Goal: Task Accomplishment & Management: Manage account settings

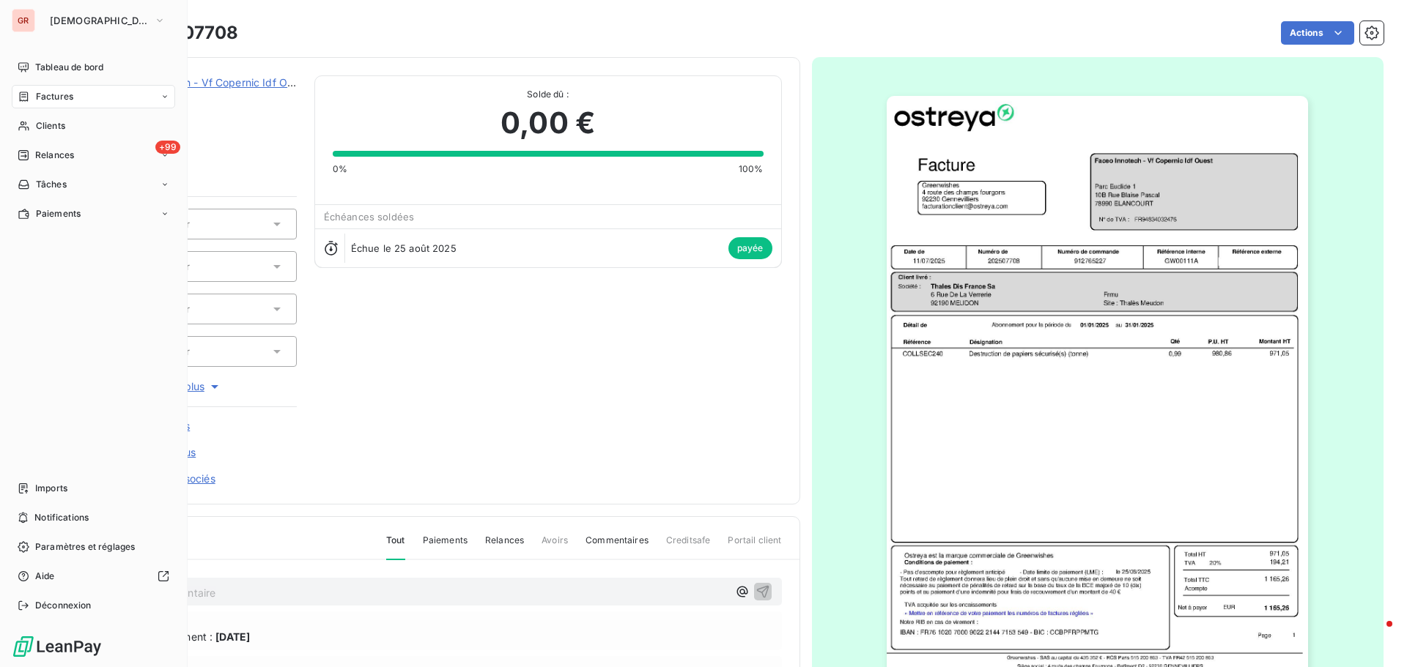
click at [58, 95] on span "Factures" at bounding box center [54, 96] width 37 height 13
click at [67, 91] on span "Factures" at bounding box center [54, 96] width 37 height 13
click at [67, 97] on span "Factures" at bounding box center [54, 96] width 37 height 13
click at [68, 93] on span "Factures" at bounding box center [54, 96] width 37 height 13
click at [66, 94] on span "Factures" at bounding box center [54, 96] width 37 height 13
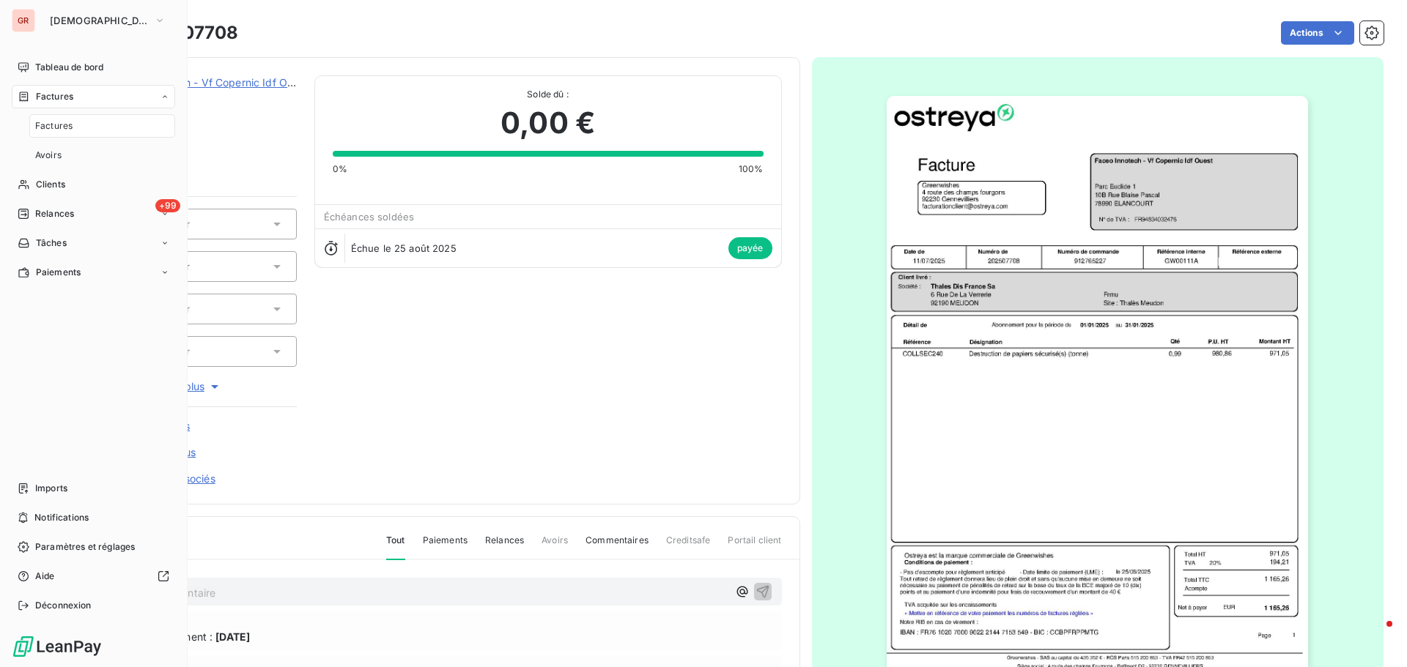
click at [78, 92] on div "Factures" at bounding box center [93, 96] width 163 height 23
click at [89, 66] on span "Tableau de bord" at bounding box center [69, 67] width 68 height 13
click at [59, 96] on span "Factures" at bounding box center [54, 96] width 37 height 13
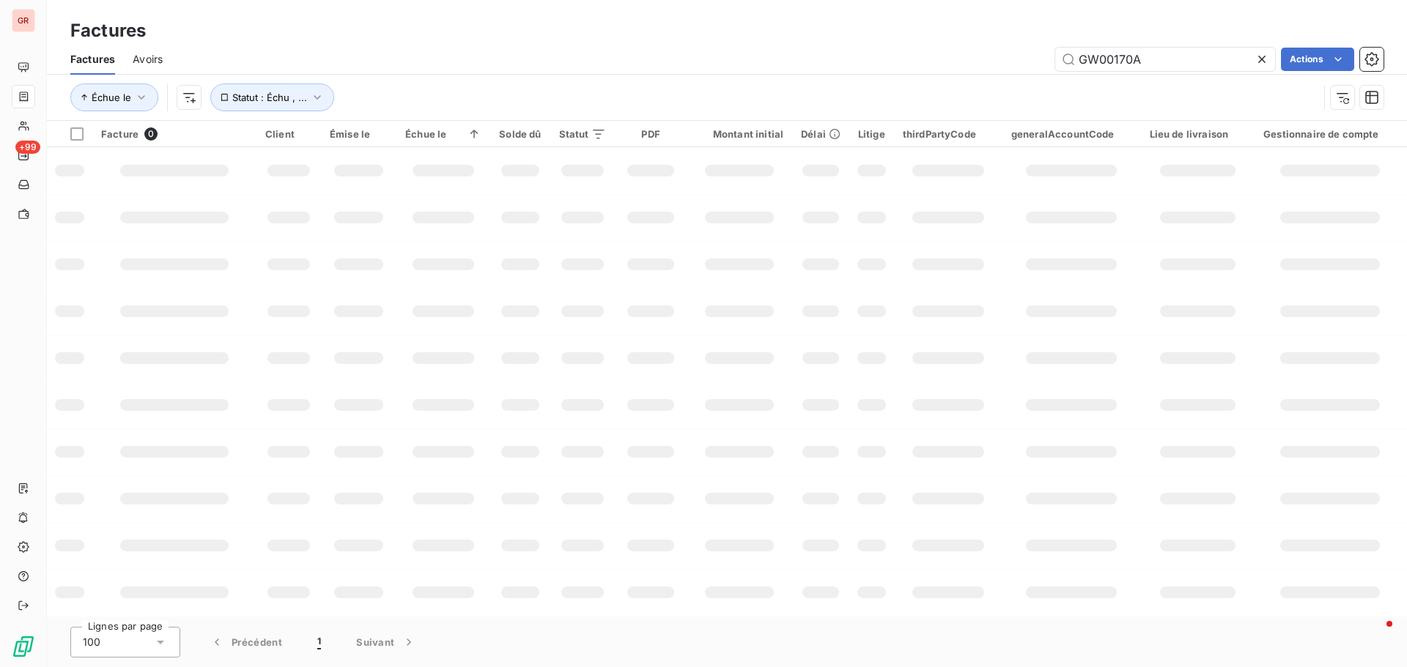
drag, startPoint x: 1160, startPoint y: 56, endPoint x: 659, endPoint y: 92, distance: 502.4
click at [815, 78] on div "Factures Avoirs GW00170A Actions Échue le Statut : Échu , ..." at bounding box center [727, 82] width 1360 height 76
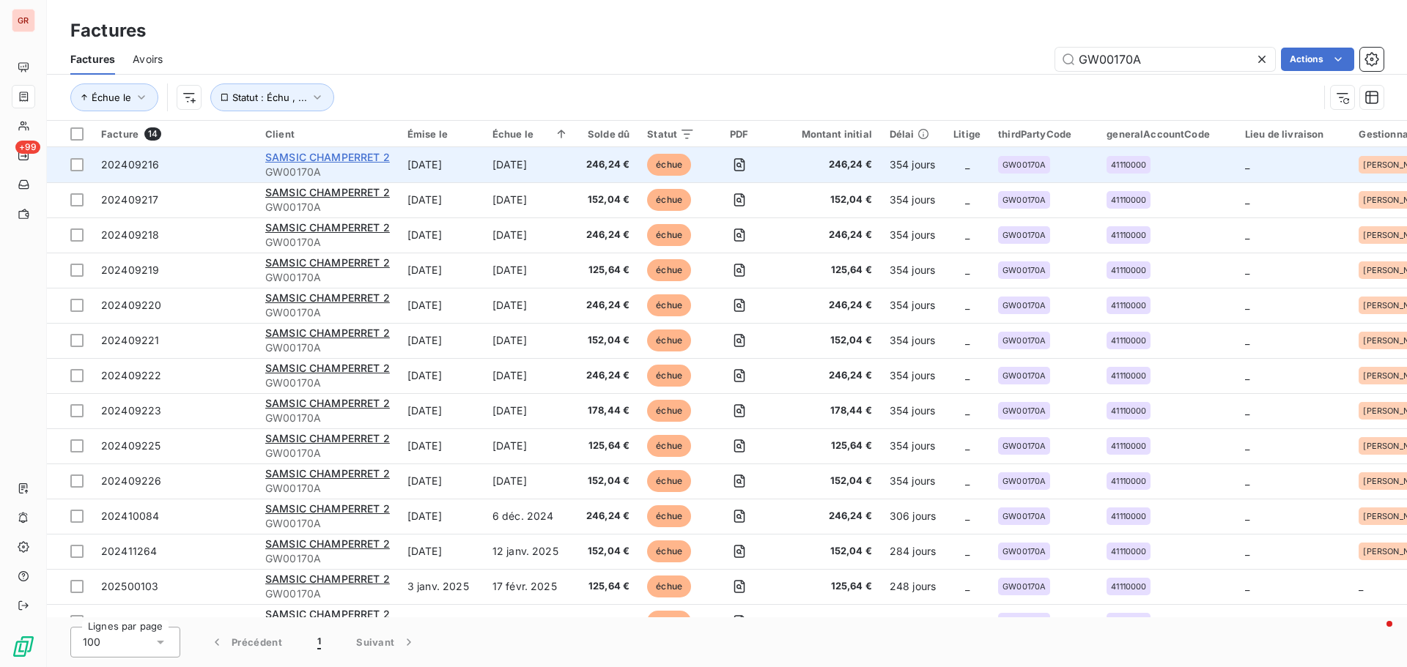
click at [326, 158] on span "SAMSIC CHAMPERRET 2" at bounding box center [327, 157] width 125 height 12
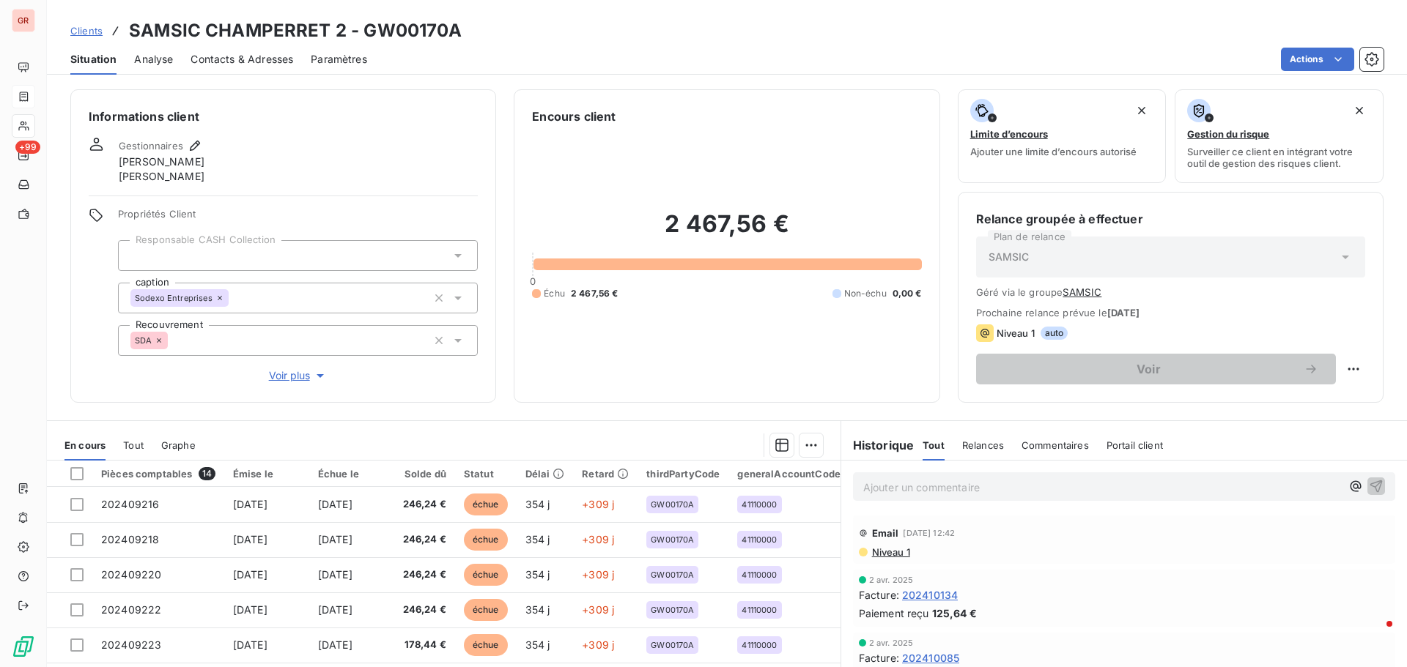
click at [890, 403] on span "Niveau 1" at bounding box center [890, 553] width 40 height 12
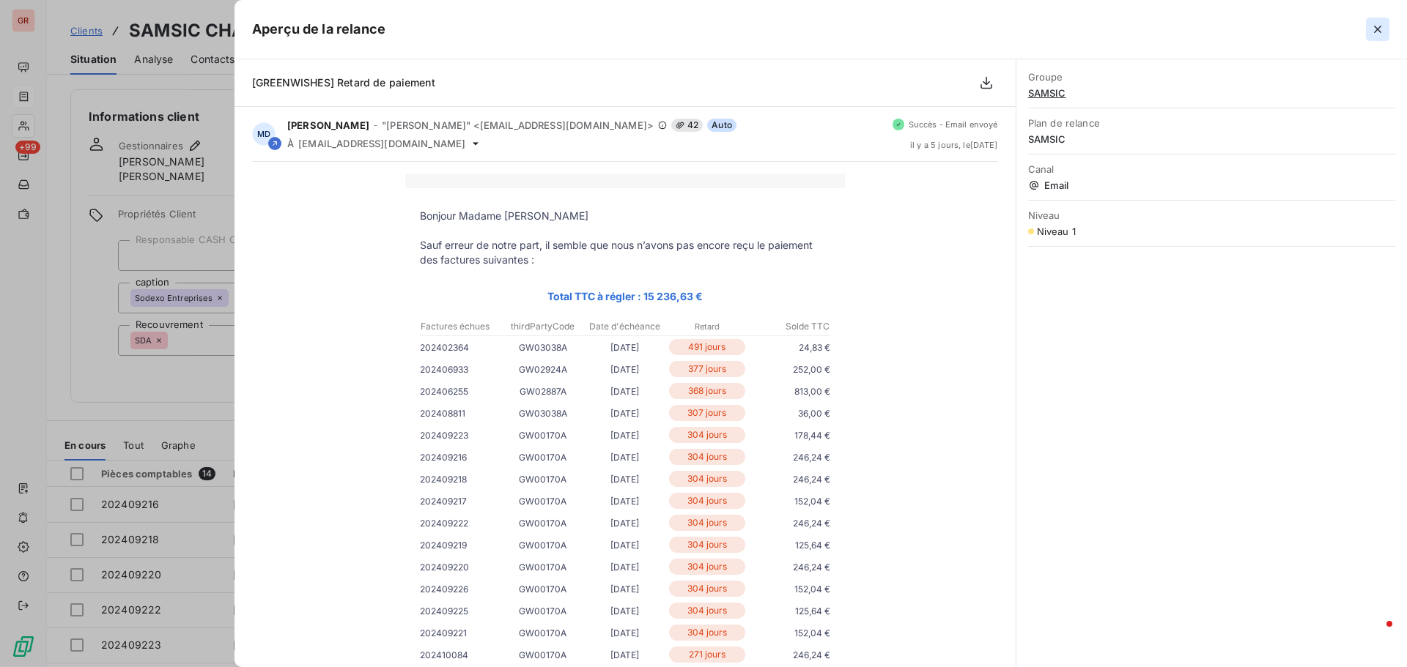
click at [937, 27] on icon "button" at bounding box center [1377, 29] width 7 height 7
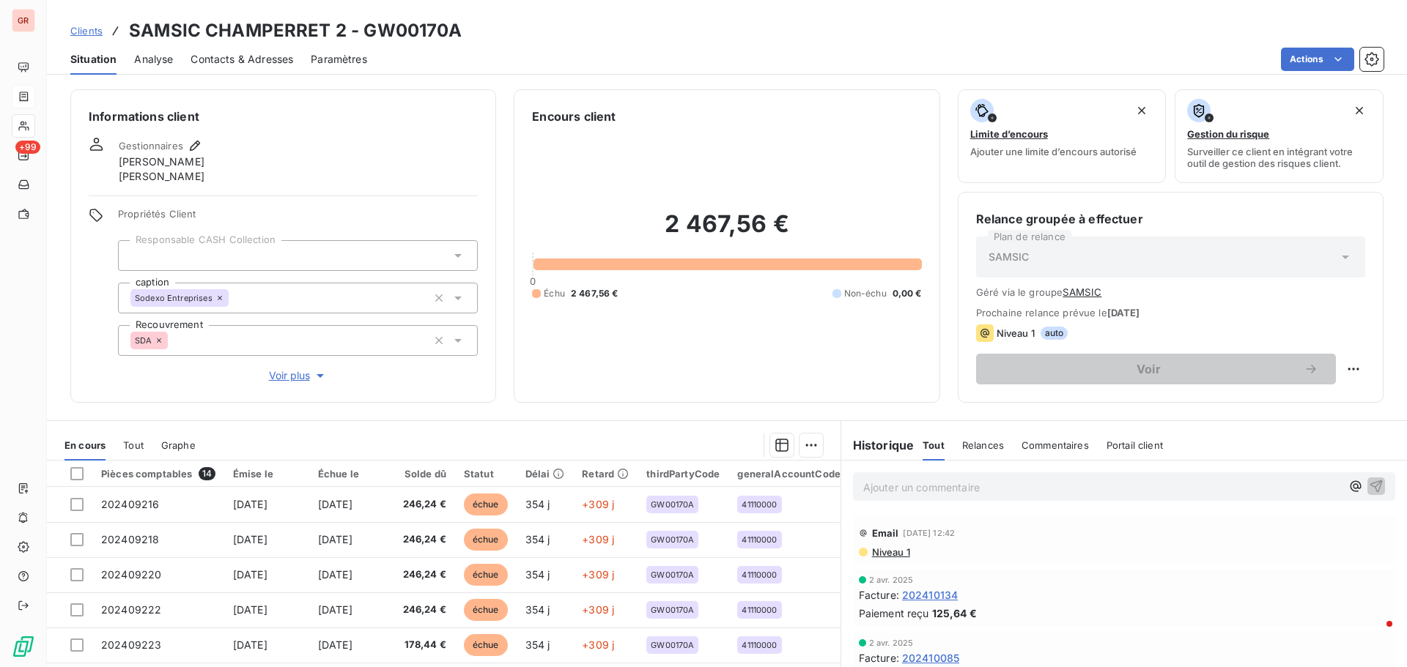
click at [258, 61] on span "Contacts & Adresses" at bounding box center [241, 59] width 103 height 15
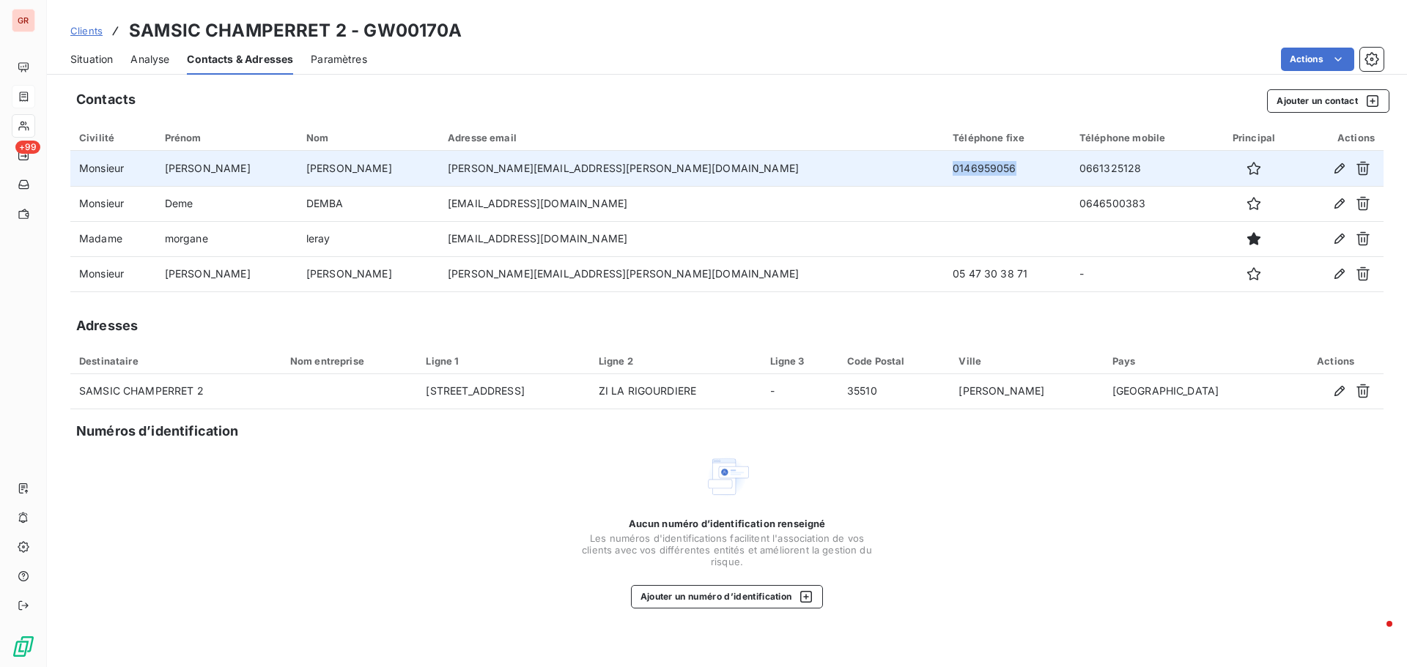
drag, startPoint x: 835, startPoint y: 171, endPoint x: 764, endPoint y: 171, distance: 71.1
click at [937, 171] on td "0146959056" at bounding box center [1007, 168] width 127 height 35
drag, startPoint x: 1008, startPoint y: 166, endPoint x: 970, endPoint y: 170, distance: 38.3
click at [930, 169] on tr "Monsieur Joao ALVES joao.alves@samsic.fr 0146959056 0661325128" at bounding box center [726, 168] width 1313 height 35
copy tr "0661325128"
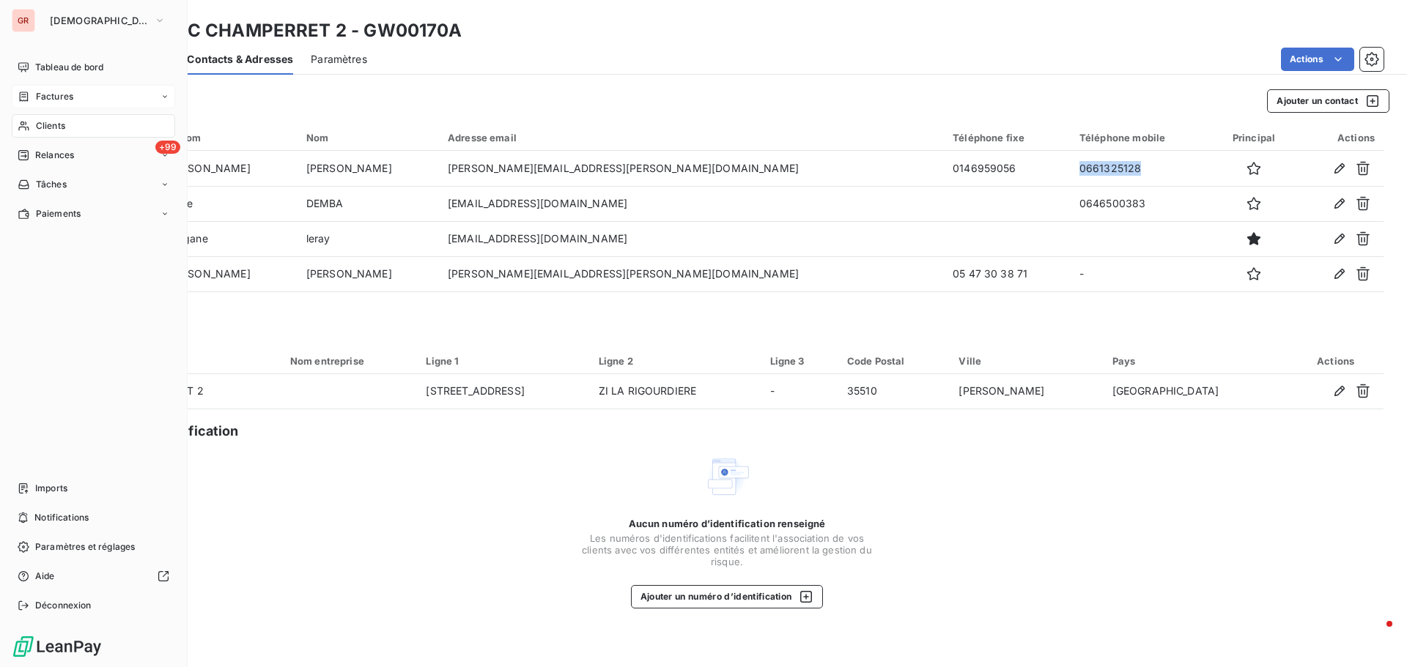
click at [73, 95] on div "Factures" at bounding box center [93, 96] width 163 height 23
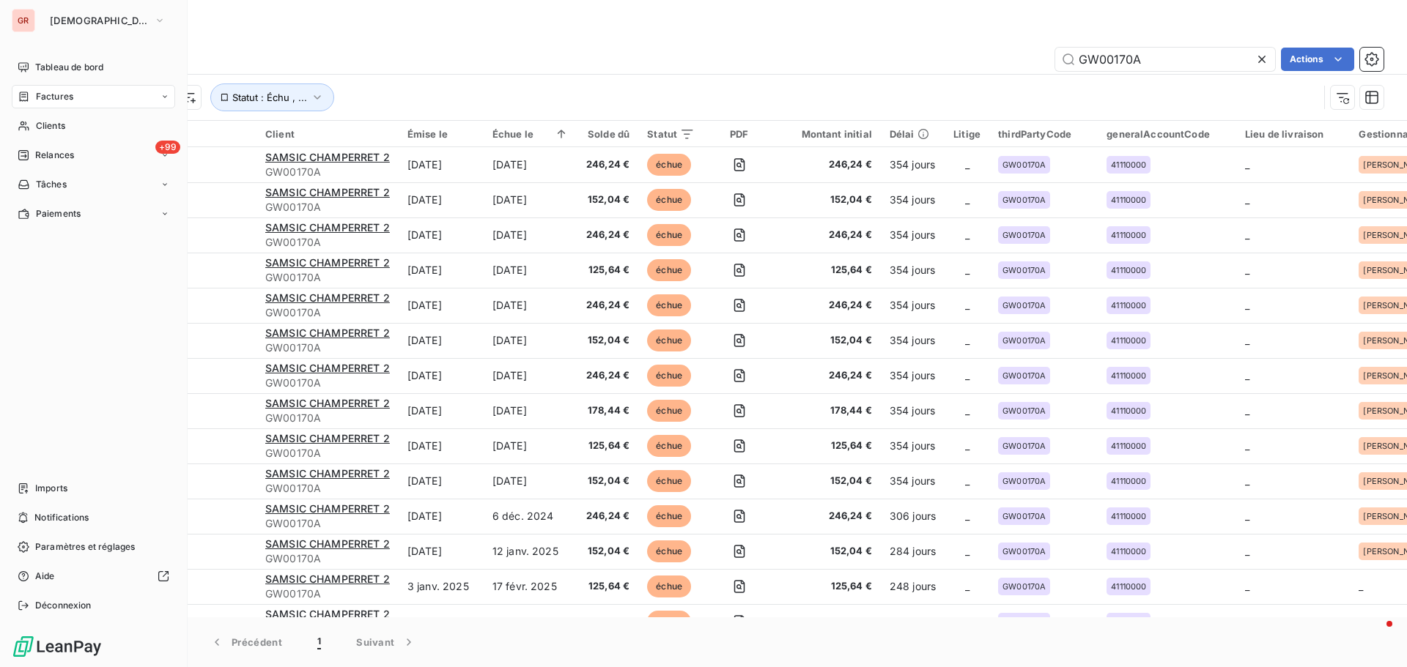
click at [67, 97] on span "Factures" at bounding box center [54, 96] width 37 height 13
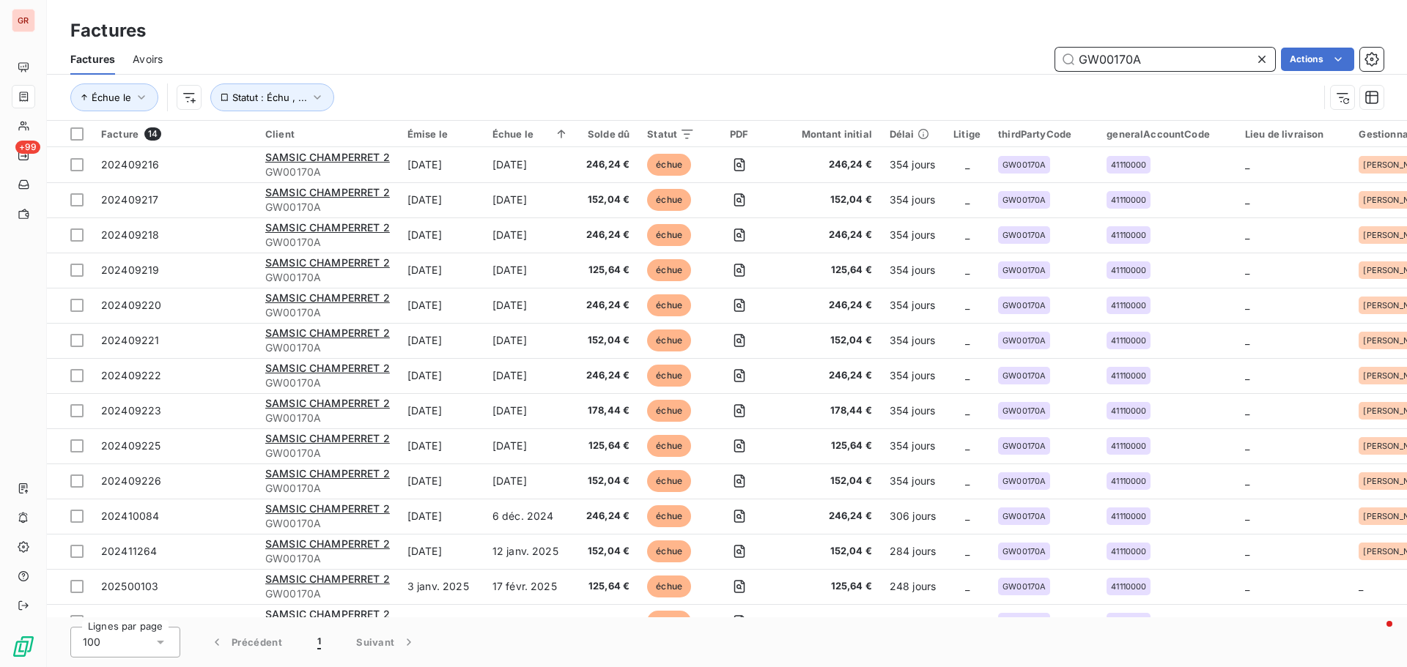
drag, startPoint x: 1154, startPoint y: 59, endPoint x: 875, endPoint y: 111, distance: 284.0
click at [895, 109] on div "Factures Avoirs GW00170A Actions Échue le Statut : Échu , ..." at bounding box center [727, 82] width 1360 height 76
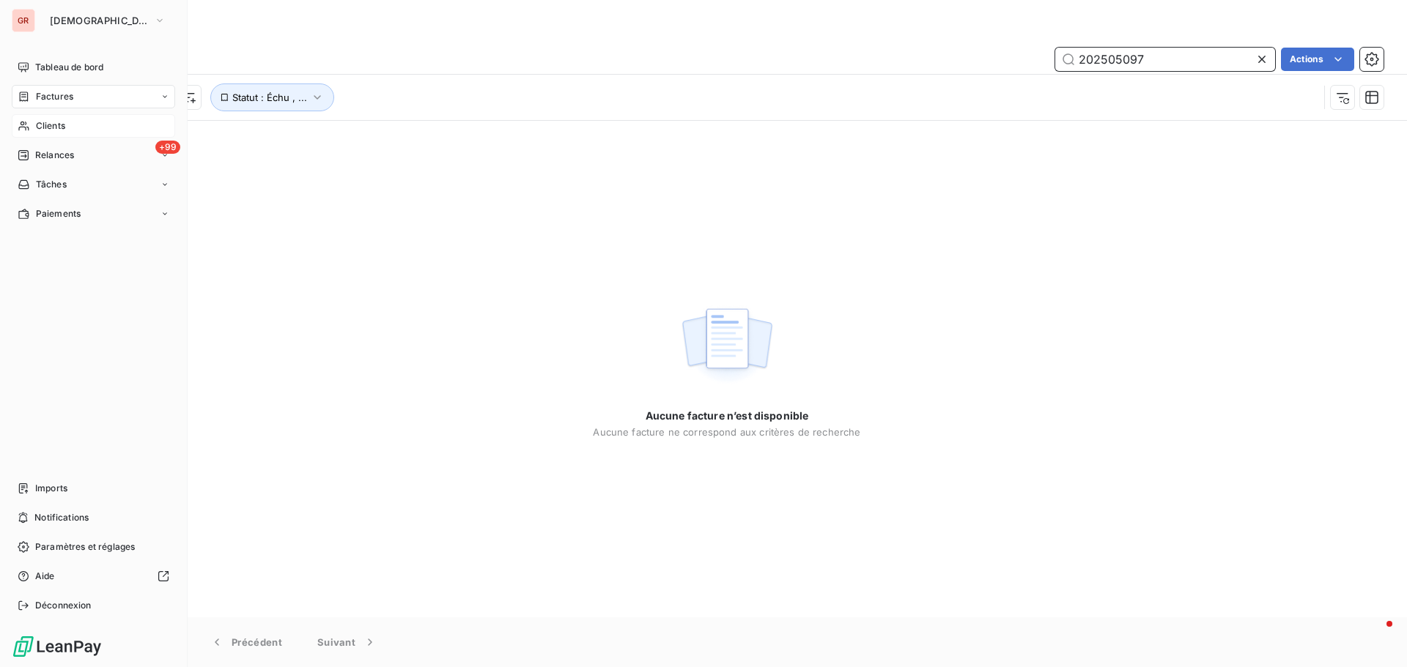
type input "202505097"
click at [61, 123] on span "Clients" at bounding box center [50, 125] width 29 height 13
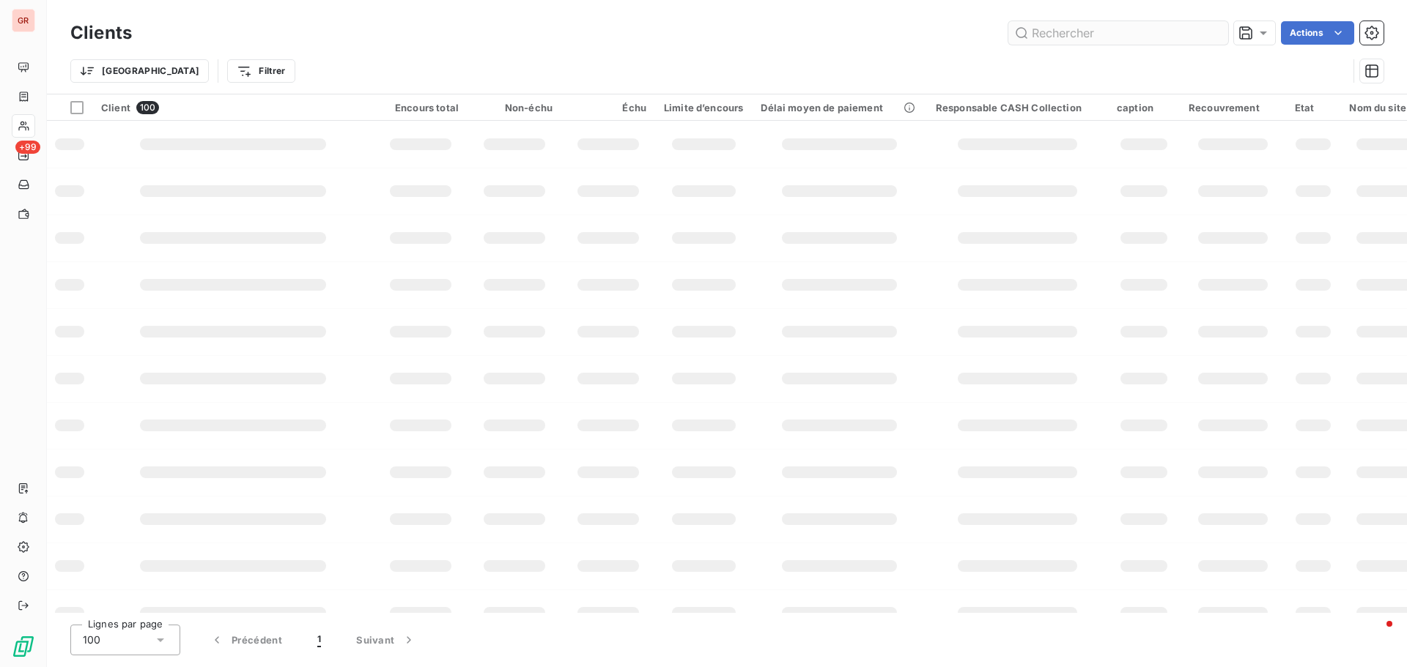
click at [937, 40] on input "text" at bounding box center [1118, 32] width 220 height 23
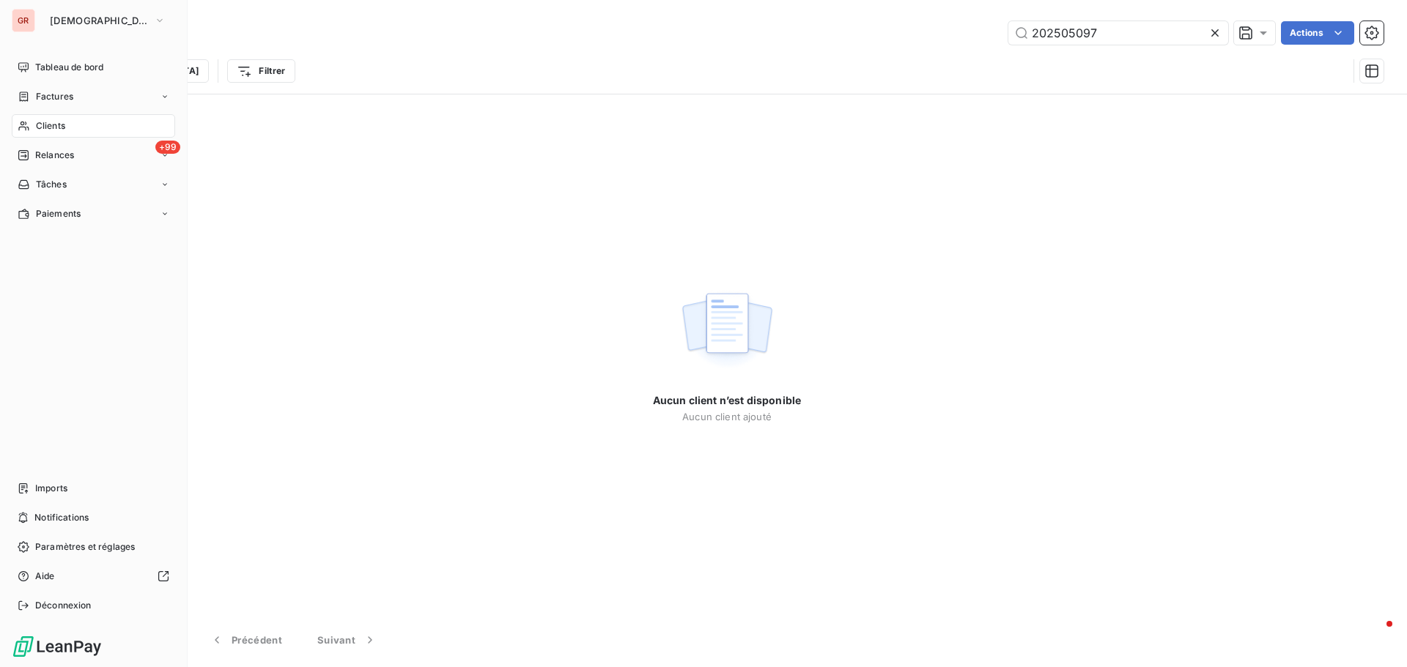
type input "202505097"
click at [57, 96] on span "Factures" at bounding box center [54, 96] width 37 height 13
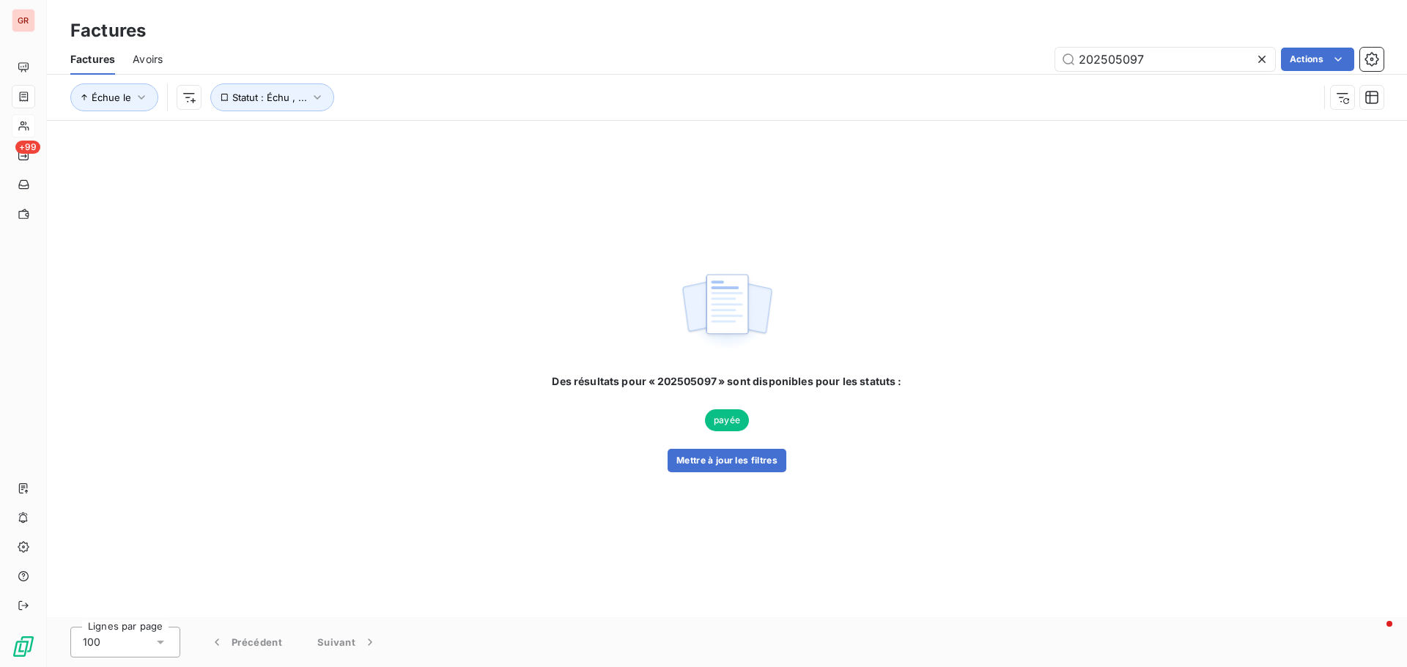
drag, startPoint x: 1155, startPoint y: 62, endPoint x: 917, endPoint y: 102, distance: 241.4
click at [937, 104] on div "Factures Avoirs 202505097 Actions Échue le Statut : Échu , ..." at bounding box center [727, 82] width 1360 height 76
drag, startPoint x: 1160, startPoint y: 63, endPoint x: 747, endPoint y: 153, distance: 422.2
click at [830, 149] on div "Factures Factures Avoirs 202502611 Actions Échue le Statut : Échu , ... Des rés…" at bounding box center [727, 333] width 1360 height 667
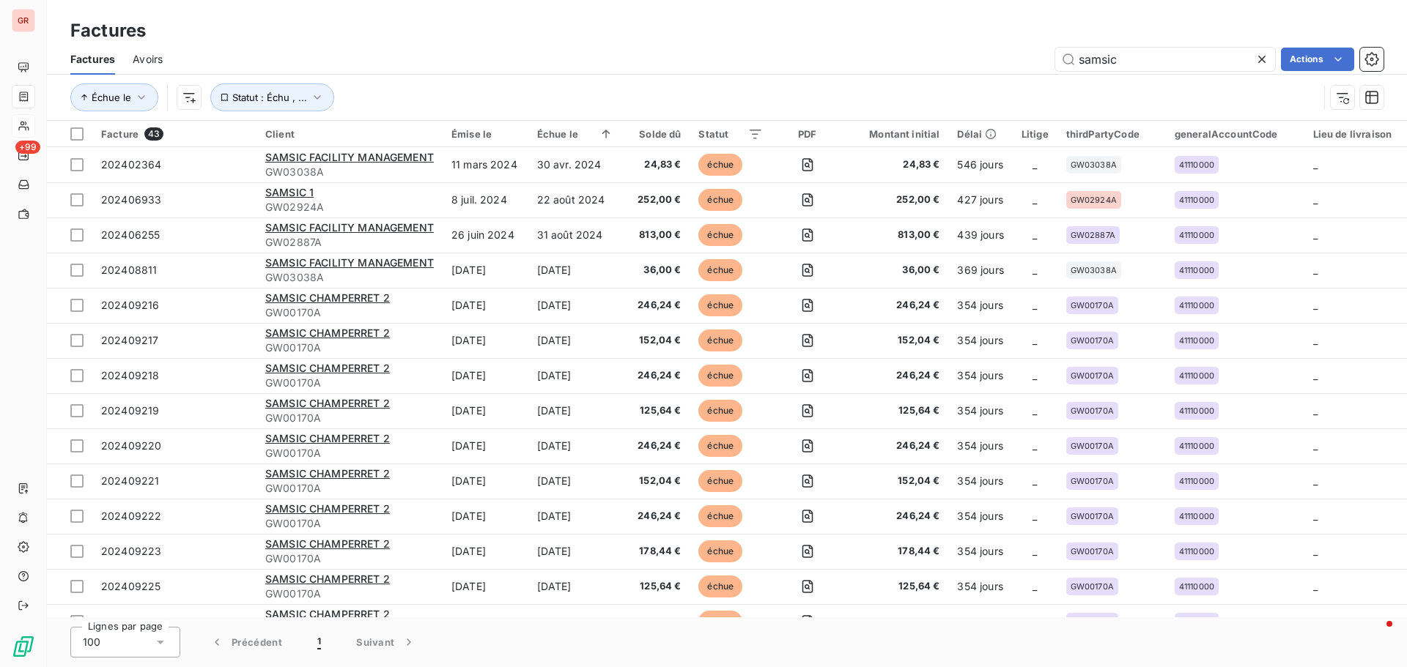
type input "GW02887A"
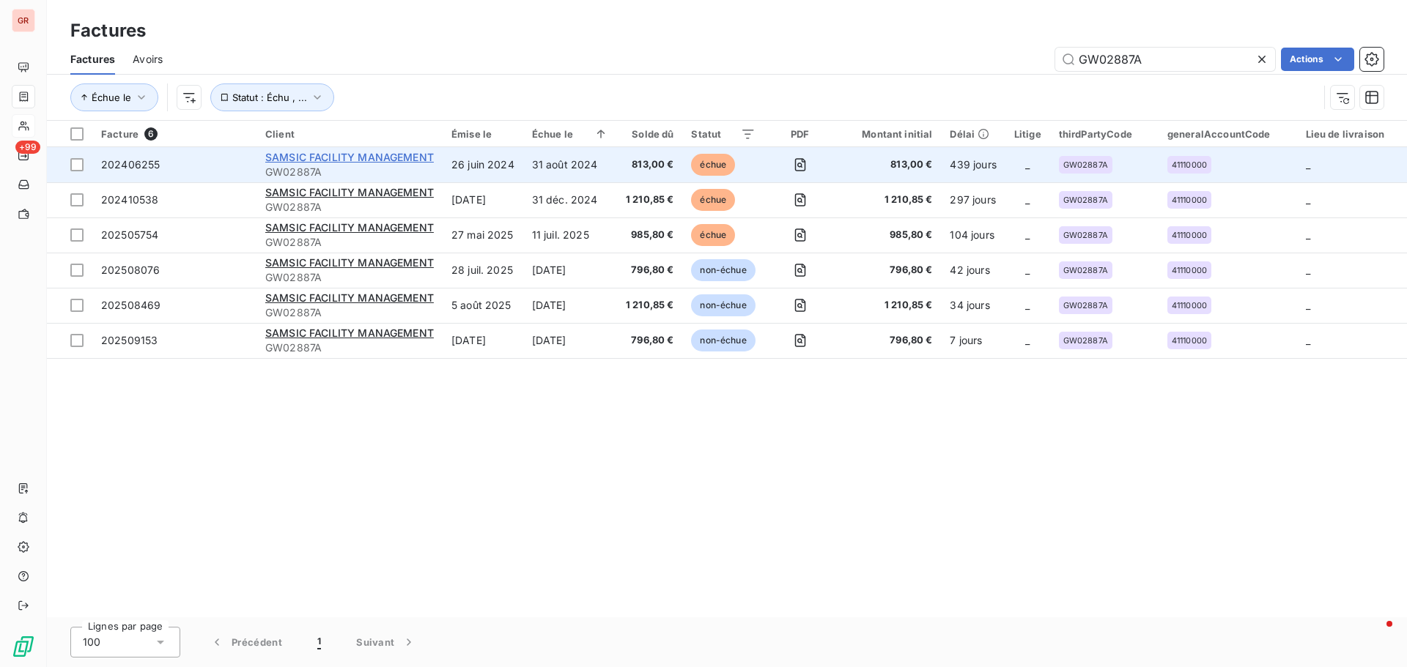
click at [347, 155] on span "SAMSIC FACILITY MANAGEMENT" at bounding box center [349, 157] width 169 height 12
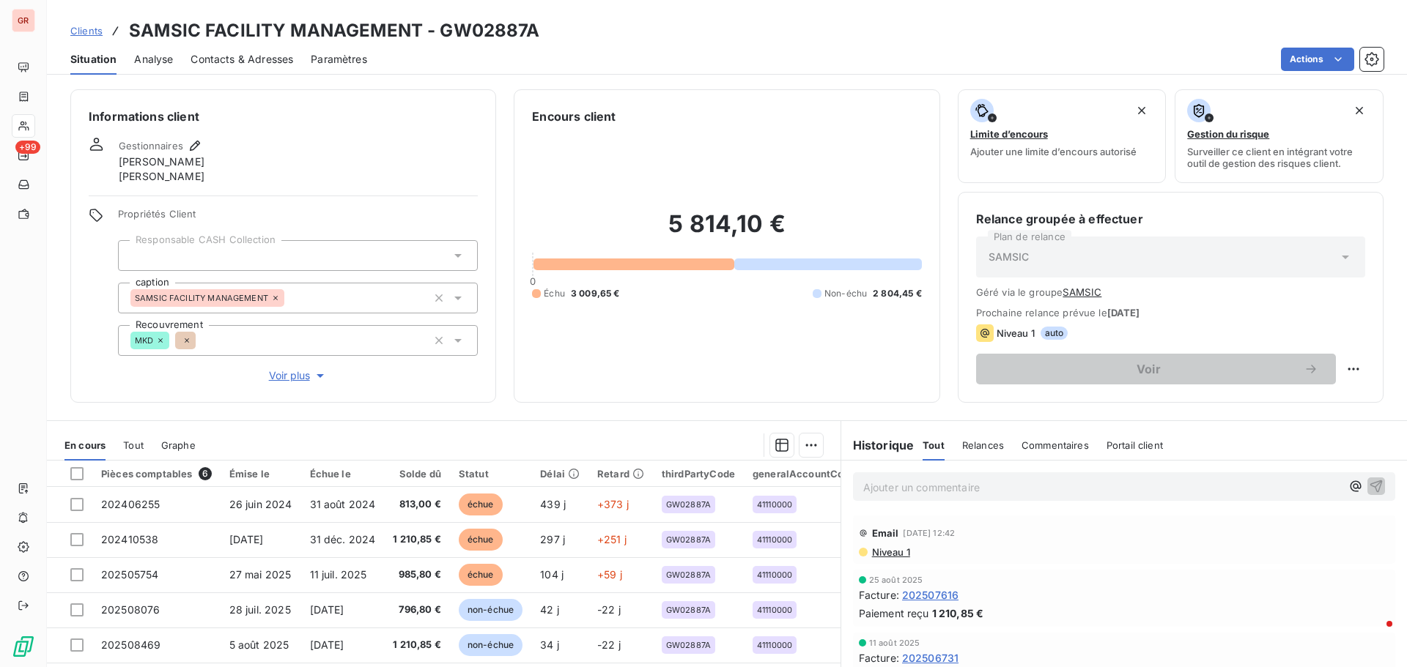
click at [275, 66] on span "Contacts & Adresses" at bounding box center [241, 59] width 103 height 15
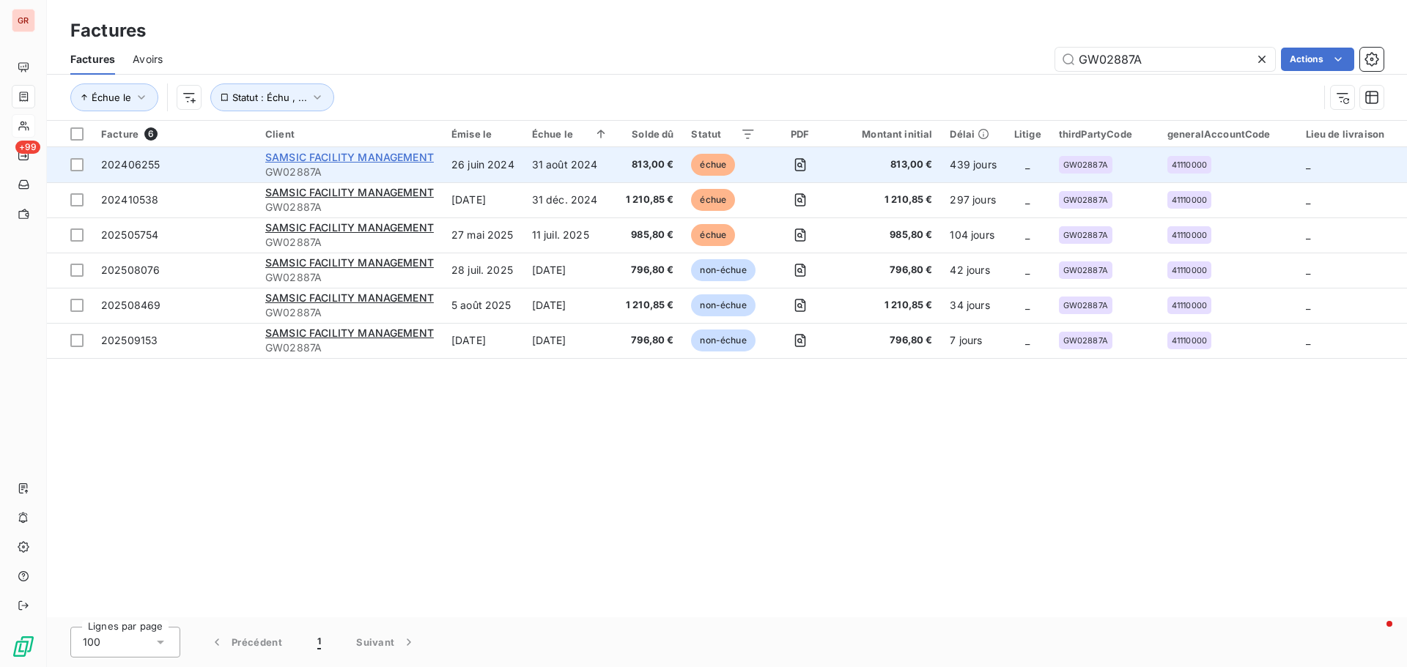
click at [359, 163] on div "SAMSIC FACILITY MANAGEMENT" at bounding box center [349, 157] width 169 height 15
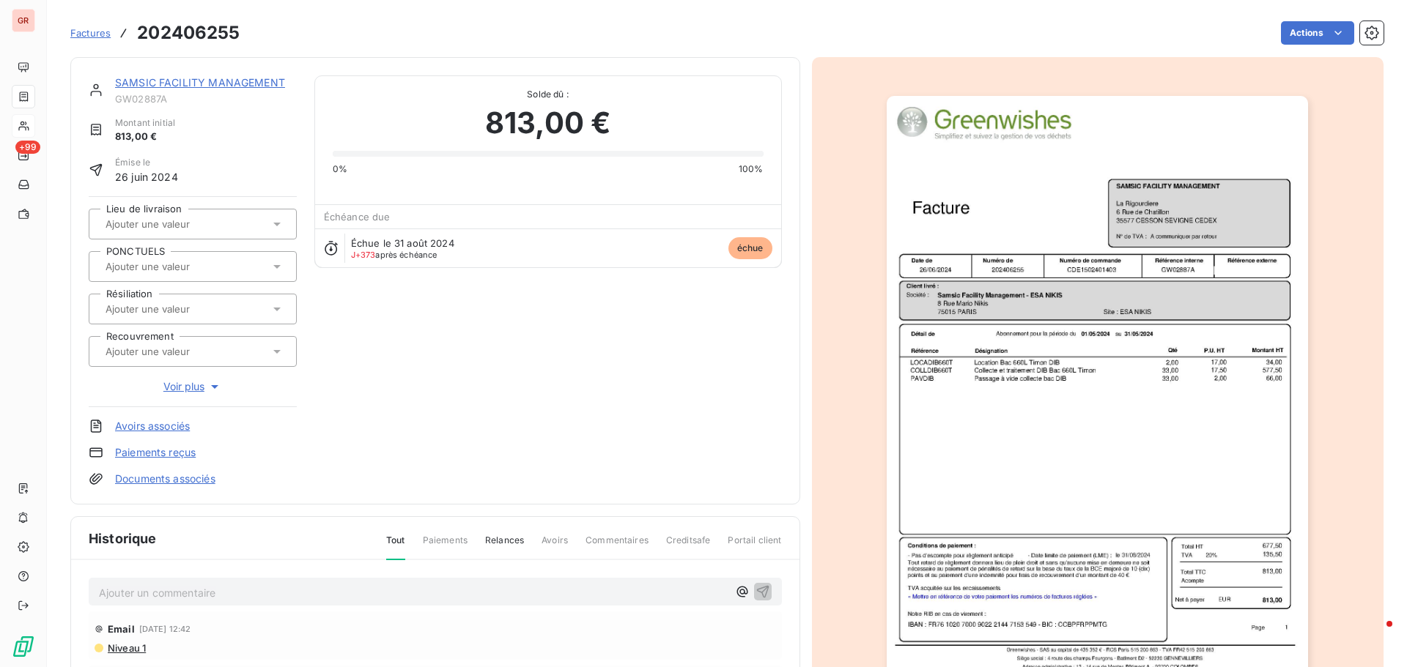
click at [219, 85] on link "SAMSIC FACILITY MANAGEMENT" at bounding box center [200, 82] width 170 height 12
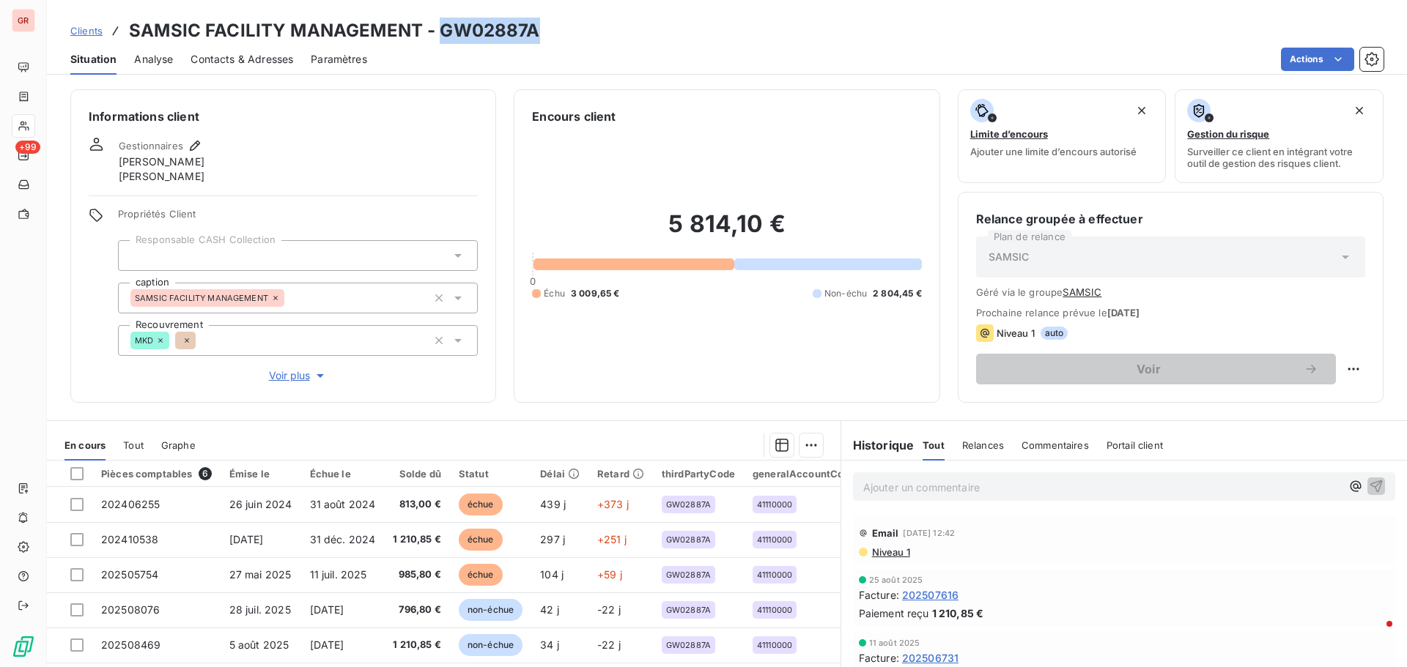
drag, startPoint x: 544, startPoint y: 39, endPoint x: 446, endPoint y: 37, distance: 98.2
click at [442, 37] on div "Clients SAMSIC FACILITY MANAGEMENT - GW02887A" at bounding box center [727, 31] width 1360 height 26
copy h3 "GW02887A"
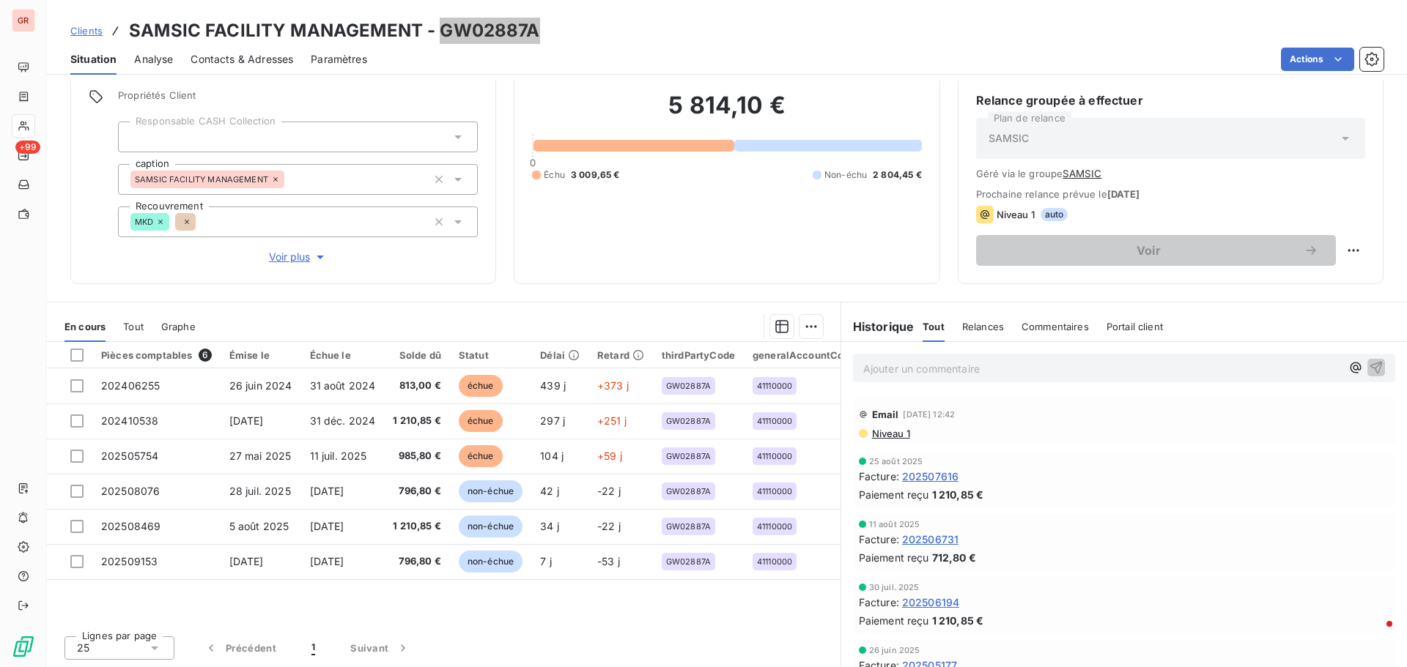
scroll to position [119, 0]
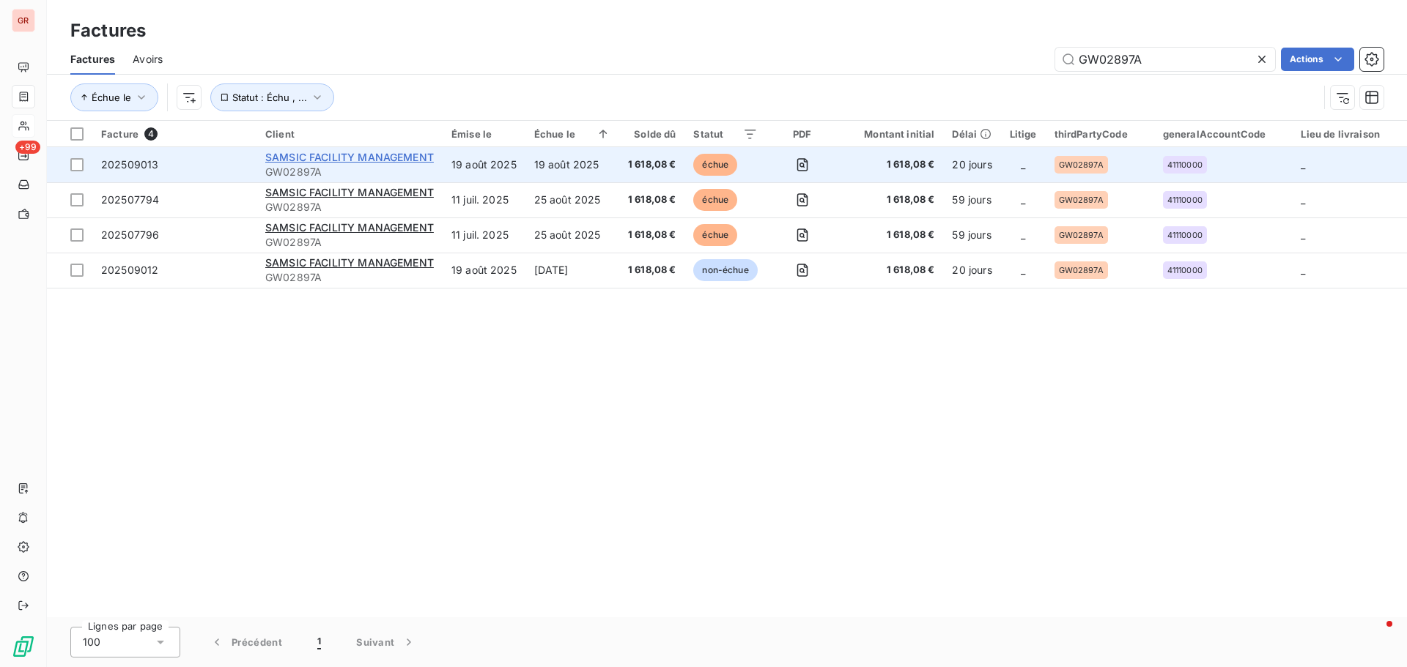
click at [319, 158] on span "SAMSIC FACILITY MANAGEMENT" at bounding box center [349, 157] width 169 height 12
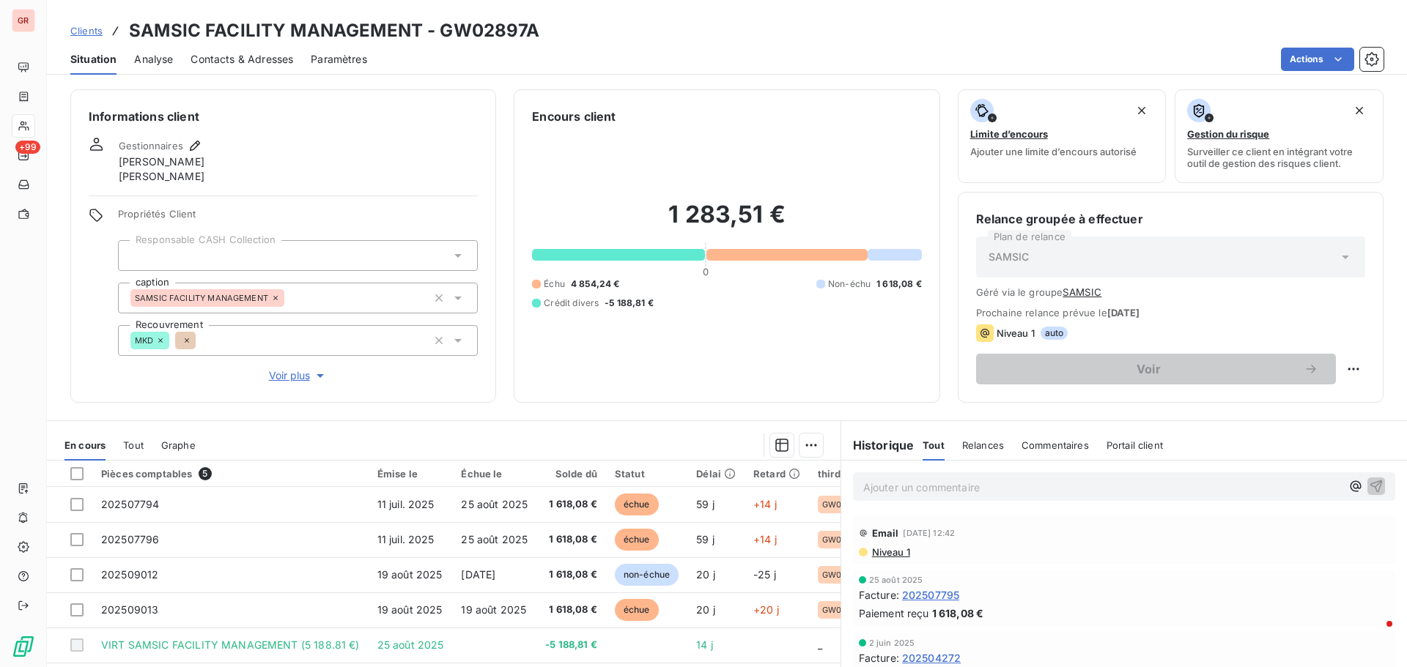
click at [267, 64] on span "Contacts & Adresses" at bounding box center [241, 59] width 103 height 15
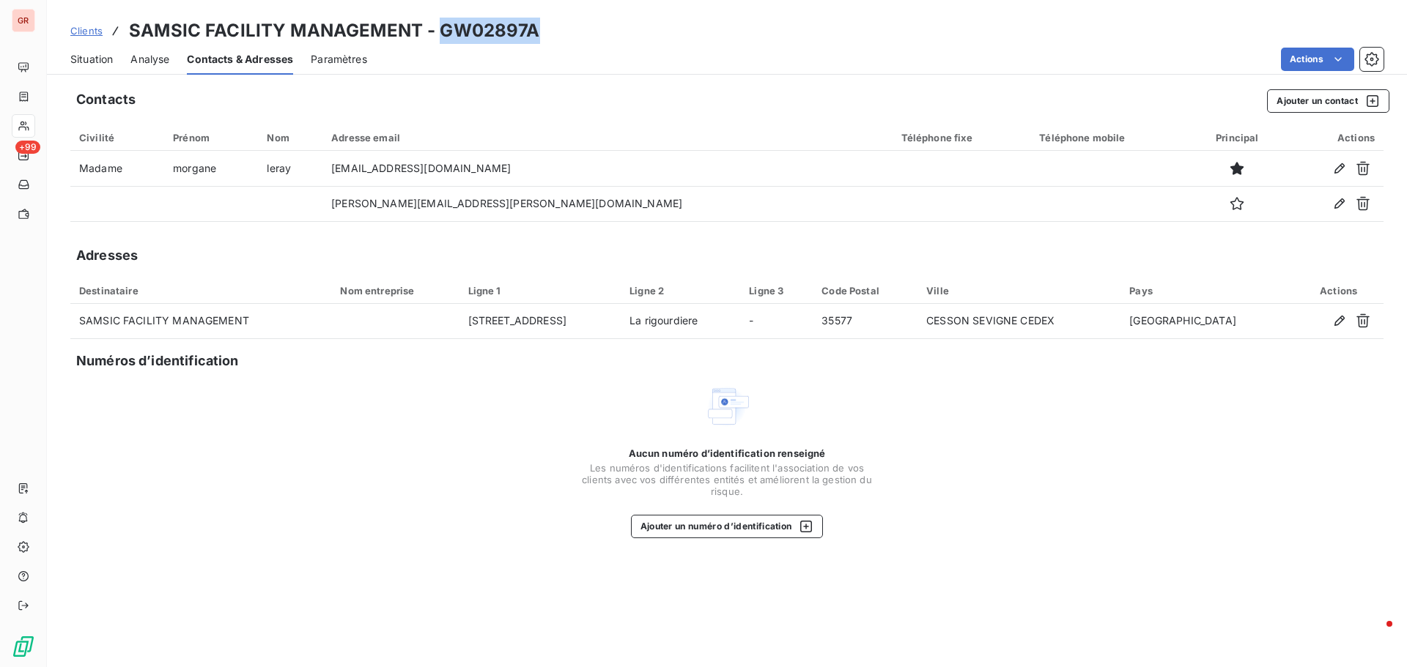
drag, startPoint x: 541, startPoint y: 37, endPoint x: 435, endPoint y: 31, distance: 106.4
click at [435, 31] on div "Clients SAMSIC FACILITY MANAGEMENT - GW02897A" at bounding box center [727, 31] width 1360 height 26
copy h3 "GW02897A"
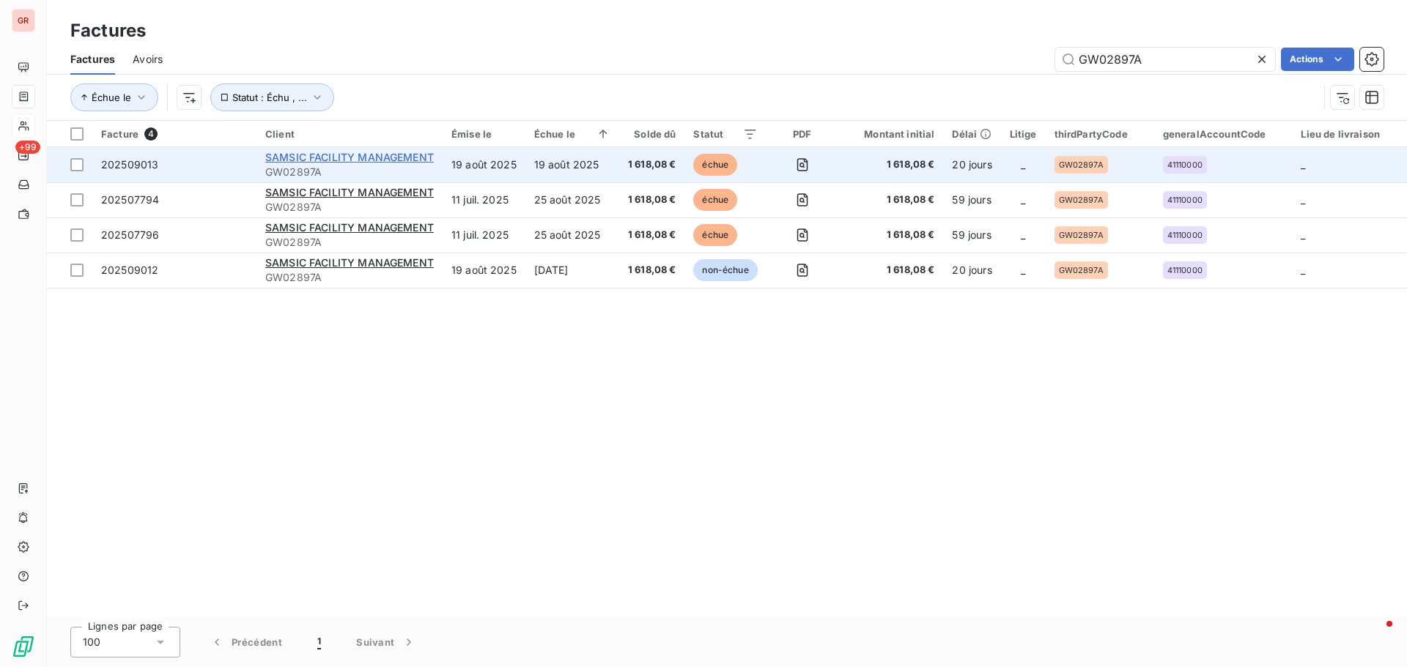
click at [341, 159] on span "SAMSIC FACILITY MANAGEMENT" at bounding box center [349, 157] width 169 height 12
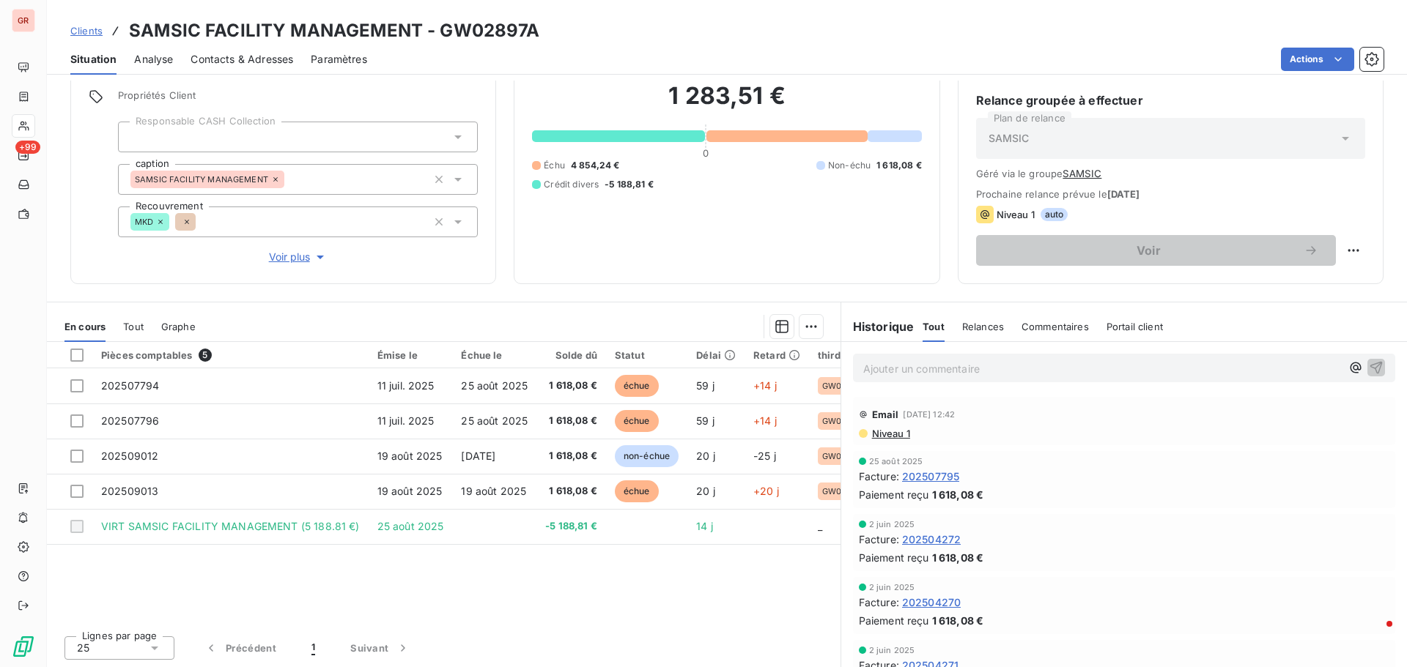
scroll to position [119, 0]
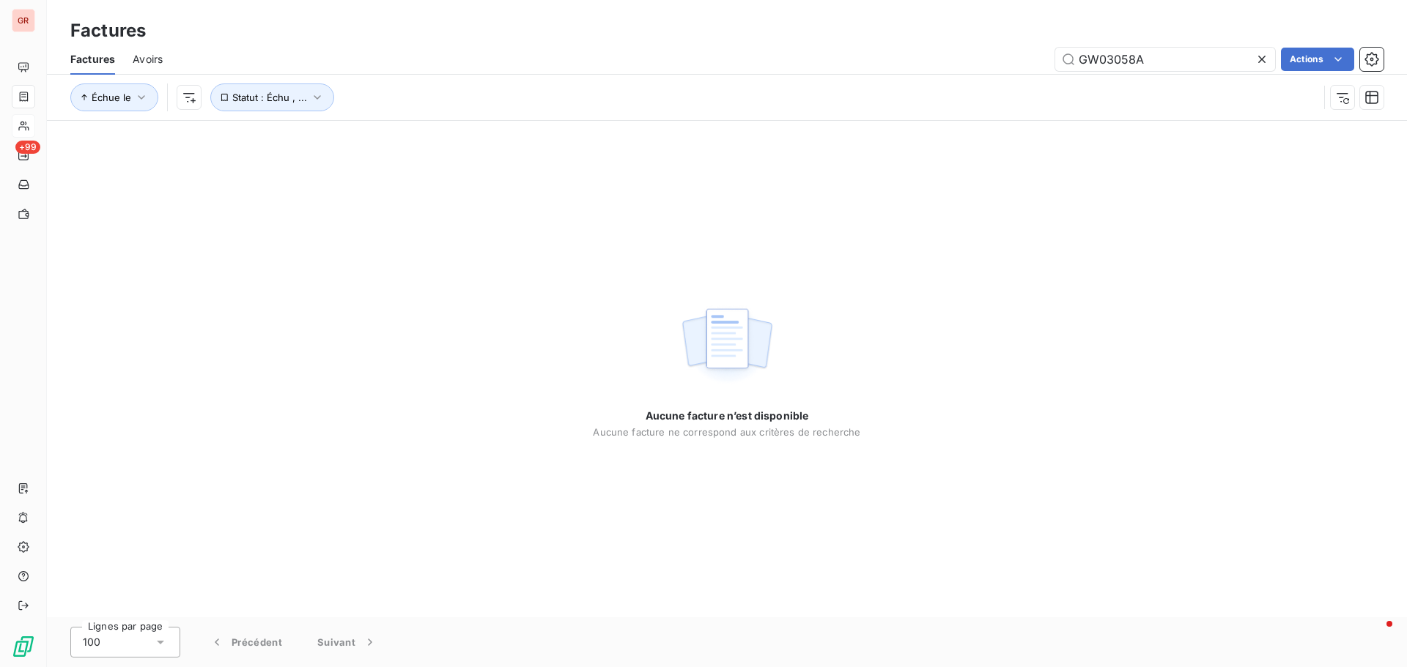
type input "GW03058"
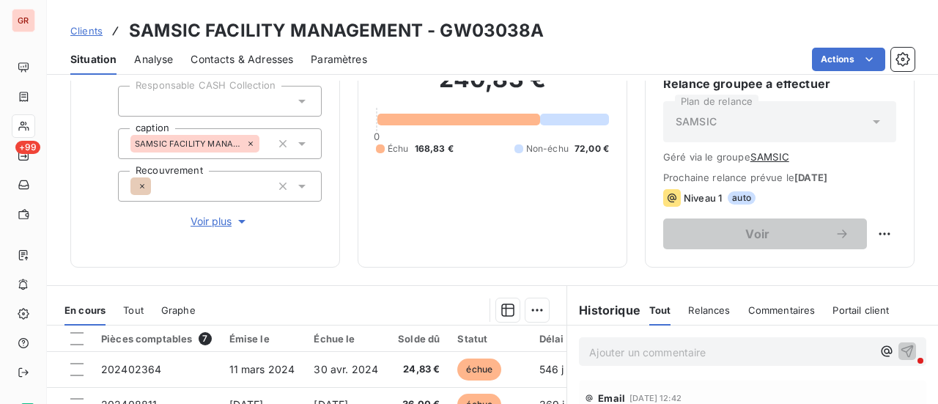
scroll to position [293, 0]
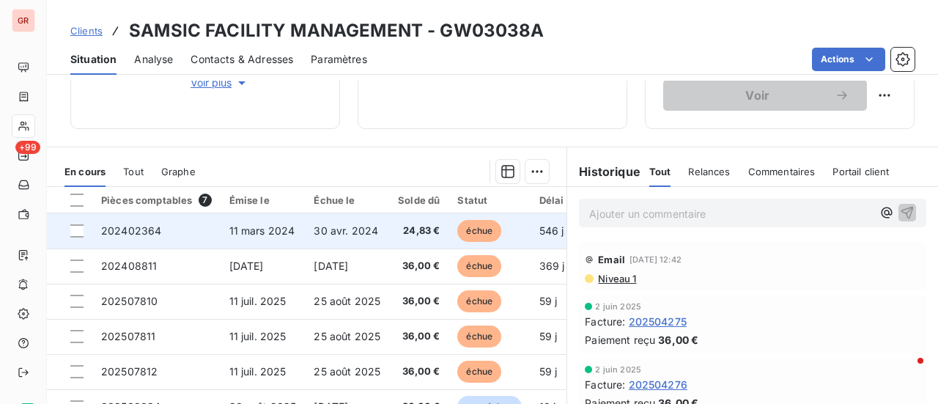
click at [252, 235] on span "11 mars 2024" at bounding box center [262, 230] width 66 height 12
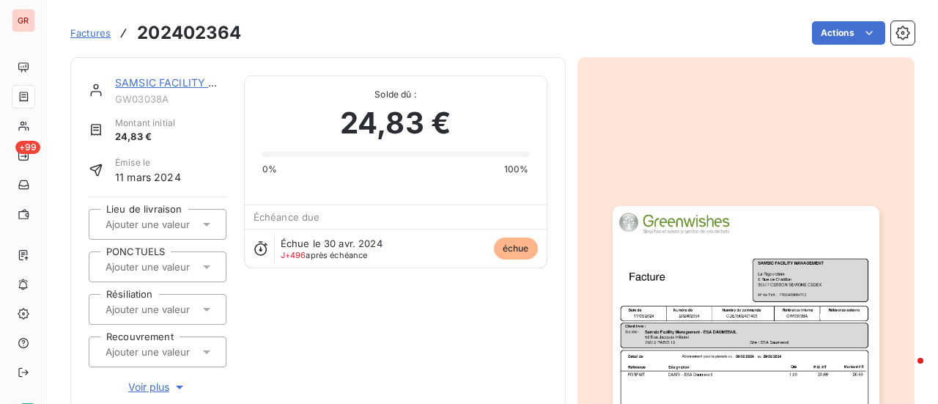
click at [699, 306] on img "button" at bounding box center [746, 394] width 267 height 377
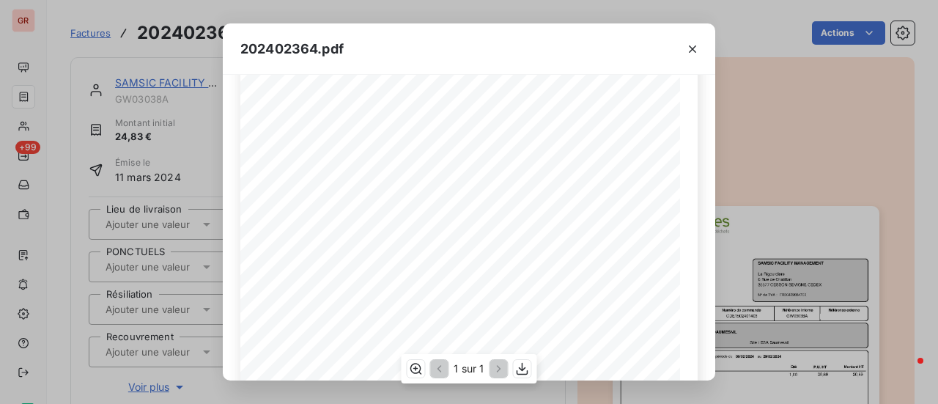
scroll to position [147, 0]
click at [696, 47] on icon "button" at bounding box center [692, 49] width 15 height 15
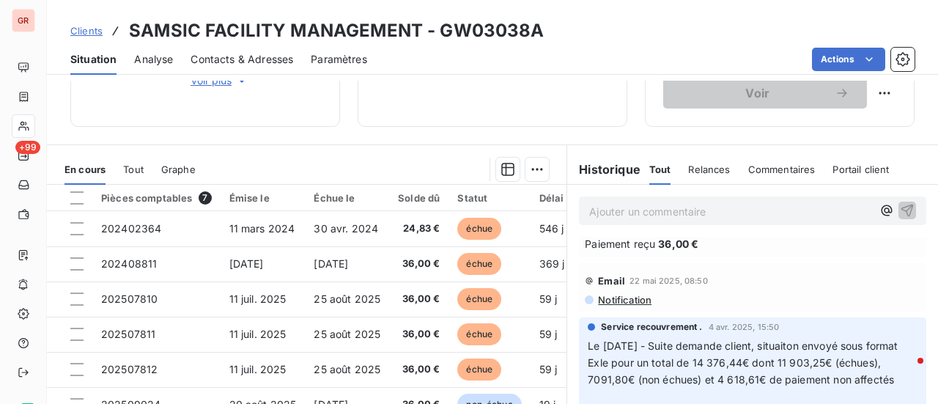
scroll to position [401, 0]
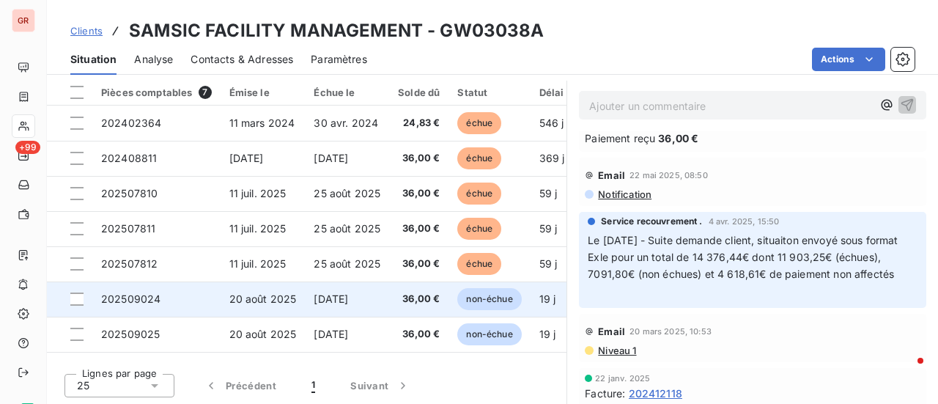
click at [241, 300] on span "20 août 2025" at bounding box center [262, 298] width 67 height 12
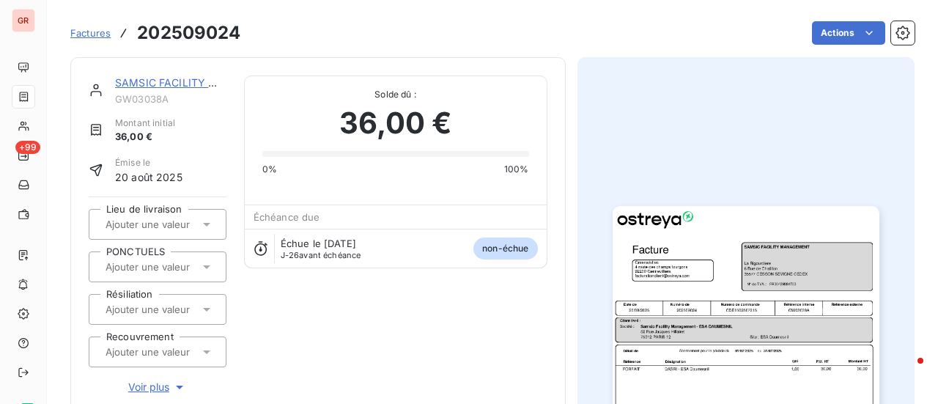
scroll to position [1, 0]
click at [717, 292] on img "button" at bounding box center [746, 393] width 267 height 377
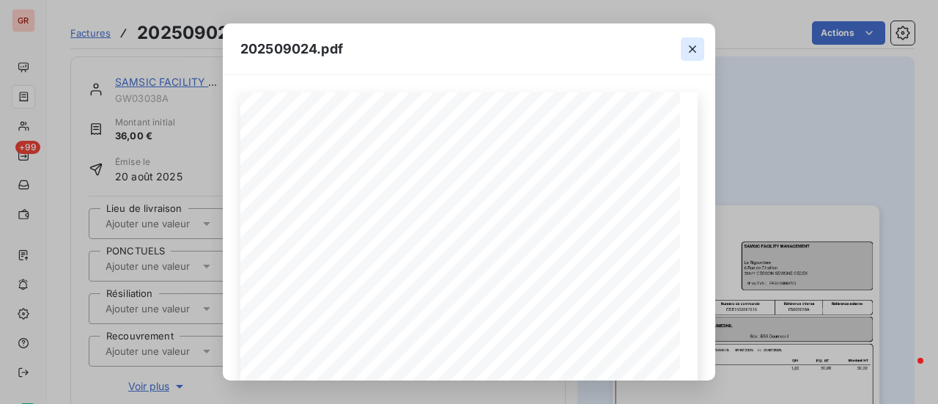
click at [693, 44] on icon "button" at bounding box center [692, 49] width 15 height 15
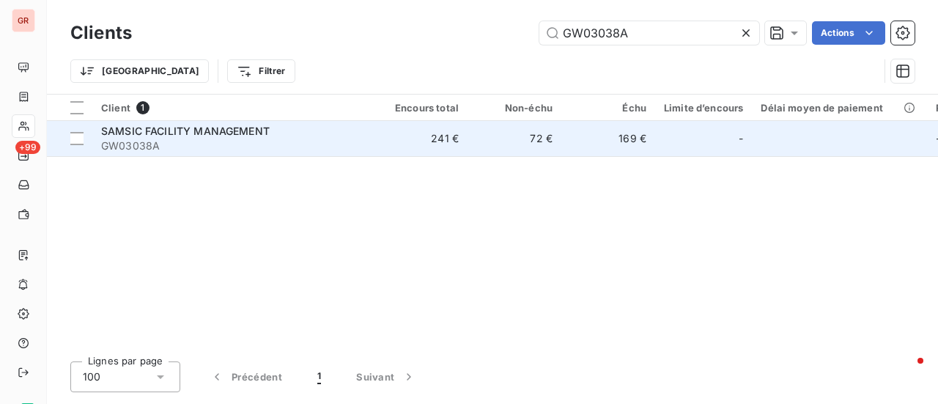
click at [215, 128] on span "SAMSIC FACILITY MANAGEMENT" at bounding box center [185, 131] width 169 height 12
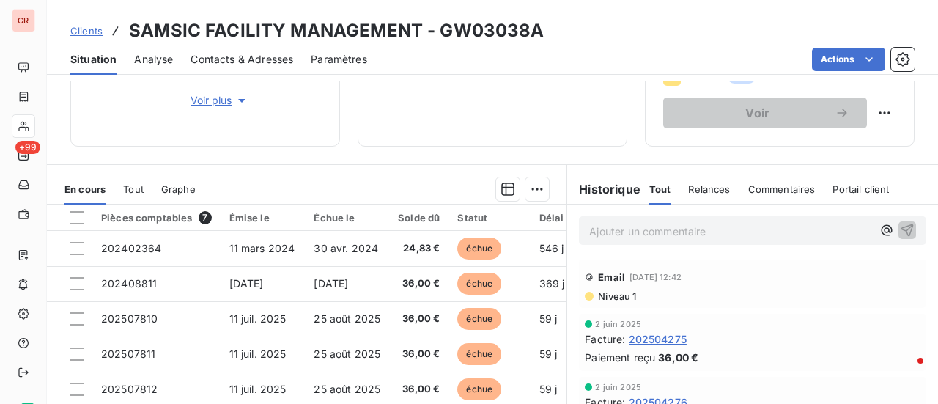
scroll to position [293, 0]
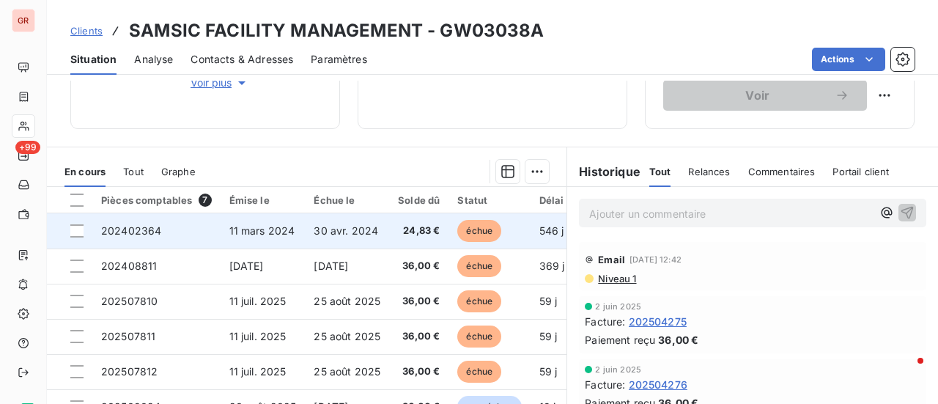
click at [154, 232] on span "202402364" at bounding box center [131, 230] width 60 height 12
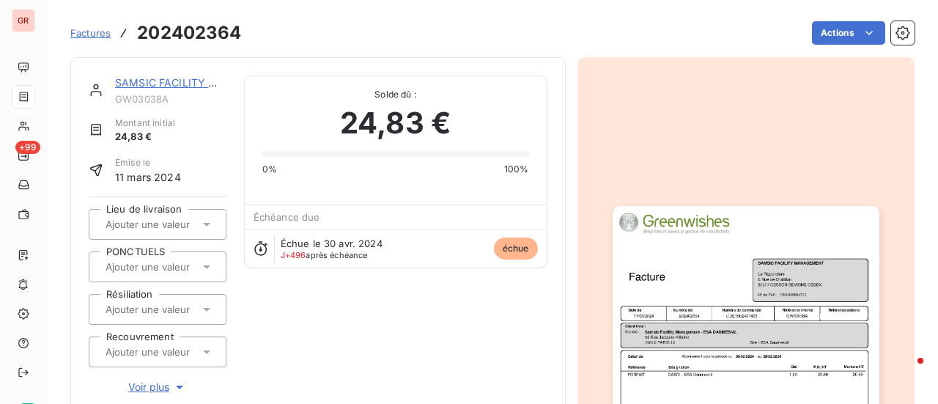
click at [810, 327] on img "button" at bounding box center [746, 394] width 267 height 377
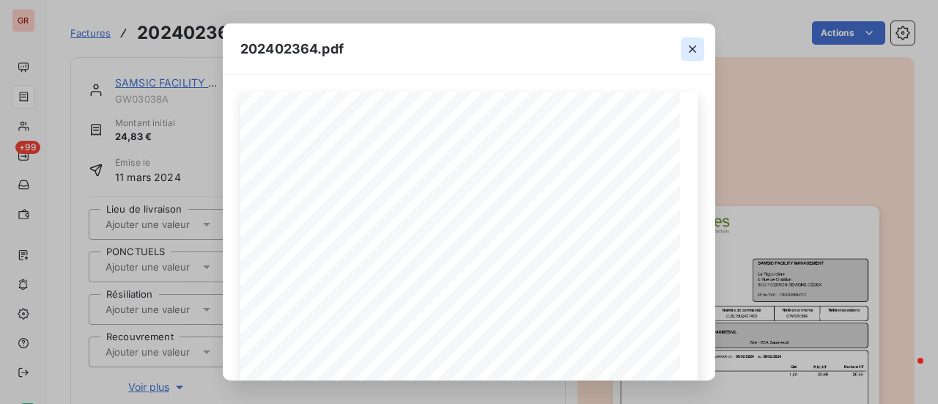
click at [695, 51] on icon "button" at bounding box center [692, 49] width 15 height 15
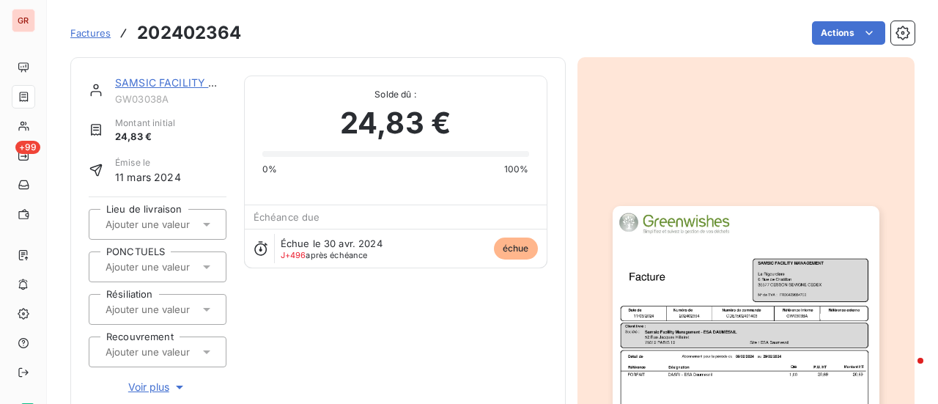
click at [749, 291] on img "button" at bounding box center [746, 394] width 267 height 377
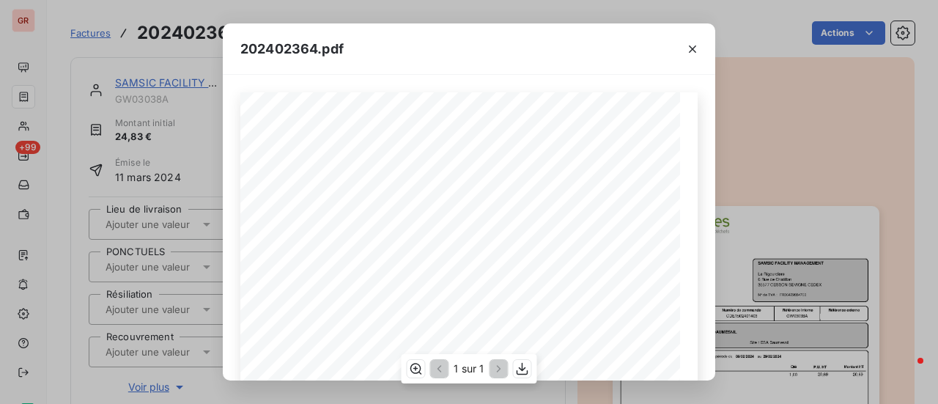
scroll to position [147, 0]
click at [689, 48] on icon "button" at bounding box center [692, 49] width 15 height 15
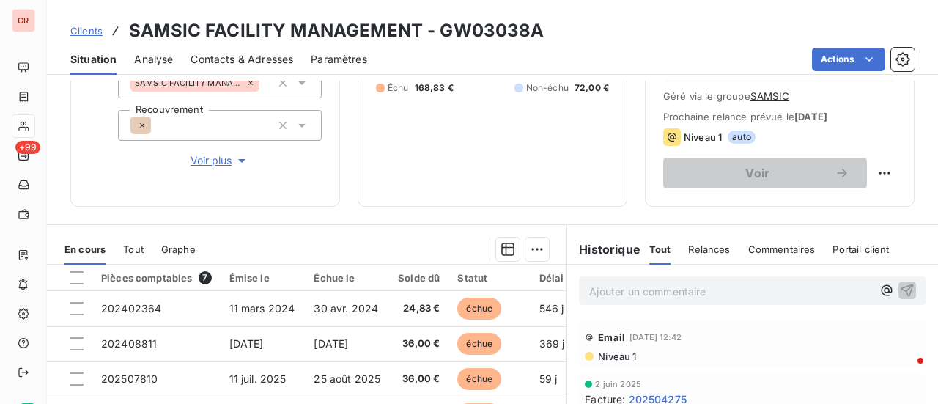
scroll to position [220, 0]
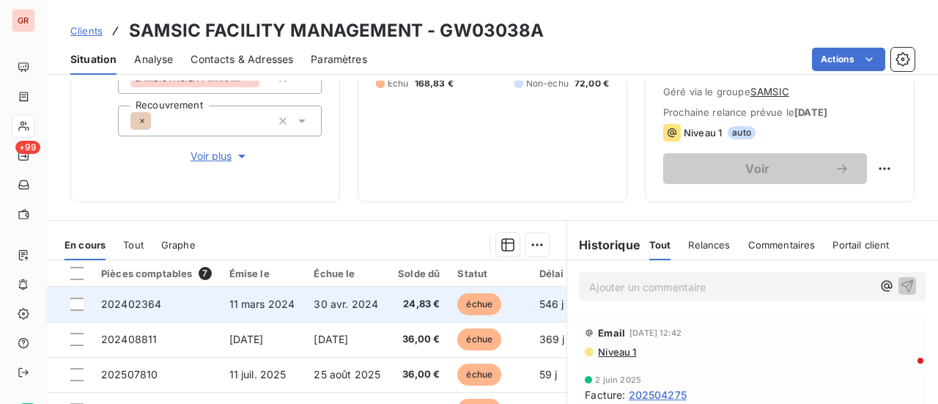
click at [273, 300] on span "11 mars 2024" at bounding box center [262, 303] width 66 height 12
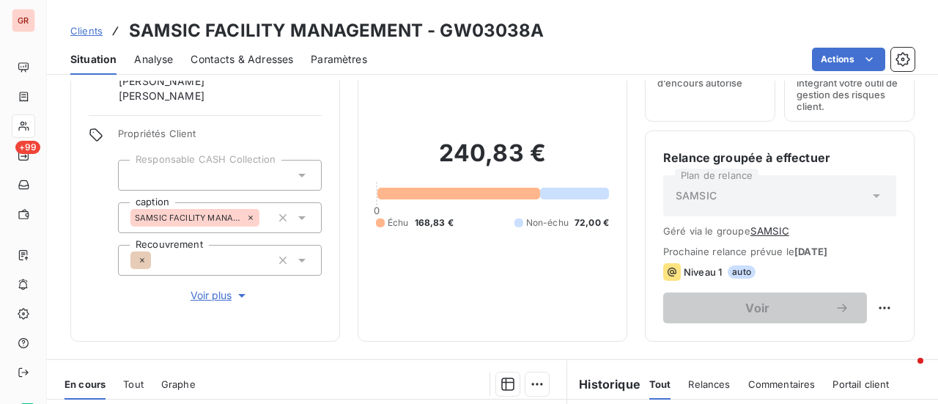
scroll to position [220, 0]
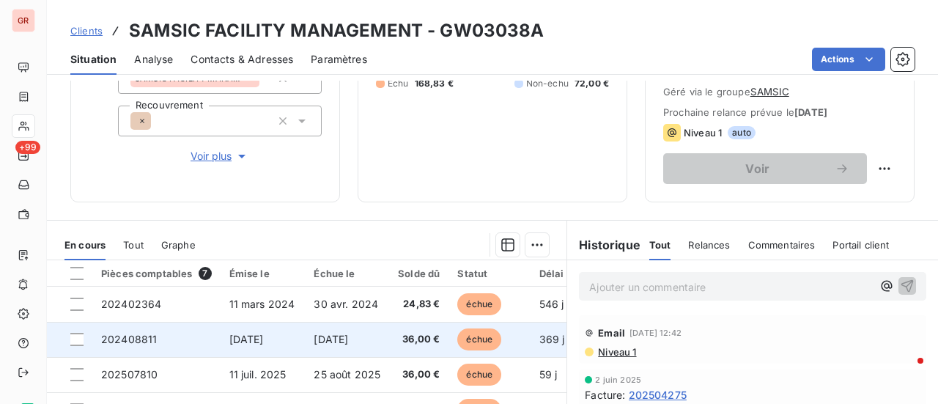
click at [332, 342] on span "[DATE]" at bounding box center [331, 339] width 34 height 12
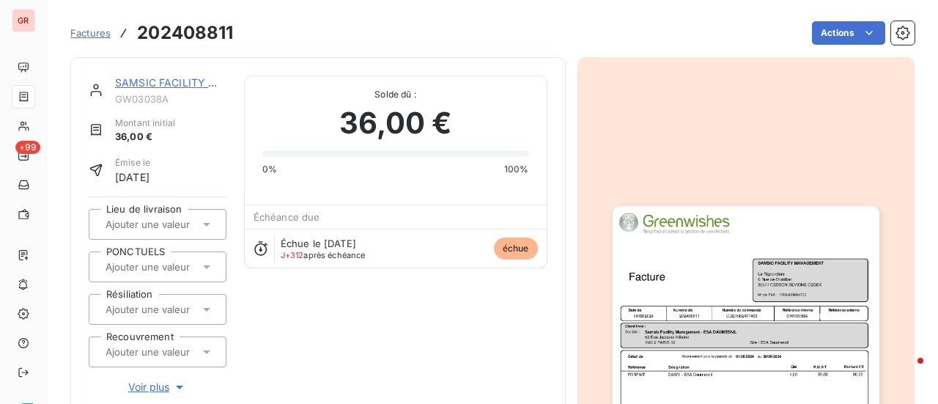
click at [752, 304] on img "button" at bounding box center [746, 394] width 267 height 377
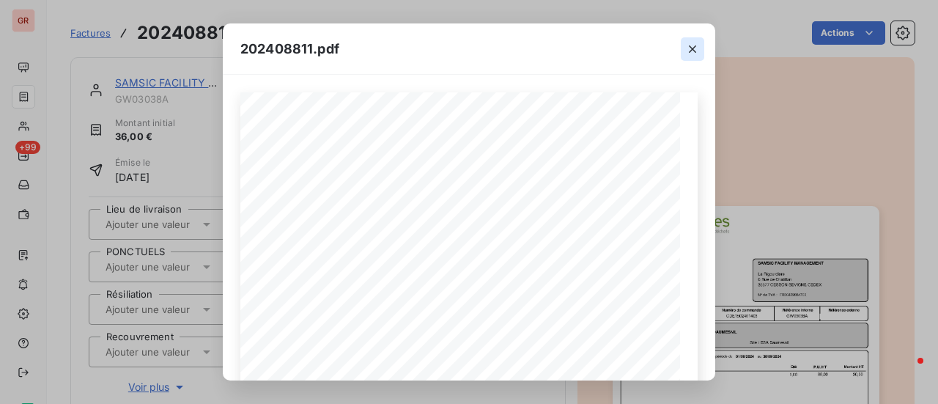
click at [694, 47] on icon "button" at bounding box center [692, 48] width 7 height 7
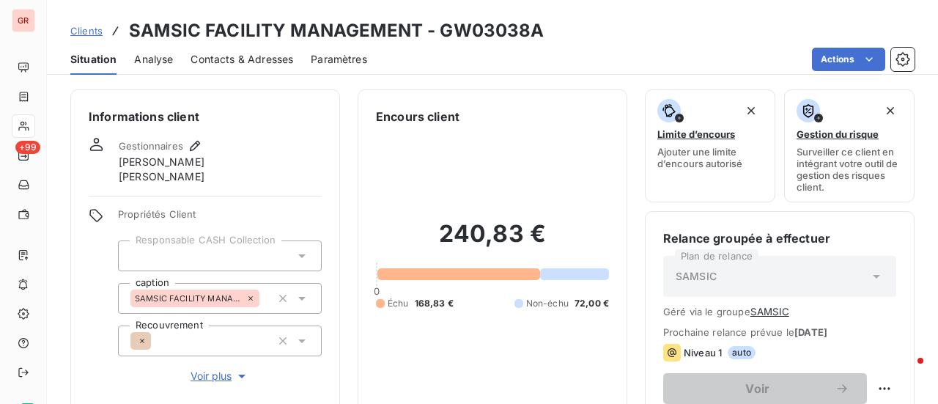
click at [262, 59] on span "Contacts & Adresses" at bounding box center [241, 59] width 103 height 15
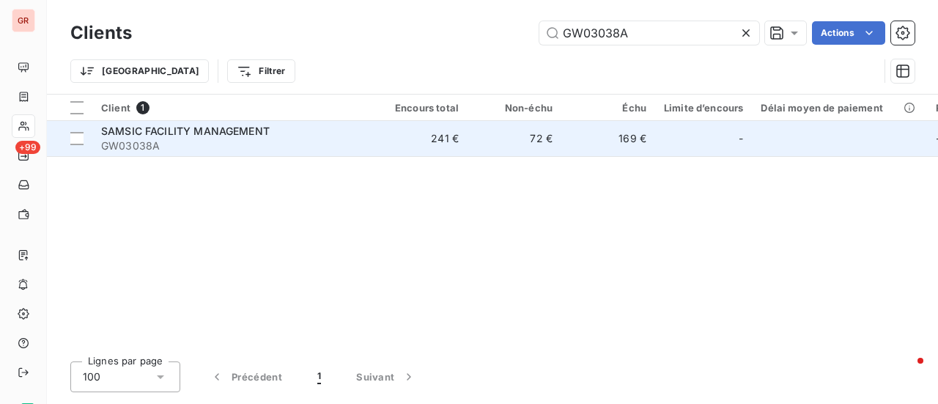
click at [238, 130] on span "SAMSIC FACILITY MANAGEMENT" at bounding box center [185, 131] width 169 height 12
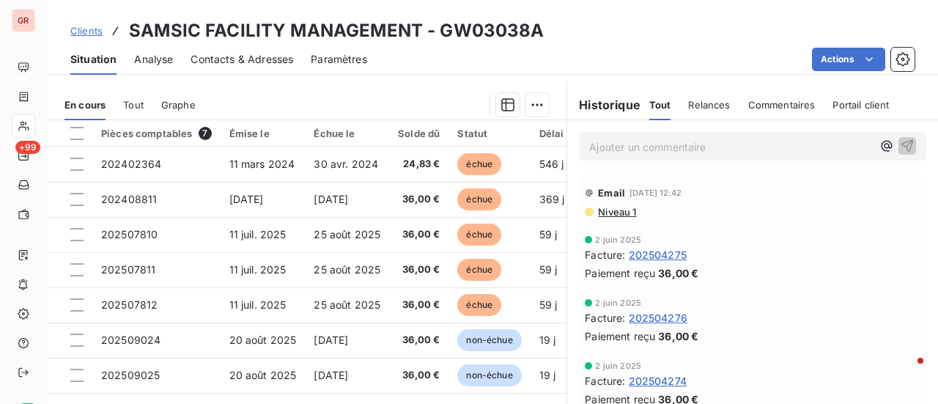
scroll to position [366, 0]
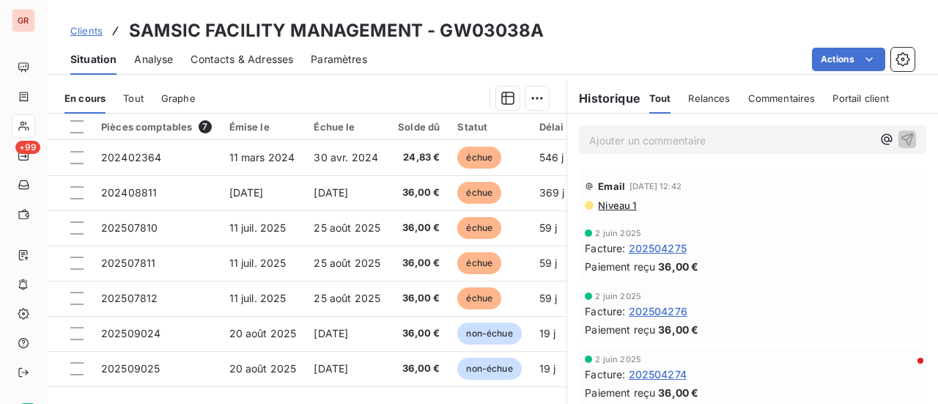
click at [268, 58] on span "Contacts & Adresses" at bounding box center [241, 59] width 103 height 15
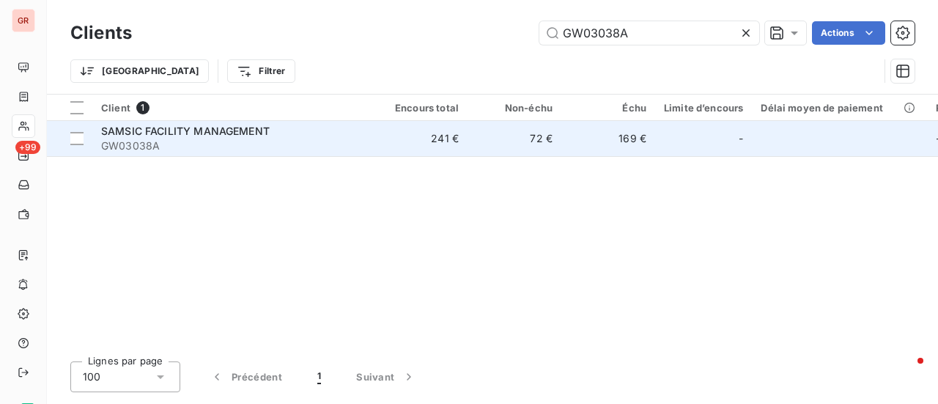
click at [254, 129] on span "SAMSIC FACILITY MANAGEMENT" at bounding box center [185, 131] width 169 height 12
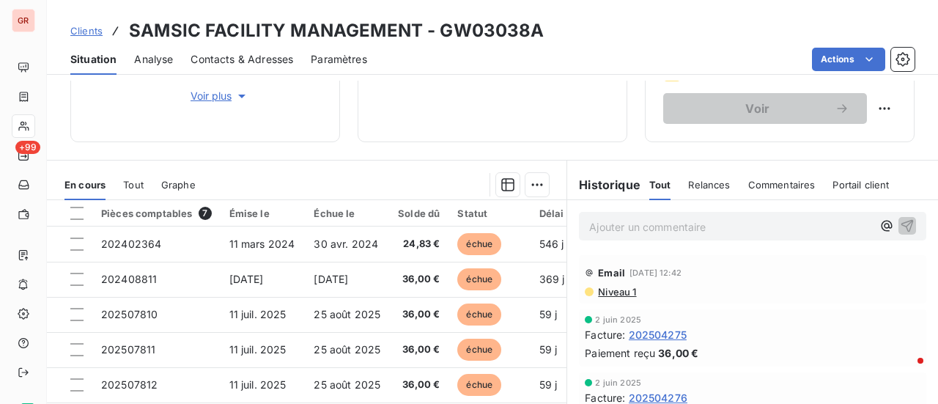
scroll to position [293, 0]
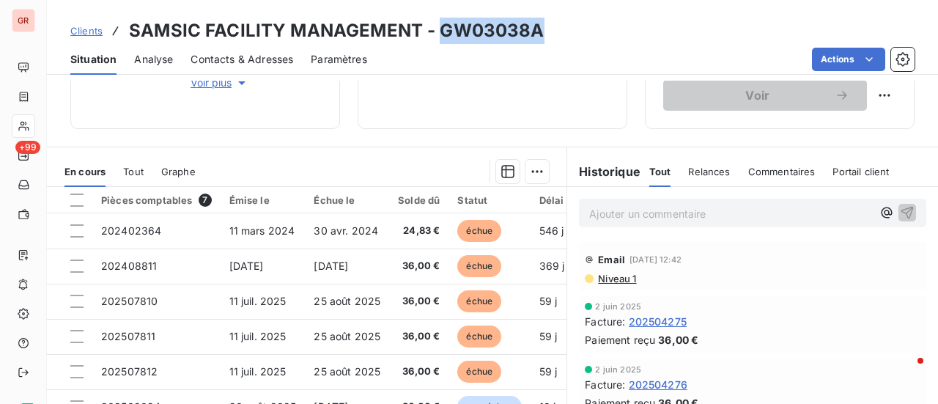
drag, startPoint x: 544, startPoint y: 33, endPoint x: 437, endPoint y: 32, distance: 107.0
click at [437, 32] on div "Clients SAMSIC FACILITY MANAGEMENT - GW03038A" at bounding box center [492, 31] width 891 height 26
copy h3 "GW03038A"
click at [667, 324] on span "202504275" at bounding box center [658, 321] width 58 height 15
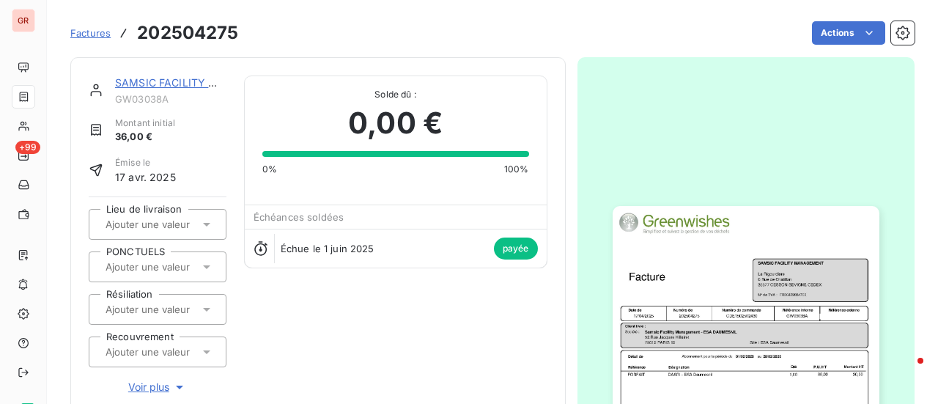
click at [716, 286] on img "button" at bounding box center [746, 394] width 267 height 377
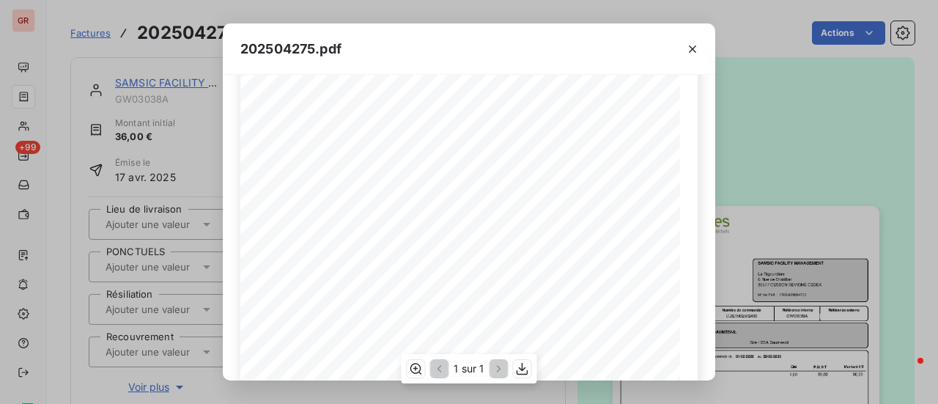
scroll to position [73, 0]
click at [693, 49] on icon "button" at bounding box center [692, 48] width 7 height 7
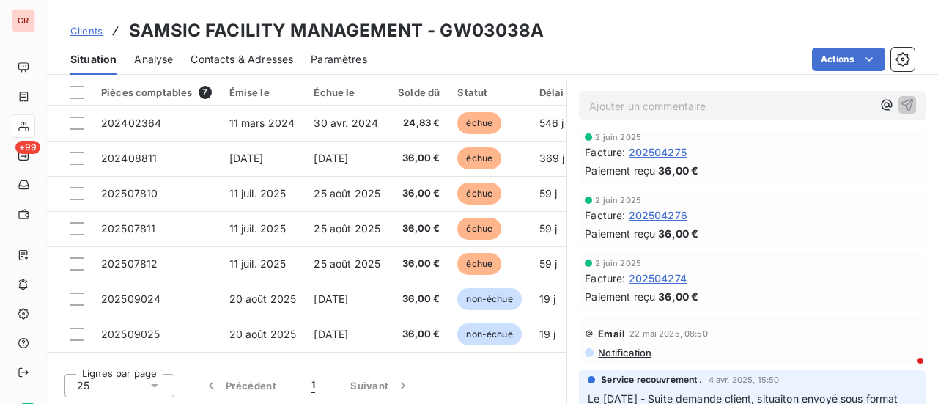
scroll to position [147, 0]
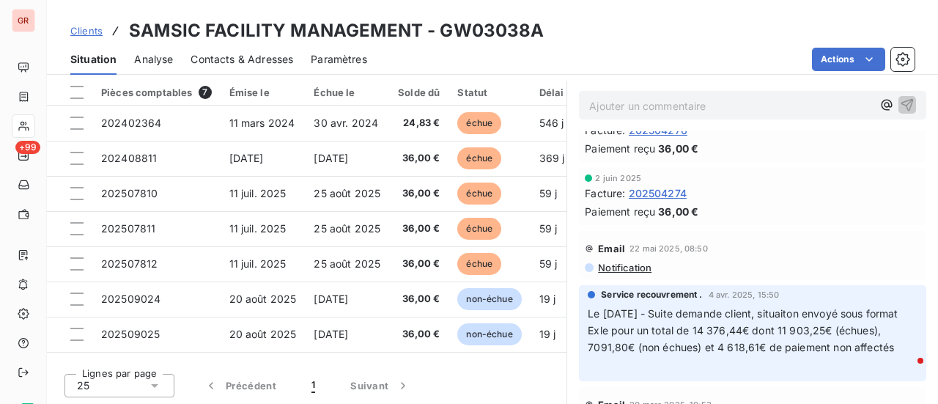
click at [656, 188] on span "202504274" at bounding box center [658, 192] width 58 height 15
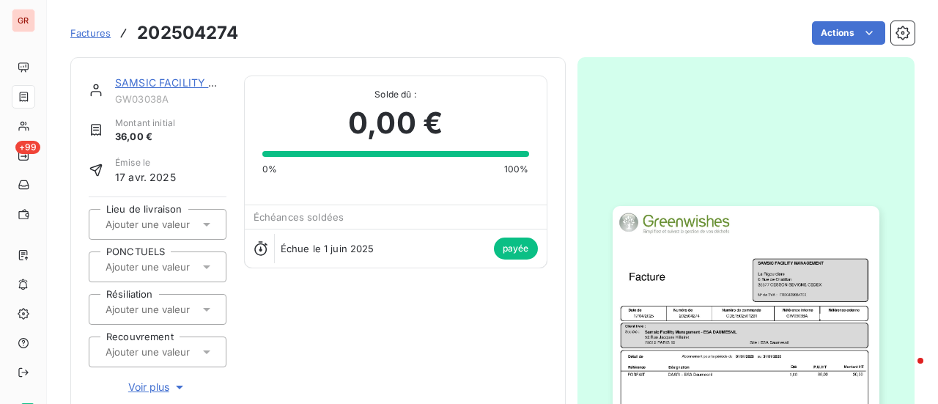
click at [768, 297] on img "button" at bounding box center [746, 394] width 267 height 377
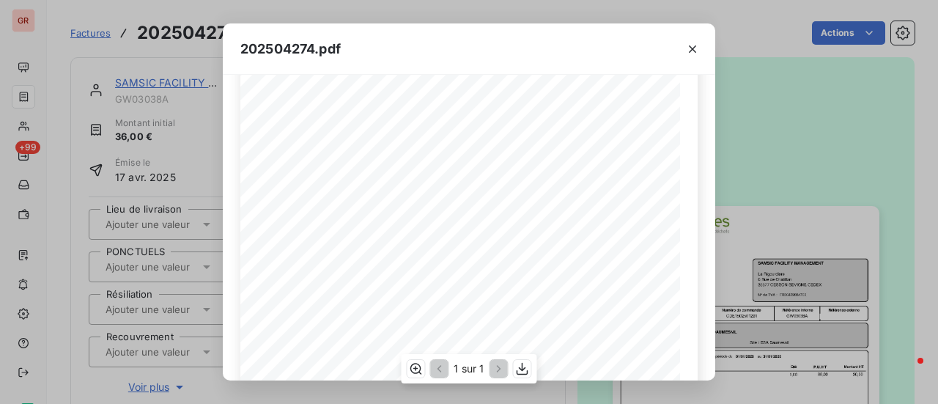
scroll to position [73, 0]
click at [695, 47] on icon "button" at bounding box center [692, 48] width 7 height 7
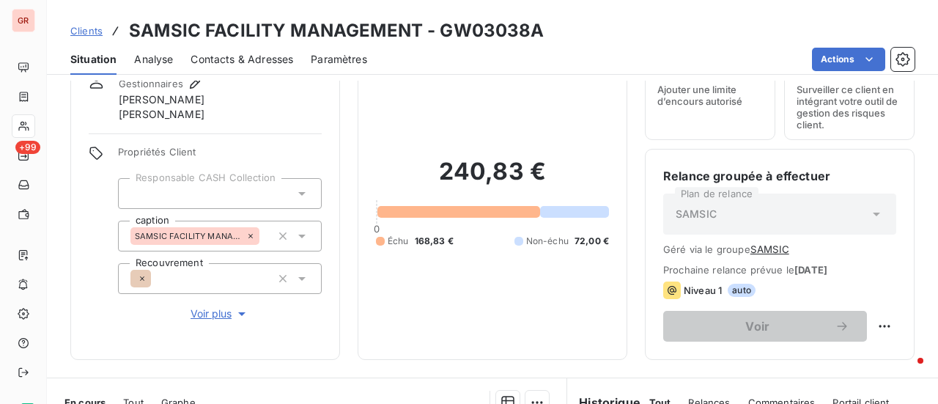
scroll to position [293, 0]
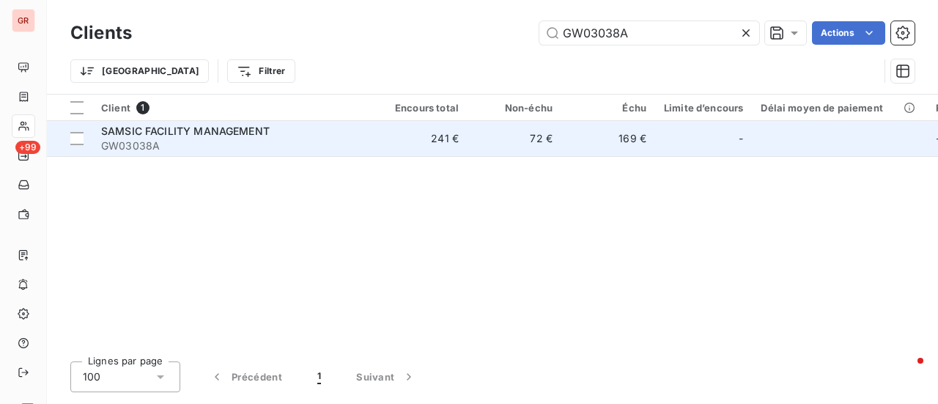
click at [207, 136] on span "SAMSIC FACILITY MANAGEMENT" at bounding box center [185, 131] width 169 height 12
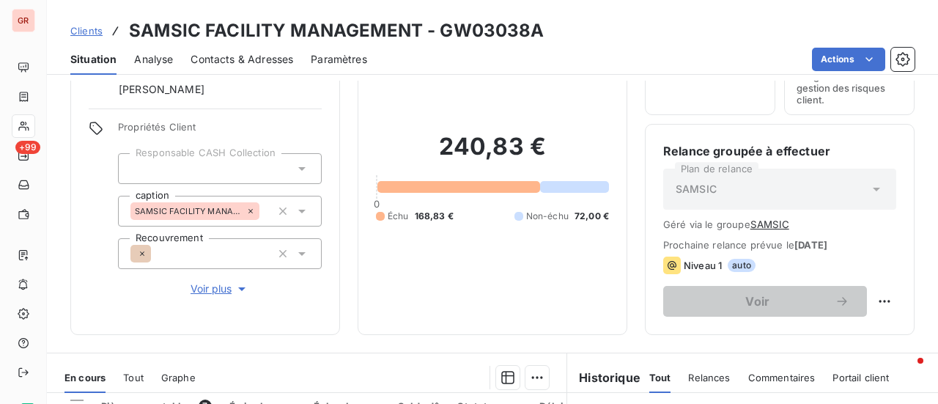
scroll to position [220, 0]
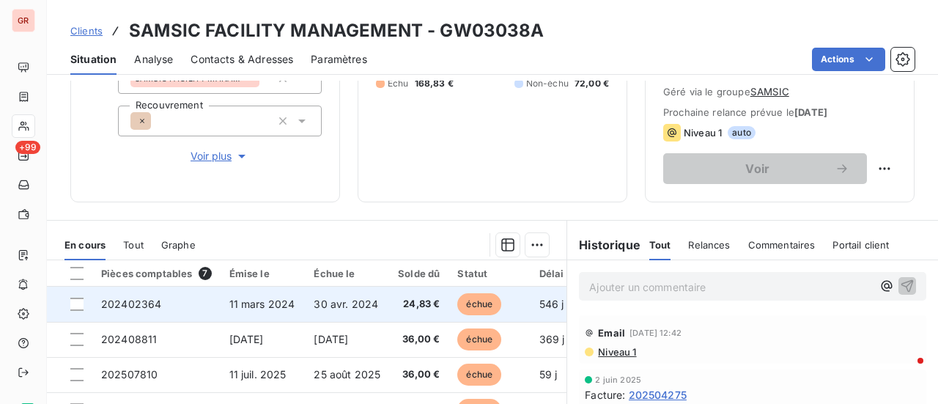
click at [255, 304] on span "11 mars 2024" at bounding box center [262, 303] width 66 height 12
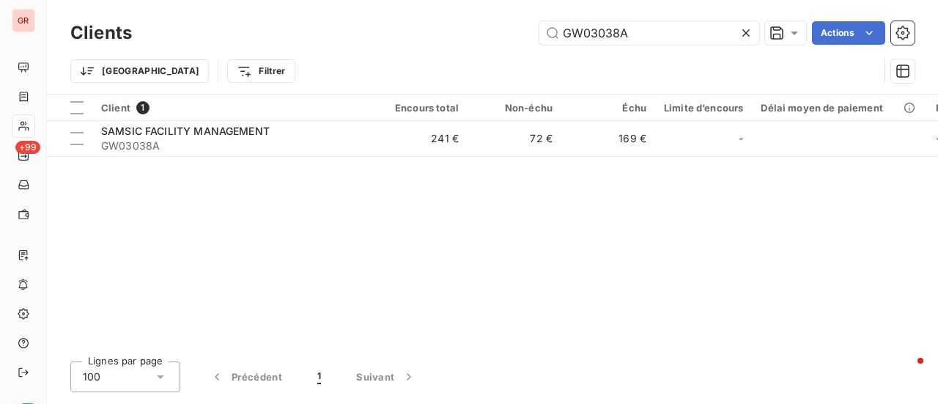
drag, startPoint x: 668, startPoint y: 39, endPoint x: 333, endPoint y: 41, distance: 334.8
click at [340, 41] on div "GW03038A Actions" at bounding box center [531, 32] width 765 height 23
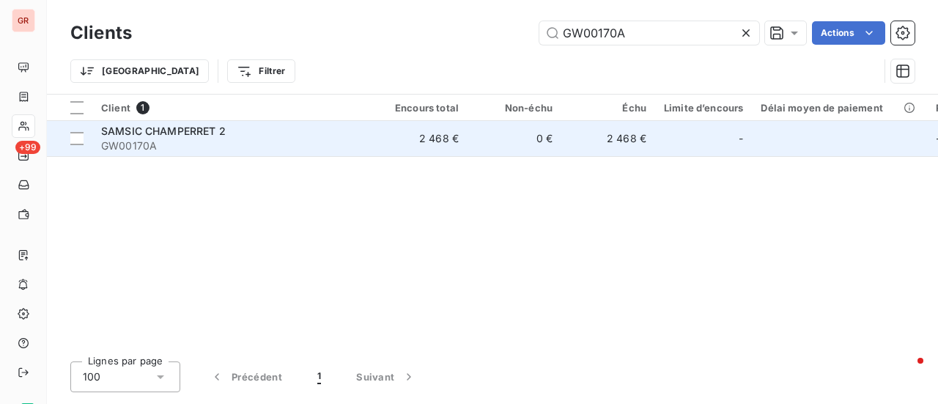
type input "GW00170A"
click at [183, 129] on span "SAMSIC CHAMPERRET 2" at bounding box center [163, 131] width 125 height 12
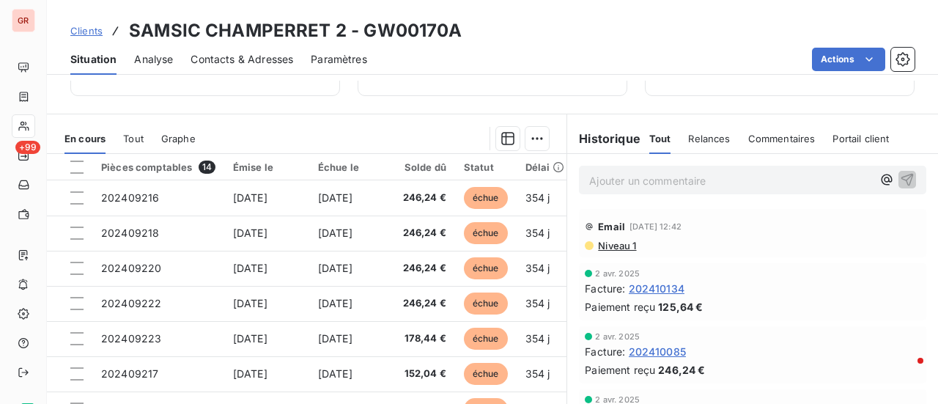
scroll to position [254, 0]
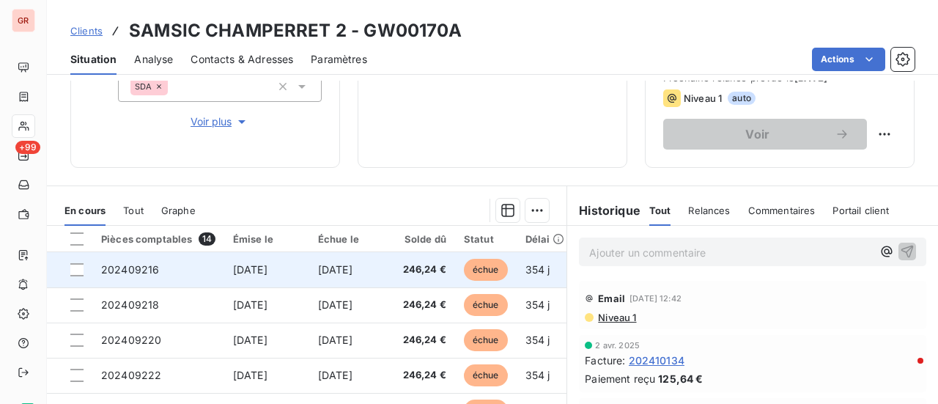
click at [148, 270] on span "202409216" at bounding box center [130, 269] width 58 height 12
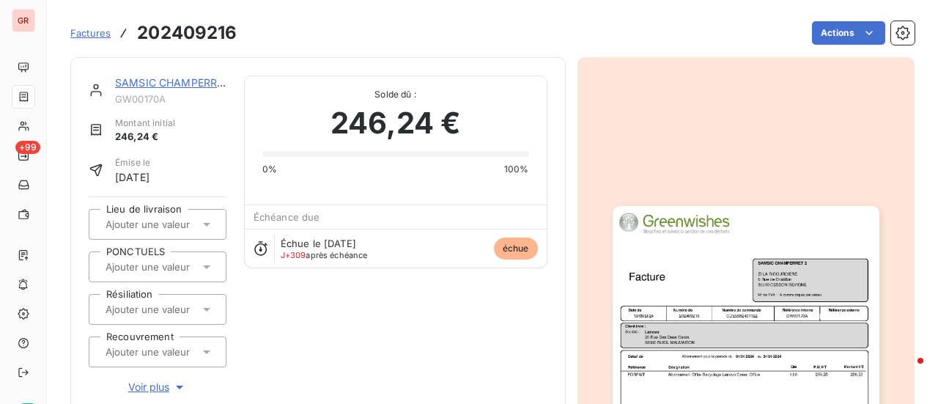
click at [698, 336] on img "button" at bounding box center [746, 394] width 267 height 377
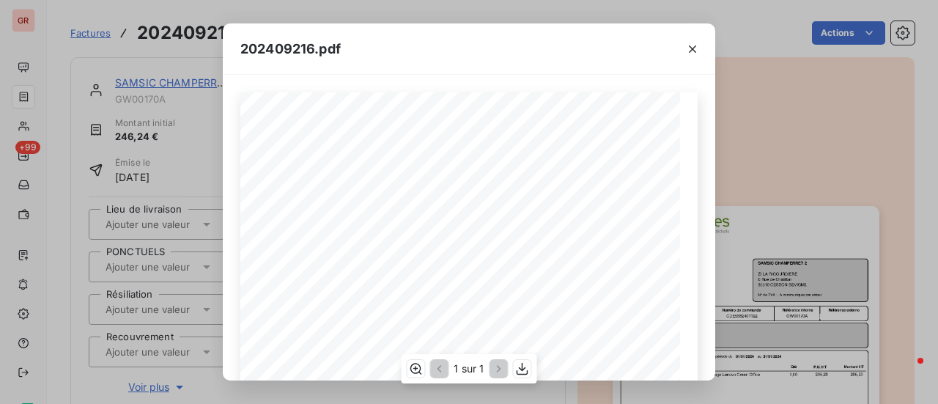
scroll to position [73, 0]
click at [696, 49] on icon "button" at bounding box center [692, 49] width 15 height 15
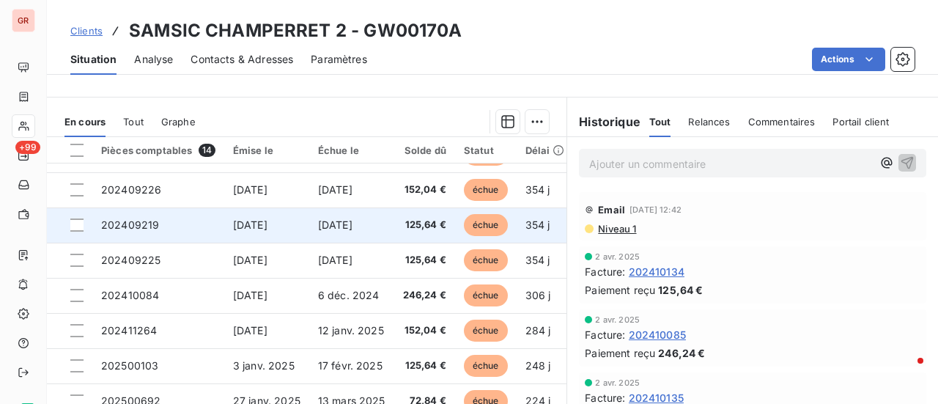
scroll to position [401, 0]
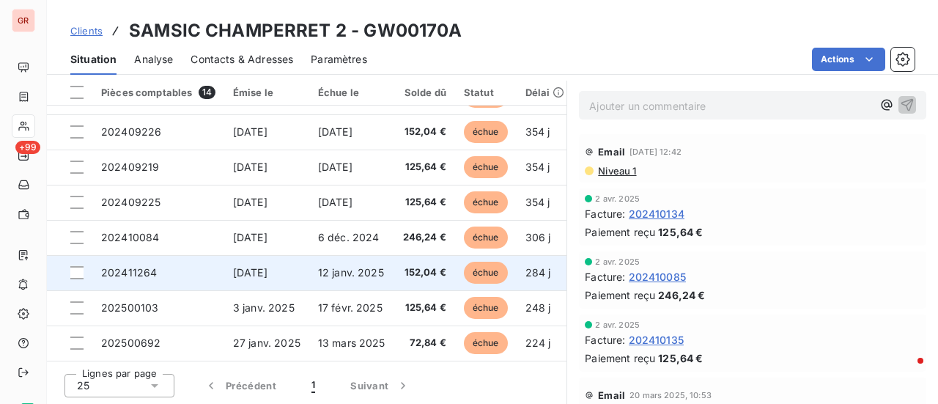
click at [267, 270] on span "28 nov. 2024" at bounding box center [250, 272] width 34 height 12
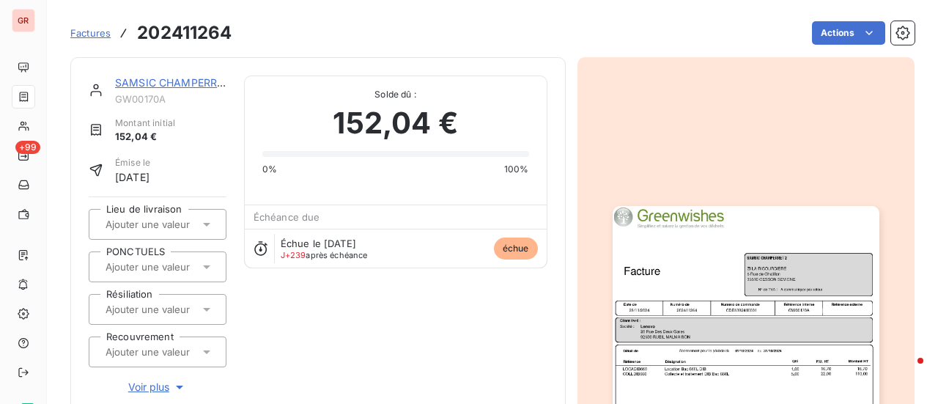
click at [719, 274] on img "button" at bounding box center [746, 394] width 267 height 377
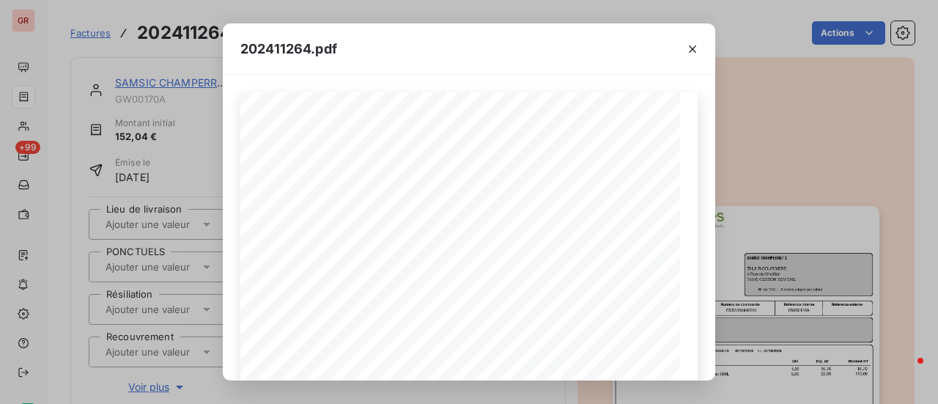
drag, startPoint x: 695, startPoint y: 45, endPoint x: 642, endPoint y: 32, distance: 54.4
click at [695, 45] on icon "button" at bounding box center [692, 49] width 15 height 15
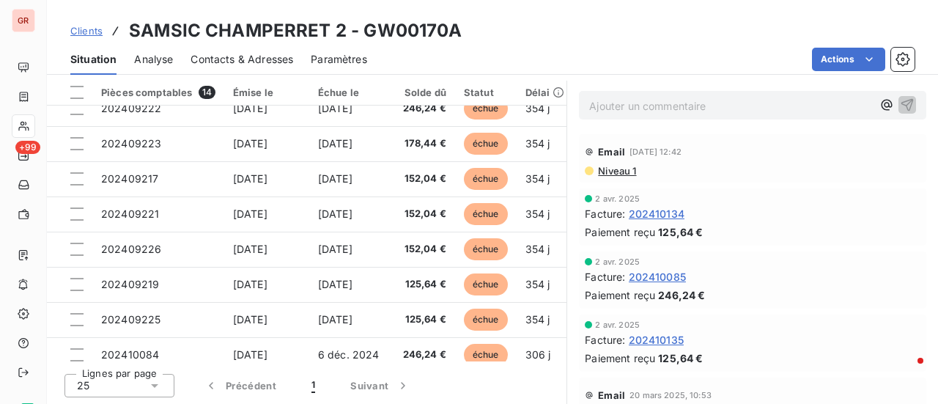
scroll to position [243, 0]
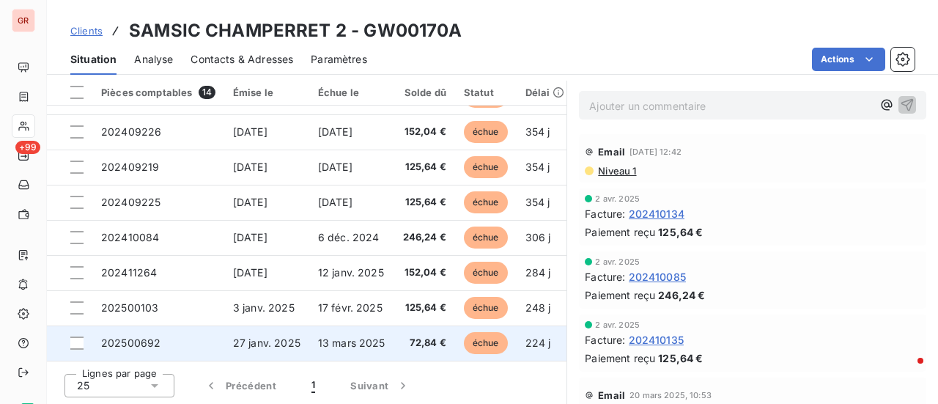
click at [272, 338] on span "27 janv. 2025" at bounding box center [266, 342] width 67 height 12
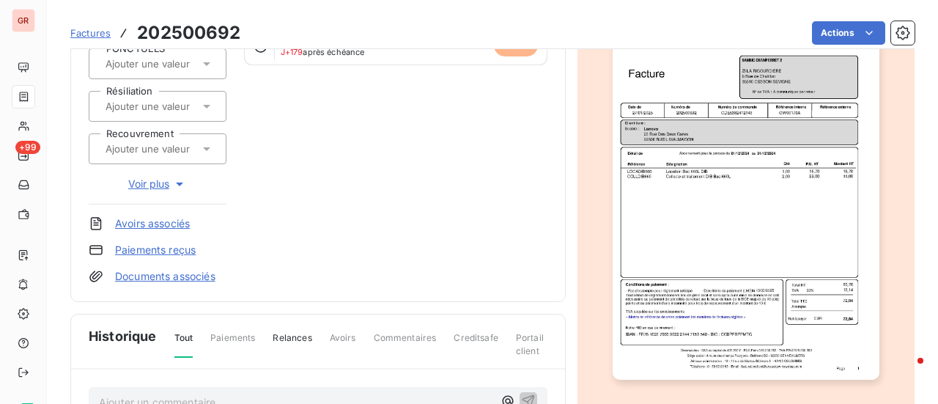
scroll to position [73, 0]
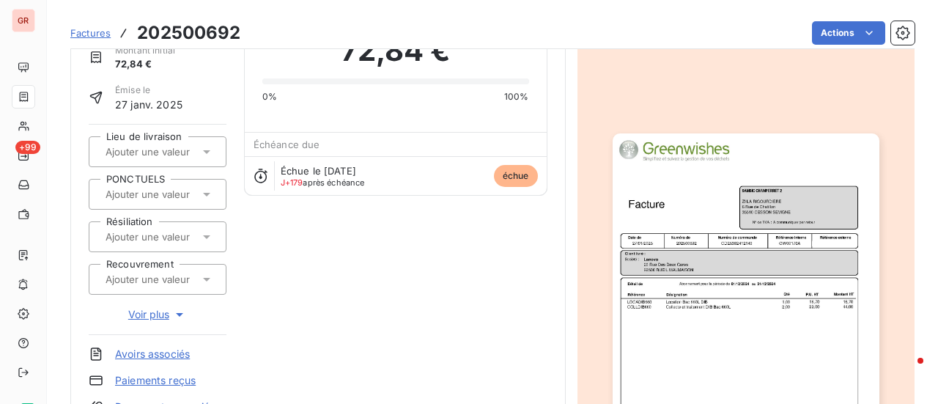
click at [713, 231] on img "button" at bounding box center [746, 321] width 267 height 377
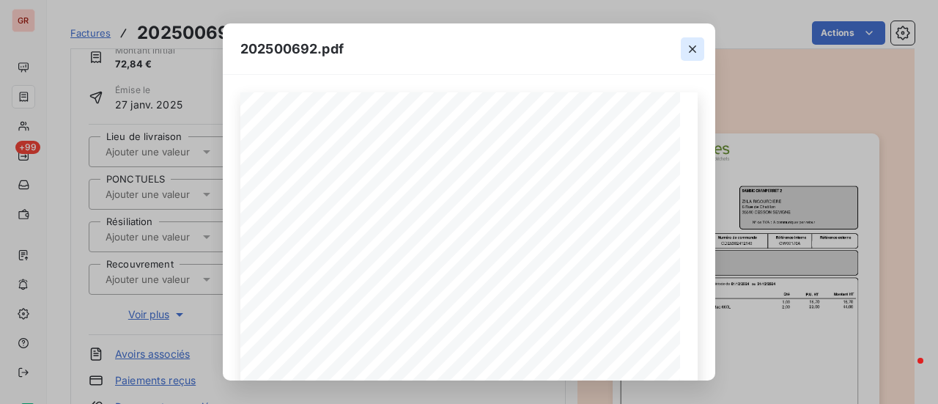
click at [695, 48] on icon "button" at bounding box center [692, 49] width 15 height 15
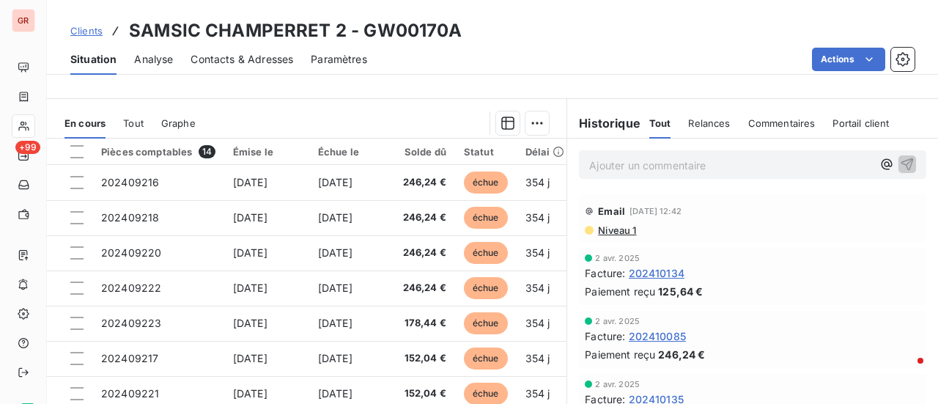
scroll to position [366, 0]
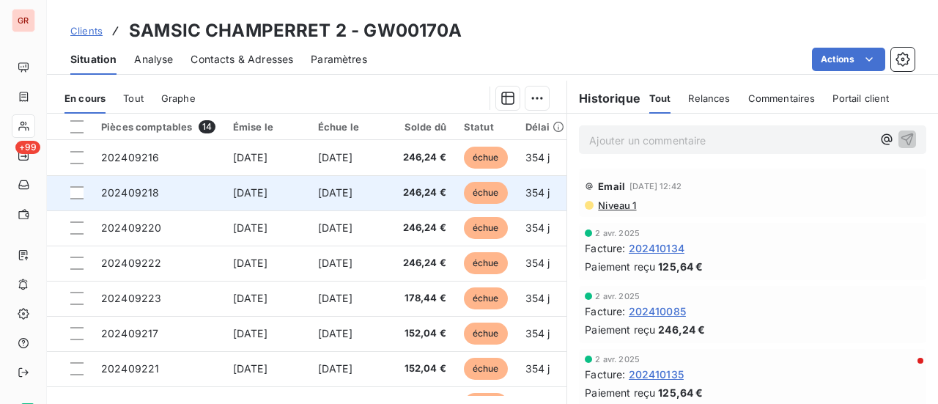
click at [278, 198] on td "[DATE]" at bounding box center [266, 192] width 85 height 35
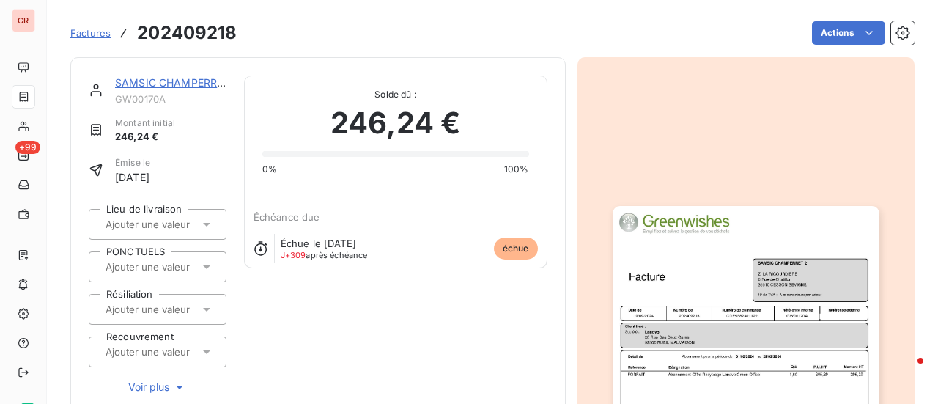
click at [708, 275] on img "button" at bounding box center [746, 394] width 267 height 377
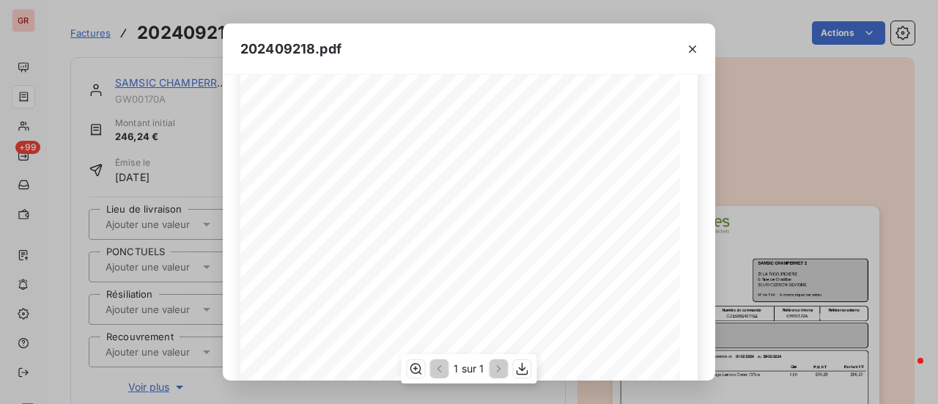
scroll to position [147, 0]
click at [695, 49] on icon "button" at bounding box center [692, 49] width 15 height 15
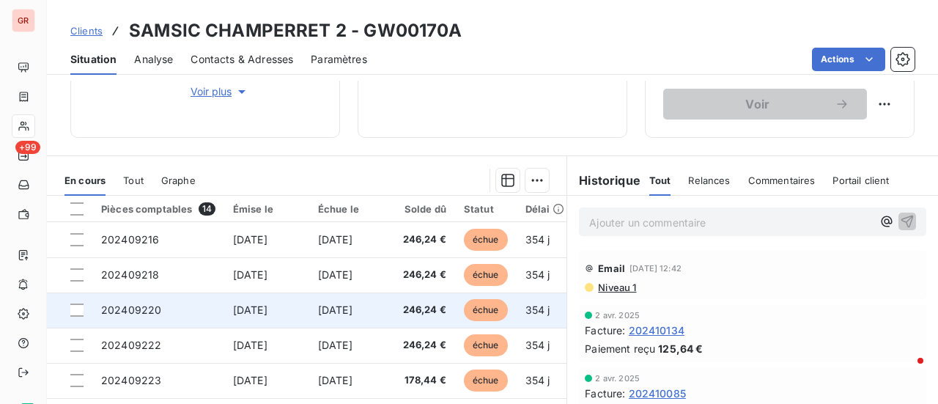
scroll to position [366, 0]
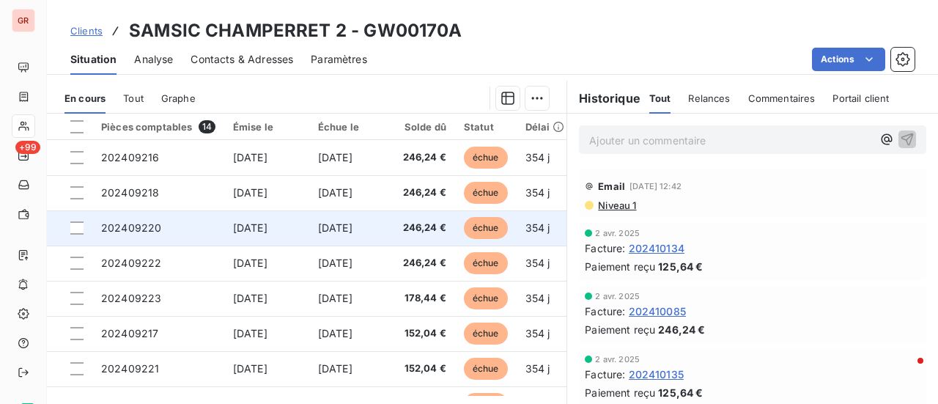
click at [267, 225] on span "[DATE]" at bounding box center [250, 227] width 34 height 12
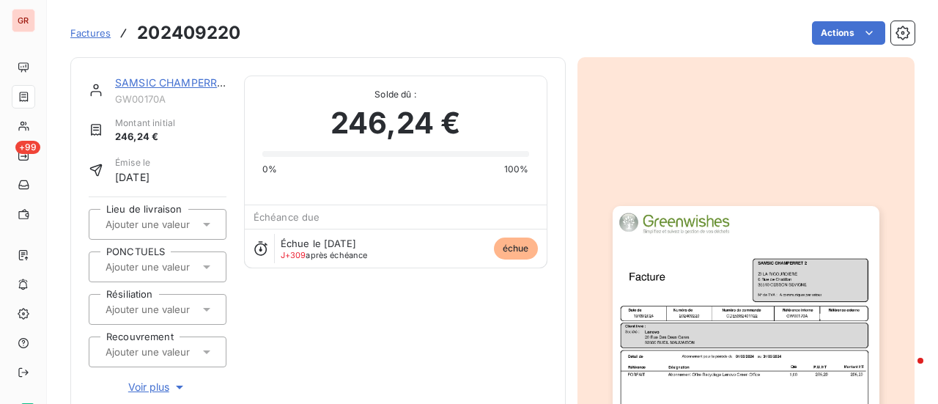
click at [714, 292] on img "button" at bounding box center [746, 394] width 267 height 377
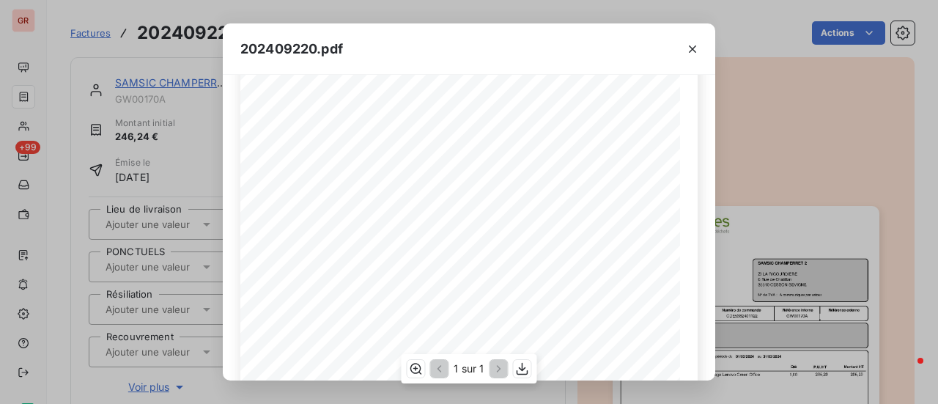
scroll to position [73, 0]
click at [691, 51] on icon "button" at bounding box center [692, 48] width 7 height 7
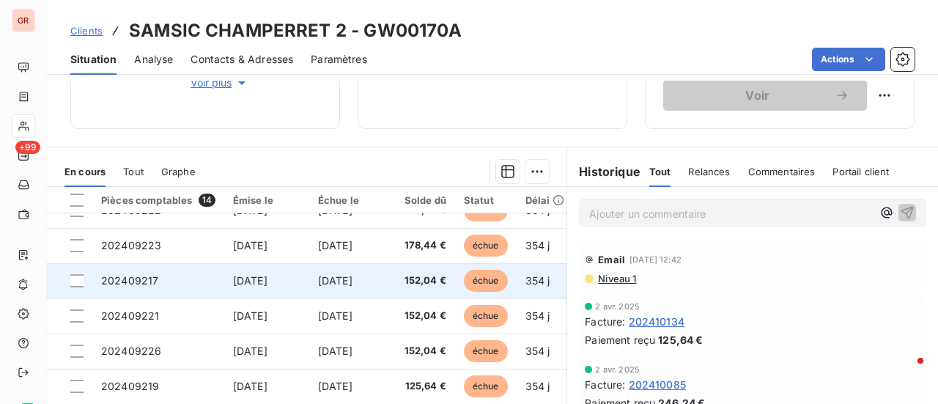
scroll to position [147, 0]
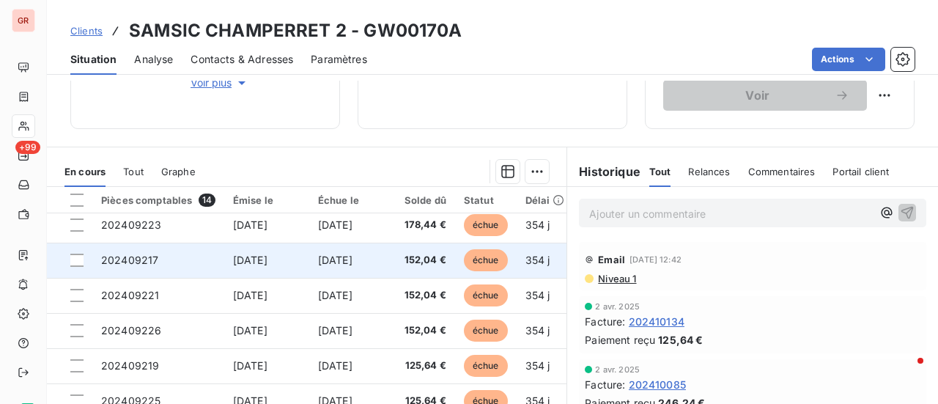
click at [267, 255] on span "[DATE]" at bounding box center [250, 260] width 34 height 12
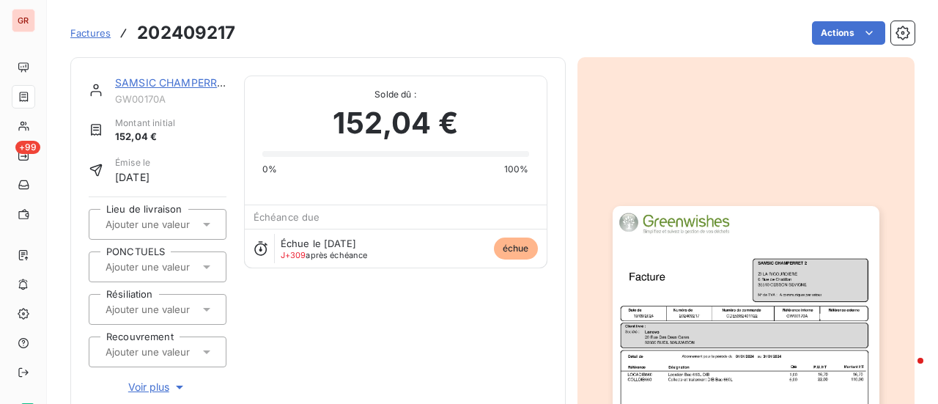
click at [717, 289] on img "button" at bounding box center [746, 394] width 267 height 377
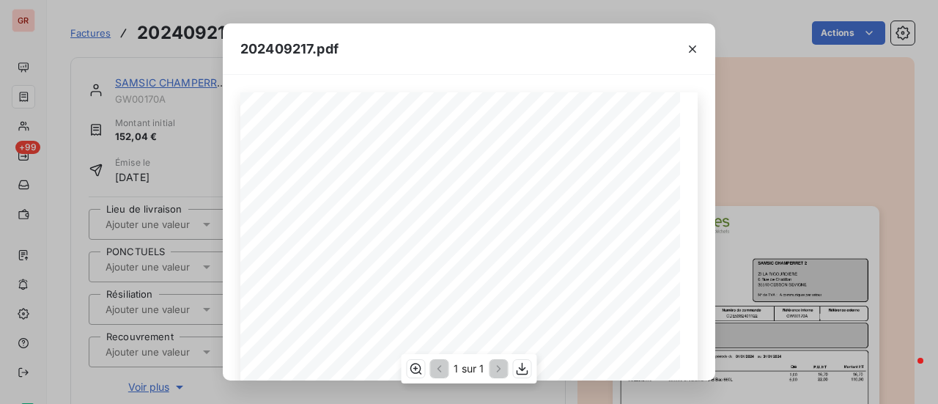
scroll to position [73, 0]
click at [697, 53] on icon "button" at bounding box center [692, 49] width 15 height 15
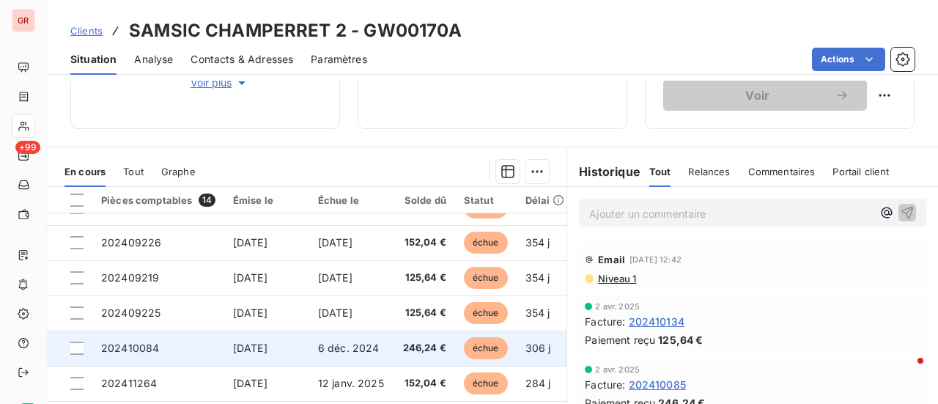
scroll to position [243, 0]
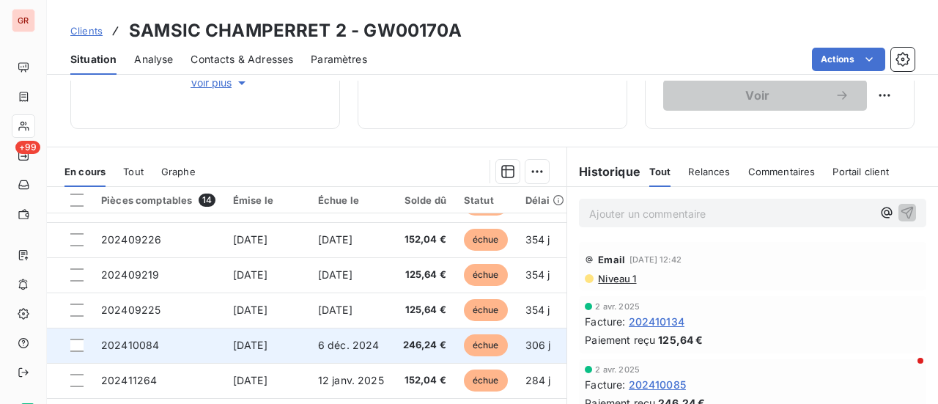
click at [267, 341] on span "[DATE]" at bounding box center [250, 344] width 34 height 12
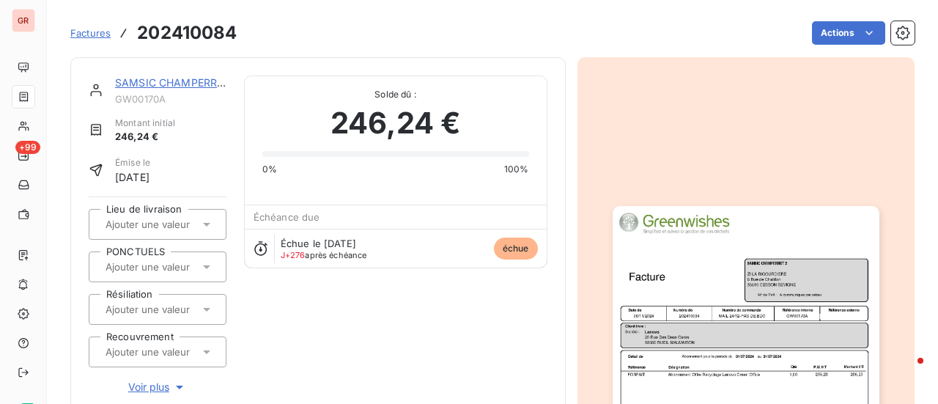
click at [693, 284] on img "button" at bounding box center [746, 394] width 267 height 377
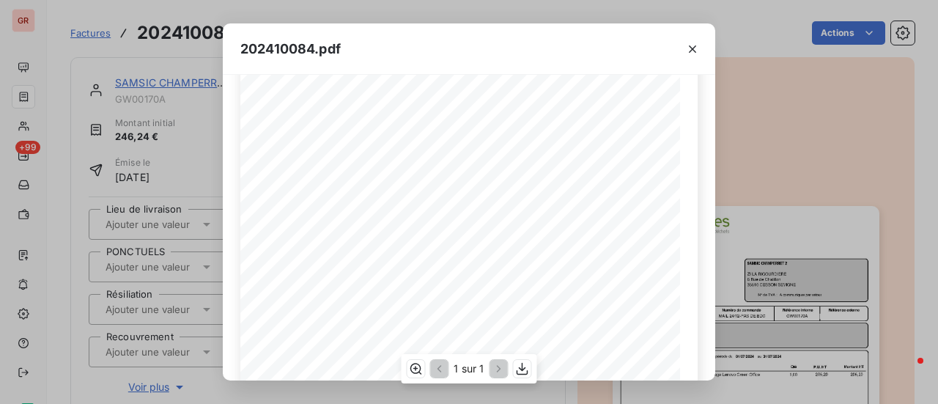
scroll to position [350, 0]
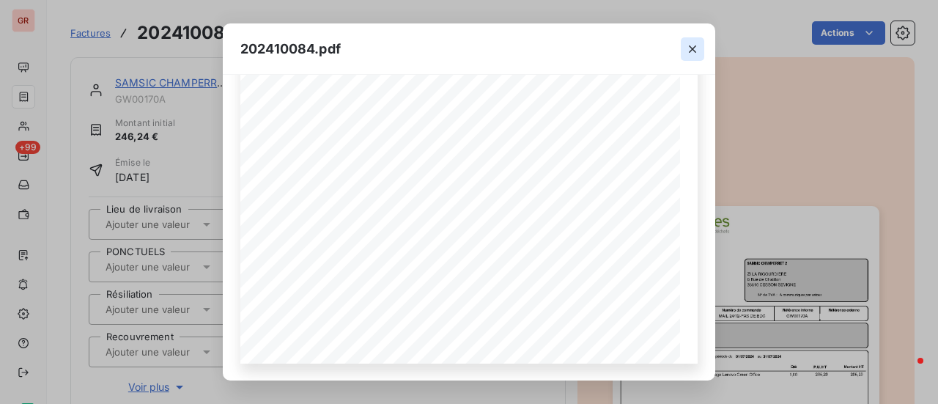
click at [695, 45] on icon "button" at bounding box center [692, 49] width 15 height 15
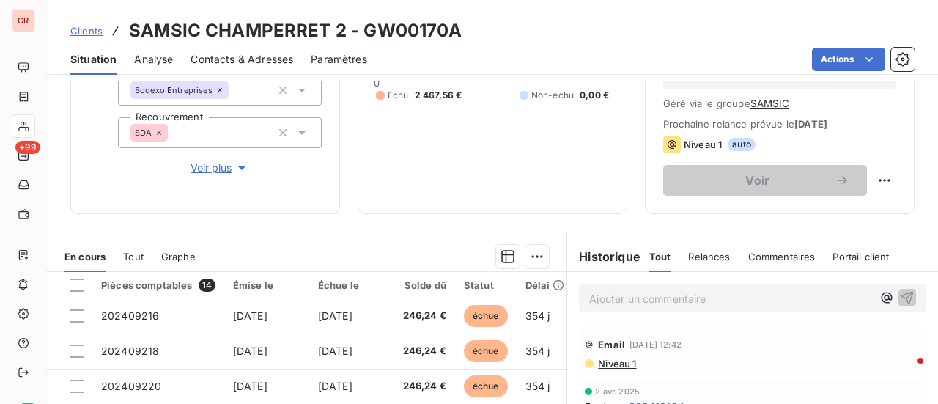
scroll to position [366, 0]
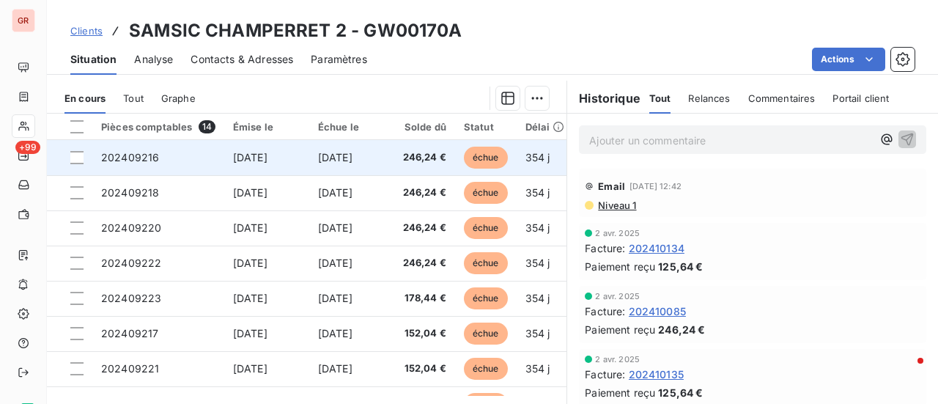
click at [259, 149] on td "[DATE]" at bounding box center [266, 157] width 85 height 35
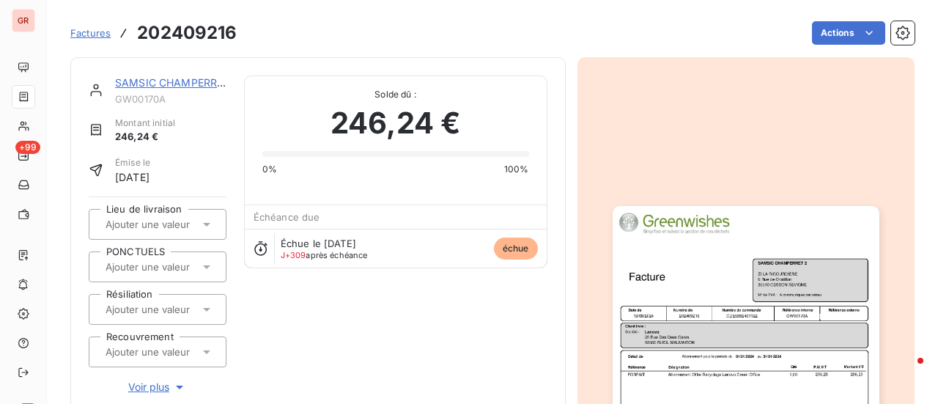
click at [741, 326] on img "button" at bounding box center [746, 394] width 267 height 377
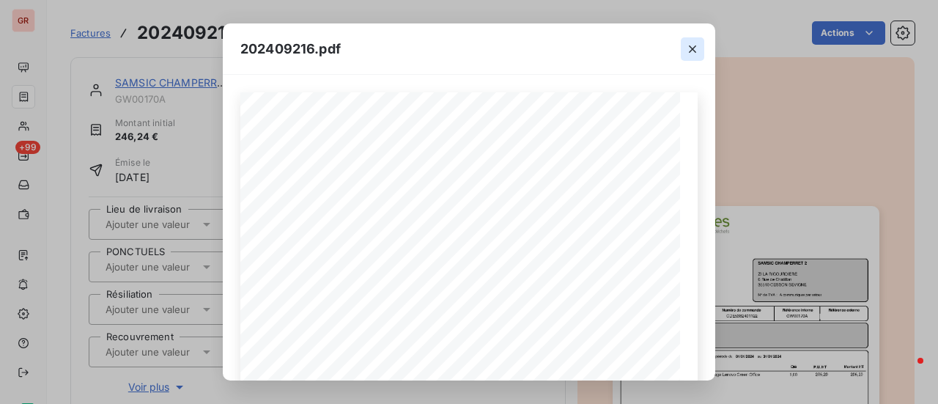
click at [692, 49] on icon "button" at bounding box center [692, 48] width 7 height 7
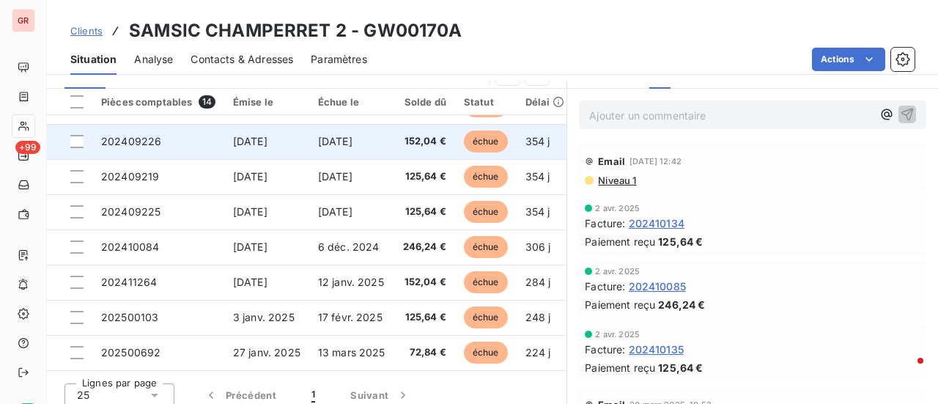
scroll to position [401, 0]
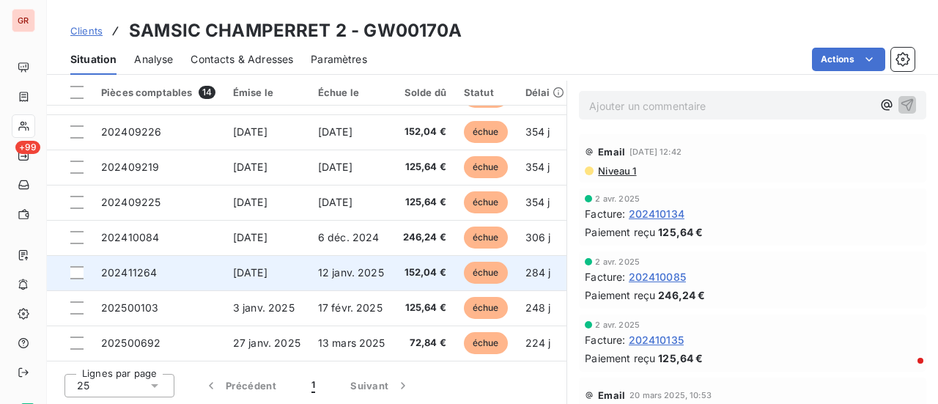
click at [251, 266] on span "28 nov. 2024" at bounding box center [250, 272] width 34 height 12
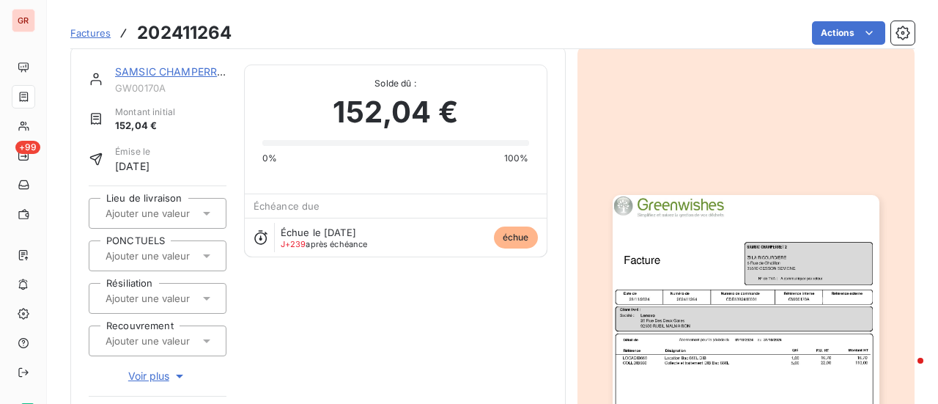
scroll to position [148, 0]
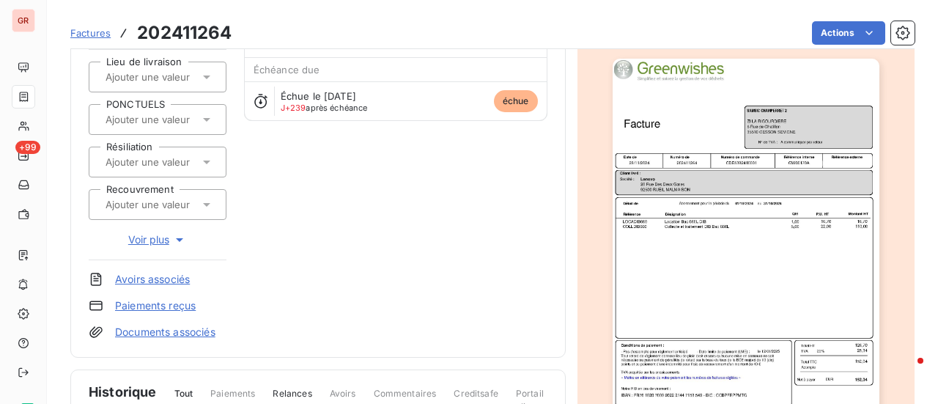
click at [718, 146] on img "button" at bounding box center [746, 247] width 267 height 377
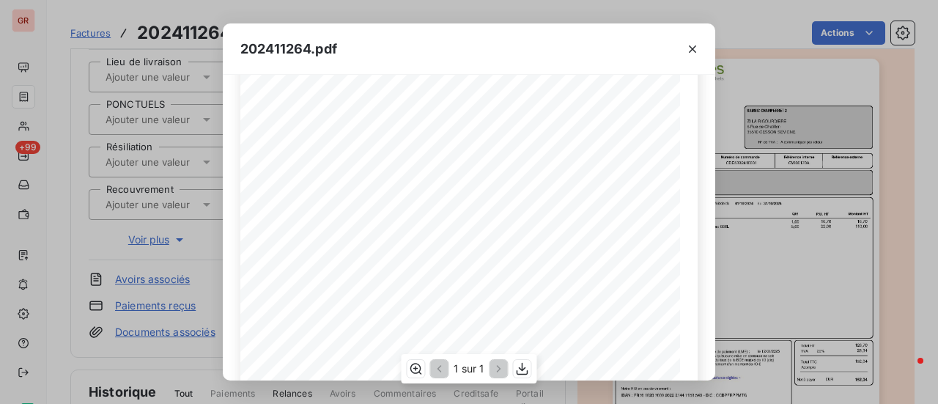
scroll to position [147, 0]
click at [693, 51] on icon "button" at bounding box center [692, 48] width 7 height 7
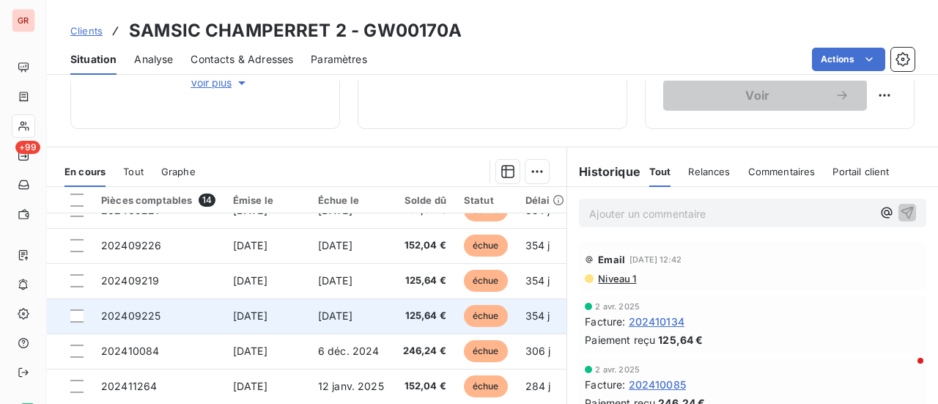
scroll to position [243, 0]
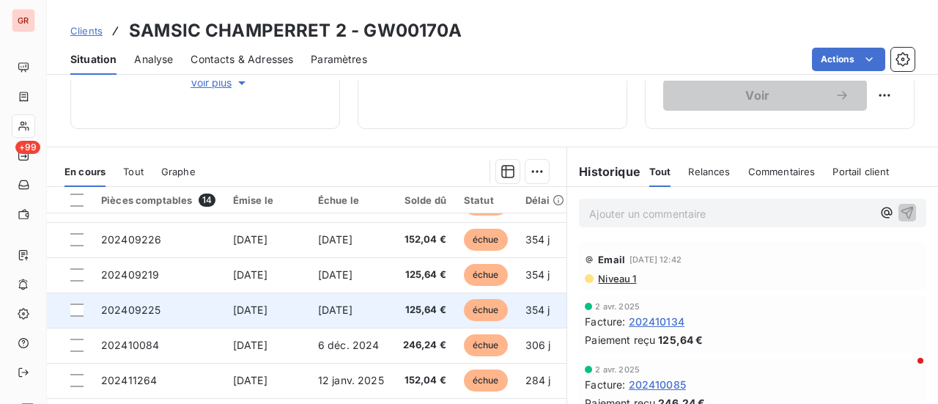
click at [267, 303] on span "[DATE]" at bounding box center [250, 309] width 34 height 12
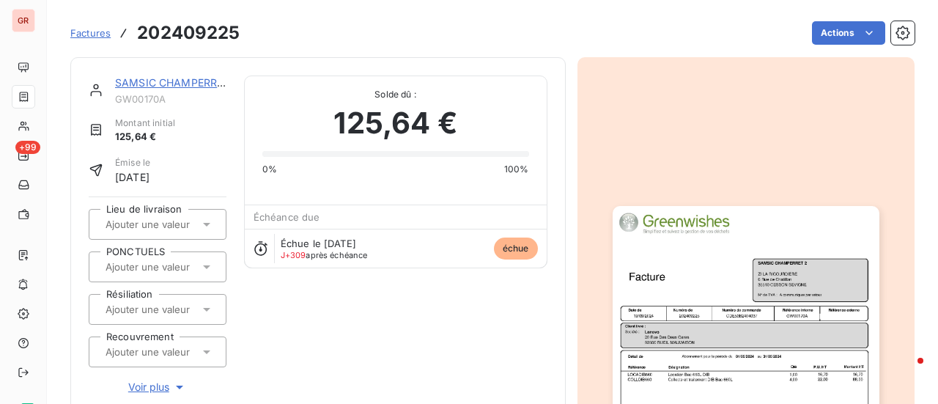
click at [748, 309] on img "button" at bounding box center [746, 394] width 267 height 377
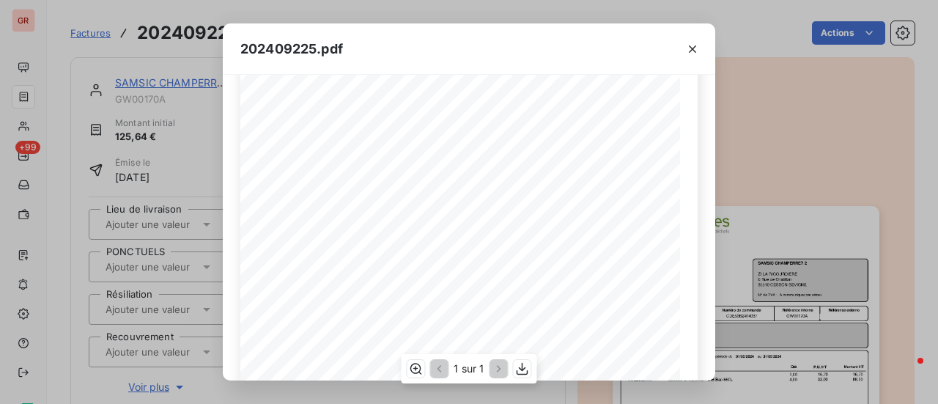
scroll to position [147, 0]
drag, startPoint x: 690, startPoint y: 48, endPoint x: 680, endPoint y: 41, distance: 12.6
click at [689, 48] on icon "button" at bounding box center [692, 49] width 15 height 15
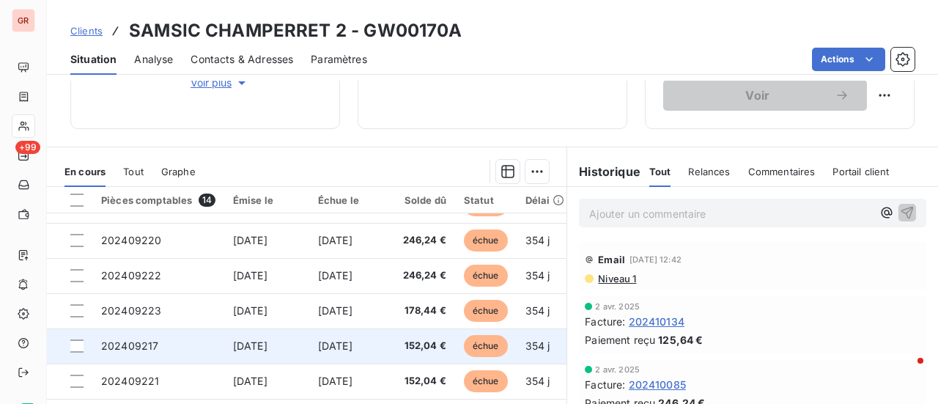
scroll to position [147, 0]
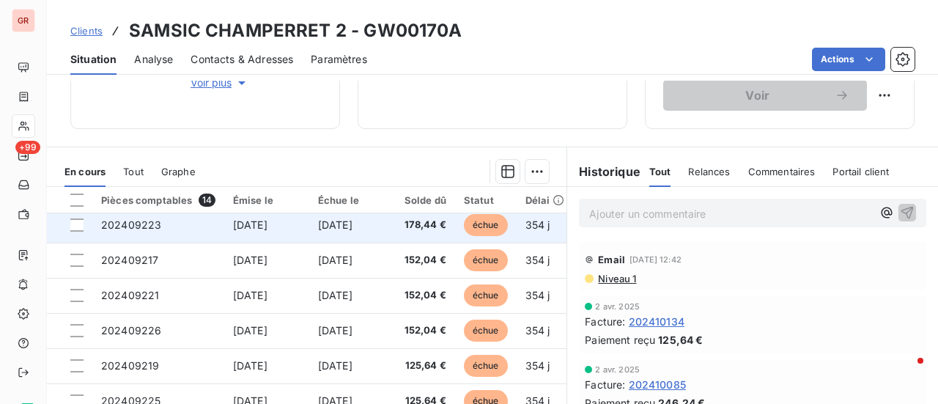
click at [267, 226] on span "[DATE]" at bounding box center [250, 224] width 34 height 12
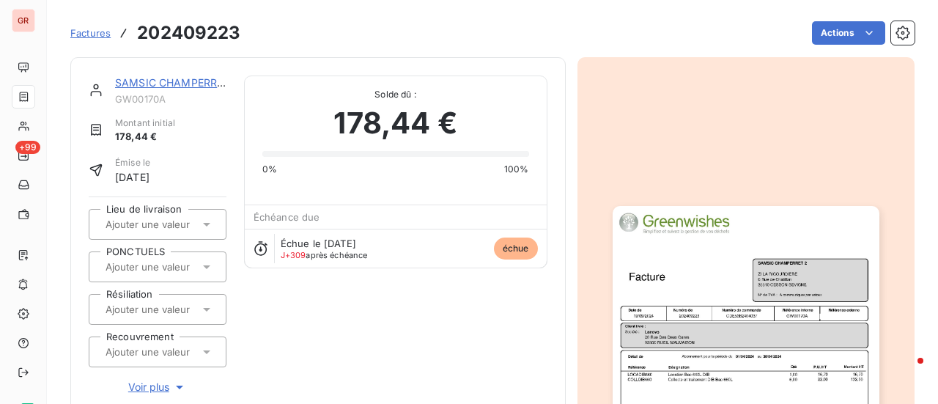
click at [716, 304] on img "button" at bounding box center [746, 394] width 267 height 377
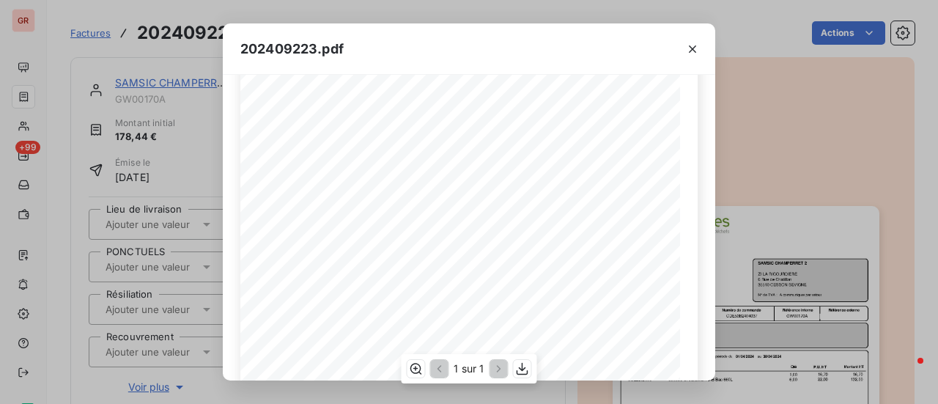
scroll to position [73, 0]
click at [697, 50] on icon "button" at bounding box center [692, 49] width 15 height 15
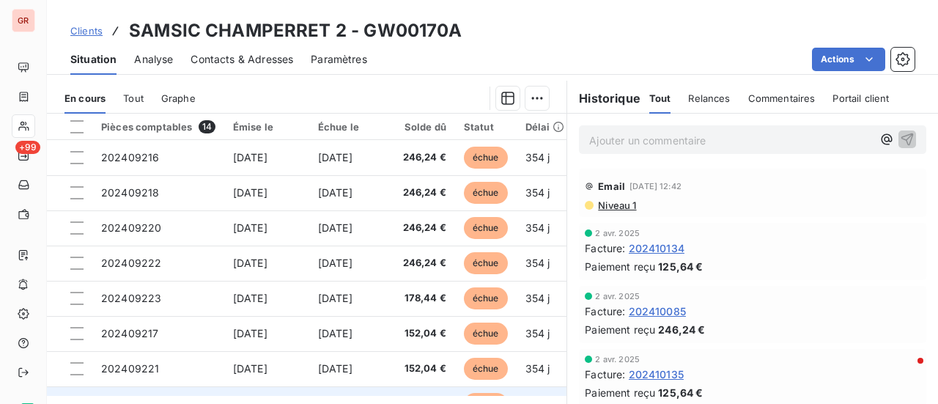
scroll to position [147, 0]
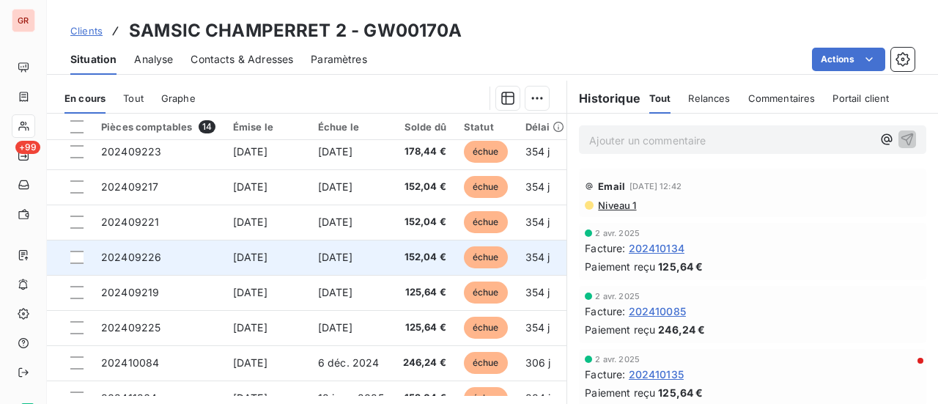
click at [339, 263] on td "3 nov. 2024" at bounding box center [351, 257] width 85 height 35
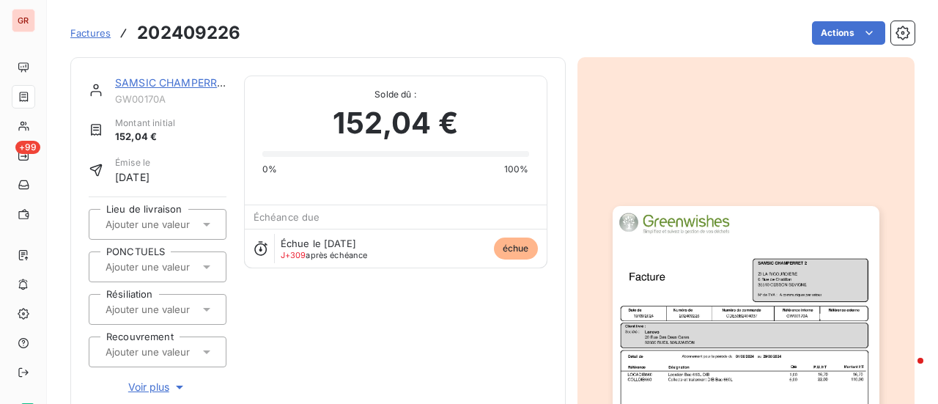
click at [183, 83] on link "SAMSIC CHAMPERRET 2" at bounding box center [177, 82] width 125 height 12
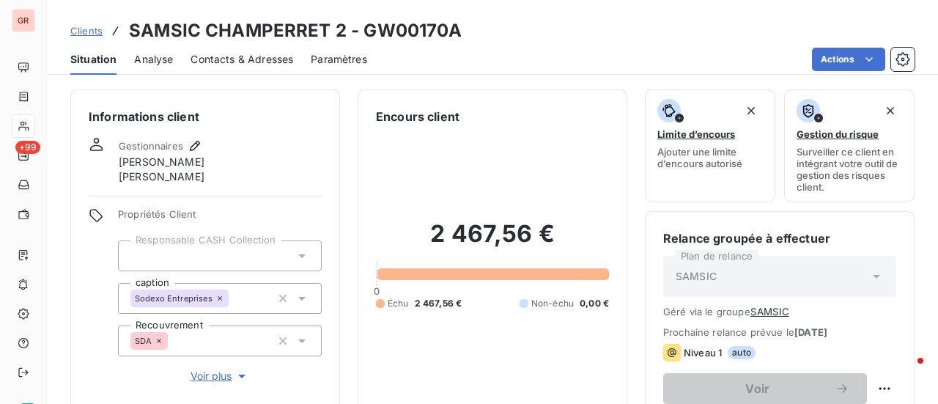
click at [260, 59] on span "Contacts & Adresses" at bounding box center [241, 59] width 103 height 15
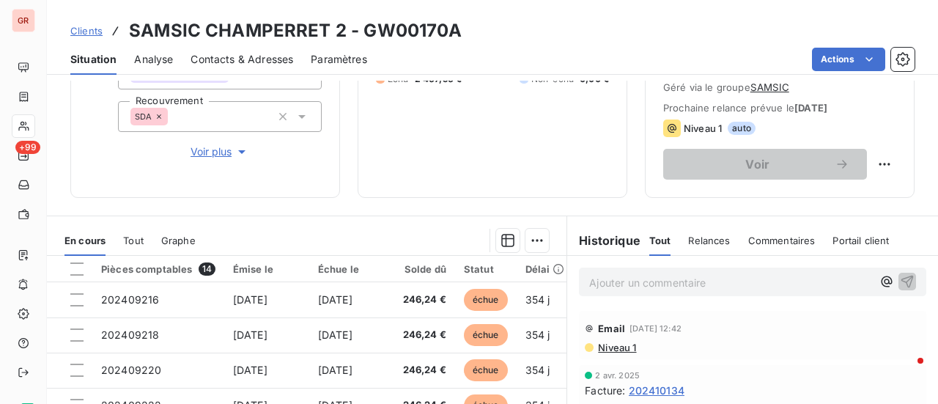
scroll to position [220, 0]
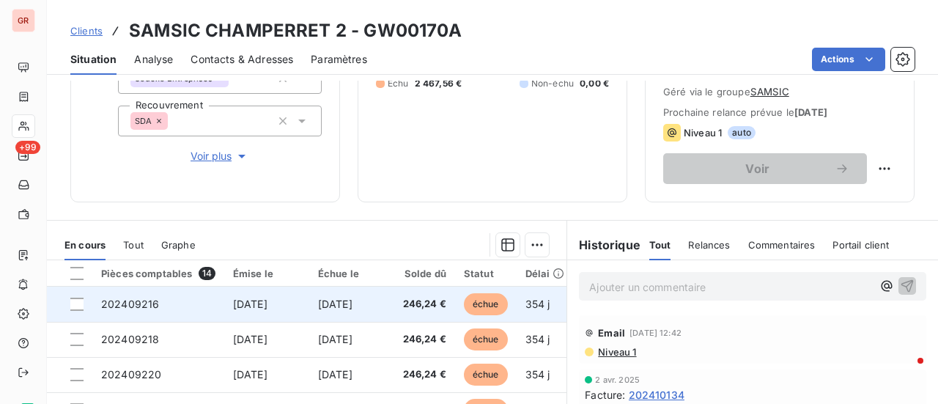
click at [267, 308] on span "[DATE]" at bounding box center [250, 303] width 34 height 12
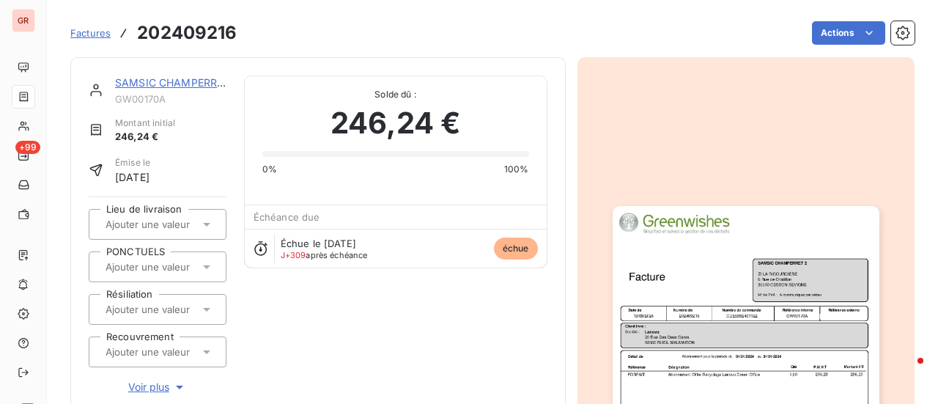
click at [743, 348] on img "button" at bounding box center [746, 394] width 267 height 377
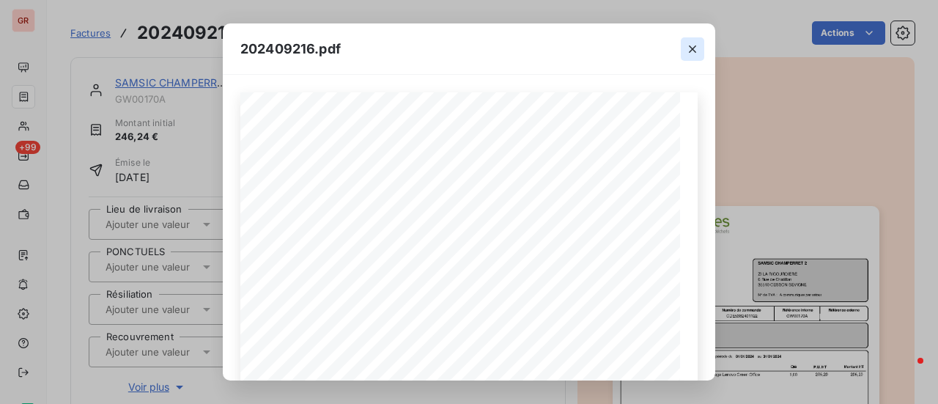
click at [695, 49] on icon "button" at bounding box center [692, 49] width 15 height 15
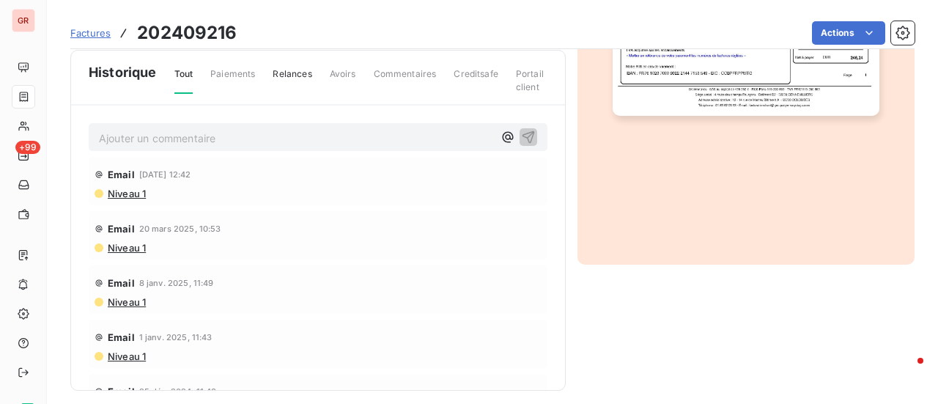
scroll to position [475, 0]
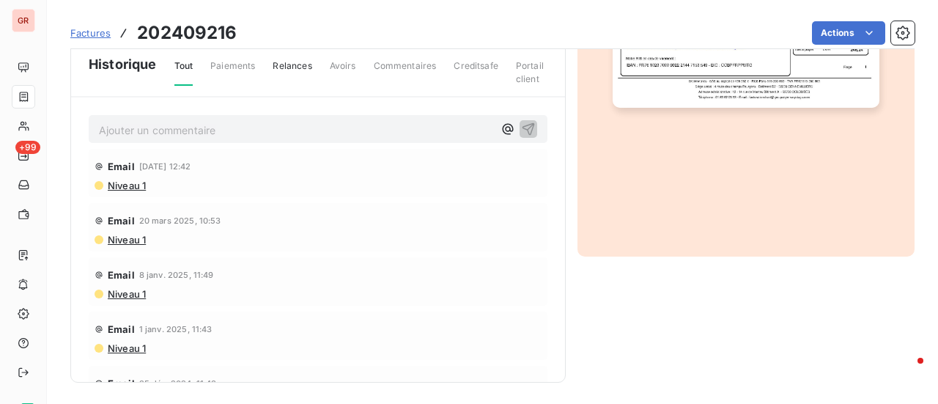
click at [127, 184] on span "Niveau 1" at bounding box center [126, 186] width 40 height 12
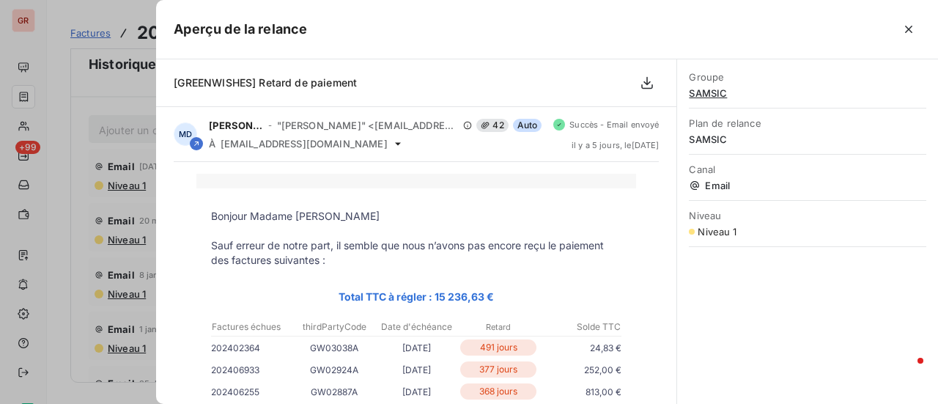
click at [103, 95] on div at bounding box center [469, 202] width 938 height 404
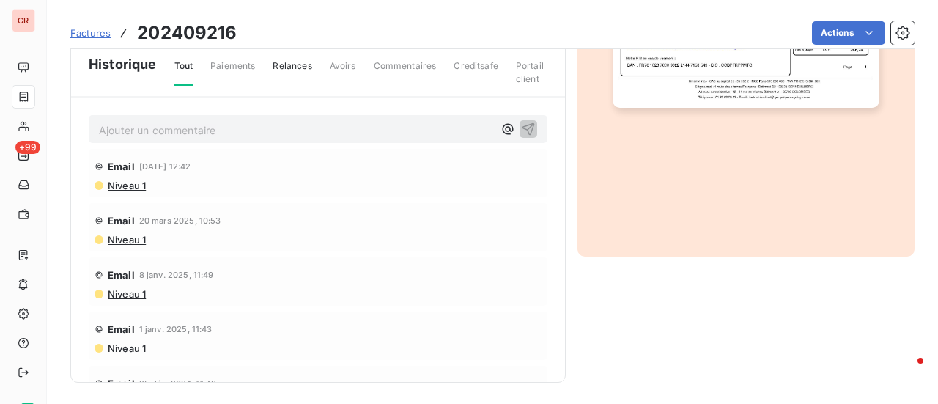
click at [141, 240] on span "Niveau 1" at bounding box center [126, 240] width 40 height 12
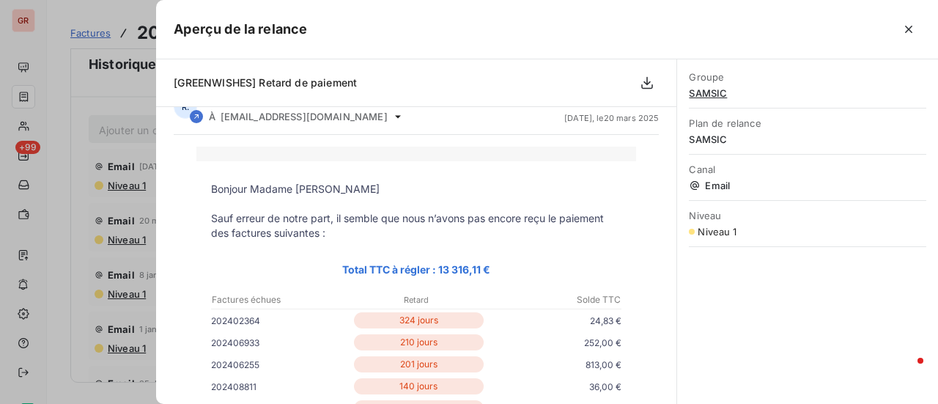
scroll to position [0, 0]
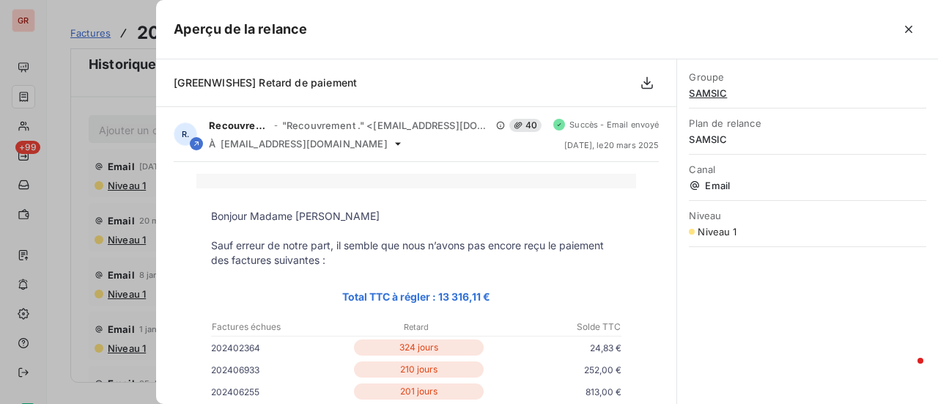
click at [124, 122] on div at bounding box center [469, 202] width 938 height 404
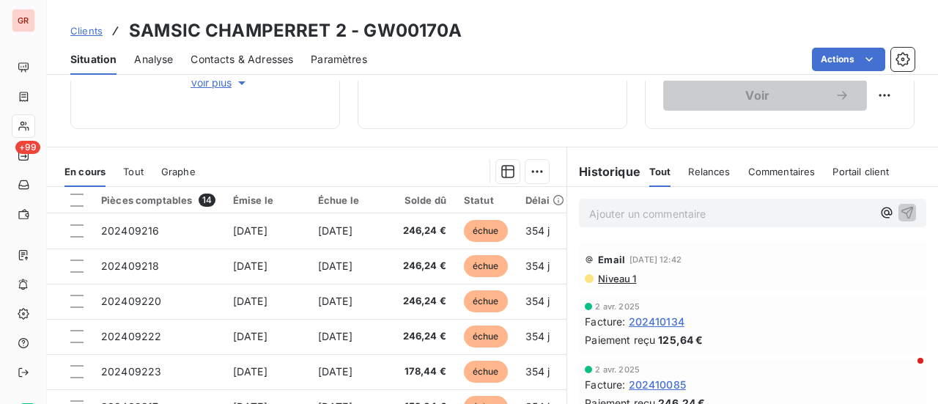
click at [610, 275] on span "Niveau 1" at bounding box center [616, 279] width 40 height 12
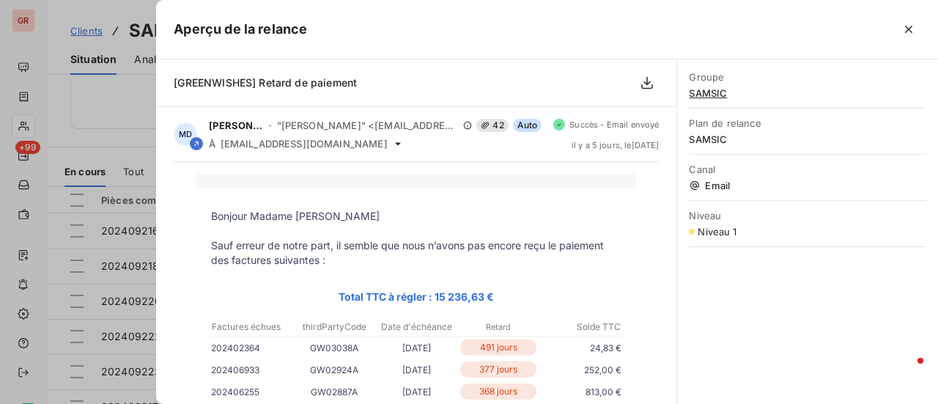
click at [106, 138] on div at bounding box center [469, 202] width 938 height 404
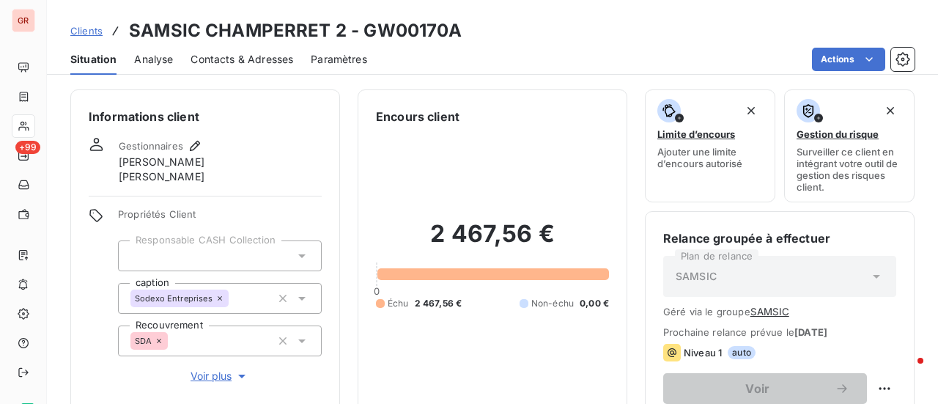
click at [869, 273] on icon at bounding box center [876, 276] width 15 height 15
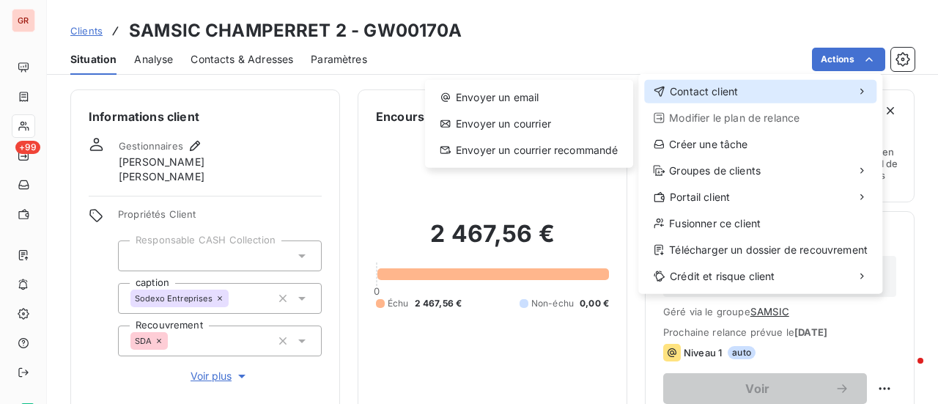
click at [718, 86] on span "Contact client" at bounding box center [704, 91] width 68 height 15
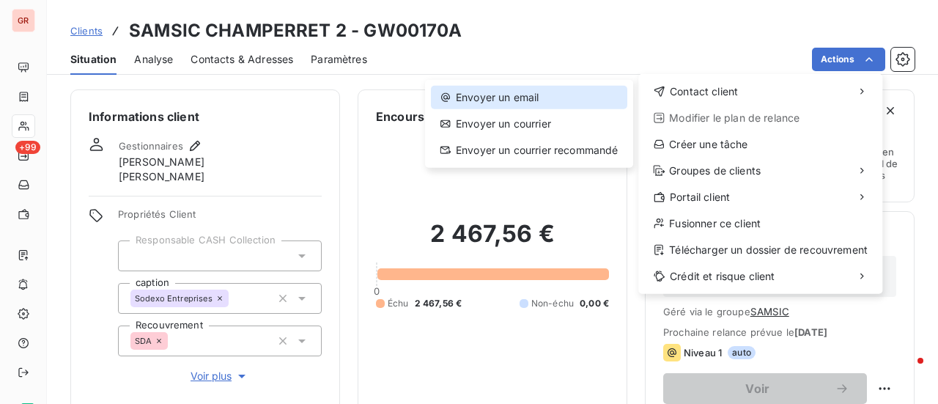
click at [528, 91] on div "Envoyer un email" at bounding box center [529, 97] width 196 height 23
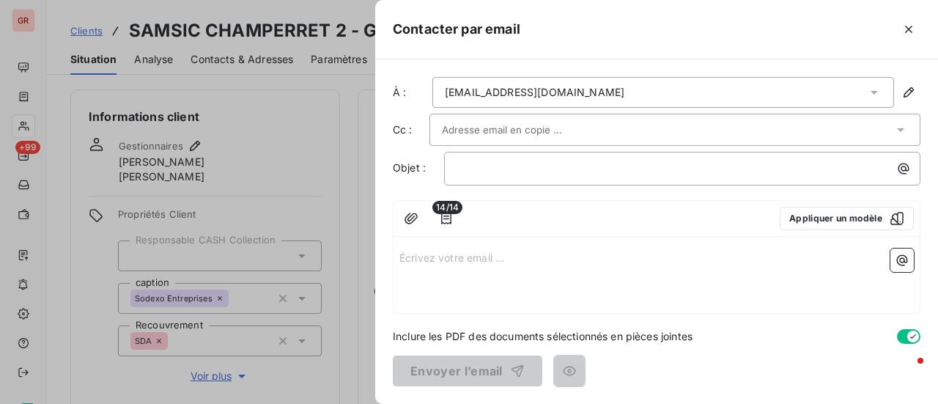
click at [873, 92] on icon at bounding box center [873, 93] width 7 height 4
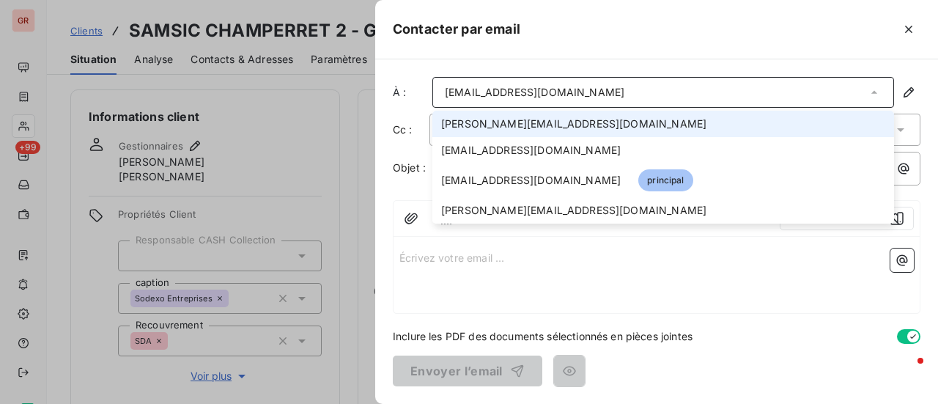
click at [517, 120] on span "joao.alves@samsic.fr" at bounding box center [573, 123] width 265 height 15
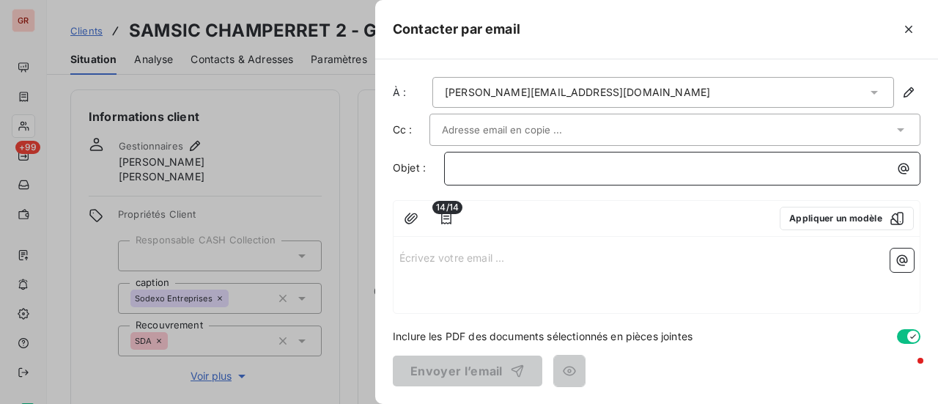
click at [475, 167] on p "﻿" at bounding box center [685, 168] width 459 height 17
click at [459, 165] on span "facture impyées" at bounding box center [495, 167] width 79 height 12
click at [515, 170] on span "Facture impyées" at bounding box center [496, 167] width 81 height 12
click at [452, 258] on p "Écrivez votre email ... ﻿" at bounding box center [656, 256] width 514 height 17
click at [574, 172] on p "Facture impayées" at bounding box center [685, 168] width 459 height 17
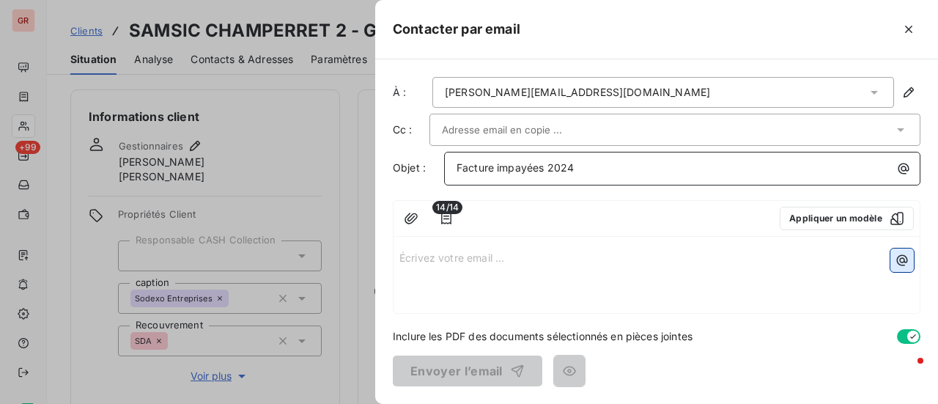
click at [907, 259] on icon "button" at bounding box center [902, 260] width 11 height 11
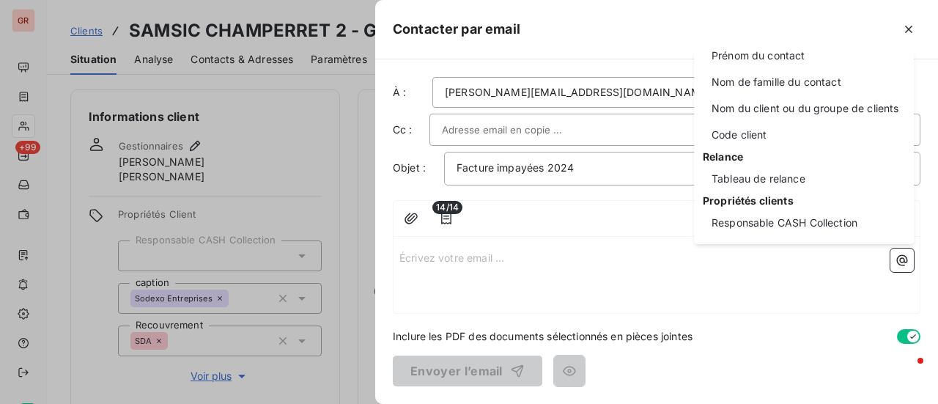
scroll to position [147, 0]
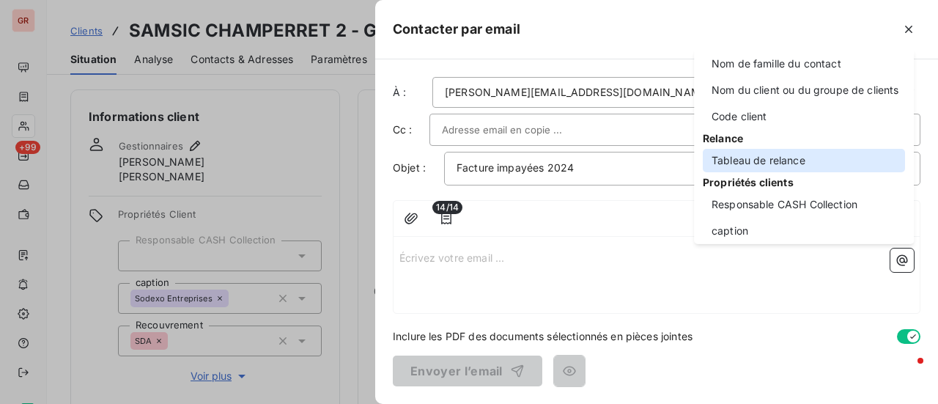
click at [784, 165] on div "Tableau de relance" at bounding box center [804, 160] width 202 height 23
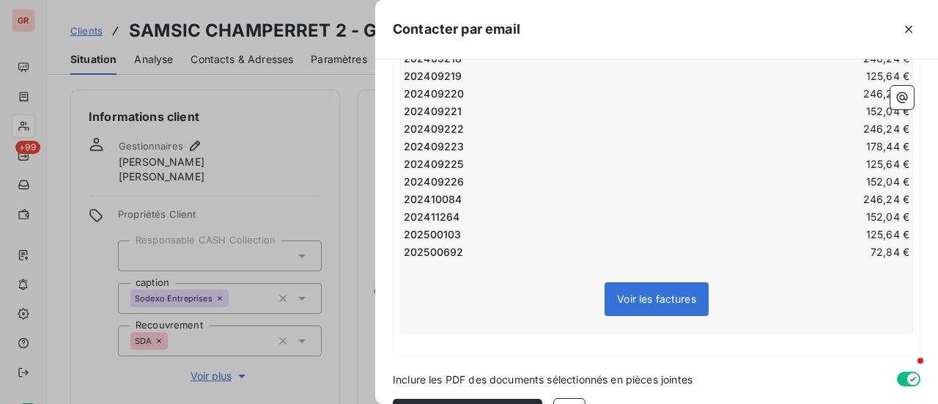
scroll to position [333, 0]
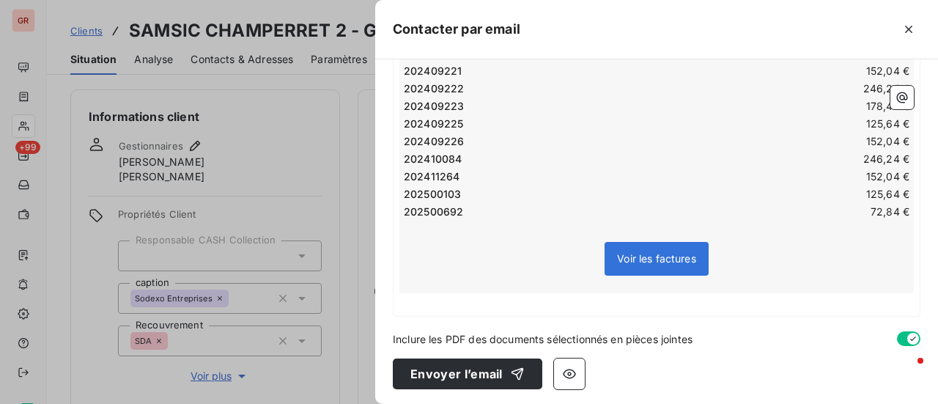
click at [602, 287] on div "Voir les factures" at bounding box center [656, 261] width 510 height 63
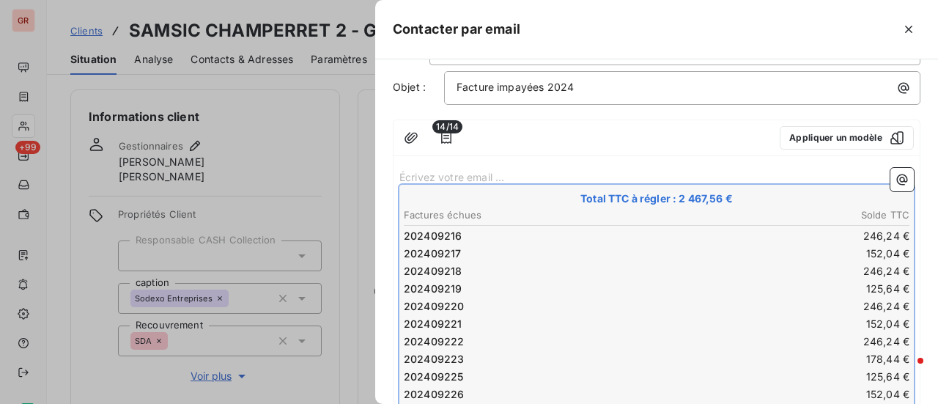
scroll to position [40, 0]
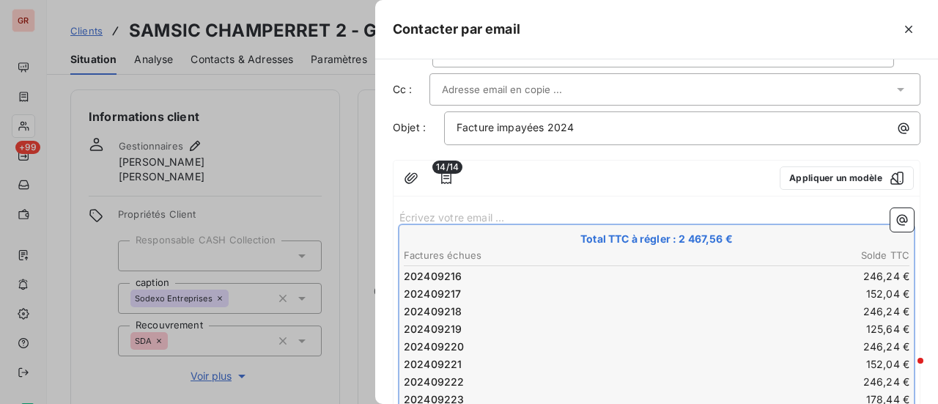
drag, startPoint x: 466, startPoint y: 196, endPoint x: 457, endPoint y: 196, distance: 8.8
click at [465, 196] on div "14/14 Appliquer un modèle Écrivez votre email ... ﻿ Total TTC à régler : 2 467,…" at bounding box center [657, 385] width 528 height 450
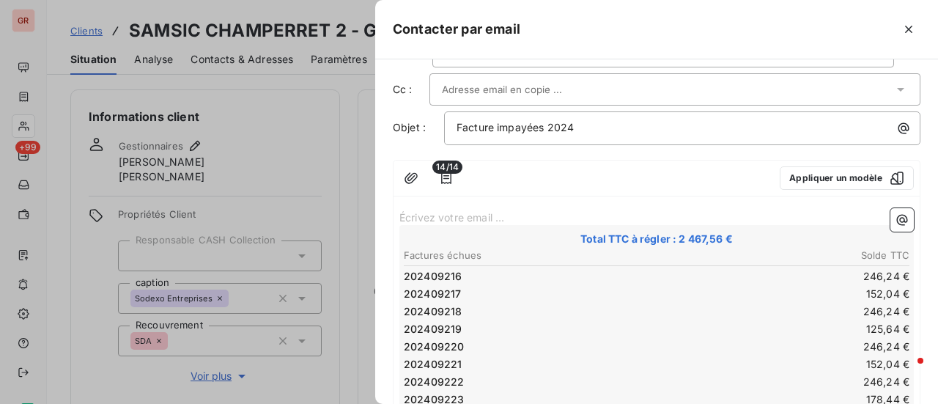
click at [410, 215] on p "Écrivez votre email ... ﻿" at bounding box center [656, 216] width 514 height 17
click at [406, 210] on span "bonjour," at bounding box center [418, 216] width 39 height 12
click at [435, 210] on span "Bonjour," at bounding box center [418, 216] width 39 height 12
click at [504, 222] on p "Bonjour monsieur," at bounding box center [656, 216] width 514 height 17
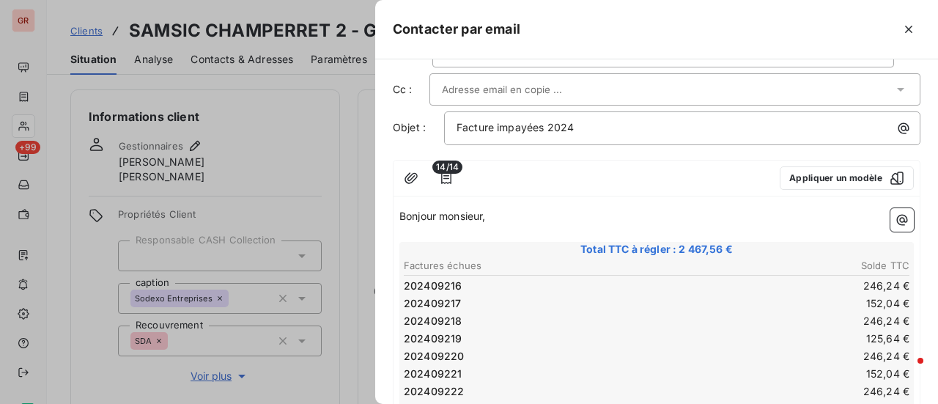
scroll to position [51, 0]
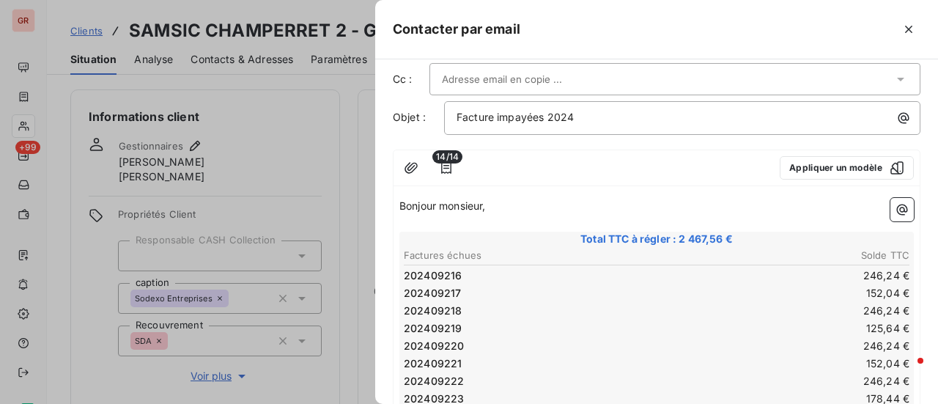
click at [432, 222] on p "﻿" at bounding box center [656, 223] width 514 height 17
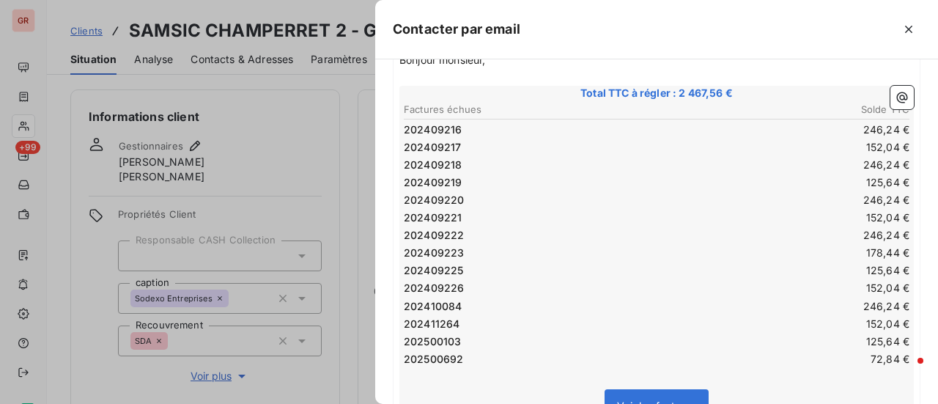
scroll to position [0, 0]
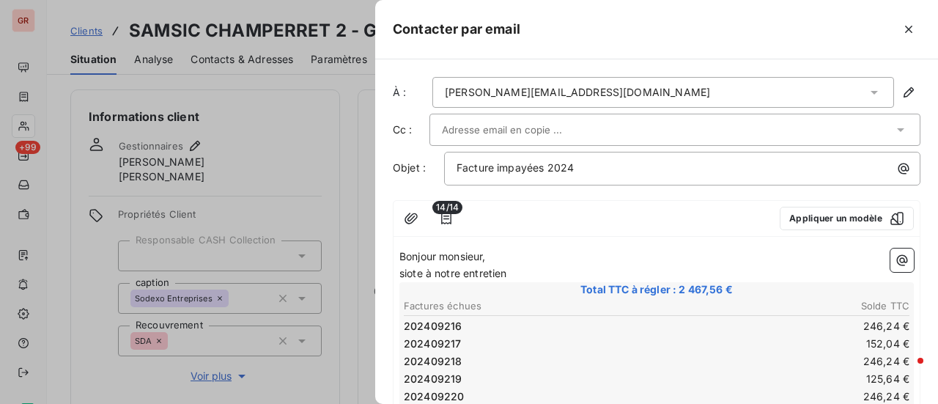
click at [422, 271] on span "siote à notre entretien" at bounding box center [452, 273] width 107 height 12
click at [406, 272] on span "suite à notre entretien" at bounding box center [454, 273] width 111 height 12
click at [520, 268] on p "Suite à notre entretien" at bounding box center [656, 273] width 514 height 17
click at [678, 270] on span "Suite à notre conversation téléphonique, veuillez trouve-ci joint" at bounding box center [579, 273] width 360 height 12
drag, startPoint x: 730, startPoint y: 270, endPoint x: 778, endPoint y: 270, distance: 48.4
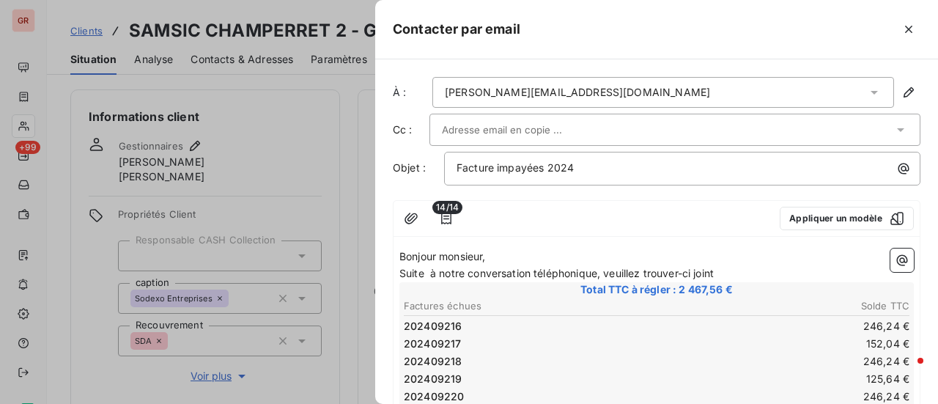
click at [730, 270] on p "Suite à notre conversation téléphonique, veuillez trouver-ci joint" at bounding box center [656, 273] width 514 height 17
click at [739, 275] on p "Suite à notre conversation téléphonique, veuillez trouver ci joint" at bounding box center [656, 273] width 514 height 17
click at [739, 274] on span "Suite à notre conversation téléphonique, veuillez trouver ci joint le tbleau re…" at bounding box center [608, 273] width 418 height 12
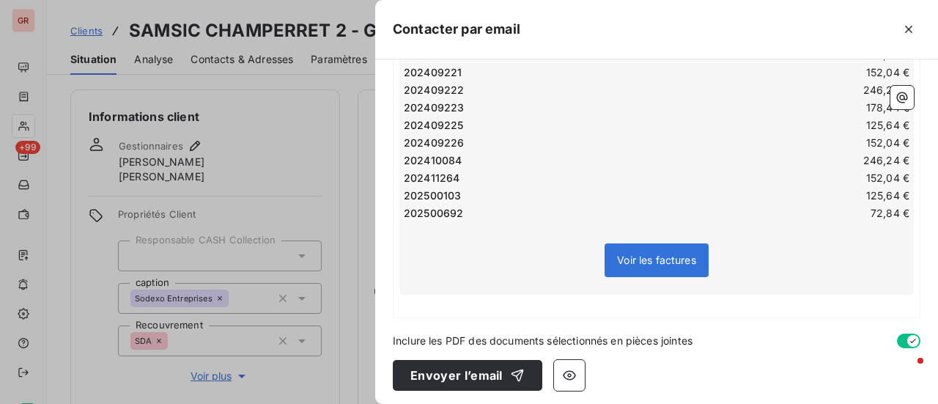
scroll to position [377, 0]
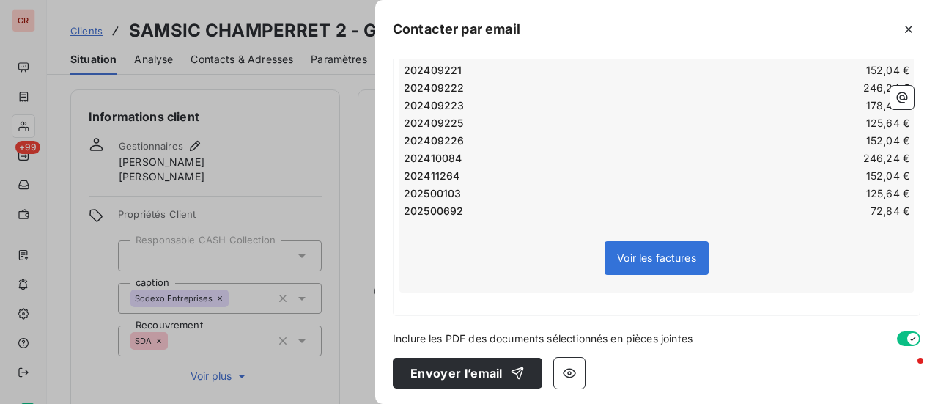
click at [418, 292] on p "﻿" at bounding box center [656, 300] width 514 height 17
click at [597, 282] on div "Voir les factures" at bounding box center [656, 260] width 510 height 63
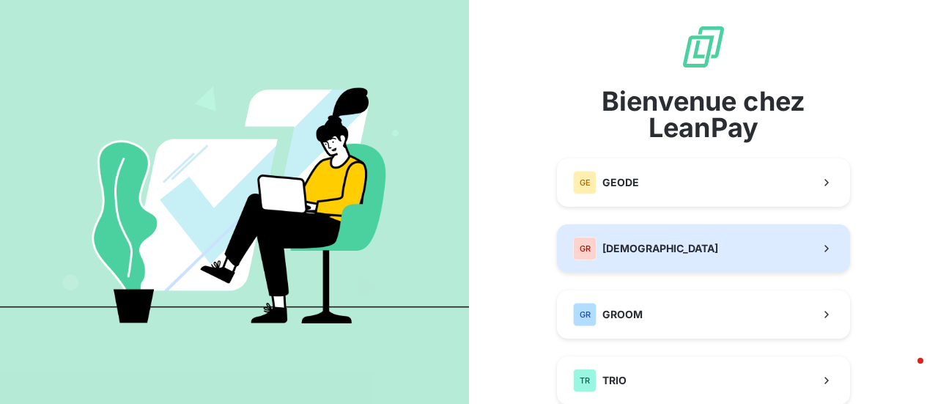
click at [648, 247] on span "[DEMOGRAPHIC_DATA]" at bounding box center [660, 248] width 116 height 15
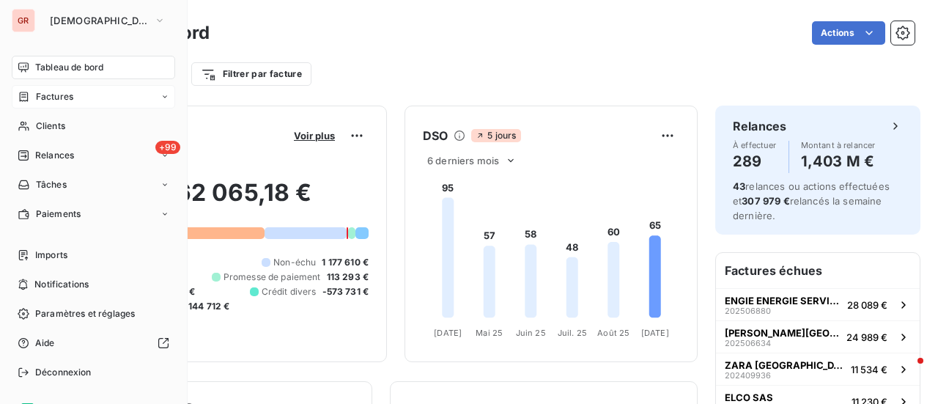
click at [69, 93] on span "Factures" at bounding box center [54, 96] width 37 height 13
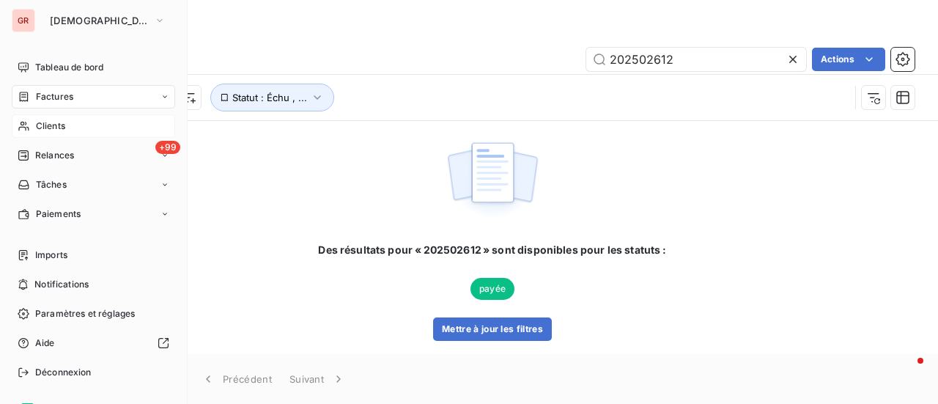
click at [61, 122] on span "Clients" at bounding box center [50, 125] width 29 height 13
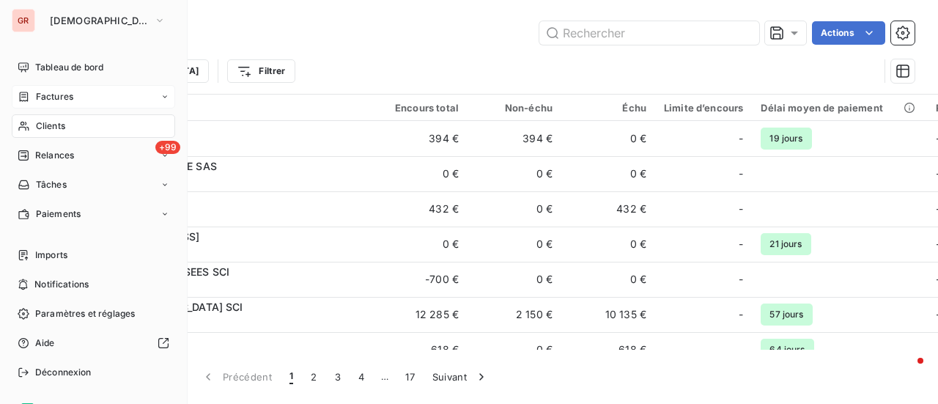
click at [53, 122] on span "Clients" at bounding box center [50, 125] width 29 height 13
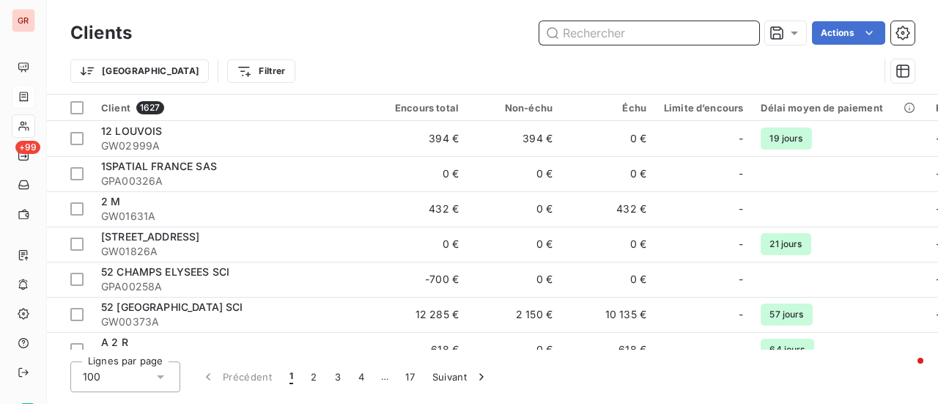
click at [623, 38] on input "text" at bounding box center [649, 32] width 220 height 23
paste input "GW00170A"
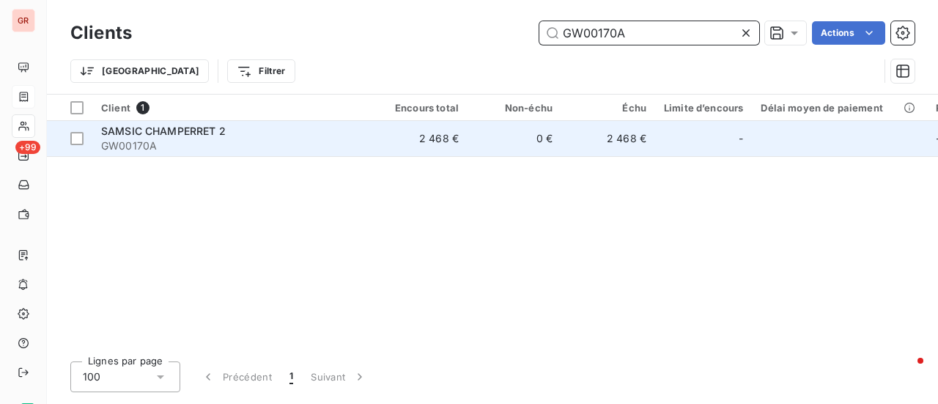
type input "GW00170A"
click at [165, 131] on span "SAMSIC CHAMPERRET 2" at bounding box center [163, 131] width 125 height 12
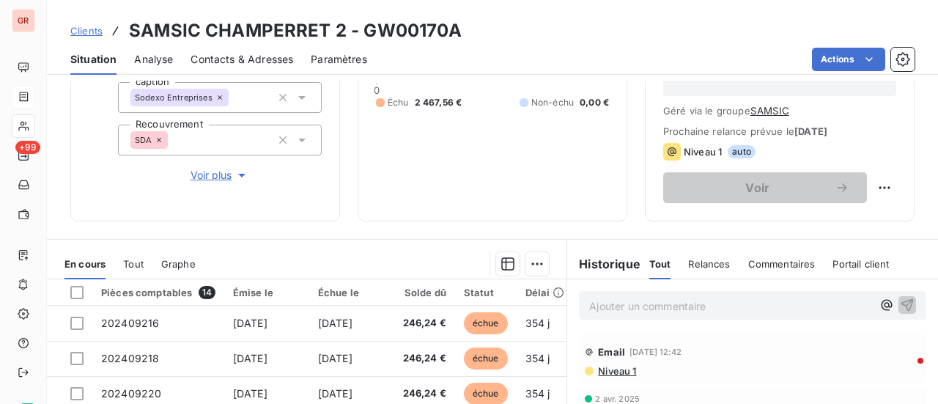
scroll to position [73, 0]
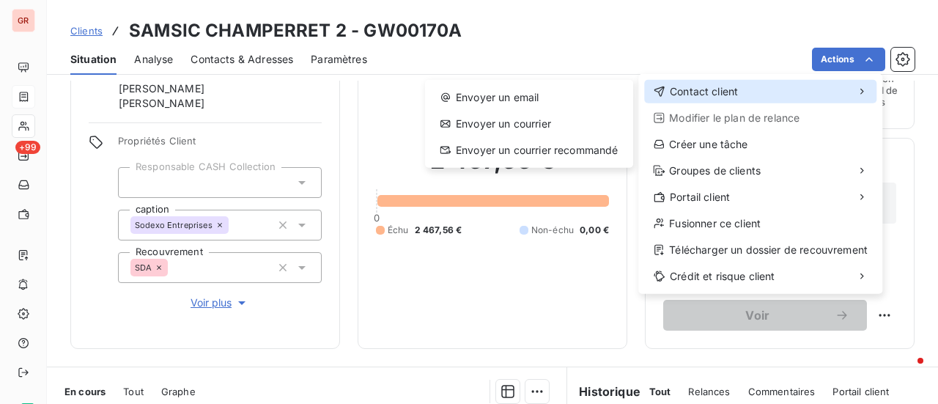
click at [725, 89] on span "Contact client" at bounding box center [704, 91] width 68 height 15
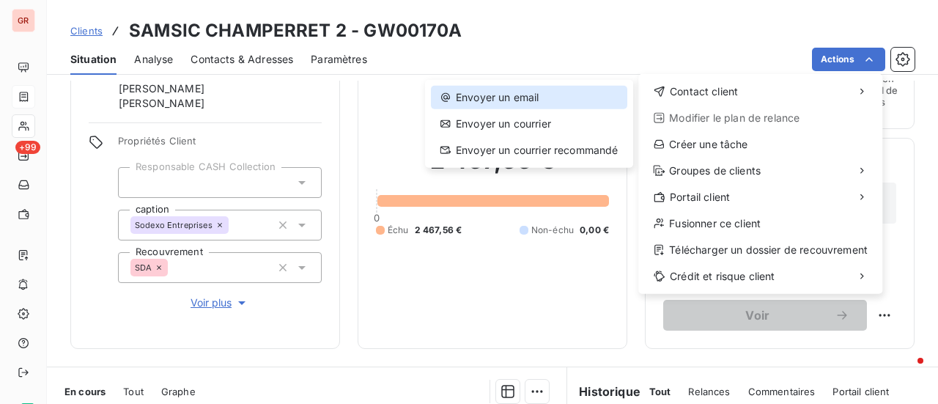
click at [534, 96] on div "Envoyer un email" at bounding box center [529, 97] width 196 height 23
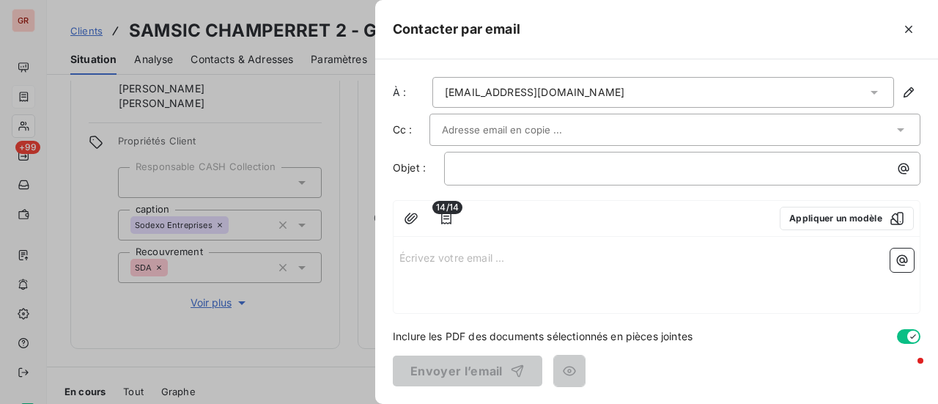
click at [878, 89] on icon at bounding box center [874, 92] width 15 height 15
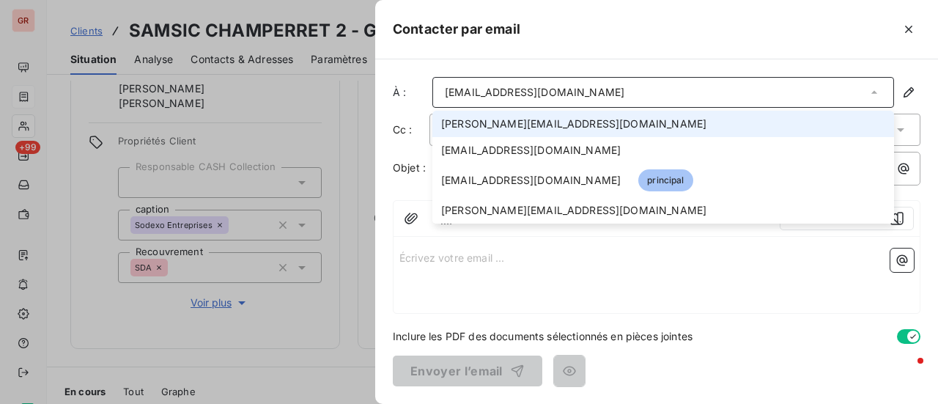
click at [527, 131] on li "joao.alves@samsic.fr" at bounding box center [663, 124] width 462 height 26
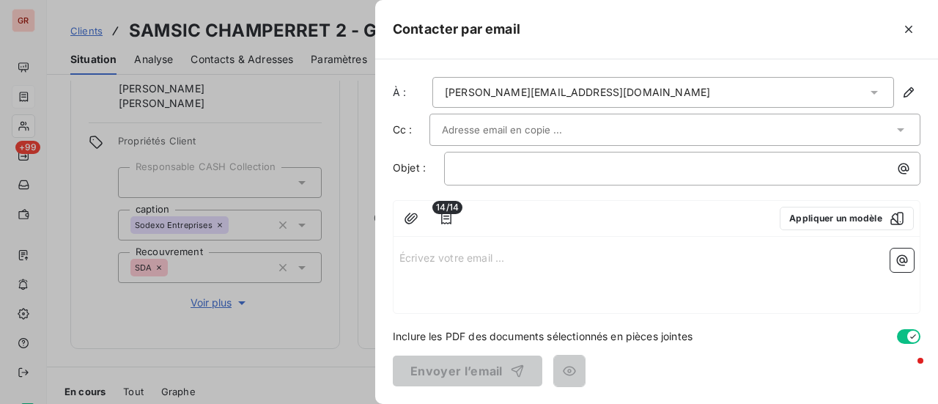
click at [441, 258] on p "Écrivez votre email ... ﻿" at bounding box center [656, 256] width 514 height 17
click at [410, 254] on span "monsieur," at bounding box center [422, 256] width 46 height 12
click at [459, 256] on p "Monsieur," at bounding box center [656, 256] width 514 height 17
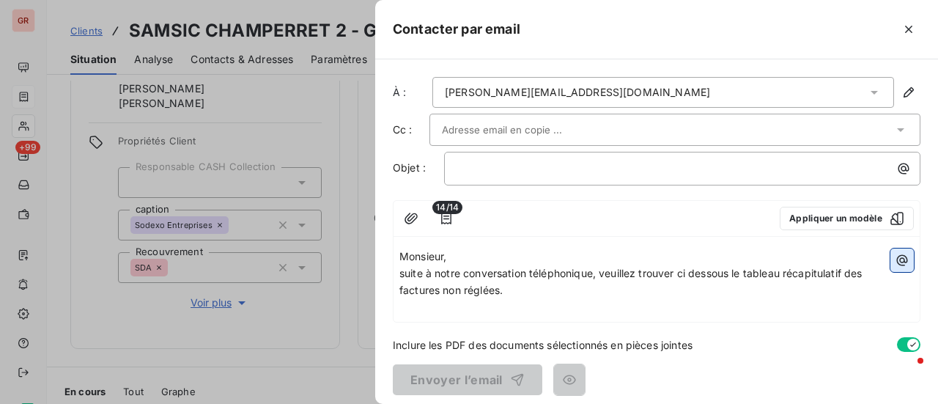
click at [897, 263] on icon "button" at bounding box center [902, 260] width 11 height 11
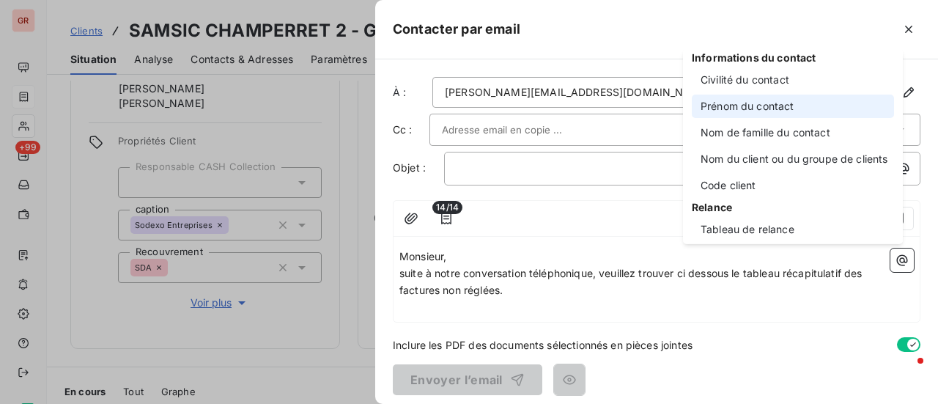
scroll to position [147, 0]
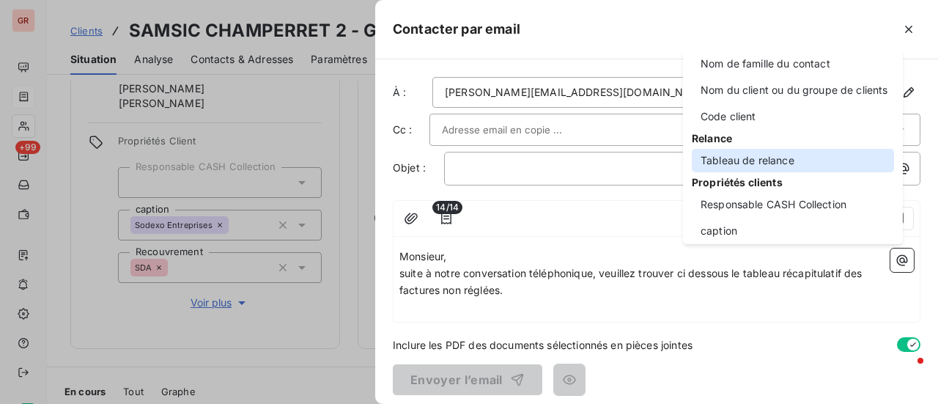
click at [783, 155] on div "Tableau de relance" at bounding box center [793, 160] width 202 height 23
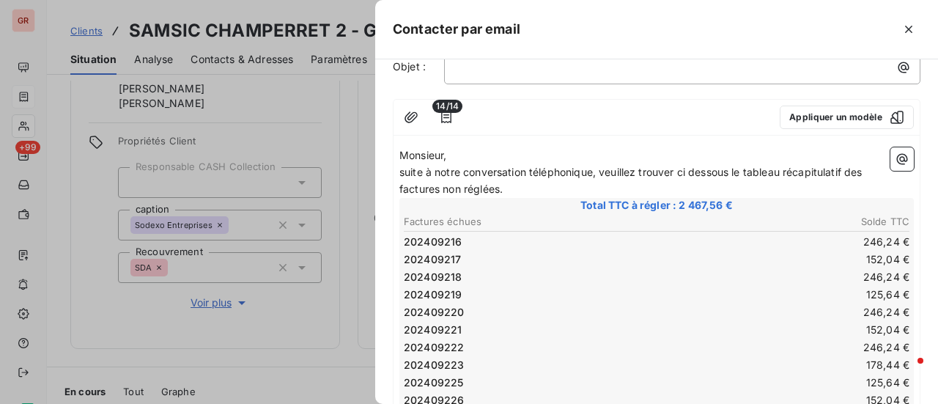
scroll to position [0, 0]
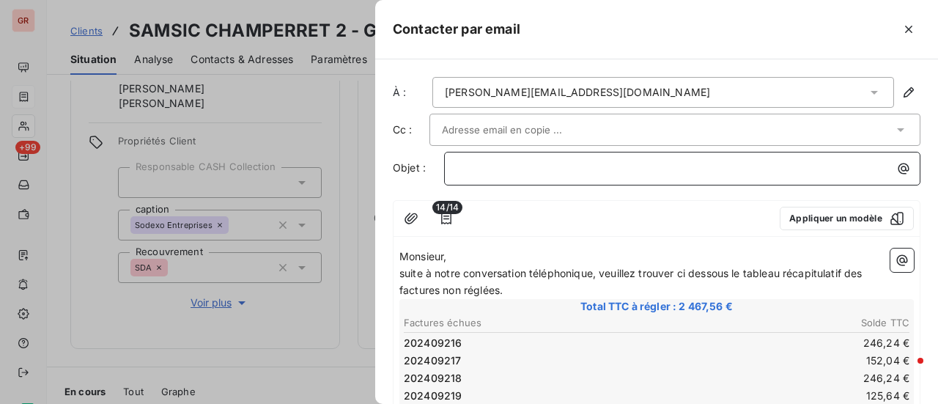
click at [501, 165] on p "﻿" at bounding box center [685, 168] width 459 height 17
click at [462, 162] on span "factures non reglées 2024" at bounding box center [522, 167] width 133 height 12
click at [532, 168] on span "Factures non reglées 2024" at bounding box center [524, 167] width 136 height 12
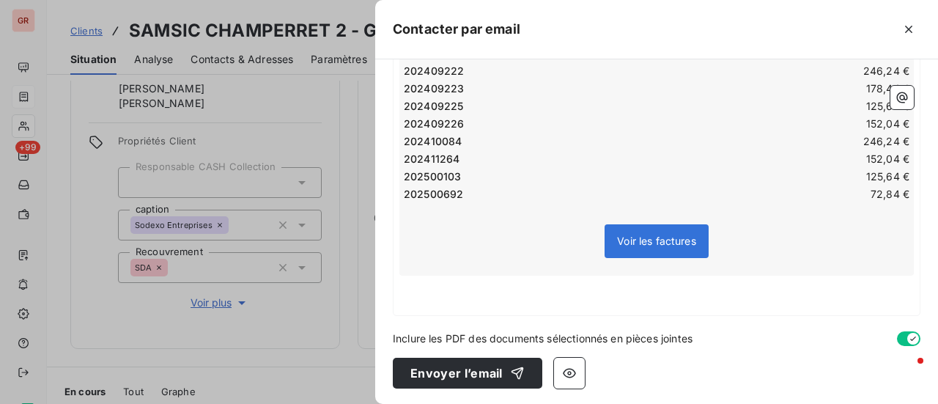
click at [445, 292] on p "﻿" at bounding box center [656, 300] width 514 height 17
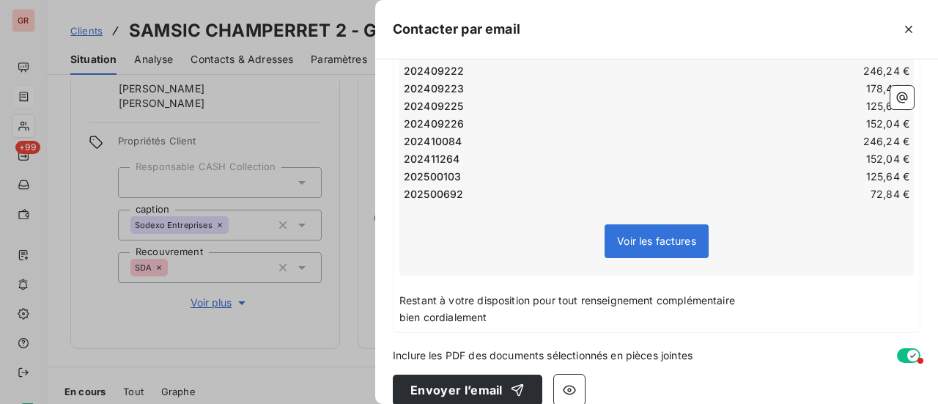
click at [404, 314] on span "bien cordialement" at bounding box center [443, 317] width 88 height 12
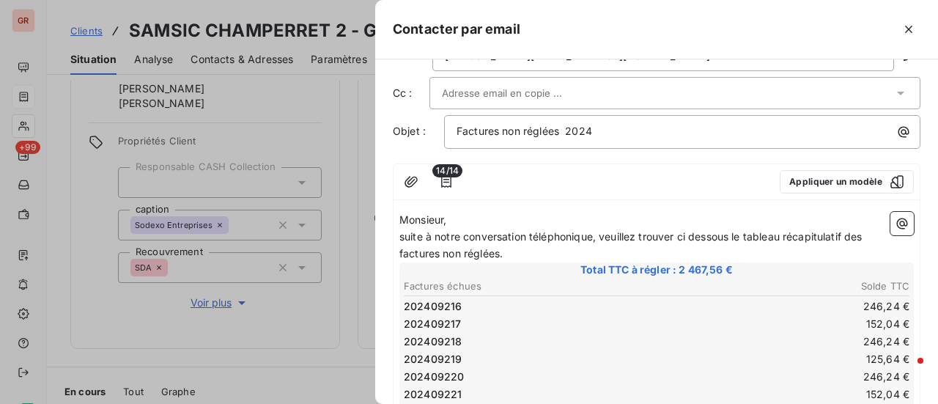
scroll to position [0, 0]
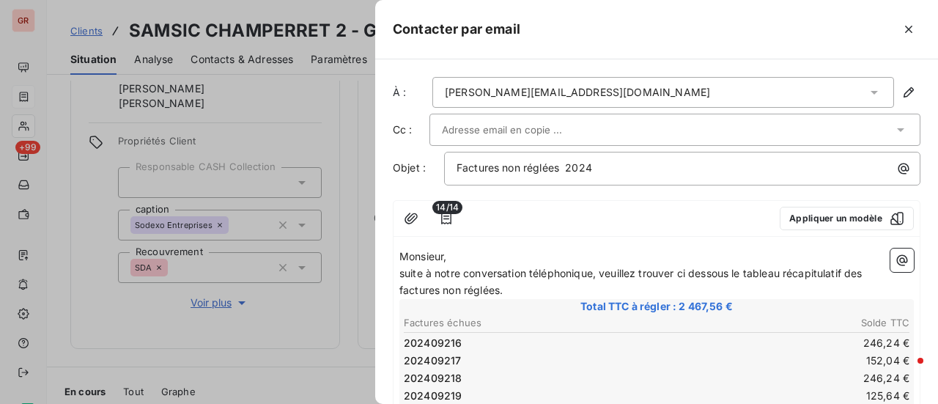
click at [895, 262] on icon "button" at bounding box center [902, 260] width 15 height 15
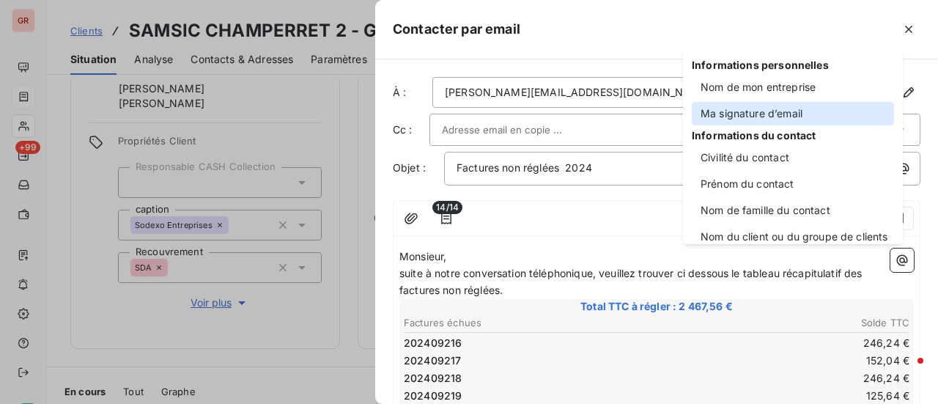
click at [786, 118] on div "Ma signature d’email" at bounding box center [793, 113] width 202 height 23
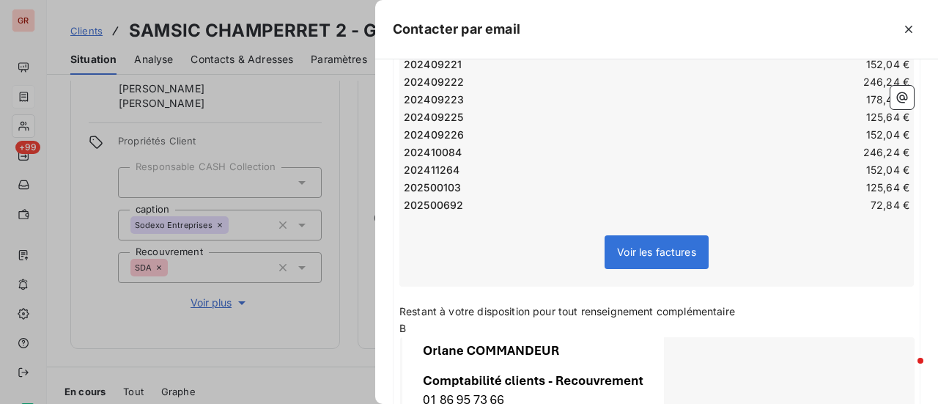
scroll to position [513, 0]
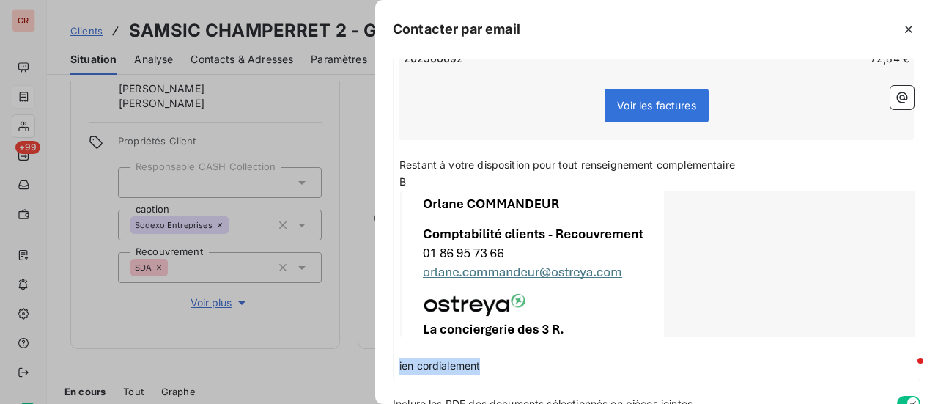
drag, startPoint x: 484, startPoint y: 367, endPoint x: 390, endPoint y: 366, distance: 93.8
click at [390, 366] on div "À : joao.alves@samsic.fr Cc : Objet : Factures non réglées 2024 14/14 Appliquer…" at bounding box center [656, 231] width 563 height 344
click at [404, 182] on span "B" at bounding box center [402, 181] width 7 height 12
click at [746, 162] on p "Restant à votre disposition pour tout renseignement complémentaire" at bounding box center [656, 165] width 514 height 17
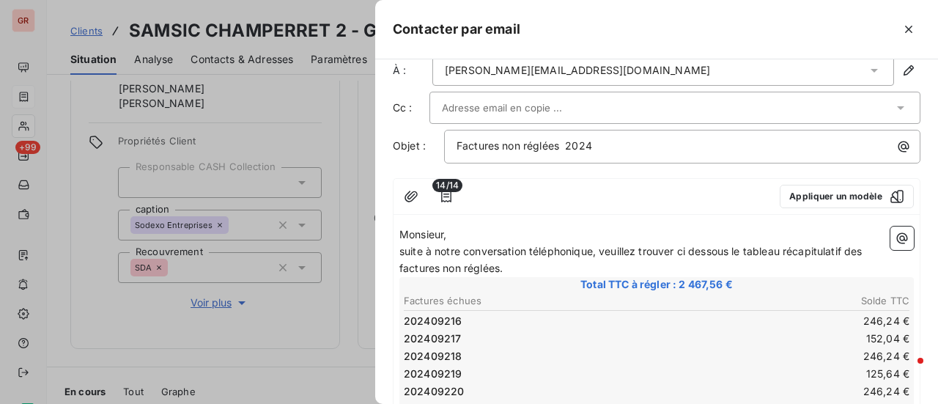
scroll to position [0, 0]
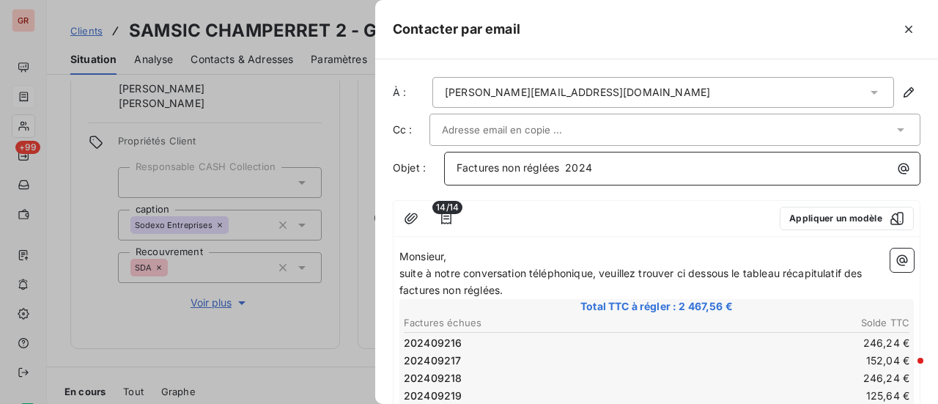
click at [641, 166] on p "Factures non réglées 2024" at bounding box center [685, 168] width 459 height 17
click at [618, 165] on p "Factures non réglées 2024/" at bounding box center [685, 168] width 459 height 17
click at [444, 216] on icon "button" at bounding box center [446, 218] width 15 height 15
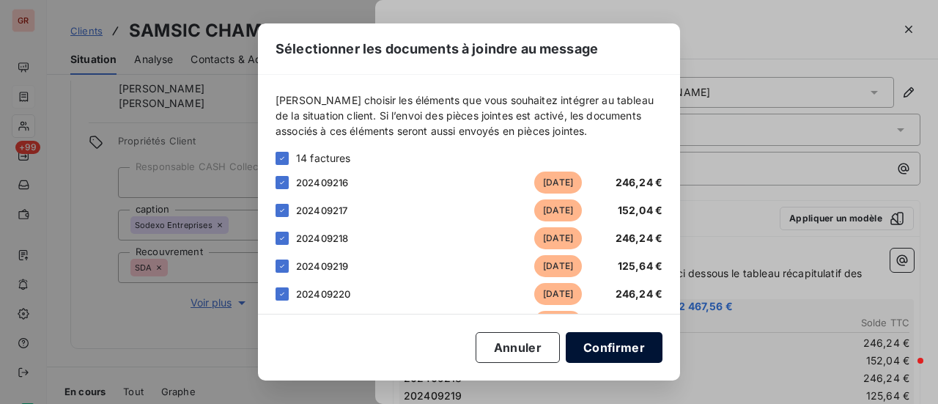
click at [629, 352] on button "Confirmer" at bounding box center [614, 347] width 97 height 31
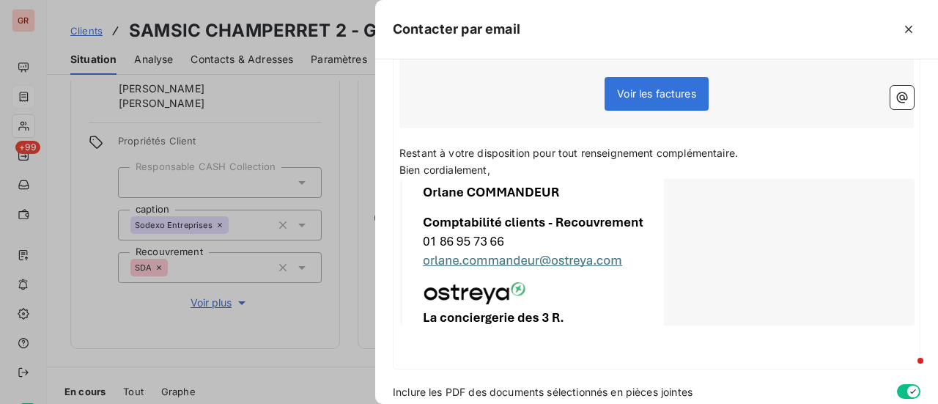
scroll to position [578, 0]
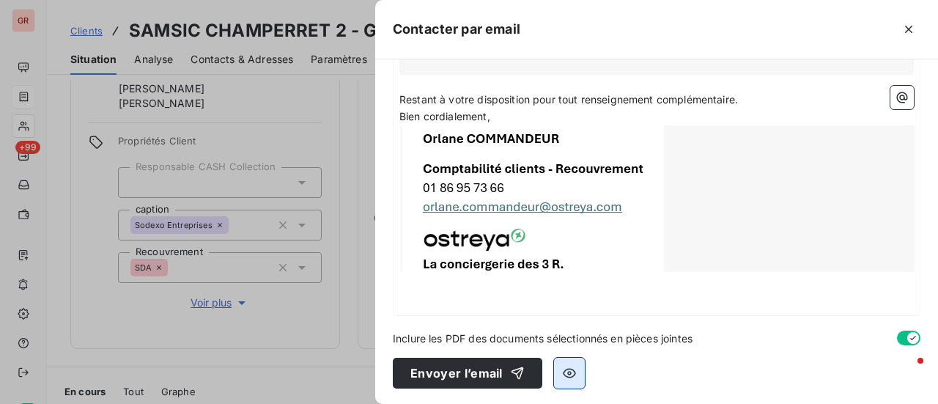
click at [568, 376] on icon "button" at bounding box center [569, 373] width 15 height 15
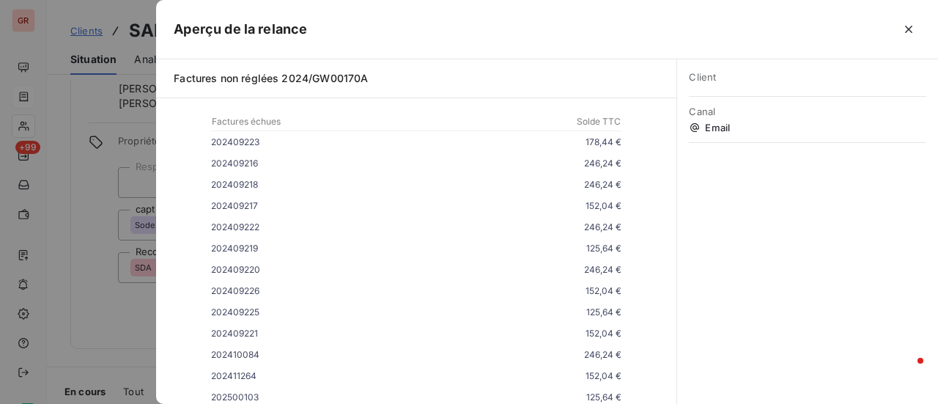
scroll to position [366, 0]
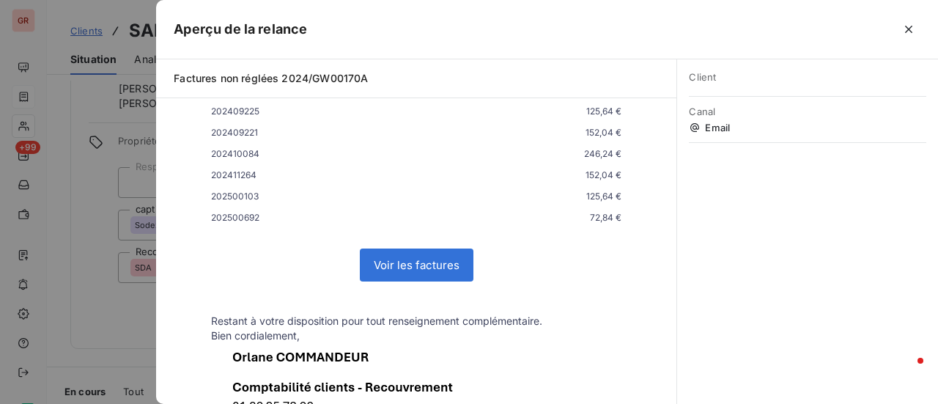
click at [408, 266] on link "Voir les factures" at bounding box center [416, 265] width 112 height 32
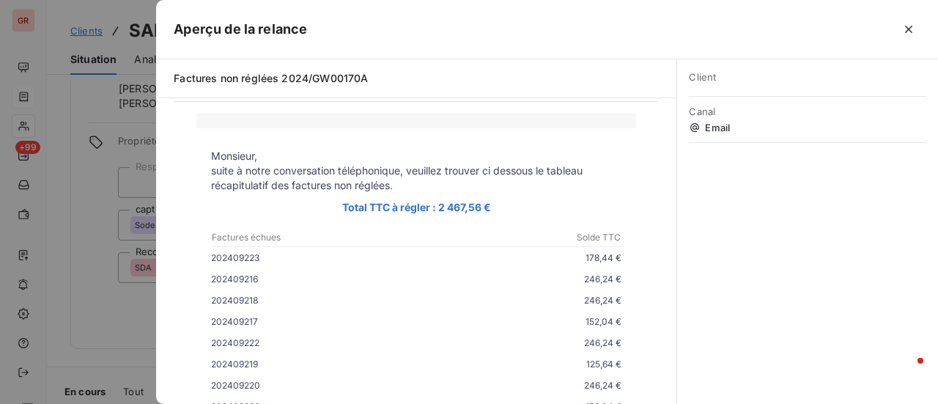
scroll to position [0, 0]
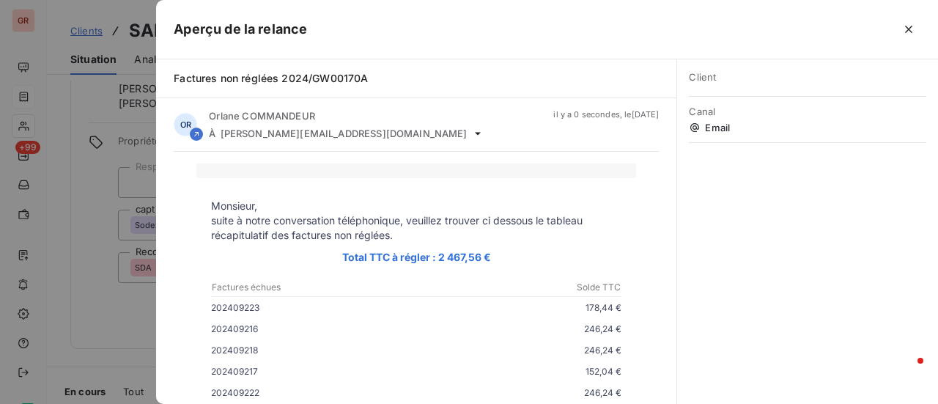
click at [140, 361] on div at bounding box center [469, 202] width 938 height 404
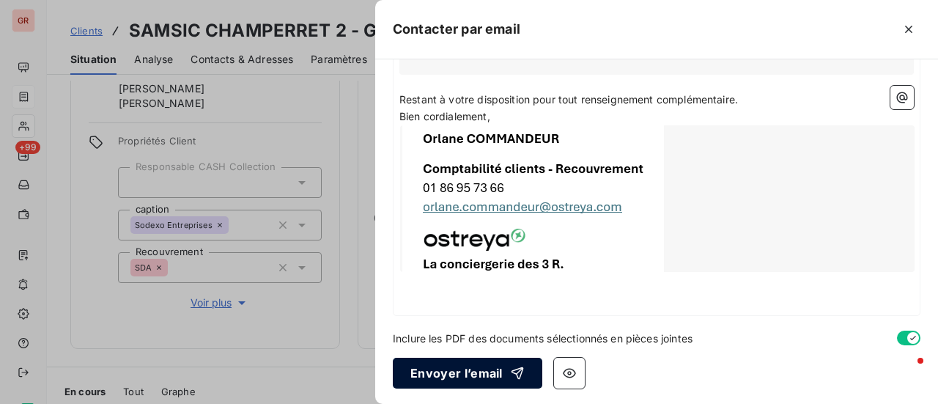
click at [475, 372] on button "Envoyer l’email" at bounding box center [467, 373] width 149 height 31
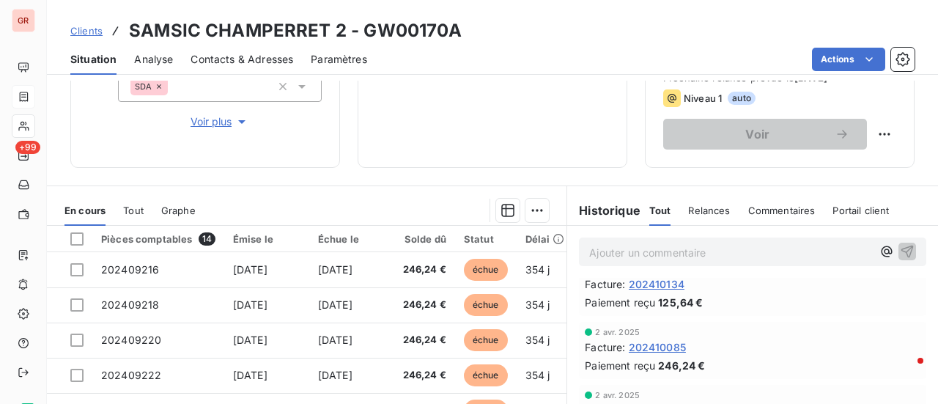
scroll to position [147, 0]
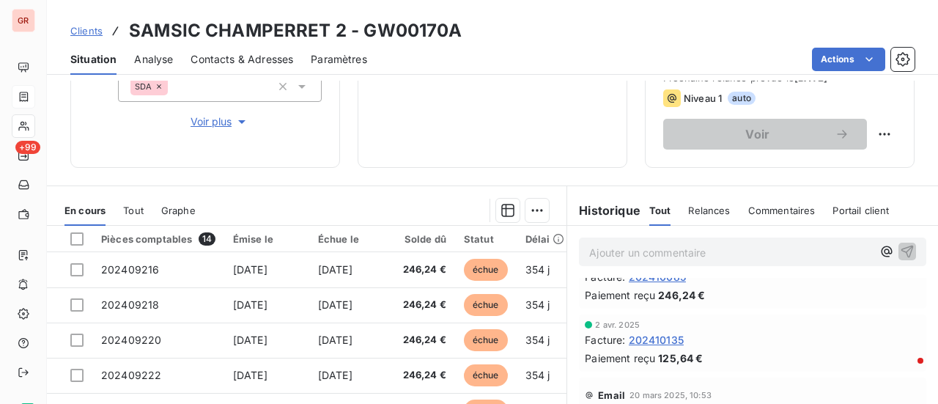
click at [621, 254] on p "Ajouter un commentaire ﻿" at bounding box center [730, 252] width 283 height 18
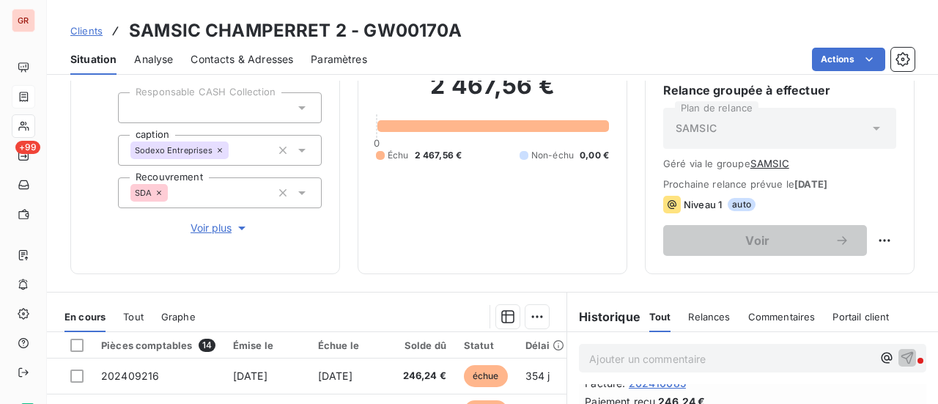
scroll to position [0, 0]
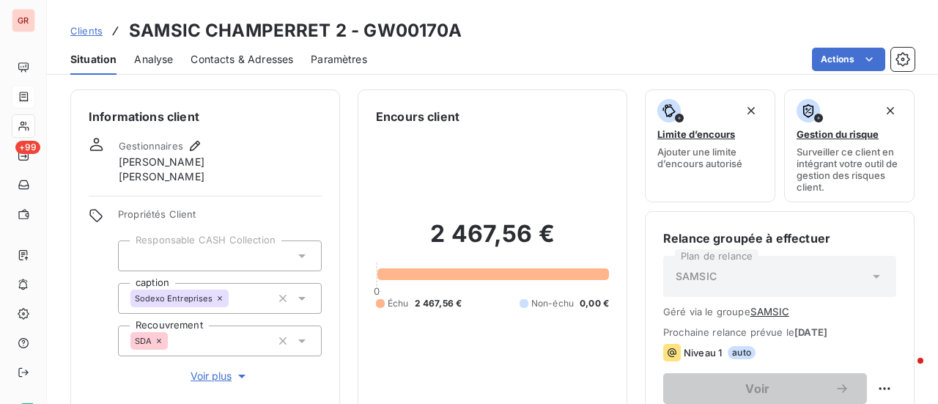
click at [273, 65] on span "Contacts & Adresses" at bounding box center [241, 59] width 103 height 15
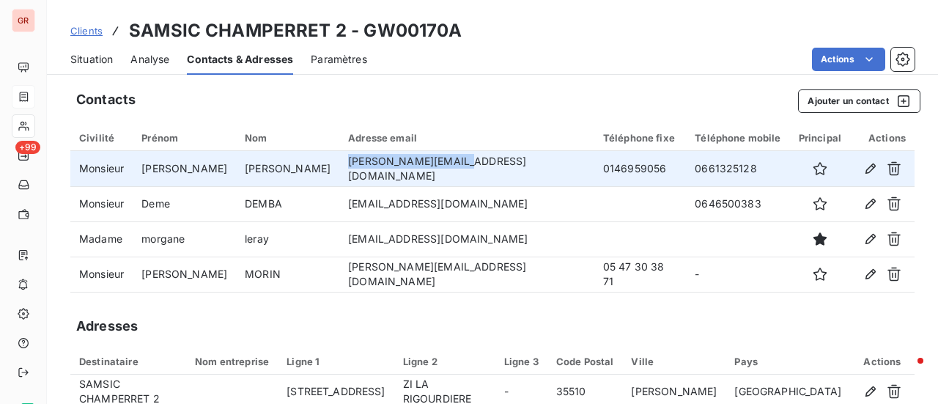
drag, startPoint x: 407, startPoint y: 171, endPoint x: 311, endPoint y: 176, distance: 96.1
click at [339, 176] on td "joao.alves@samsic.fr" at bounding box center [466, 168] width 255 height 35
copy td "joao.alves@samsic.fr"
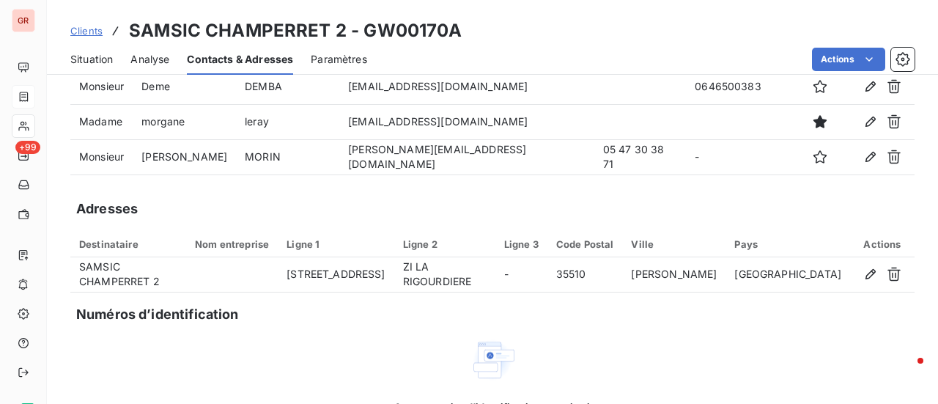
scroll to position [228, 0]
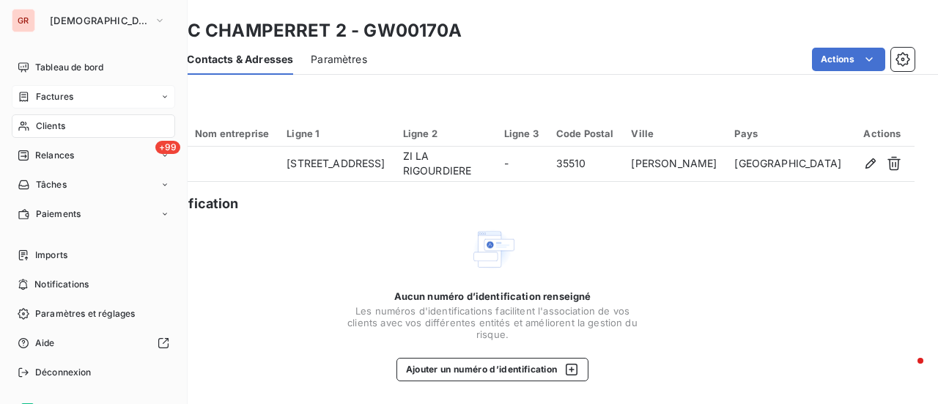
drag, startPoint x: 62, startPoint y: 125, endPoint x: 77, endPoint y: 127, distance: 15.5
click at [62, 125] on span "Clients" at bounding box center [50, 125] width 29 height 13
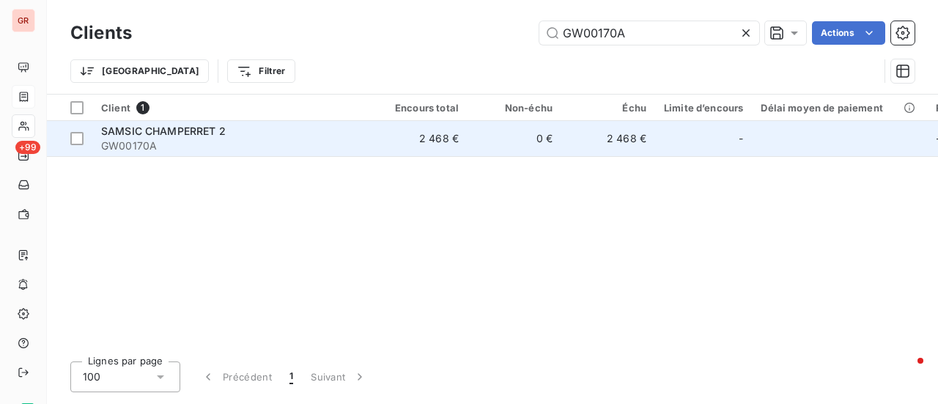
click at [209, 127] on span "SAMSIC CHAMPERRET 2" at bounding box center [163, 131] width 125 height 12
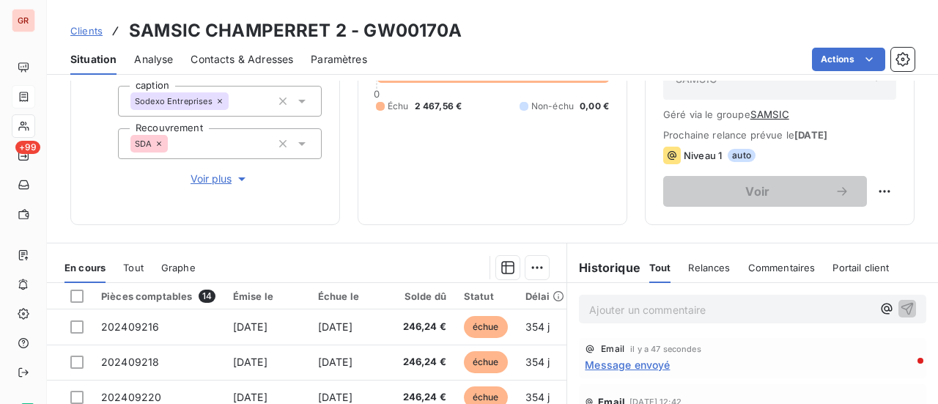
scroll to position [220, 0]
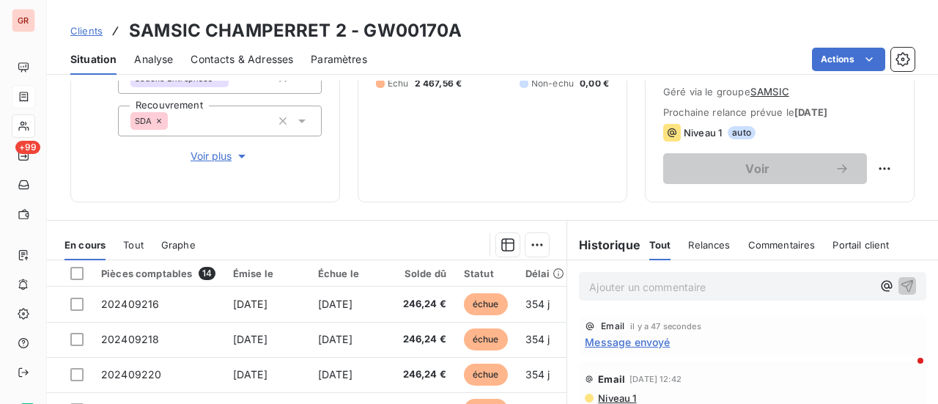
click at [242, 63] on span "Contacts & Adresses" at bounding box center [241, 59] width 103 height 15
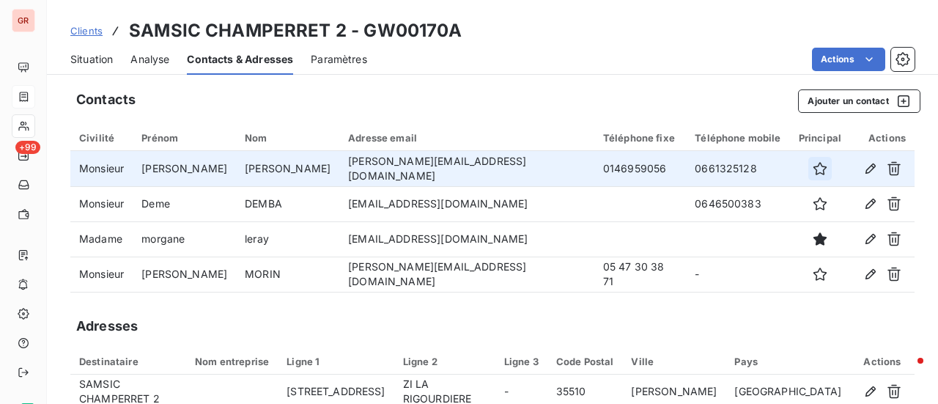
click at [813, 171] on icon "button" at bounding box center [820, 168] width 15 height 15
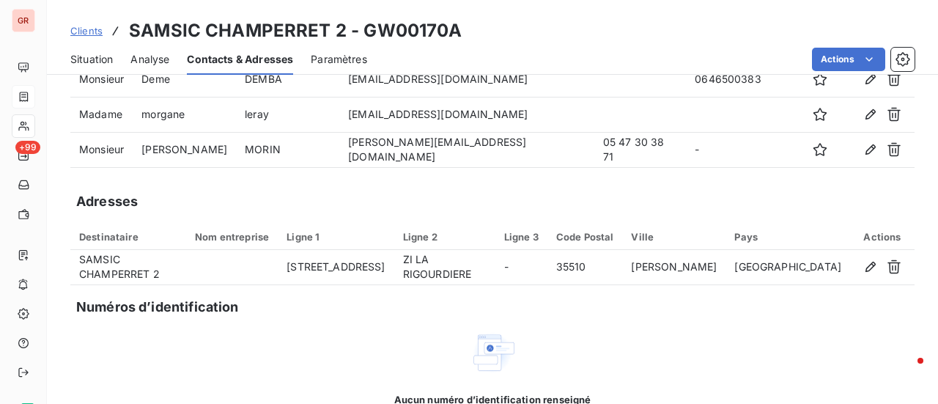
scroll to position [0, 0]
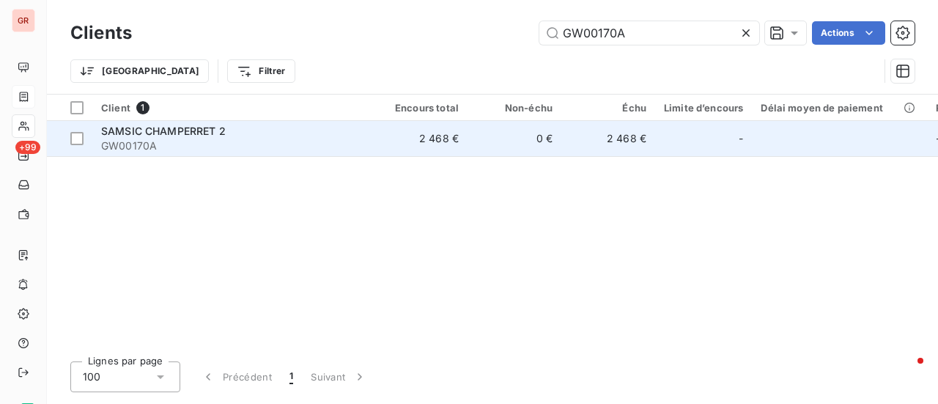
click at [208, 130] on span "SAMSIC CHAMPERRET 2" at bounding box center [163, 131] width 125 height 12
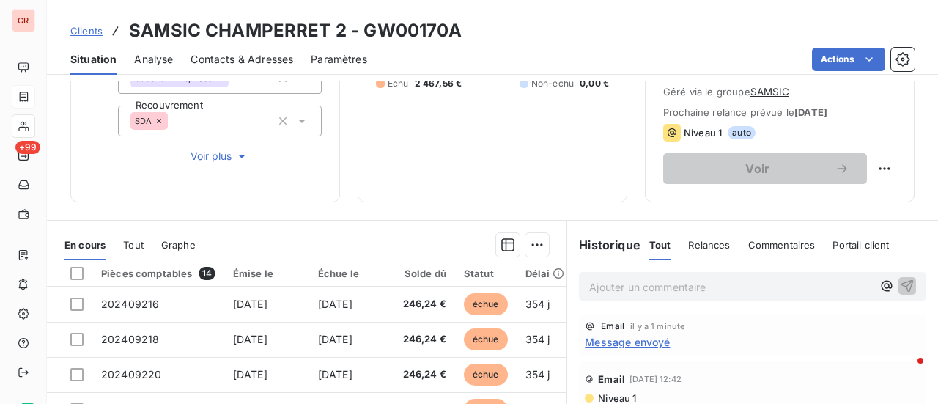
scroll to position [293, 0]
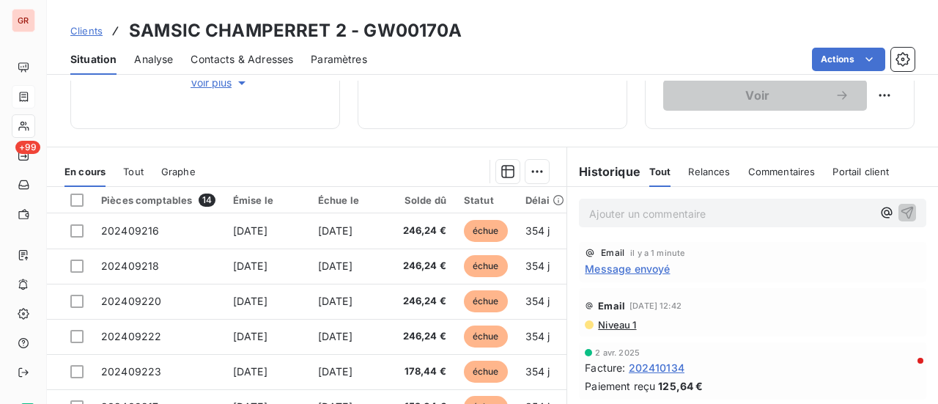
click at [612, 212] on p "Ajouter un commentaire ﻿" at bounding box center [730, 213] width 283 height 18
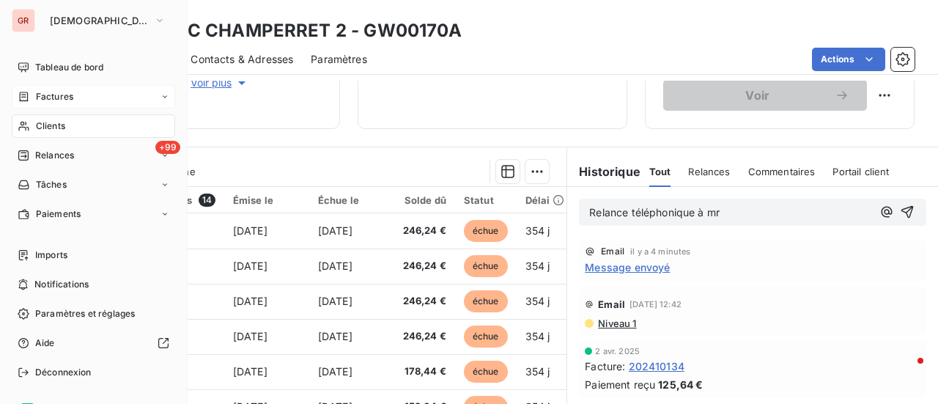
drag, startPoint x: 71, startPoint y: 96, endPoint x: 96, endPoint y: 99, distance: 25.1
click at [72, 96] on span "Factures" at bounding box center [54, 96] width 37 height 13
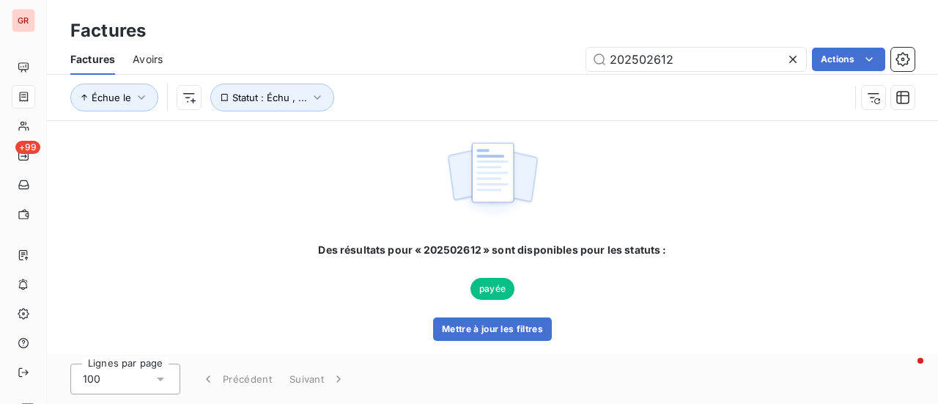
drag, startPoint x: 689, startPoint y: 64, endPoint x: 526, endPoint y: 64, distance: 162.7
click at [527, 64] on div "202502612 Actions" at bounding box center [547, 59] width 734 height 23
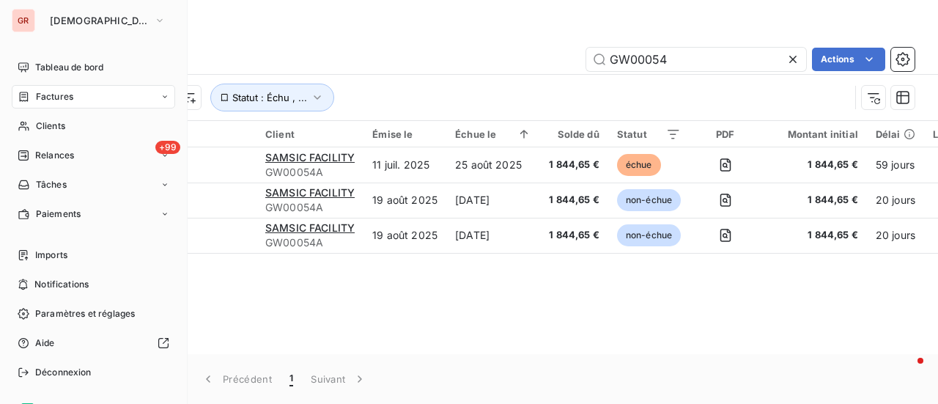
click at [62, 97] on span "Factures" at bounding box center [54, 96] width 37 height 13
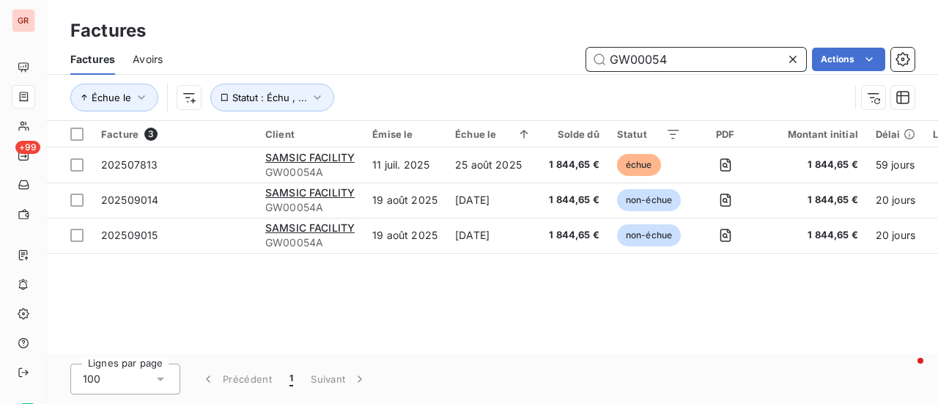
drag, startPoint x: 687, startPoint y: 62, endPoint x: 464, endPoint y: 62, distance: 222.7
click at [480, 62] on div "GW00054 Actions" at bounding box center [547, 59] width 734 height 23
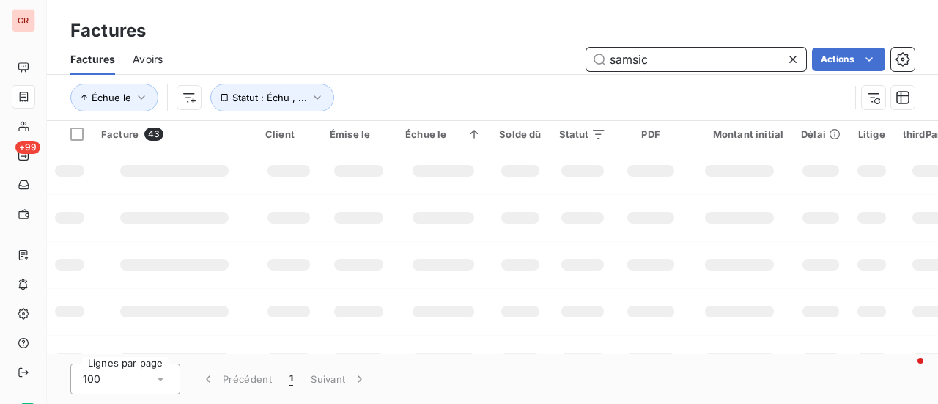
type input "samsic"
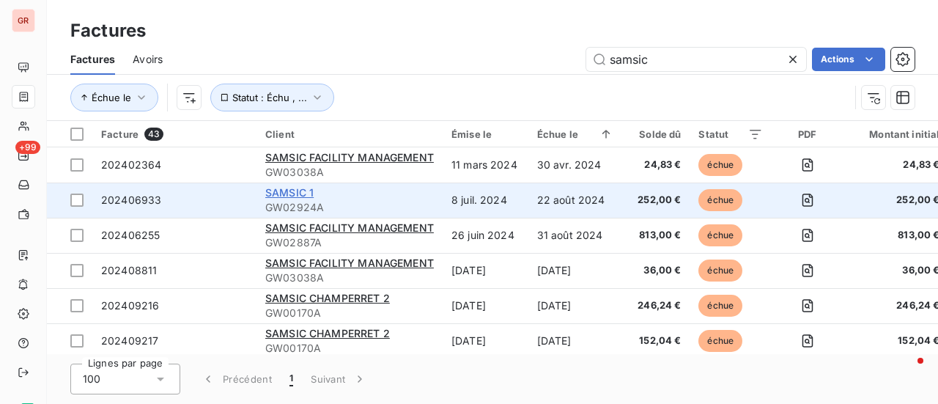
click at [305, 191] on span "SAMSIC 1" at bounding box center [289, 192] width 48 height 12
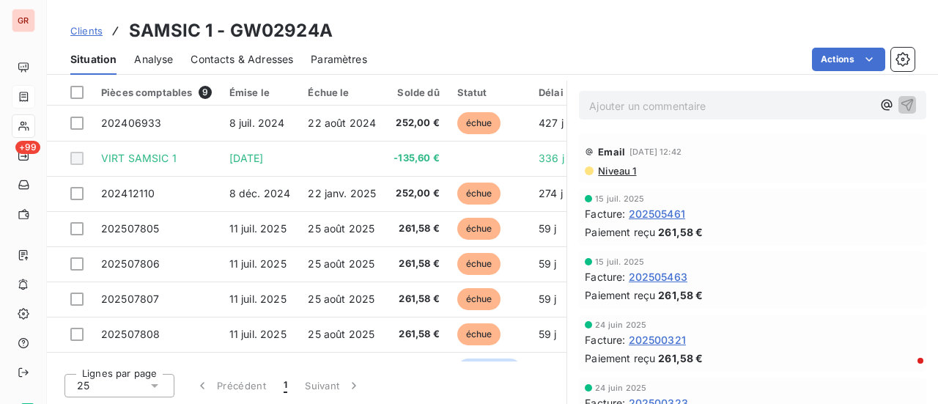
click at [615, 169] on span "Niveau 1" at bounding box center [616, 171] width 40 height 12
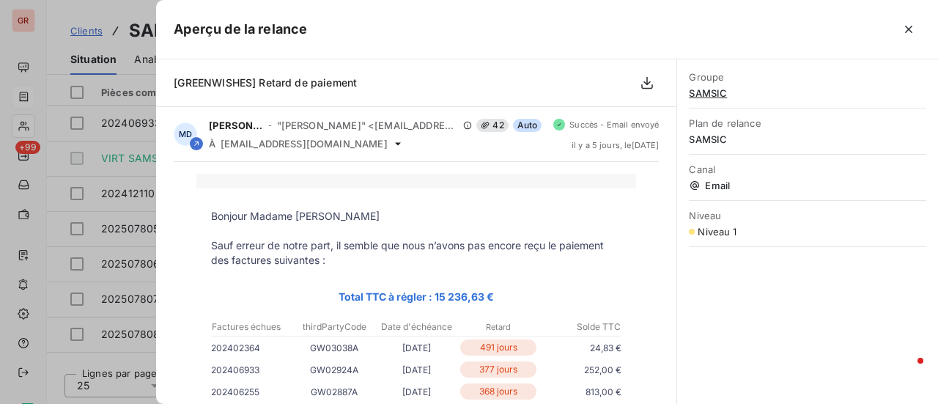
click at [110, 56] on div at bounding box center [469, 202] width 938 height 404
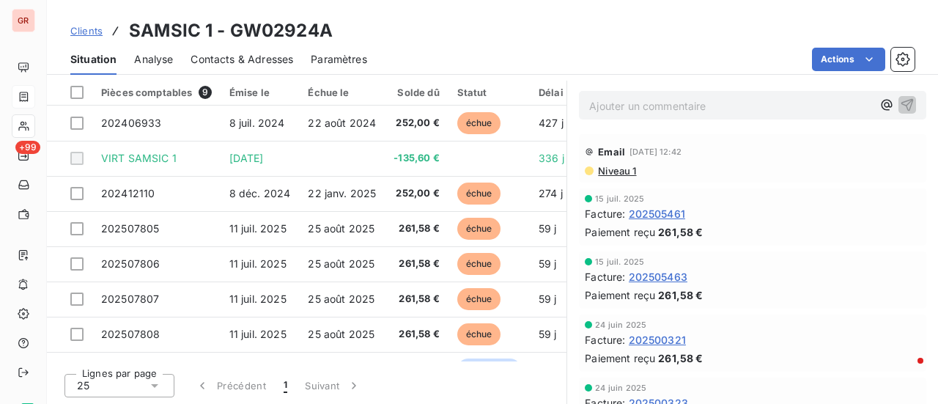
click at [273, 61] on span "Contacts & Adresses" at bounding box center [241, 59] width 103 height 15
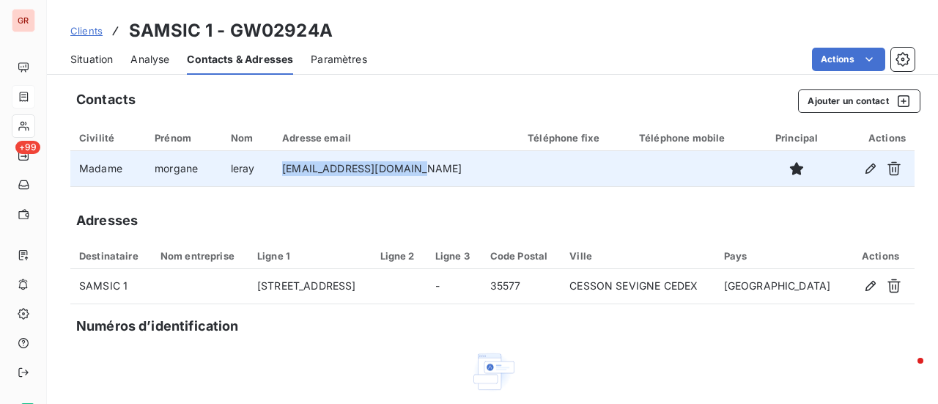
drag, startPoint x: 430, startPoint y: 174, endPoint x: 300, endPoint y: 174, distance: 130.4
click at [300, 174] on td "morgane.leray@samsic.fr" at bounding box center [395, 168] width 245 height 35
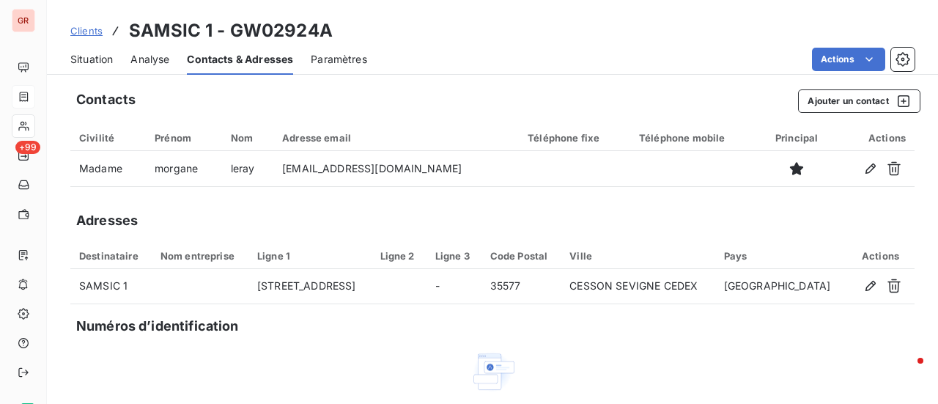
drag, startPoint x: 325, startPoint y: 172, endPoint x: 465, endPoint y: 66, distance: 176.3
click at [465, 66] on div "Actions" at bounding box center [650, 59] width 530 height 23
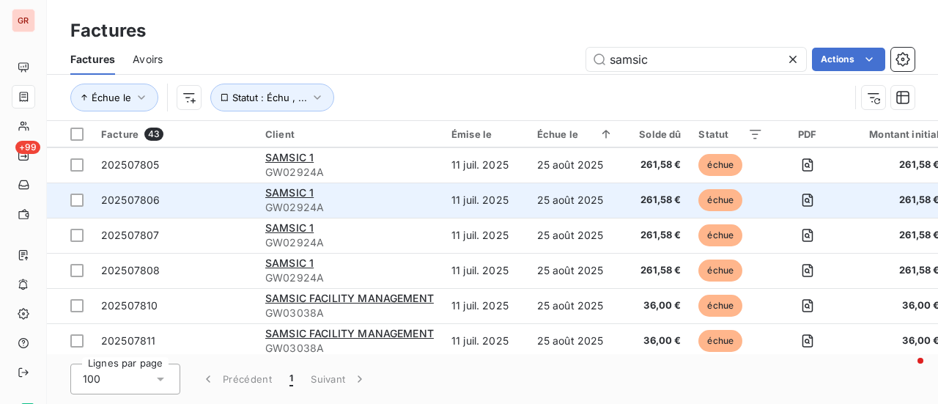
scroll to position [806, 0]
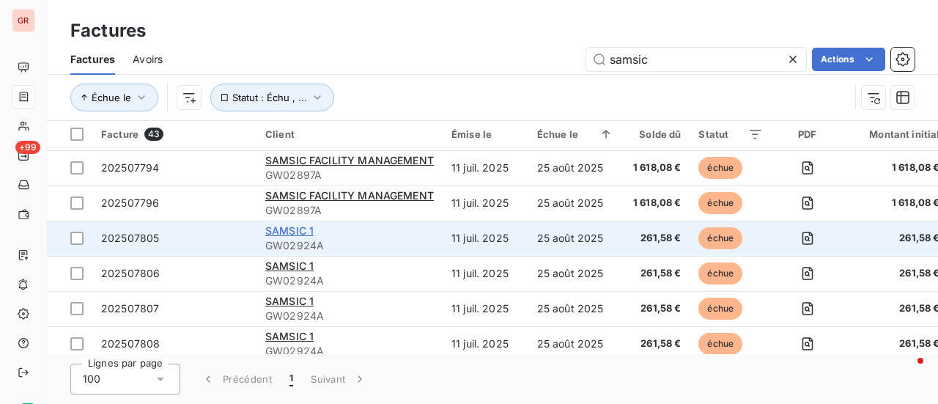
click at [303, 233] on span "SAMSIC 1" at bounding box center [289, 230] width 48 height 12
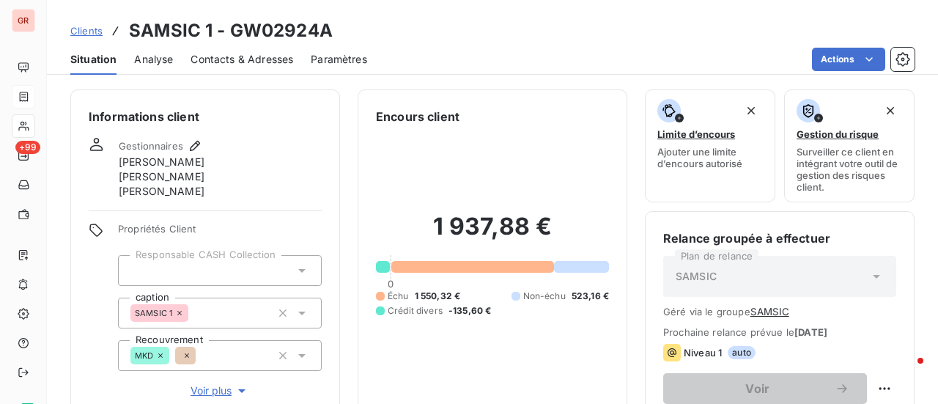
click at [245, 60] on span "Contacts & Adresses" at bounding box center [241, 59] width 103 height 15
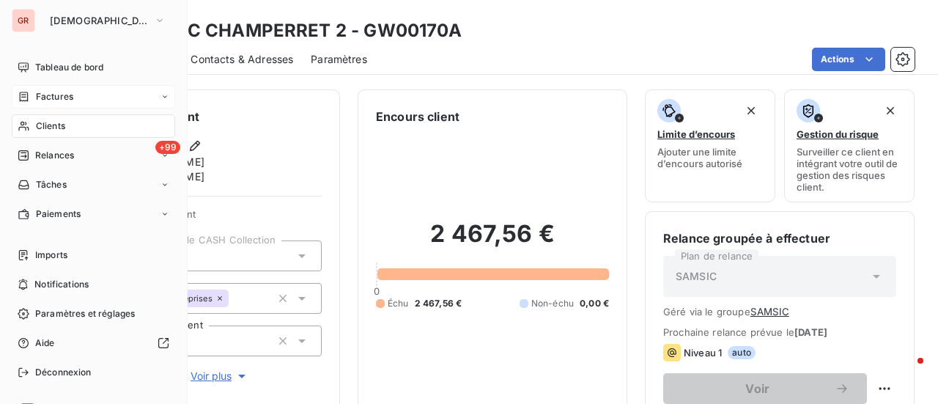
click at [67, 97] on span "Factures" at bounding box center [54, 96] width 37 height 13
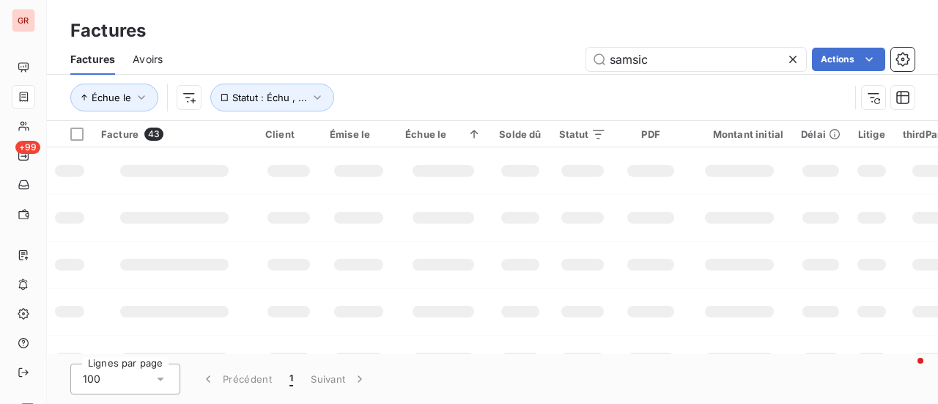
drag, startPoint x: 677, startPoint y: 59, endPoint x: 471, endPoint y: 70, distance: 206.1
click at [486, 70] on div "samsic Actions" at bounding box center [547, 59] width 734 height 23
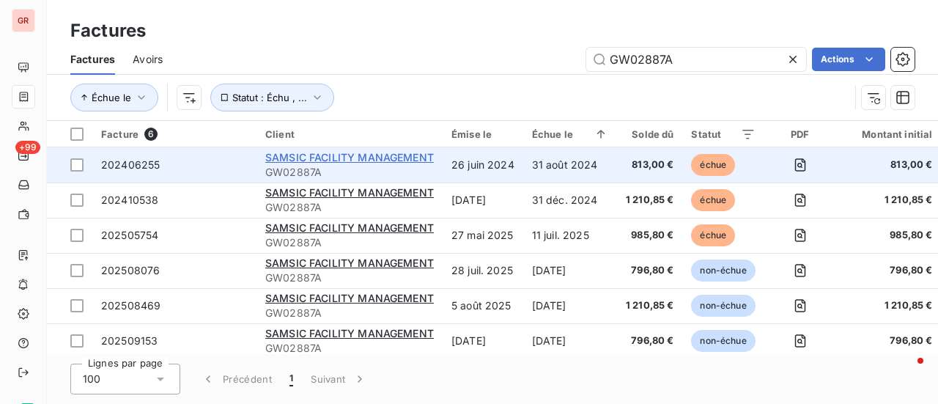
type input "GW02887A"
click at [393, 158] on span "SAMSIC FACILITY MANAGEMENT" at bounding box center [349, 157] width 169 height 12
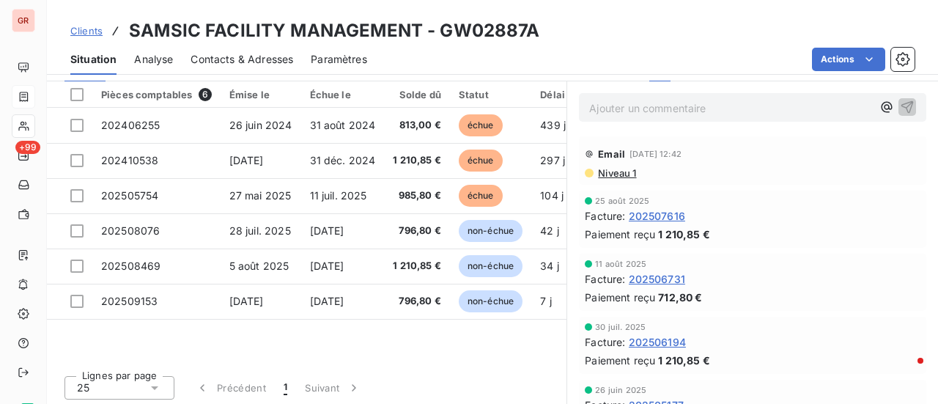
scroll to position [401, 0]
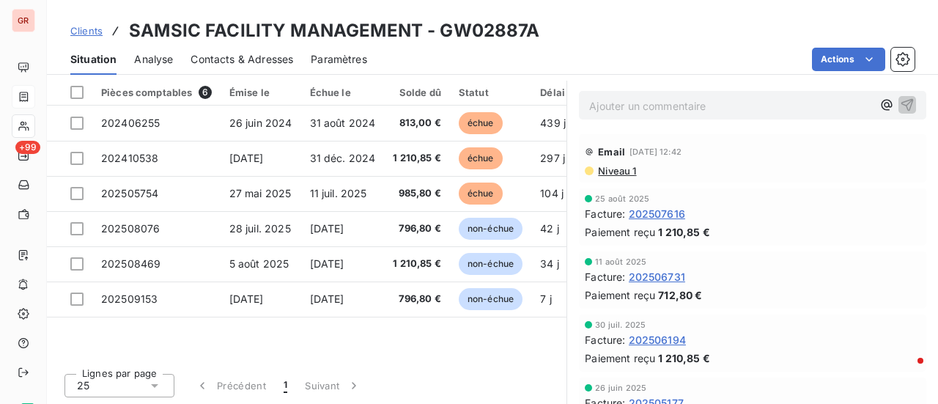
click at [256, 64] on span "Contacts & Adresses" at bounding box center [241, 59] width 103 height 15
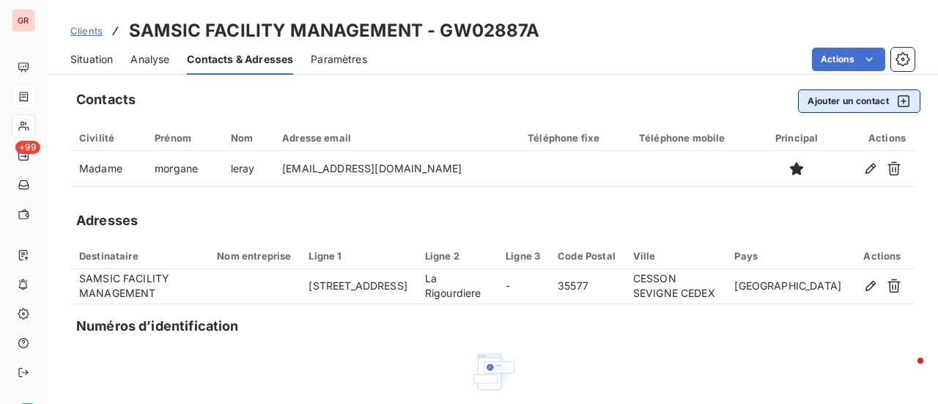
click at [896, 102] on icon "button" at bounding box center [903, 101] width 15 height 15
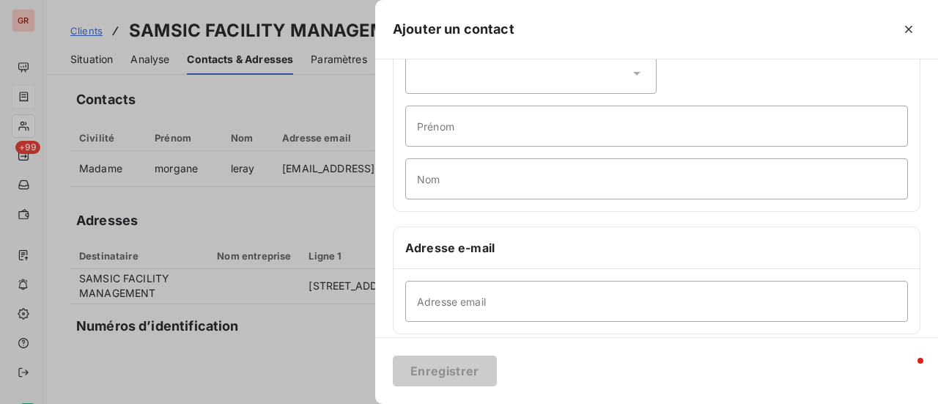
scroll to position [147, 0]
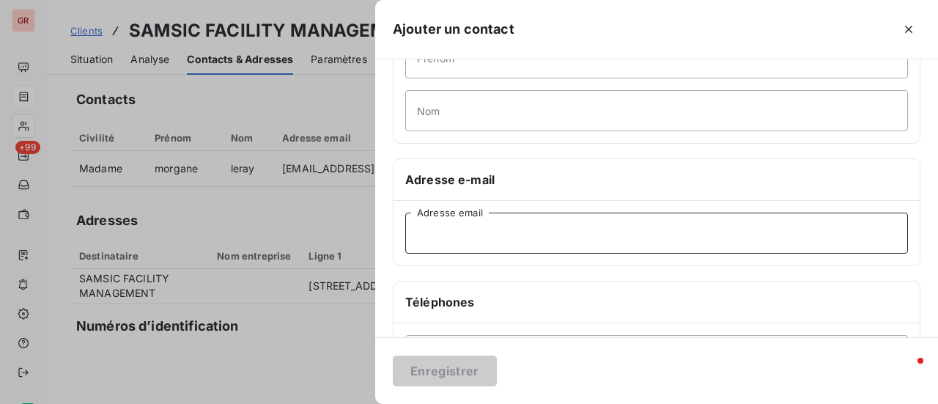
click at [456, 232] on input "Adresse email" at bounding box center [656, 232] width 503 height 41
paste input "geraldine.franger@samsic.fr"
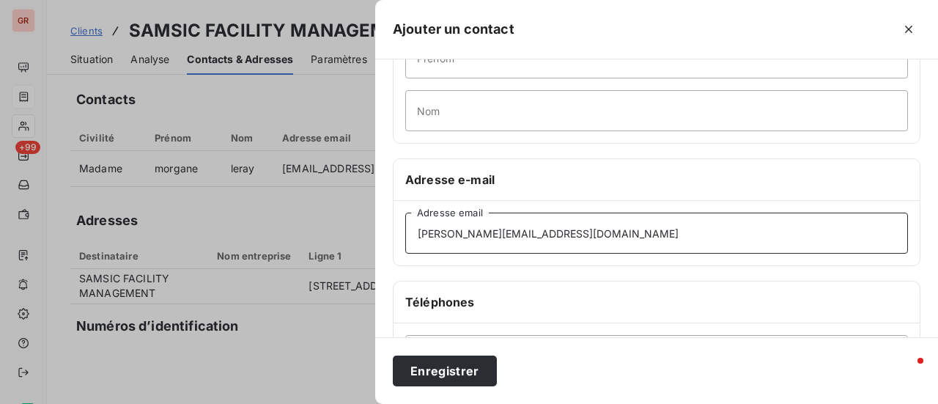
type input "geraldine.franger@samsic.fr"
click at [506, 116] on input "Nom" at bounding box center [656, 110] width 503 height 41
drag, startPoint x: 496, startPoint y: 115, endPoint x: 353, endPoint y: 127, distance: 143.3
click at [363, 403] on div "Ajouter un contact Informations générales Civilité Prénom comptabilite Nom Adre…" at bounding box center [469, 404] width 938 height 0
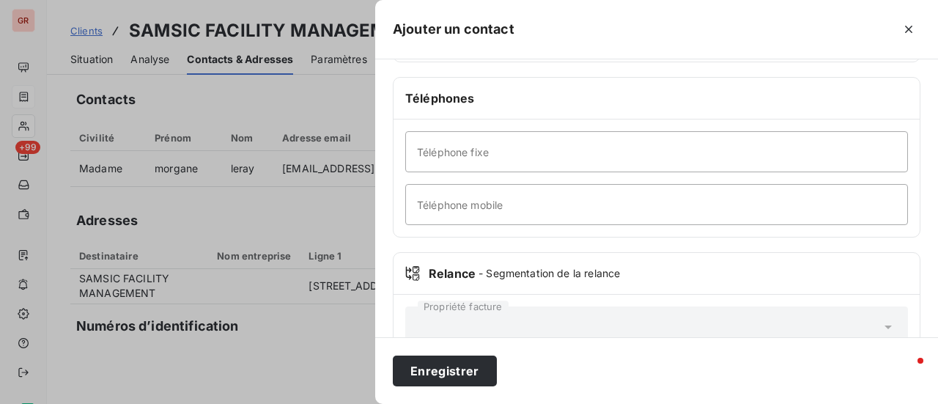
scroll to position [366, 0]
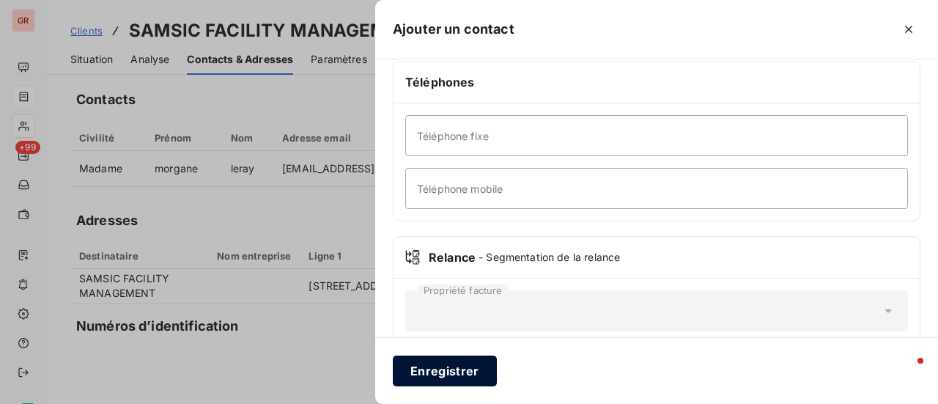
type input "comptabilité"
click at [470, 374] on button "Enregistrer" at bounding box center [445, 370] width 104 height 31
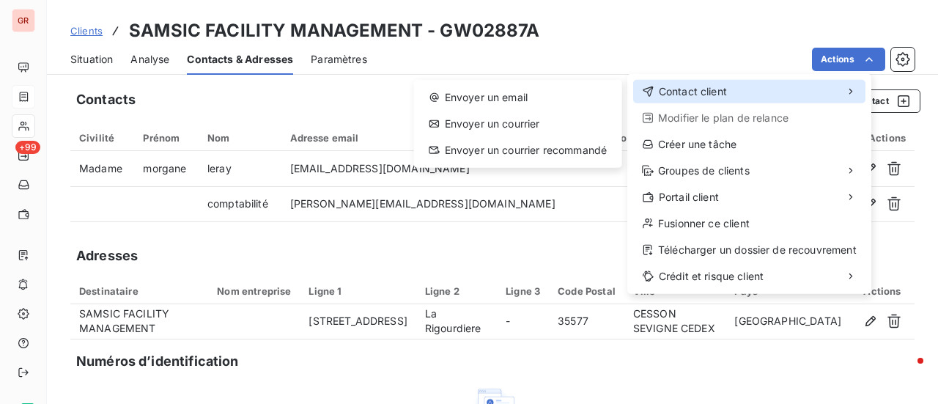
click at [722, 94] on span "Contact client" at bounding box center [693, 91] width 68 height 15
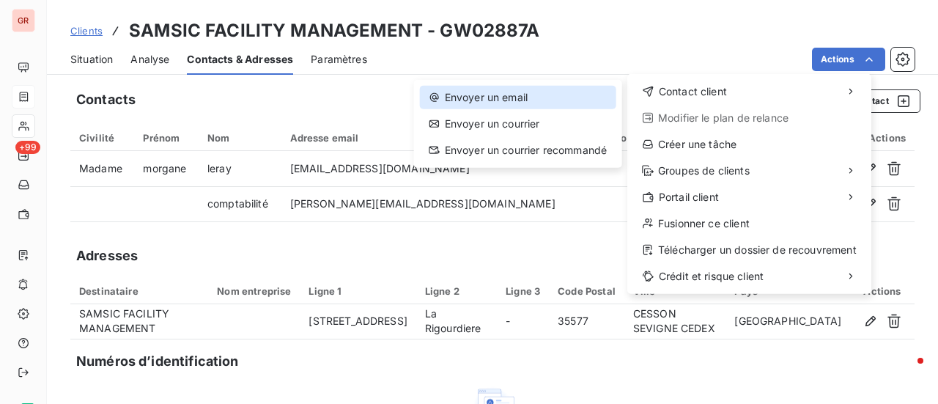
click at [511, 91] on div "Envoyer un email" at bounding box center [518, 97] width 196 height 23
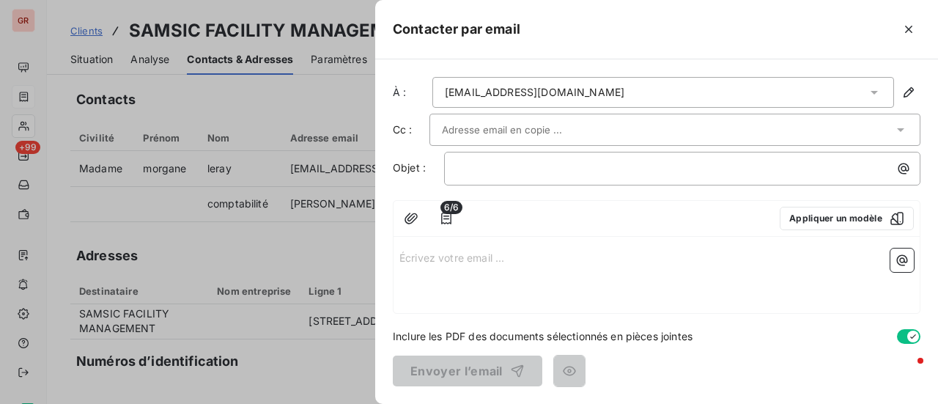
click at [620, 84] on div "morgane.leray@samsic.fr" at bounding box center [663, 92] width 462 height 31
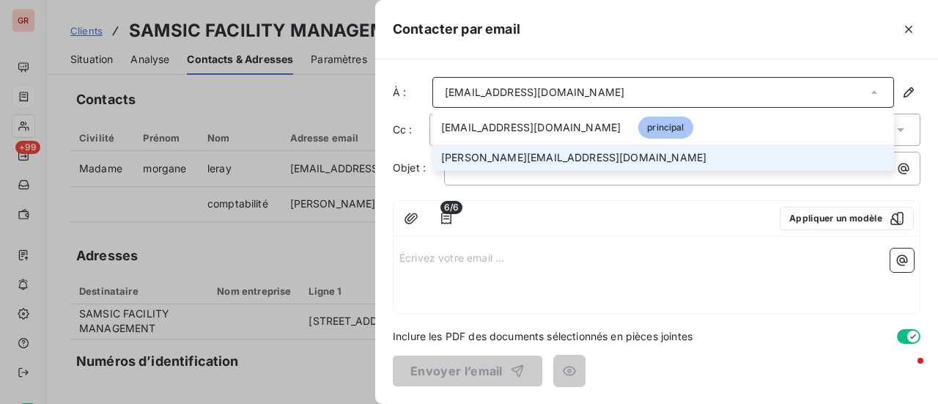
click at [551, 162] on span "geraldine.franger@samsic.fr" at bounding box center [573, 157] width 265 height 15
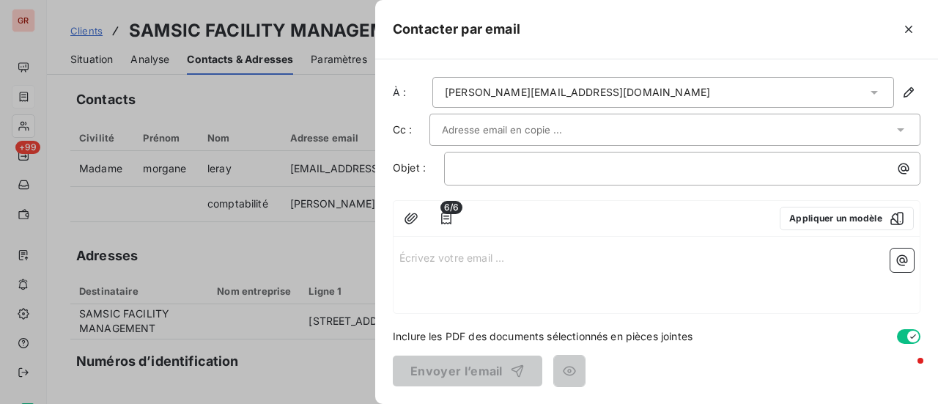
click at [516, 125] on input "text" at bounding box center [521, 130] width 158 height 22
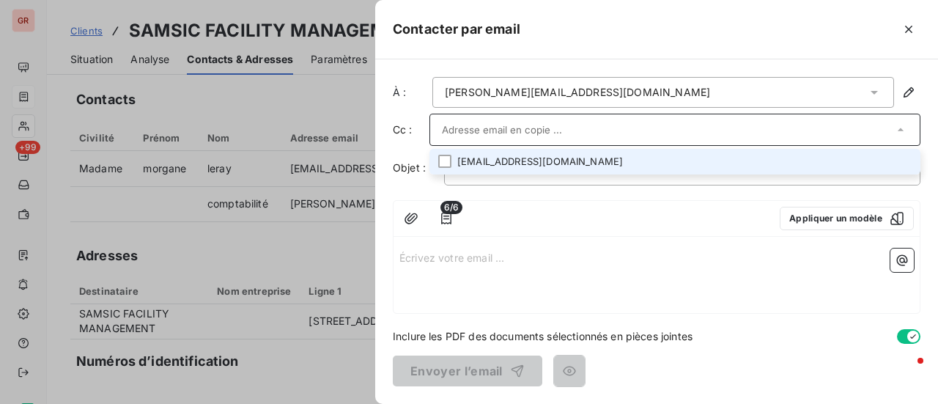
click at [525, 163] on li "morgane.leray@samsic.fr" at bounding box center [674, 162] width 491 height 26
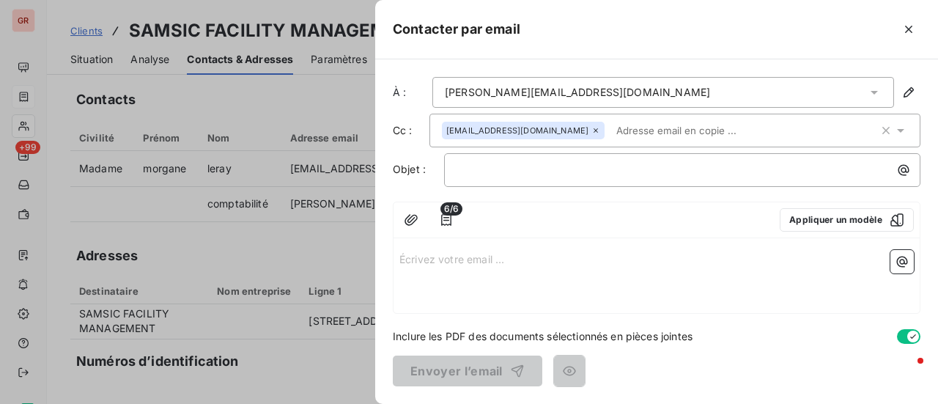
click at [422, 259] on p "Écrivez votre email ... ﻿" at bounding box center [656, 258] width 514 height 17
click at [404, 258] on span "bonjour" at bounding box center [417, 257] width 37 height 12
click at [486, 171] on p "﻿" at bounding box center [685, 169] width 459 height 17
click at [503, 169] on p "﻿" at bounding box center [685, 169] width 459 height 17
click at [591, 130] on icon at bounding box center [595, 130] width 9 height 9
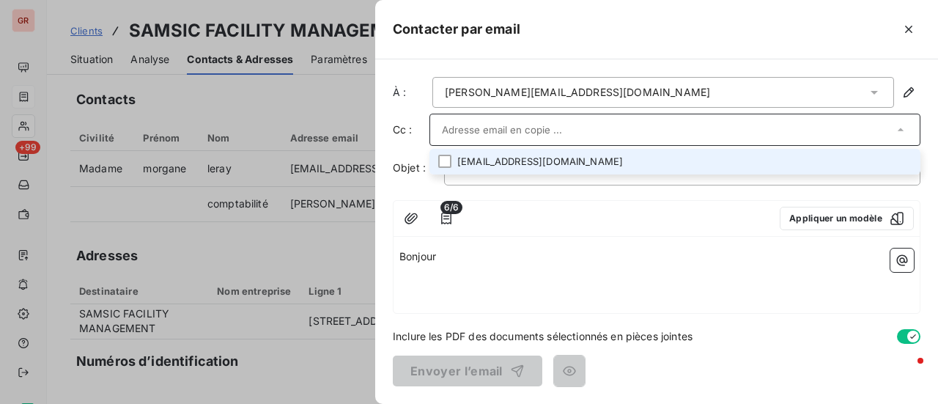
click at [486, 222] on div at bounding box center [619, 218] width 298 height 23
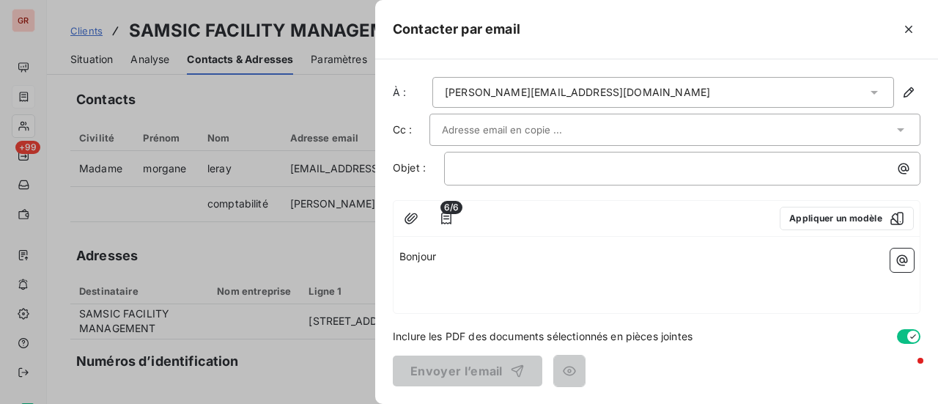
click at [497, 127] on input "text" at bounding box center [521, 130] width 158 height 22
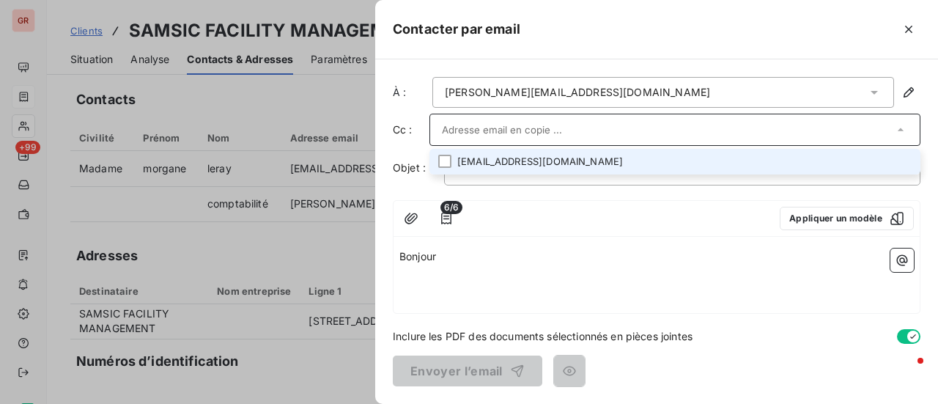
click at [496, 127] on input "text" at bounding box center [667, 130] width 451 height 22
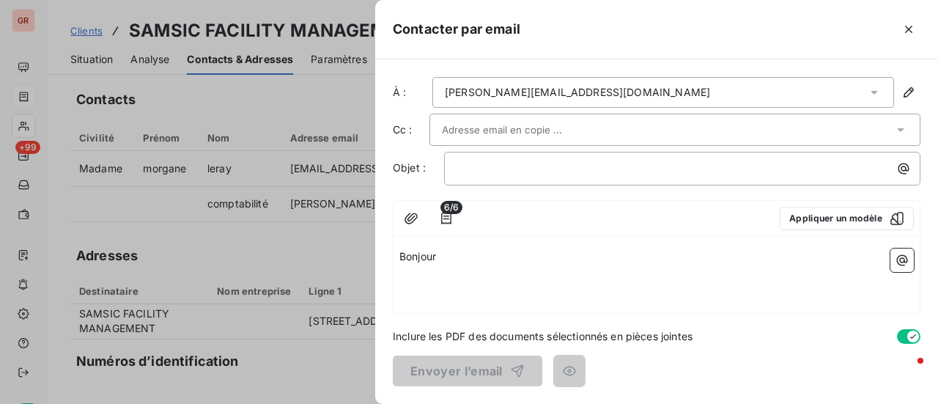
click at [496, 127] on input "text" at bounding box center [521, 130] width 158 height 22
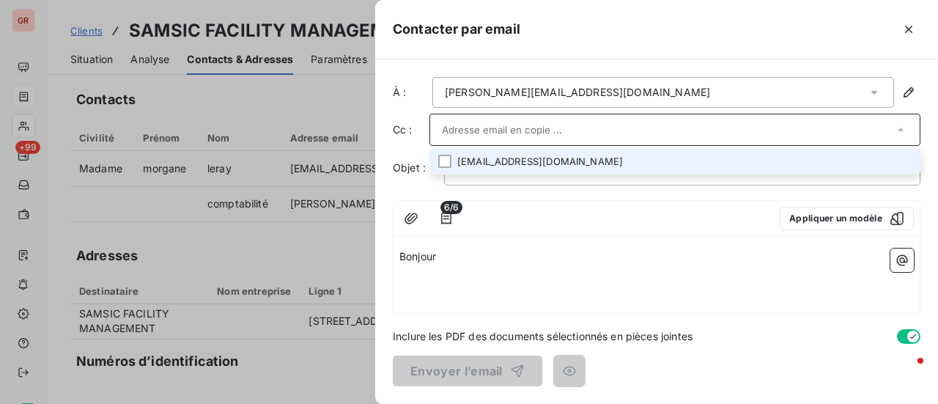
click at [500, 162] on li "morgane.leray@samsic.fr" at bounding box center [674, 162] width 491 height 26
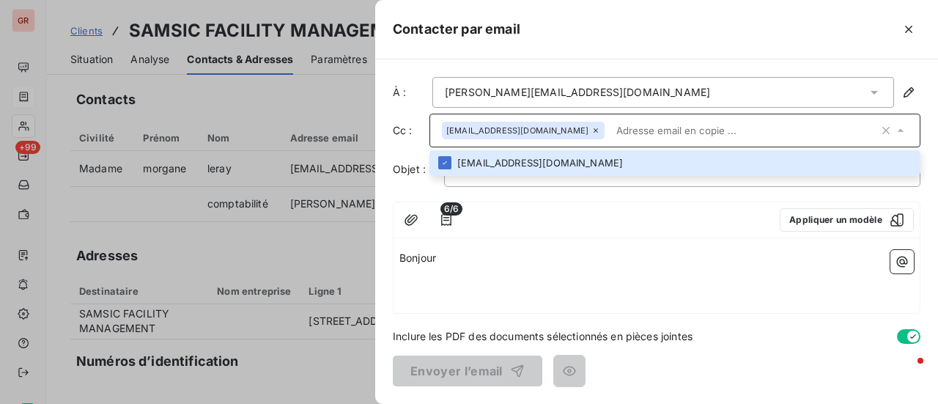
click at [440, 262] on p "Bonjour" at bounding box center [656, 258] width 514 height 17
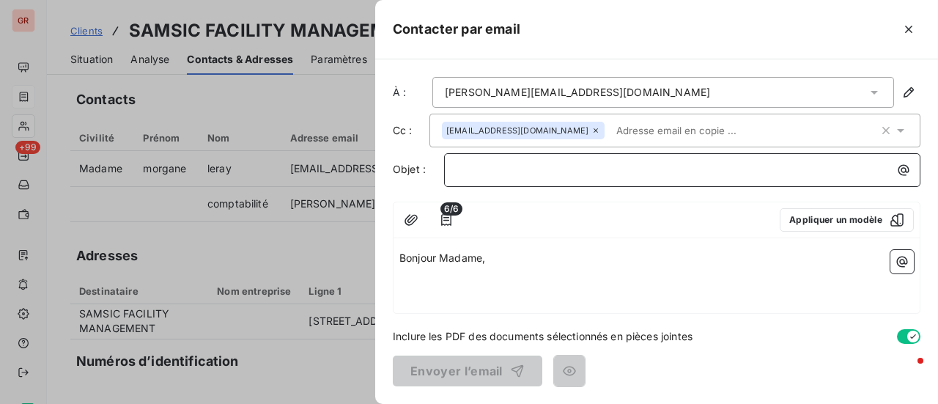
click at [536, 167] on p "﻿" at bounding box center [685, 169] width 459 height 17
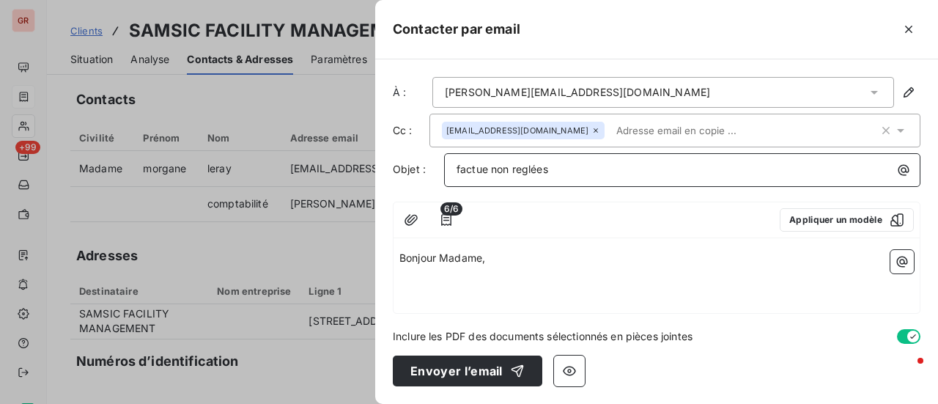
click at [484, 174] on span "factue non reglées" at bounding box center [502, 169] width 92 height 12
drag, startPoint x: 494, startPoint y: 171, endPoint x: 421, endPoint y: 193, distance: 75.8
click at [421, 193] on div "À : geraldine.franger@samsic.fr Cc : morgane.leray@samsic.fr Objet : facture no…" at bounding box center [656, 231] width 563 height 344
click at [564, 165] on span "FACTURE NON REGL2ES" at bounding box center [517, 169] width 123 height 12
click at [425, 254] on span "Bonjour Madame," at bounding box center [442, 257] width 86 height 12
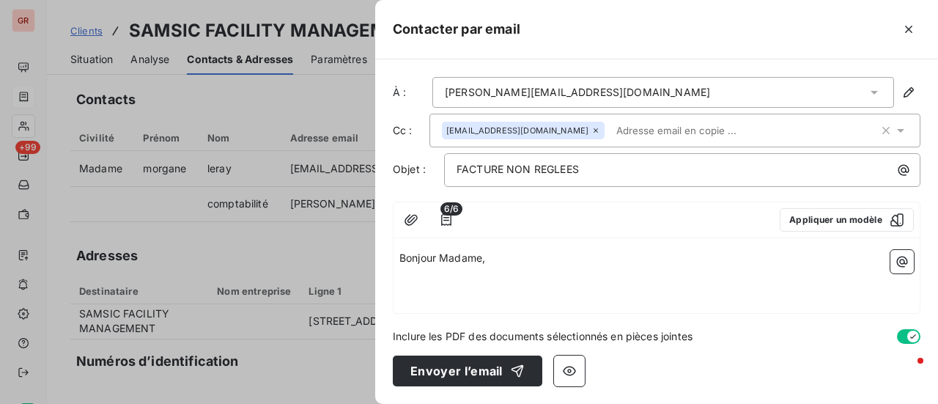
click at [504, 253] on p "Bonjour Madame," at bounding box center [656, 258] width 514 height 17
click at [621, 170] on p "FACTURE NON REGLEES" at bounding box center [685, 169] width 459 height 17
click at [497, 260] on p "Bonjour Madame," at bounding box center [656, 258] width 514 height 17
click at [499, 262] on p "Bonjour Madame," at bounding box center [656, 258] width 514 height 17
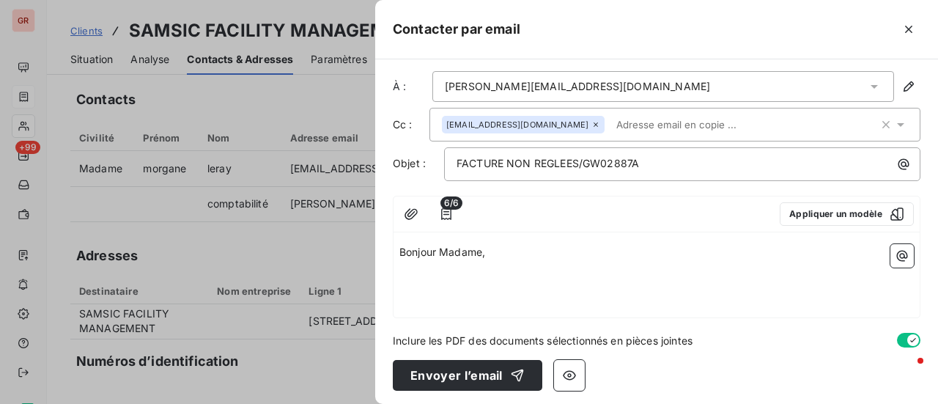
scroll to position [7, 0]
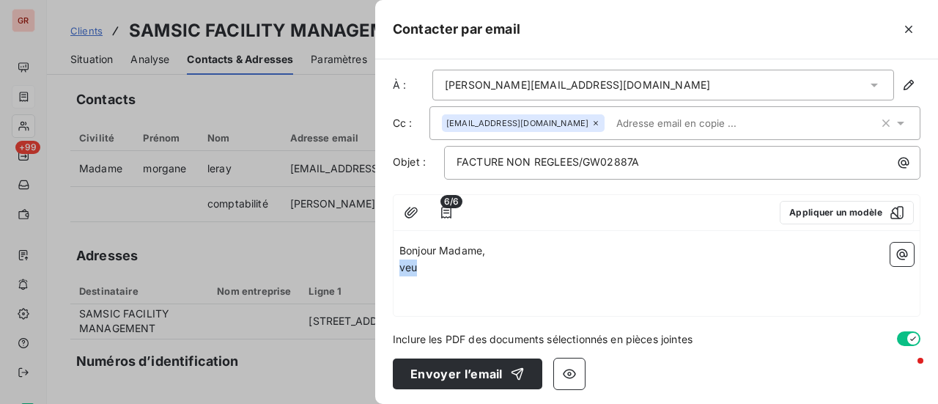
drag, startPoint x: 415, startPoint y: 270, endPoint x: 393, endPoint y: 270, distance: 22.7
click at [393, 270] on div "Bonjour Madame, veu ﻿ ﻿" at bounding box center [656, 276] width 526 height 79
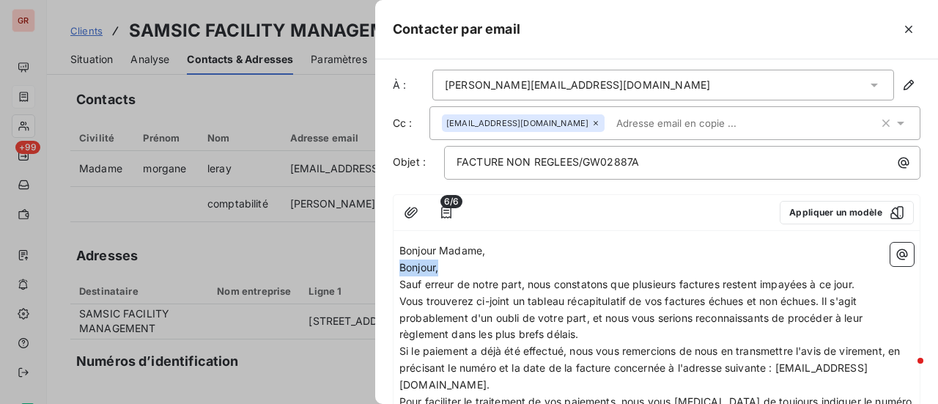
drag, startPoint x: 443, startPoint y: 266, endPoint x: 363, endPoint y: 277, distance: 79.9
click at [394, 267] on div "Bonjour Madame, Bonjour, Sauf erreur de notre part, nous constatons que plusieu…" at bounding box center [656, 368] width 526 height 263
click at [824, 297] on span "Vous trouverez ci-joint un tableau récapitulatif de vos factures échues et non …" at bounding box center [632, 318] width 466 height 46
click at [895, 250] on icon "button" at bounding box center [902, 254] width 15 height 15
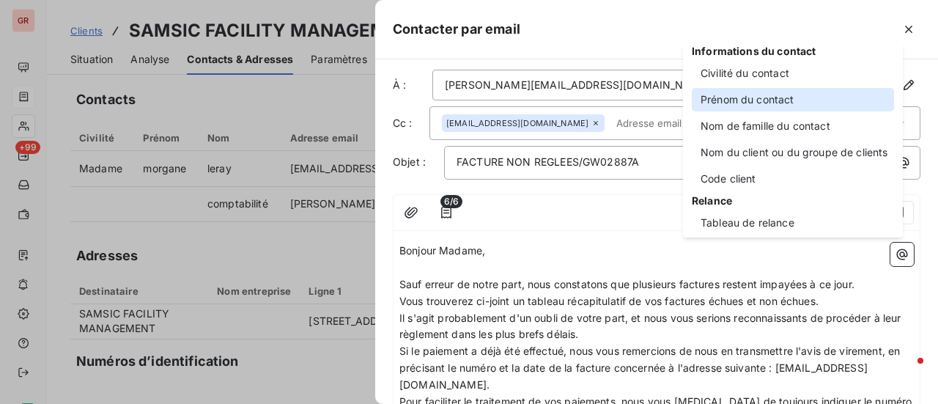
scroll to position [147, 0]
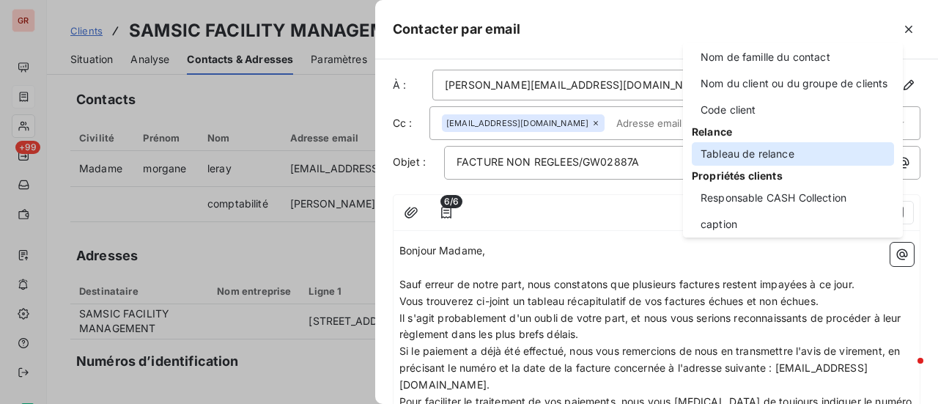
click at [789, 152] on div "Tableau de relance" at bounding box center [793, 153] width 202 height 23
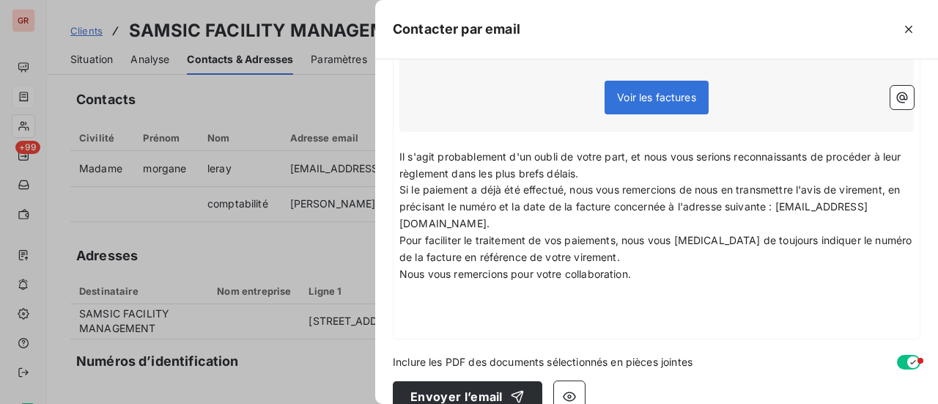
scroll to position [447, 0]
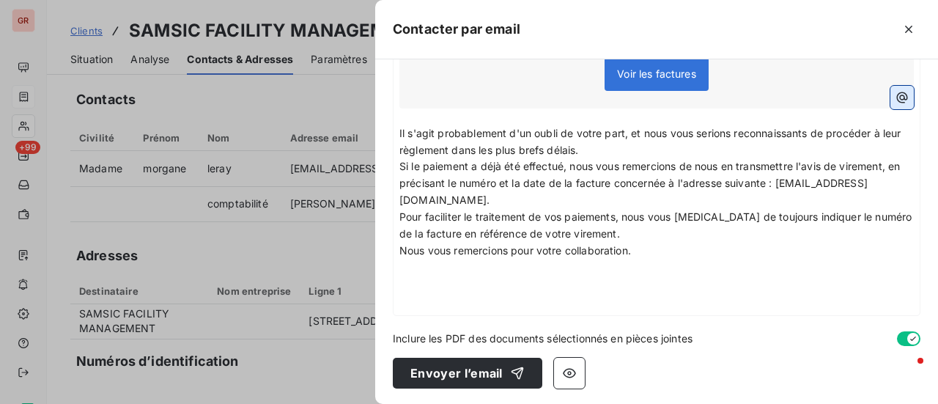
click at [895, 97] on icon "button" at bounding box center [902, 97] width 15 height 15
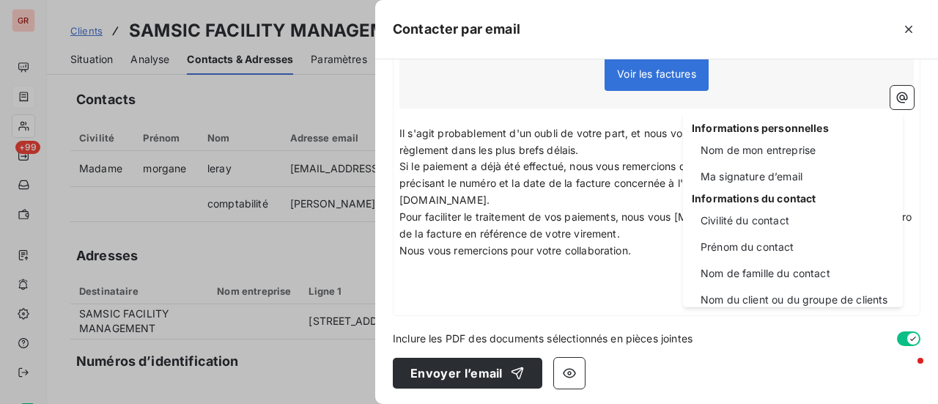
click at [645, 269] on html "GR +99 Clients SAMSIC FACILITY MANAGEMENT - GW02887A Situation Analyse Contacts…" at bounding box center [469, 202] width 938 height 404
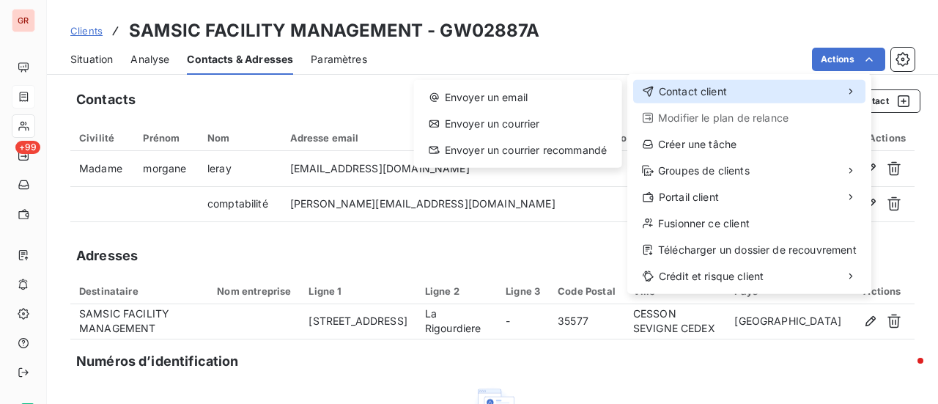
click at [717, 92] on span "Contact client" at bounding box center [693, 91] width 68 height 15
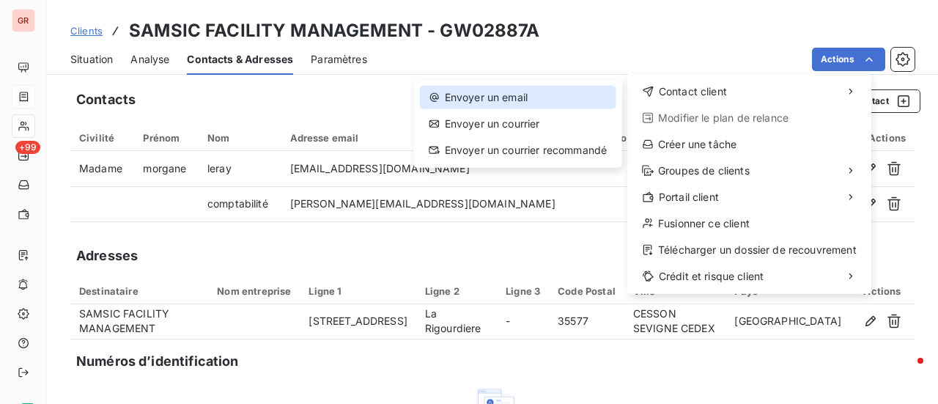
click at [520, 93] on div "Envoyer un email" at bounding box center [518, 97] width 196 height 23
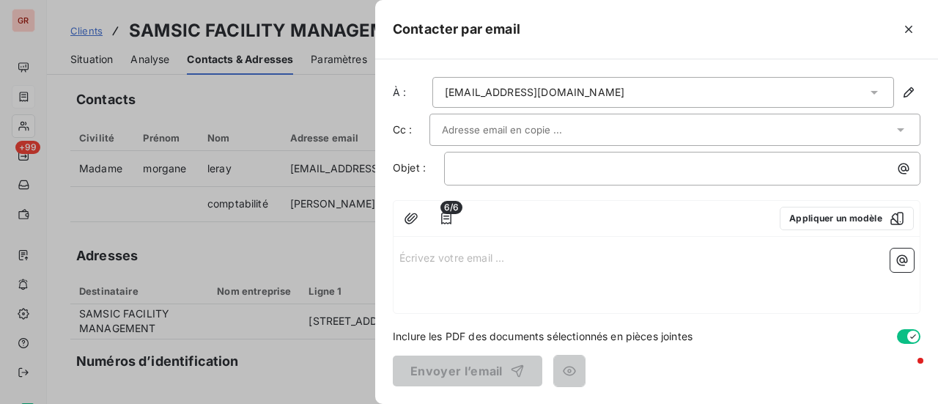
click at [596, 92] on div "morgane.leray@samsic.fr" at bounding box center [663, 92] width 462 height 31
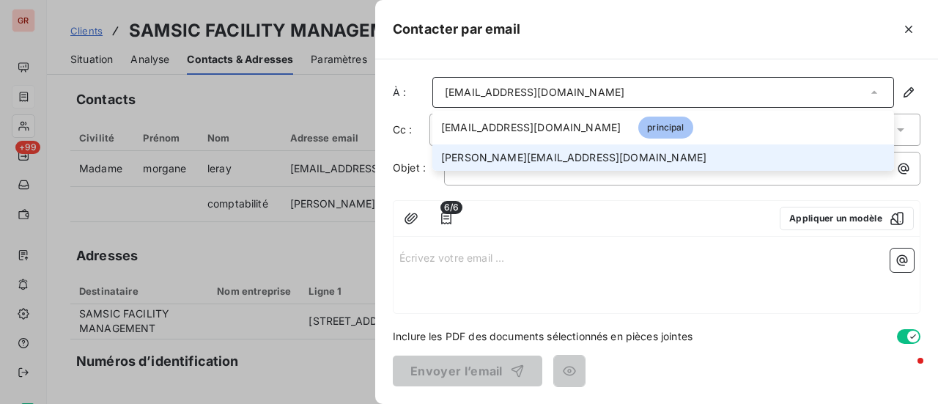
click at [549, 159] on span "geraldine.franger@samsic.fr" at bounding box center [573, 157] width 265 height 15
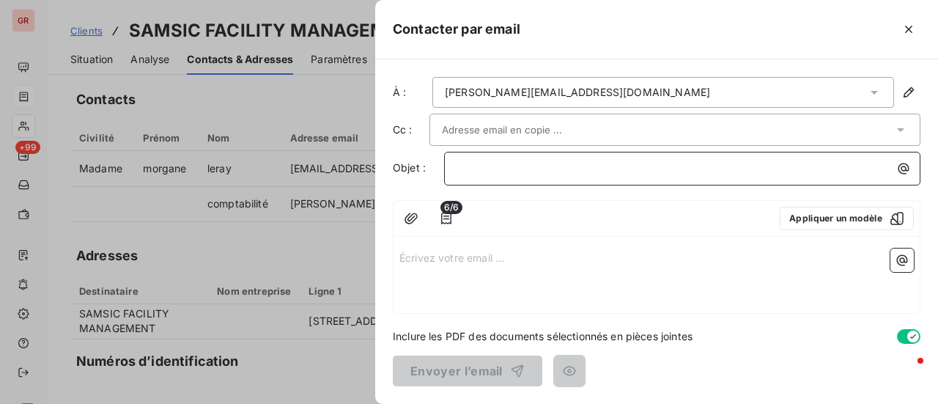
click at [526, 160] on p "﻿" at bounding box center [685, 168] width 459 height 17
click at [550, 169] on span "FACTURES NON R2GLEES" at bounding box center [521, 167] width 130 height 12
click at [613, 165] on p "FACTURES NON REGLEES" at bounding box center [685, 168] width 459 height 17
click at [436, 254] on p "Écrivez votre email ... ﻿" at bounding box center [656, 256] width 514 height 17
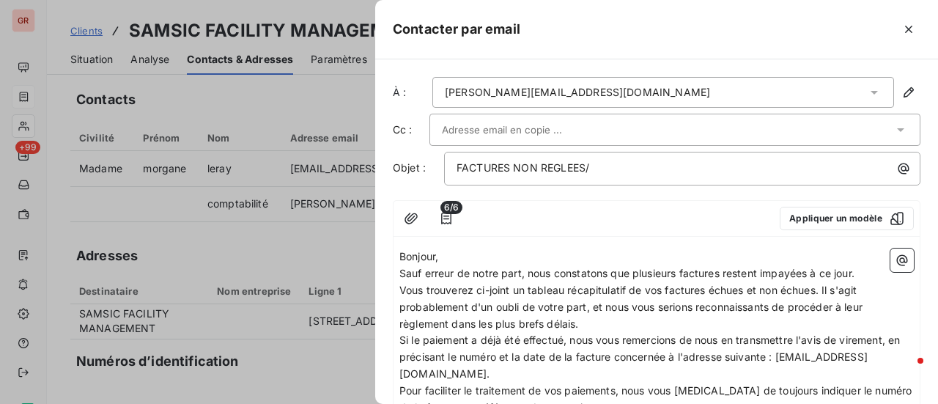
click at [822, 286] on span "Vous trouverez ci-joint un tableau récapitulatif de vos factures échues et non …" at bounding box center [632, 307] width 466 height 46
click at [895, 253] on icon "button" at bounding box center [902, 260] width 15 height 15
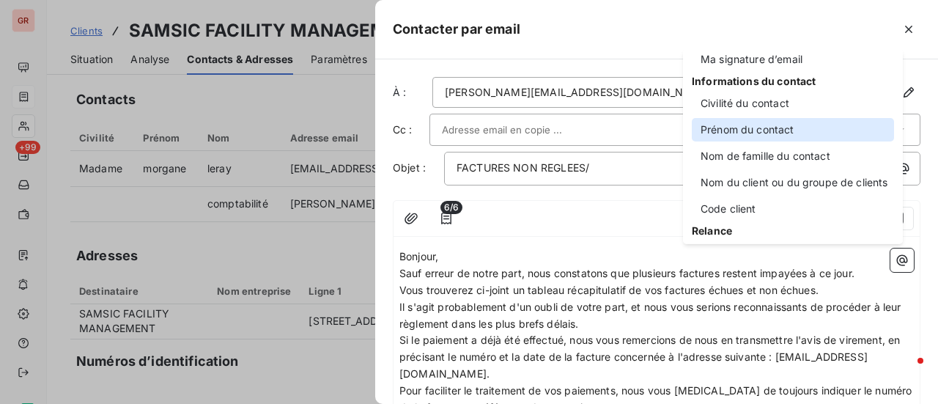
scroll to position [73, 0]
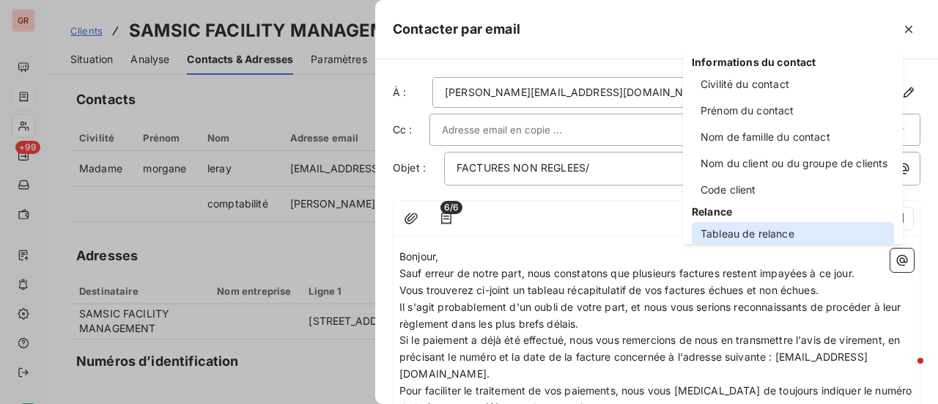
click at [769, 235] on div "Tableau de relance" at bounding box center [793, 233] width 202 height 23
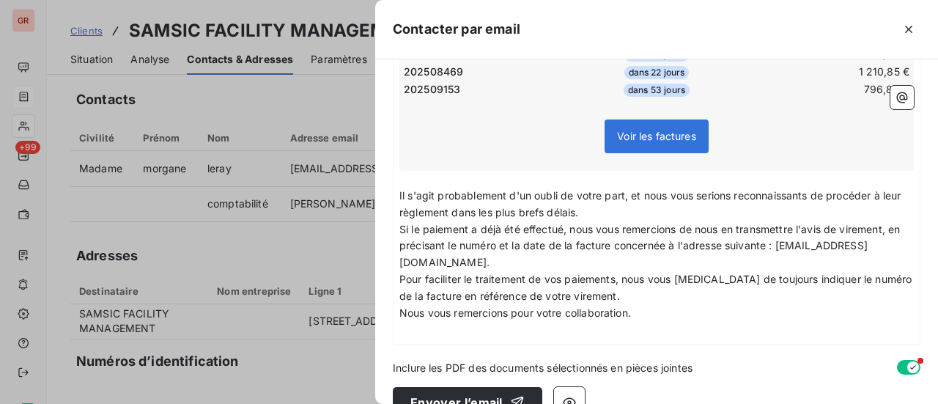
scroll to position [395, 0]
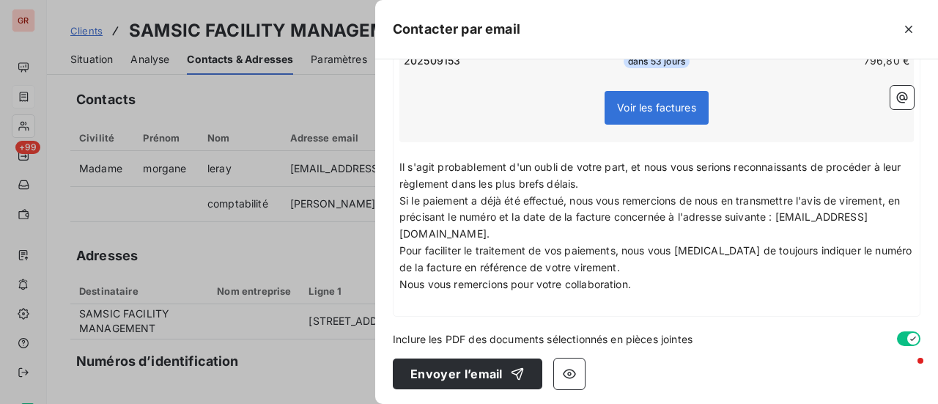
click at [404, 301] on p "﻿" at bounding box center [656, 301] width 514 height 17
click at [897, 95] on icon "button" at bounding box center [902, 97] width 11 height 11
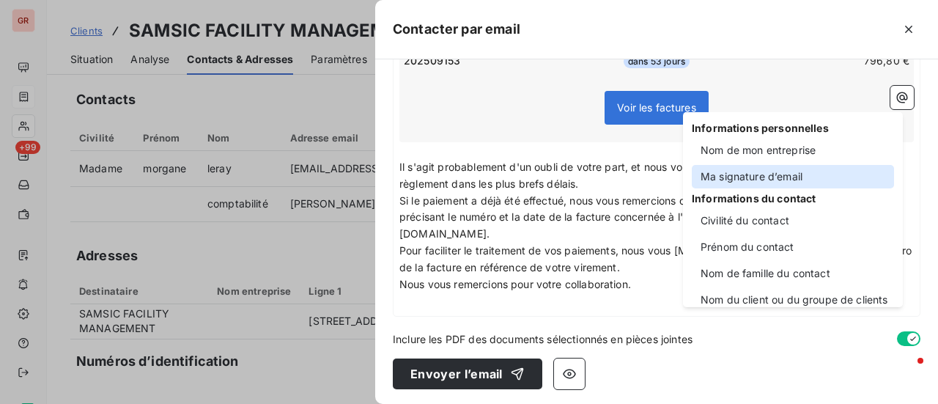
click at [785, 177] on div "Ma signature d’email" at bounding box center [793, 176] width 202 height 23
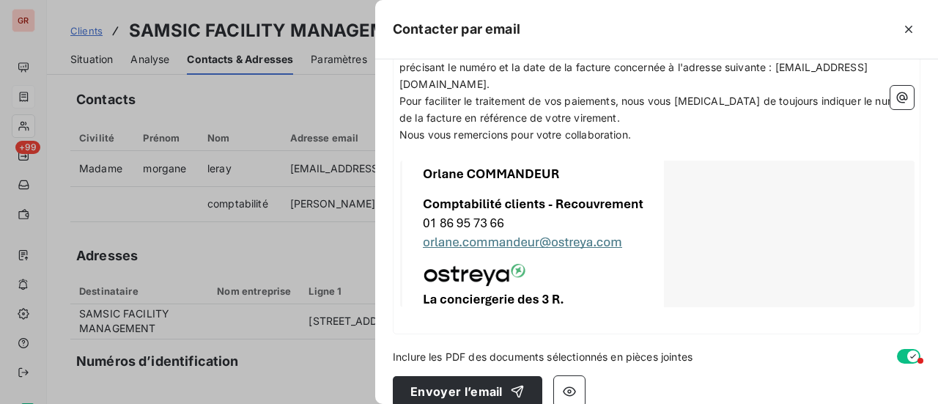
scroll to position [563, 0]
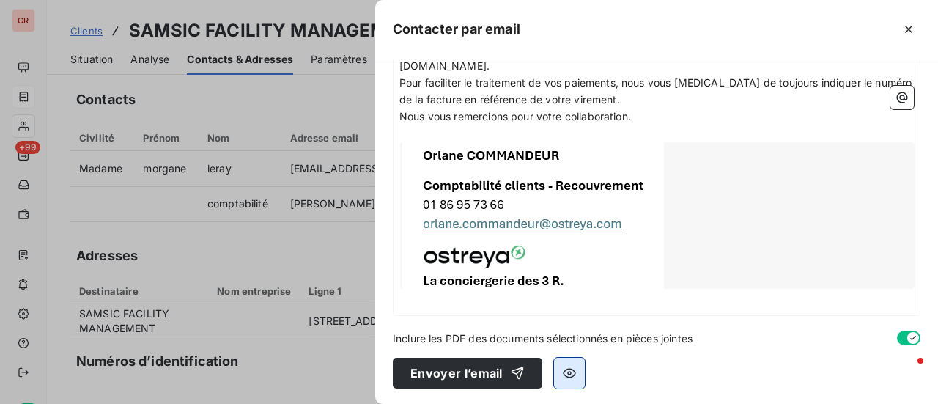
click at [573, 366] on icon "button" at bounding box center [569, 373] width 15 height 15
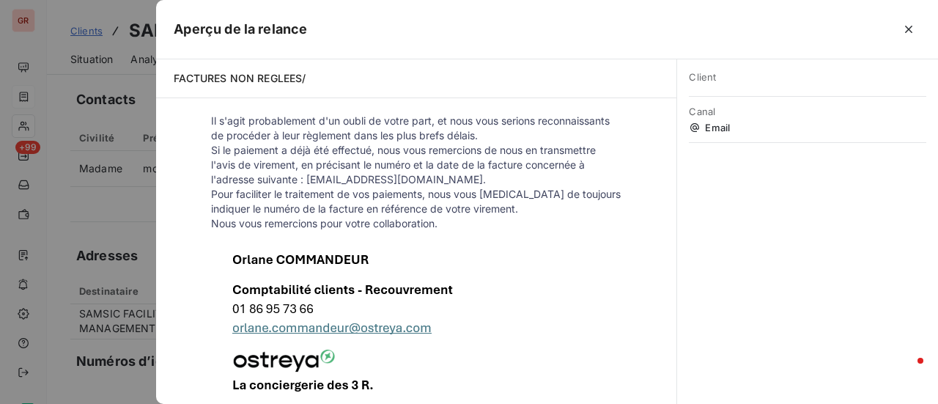
scroll to position [366, 0]
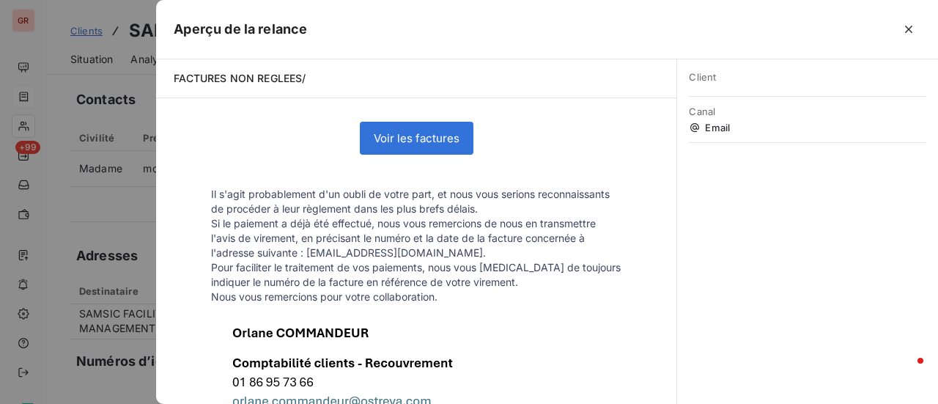
drag, startPoint x: 475, startPoint y: 221, endPoint x: 463, endPoint y: 223, distance: 12.1
click at [463, 216] on p "Il s'agit probablement d'un oubli de votre part, et nous vous serions reconnais…" at bounding box center [416, 201] width 410 height 29
click at [476, 216] on p "Il s'agit probablement d'un oubli de votre part, et nous vous serions reconnais…" at bounding box center [416, 201] width 410 height 29
drag, startPoint x: 475, startPoint y: 222, endPoint x: 349, endPoint y: 223, distance: 125.3
click at [349, 216] on p "Il s'agit probablement d'un oubli de votre part, et nous vous serions reconnais…" at bounding box center [416, 201] width 410 height 29
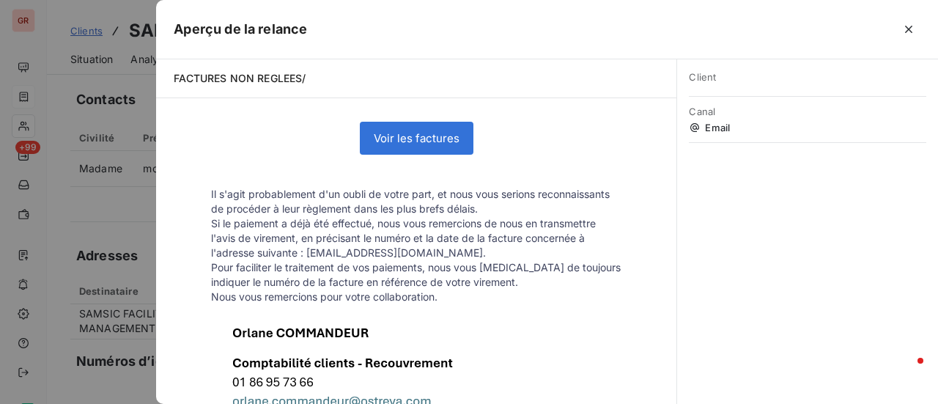
click at [490, 216] on p "Il s'agit probablement d'un oubli de votre part, et nous vous serions reconnais…" at bounding box center [416, 201] width 410 height 29
click at [149, 339] on div at bounding box center [469, 202] width 938 height 404
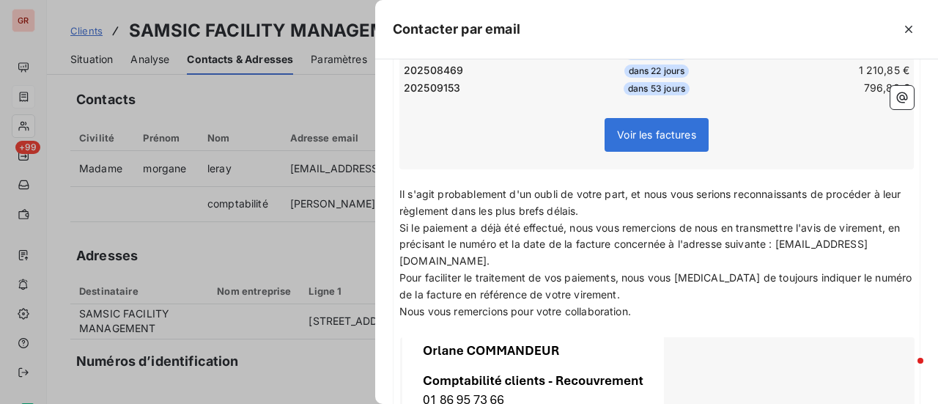
scroll to position [343, 0]
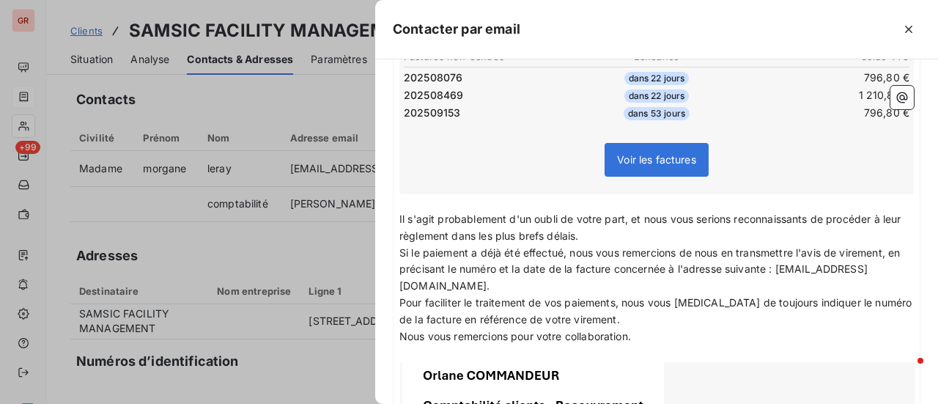
click at [605, 234] on p "Il s'agit probablement d'un oubli de votre part, et nous vous serions reconnais…" at bounding box center [656, 228] width 514 height 34
drag, startPoint x: 607, startPoint y: 234, endPoint x: 475, endPoint y: 237, distance: 131.9
click at [475, 237] on p "Il s'agit probablement d'un oubli de votre part, et nous vous serions reconnais…" at bounding box center [656, 228] width 514 height 34
click at [493, 234] on p "Il s'agit probablement d'un oubli de votre part, et nous vous serions reconnais…" at bounding box center [656, 228] width 514 height 34
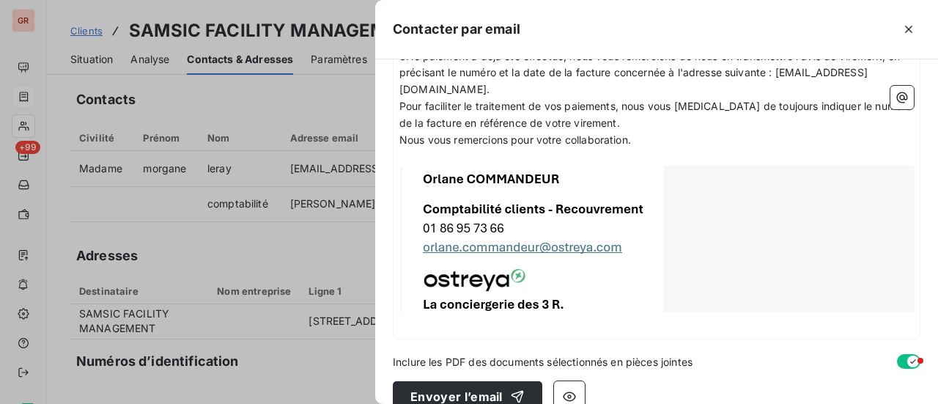
scroll to position [563, 0]
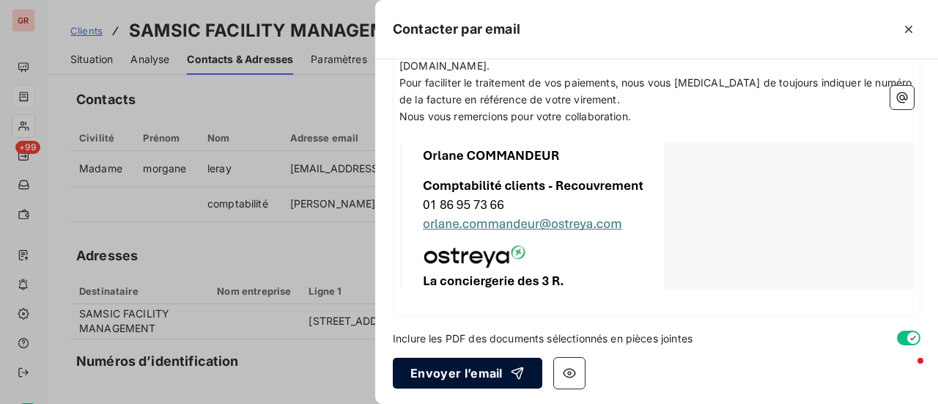
click at [488, 372] on button "Envoyer l’email" at bounding box center [467, 373] width 149 height 31
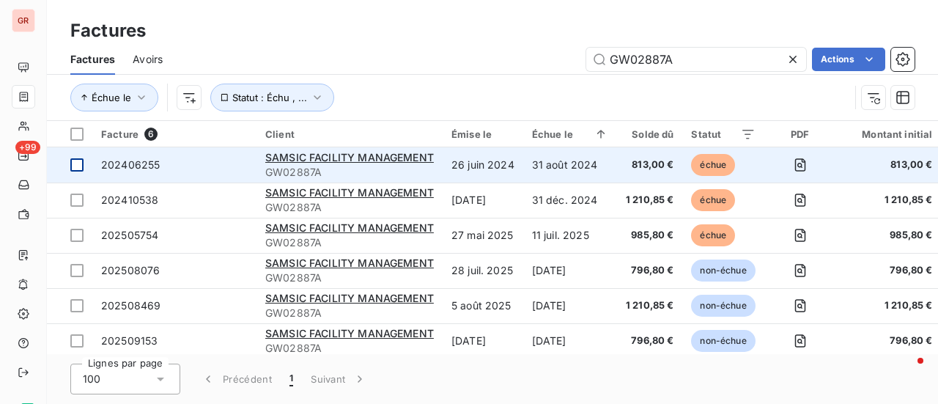
click at [79, 166] on div at bounding box center [76, 164] width 13 height 13
click at [358, 159] on span "SAMSIC FACILITY MANAGEMENT" at bounding box center [349, 157] width 169 height 12
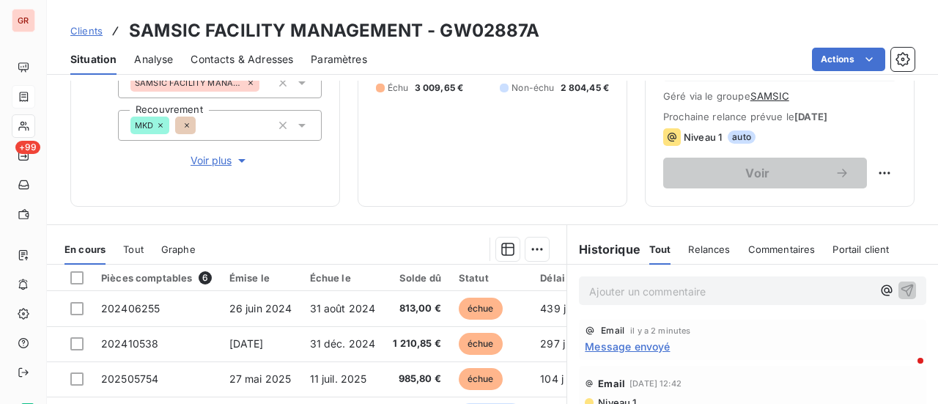
scroll to position [220, 0]
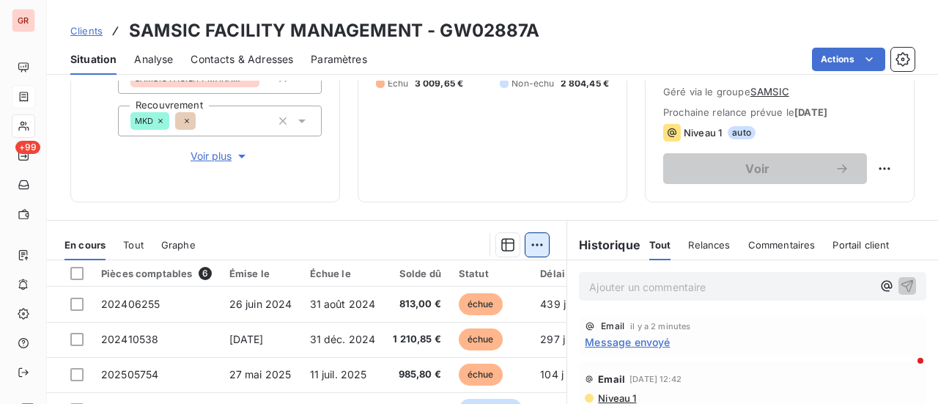
click at [534, 240] on html "GR +99 Clients SAMSIC FACILITY MANAGEMENT - GW02887A Situation Analyse Contacts…" at bounding box center [469, 202] width 938 height 404
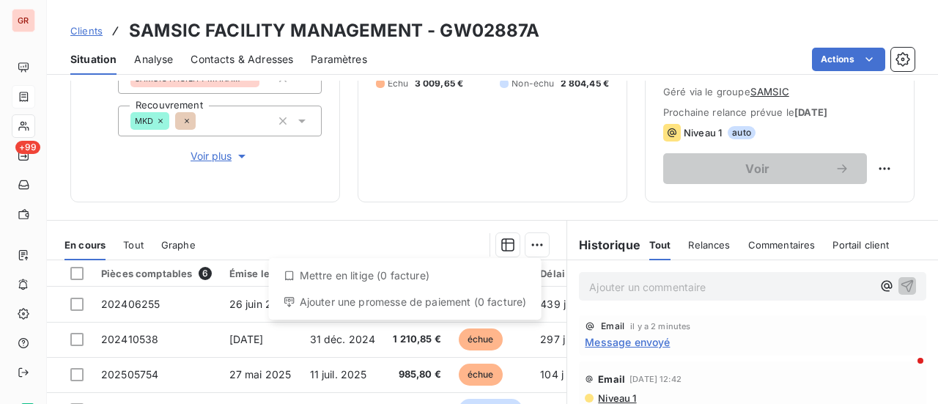
click at [440, 185] on html "GR +99 Clients SAMSIC FACILITY MANAGEMENT - GW02887A Situation Analyse Contacts…" at bounding box center [469, 202] width 938 height 404
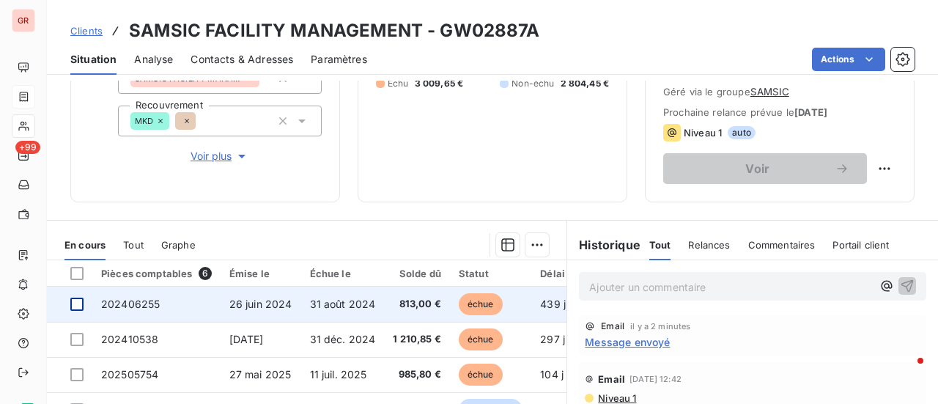
click at [81, 301] on div at bounding box center [76, 303] width 13 height 13
click at [136, 300] on span "202406255" at bounding box center [130, 303] width 59 height 12
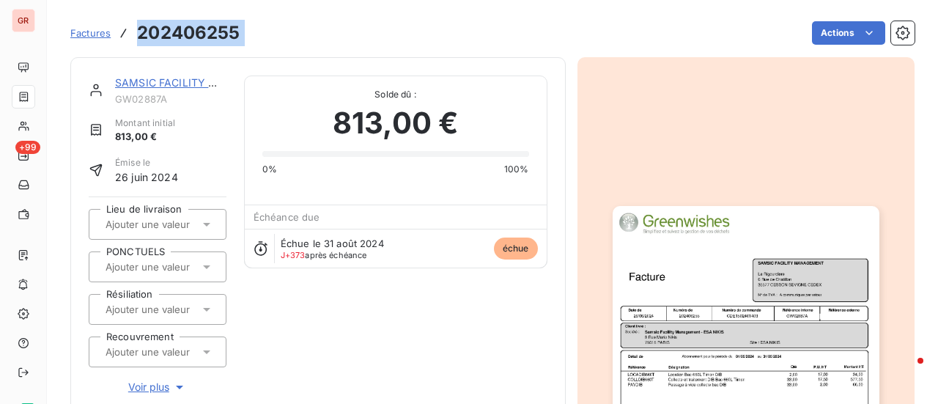
drag, startPoint x: 243, startPoint y: 29, endPoint x: 139, endPoint y: 33, distance: 104.1
click at [139, 33] on div "Factures 202406255 Actions" at bounding box center [492, 33] width 844 height 31
copy section "202406255 Actions"
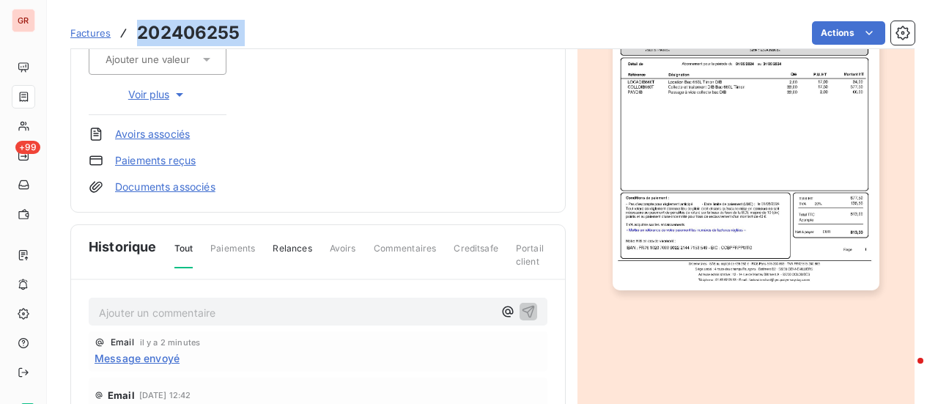
scroll to position [475, 0]
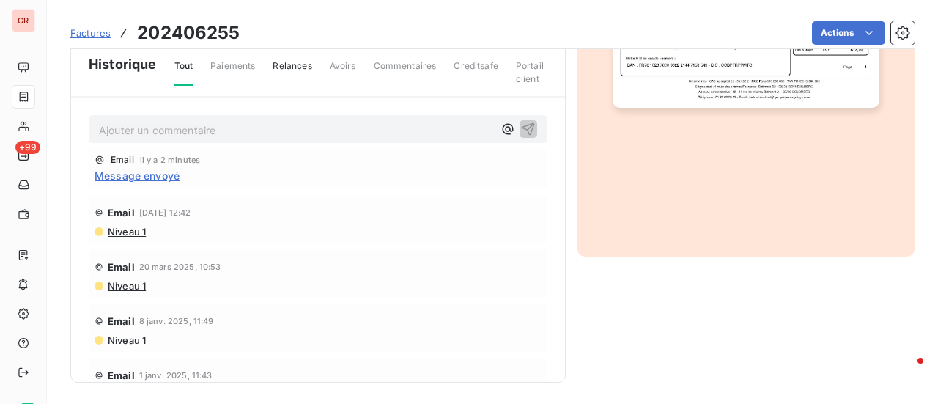
click at [240, 127] on p "Ajouter un commentaire ﻿" at bounding box center [296, 130] width 394 height 18
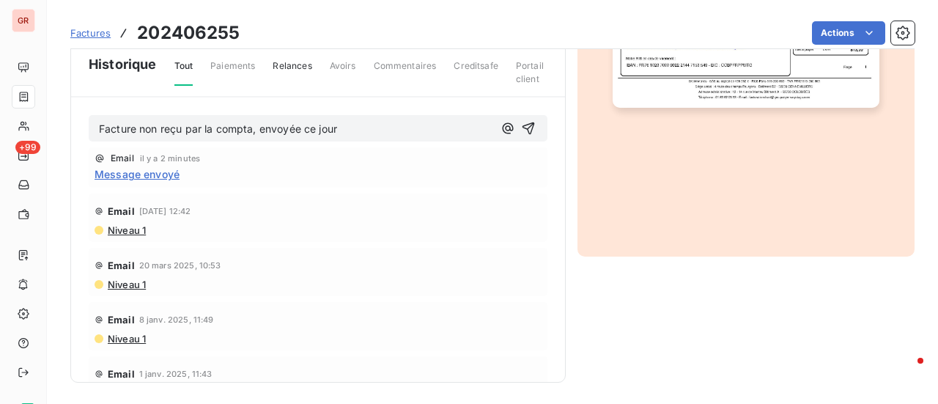
click at [338, 224] on div "Niveau 1" at bounding box center [318, 230] width 447 height 12
click at [362, 126] on p "Facture non reçu par la compta, envoyée ce jour" at bounding box center [296, 129] width 394 height 17
click at [397, 121] on p "Facture non reçu par la compta, envoyée ce jour à mme" at bounding box center [296, 129] width 394 height 17
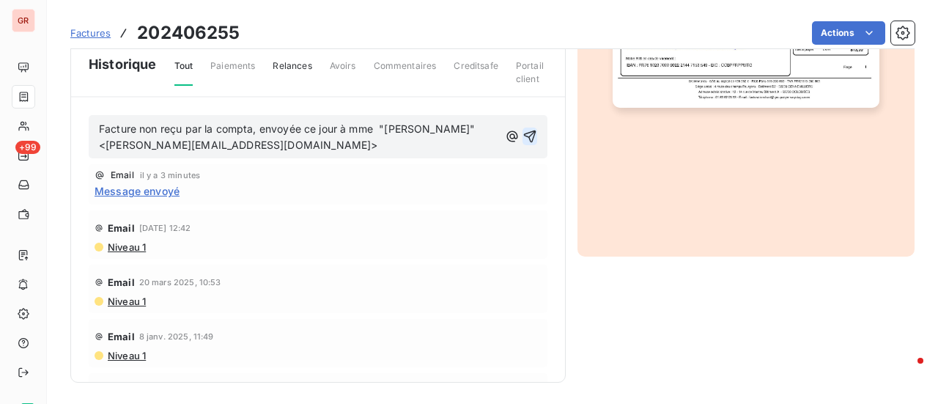
click at [523, 133] on icon "button" at bounding box center [529, 136] width 12 height 12
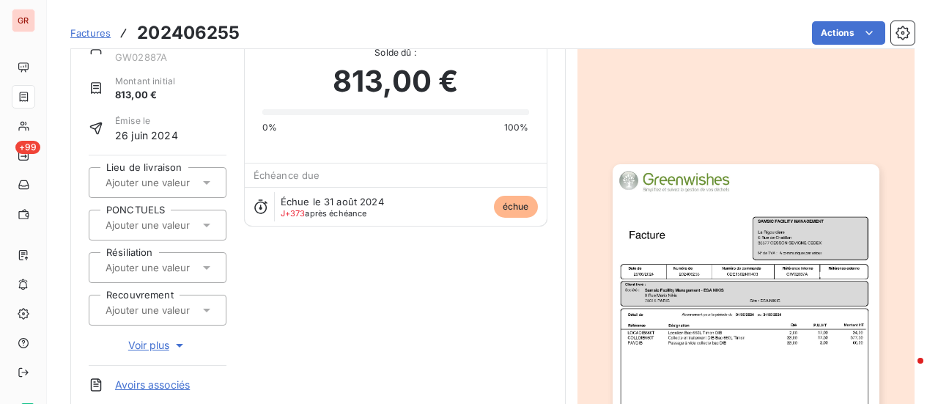
scroll to position [36, 0]
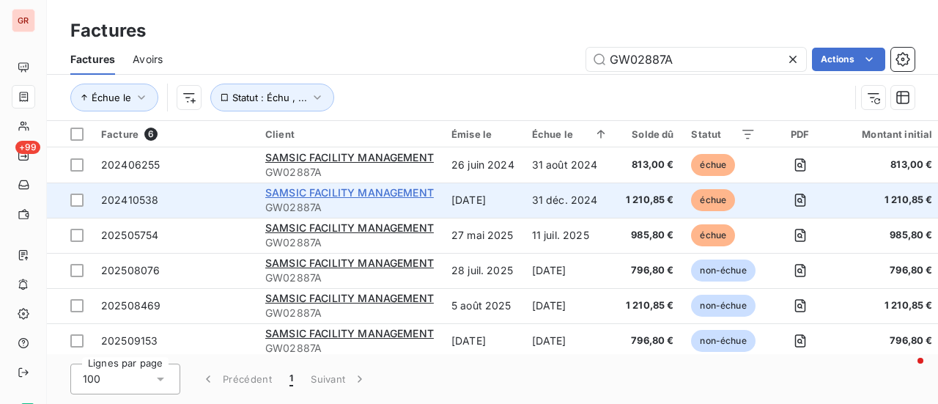
click at [342, 190] on span "SAMSIC FACILITY MANAGEMENT" at bounding box center [349, 192] width 169 height 12
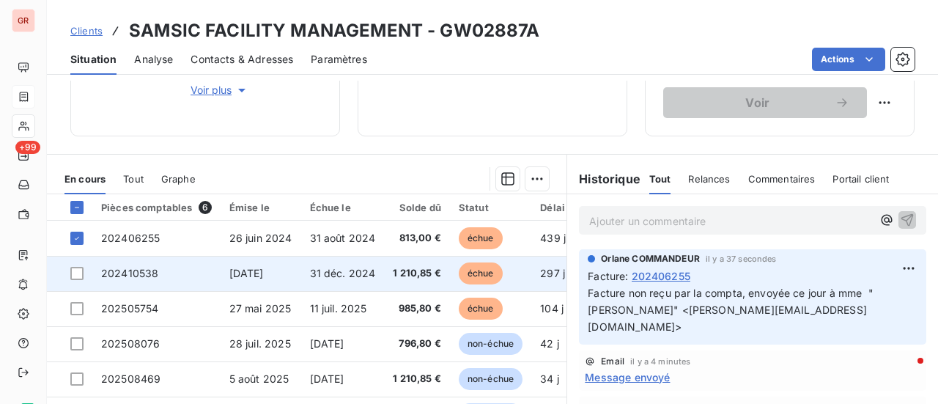
scroll to position [366, 0]
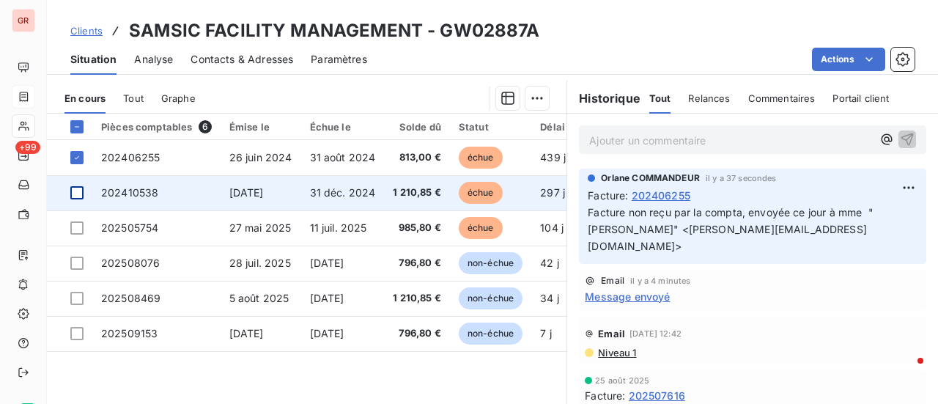
click at [72, 193] on div at bounding box center [76, 192] width 13 height 13
click at [146, 190] on span "202410538" at bounding box center [129, 192] width 57 height 12
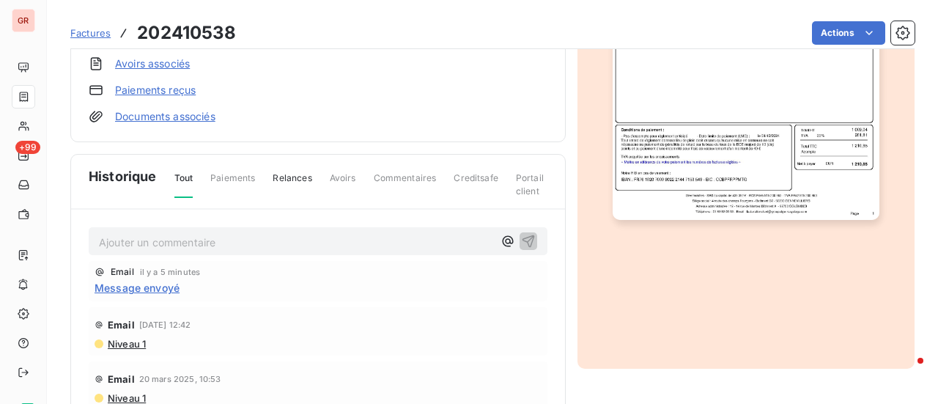
scroll to position [441, 0]
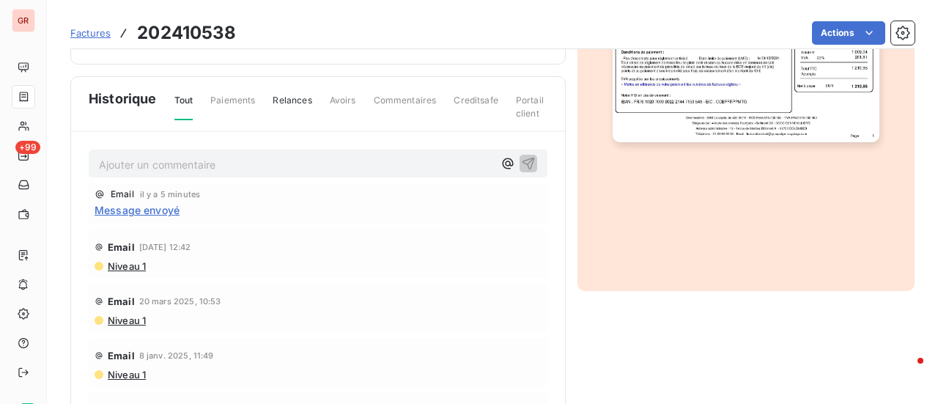
click at [141, 160] on p "Ajouter un commentaire ﻿" at bounding box center [296, 164] width 394 height 18
drag, startPoint x: 237, startPoint y: 32, endPoint x: 154, endPoint y: 36, distance: 83.6
click at [136, 34] on div "Factures 202410538 Actions" at bounding box center [492, 33] width 844 height 31
copy h3 "202410538"
click at [161, 166] on p "Ajouter un commentaire ﻿" at bounding box center [296, 164] width 394 height 18
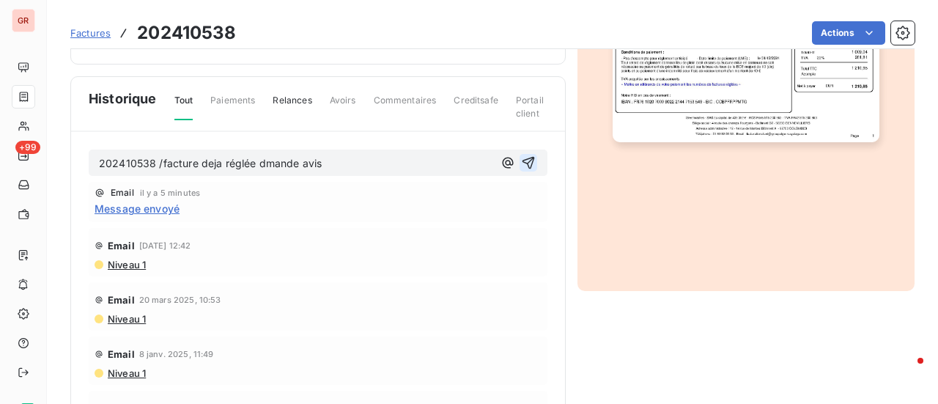
click at [521, 156] on icon "button" at bounding box center [528, 162] width 15 height 15
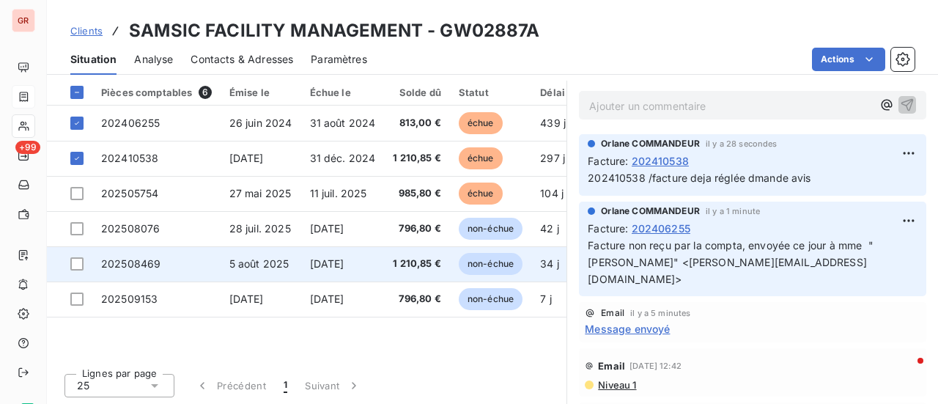
scroll to position [34, 0]
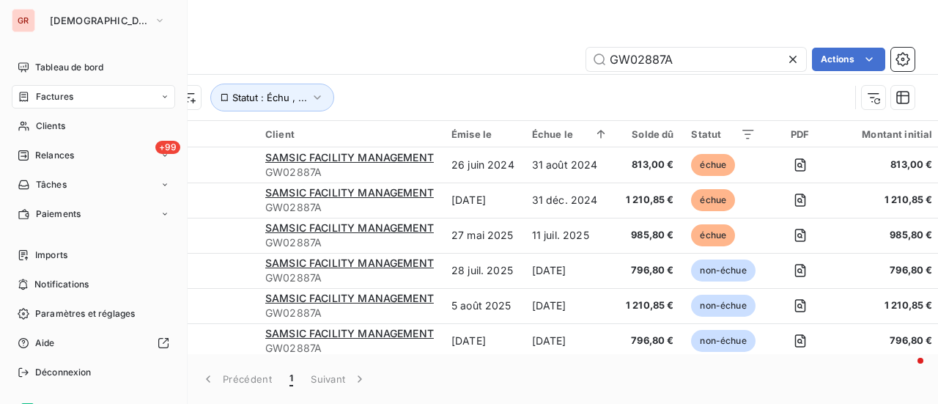
click at [66, 99] on span "Factures" at bounding box center [54, 96] width 37 height 13
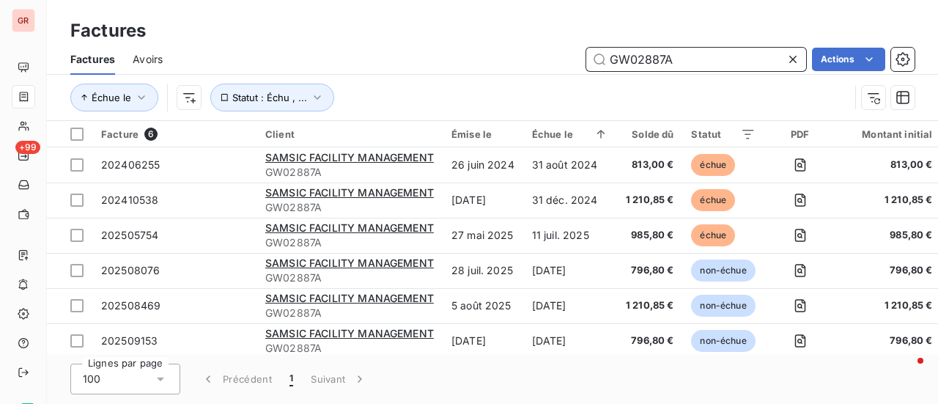
drag, startPoint x: 671, startPoint y: 58, endPoint x: 462, endPoint y: 60, distance: 209.6
click at [498, 59] on div "GW02887A Actions" at bounding box center [547, 59] width 734 height 23
paste input "9"
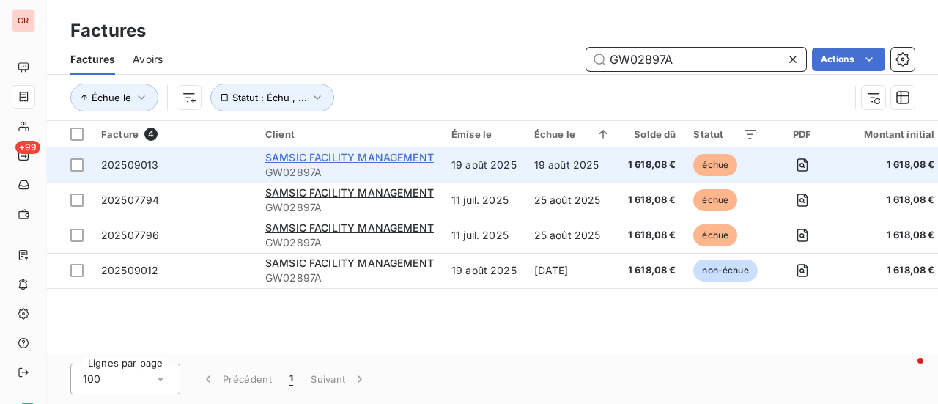
type input "GW02897A"
click at [347, 158] on span "SAMSIC FACILITY MANAGEMENT" at bounding box center [349, 157] width 169 height 12
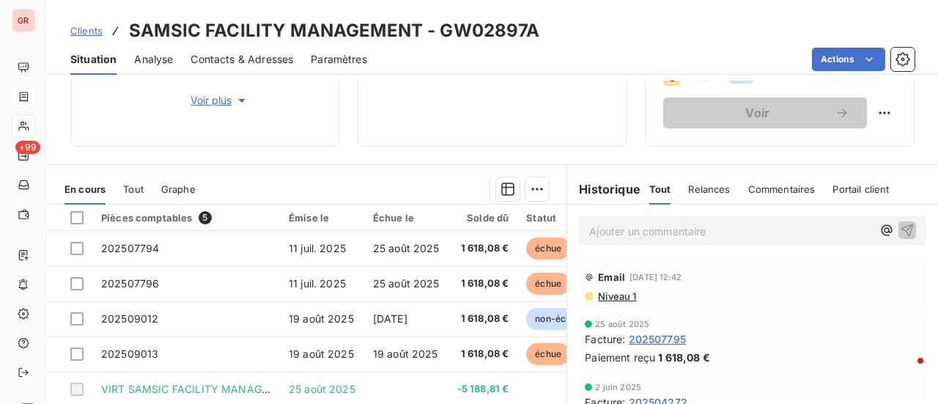
scroll to position [366, 0]
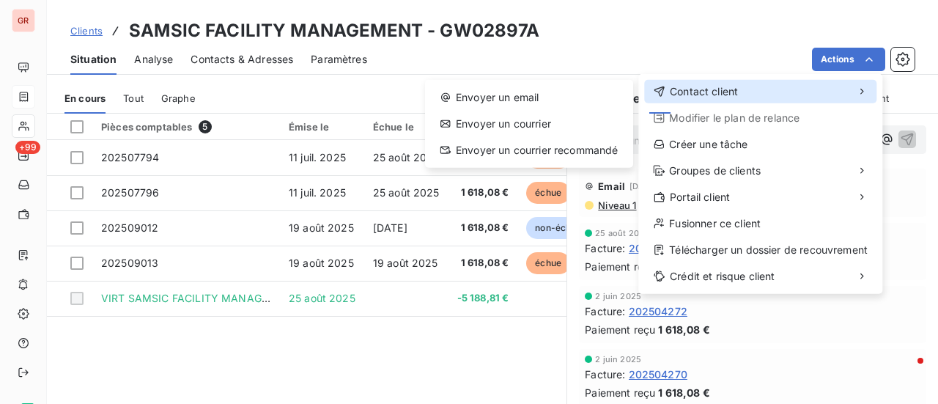
click at [726, 83] on div "Contact client" at bounding box center [760, 91] width 232 height 23
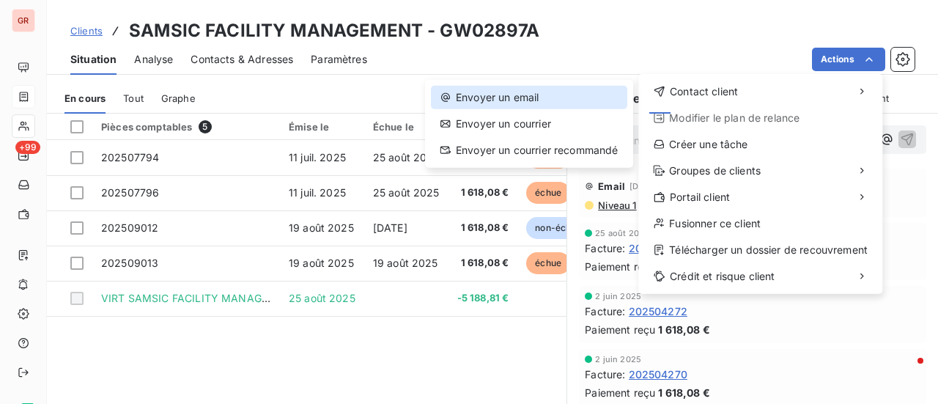
click at [530, 91] on div "Envoyer un email" at bounding box center [529, 97] width 196 height 23
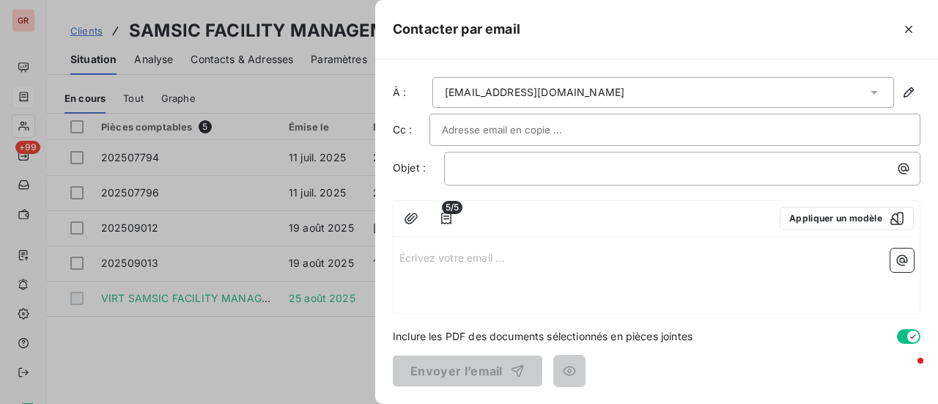
click at [611, 92] on div "morgane.leray@samsic.fr" at bounding box center [663, 92] width 462 height 31
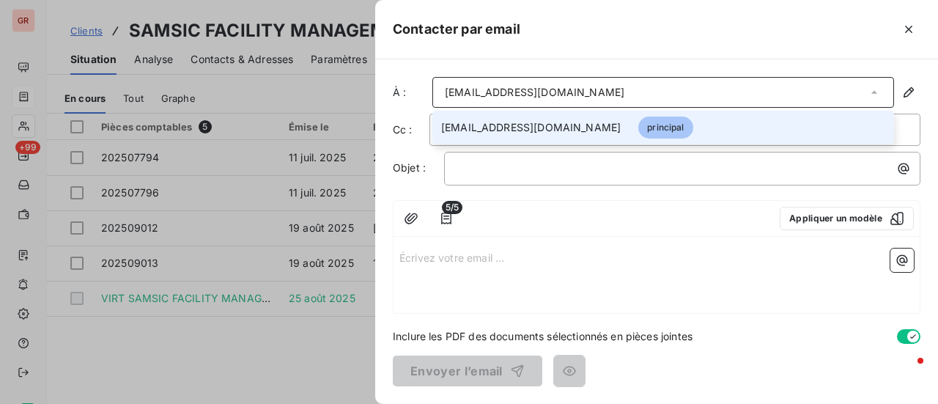
click at [337, 77] on div at bounding box center [469, 202] width 938 height 404
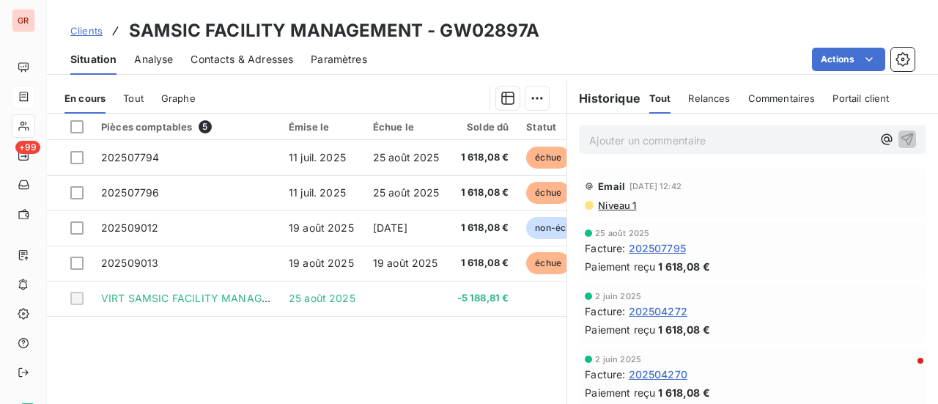
click at [368, 89] on div at bounding box center [381, 97] width 336 height 23
click at [727, 137] on p "Ajouter un commentaire ﻿" at bounding box center [730, 140] width 283 height 18
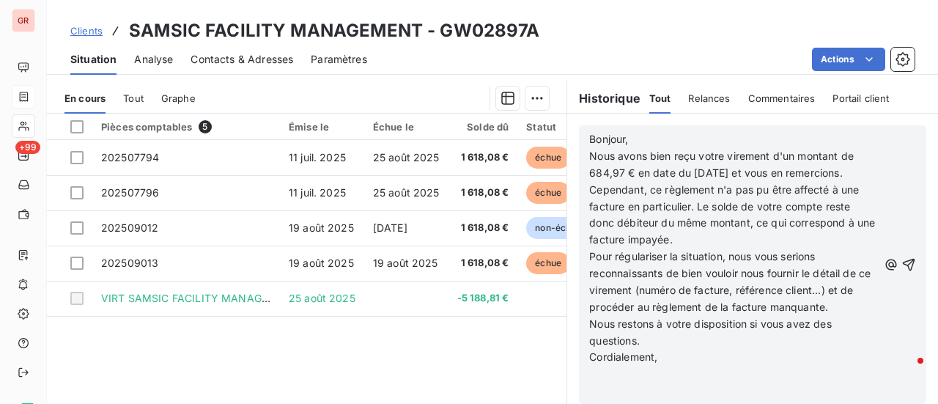
click at [271, 60] on span "Contacts & Adresses" at bounding box center [241, 59] width 103 height 15
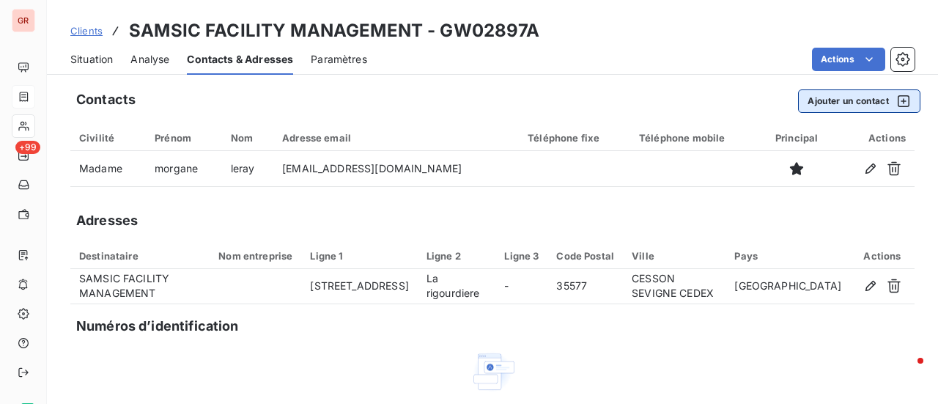
click at [898, 100] on icon "button" at bounding box center [904, 101] width 12 height 12
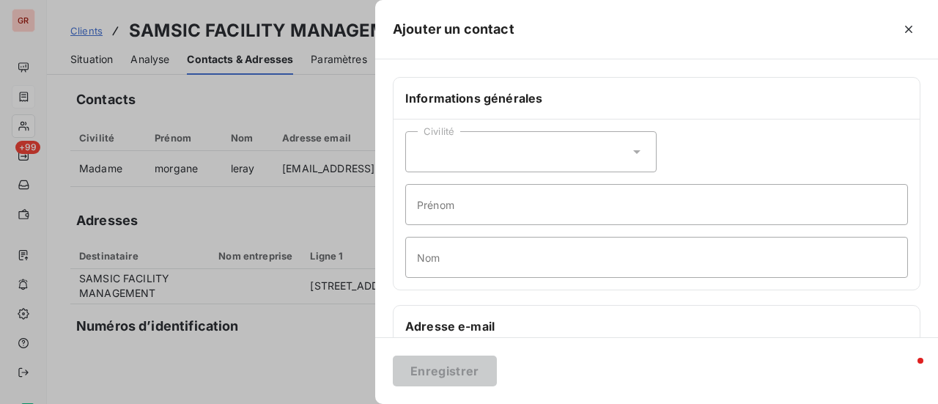
scroll to position [147, 0]
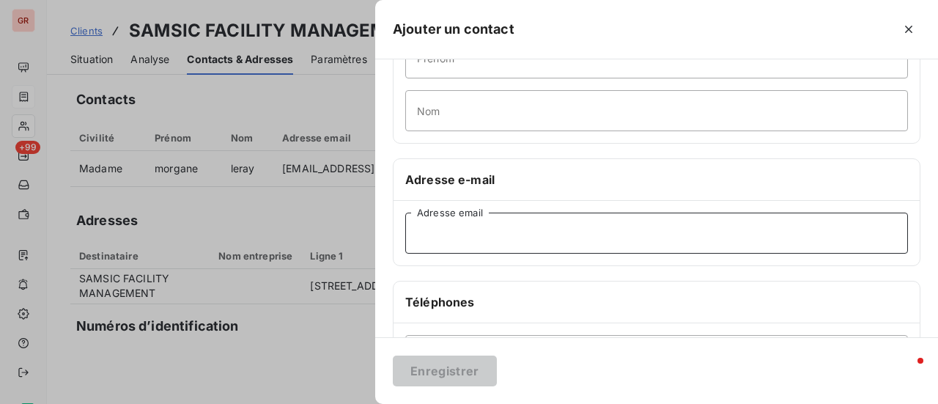
click at [472, 237] on input "Adresse email" at bounding box center [656, 232] width 503 height 41
paste input "geraldine.franger@samsic.fr"
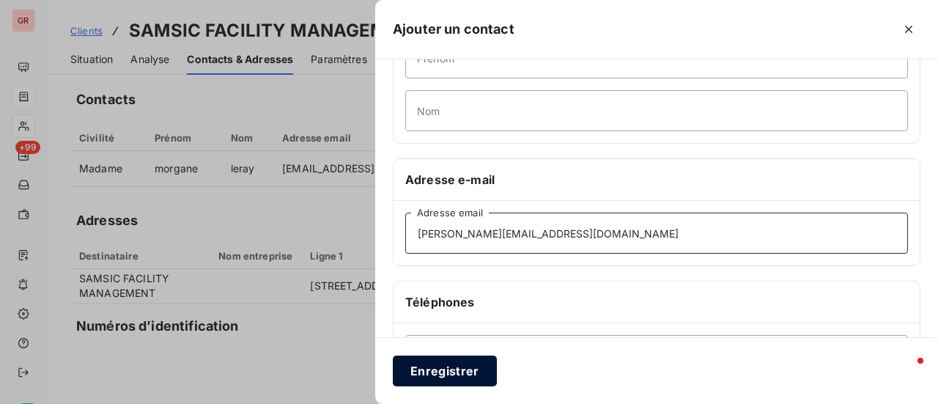
type input "geraldine.franger@samsic.fr"
click at [462, 369] on button "Enregistrer" at bounding box center [445, 370] width 104 height 31
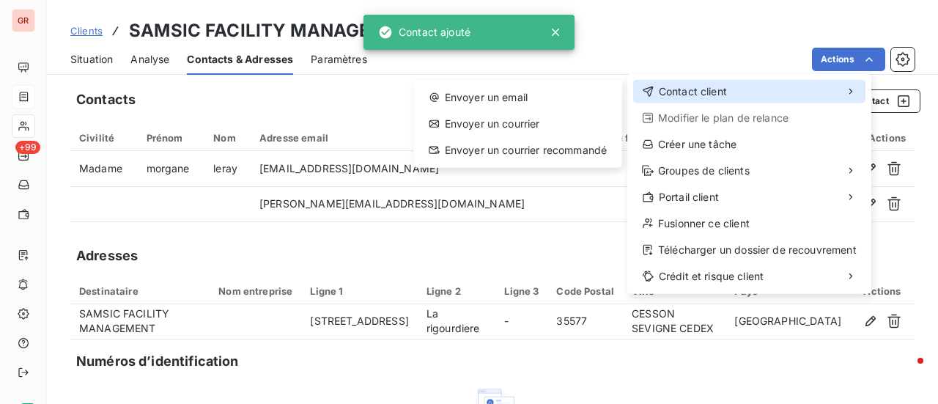
click at [709, 87] on span "Contact client" at bounding box center [693, 91] width 68 height 15
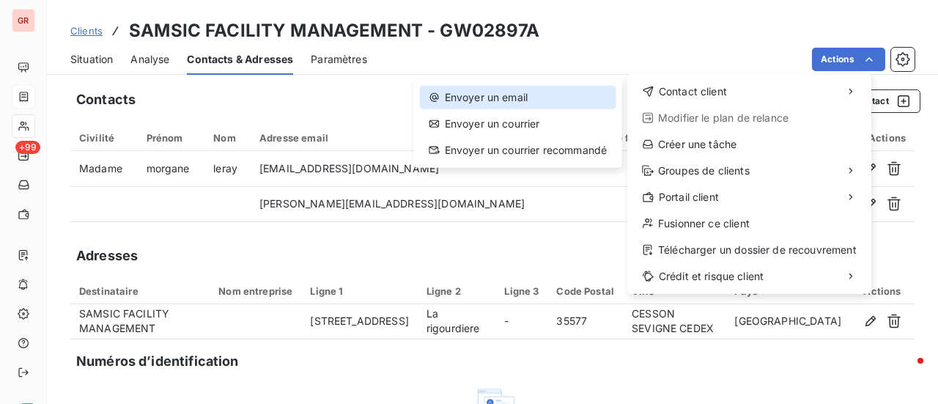
click at [541, 92] on div "Envoyer un email" at bounding box center [518, 97] width 196 height 23
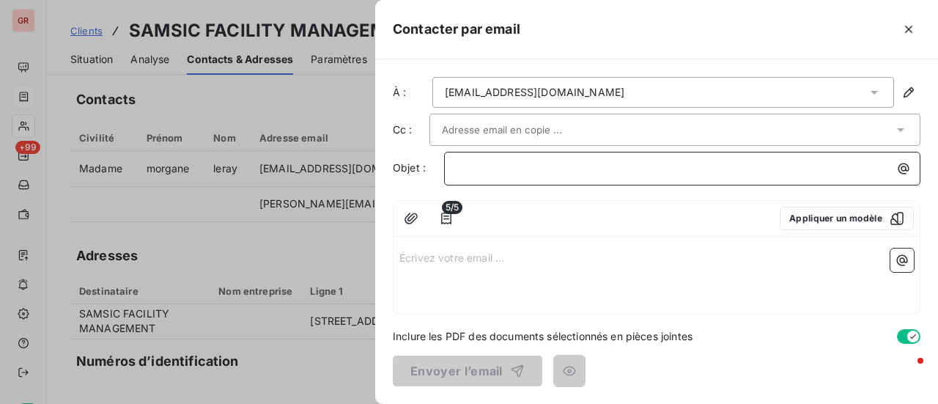
click at [482, 171] on p "﻿" at bounding box center [685, 168] width 459 height 17
click at [430, 251] on p "Écrivez votre email ... ﻿" at bounding box center [656, 256] width 514 height 17
click at [407, 259] on p "Écrivez votre email ... ﻿" at bounding box center [656, 256] width 514 height 17
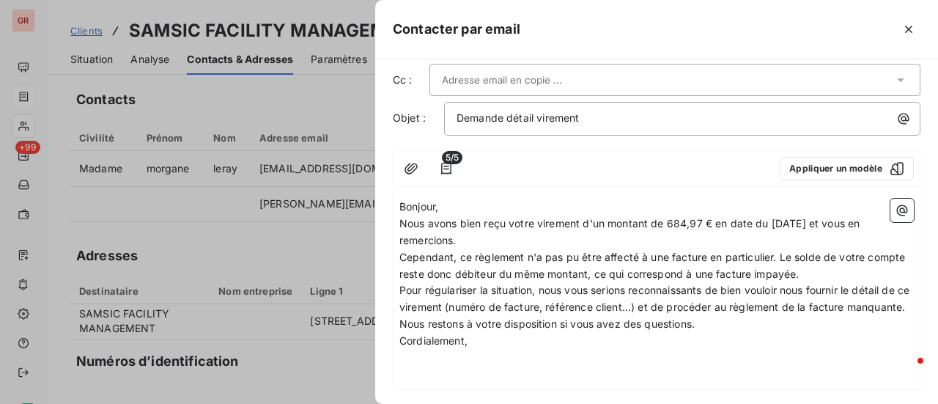
scroll to position [73, 0]
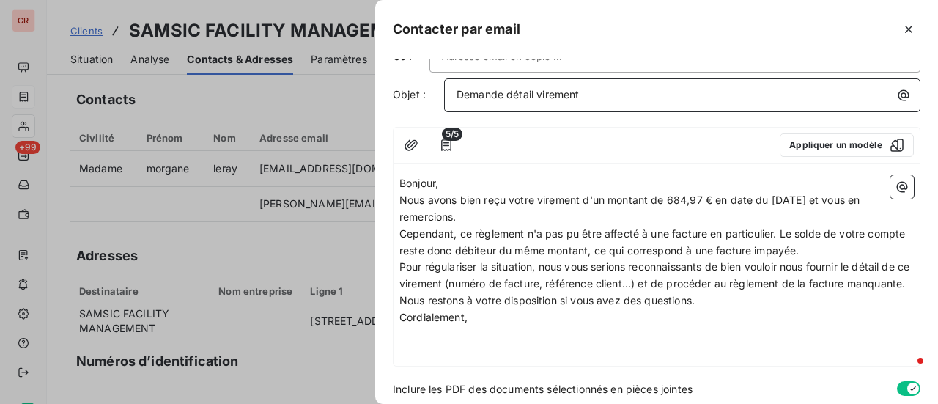
click at [642, 90] on p "Demande détail virement" at bounding box center [685, 94] width 459 height 17
click at [519, 210] on p "Nous avons bien reçu votre virement d'un montant de 684,97 € en date du 11 août…" at bounding box center [656, 209] width 514 height 34
drag, startPoint x: 704, startPoint y: 195, endPoint x: 670, endPoint y: 194, distance: 34.4
click at [670, 194] on span "Nous avons bien reçu votre virement d'un montant de 684,97 € en date du 11 août…" at bounding box center [631, 207] width 464 height 29
drag, startPoint x: 785, startPoint y: 197, endPoint x: 775, endPoint y: 197, distance: 10.3
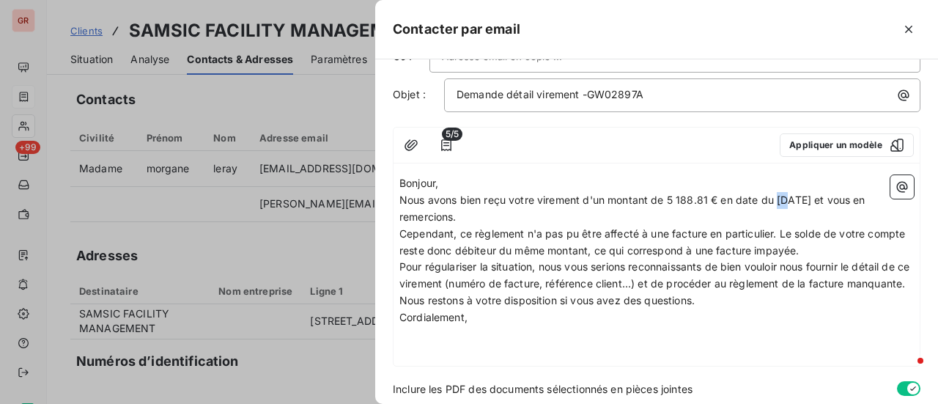
click at [775, 197] on span "Nous avons bien reçu votre virement d'un montant de 5 188.81 € en date du 11 ao…" at bounding box center [633, 207] width 469 height 29
click at [852, 247] on p "Cependant, ce règlement n'a pas pu être affecté à une facture en particulier. L…" at bounding box center [656, 243] width 514 height 34
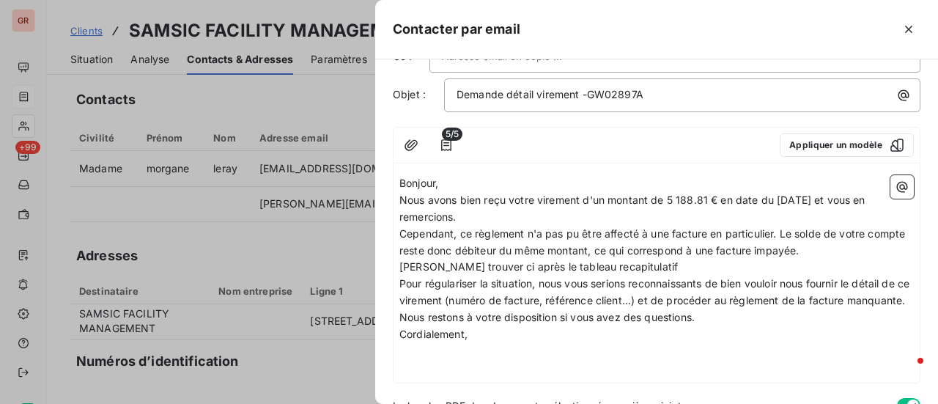
drag, startPoint x: 584, startPoint y: 264, endPoint x: 586, endPoint y: 278, distance: 13.4
click at [583, 264] on span "Veuillez trouver ci après le tableau recapitulatif" at bounding box center [538, 266] width 278 height 12
click at [634, 262] on p "Veuillez trouver ci après le tableau récapitulatif" at bounding box center [656, 267] width 514 height 17
click at [714, 133] on div at bounding box center [619, 144] width 298 height 23
click at [721, 260] on span "Veuillez trouver ci après le tableau récapitulatif de vos factures echus et non…" at bounding box center [627, 266] width 456 height 12
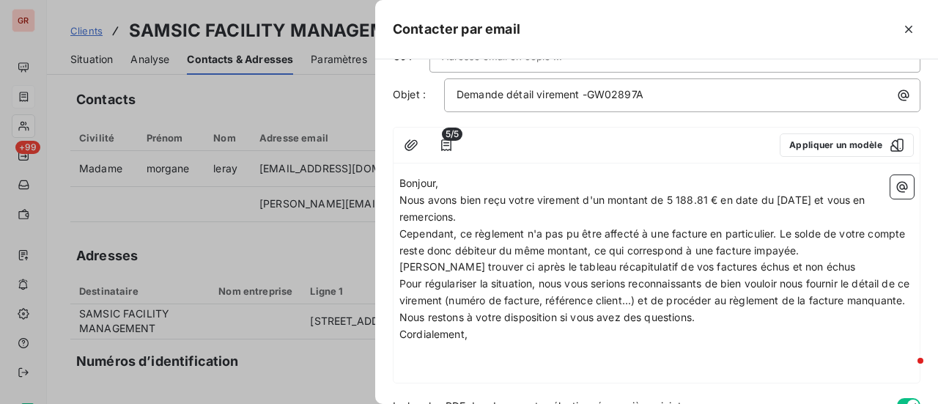
click at [821, 265] on p "Veuillez trouver ci après le tableau récapitulatif de vos factures échus et non…" at bounding box center [656, 267] width 514 height 17
click at [897, 190] on icon "button" at bounding box center [902, 187] width 11 height 11
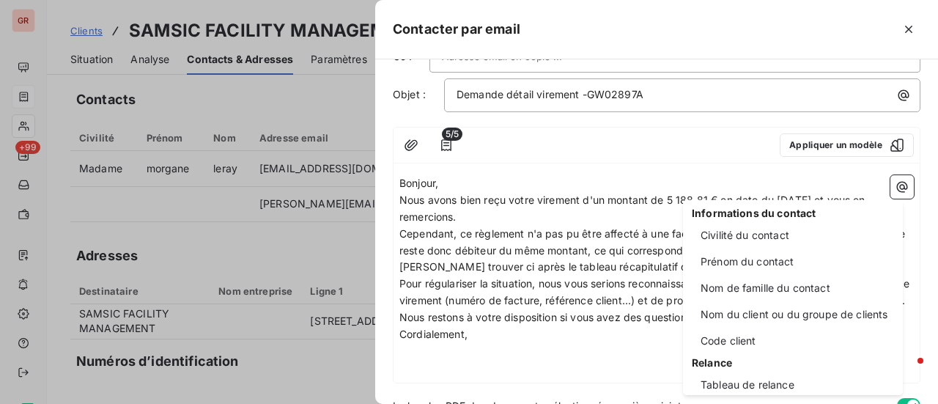
scroll to position [147, 0]
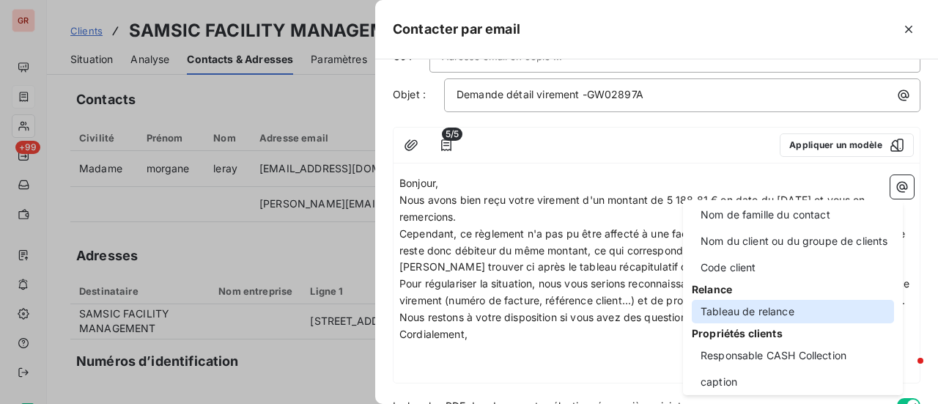
click at [775, 304] on div "Tableau de relance" at bounding box center [793, 311] width 202 height 23
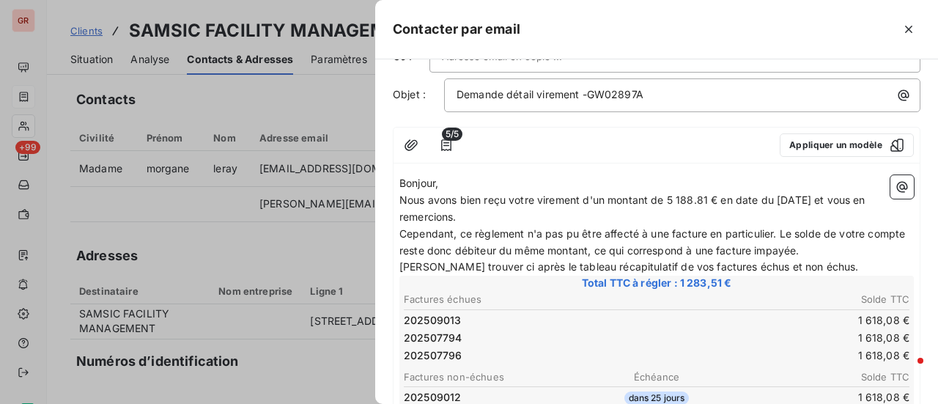
click at [827, 259] on p "Veuillez trouver ci après le tableau récapitulatif de vos factures échus et non…" at bounding box center [656, 267] width 514 height 17
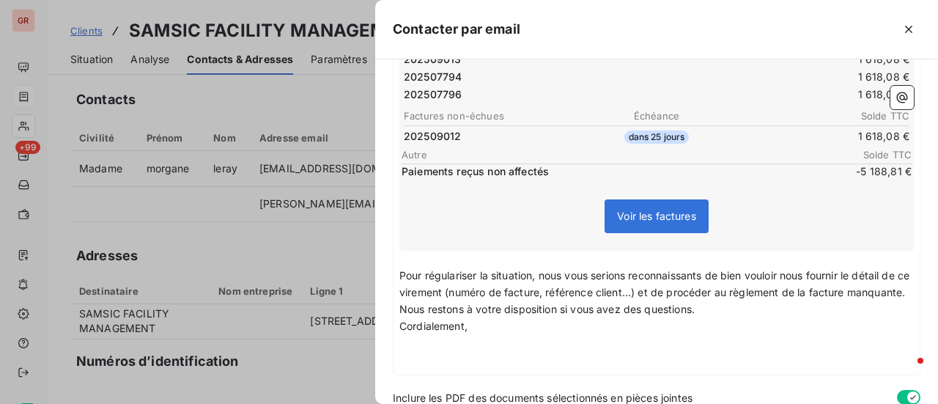
scroll to position [426, 0]
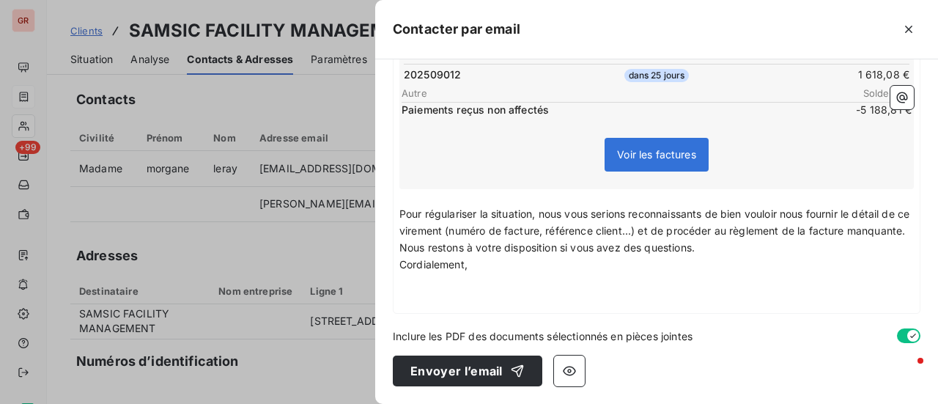
click at [668, 215] on span "Pour régulariser la situation, nous vous serions reconnaissants de bien vouloir…" at bounding box center [655, 221] width 513 height 29
drag, startPoint x: 830, startPoint y: 216, endPoint x: 810, endPoint y: 216, distance: 19.8
click at [810, 216] on span "Pour régulariser la situation, nous vous serions reconnaissants de bien vouloir…" at bounding box center [655, 221] width 513 height 29
click at [812, 215] on span "Pour régulariser la situation, nous vous serions reconnaissants de bien vouloir…" at bounding box center [655, 221] width 513 height 29
click at [865, 213] on p "Pour régulariser la situation, nous vous serions reconnaissants de bien vouloir…" at bounding box center [656, 223] width 514 height 34
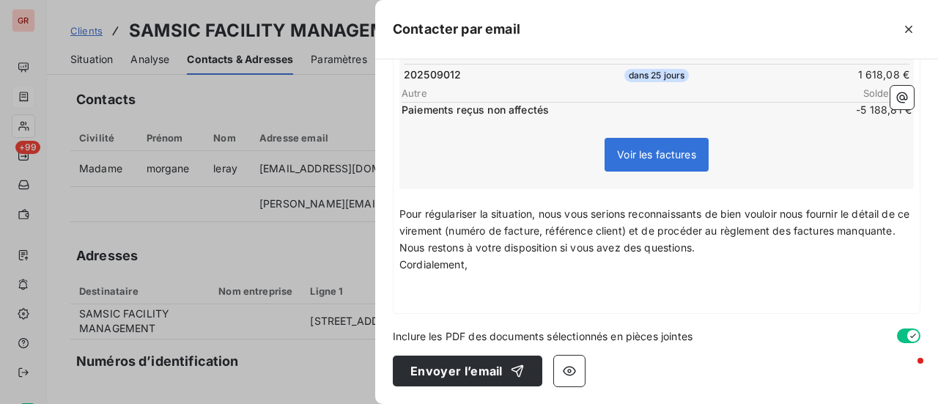
click at [480, 231] on p "Pour régulariser la situation, nous vous serions reconnaissants de bien vouloir…" at bounding box center [656, 223] width 514 height 34
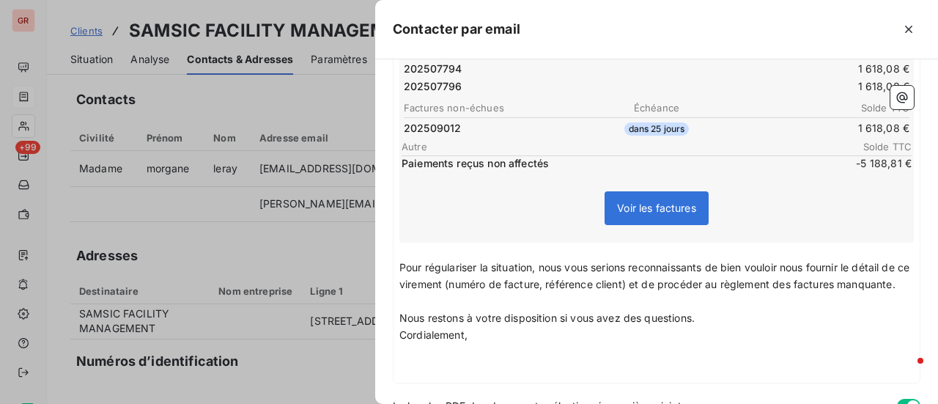
scroll to position [207, 0]
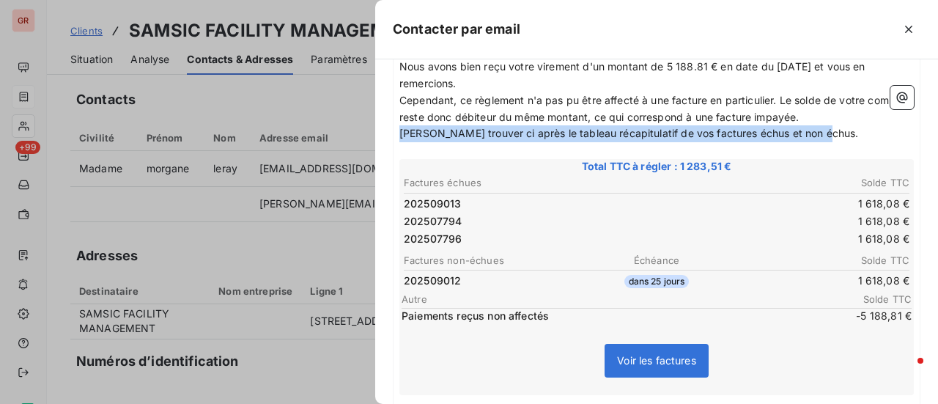
drag, startPoint x: 818, startPoint y: 133, endPoint x: 397, endPoint y: 136, distance: 421.3
click at [397, 136] on div "Bonjour, Nous avons bien reçu votre virement d'un montant de 5 188.81 € en date…" at bounding box center [656, 285] width 526 height 499
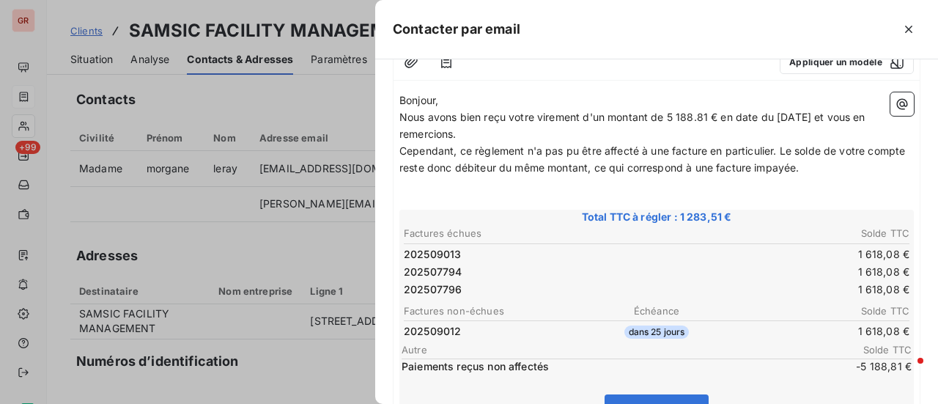
scroll to position [133, 0]
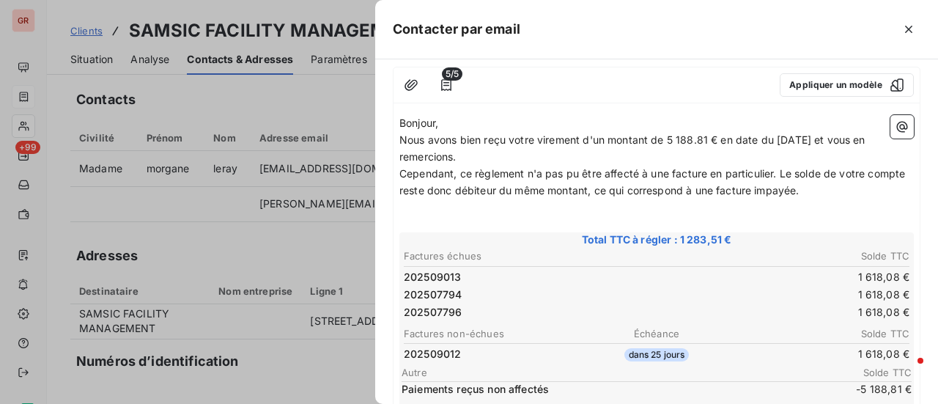
click at [847, 194] on p "Cependant, ce règlement n'a pas pu être affecté à une facture en particulier. L…" at bounding box center [656, 183] width 514 height 34
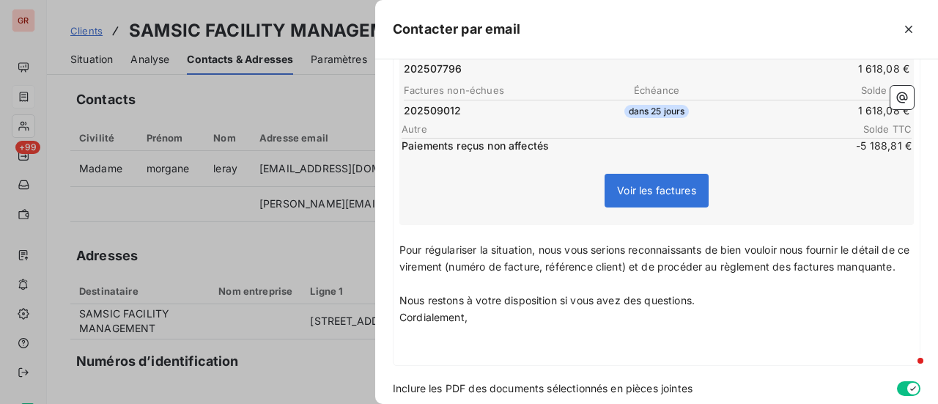
scroll to position [460, 0]
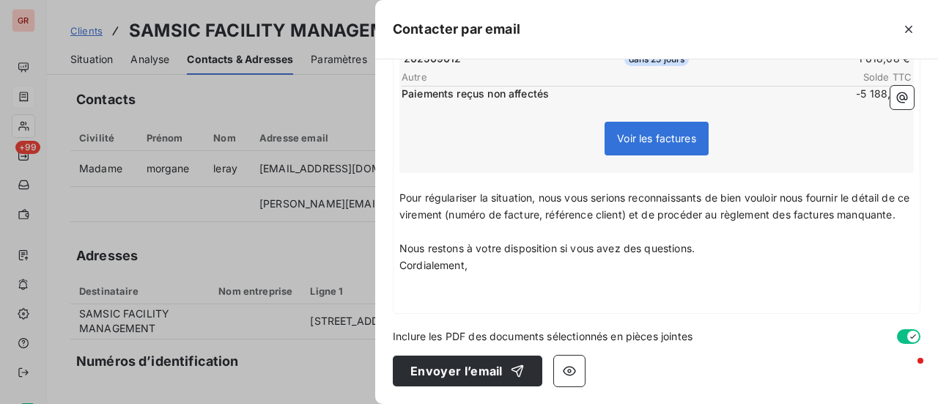
click at [476, 219] on p "Pour régulariser la situation, nous vous serions reconnaissants de bien vouloir…" at bounding box center [656, 207] width 514 height 34
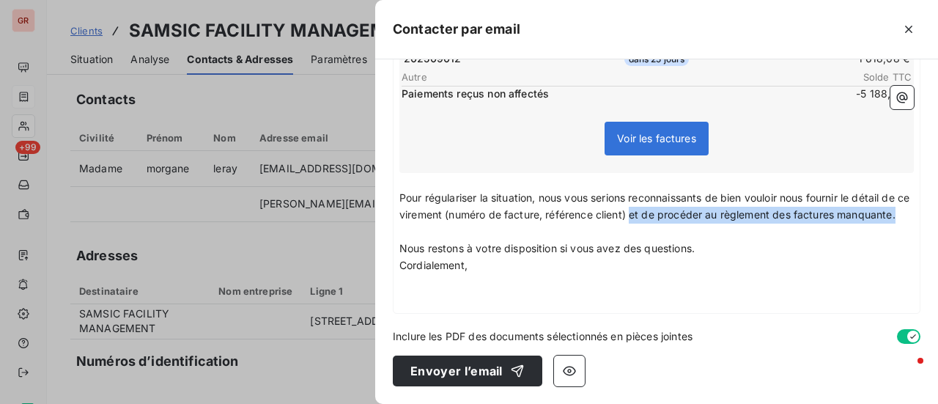
drag, startPoint x: 662, startPoint y: 197, endPoint x: 840, endPoint y: 210, distance: 179.3
click at [840, 210] on p "Pour régulariser la situation, nous vous serions reconnaissants de bien vouloir…" at bounding box center [656, 207] width 514 height 34
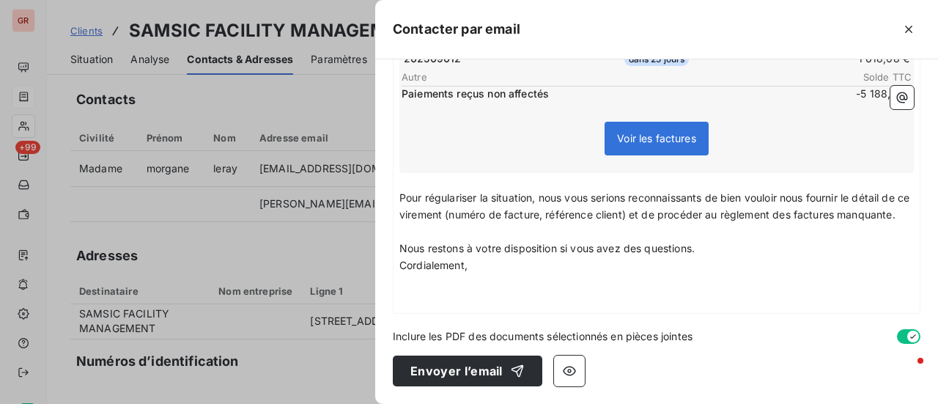
scroll to position [443, 0]
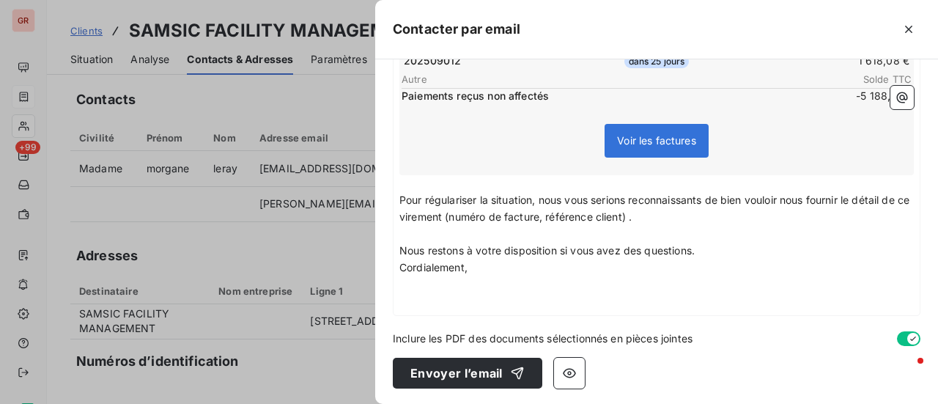
click at [400, 244] on span "Nous restons à votre disposition si vous avez des questions." at bounding box center [546, 250] width 295 height 12
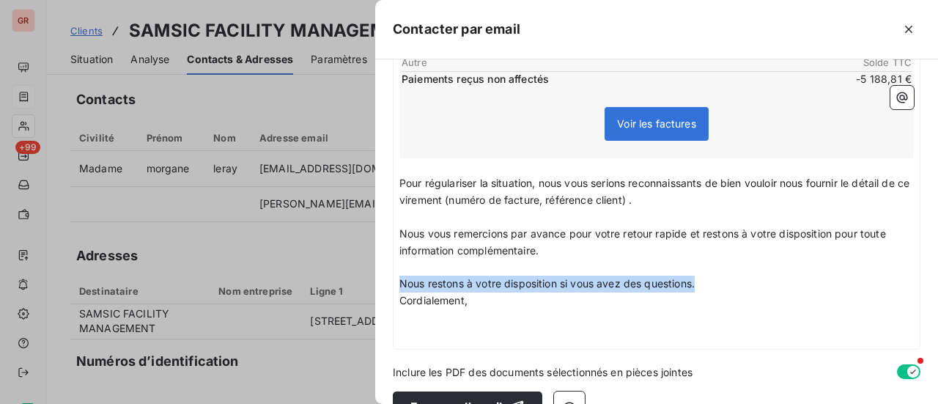
drag, startPoint x: 700, startPoint y: 282, endPoint x: 398, endPoint y: 275, distance: 301.9
click at [398, 275] on div "Bonjour, Nous avons bien reçu votre virement d'un montant de 5 188.81 € en date…" at bounding box center [656, 65] width 526 height 566
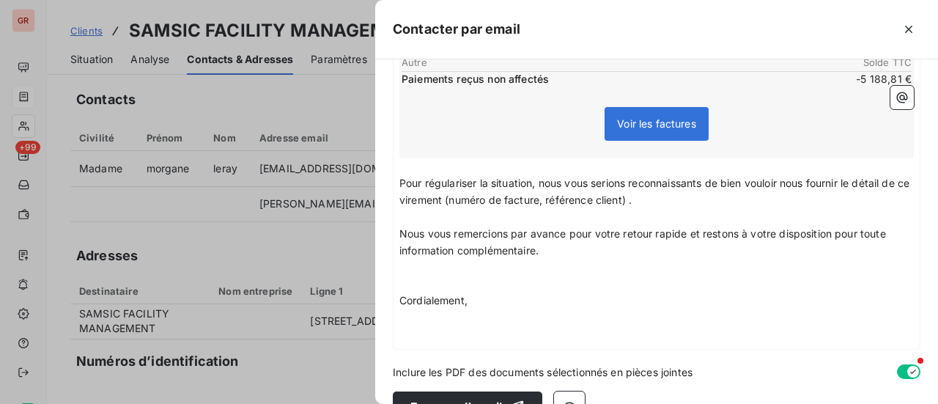
click at [400, 182] on span "Pour régulariser la situation, nous vous serions reconnaissants de bien vouloir…" at bounding box center [655, 191] width 513 height 29
click at [676, 203] on p "Pour régulariser la situation, nous vous serions reconnaissants de bien vouloir…" at bounding box center [656, 192] width 514 height 34
click at [668, 200] on p "Pour régulariser la situation, nous vous serions reconnaissants de bien vouloir…" at bounding box center [656, 192] width 514 height 34
click at [399, 177] on span "Pour régulariser la situation, nous vous serions reconnaissants de bien vouloir…" at bounding box center [655, 191] width 513 height 29
click at [542, 182] on span "Pour régulariser la situation, nous vous serions reconnaissants de bien vouloir…" at bounding box center [655, 191] width 513 height 29
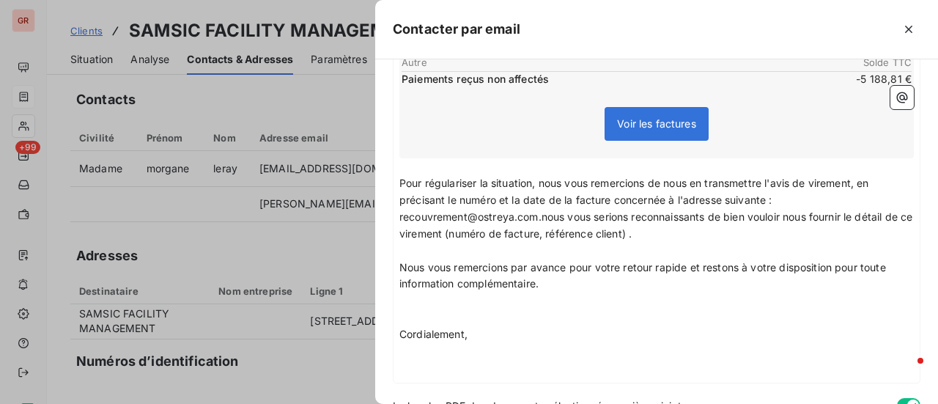
drag, startPoint x: 857, startPoint y: 184, endPoint x: 862, endPoint y: 200, distance: 16.7
click at [857, 184] on span "Pour régulariser la situation, nous vous remercions de nous en transmettre l'av…" at bounding box center [657, 208] width 516 height 63
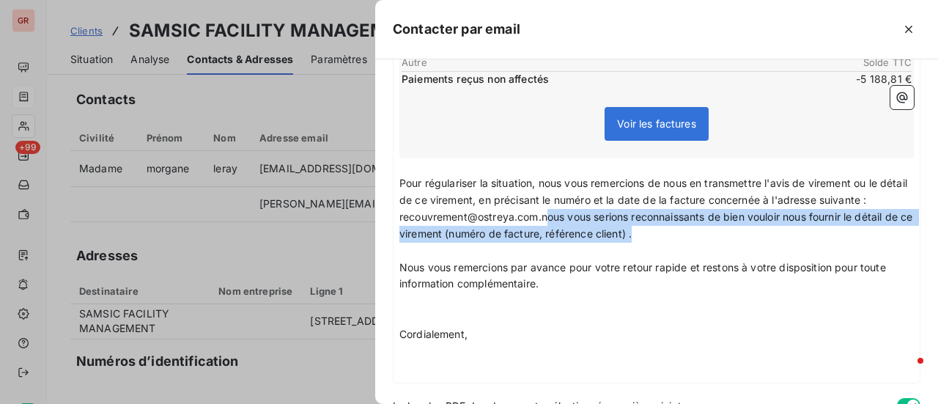
drag, startPoint x: 547, startPoint y: 216, endPoint x: 668, endPoint y: 234, distance: 122.9
click at [667, 234] on p "Pour régulariser la situation, nous vous remercions de nous en transmettre l'av…" at bounding box center [656, 208] width 514 height 67
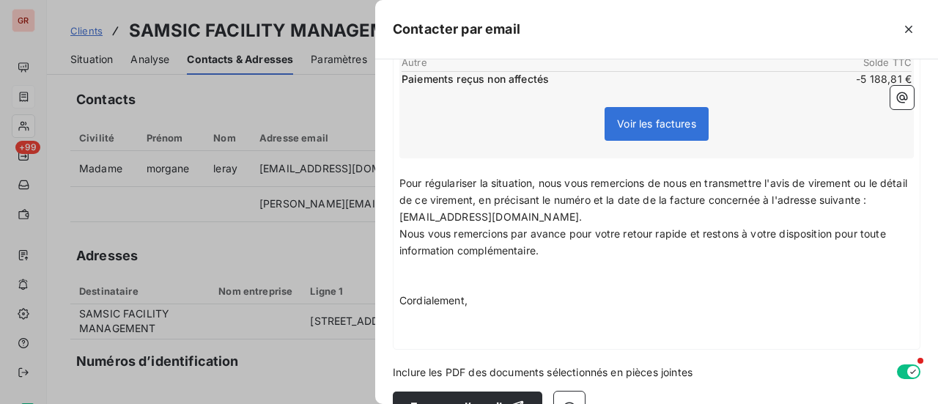
click at [421, 273] on p "﻿" at bounding box center [656, 267] width 514 height 17
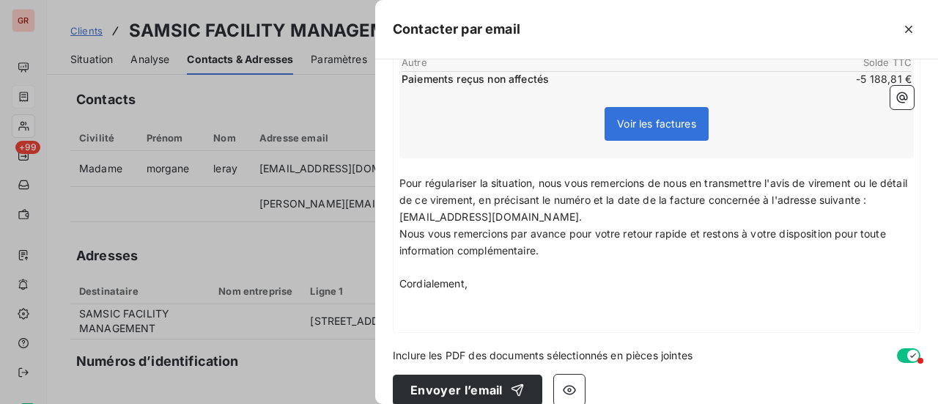
click at [489, 289] on p "Cordialement," at bounding box center [656, 283] width 514 height 17
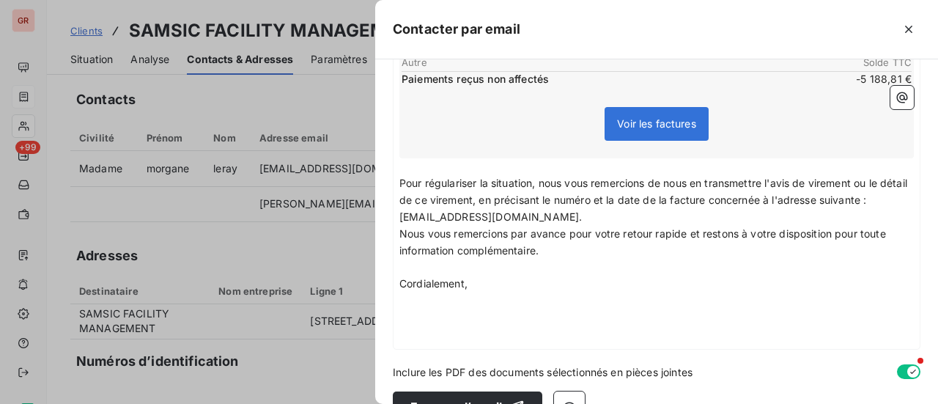
click at [895, 90] on icon "button" at bounding box center [902, 97] width 15 height 15
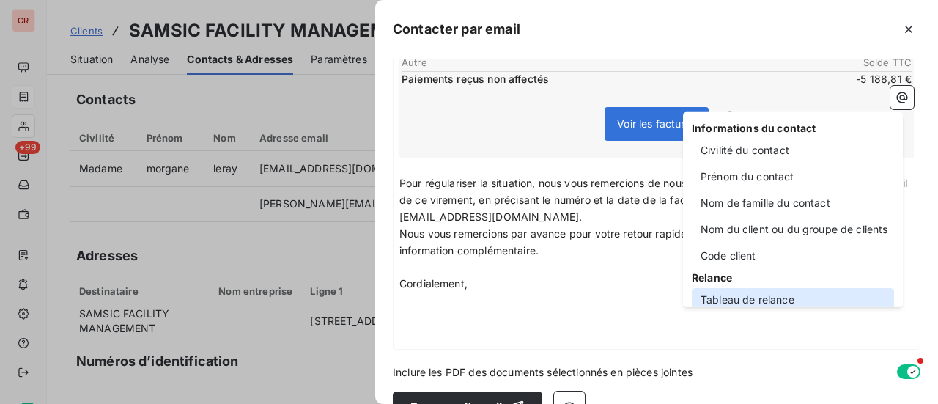
scroll to position [0, 0]
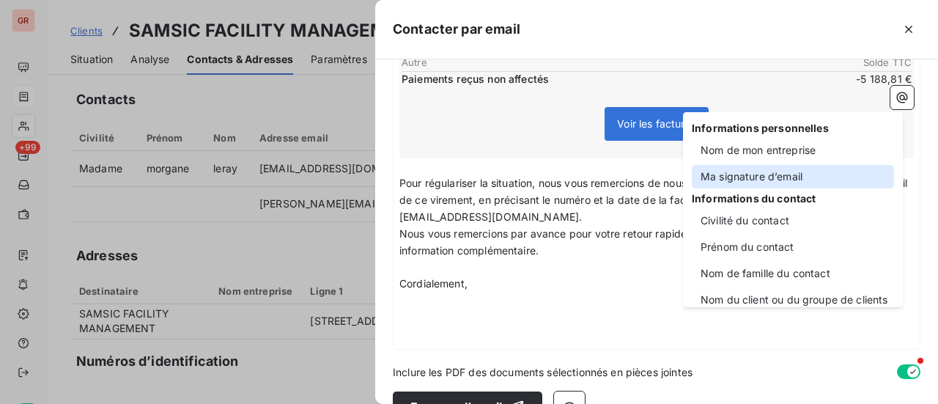
click at [785, 175] on div "Ma signature d’email" at bounding box center [793, 176] width 202 height 23
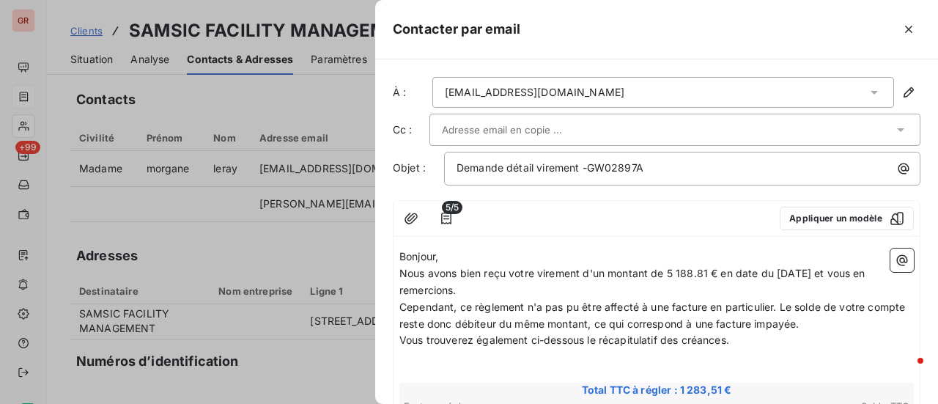
click at [602, 92] on div "morgane.leray@samsic.fr" at bounding box center [663, 92] width 462 height 31
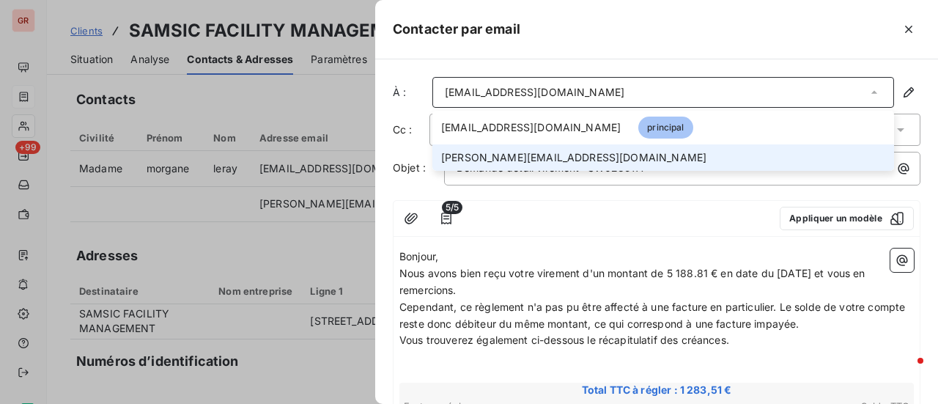
click at [528, 158] on span "geraldine.franger@samsic.fr" at bounding box center [573, 157] width 265 height 15
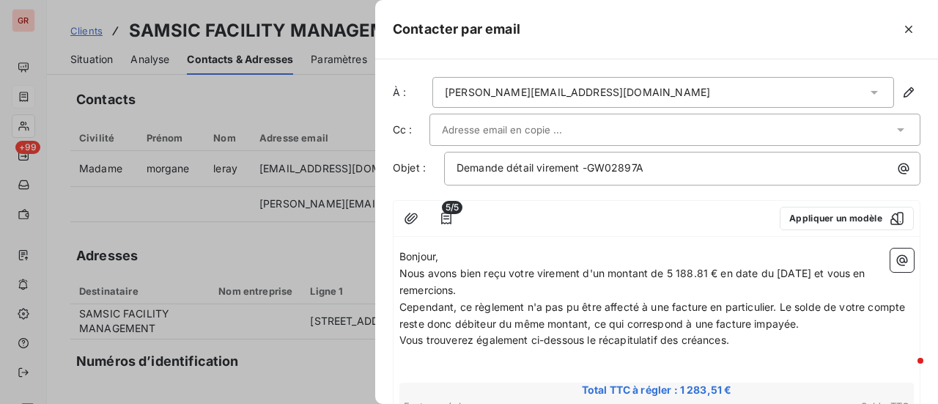
click at [558, 130] on input "text" at bounding box center [521, 130] width 158 height 22
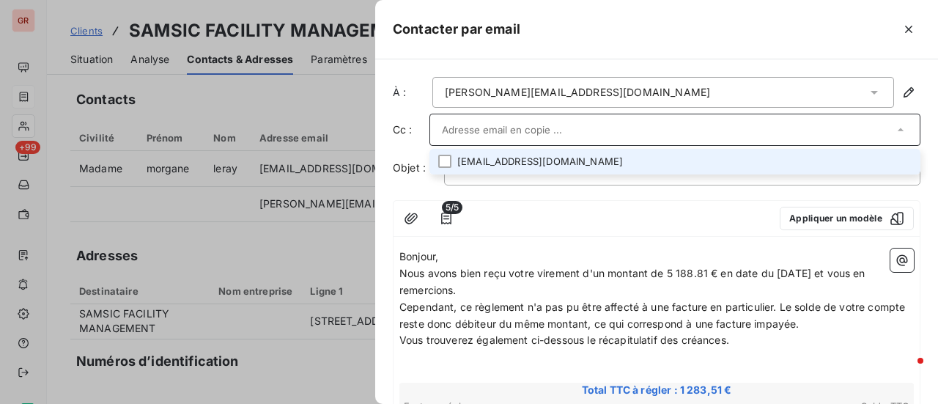
click at [539, 166] on li "morgane.leray@samsic.fr" at bounding box center [674, 162] width 491 height 26
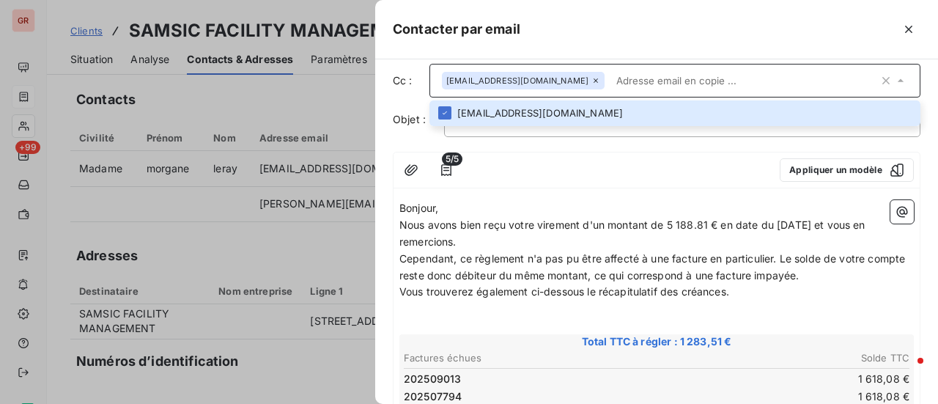
scroll to position [73, 0]
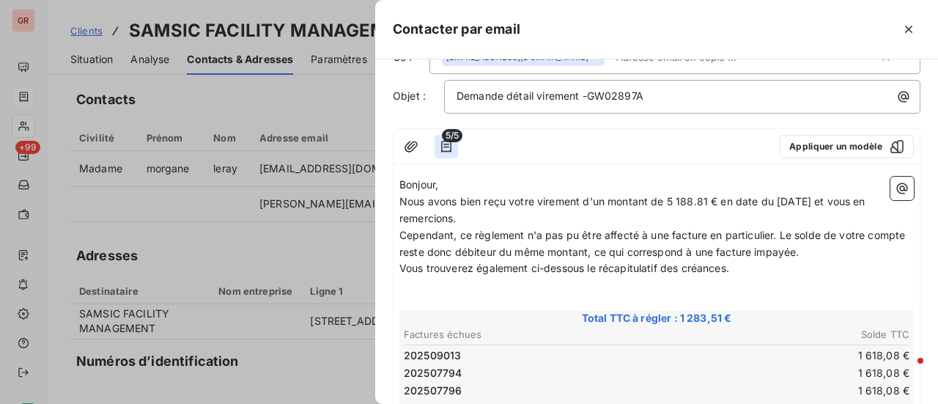
click at [448, 147] on icon "button" at bounding box center [446, 146] width 15 height 15
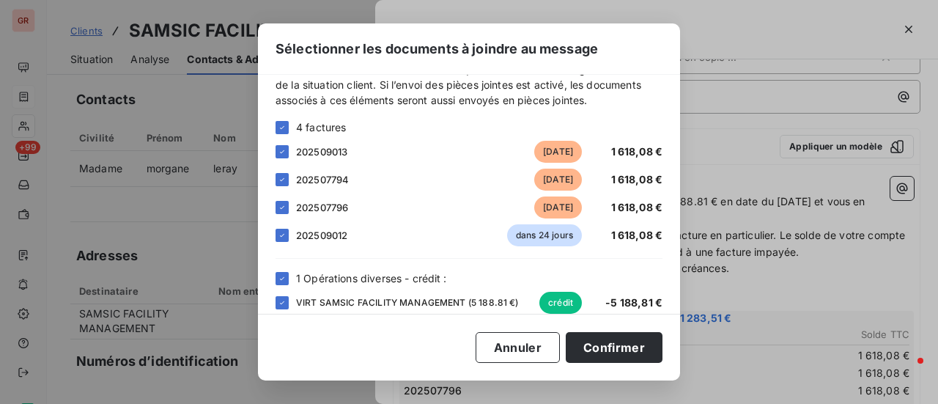
scroll to position [48, 0]
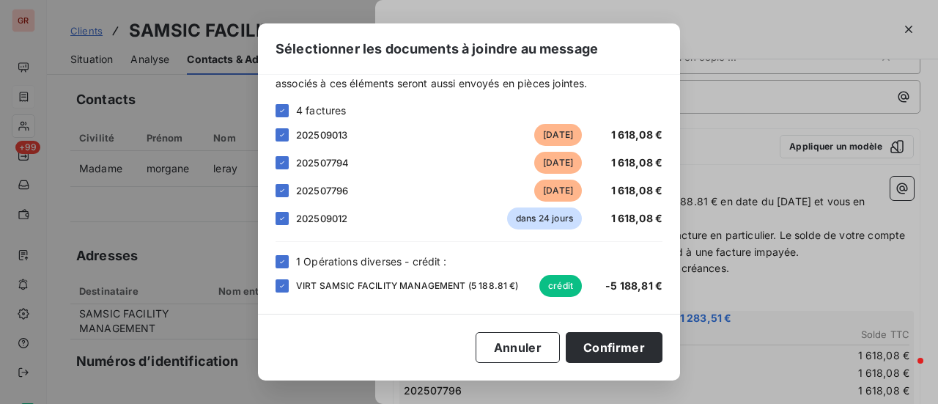
click at [720, 40] on div "Sélectionner les documents à joindre au message Veuillez choisir les éléments q…" at bounding box center [469, 202] width 938 height 404
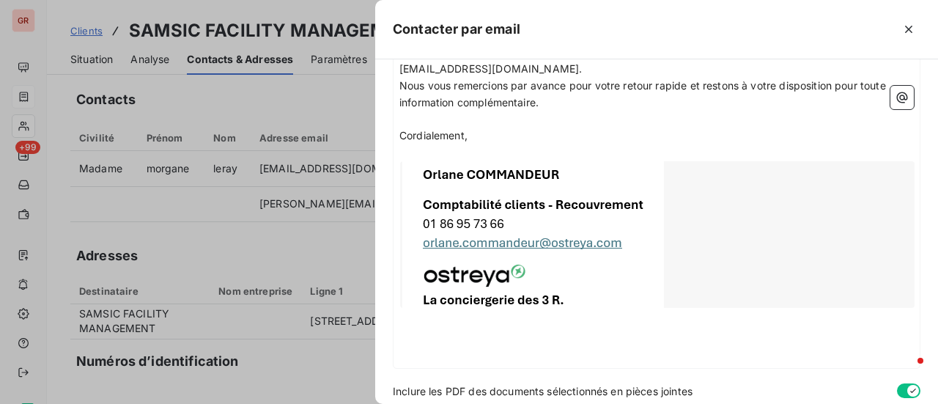
scroll to position [662, 0]
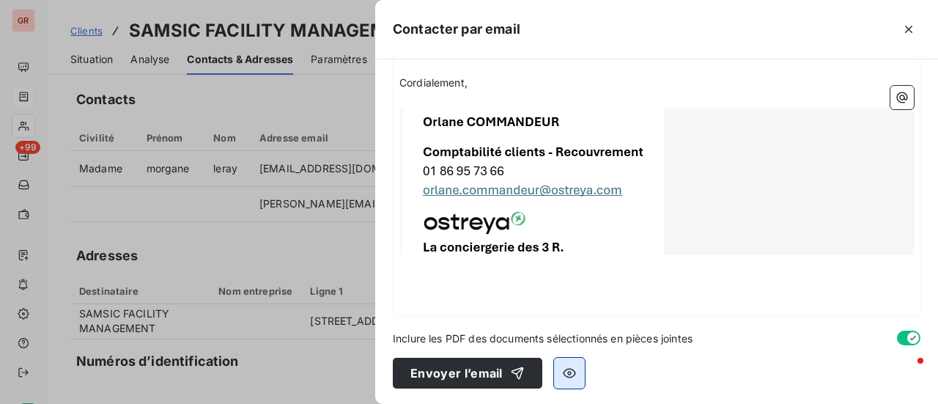
click at [566, 372] on icon "button" at bounding box center [569, 373] width 13 height 10
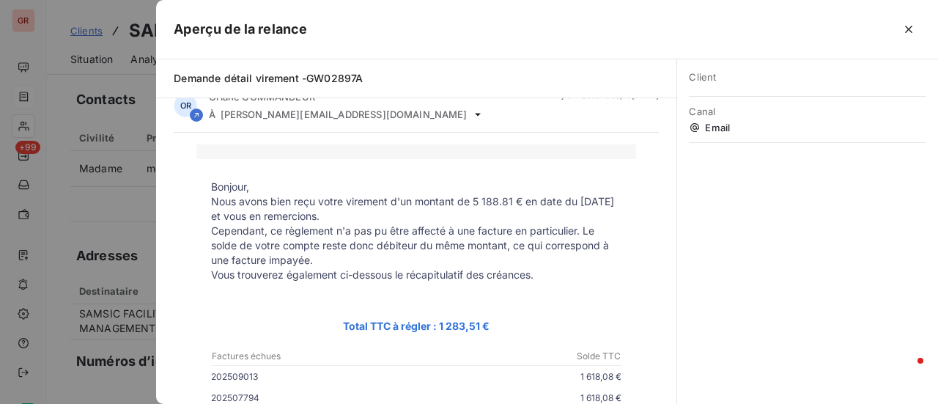
scroll to position [0, 0]
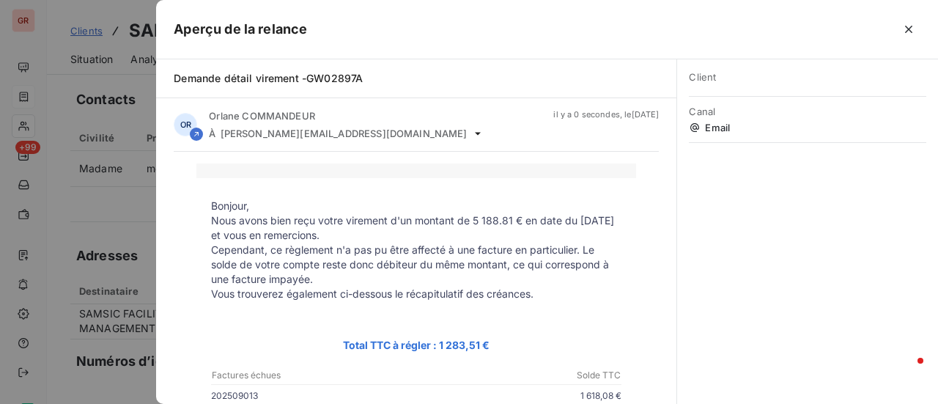
click at [99, 278] on div at bounding box center [469, 202] width 938 height 404
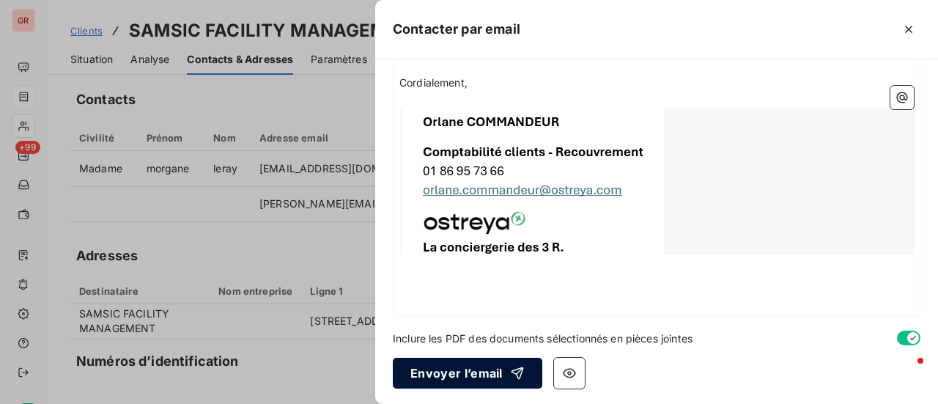
click at [464, 367] on button "Envoyer l’email" at bounding box center [467, 373] width 149 height 31
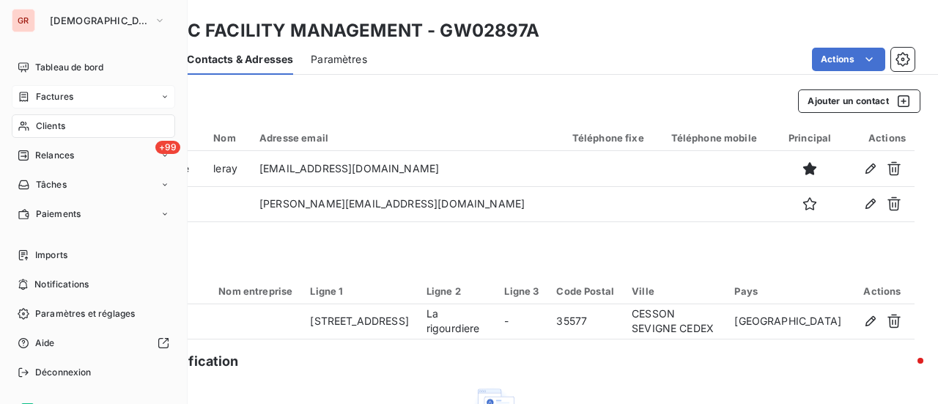
click at [56, 94] on span "Factures" at bounding box center [54, 96] width 37 height 13
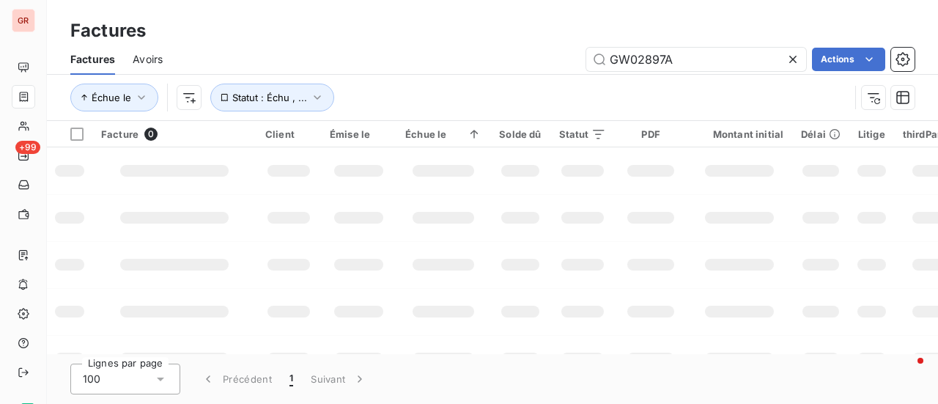
drag, startPoint x: 680, startPoint y: 64, endPoint x: 472, endPoint y: 64, distance: 208.1
click at [475, 65] on div "GW02897A Actions" at bounding box center [547, 59] width 734 height 23
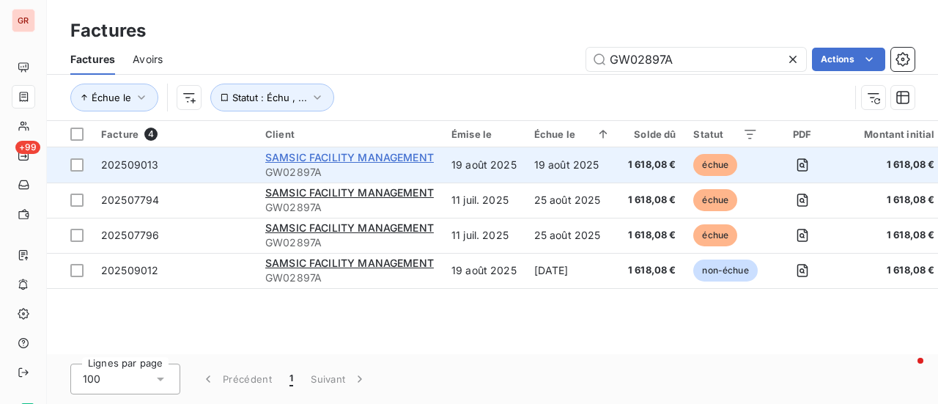
click at [319, 162] on span "SAMSIC FACILITY MANAGEMENT" at bounding box center [349, 157] width 169 height 12
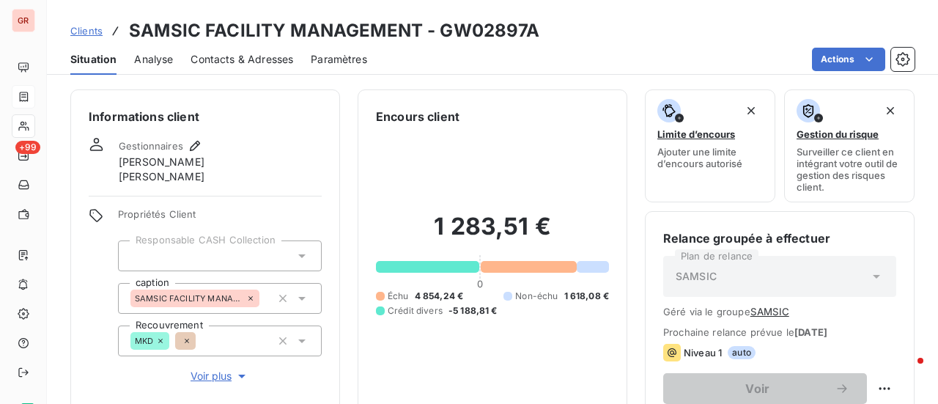
click at [269, 62] on span "Contacts & Adresses" at bounding box center [241, 59] width 103 height 15
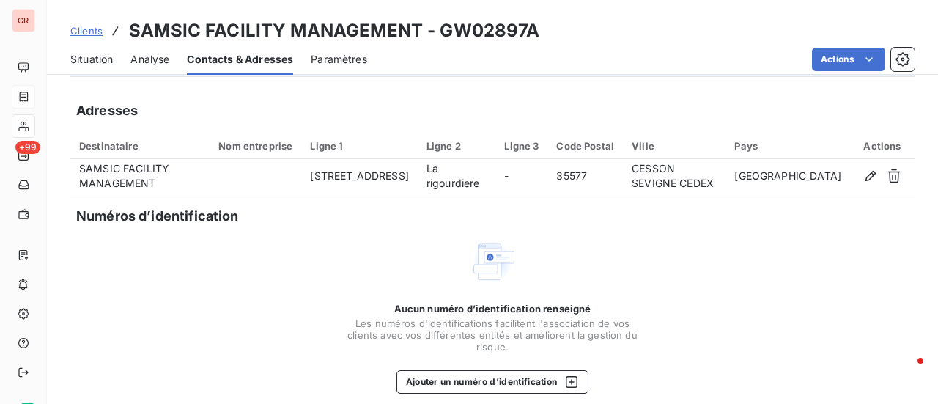
scroll to position [147, 0]
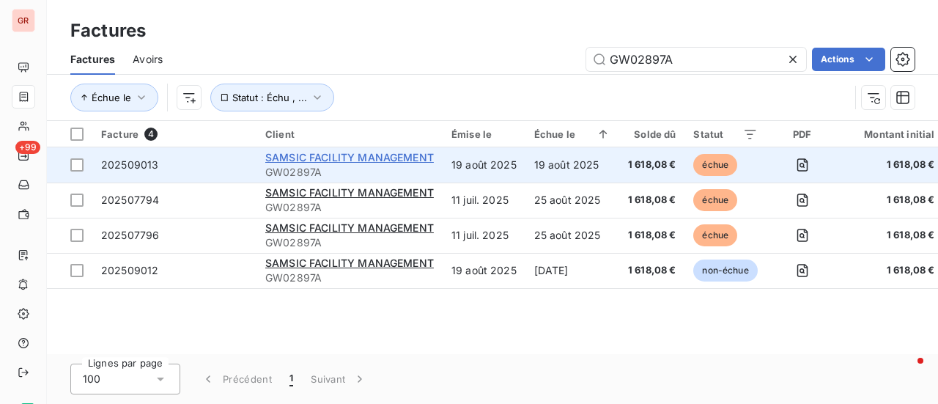
click at [375, 155] on span "SAMSIC FACILITY MANAGEMENT" at bounding box center [349, 157] width 169 height 12
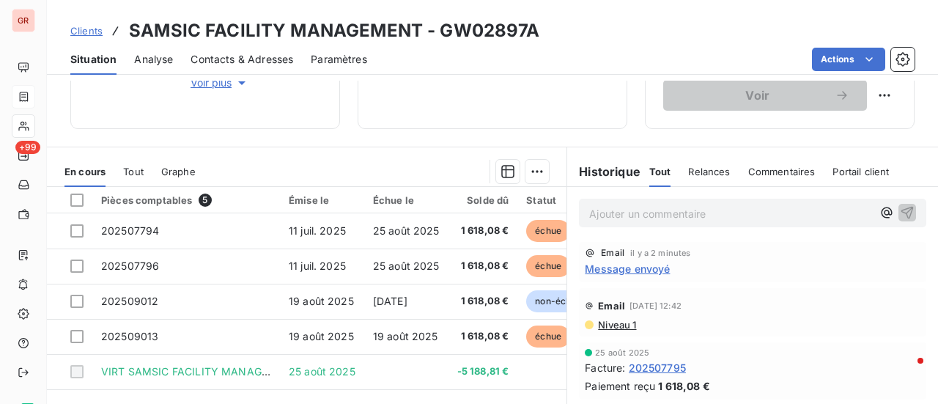
scroll to position [366, 0]
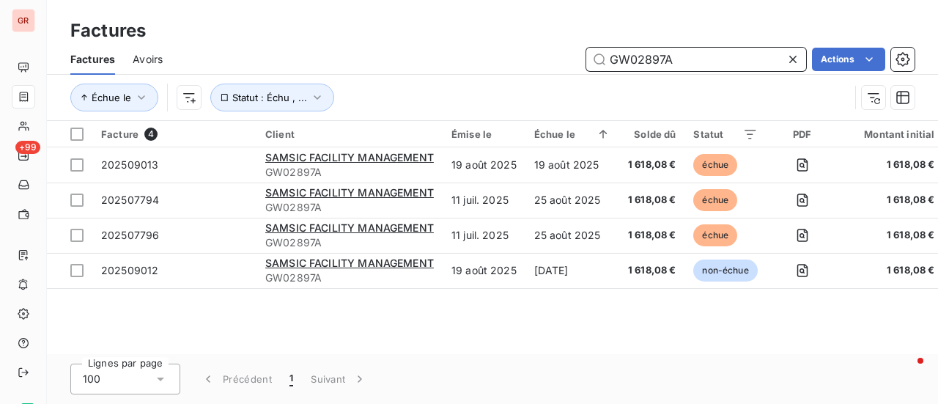
drag, startPoint x: 687, startPoint y: 59, endPoint x: 520, endPoint y: 60, distance: 167.1
click at [520, 60] on div "GW02897A Actions" at bounding box center [547, 59] width 734 height 23
paste input "3038"
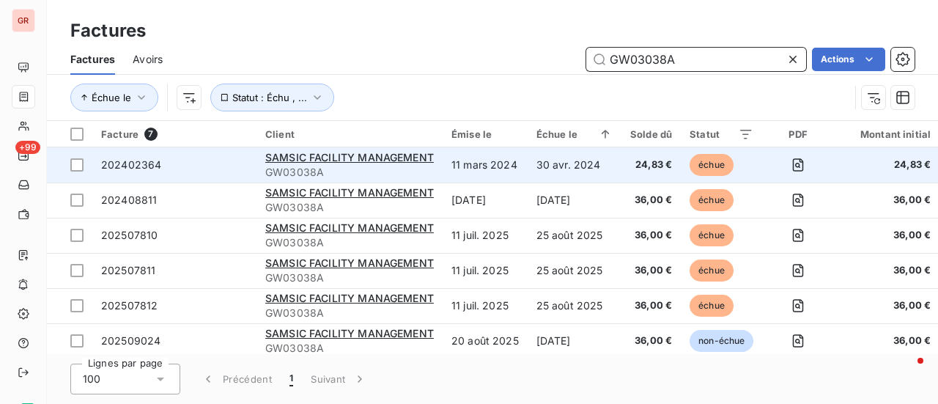
type input "GW03038A"
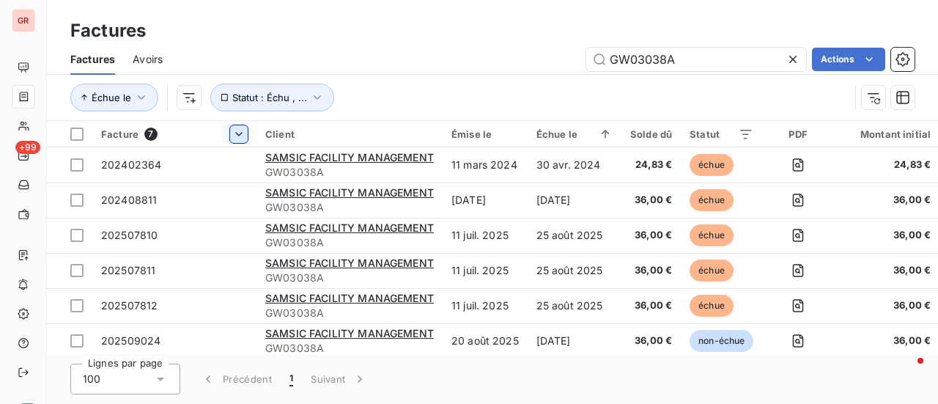
drag, startPoint x: 75, startPoint y: 167, endPoint x: 231, endPoint y: 132, distance: 160.0
click at [75, 167] on div at bounding box center [76, 164] width 13 height 13
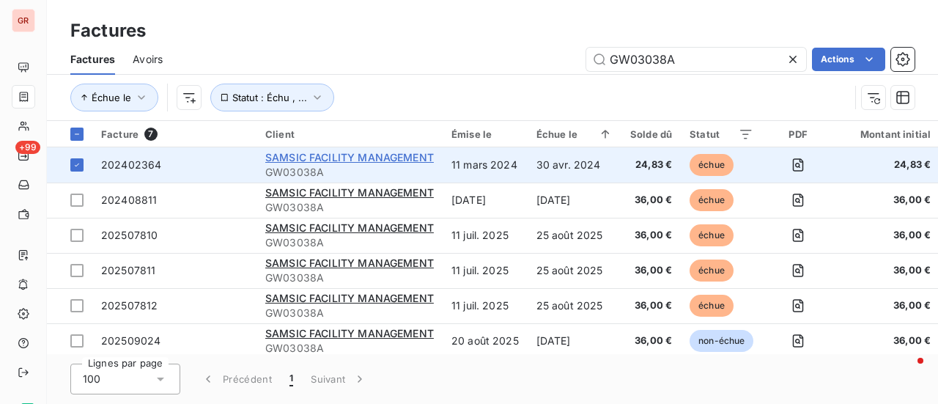
click at [388, 153] on span "SAMSIC FACILITY MANAGEMENT" at bounding box center [349, 157] width 169 height 12
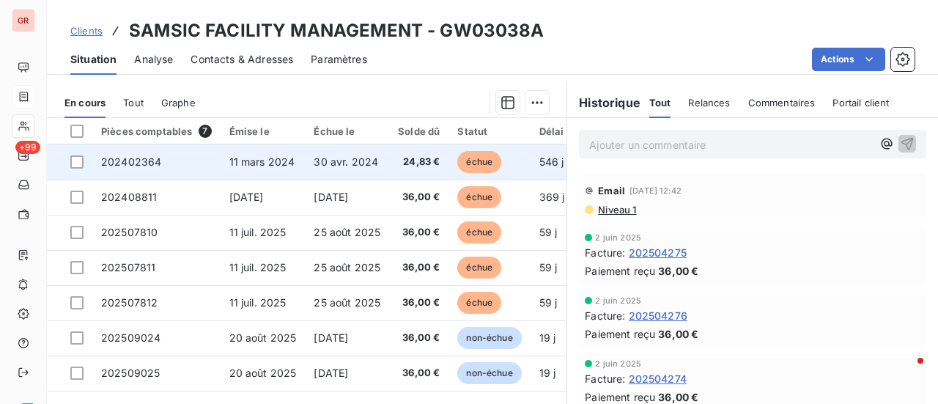
scroll to position [366, 0]
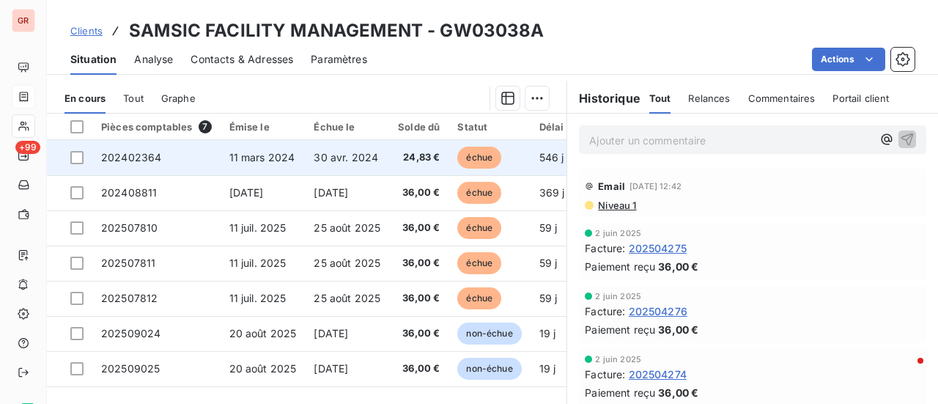
click at [84, 156] on td at bounding box center [69, 157] width 45 height 35
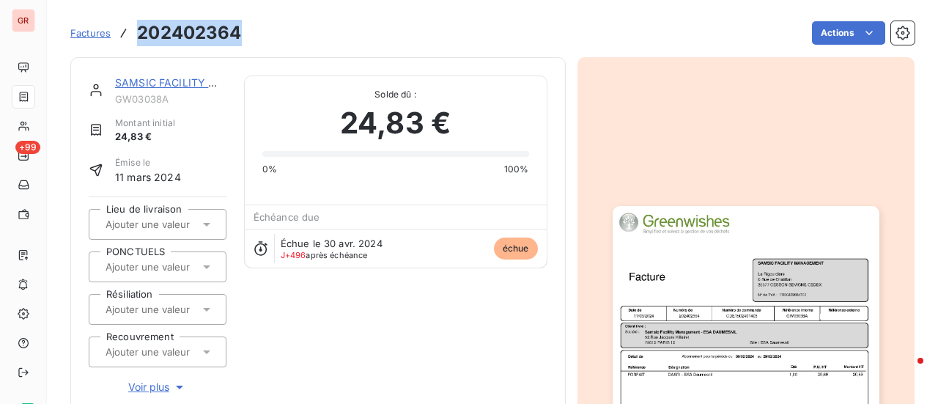
drag, startPoint x: 243, startPoint y: 34, endPoint x: 131, endPoint y: 37, distance: 112.2
click at [130, 37] on div "Factures 202402364 Actions" at bounding box center [492, 33] width 844 height 31
copy h3 "202402364"
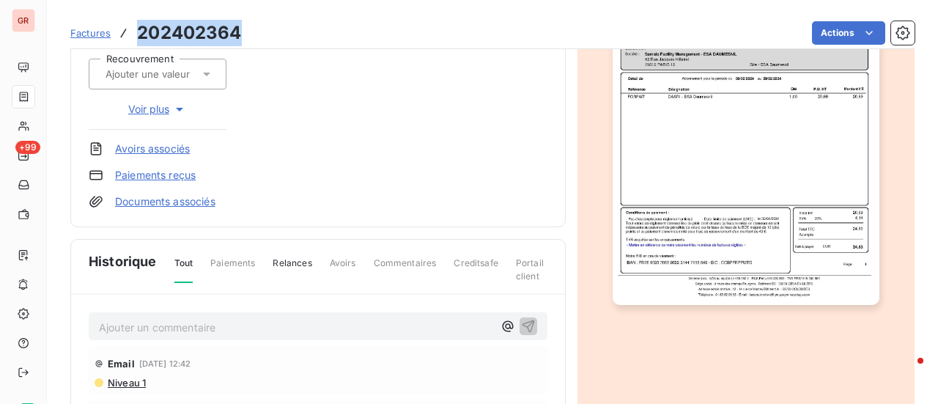
scroll to position [368, 0]
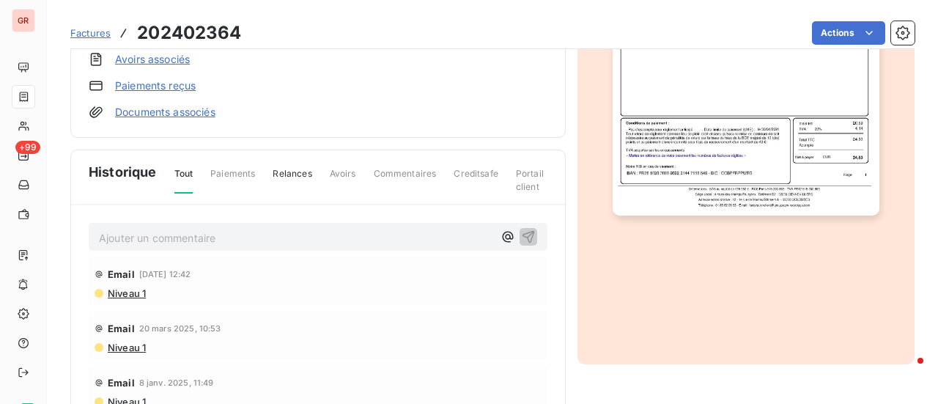
click at [144, 229] on p "Ajouter un commentaire ﻿" at bounding box center [296, 238] width 394 height 18
click at [99, 238] on span "202402364" at bounding box center [129, 236] width 60 height 12
drag, startPoint x: 322, startPoint y: 234, endPoint x: 259, endPoint y: 235, distance: 63.0
click at [259, 235] on p "facture non reçu part la compta 202402364" at bounding box center [296, 237] width 394 height 17
click at [134, 234] on span "facture non reçu part la compta" at bounding box center [177, 236] width 156 height 12
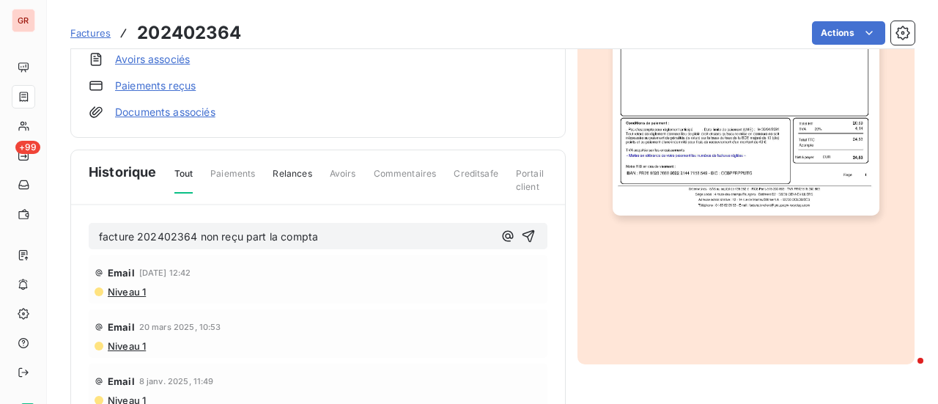
click at [329, 237] on p "facture 202402364 non reçu part la compta" at bounding box center [296, 237] width 394 height 17
click at [521, 229] on icon "button" at bounding box center [528, 236] width 15 height 15
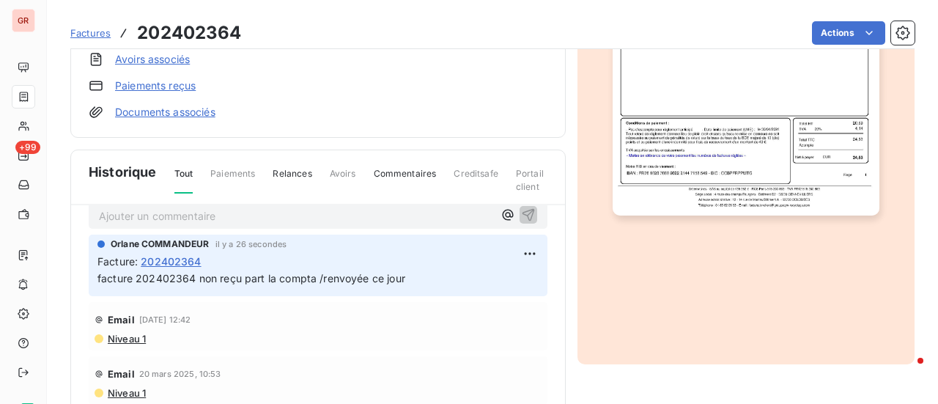
scroll to position [0, 0]
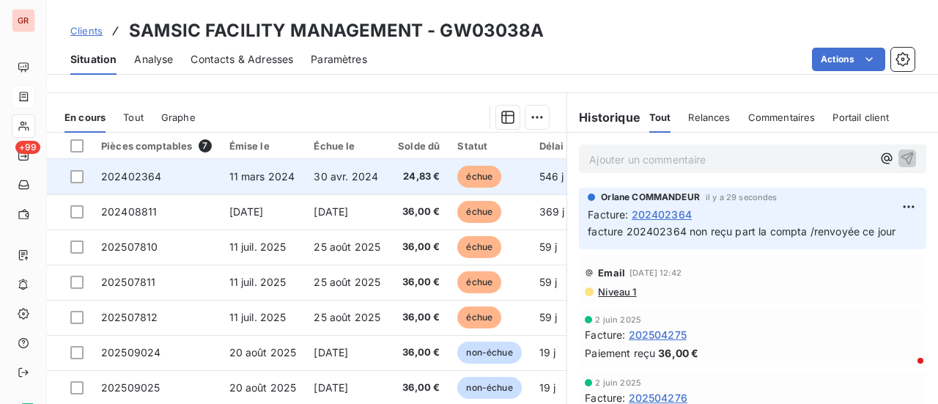
scroll to position [254, 0]
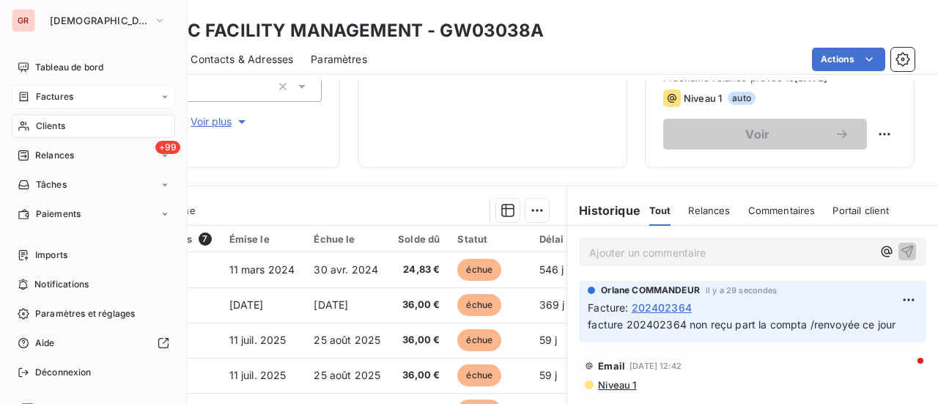
click at [64, 92] on span "Factures" at bounding box center [54, 96] width 37 height 13
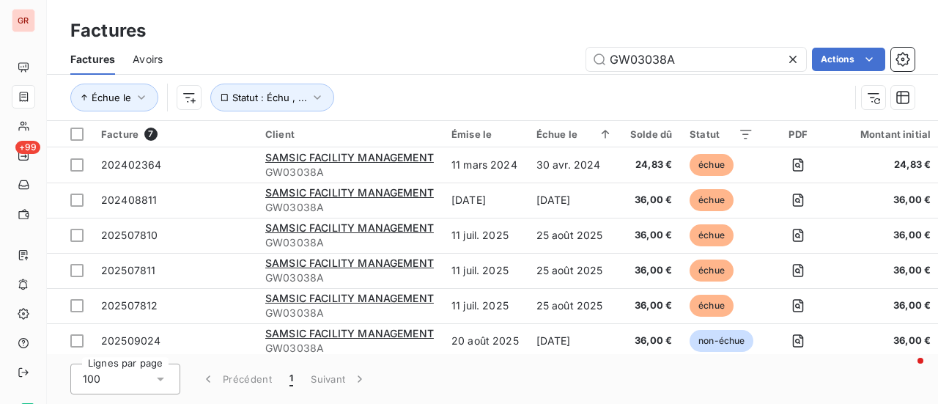
drag, startPoint x: 700, startPoint y: 57, endPoint x: 418, endPoint y: 84, distance: 283.4
click at [421, 84] on div "Factures Avoirs GW03038A Actions Échue le Statut : Échu , ..." at bounding box center [492, 82] width 891 height 76
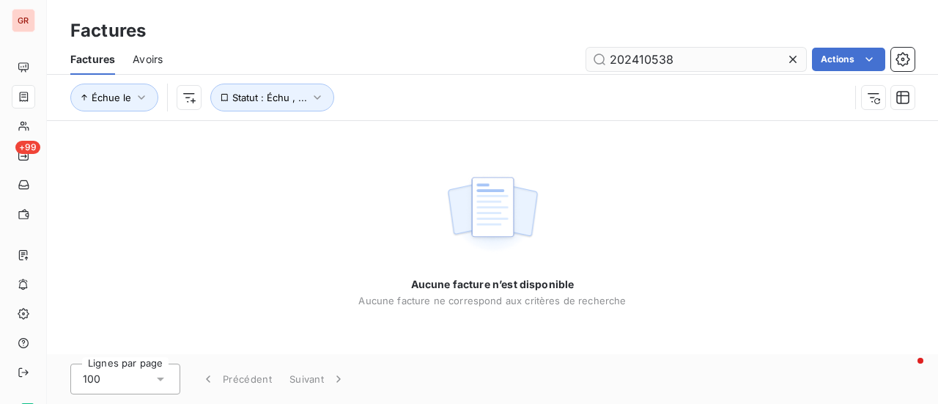
click at [610, 58] on input "202410538" at bounding box center [696, 59] width 220 height 23
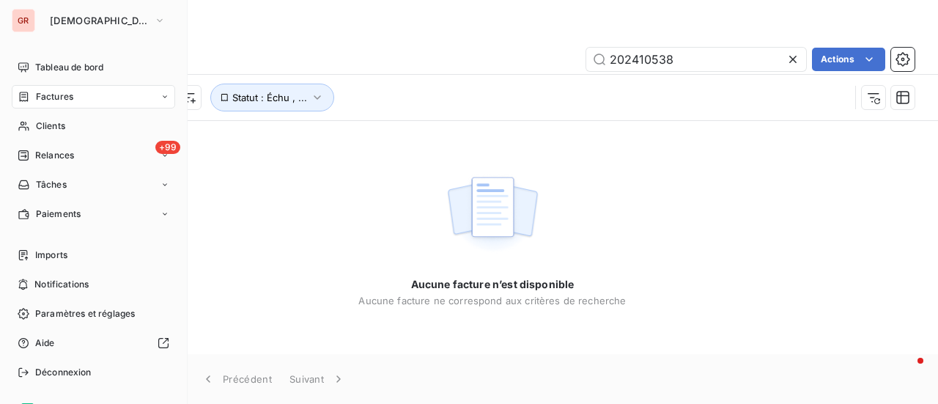
click at [45, 102] on span "Factures" at bounding box center [54, 96] width 37 height 13
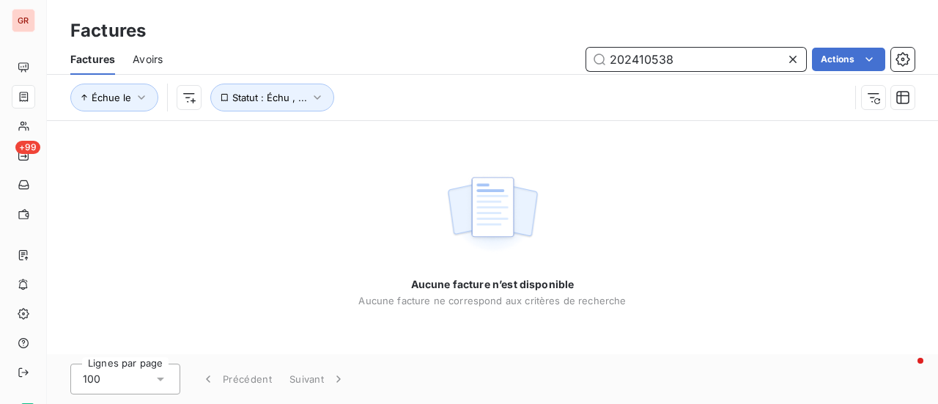
drag, startPoint x: 690, startPoint y: 59, endPoint x: 432, endPoint y: 62, distance: 257.9
click at [448, 62] on div "202410538 Actions" at bounding box center [547, 59] width 734 height 23
paste input "text"
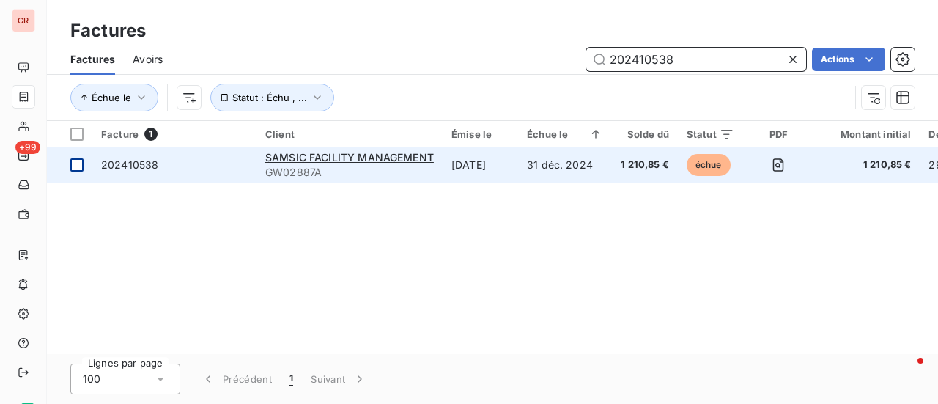
type input "202410538"
click at [82, 165] on div at bounding box center [76, 164] width 13 height 13
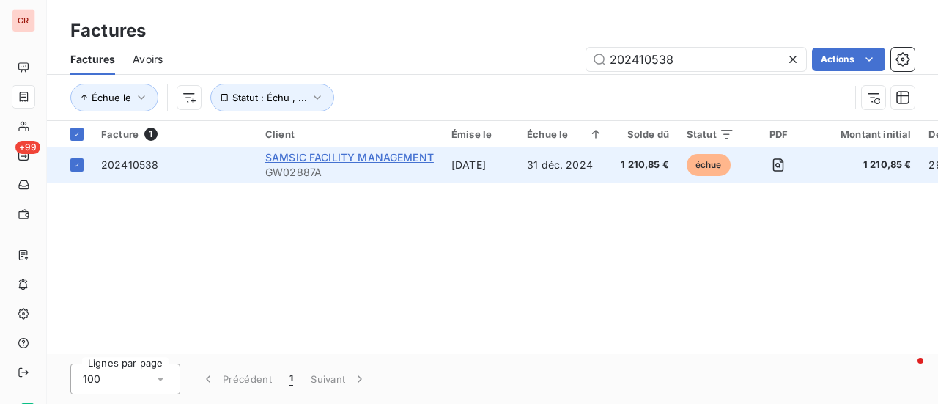
click at [312, 160] on span "SAMSIC FACILITY MANAGEMENT" at bounding box center [349, 157] width 169 height 12
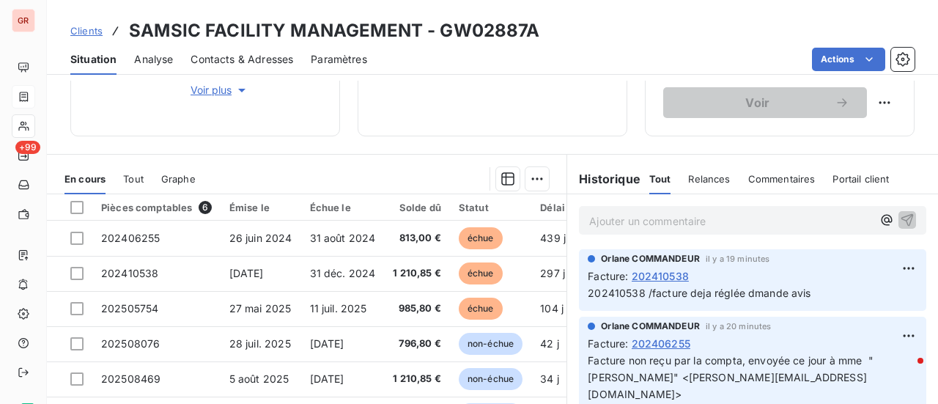
scroll to position [366, 0]
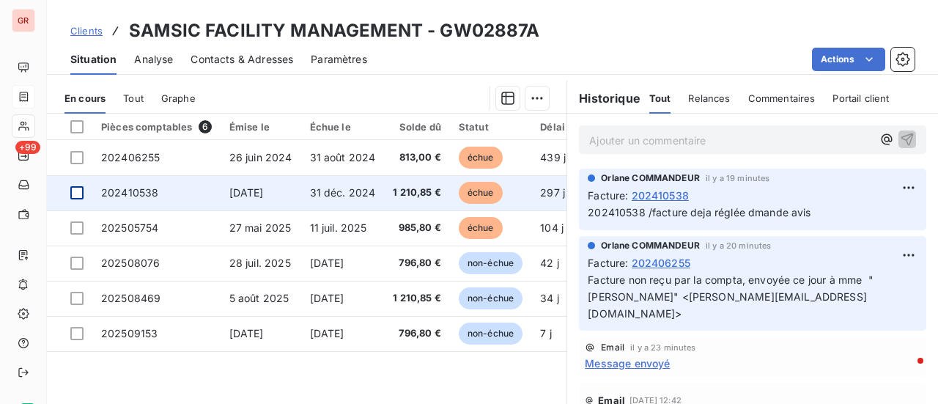
click at [76, 196] on div at bounding box center [76, 192] width 13 height 13
click at [363, 195] on span "31 déc. 2024" at bounding box center [343, 192] width 66 height 12
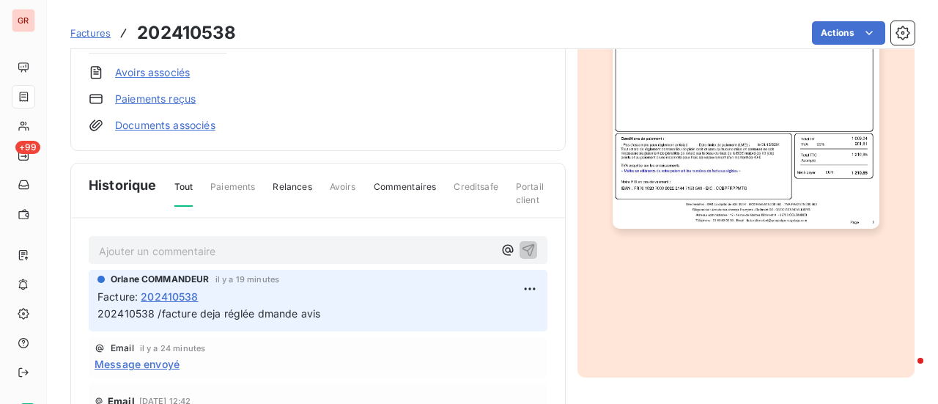
scroll to position [440, 0]
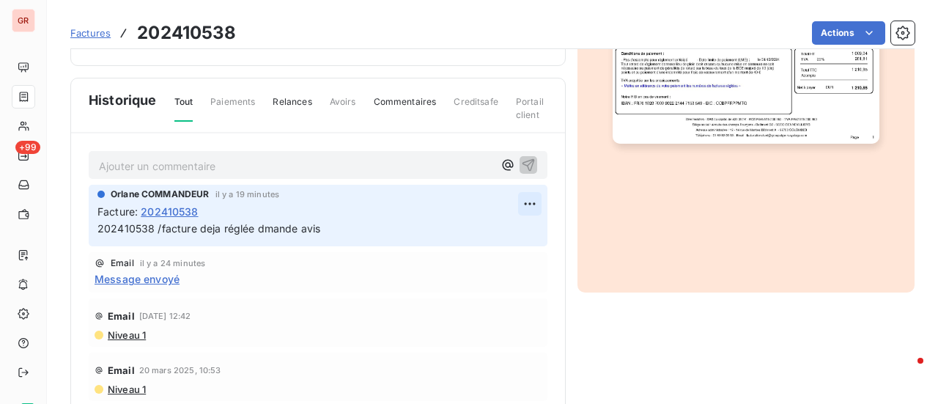
click at [512, 201] on html "GR +99 Factures 202410538 Actions SAMSIC FACILITY MANAGEMENT GW02887A Montant i…" at bounding box center [469, 202] width 938 height 404
click at [463, 234] on div "Editer" at bounding box center [478, 233] width 82 height 23
click at [264, 229] on span "202410538 /facture deja réglée dmande avis" at bounding box center [208, 228] width 223 height 12
click at [209, 228] on span "202410538 /facture deja réglée demande avis" at bounding box center [211, 228] width 229 height 12
click at [523, 228] on icon "button" at bounding box center [529, 229] width 12 height 12
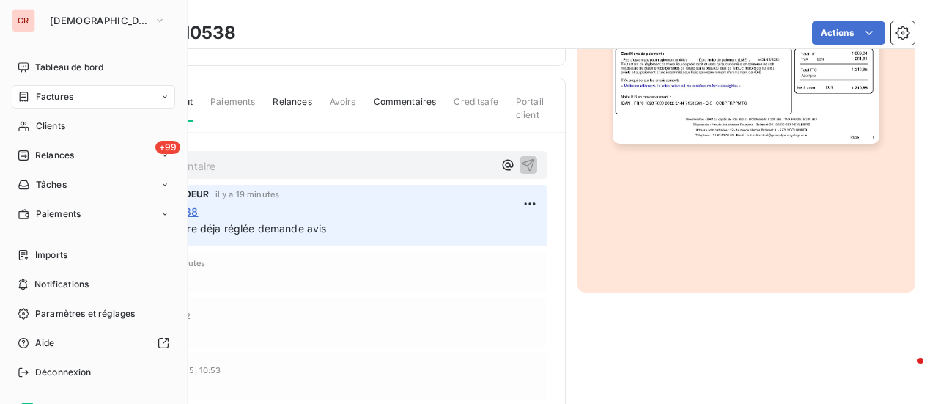
click at [60, 97] on span "Factures" at bounding box center [54, 96] width 37 height 13
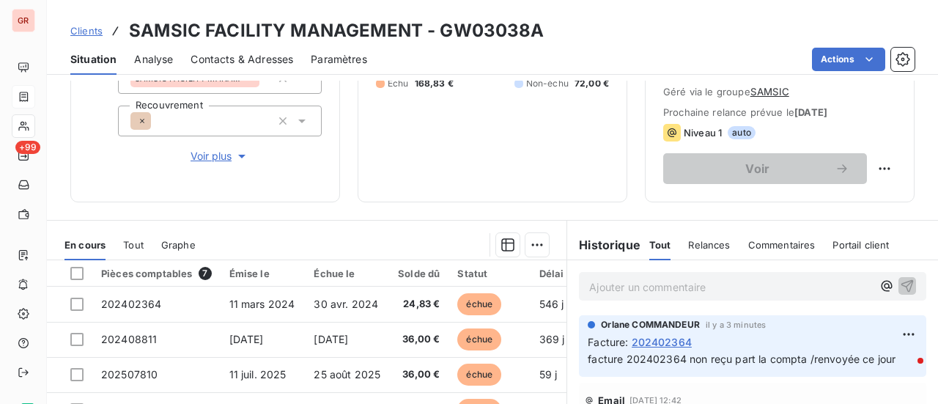
scroll to position [293, 0]
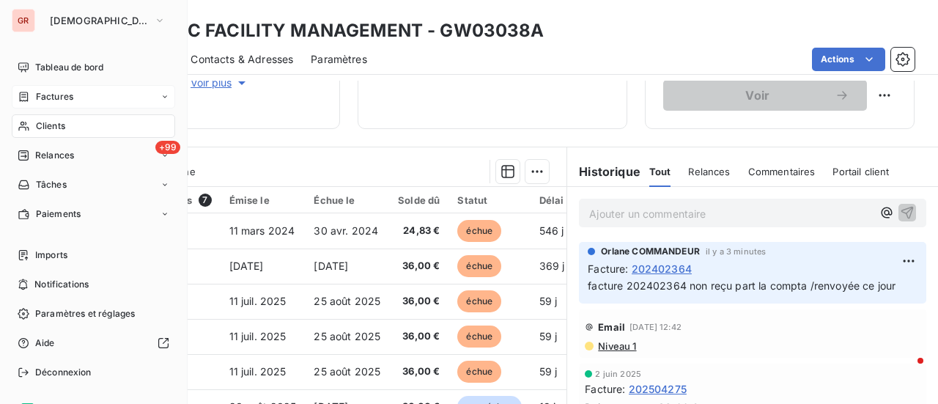
click at [59, 100] on span "Factures" at bounding box center [54, 96] width 37 height 13
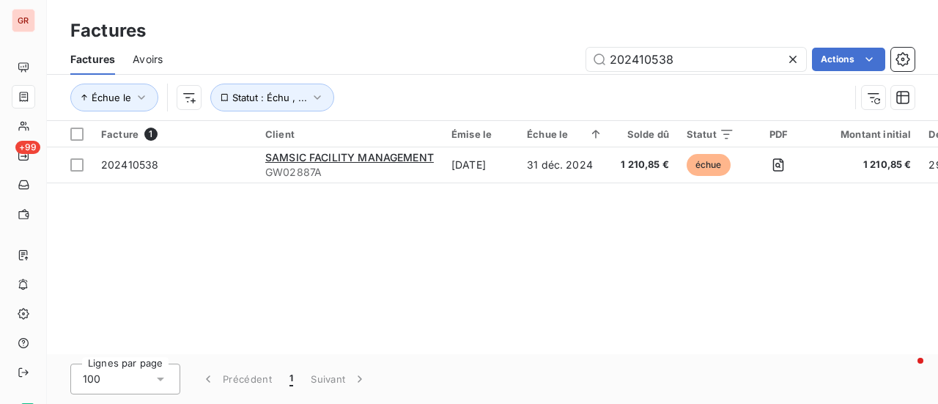
drag, startPoint x: 700, startPoint y: 63, endPoint x: 451, endPoint y: 67, distance: 248.4
click at [454, 67] on div "202410538 Actions" at bounding box center [547, 59] width 734 height 23
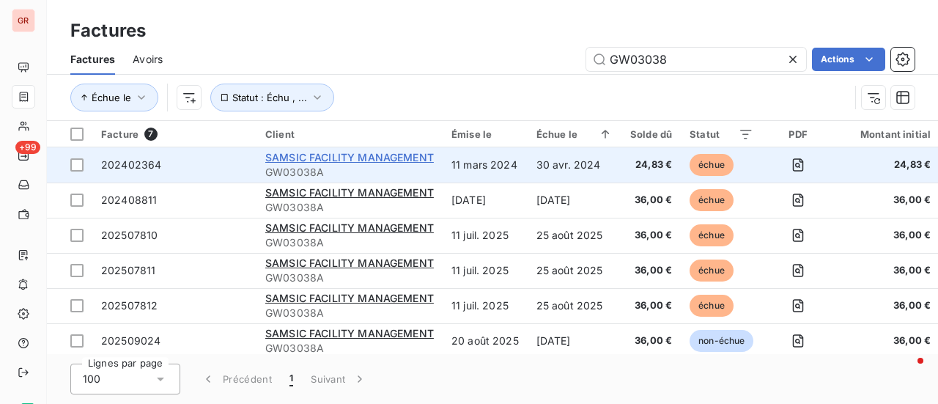
type input "GW03038"
click at [391, 156] on span "SAMSIC FACILITY MANAGEMENT" at bounding box center [349, 157] width 169 height 12
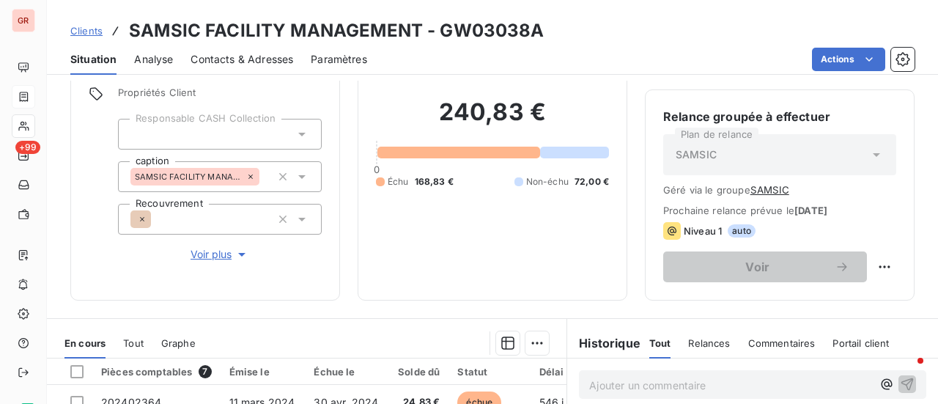
scroll to position [108, 0]
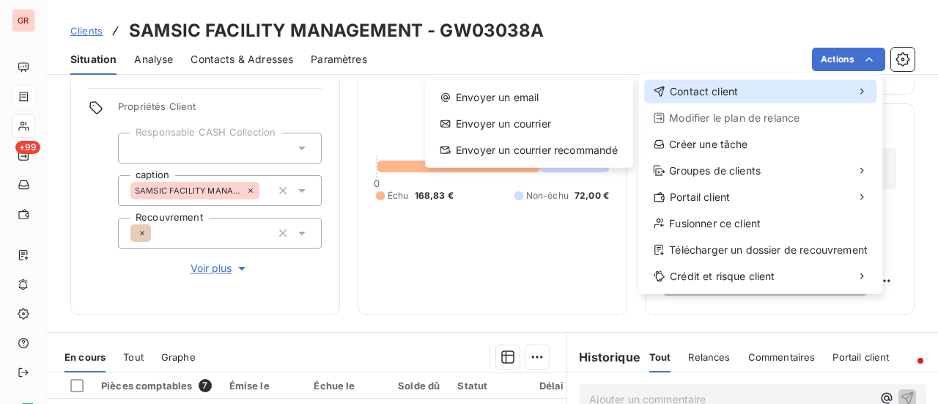
click at [723, 91] on span "Contact client" at bounding box center [704, 91] width 68 height 15
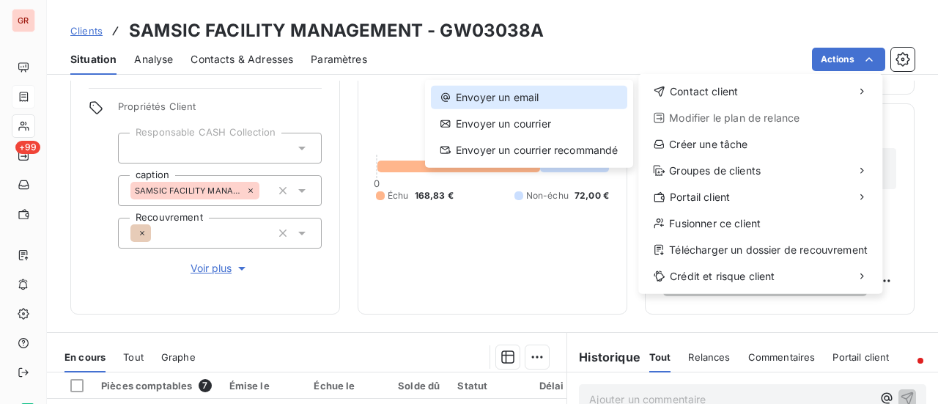
click at [526, 103] on div "Envoyer un email" at bounding box center [529, 97] width 196 height 23
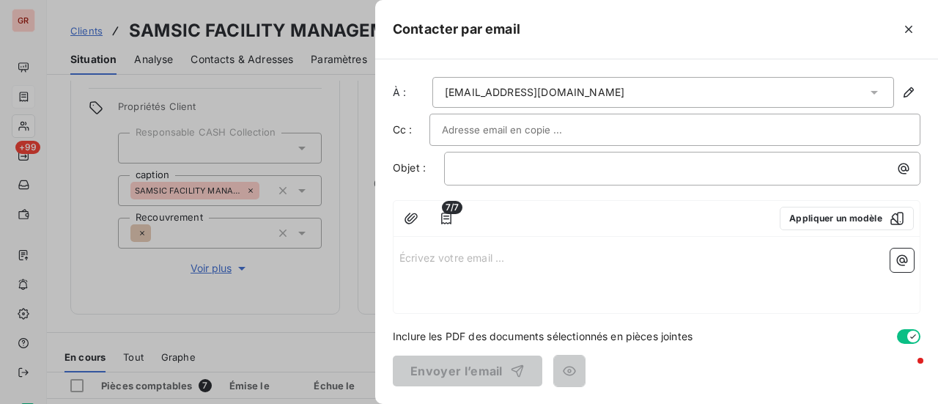
click at [604, 92] on div "morgane.leray@samsic.fr" at bounding box center [663, 92] width 462 height 31
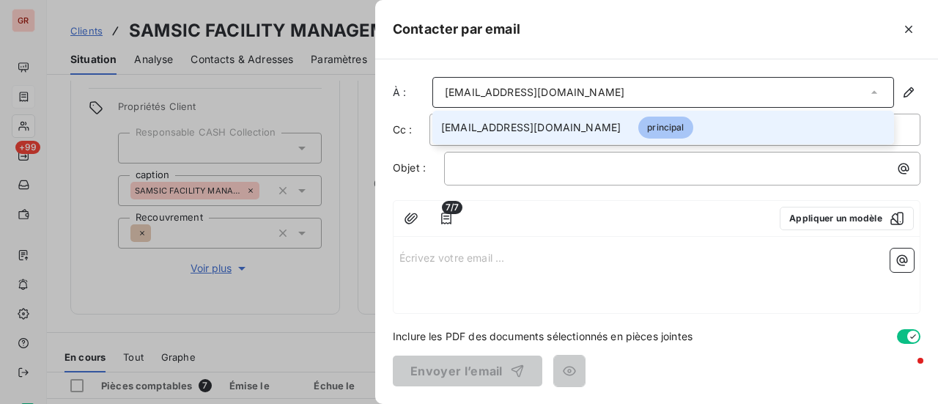
click at [318, 158] on div at bounding box center [469, 202] width 938 height 404
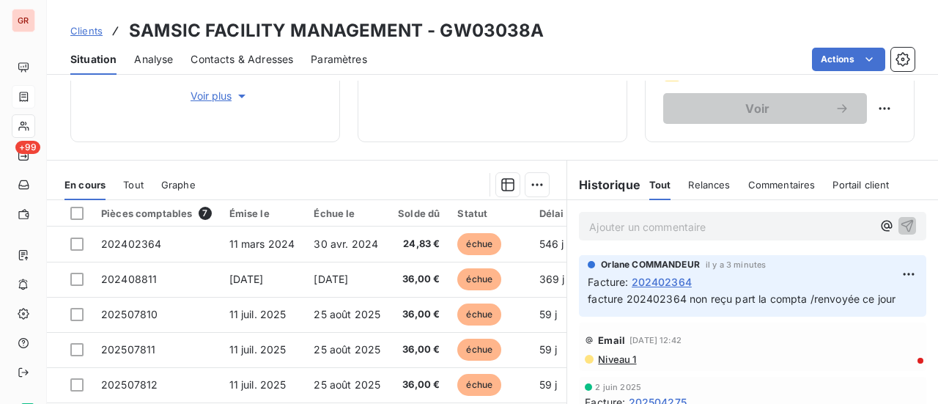
scroll to position [328, 0]
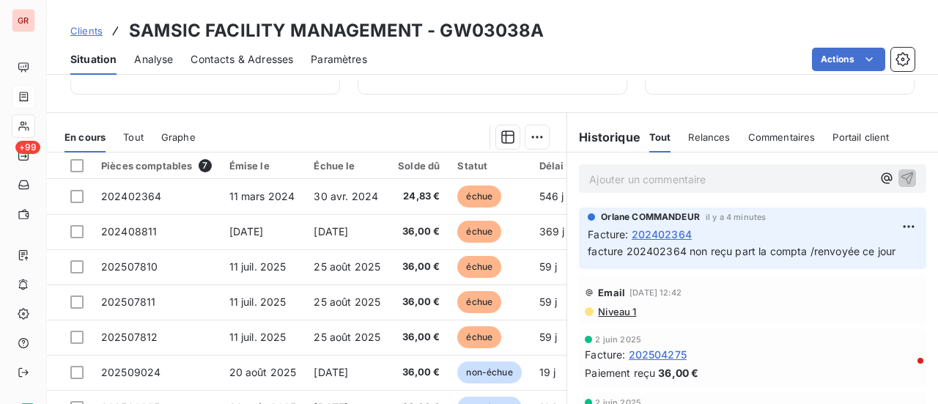
click at [254, 60] on span "Contacts & Adresses" at bounding box center [241, 59] width 103 height 15
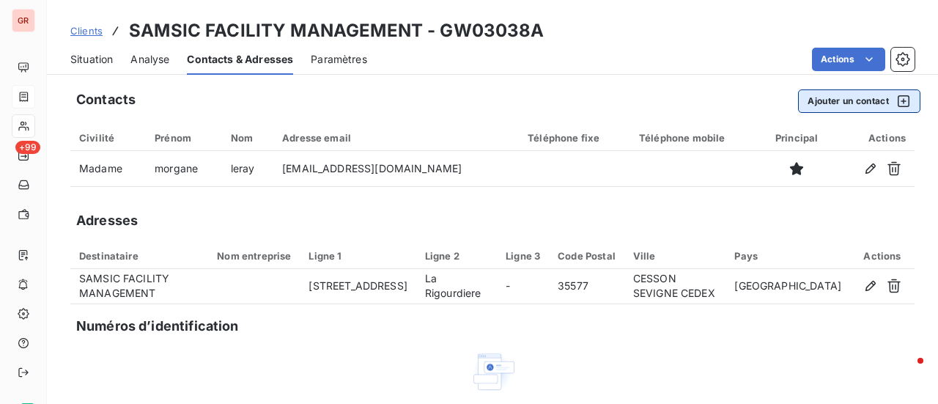
click at [898, 100] on icon "button" at bounding box center [904, 101] width 12 height 12
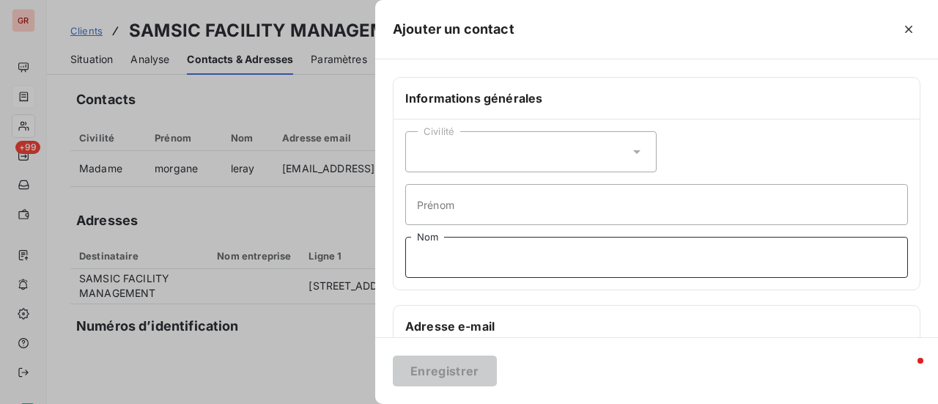
click at [471, 249] on input "Nom" at bounding box center [656, 257] width 503 height 41
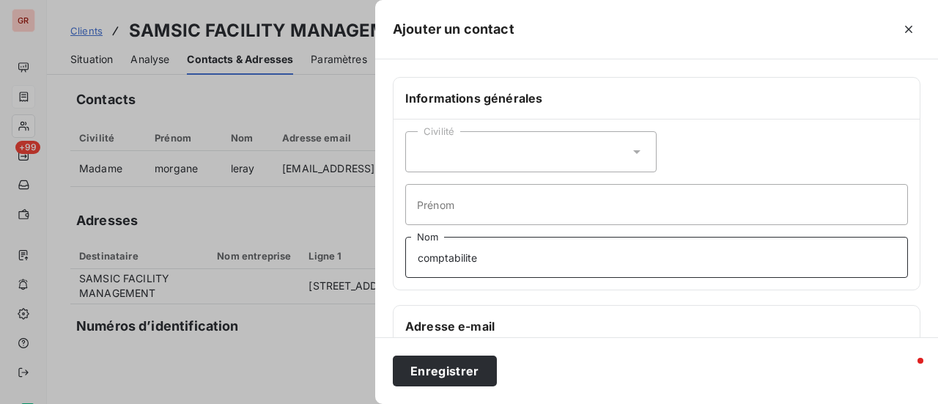
click at [422, 257] on input "comptabilite" at bounding box center [656, 257] width 503 height 41
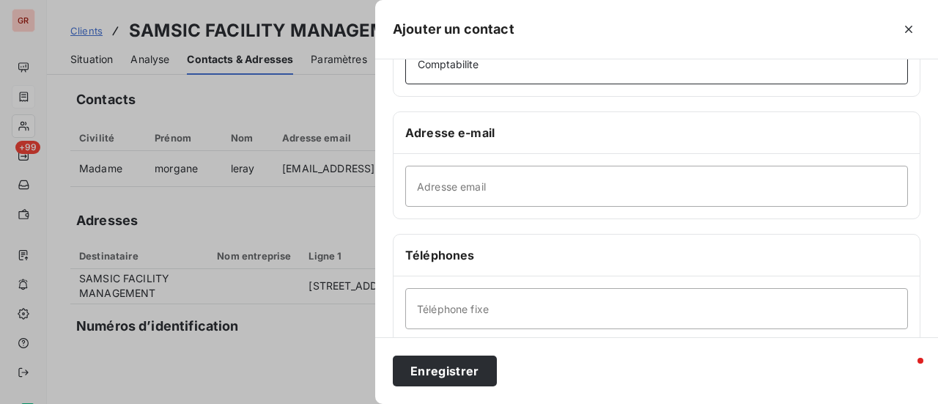
scroll to position [220, 0]
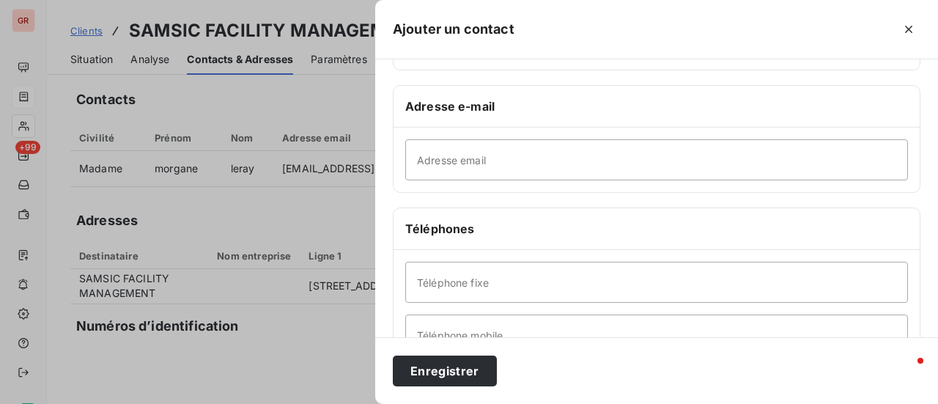
type input "Comptabilite"
click at [467, 162] on input "Adresse email" at bounding box center [656, 159] width 503 height 41
paste input "geraldine.franger@samsic.fr"
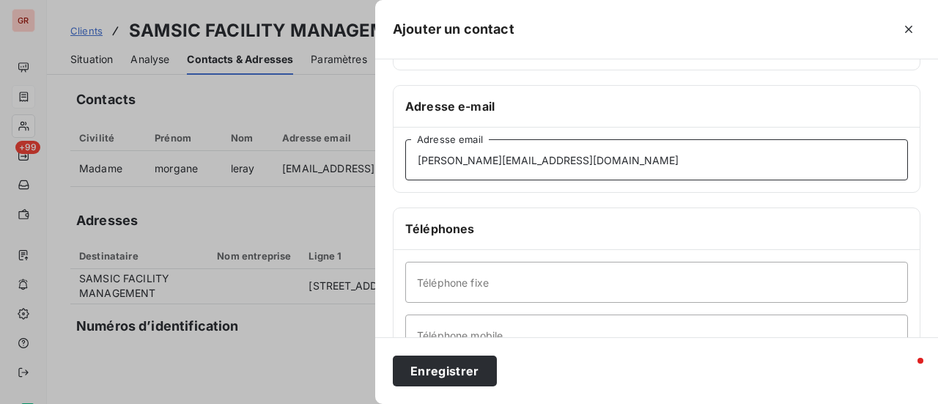
type input "geraldine.franger@samsic.fr"
click at [588, 236] on div "Téléphones" at bounding box center [656, 229] width 526 height 42
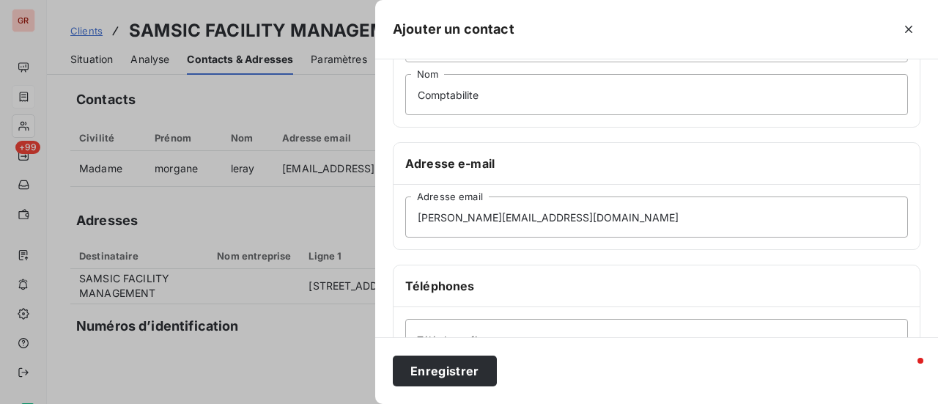
scroll to position [0, 0]
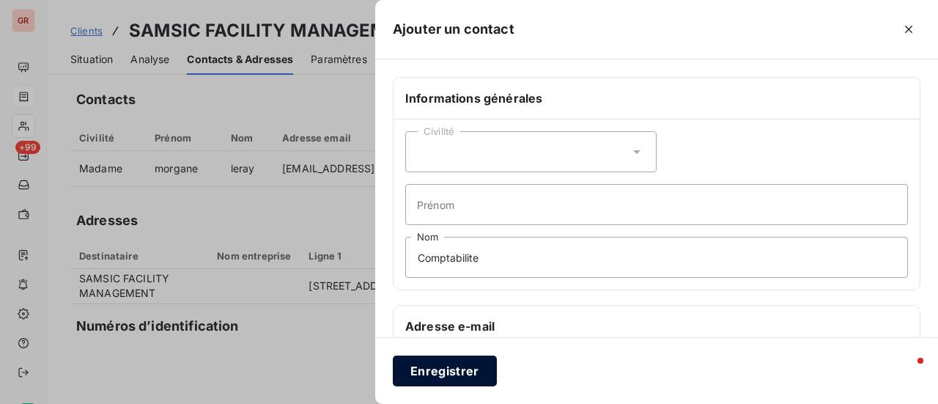
click at [457, 366] on button "Enregistrer" at bounding box center [445, 370] width 104 height 31
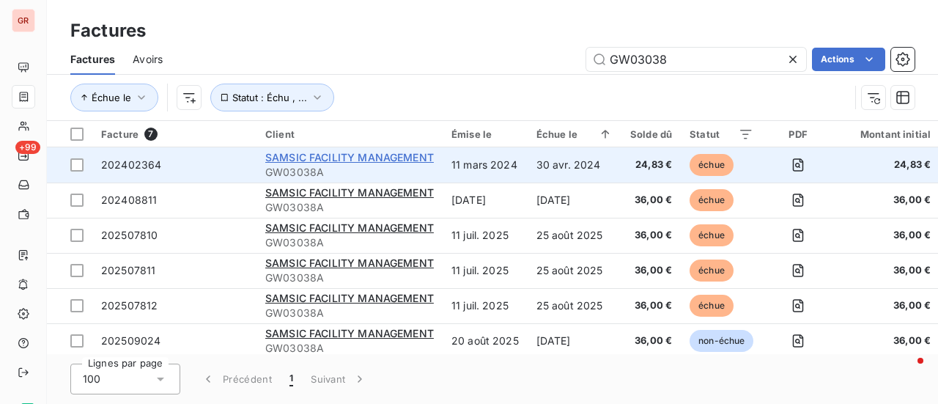
click at [360, 156] on span "SAMSIC FACILITY MANAGEMENT" at bounding box center [349, 157] width 169 height 12
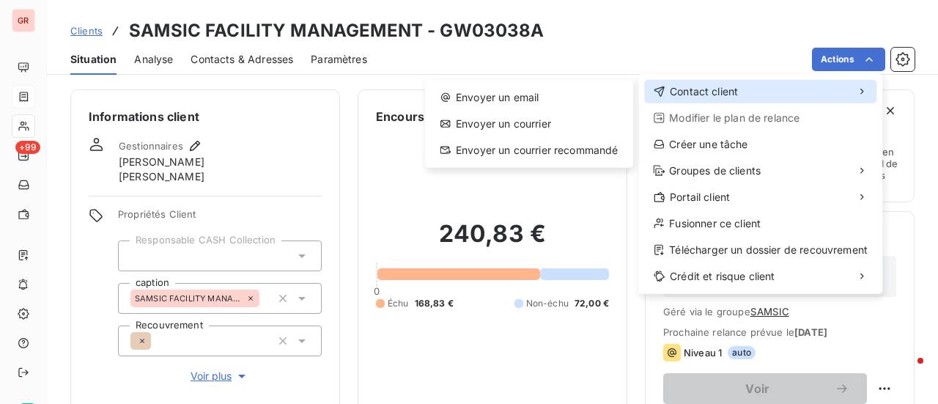
click at [720, 87] on span "Contact client" at bounding box center [704, 91] width 68 height 15
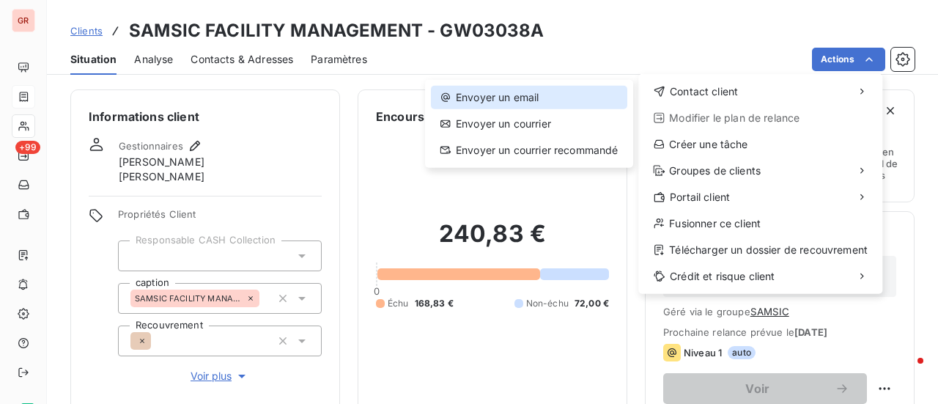
click at [536, 99] on div "Envoyer un email" at bounding box center [529, 97] width 196 height 23
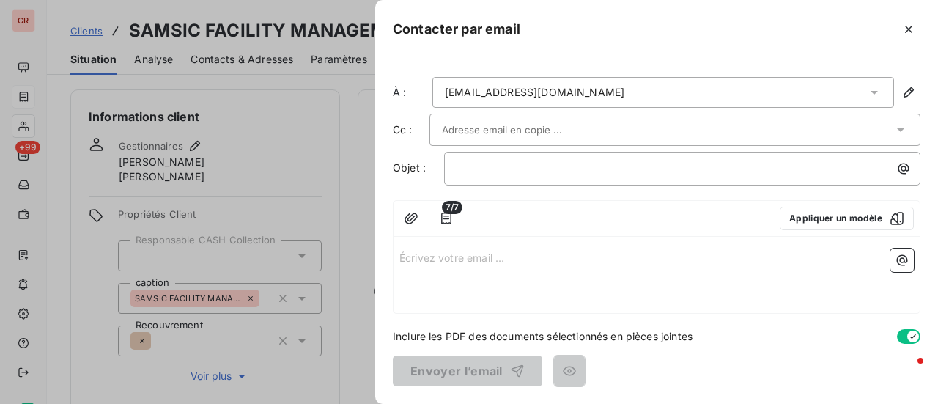
click at [615, 95] on div "morgane.leray@samsic.fr" at bounding box center [663, 92] width 462 height 31
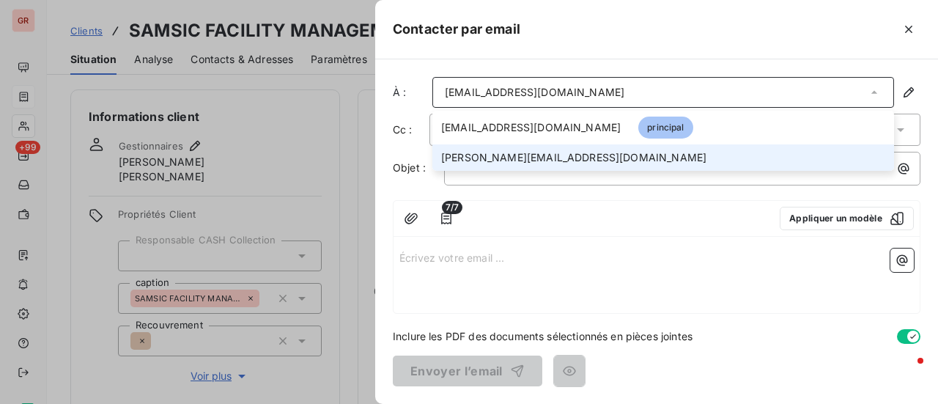
click at [545, 160] on span "geraldine.franger@samsic.fr" at bounding box center [573, 157] width 265 height 15
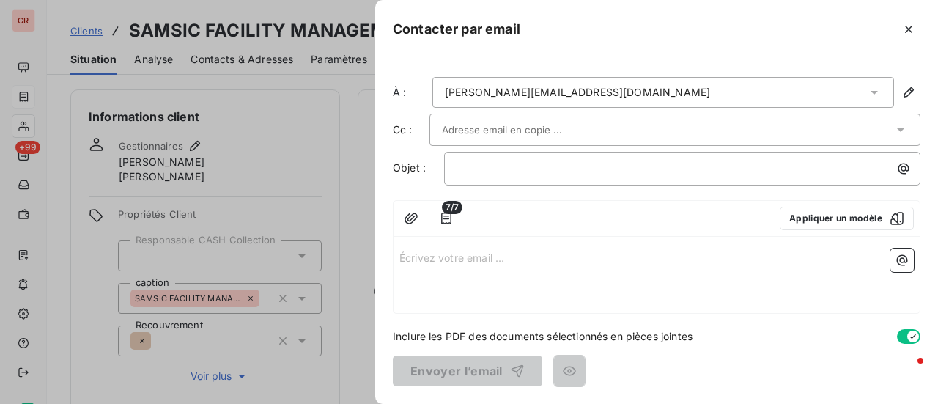
click at [530, 126] on input "text" at bounding box center [521, 130] width 158 height 22
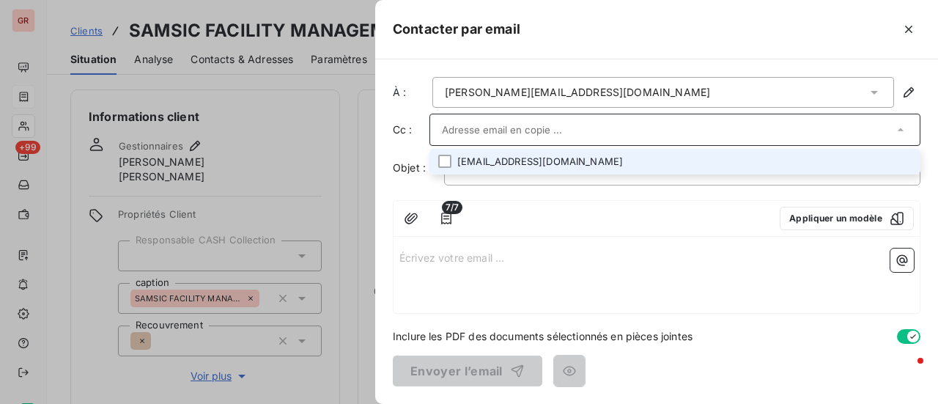
click at [526, 160] on li "morgane.leray@samsic.fr" at bounding box center [674, 162] width 491 height 26
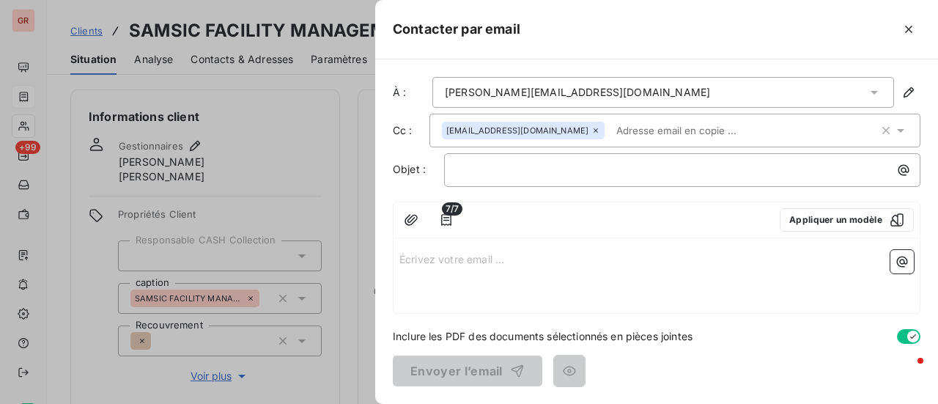
click at [412, 259] on p "Écrivez votre email ... ﻿" at bounding box center [656, 258] width 514 height 17
click at [423, 259] on p "Écrivez votre email ... ﻿" at bounding box center [656, 258] width 514 height 17
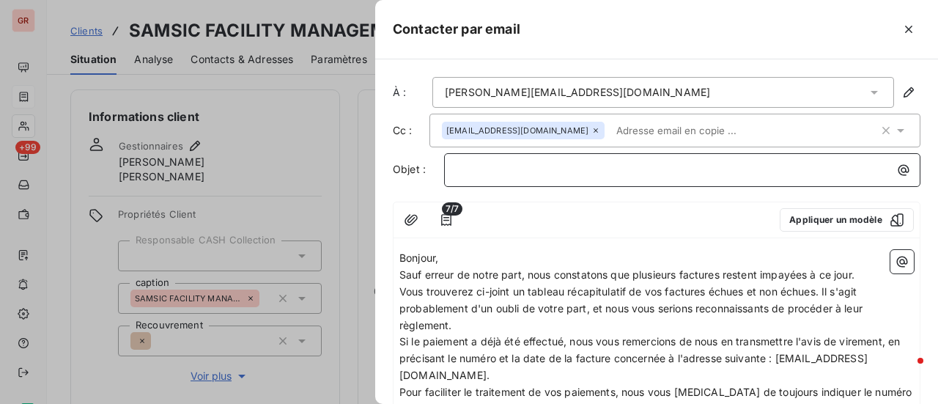
click at [494, 171] on p "﻿" at bounding box center [685, 169] width 459 height 17
click at [494, 171] on span "facture non reglées" at bounding box center [503, 169] width 95 height 12
click at [570, 168] on p "factures non reglées" at bounding box center [685, 169] width 459 height 17
click at [531, 168] on span "factures non reglées" at bounding box center [506, 169] width 100 height 12
click at [590, 167] on p "factures non réglées" at bounding box center [685, 169] width 459 height 17
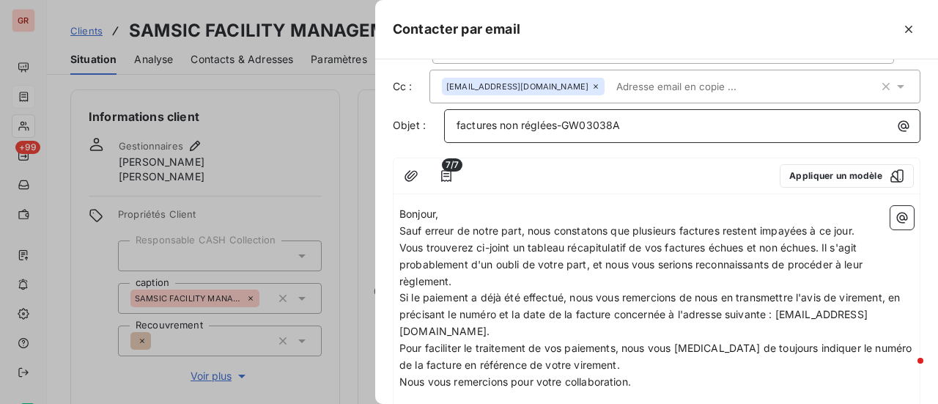
scroll to position [73, 0]
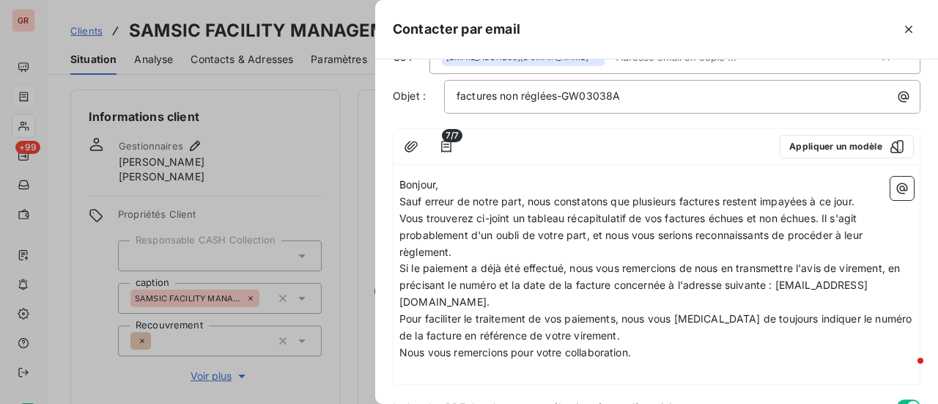
click at [824, 216] on span "Vous trouverez ci-joint un tableau récapitulatif de vos factures échues et non …" at bounding box center [632, 235] width 466 height 46
click at [897, 188] on icon "button" at bounding box center [902, 188] width 11 height 11
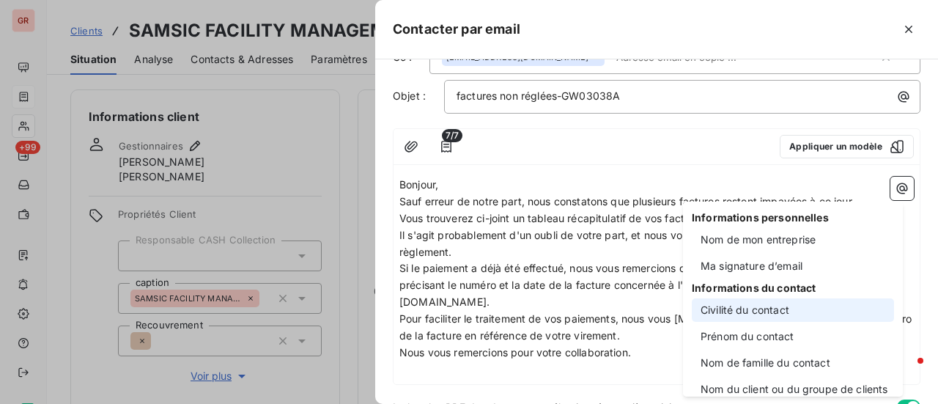
scroll to position [147, 0]
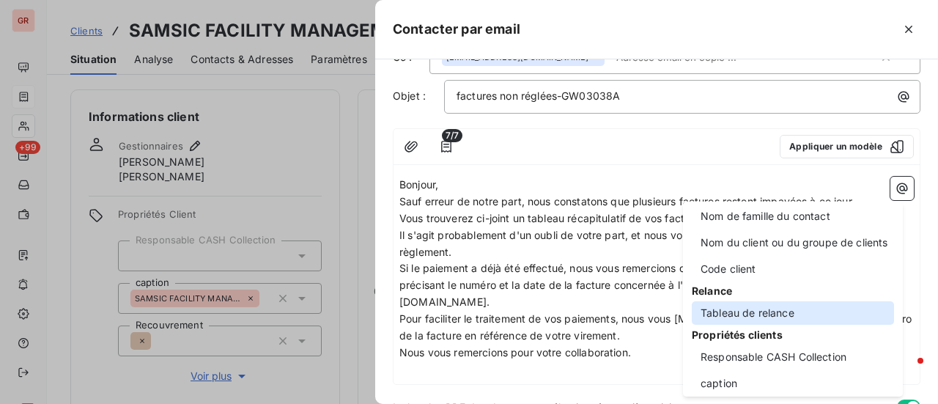
click at [774, 309] on div "Tableau de relance" at bounding box center [793, 312] width 202 height 23
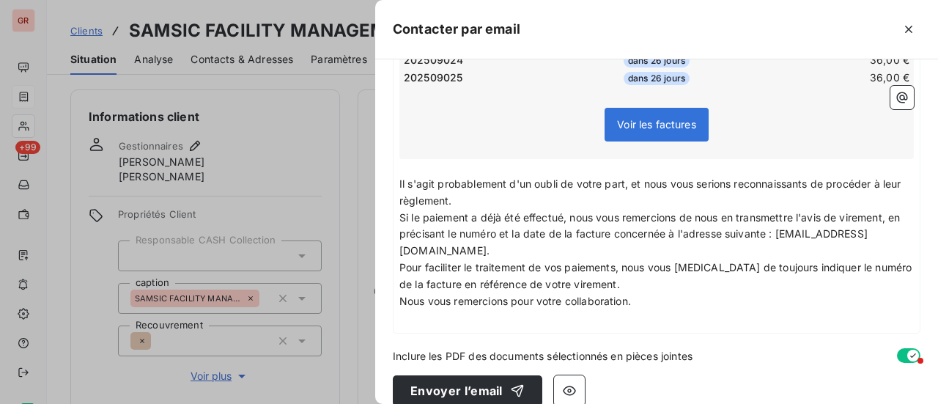
scroll to position [414, 0]
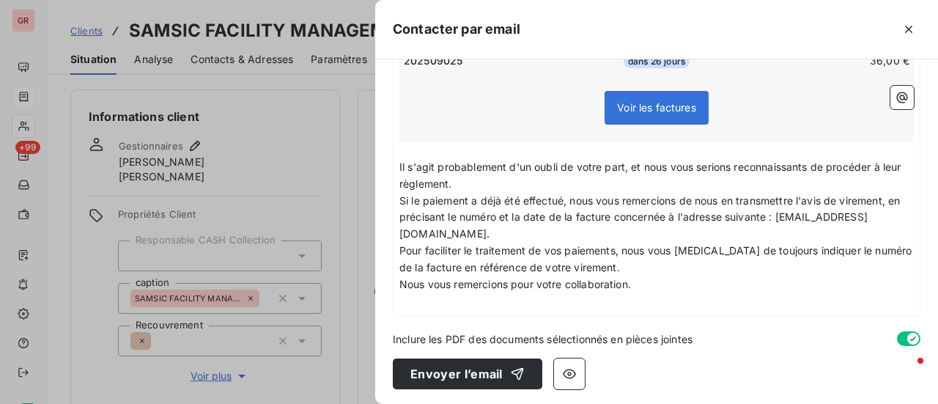
click at [412, 301] on p "﻿" at bounding box center [656, 301] width 514 height 17
click at [899, 91] on button "button" at bounding box center [901, 97] width 23 height 23
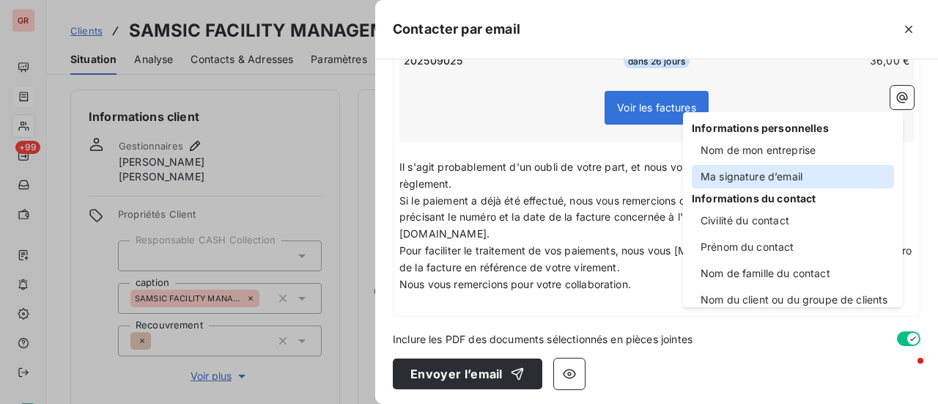
click at [787, 175] on div "Ma signature d’email" at bounding box center [793, 176] width 202 height 23
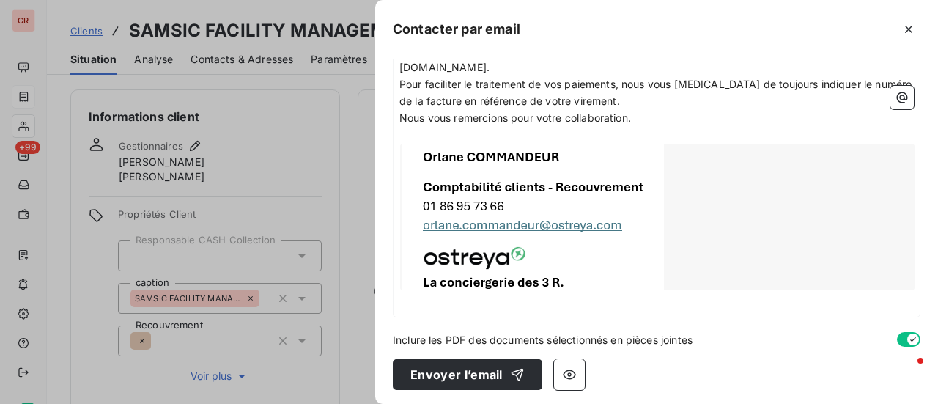
scroll to position [582, 0]
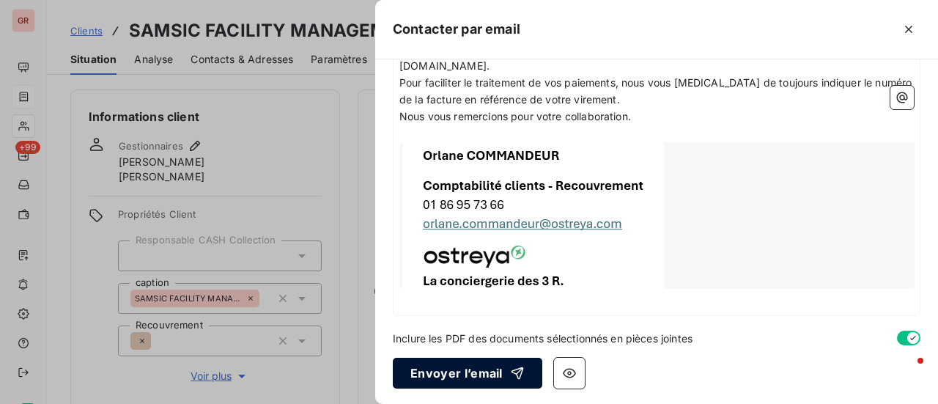
click at [473, 373] on button "Envoyer l’email" at bounding box center [467, 373] width 149 height 31
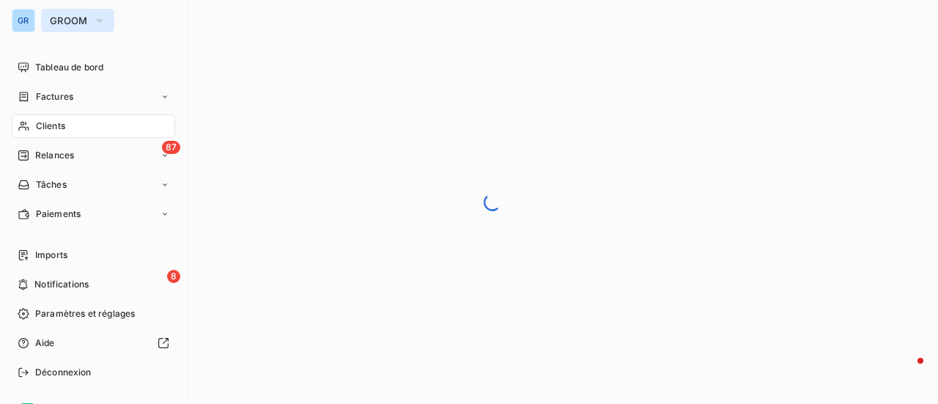
click at [97, 19] on icon "button" at bounding box center [100, 20] width 12 height 15
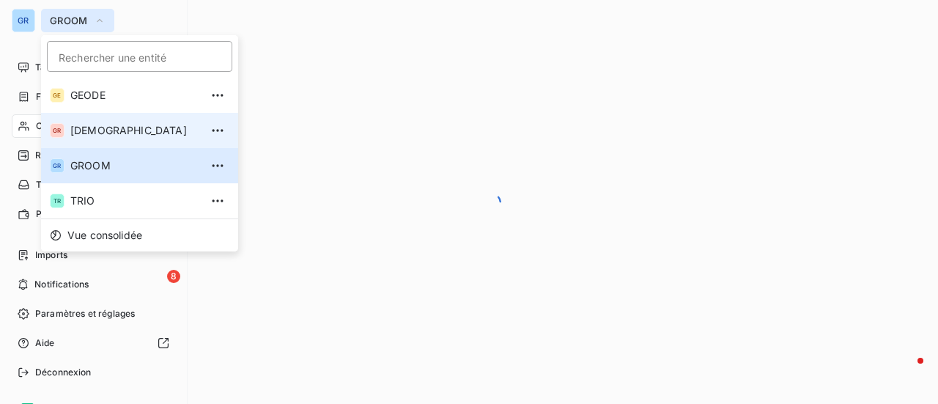
click at [114, 125] on span "[DEMOGRAPHIC_DATA]" at bounding box center [135, 130] width 130 height 15
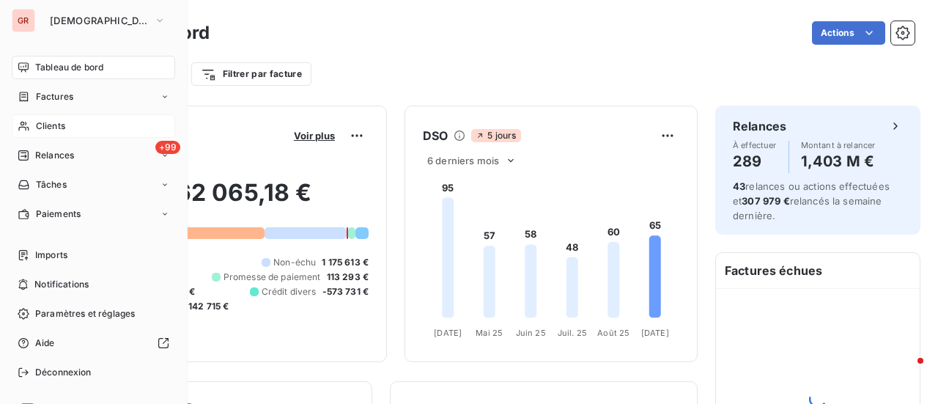
click at [75, 119] on div "Clients" at bounding box center [93, 125] width 163 height 23
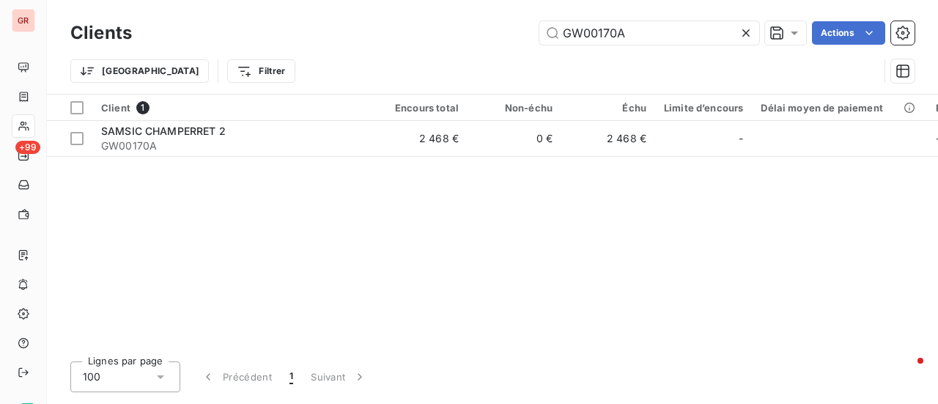
drag, startPoint x: 646, startPoint y: 33, endPoint x: 454, endPoint y: 57, distance: 193.5
click at [470, 48] on div "Clients GW00170A Actions Trier Filtrer" at bounding box center [492, 56] width 844 height 76
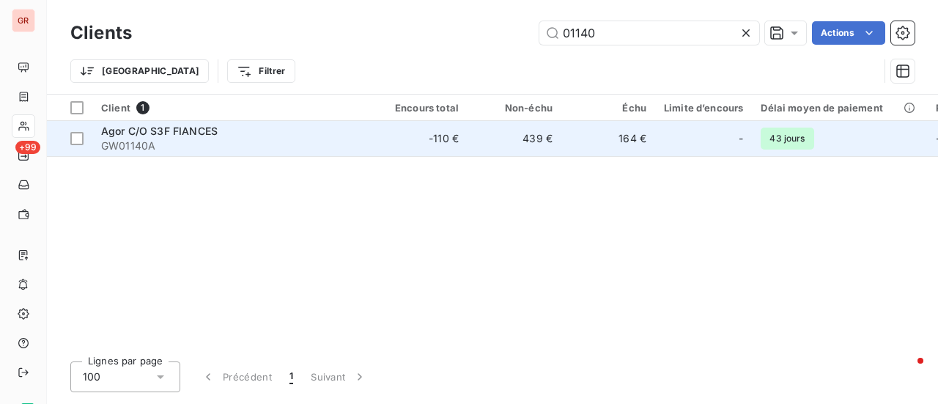
type input "01140"
click at [196, 128] on span "Agor C/O S3F FIANCES" at bounding box center [159, 131] width 116 height 12
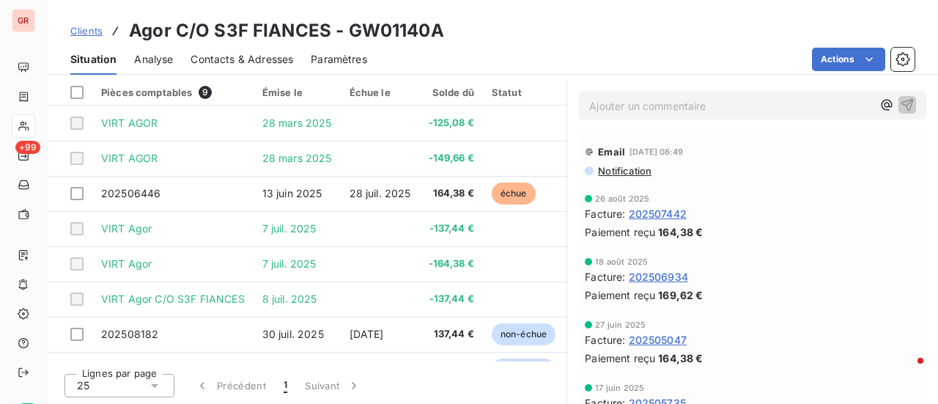
click at [260, 58] on span "Contacts & Adresses" at bounding box center [241, 59] width 103 height 15
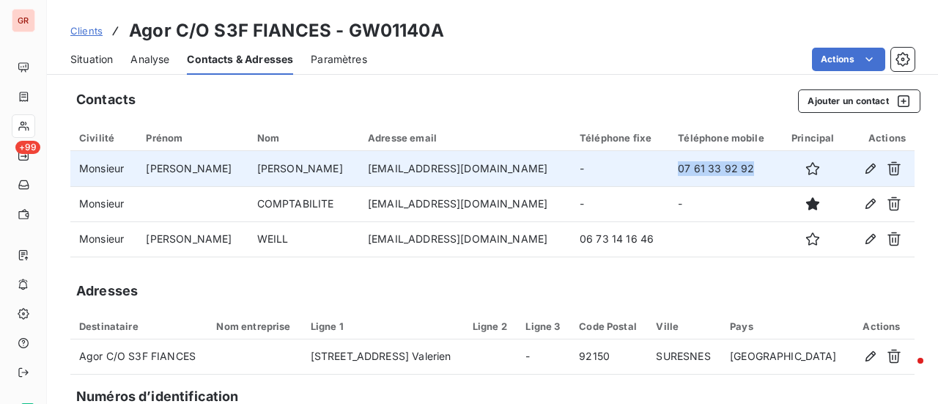
drag, startPoint x: 726, startPoint y: 167, endPoint x: 636, endPoint y: 166, distance: 90.1
click at [636, 166] on tr "Monsieur JULIEN PEREZ julien.perez@s3f-finances.fr - 07 61 33 92 92" at bounding box center [492, 168] width 844 height 35
copy tr "07 61 33 92 92"
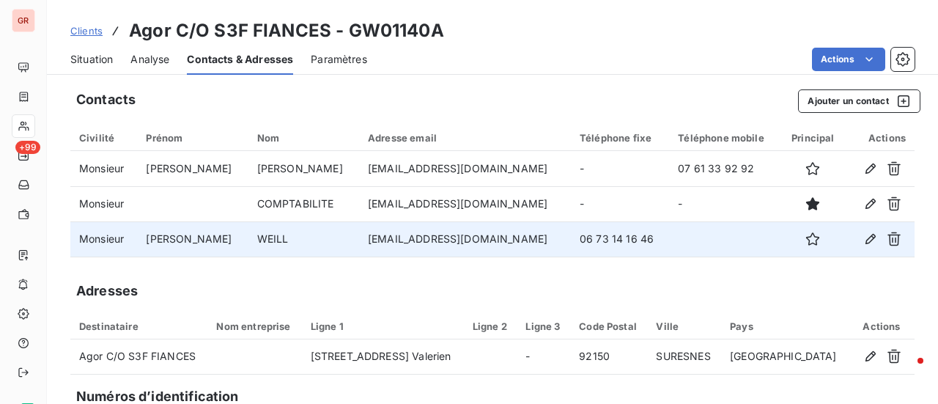
click at [620, 239] on td "06 73 14 16 46" at bounding box center [620, 238] width 98 height 35
drag, startPoint x: 618, startPoint y: 236, endPoint x: 528, endPoint y: 237, distance: 90.1
click at [528, 237] on tr "Monsieur Franck WEILL fweill@s3f-finances.fr 06 73 14 16 46" at bounding box center [492, 238] width 844 height 35
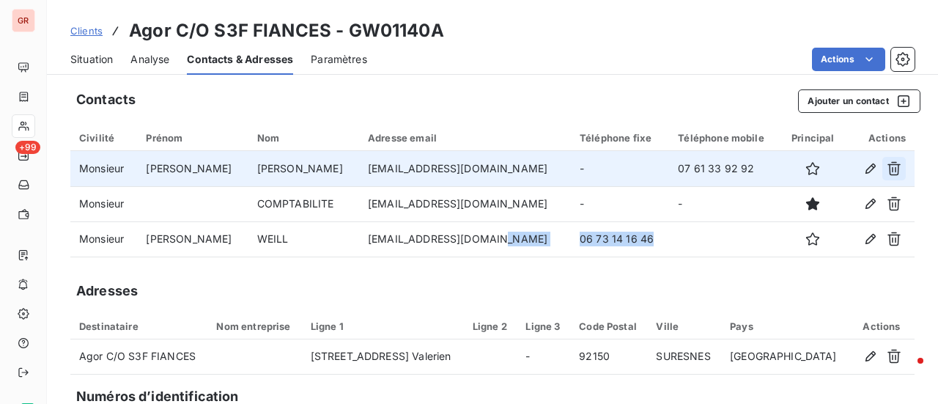
click at [887, 166] on icon "button" at bounding box center [893, 169] width 13 height 14
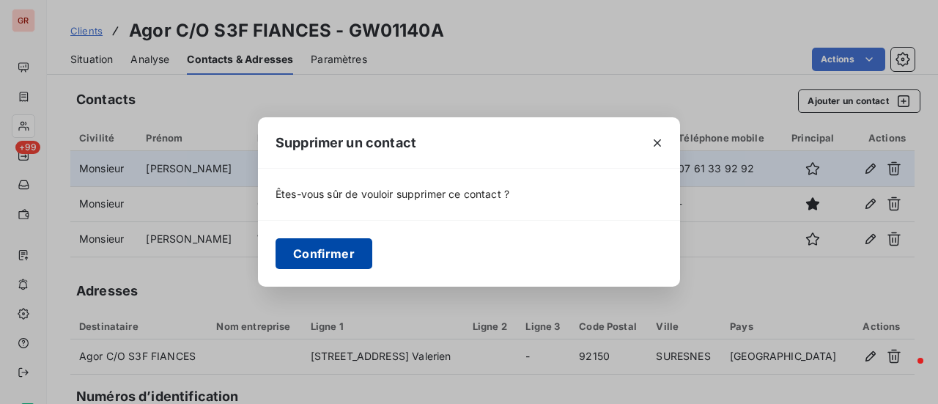
click at [343, 251] on button "Confirmer" at bounding box center [323, 253] width 97 height 31
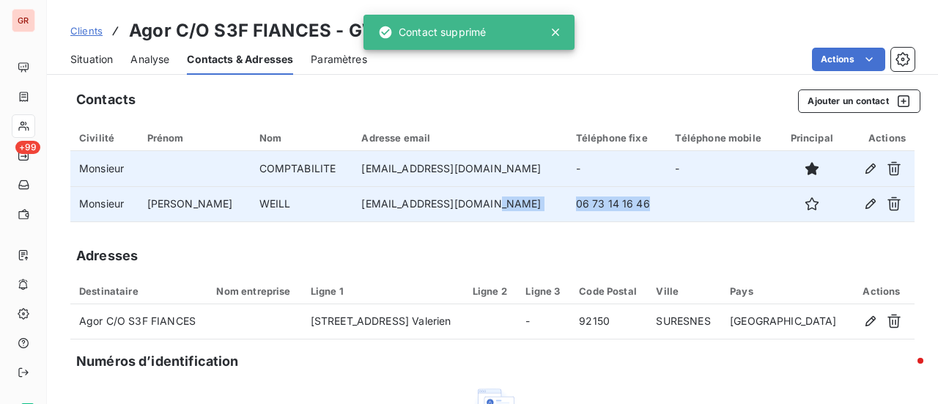
drag, startPoint x: 623, startPoint y: 204, endPoint x: 533, endPoint y: 203, distance: 89.4
click at [533, 203] on tr "Monsieur Franck WEILL fweill@s3f-finances.fr 06 73 14 16 46" at bounding box center [492, 203] width 844 height 35
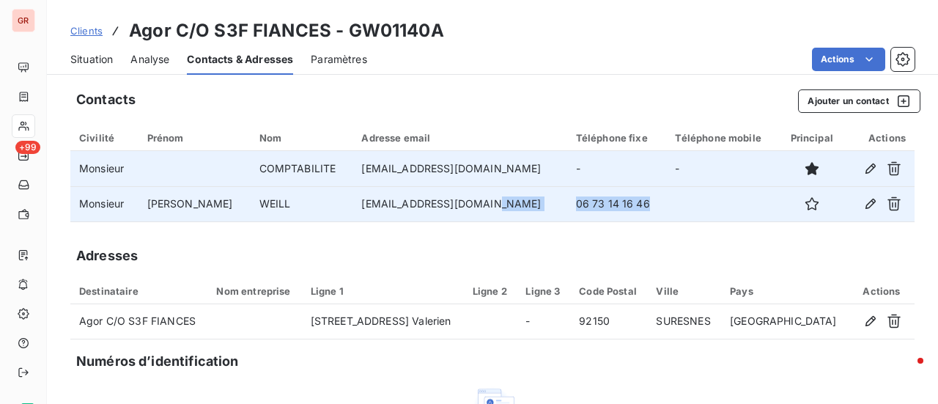
copy tr "06 73 14 16 46"
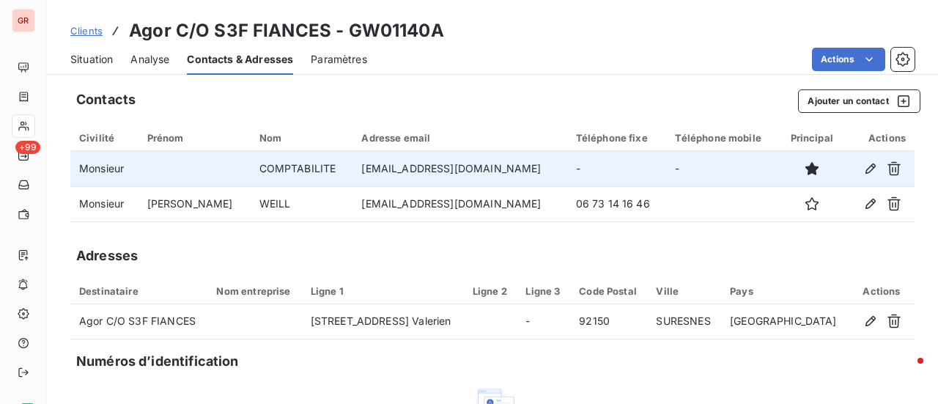
click at [476, 168] on td "comptabilite@mcdo-suresnes.com" at bounding box center [459, 168] width 214 height 35
drag, startPoint x: 507, startPoint y: 168, endPoint x: 326, endPoint y: 169, distance: 181.0
click at [352, 169] on td "comptabilite@mcdo-suresnes.com" at bounding box center [459, 168] width 214 height 35
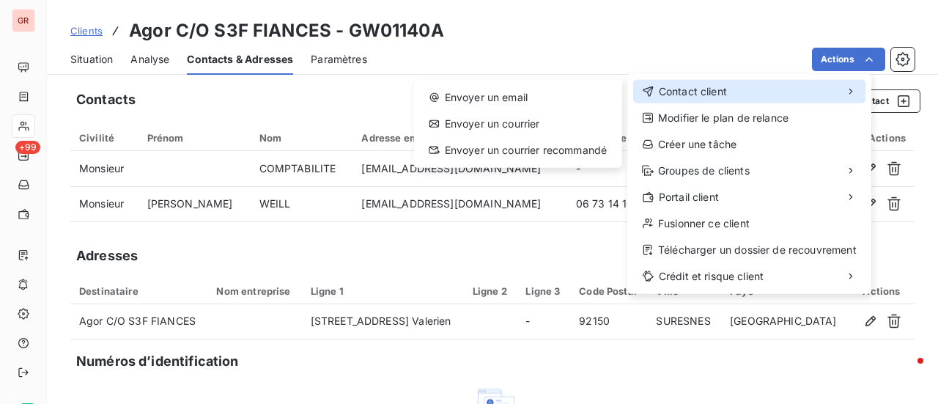
click at [722, 87] on span "Contact client" at bounding box center [693, 91] width 68 height 15
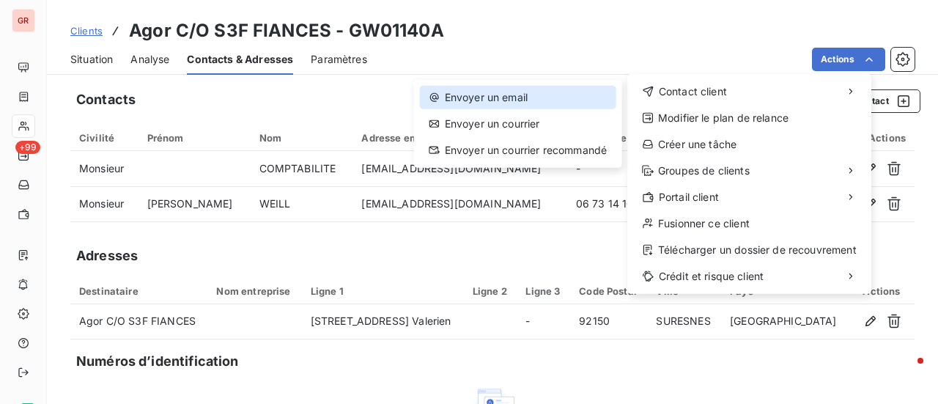
click at [523, 91] on div "Envoyer un email" at bounding box center [518, 97] width 196 height 23
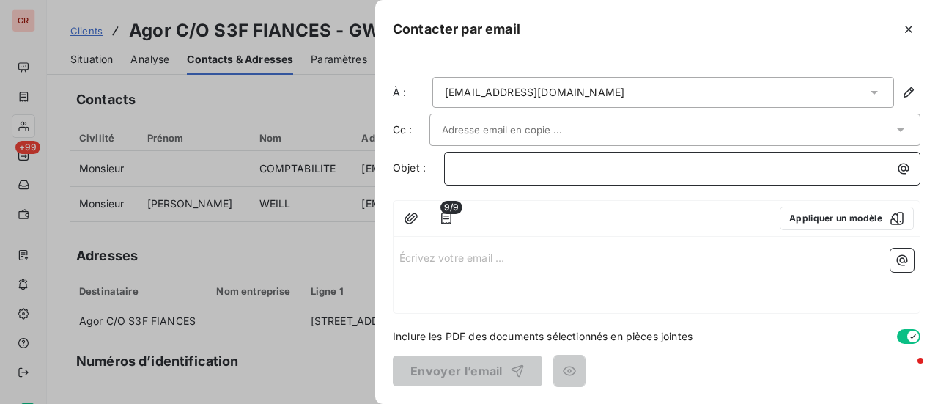
click at [497, 163] on p "﻿" at bounding box center [685, 168] width 459 height 17
click at [410, 259] on p "Écrivez votre email ... ﻿" at bounding box center [656, 256] width 514 height 17
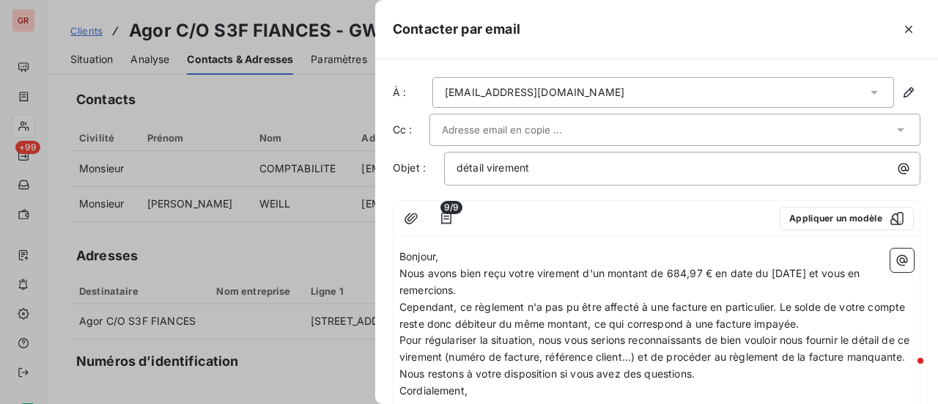
click at [536, 270] on span "Nous avons bien reçu votre virement d'un montant de 684,97 € en date du 11 août…" at bounding box center [631, 281] width 464 height 29
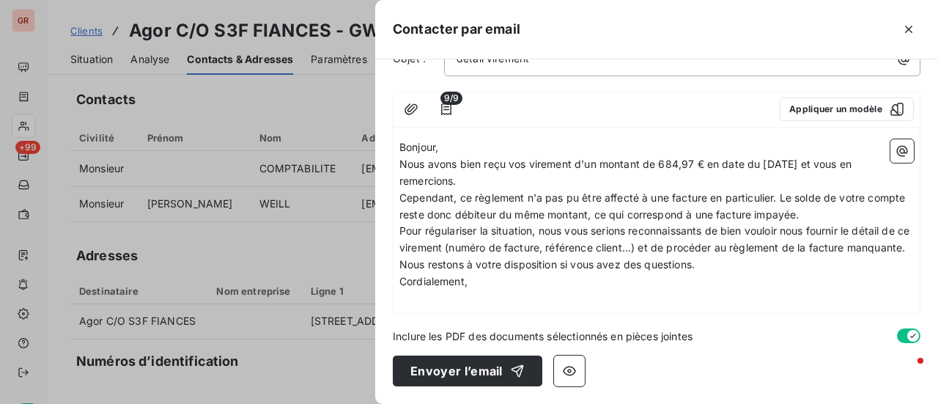
scroll to position [123, 0]
click at [573, 158] on span "Nous avons bien reçu vos virement d'un montant de 684,97 € en date du 11 août 2…" at bounding box center [626, 172] width 455 height 29
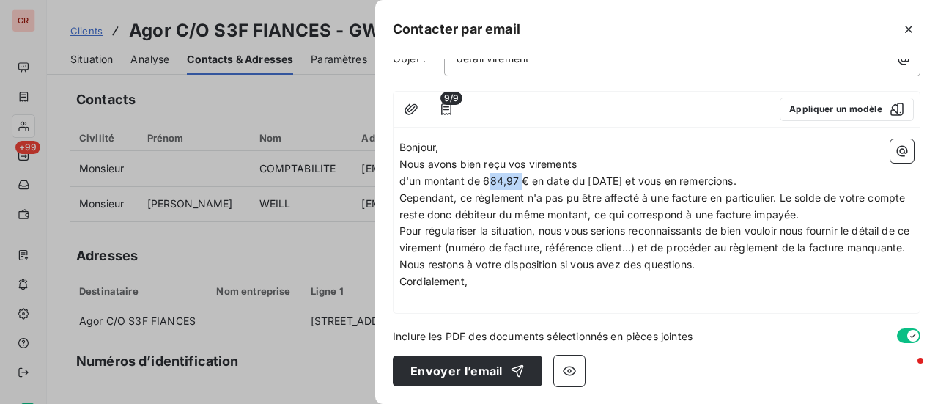
drag, startPoint x: 519, startPoint y: 166, endPoint x: 485, endPoint y: 164, distance: 34.5
click at [485, 174] on span "d'un montant de 684,97 € en date du 11 août 2025 et vous en remercions." at bounding box center [567, 180] width 337 height 12
drag, startPoint x: 623, startPoint y: 163, endPoint x: 585, endPoint y: 163, distance: 38.1
click at [585, 174] on span "d'un montant de 125.08 € en date du 11 août 2025 et vous en remercions." at bounding box center [566, 180] width 335 height 12
click at [654, 174] on span "d'un montant de 125.08 € en date du28 mars 2025 et vous en remercions." at bounding box center [565, 180] width 332 height 12
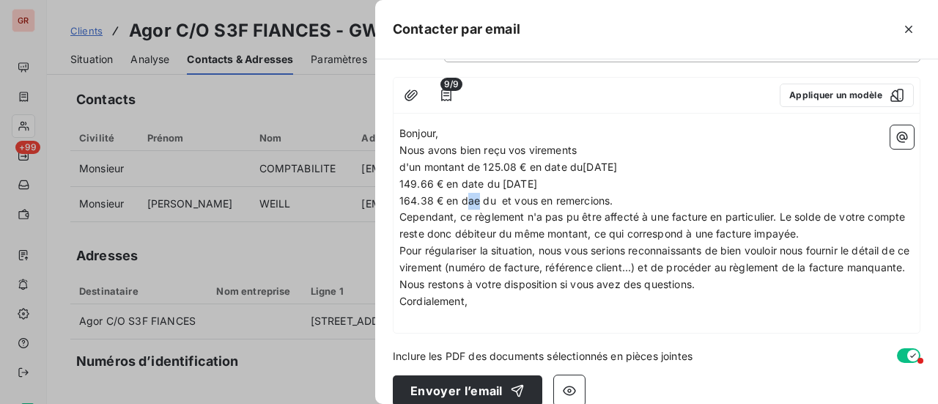
drag, startPoint x: 478, startPoint y: 199, endPoint x: 465, endPoint y: 197, distance: 14.0
click at [465, 197] on span "164.38 € en dae du et vous en remercions." at bounding box center [505, 200] width 213 height 12
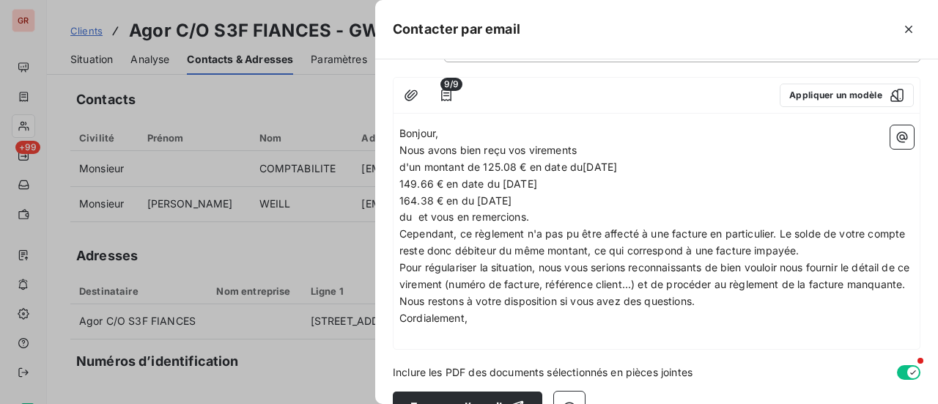
click at [574, 185] on p "149.66 € en date du 28 mars 2025" at bounding box center [656, 184] width 514 height 17
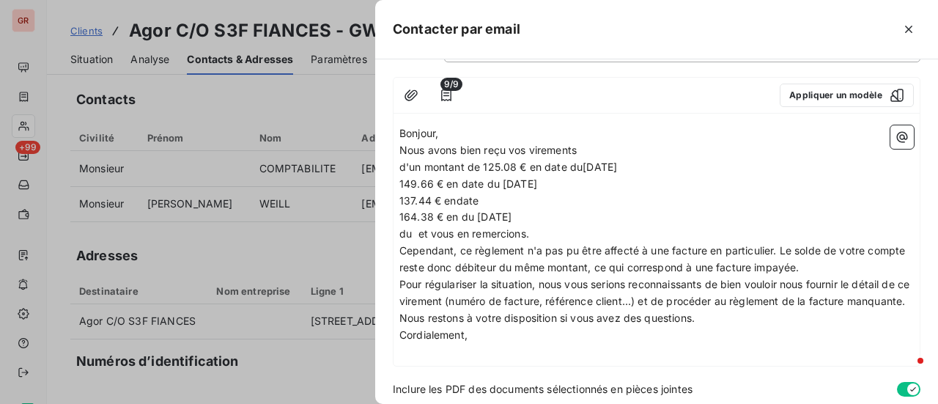
click at [456, 199] on span "137.44 € endate" at bounding box center [438, 200] width 79 height 12
click at [484, 203] on p "137.44 € en date" at bounding box center [656, 201] width 514 height 17
click at [570, 163] on span "d'un montant de 125.08 € en date du28 mars 2025" at bounding box center [508, 166] width 218 height 12
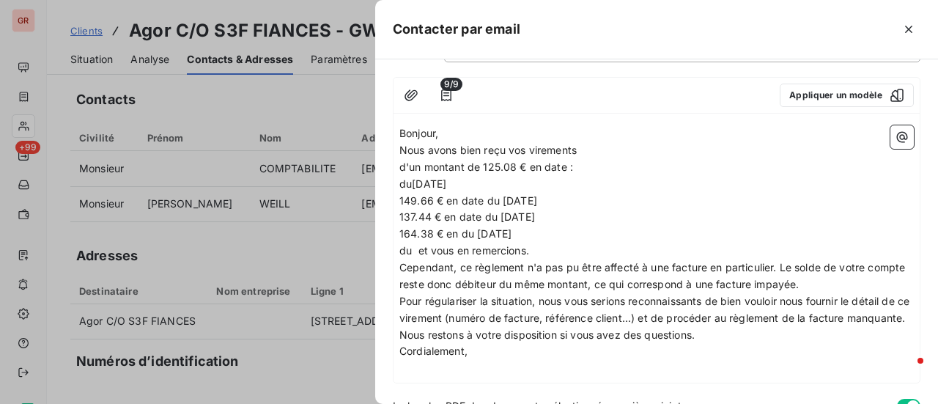
drag, startPoint x: 484, startPoint y: 180, endPoint x: 401, endPoint y: 180, distance: 82.1
click at [401, 180] on p "du28 mars 2025" at bounding box center [656, 184] width 514 height 17
drag, startPoint x: 578, startPoint y: 165, endPoint x: 530, endPoint y: 163, distance: 47.6
click at [530, 163] on p "d'un montant de 125.08 € en date :" at bounding box center [656, 167] width 514 height 17
click at [544, 168] on span "d'un montant de 125.08 € du28 mars 2025" at bounding box center [487, 166] width 177 height 12
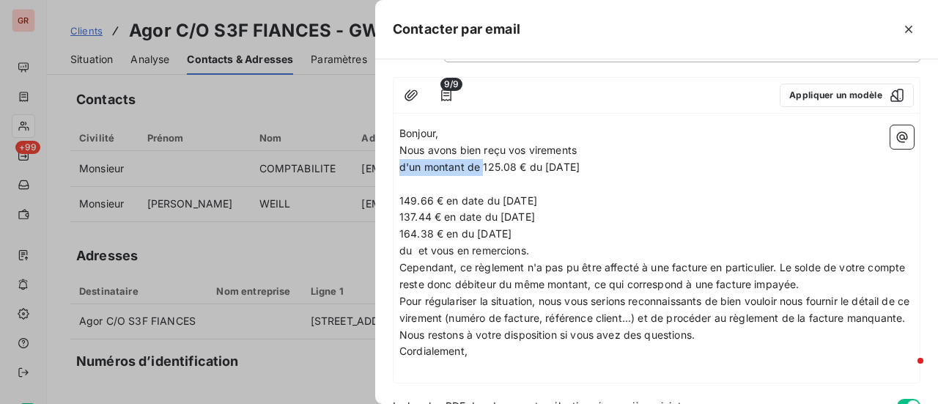
drag, startPoint x: 480, startPoint y: 166, endPoint x: 400, endPoint y: 163, distance: 79.9
click at [400, 163] on span "d'un montant de 125.08 € du 28 mars 2025" at bounding box center [489, 166] width 180 height 12
copy span "d'un montant de"
click at [399, 197] on span "149.66 € en date du 28 mars 2025" at bounding box center [468, 200] width 138 height 12
click at [399, 199] on div "Bonjour, Nous avons bien reçu vos virements d'un montant de 125.08 € du 28 mars…" at bounding box center [656, 250] width 526 height 263
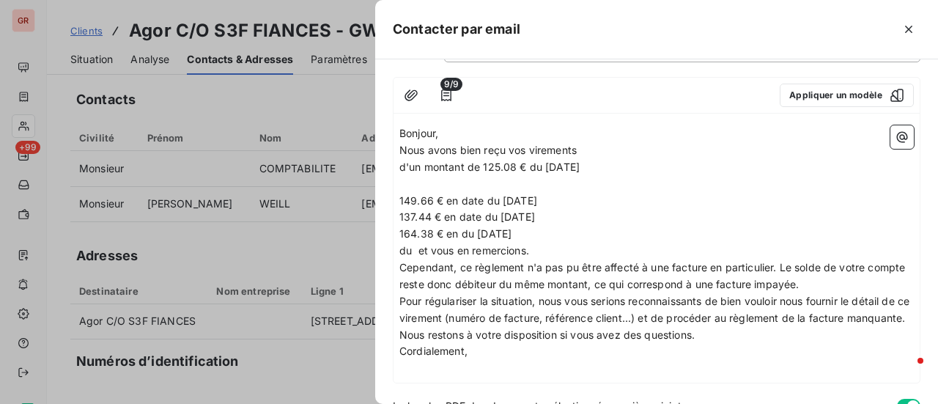
click at [400, 201] on span "149.66 € en date du 28 mars 2025" at bounding box center [468, 200] width 138 height 12
click at [401, 212] on span "137.44 € en date du 7 juillet 2025" at bounding box center [467, 216] width 136 height 12
click at [399, 211] on span "137.44 € en date du 7 juillet 2025" at bounding box center [467, 216] width 136 height 12
click at [401, 231] on span "164.38 € en du 8 juillet 2025" at bounding box center [455, 233] width 112 height 12
click at [403, 233] on span "164.38 € en du 8 juillet 2025" at bounding box center [455, 233] width 112 height 12
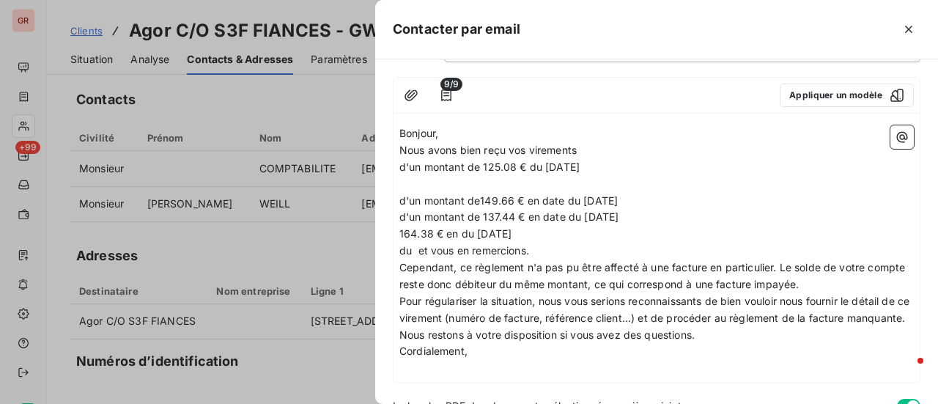
click at [401, 234] on span "164.38 € en du 8 juillet 2025" at bounding box center [455, 233] width 112 height 12
click at [483, 201] on span "d'un montant de149.66 € en date du 28 mars 2025" at bounding box center [508, 200] width 218 height 12
click at [634, 235] on p "d'un montant de 164.38 € en du 8 juillet 2025" at bounding box center [656, 234] width 514 height 17
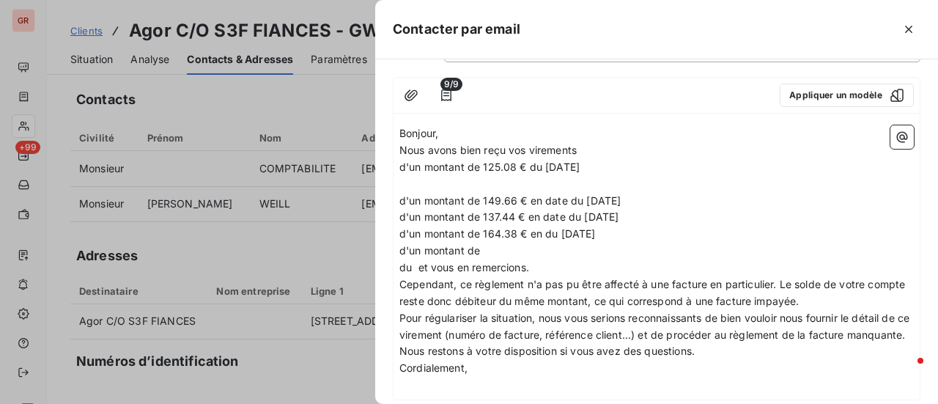
click at [656, 212] on p "d'un montant de 137.44 € en date du 7 juillet 2025" at bounding box center [656, 217] width 514 height 17
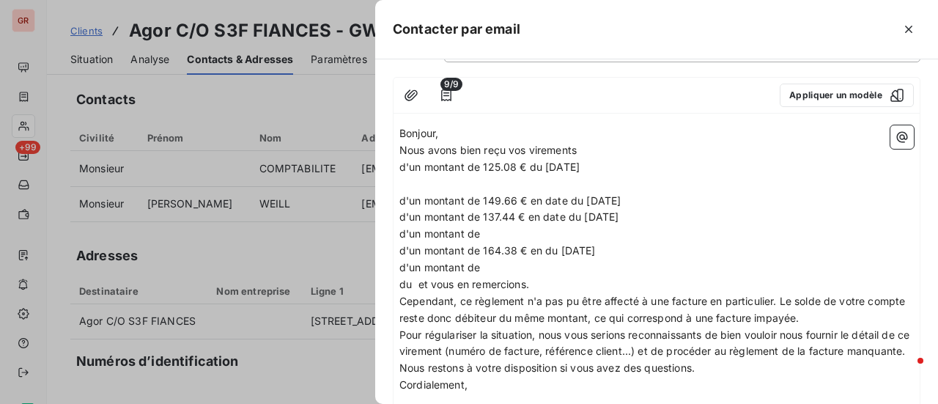
click at [623, 168] on p "d'un montant de 125.08 € du 28 mars 2025" at bounding box center [656, 167] width 514 height 17
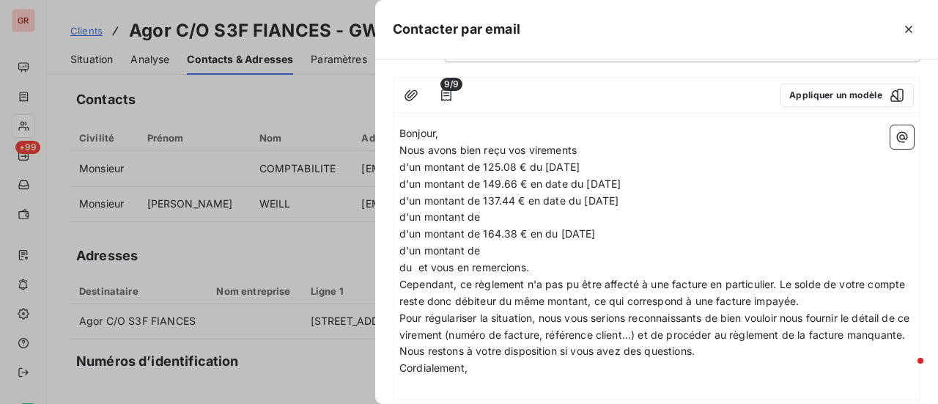
click at [530, 162] on span "d'un montant de 125.08 € du 28 mars 2025" at bounding box center [489, 166] width 180 height 12
click at [506, 210] on p "d'un montant de" at bounding box center [656, 217] width 514 height 17
drag, startPoint x: 522, startPoint y: 229, endPoint x: 485, endPoint y: 229, distance: 36.6
click at [485, 229] on span "d'un montant de 164.38 € en du 8 juillet 2025" at bounding box center [497, 233] width 196 height 12
click at [546, 231] on span "d'un montant de 137.44 € en du 8 juillet 2025" at bounding box center [496, 233] width 194 height 12
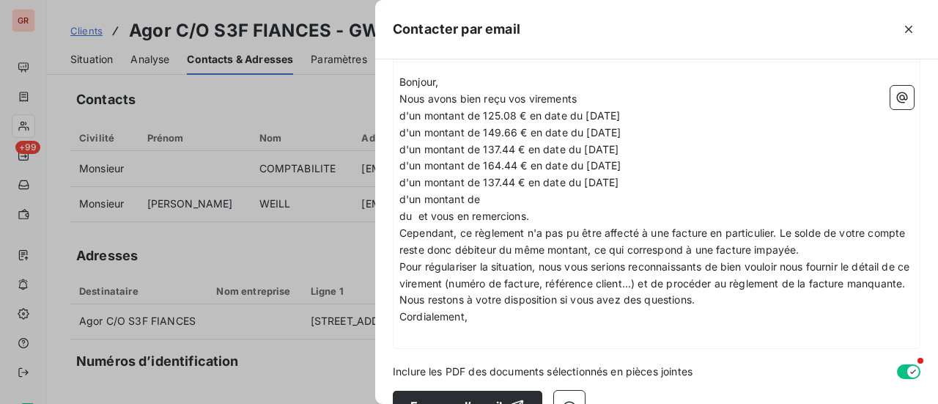
scroll to position [196, 0]
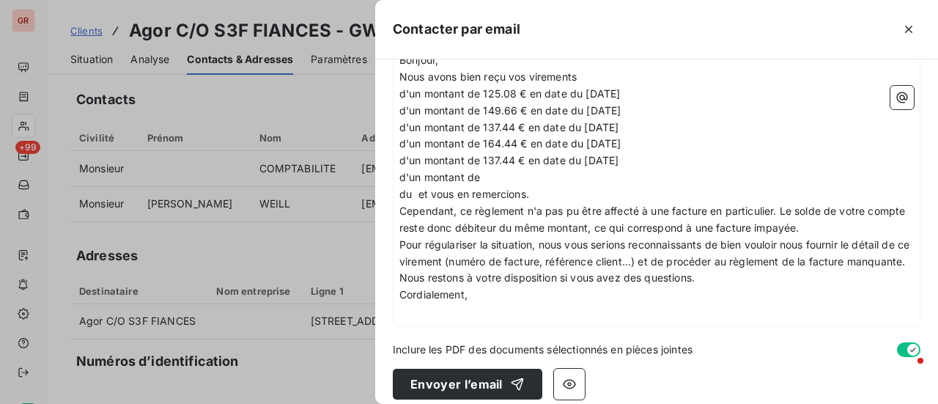
drag, startPoint x: 497, startPoint y: 175, endPoint x: 399, endPoint y: 177, distance: 97.5
click at [399, 177] on p "d'un montant de" at bounding box center [656, 177] width 514 height 17
drag, startPoint x: 414, startPoint y: 191, endPoint x: 381, endPoint y: 191, distance: 33.0
click at [381, 191] on div "À : comptabilite@mcdo-suresnes.com Cc : Objet : détail virement 9/9 Appliquer u…" at bounding box center [656, 231] width 563 height 344
click at [658, 159] on p "d'un montant de 137.44 € en date du 8 juillet 2025" at bounding box center [656, 160] width 514 height 17
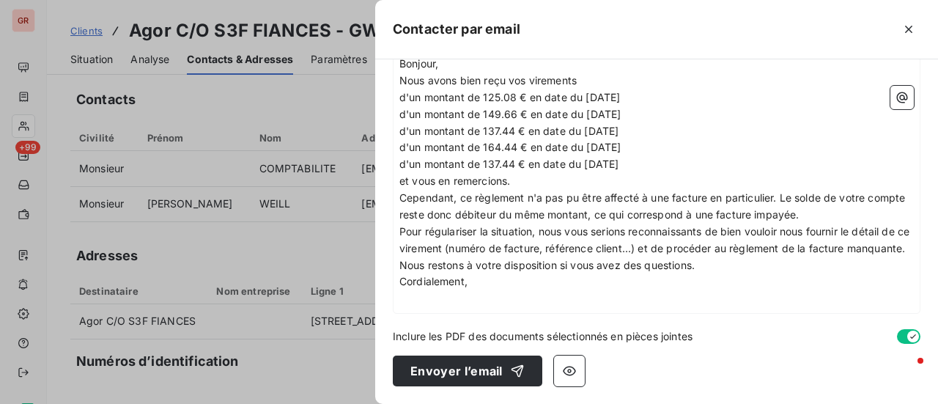
click at [544, 173] on p "et vous en remercions." at bounding box center [656, 181] width 514 height 17
click at [848, 207] on p "Cependant, ce règlement n'a pas pu être affecté à une facture en particulier. L…" at bounding box center [656, 207] width 514 height 34
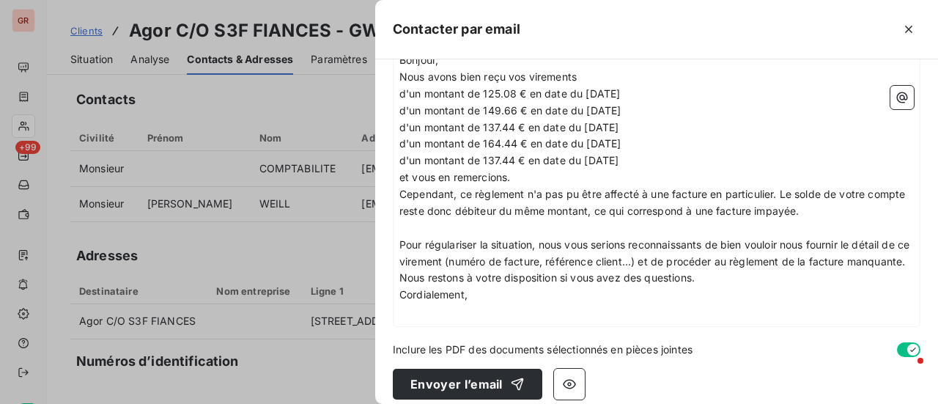
click at [849, 209] on p "Cependant, ce règlement n'a pas pu être affecté à une facture en particulier. L…" at bounding box center [656, 203] width 514 height 34
click at [848, 211] on p "Cependant, ce règlement n'a pas pu être affecté à une facture en particulier. L…" at bounding box center [656, 203] width 514 height 34
click at [850, 205] on p "Cependant, ce règlement n'a pas pu être affecté à une facture en particulier. L…" at bounding box center [656, 203] width 514 height 34
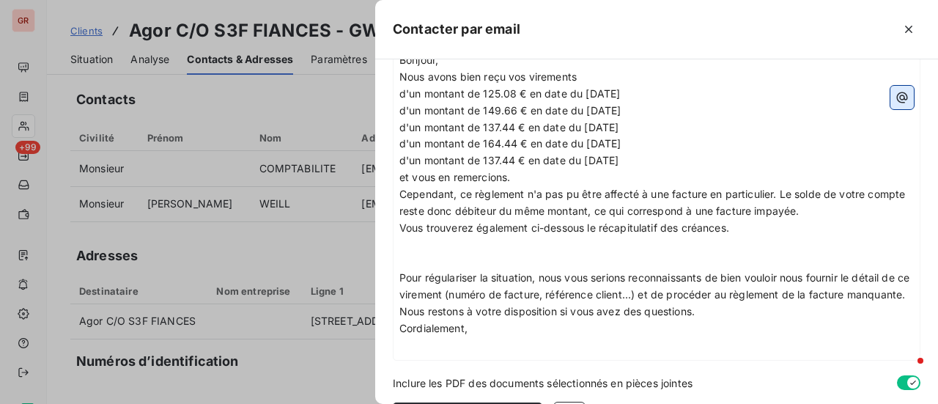
click at [897, 99] on icon "button" at bounding box center [902, 97] width 11 height 11
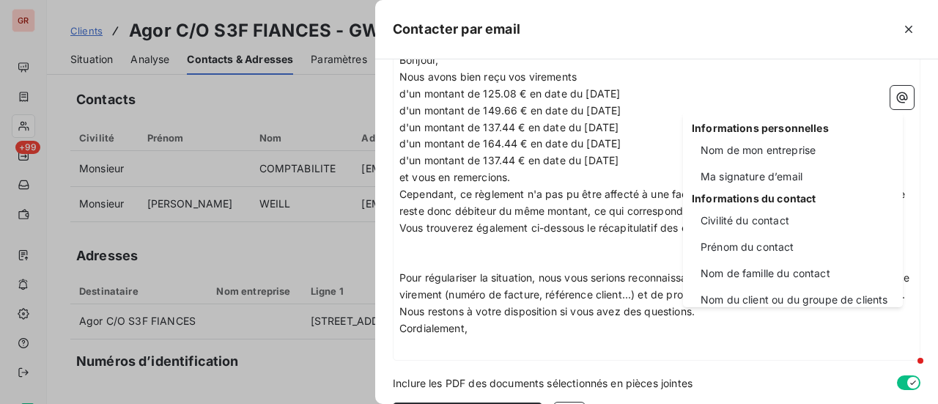
scroll to position [73, 0]
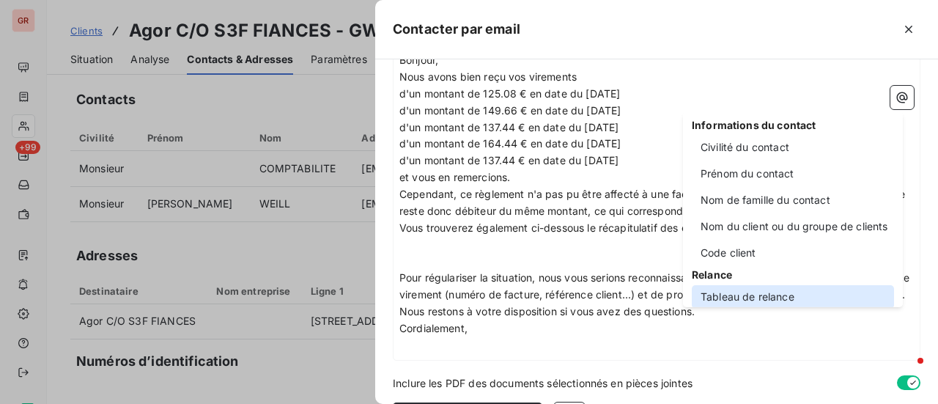
click at [765, 292] on div "Tableau de relance" at bounding box center [793, 296] width 202 height 23
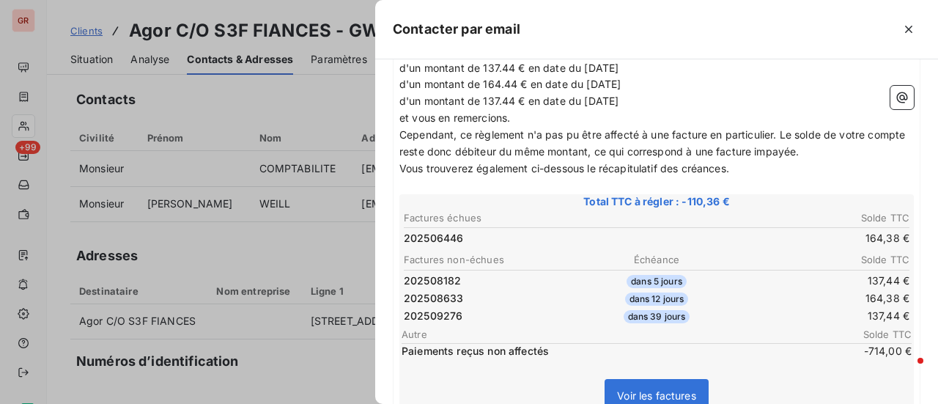
scroll to position [217, 0]
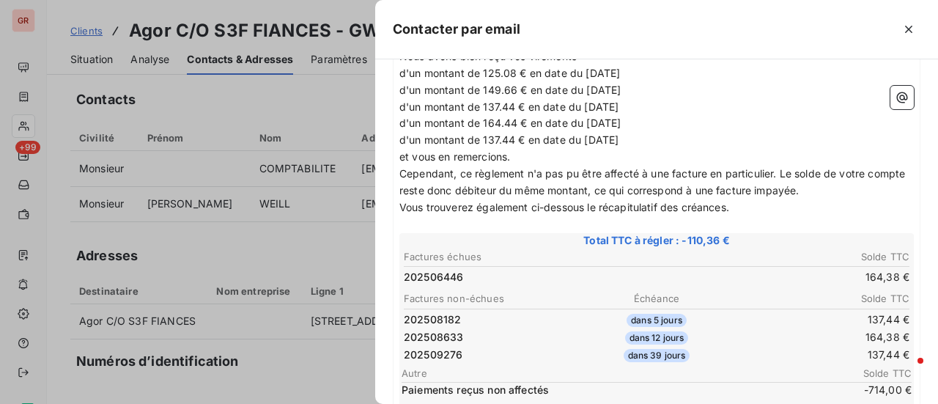
click at [761, 289] on table "Factures non-échues Échéance Solde TTC 202508182 dans 5 jours 137,44 € 20250863…" at bounding box center [656, 326] width 510 height 75
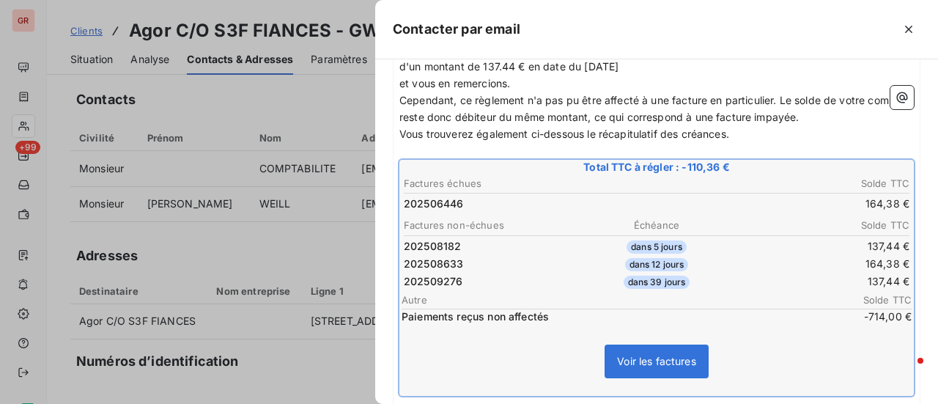
scroll to position [437, 0]
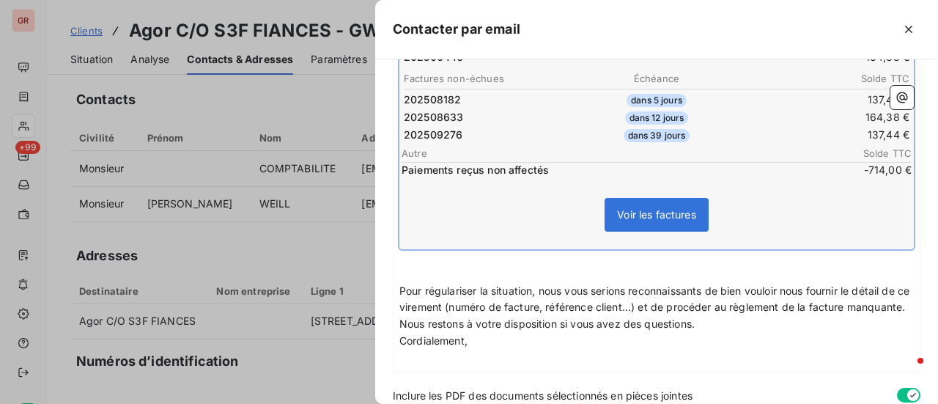
click at [665, 306] on span "Pour régulariser la situation, nous vous serions reconnaissants de bien vouloir…" at bounding box center [655, 298] width 513 height 29
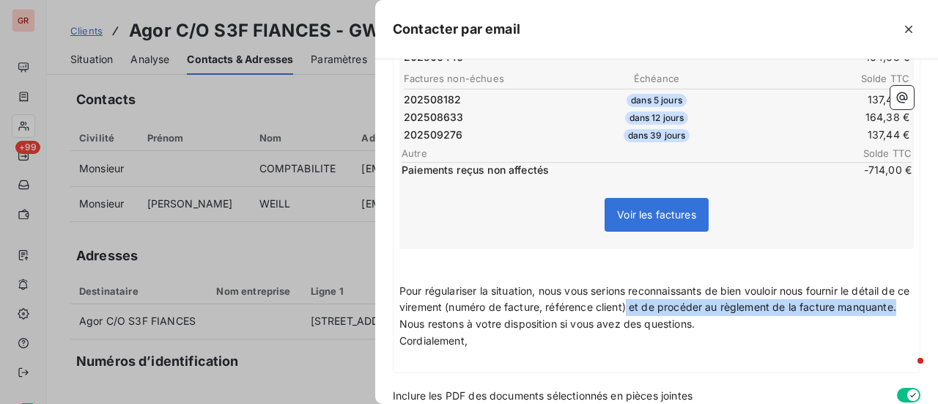
drag, startPoint x: 659, startPoint y: 306, endPoint x: 861, endPoint y: 319, distance: 202.6
click at [861, 317] on p "Pour régulariser la situation, nous vous serions reconnaissants de bien vouloir…" at bounding box center [656, 300] width 514 height 34
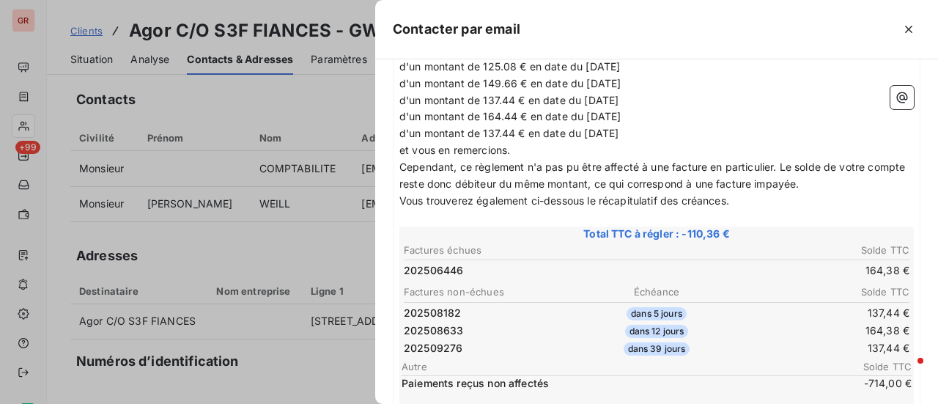
scroll to position [217, 0]
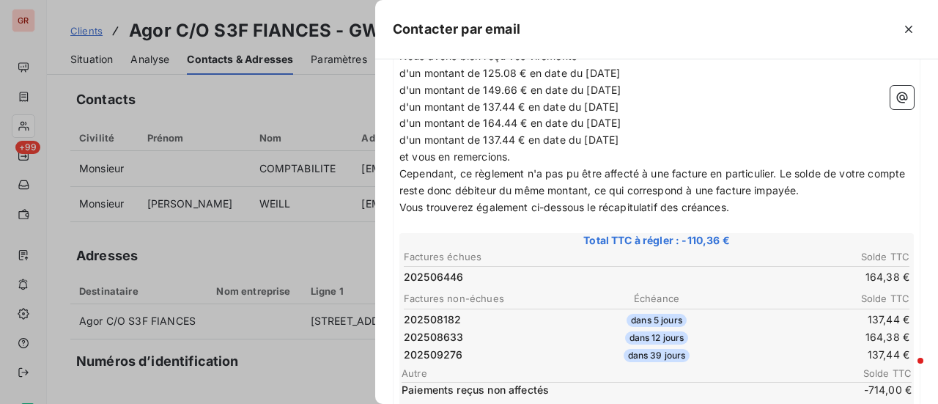
click at [520, 251] on th "Factures échues" at bounding box center [529, 256] width 253 height 15
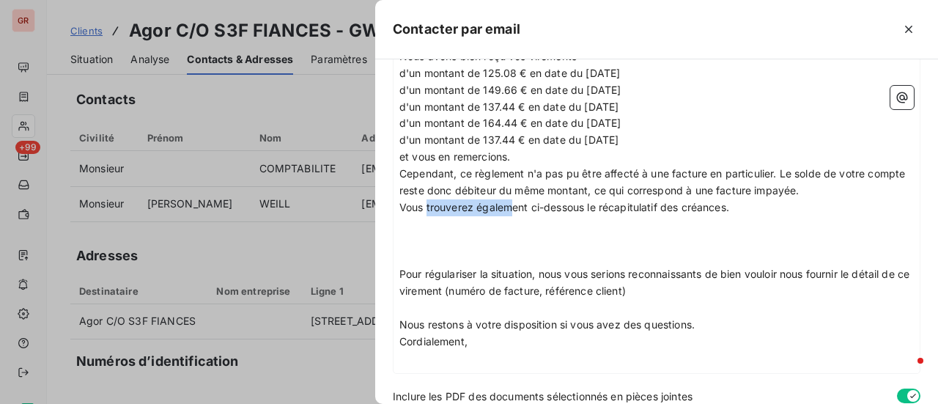
drag, startPoint x: 743, startPoint y: 207, endPoint x: 541, endPoint y: 209, distance: 202.2
click at [534, 209] on p "Vous trouverez également ci-dessous le récapitulatif des créances." at bounding box center [656, 207] width 514 height 17
drag, startPoint x: 739, startPoint y: 206, endPoint x: 401, endPoint y: 220, distance: 338.0
click at [393, 207] on div "Bonjour, Nous avons bien reçu vos virements d'un montant de 125.08 € en date du…" at bounding box center [656, 199] width 526 height 347
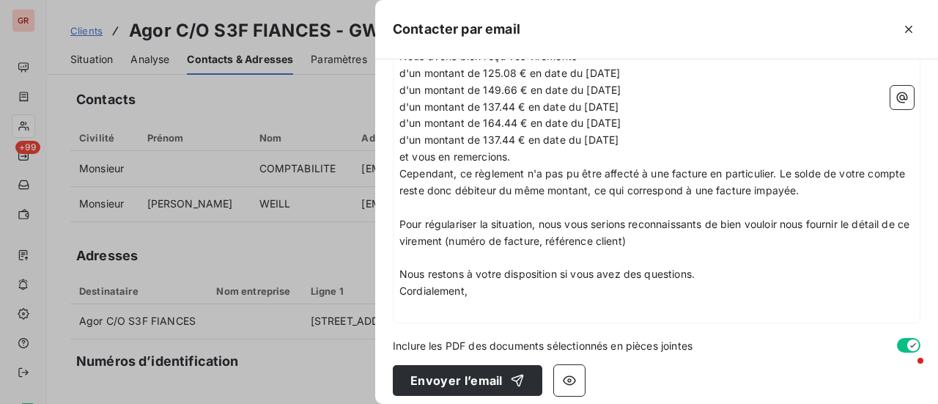
click at [661, 238] on p "Pour régulariser la situation, nous vous serions reconnaissants de bien vouloir…" at bounding box center [656, 233] width 514 height 34
click at [541, 218] on span "Pour régulariser la situation, nous vous serions reconnaissants de bien vouloir…" at bounding box center [655, 232] width 513 height 29
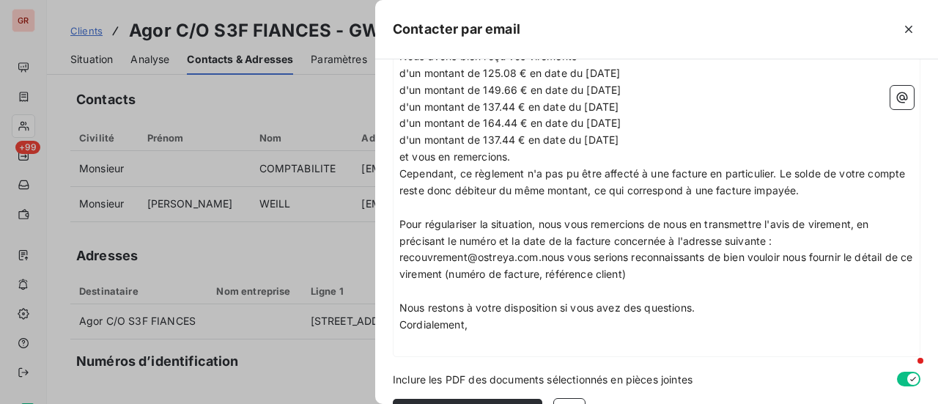
click at [858, 221] on span "Pour régulariser la situation, nous vous remercions de nous en transmettre l'av…" at bounding box center [657, 249] width 516 height 63
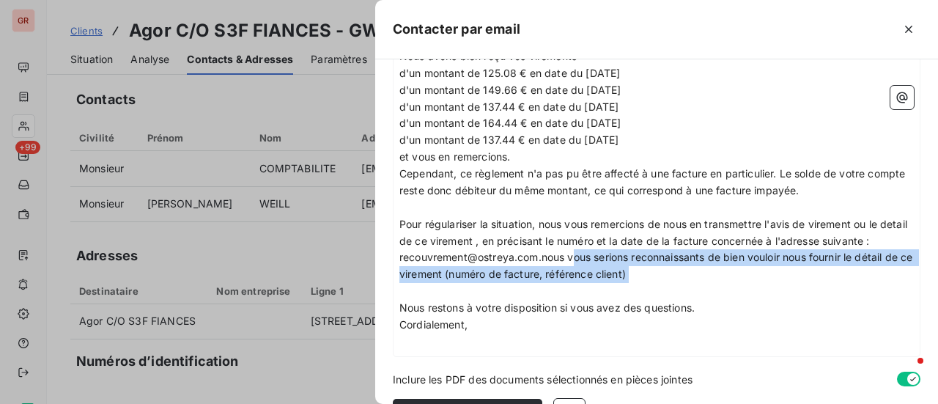
drag, startPoint x: 574, startPoint y: 256, endPoint x: 651, endPoint y: 284, distance: 81.8
click at [651, 284] on div "Bonjour, Nous avons bien reçu vos virements d'un montant de 125.08 € en date du…" at bounding box center [656, 191] width 514 height 319
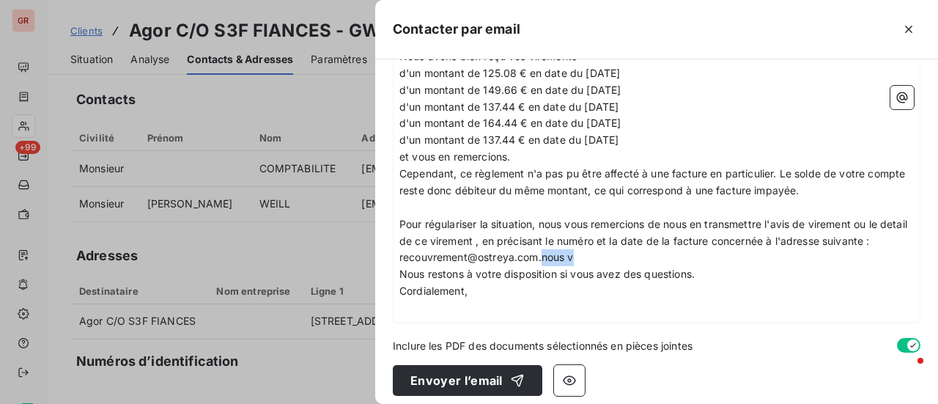
drag, startPoint x: 593, startPoint y: 254, endPoint x: 542, endPoint y: 254, distance: 51.3
click at [542, 254] on p "Pour régulariser la situation, nous vous remercions de nous en transmettre l'av…" at bounding box center [656, 241] width 514 height 51
click at [412, 307] on p "﻿" at bounding box center [656, 308] width 514 height 17
click at [895, 100] on icon "button" at bounding box center [902, 97] width 15 height 15
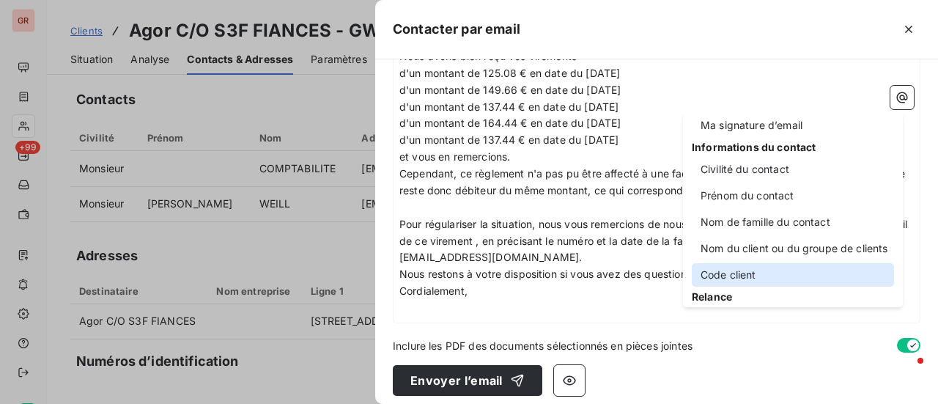
scroll to position [0, 0]
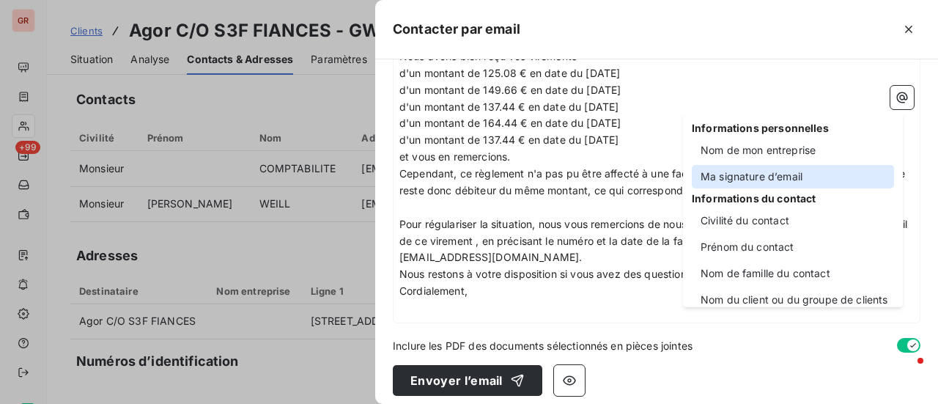
click at [790, 171] on div "Ma signature d’email" at bounding box center [793, 176] width 202 height 23
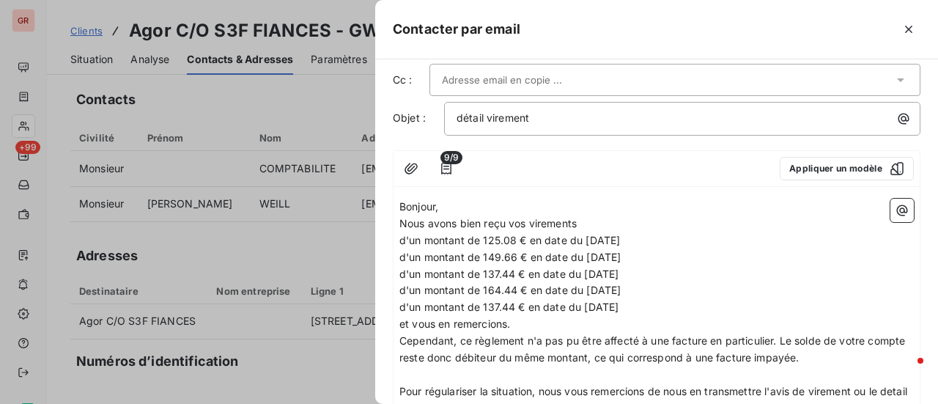
scroll to position [73, 0]
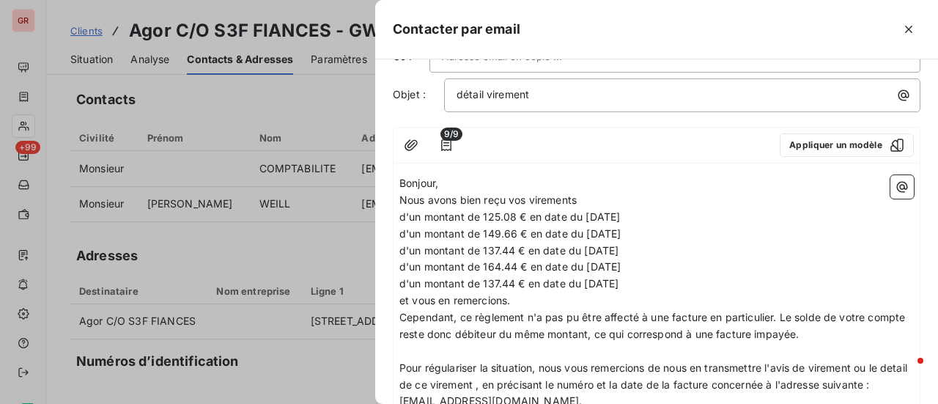
click at [406, 296] on span "et vous en remercions." at bounding box center [454, 300] width 111 height 12
click at [539, 299] on p "et vous en remercions." at bounding box center [656, 300] width 514 height 17
click at [405, 297] on span "et vous en remercions." at bounding box center [454, 300] width 111 height 12
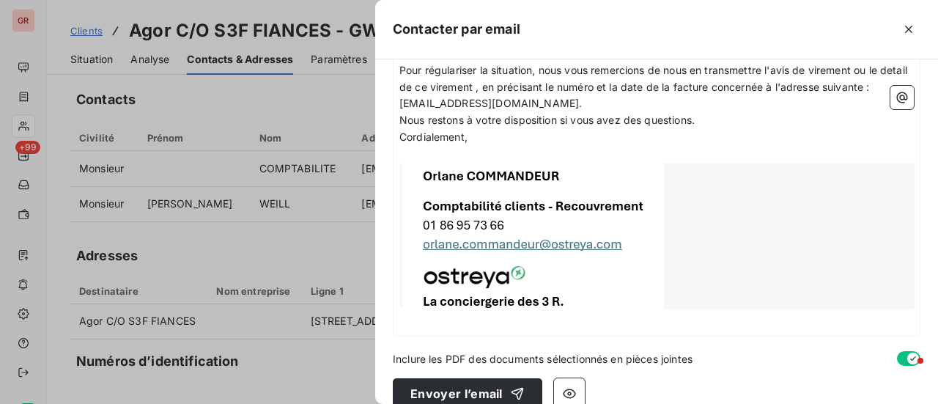
scroll to position [391, 0]
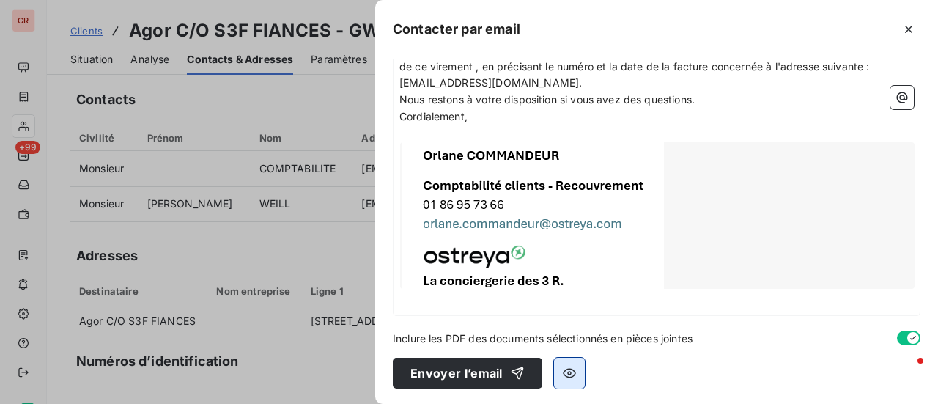
click at [567, 376] on icon "button" at bounding box center [569, 373] width 15 height 15
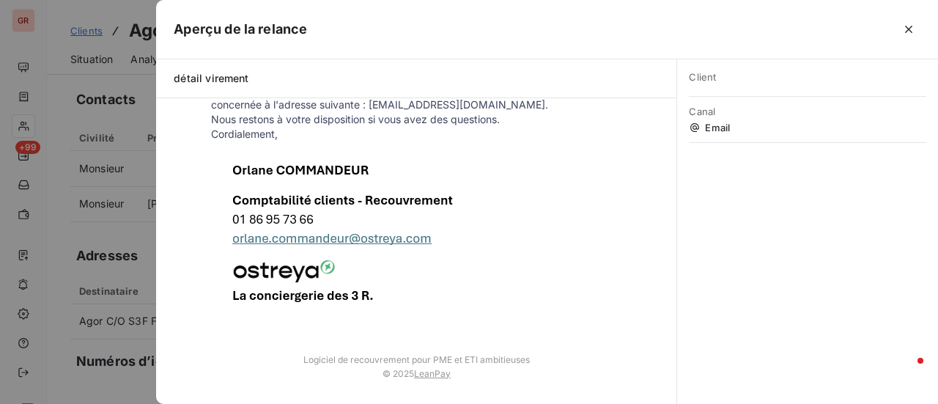
scroll to position [306, 0]
click at [144, 289] on div at bounding box center [469, 202] width 938 height 404
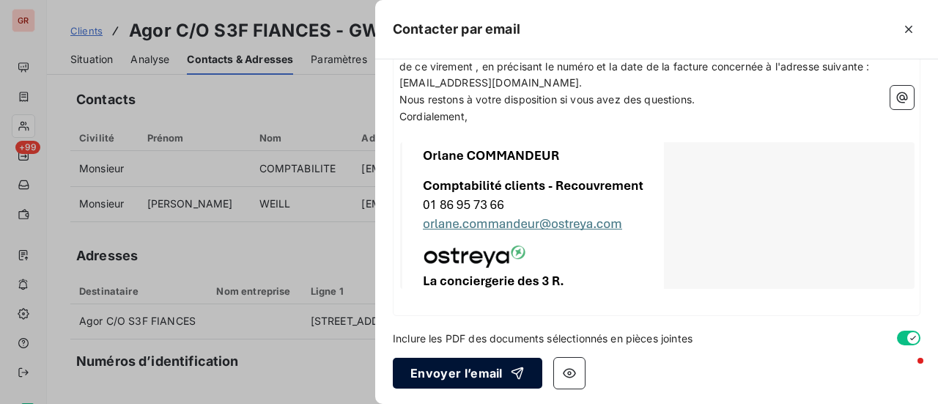
click at [466, 376] on button "Envoyer l’email" at bounding box center [467, 373] width 149 height 31
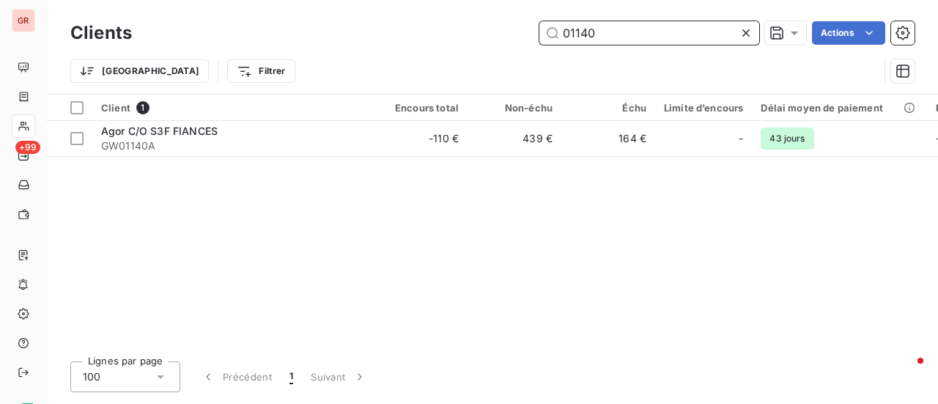
drag, startPoint x: 607, startPoint y: 26, endPoint x: 441, endPoint y: 42, distance: 166.3
click at [475, 42] on div "01140 Actions" at bounding box center [531, 32] width 765 height 23
paste input "GW03038A"
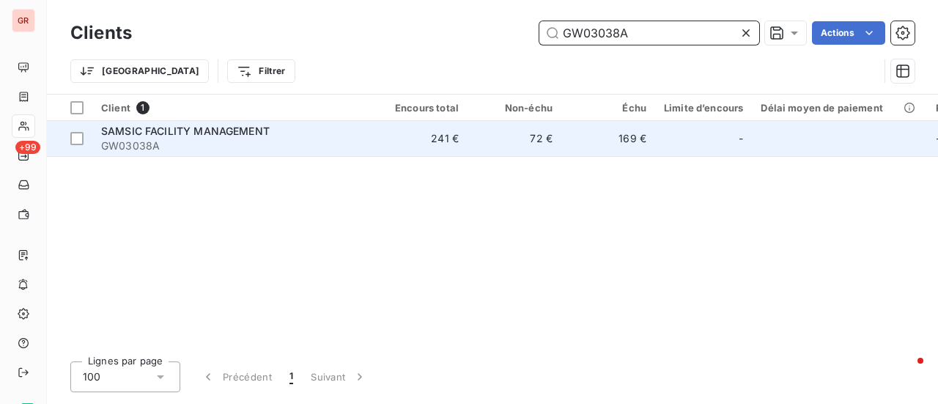
type input "GW03038A"
click at [240, 131] on span "SAMSIC FACILITY MANAGEMENT" at bounding box center [185, 131] width 169 height 12
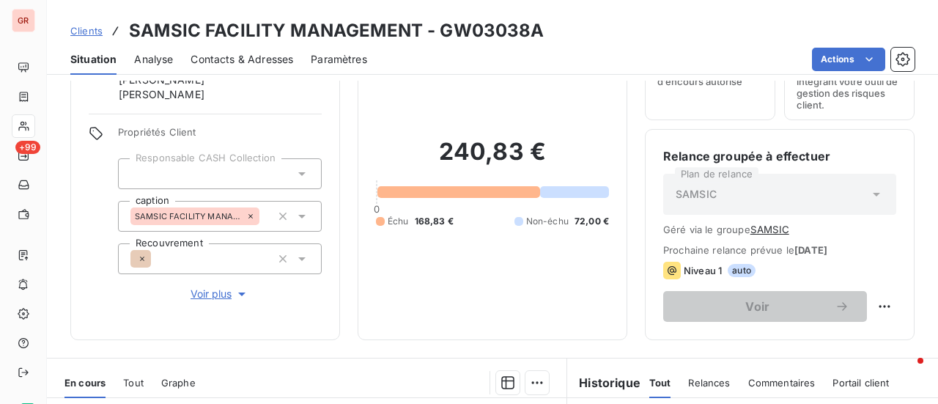
scroll to position [293, 0]
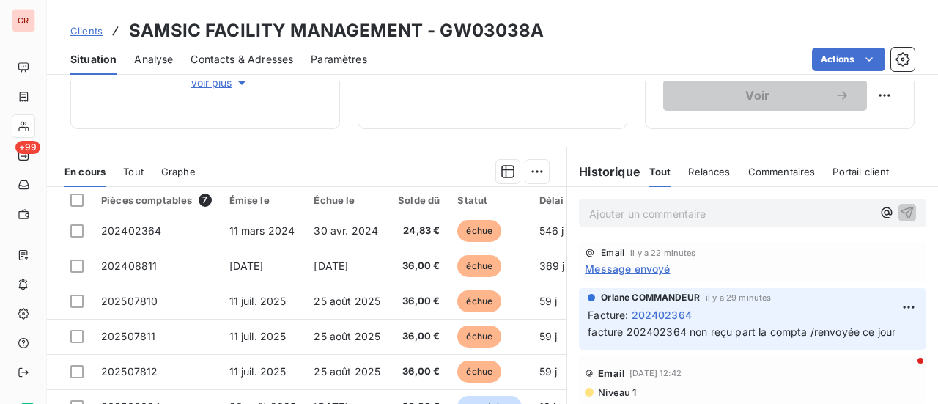
click at [642, 267] on span "Message envoyé" at bounding box center [627, 268] width 85 height 15
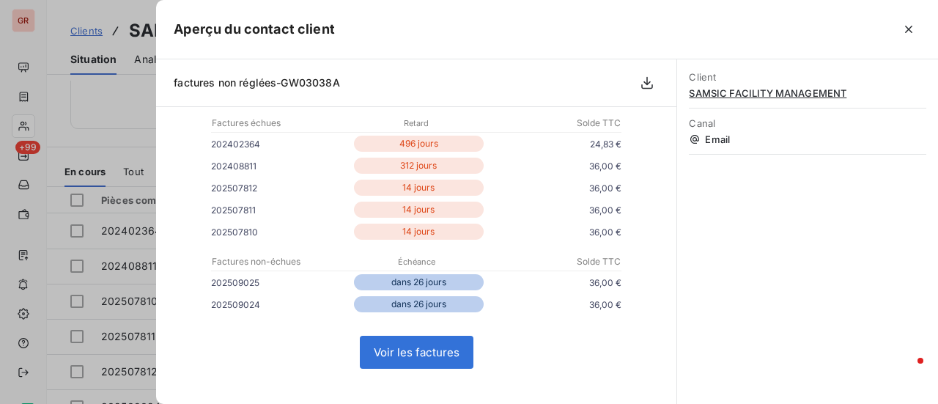
scroll to position [0, 0]
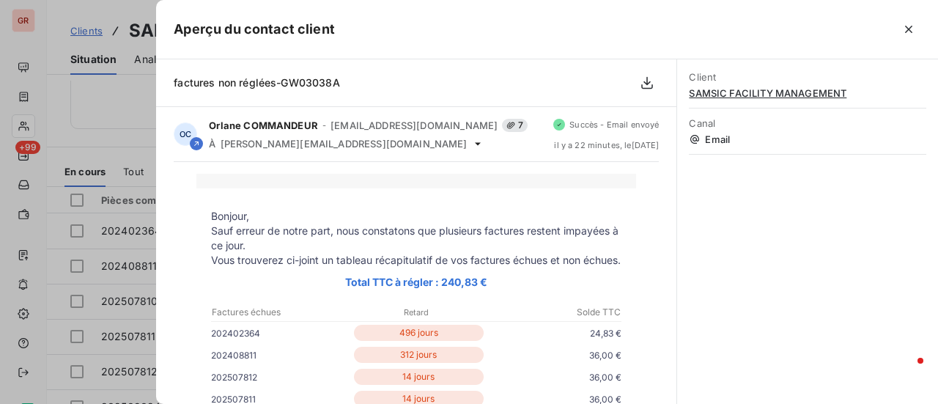
click at [84, 122] on div at bounding box center [469, 202] width 938 height 404
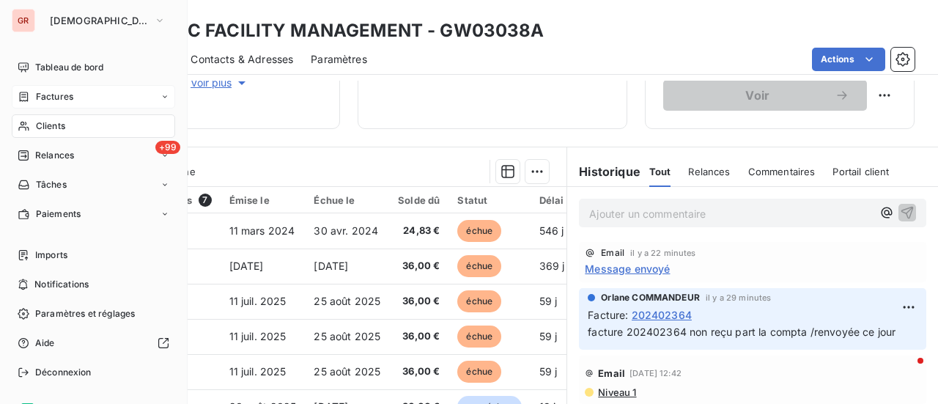
click at [66, 102] on span "Factures" at bounding box center [54, 96] width 37 height 13
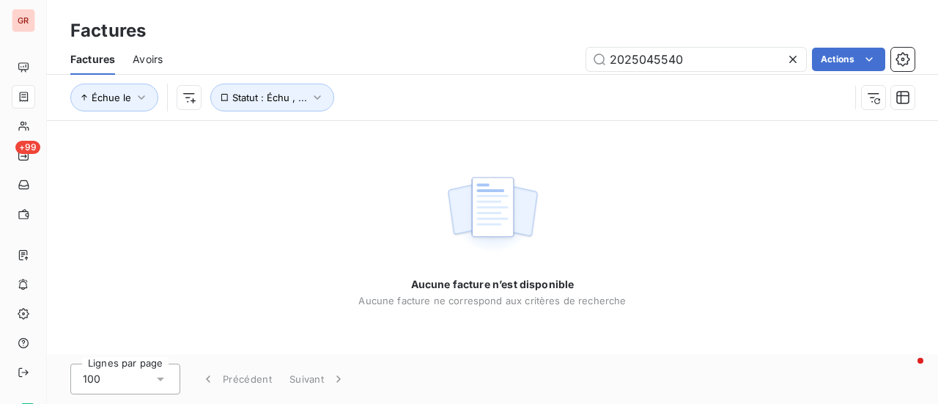
drag, startPoint x: 690, startPoint y: 62, endPoint x: 541, endPoint y: 62, distance: 149.5
click at [547, 62] on div "2025045540 Actions" at bounding box center [547, 59] width 734 height 23
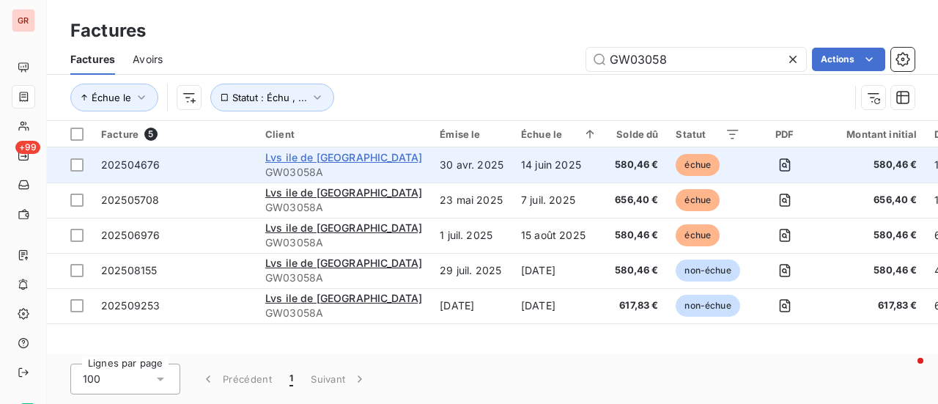
type input "GW03058"
click at [308, 160] on span "Lvs ile de France" at bounding box center [343, 157] width 157 height 12
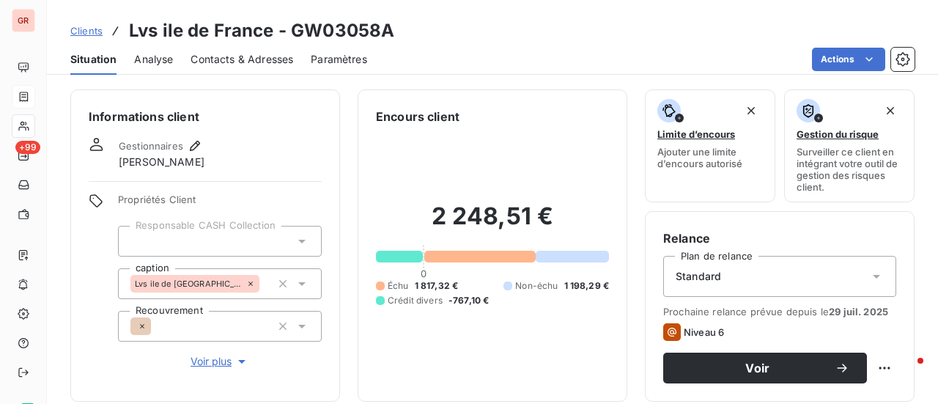
click at [256, 59] on span "Contacts & Adresses" at bounding box center [241, 59] width 103 height 15
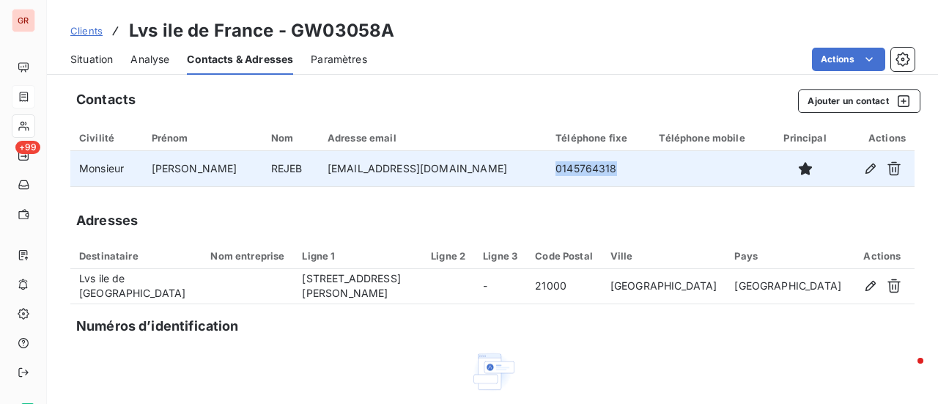
drag, startPoint x: 601, startPoint y: 173, endPoint x: 539, endPoint y: 172, distance: 62.3
click at [547, 172] on td "0145764318" at bounding box center [598, 168] width 103 height 35
copy td "0145764318"
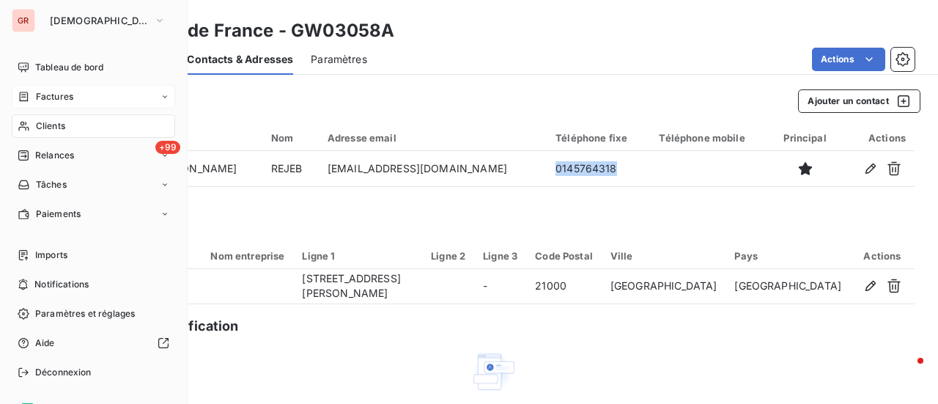
click at [64, 97] on span "Factures" at bounding box center [54, 96] width 37 height 13
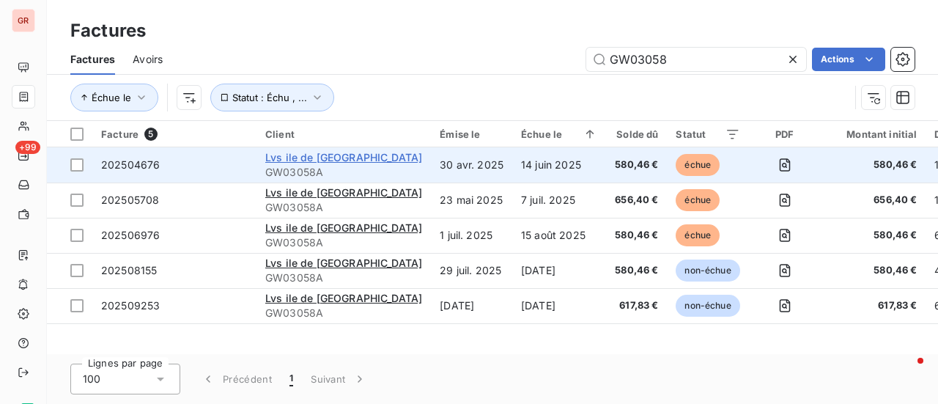
click at [324, 155] on span "Lvs ile de France" at bounding box center [343, 157] width 157 height 12
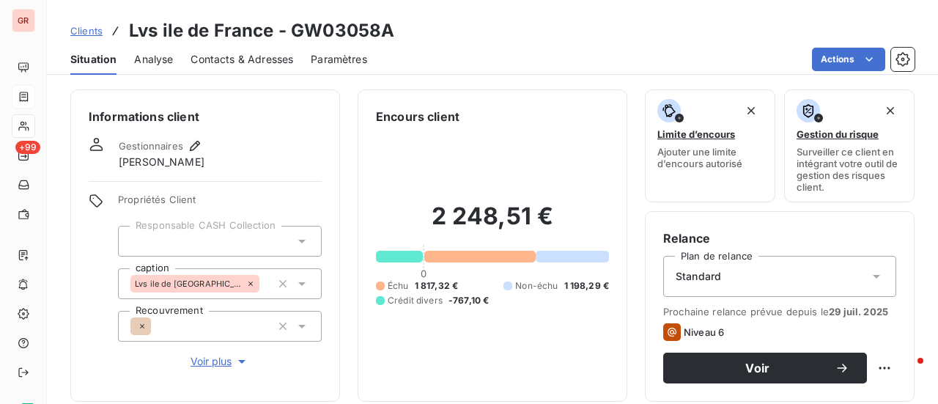
click at [279, 57] on span "Contacts & Adresses" at bounding box center [241, 59] width 103 height 15
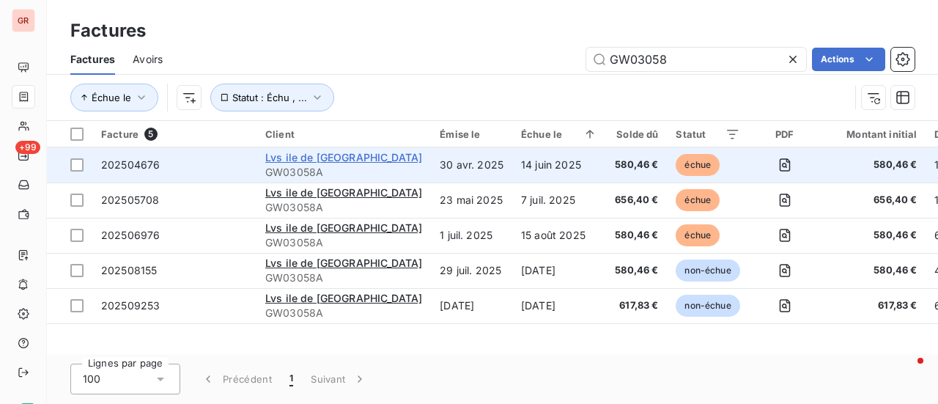
click at [317, 158] on span "Lvs ile de France" at bounding box center [343, 157] width 157 height 12
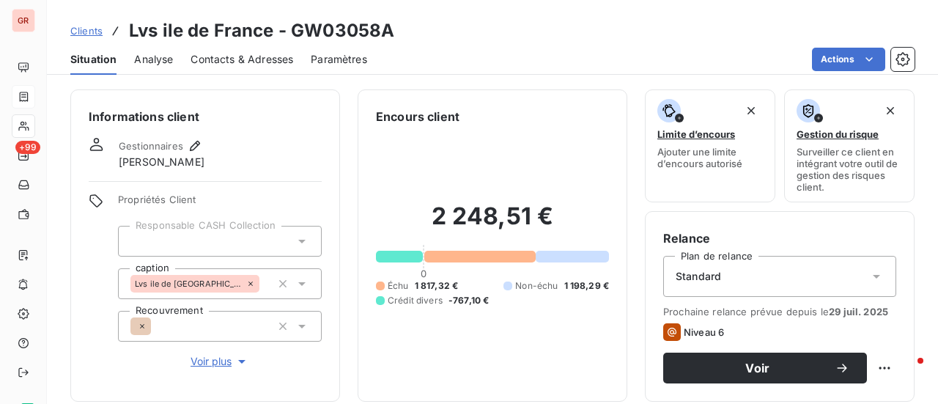
scroll to position [147, 0]
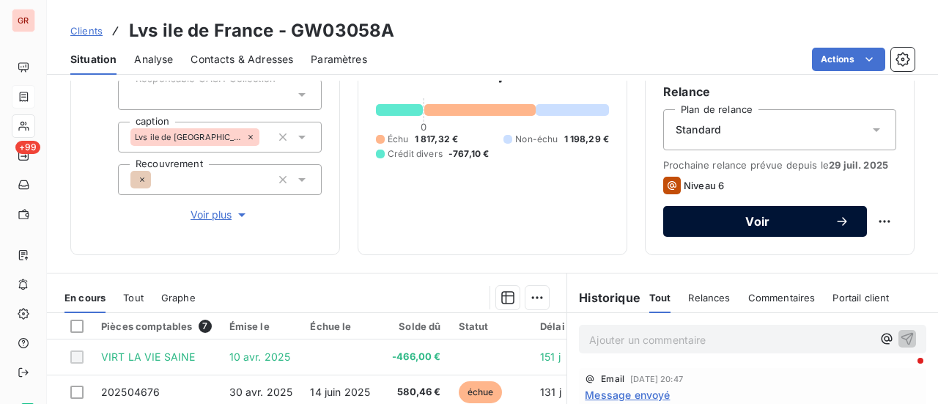
click at [756, 226] on span "Voir" at bounding box center [758, 221] width 154 height 12
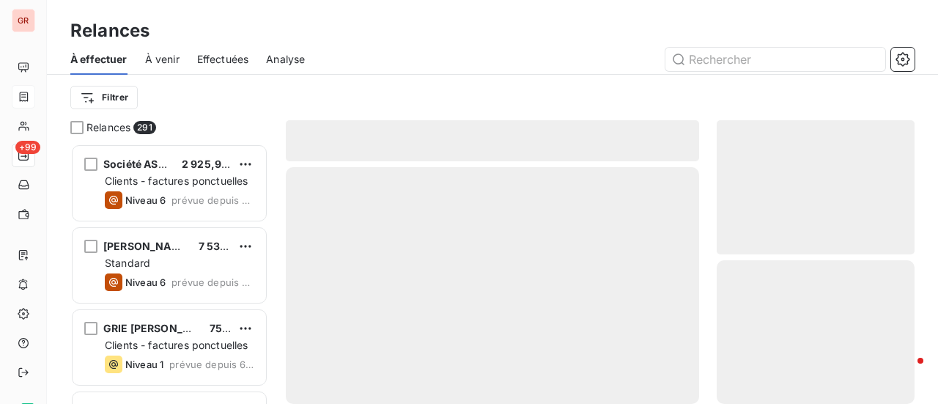
scroll to position [249, 186]
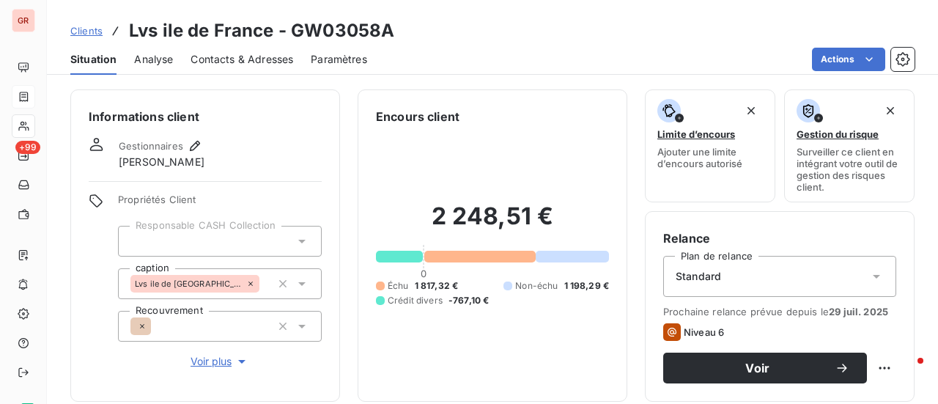
click at [236, 62] on span "Contacts & Adresses" at bounding box center [241, 59] width 103 height 15
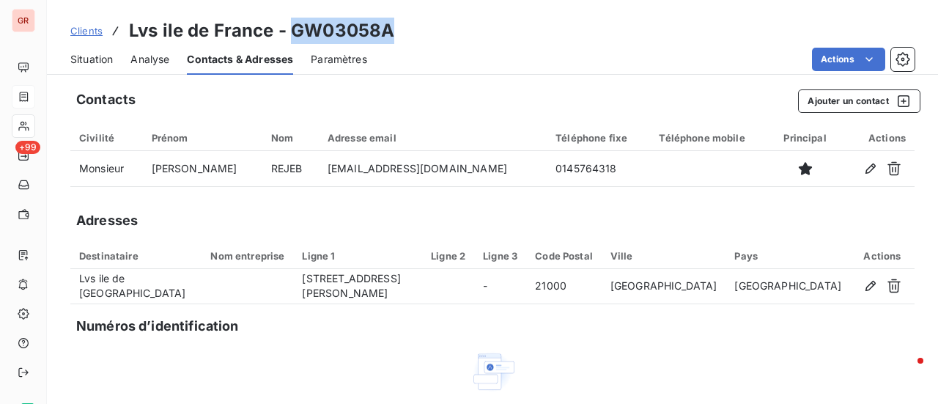
drag, startPoint x: 394, startPoint y: 32, endPoint x: 295, endPoint y: 34, distance: 98.9
click at [293, 34] on div "Clients Lvs ile de France - GW03058A" at bounding box center [492, 31] width 891 height 26
copy h3 "GW03058A"
click at [270, 55] on span "Contacts & Adresses" at bounding box center [240, 59] width 106 height 15
click at [898, 101] on icon "button" at bounding box center [904, 101] width 12 height 12
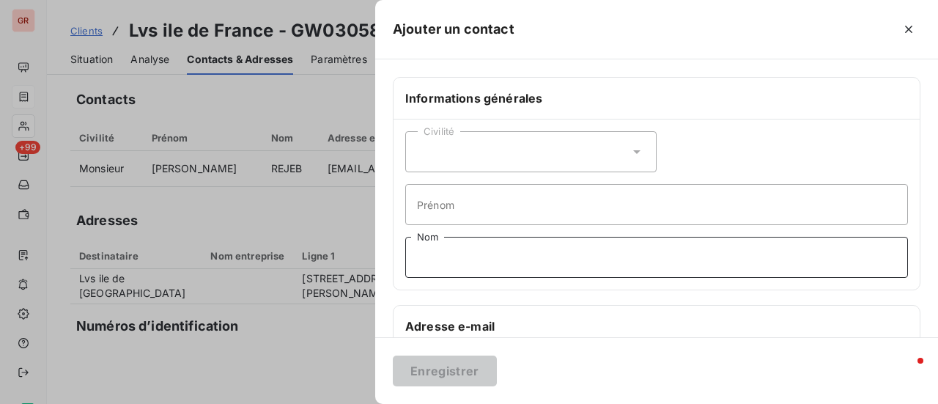
click at [450, 256] on input "Nom" at bounding box center [656, 257] width 503 height 41
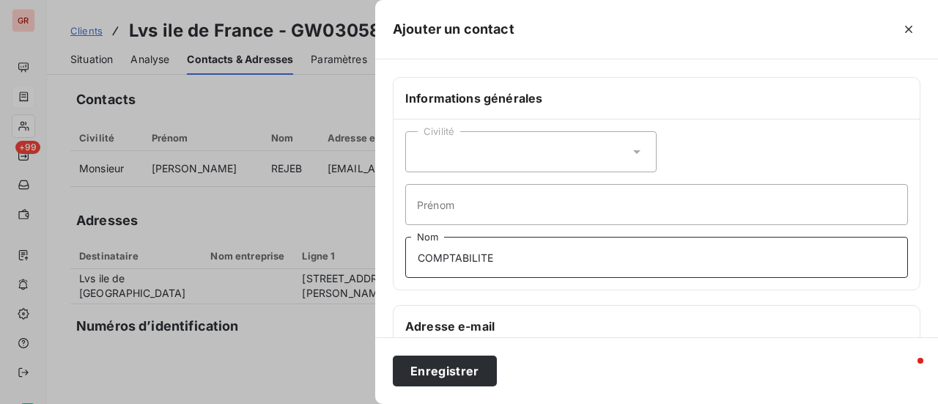
type input "COMPTABILITE"
click at [680, 303] on div "Informations générales Civilité Prénom COMPTABILITE Nom Adresse e-mail Adresse …" at bounding box center [656, 402] width 563 height 651
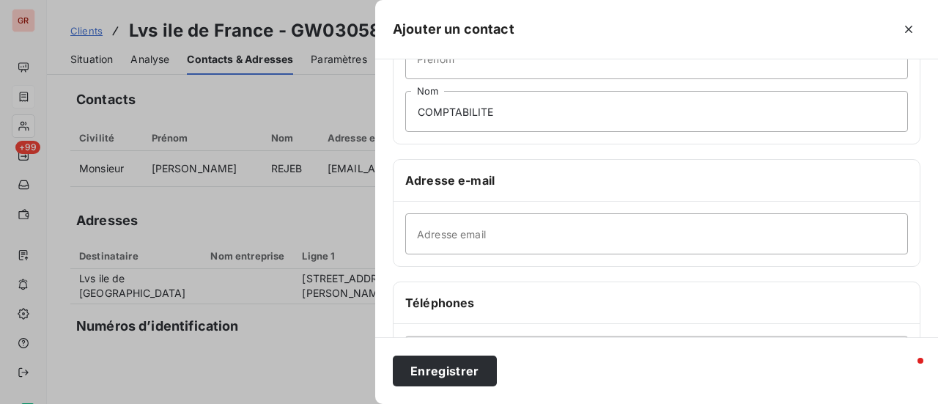
scroll to position [147, 0]
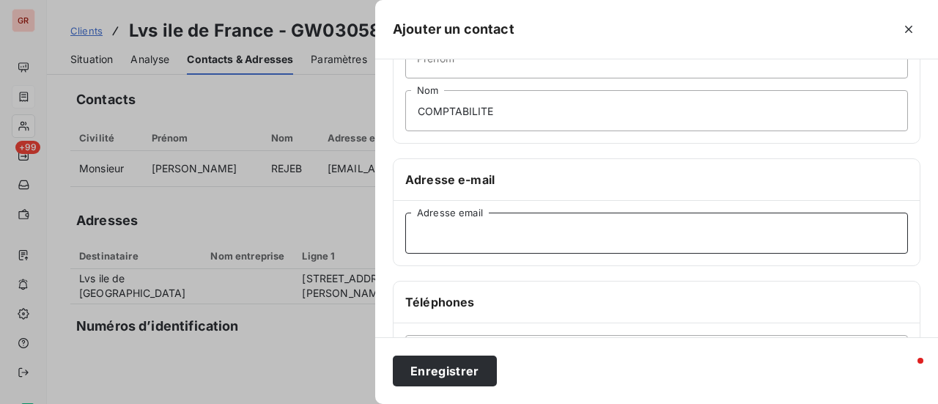
click at [442, 234] on input "Adresse email" at bounding box center [656, 232] width 503 height 41
type input "V"
type input "v.boissard@laviesaine.fr"
drag, startPoint x: 539, startPoint y: 238, endPoint x: 404, endPoint y: 232, distance: 134.9
click at [405, 232] on input "v.boissard@laviesaine.fr" at bounding box center [656, 232] width 503 height 41
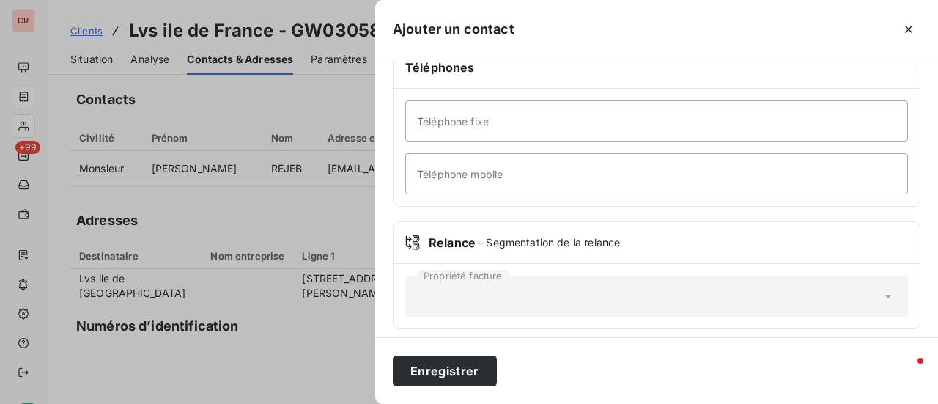
scroll to position [387, 0]
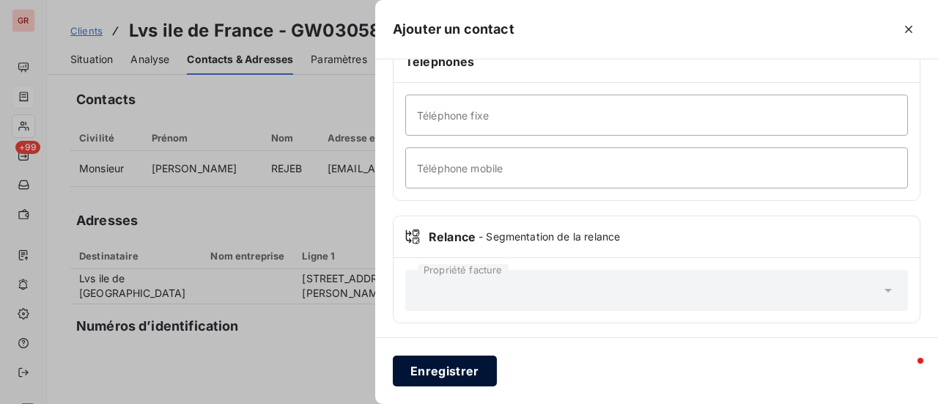
click at [456, 369] on button "Enregistrer" at bounding box center [445, 370] width 104 height 31
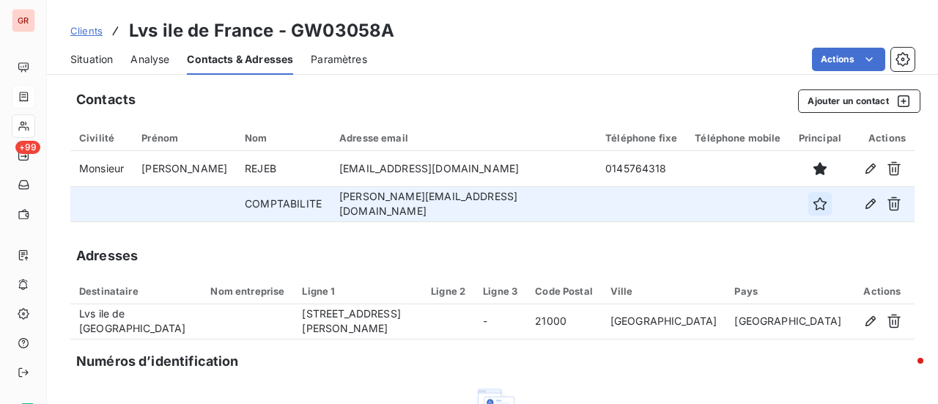
click at [813, 207] on icon "button" at bounding box center [819, 203] width 13 height 13
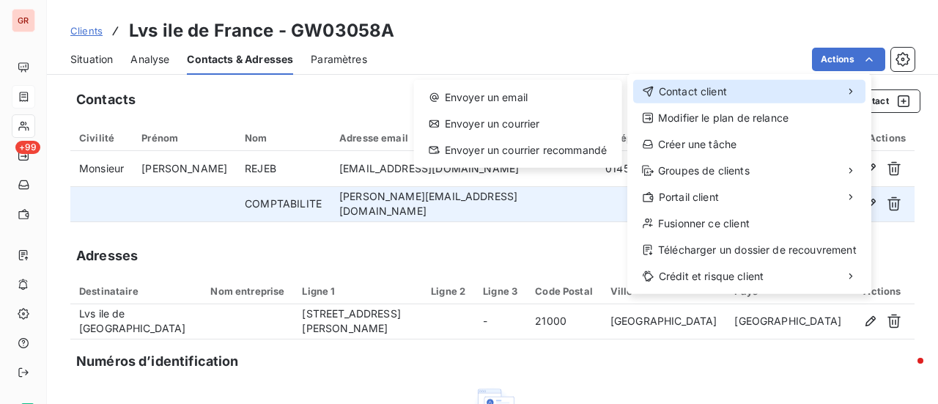
click at [711, 91] on span "Contact client" at bounding box center [693, 91] width 68 height 15
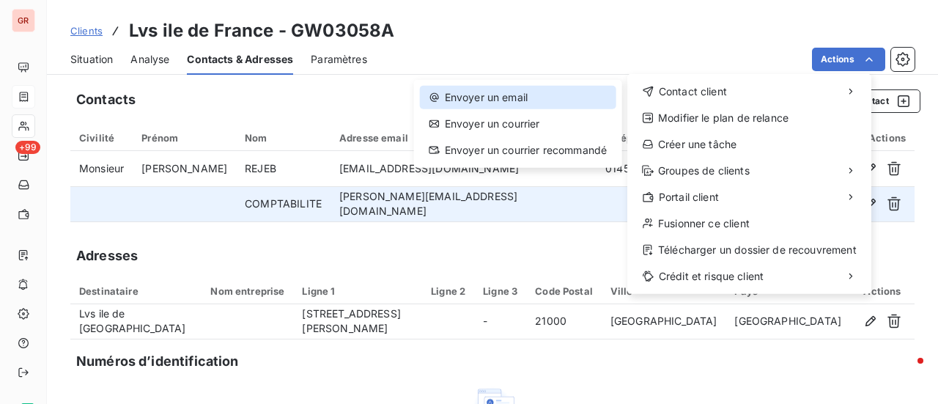
click at [497, 96] on div "Envoyer un email" at bounding box center [518, 97] width 196 height 23
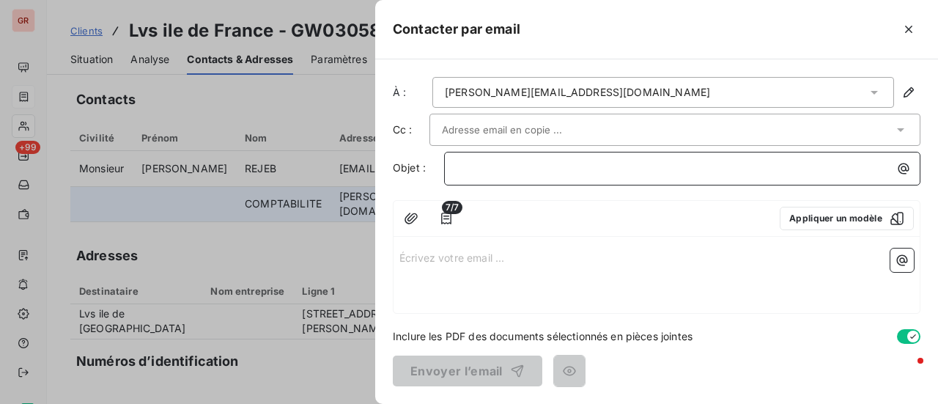
click at [482, 166] on p "﻿" at bounding box center [685, 168] width 459 height 17
click at [438, 255] on p "Écrivez votre email ... ﻿" at bounding box center [656, 256] width 514 height 17
click at [498, 167] on p "﻿" at bounding box center [685, 168] width 459 height 17
click at [418, 253] on p "Écrivez votre email ... ﻿" at bounding box center [656, 256] width 514 height 17
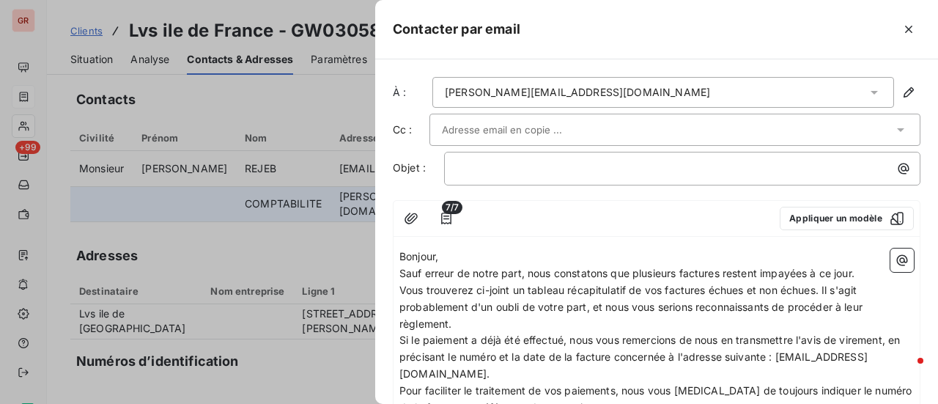
click at [823, 286] on span "Vous trouverez ci-joint un tableau récapitulatif de vos factures échues et non …" at bounding box center [632, 307] width 466 height 46
click at [897, 256] on icon "button" at bounding box center [902, 260] width 11 height 11
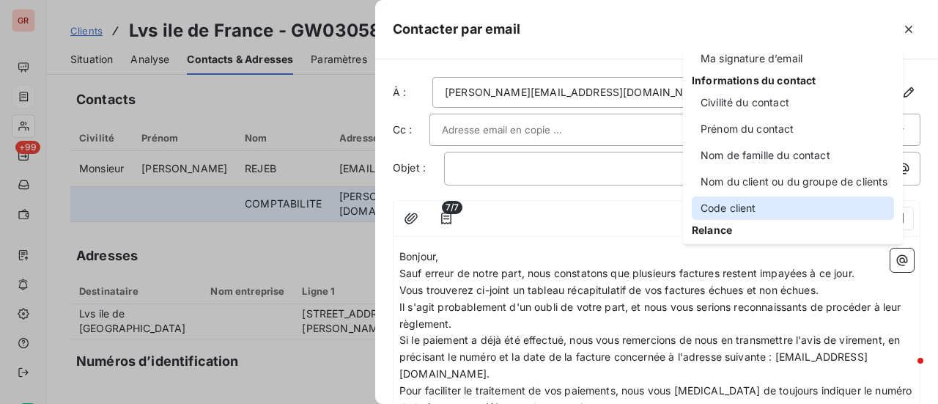
scroll to position [73, 0]
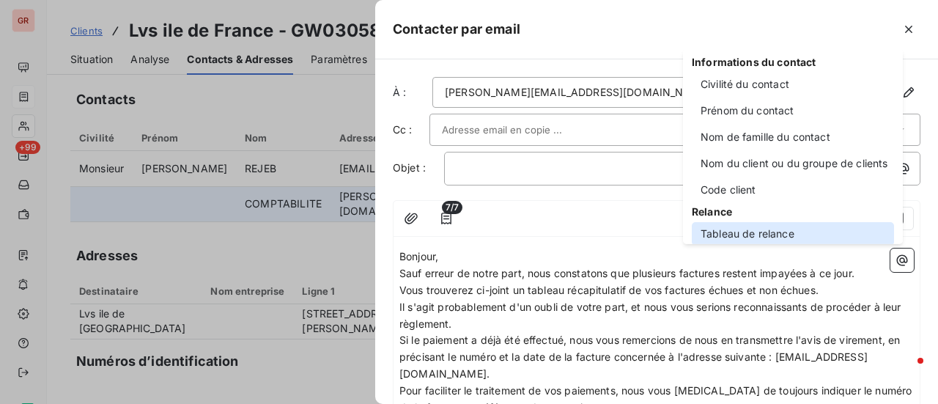
click at [761, 232] on div "Tableau de relance" at bounding box center [793, 233] width 202 height 23
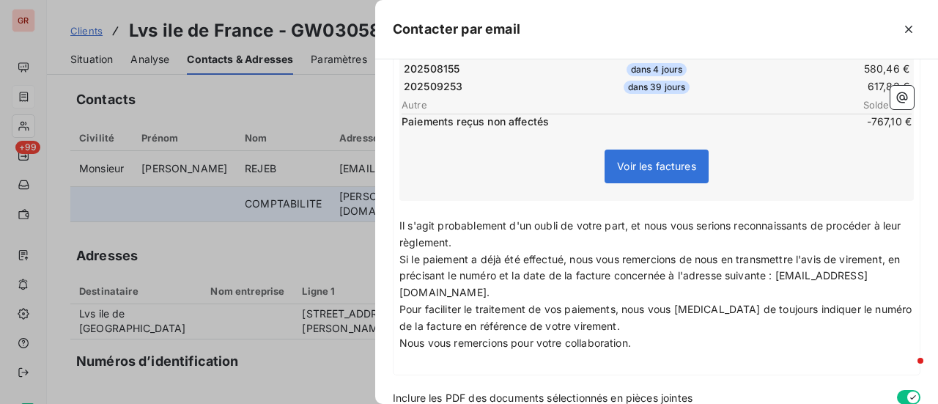
scroll to position [410, 0]
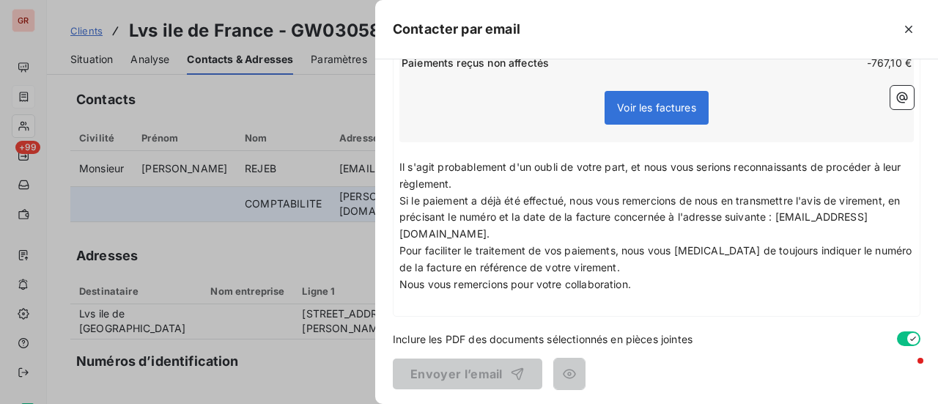
click at [648, 284] on p "Nous vous remercions pour votre collaboration." at bounding box center [656, 284] width 514 height 17
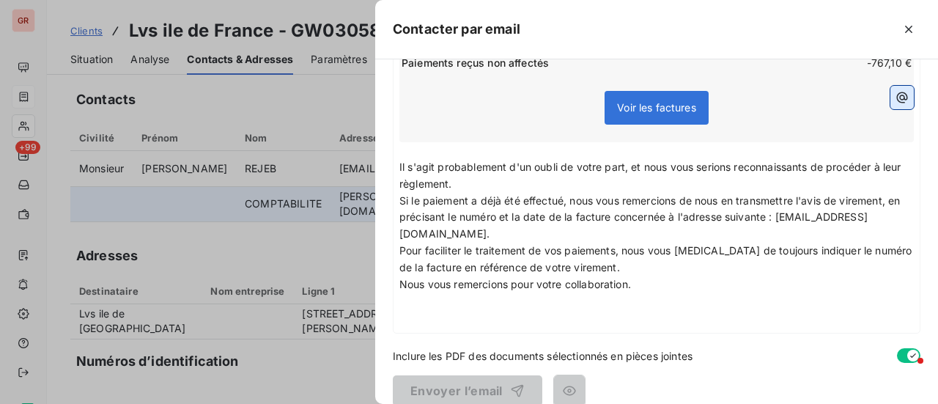
click at [895, 92] on icon "button" at bounding box center [902, 97] width 15 height 15
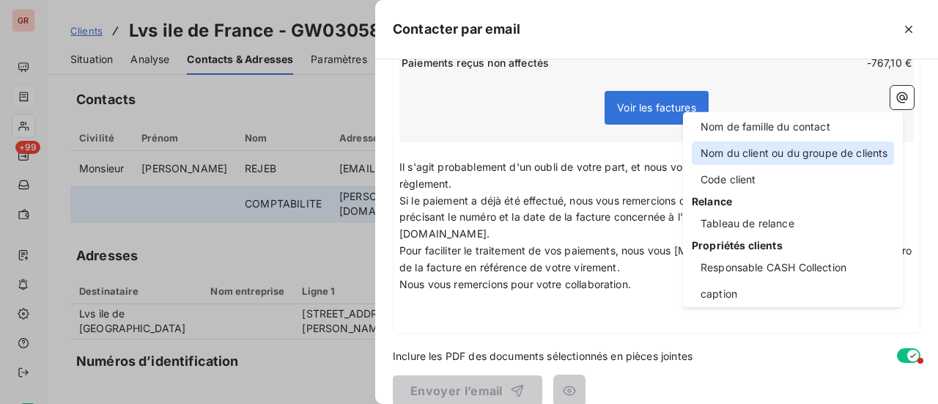
scroll to position [0, 0]
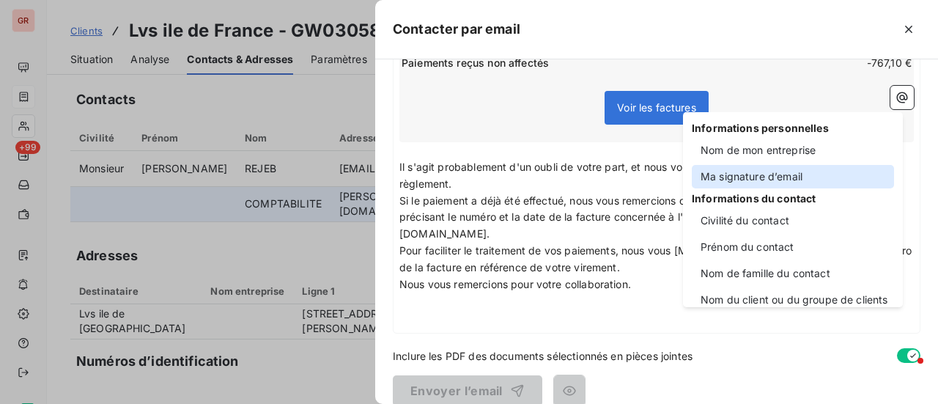
click at [775, 177] on div "Ma signature d’email" at bounding box center [793, 176] width 202 height 23
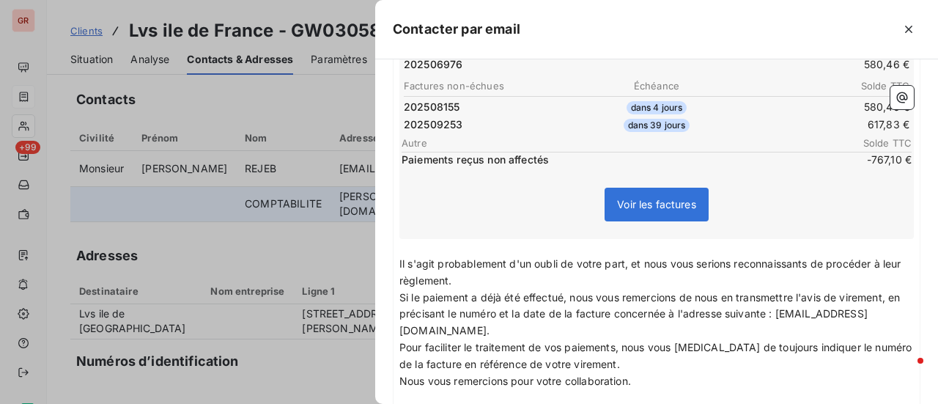
scroll to position [337, 0]
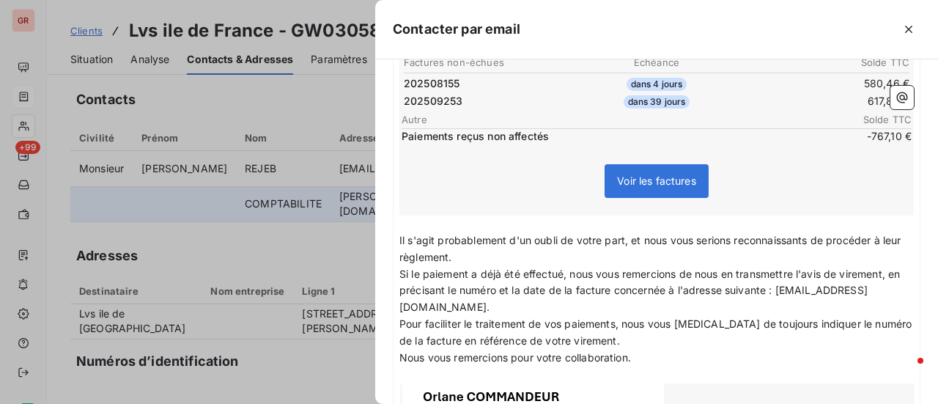
click at [412, 225] on p "﻿" at bounding box center [656, 223] width 514 height 17
drag, startPoint x: 476, startPoint y: 219, endPoint x: 391, endPoint y: 220, distance: 85.0
click at [391, 220] on div "À : v.boissard@laviesaine.fr Cc : Objet : ﻿ 7/7 Appliquer un modèle Bonjour, Sa…" at bounding box center [656, 231] width 563 height 344
drag, startPoint x: 473, startPoint y: 221, endPoint x: 401, endPoint y: 219, distance: 72.5
click at [401, 219] on p "Cependant," at bounding box center [656, 223] width 514 height 17
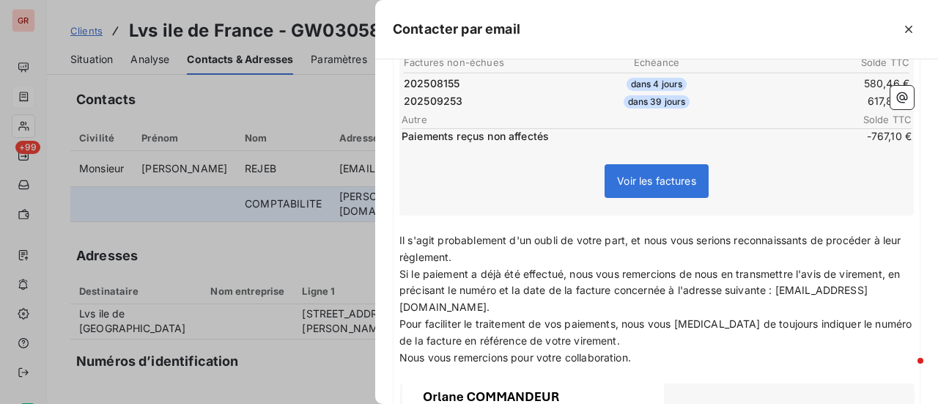
click at [400, 223] on p "﻿" at bounding box center [656, 223] width 514 height 17
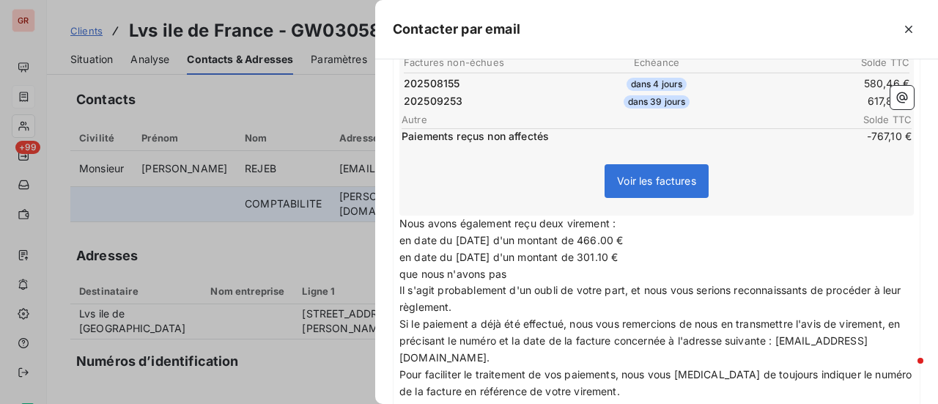
scroll to position [410, 0]
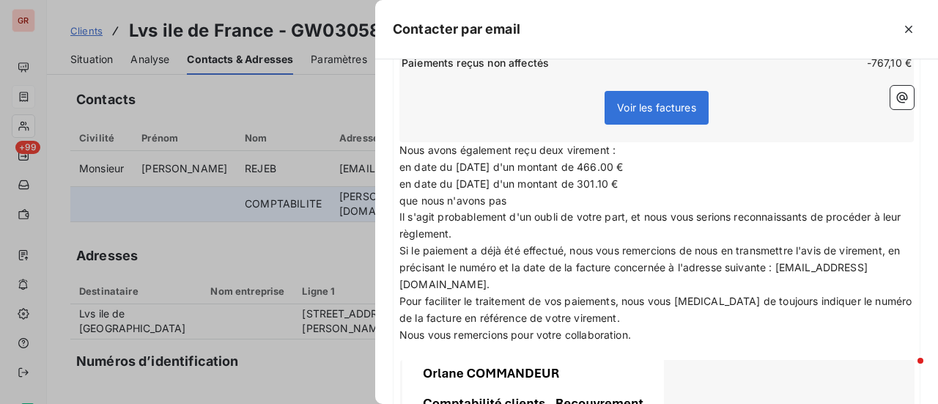
click at [397, 144] on div "Bonjour, Sauf erreur de notre part, nous constatons que plusieurs factures rest…" at bounding box center [656, 190] width 526 height 717
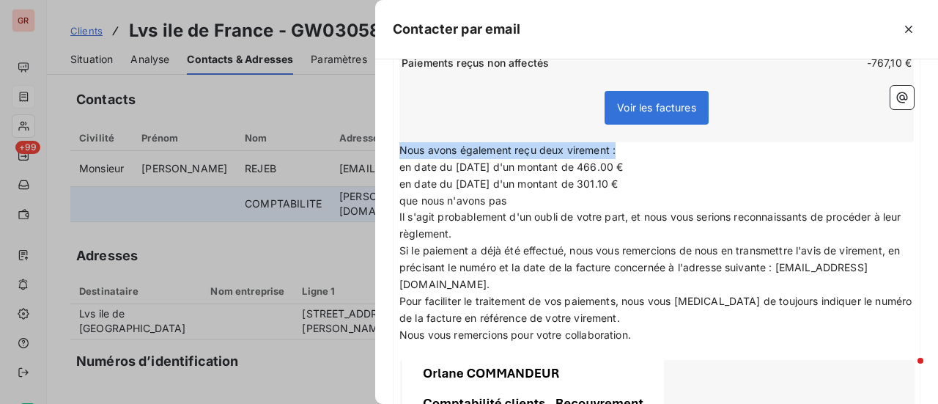
drag, startPoint x: 401, startPoint y: 145, endPoint x: 617, endPoint y: 140, distance: 215.5
click at [617, 142] on p "Nous avons également reçu deux virement :" at bounding box center [656, 150] width 514 height 17
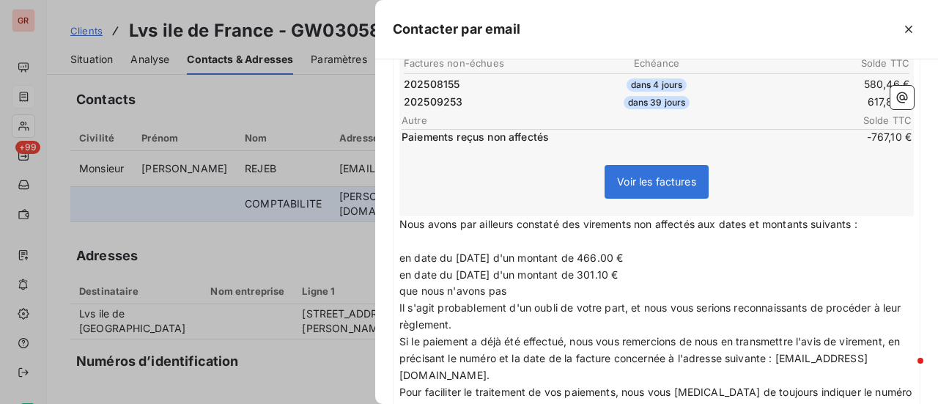
scroll to position [366, 0]
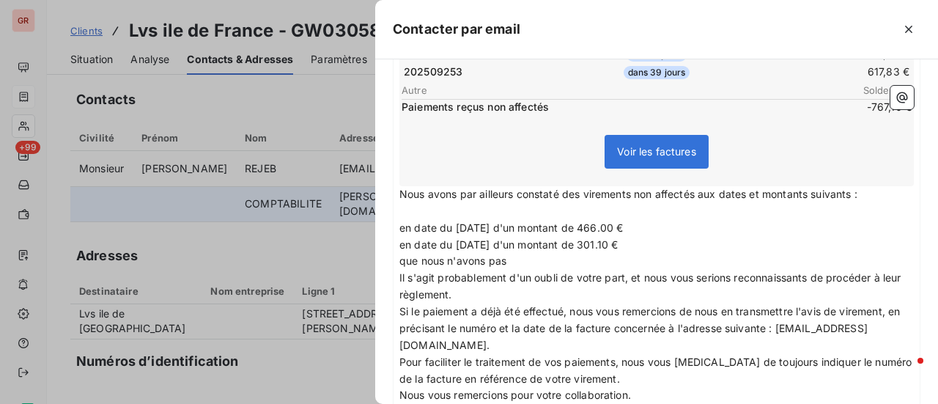
drag, startPoint x: 531, startPoint y: 261, endPoint x: 399, endPoint y: 266, distance: 132.7
click at [399, 266] on div "Bonjour, Sauf erreur de notre part, nous constatons que plusieurs factures rest…" at bounding box center [656, 243] width 526 height 734
drag, startPoint x: 402, startPoint y: 194, endPoint x: 654, endPoint y: 235, distance: 254.6
click at [654, 235] on div "Bonjour, Sauf erreur de notre part, nous constatons que plusieurs factures rest…" at bounding box center [656, 243] width 514 height 722
copy div "Nous avons par ailleurs constaté des virements non affectés aux dates et montan…"
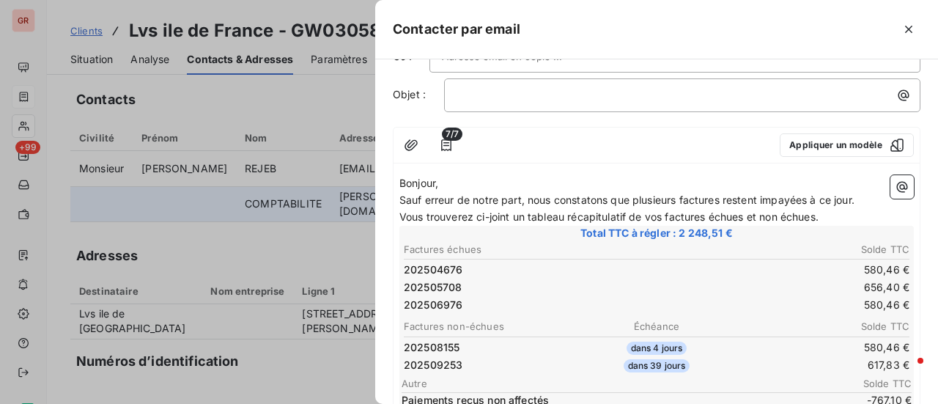
scroll to position [0, 0]
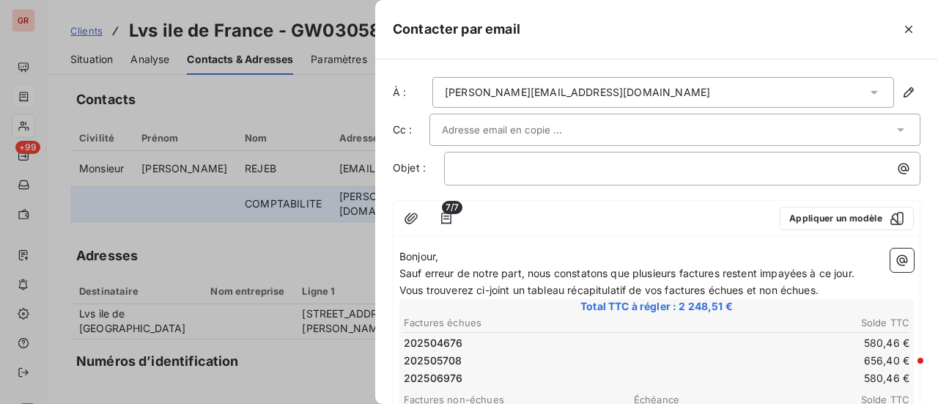
click at [866, 267] on p "Sauf erreur de notre part, nous constatons que plusieurs factures restent impay…" at bounding box center [656, 273] width 514 height 17
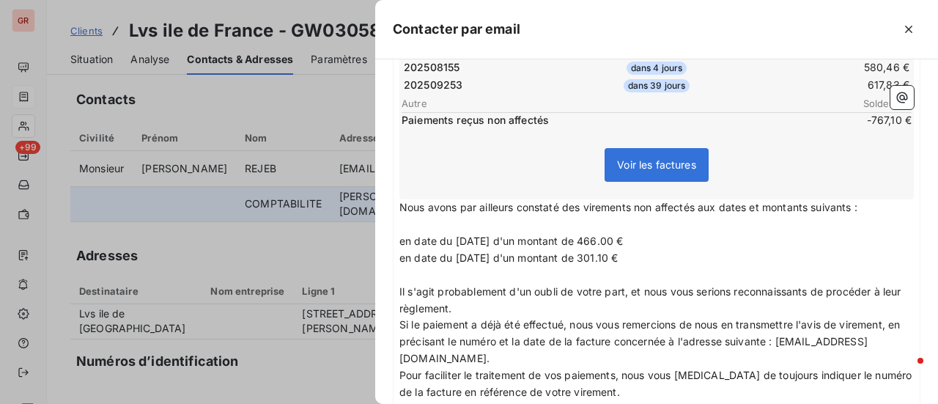
scroll to position [440, 0]
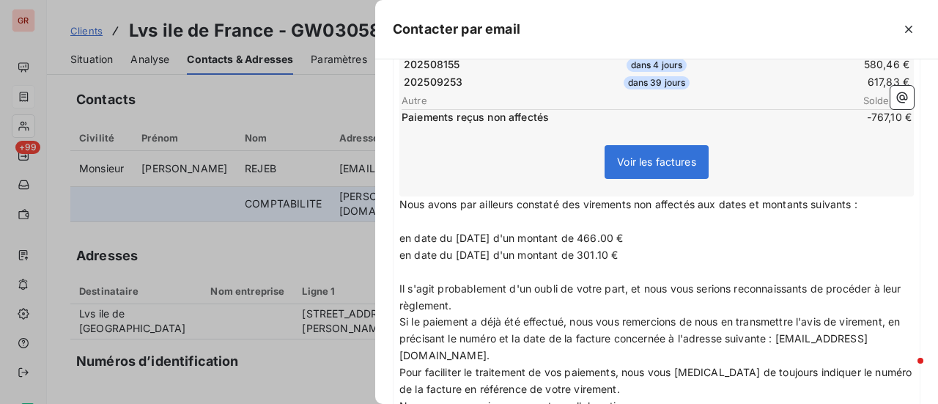
drag, startPoint x: 403, startPoint y: 201, endPoint x: 672, endPoint y: 253, distance: 273.7
click at [672, 253] on div "Bonjour, Sauf erreur de notre part, nous constatons que plusieurs factures rest…" at bounding box center [656, 212] width 514 height 806
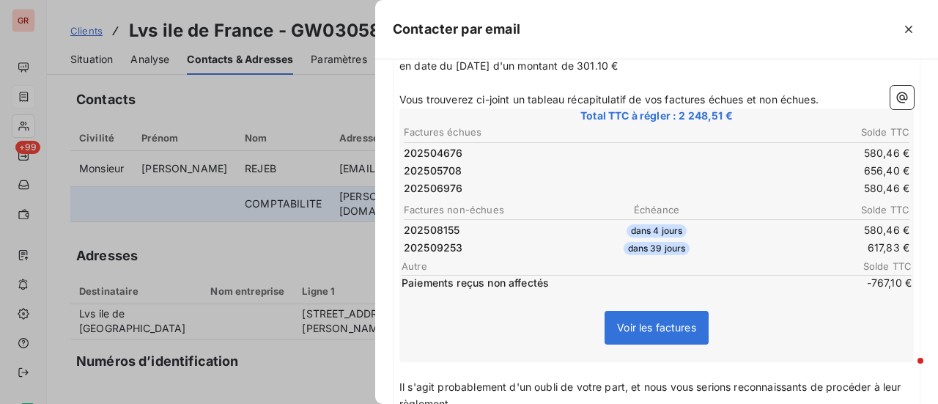
scroll to position [220, 0]
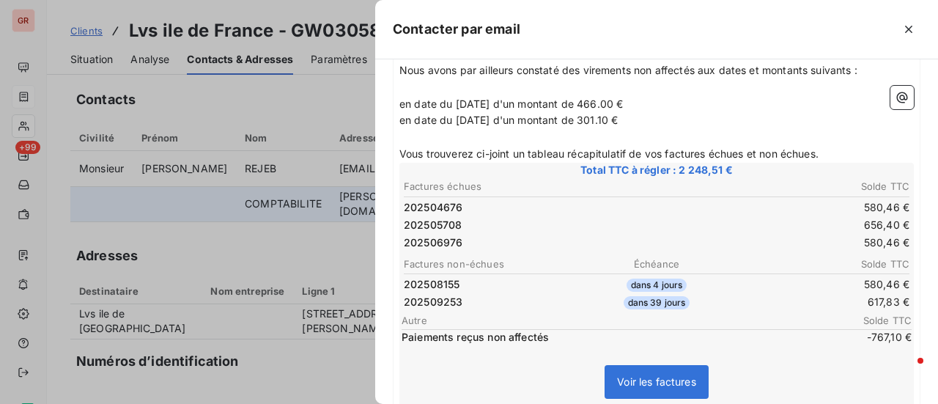
click at [659, 116] on p "en date du 8 mai 2025 d'un montant de 301.10 €" at bounding box center [656, 120] width 514 height 17
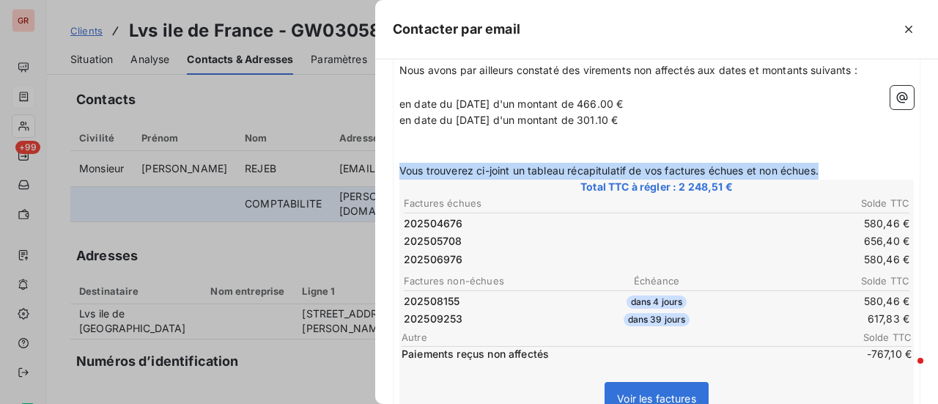
drag, startPoint x: 777, startPoint y: 169, endPoint x: 401, endPoint y: 167, distance: 375.9
click at [401, 167] on p "Vous trouverez ci-joint un tableau récapitulatif de vos factures échues et non …" at bounding box center [656, 171] width 514 height 17
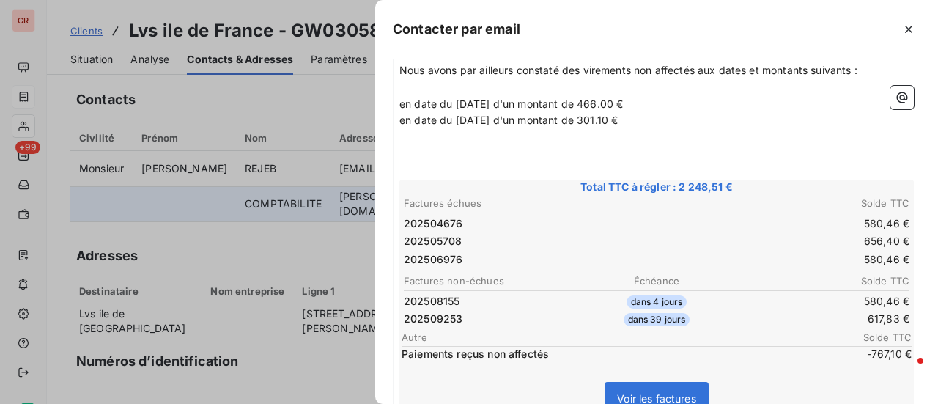
click at [403, 150] on p "﻿" at bounding box center [656, 154] width 514 height 17
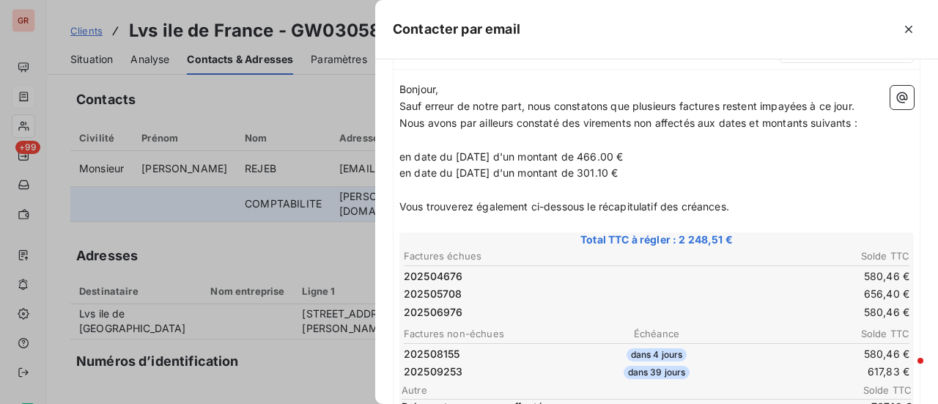
scroll to position [147, 0]
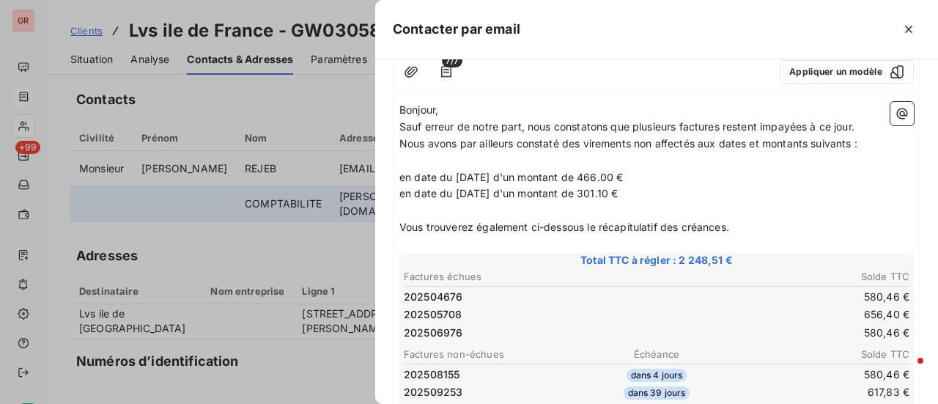
click at [655, 191] on p "en date du 8 mai 2025 d'un montant de 301.10 €" at bounding box center [656, 193] width 514 height 17
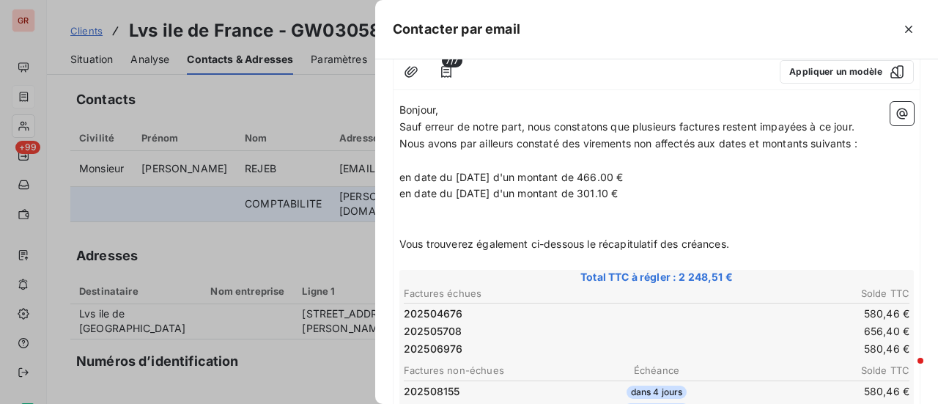
click at [643, 196] on p "en date du 8 mai 2025 d'un montant de 301.10 €" at bounding box center [656, 193] width 514 height 17
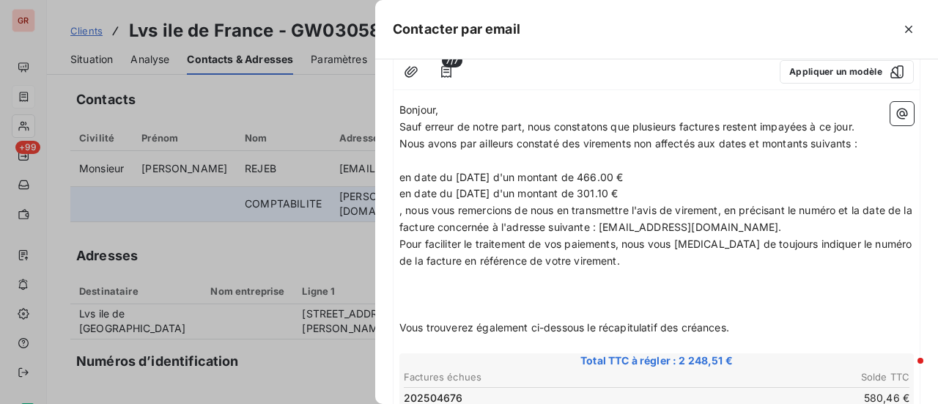
click at [407, 209] on span ", nous vous remercions de nous en transmettre l'avis de virement, en précisant …" at bounding box center [657, 218] width 516 height 29
click at [406, 209] on span "nous vous remercions de nous en transmettre l'avis de virement, en précisant le…" at bounding box center [654, 218] width 510 height 29
click at [715, 205] on span "Nous vous remercions de nous en transmettre l'avis de virement, en précisant le…" at bounding box center [655, 218] width 512 height 29
drag, startPoint x: 718, startPoint y: 209, endPoint x: 623, endPoint y: 232, distance: 98.1
click at [632, 215] on p "Nous vous remercions de nous en transmettre l'avis de virement, en précisant le…" at bounding box center [656, 219] width 514 height 34
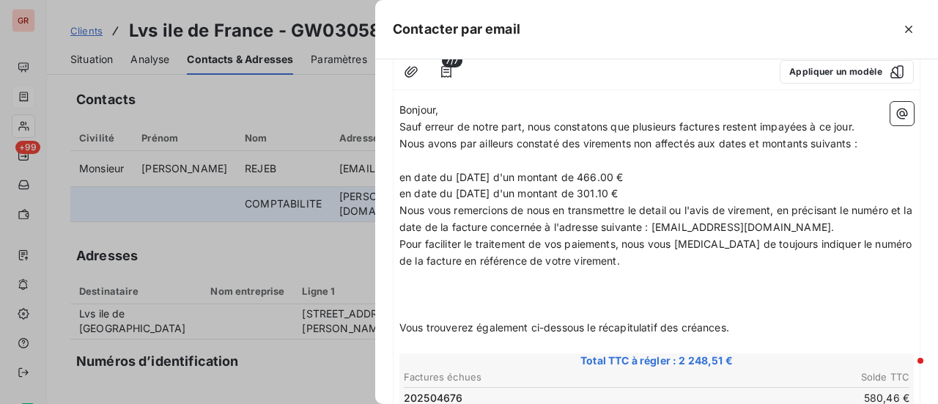
click at [654, 207] on span "Nous vous remercions de nous en transmettre le detail ou l'avis de virement, en…" at bounding box center [657, 218] width 516 height 29
click at [674, 226] on span "Nous vous remercions de nous en transmettre le détail ou l'avis de virement, en…" at bounding box center [657, 218] width 516 height 29
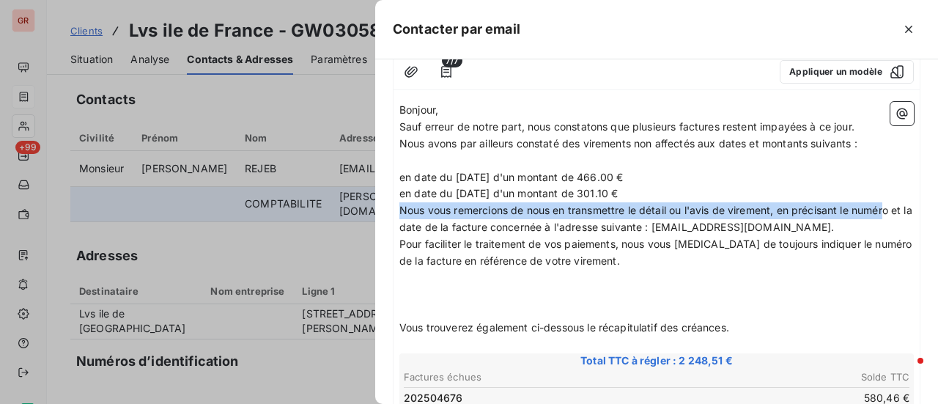
drag, startPoint x: 401, startPoint y: 210, endPoint x: 884, endPoint y: 209, distance: 482.8
click at [888, 209] on span "Nous vous remercions de nous en transmettre le détail ou l'avis de virement, en…" at bounding box center [657, 218] width 516 height 29
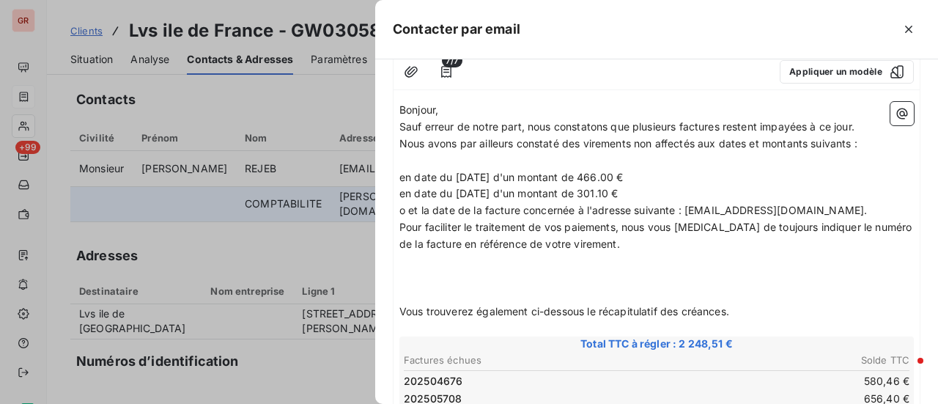
click at [694, 247] on p "Pour faciliter le traitement de vos paiements, nous vous prions de toujours ind…" at bounding box center [656, 236] width 514 height 34
drag, startPoint x: 394, startPoint y: 209, endPoint x: 405, endPoint y: 209, distance: 11.0
drag, startPoint x: 404, startPoint y: 212, endPoint x: 371, endPoint y: 212, distance: 33.7
click at [378, 212] on div "À : v.boissard@laviesaine.fr Cc : Objet : ﻿ 7/7 Appliquer un modèle Bonjour, Sa…" at bounding box center [656, 231] width 563 height 344
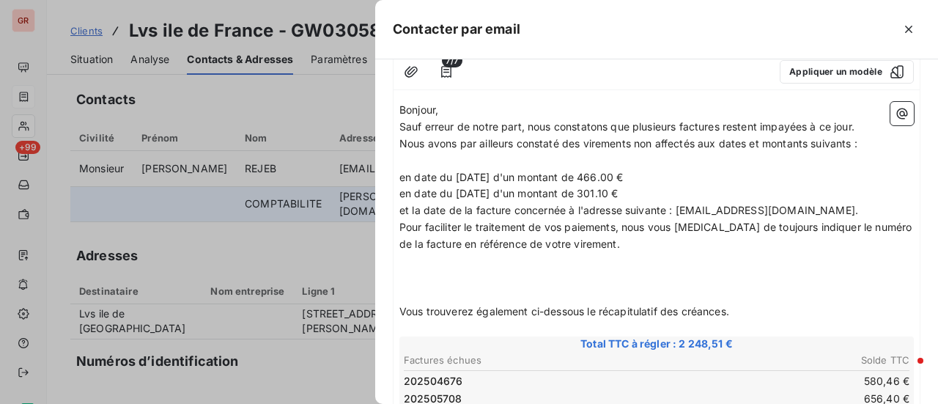
drag, startPoint x: 398, startPoint y: 212, endPoint x: 692, endPoint y: 212, distance: 293.8
drag, startPoint x: 825, startPoint y: 209, endPoint x: 393, endPoint y: 218, distance: 431.6
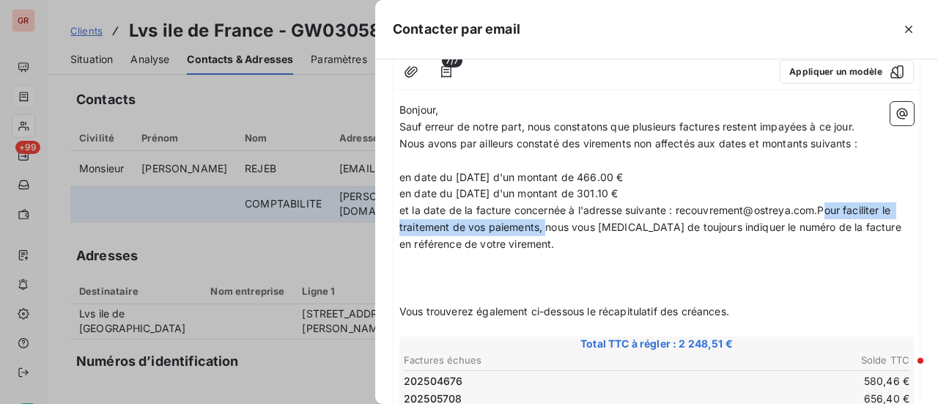
drag, startPoint x: 825, startPoint y: 207, endPoint x: 542, endPoint y: 226, distance: 283.4
click at [542, 226] on span "et la date de la facture concernée à l'adresse suivante : recouvrement@ostreya.…" at bounding box center [651, 227] width 505 height 46
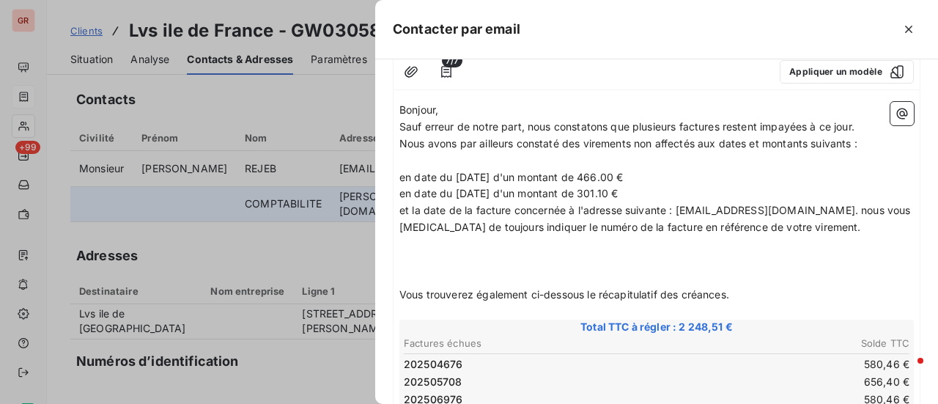
click at [645, 192] on p "en date du 8 mai 2025 d'un montant de 301.10 €" at bounding box center [656, 193] width 514 height 17
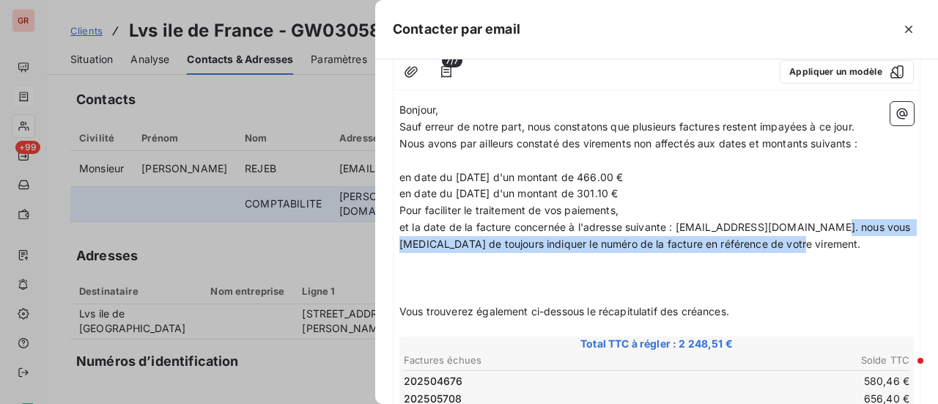
drag, startPoint x: 824, startPoint y: 224, endPoint x: 853, endPoint y: 237, distance: 31.8
click at [853, 237] on p "et la date de la facture concernée à l'adresse suivante : recouvrement@ostreya.…" at bounding box center [656, 236] width 514 height 34
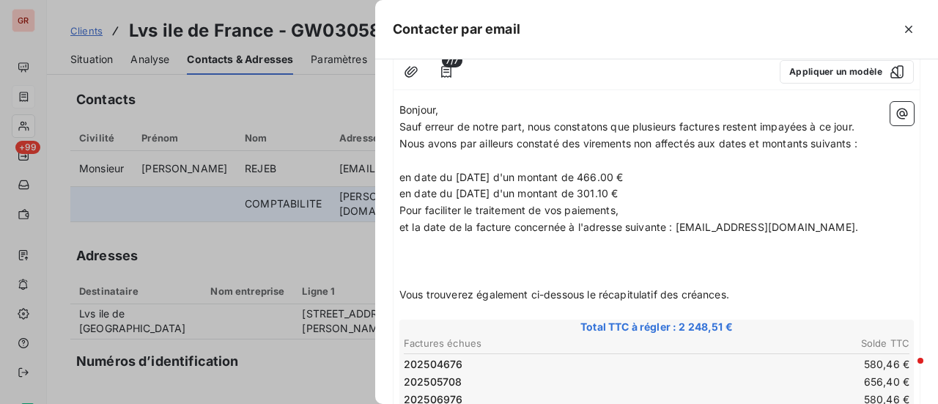
click at [632, 206] on p "Pour faciliter le traitement de vos paiements," at bounding box center [656, 210] width 514 height 17
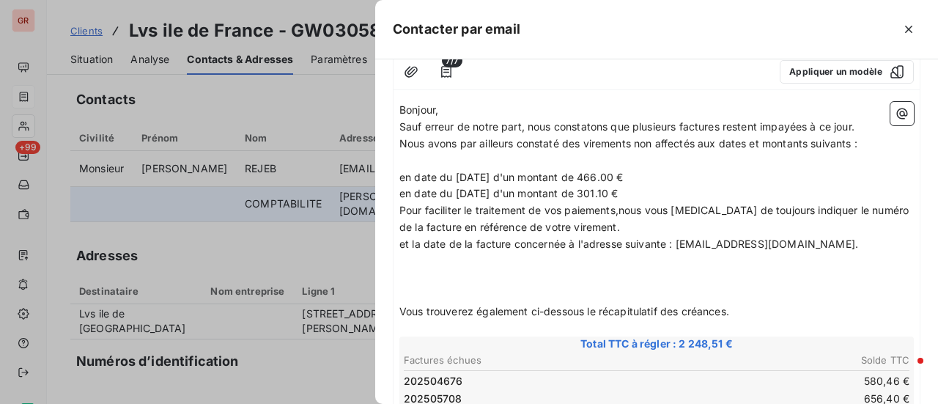
drag, startPoint x: 618, startPoint y: 209, endPoint x: 621, endPoint y: 216, distance: 7.6
click at [618, 209] on span "Pour faciliter le traitement de vos paiements,nous vous prions de toujours indi…" at bounding box center [655, 218] width 512 height 29
click at [590, 228] on span "Pour faciliter le traitement de vos paiements, nous vous prions de toujours ind…" at bounding box center [656, 218] width 515 height 29
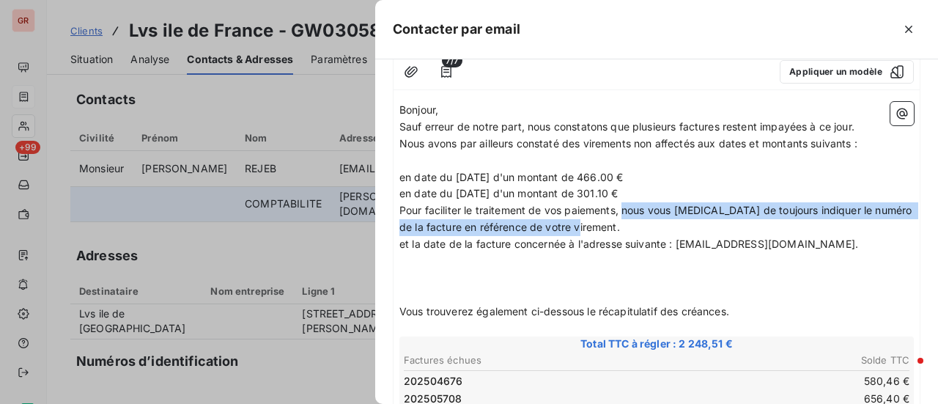
drag, startPoint x: 624, startPoint y: 210, endPoint x: 860, endPoint y: 225, distance: 236.4
click at [860, 225] on p "Pour faciliter le traitement de vos paiements, nous vous prions de toujours ind…" at bounding box center [656, 219] width 514 height 34
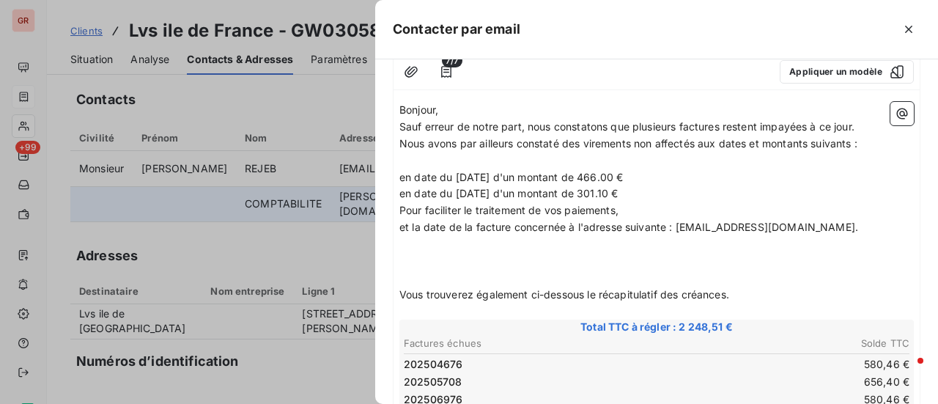
click at [623, 208] on p "Pour faciliter le traitement de vos paiements," at bounding box center [656, 210] width 514 height 17
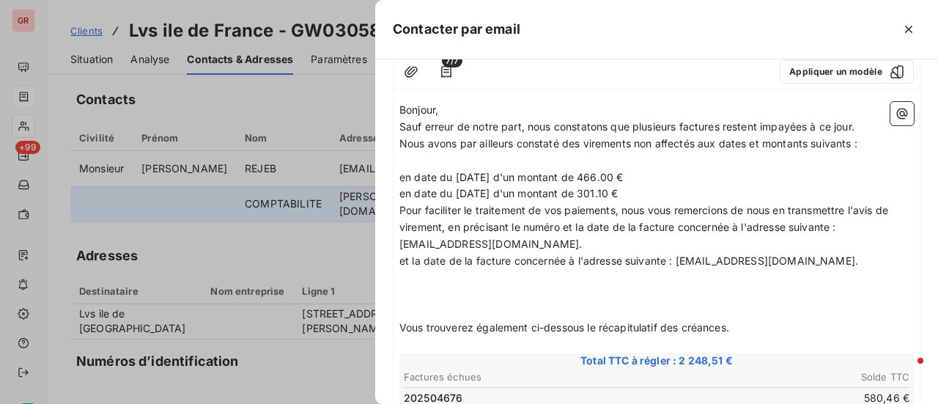
drag, startPoint x: 443, startPoint y: 229, endPoint x: 443, endPoint y: 260, distance: 30.8
click at [443, 229] on span "Pour faciliter le traitement de vos paiements, nous vous remercions de nous en …" at bounding box center [645, 227] width 492 height 46
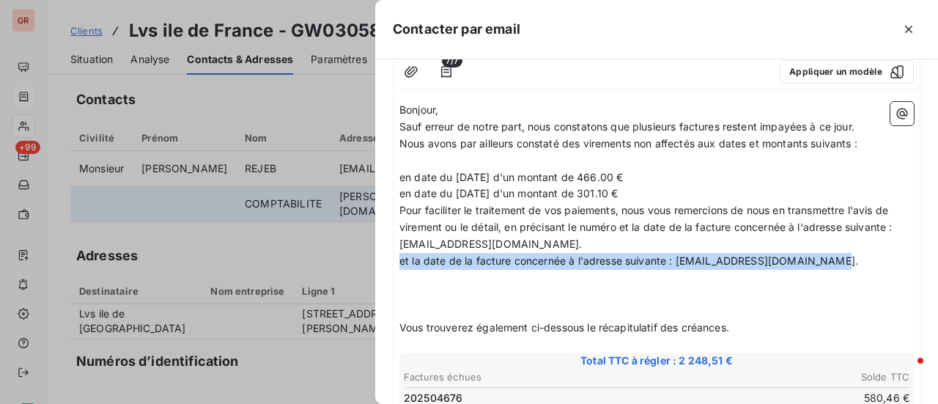
drag, startPoint x: 826, startPoint y: 259, endPoint x: 399, endPoint y: 263, distance: 427.2
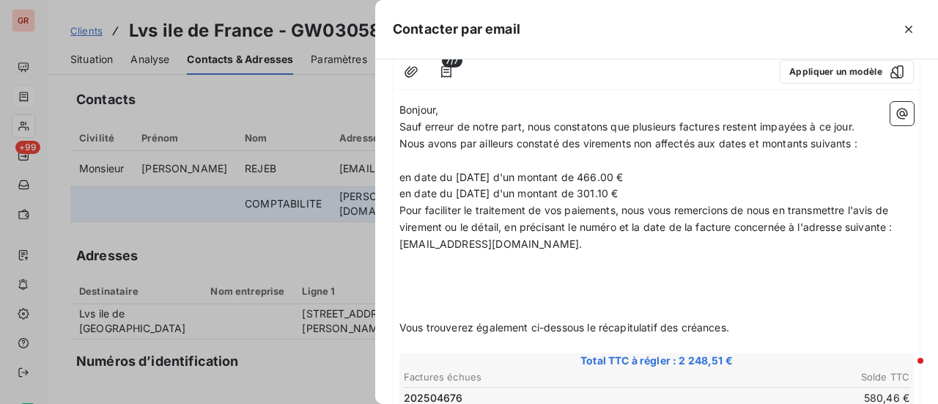
click at [407, 266] on p "﻿" at bounding box center [656, 261] width 514 height 17
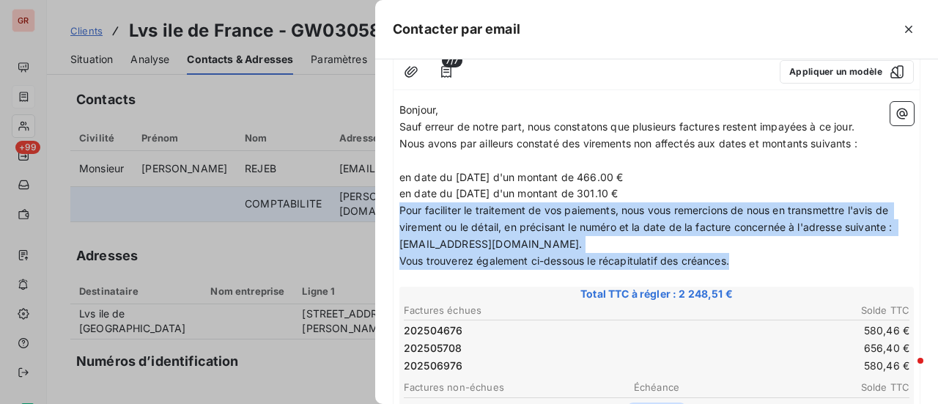
drag, startPoint x: 401, startPoint y: 207, endPoint x: 733, endPoint y: 254, distance: 335.2
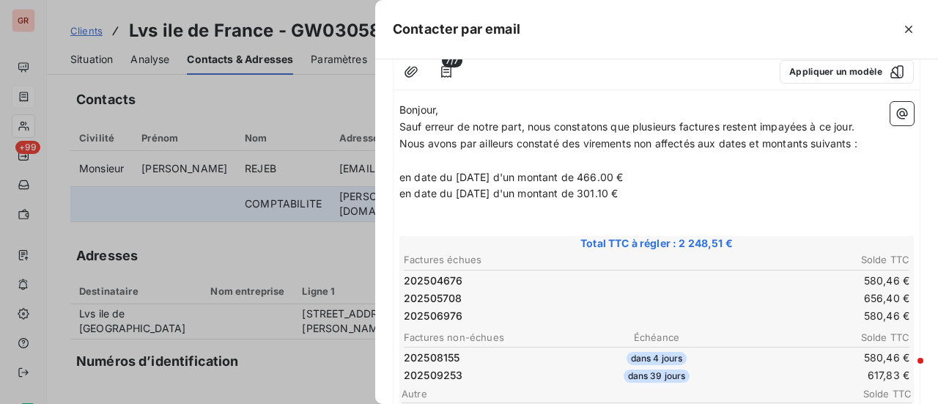
click at [404, 219] on p "﻿" at bounding box center [656, 227] width 514 height 17
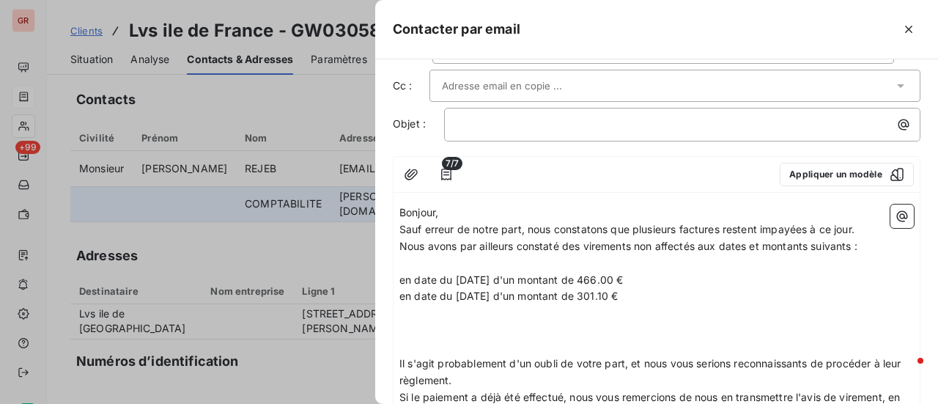
scroll to position [73, 0]
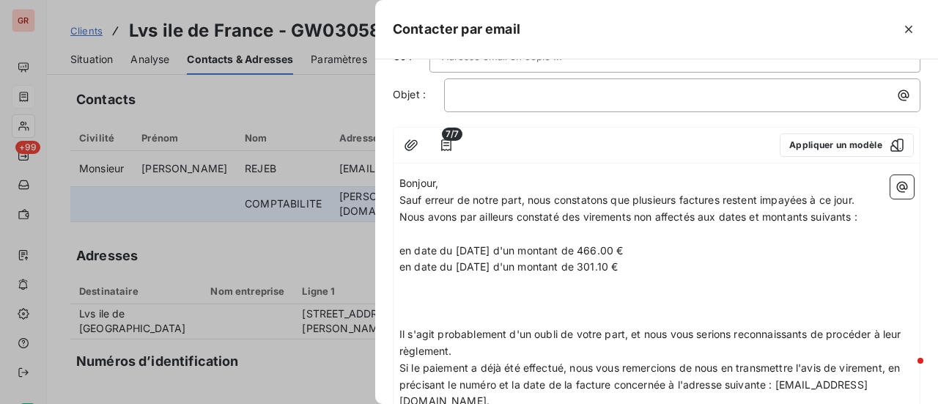
click at [403, 289] on p "﻿" at bounding box center [656, 283] width 514 height 17
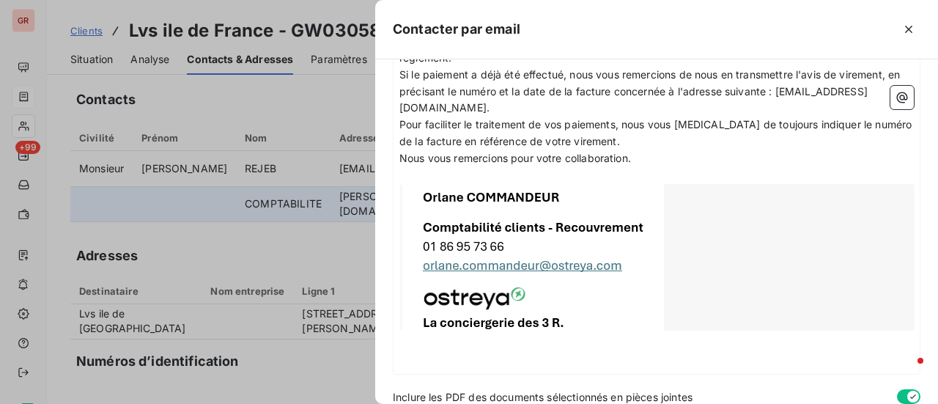
scroll to position [293, 0]
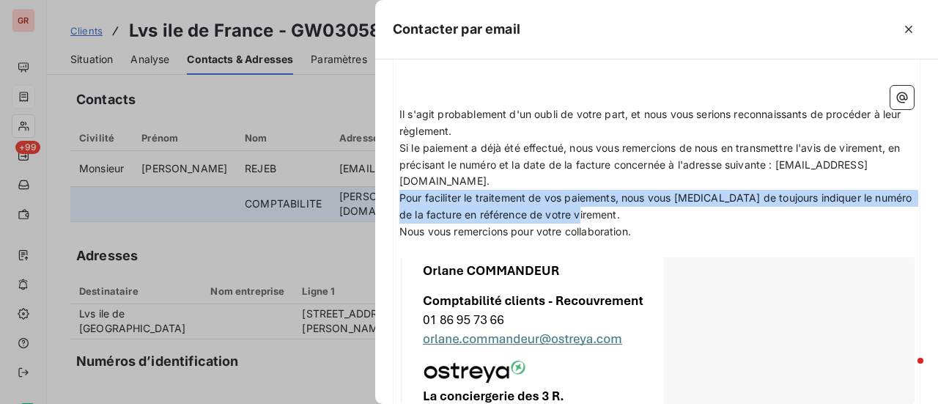
drag, startPoint x: 399, startPoint y: 200, endPoint x: 608, endPoint y: 214, distance: 209.3
click at [608, 214] on p "Pour faciliter le traitement de vos paiements, nous vous prions de toujours ind…" at bounding box center [656, 207] width 514 height 34
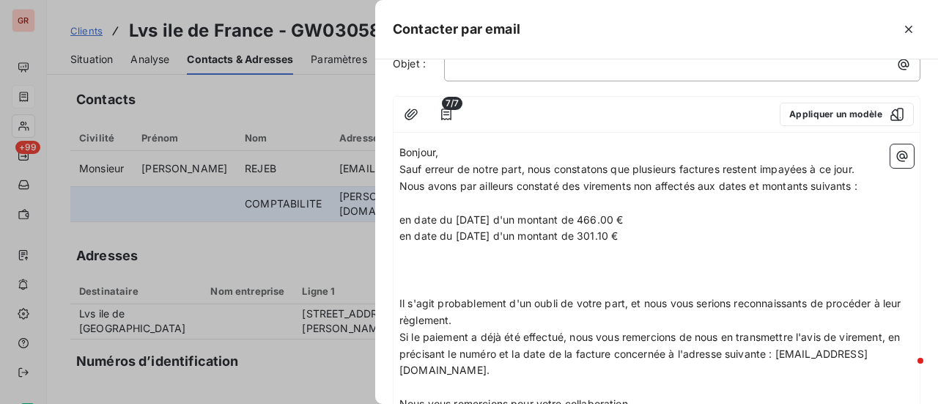
scroll to position [73, 0]
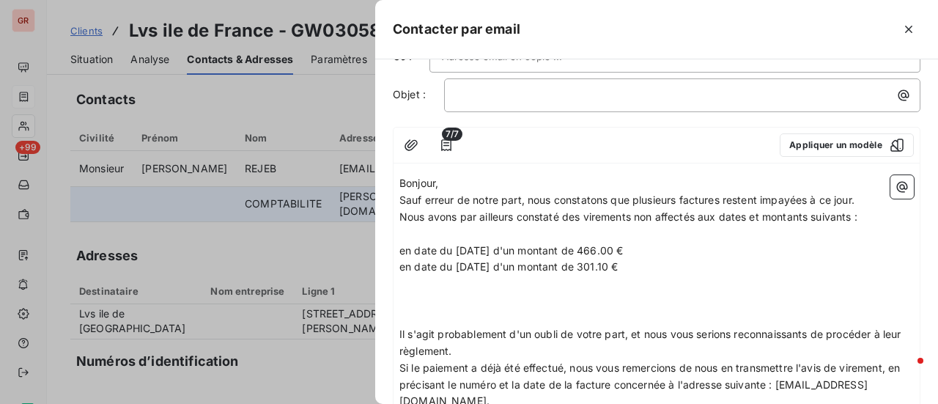
click at [412, 283] on p "﻿" at bounding box center [656, 283] width 514 height 17
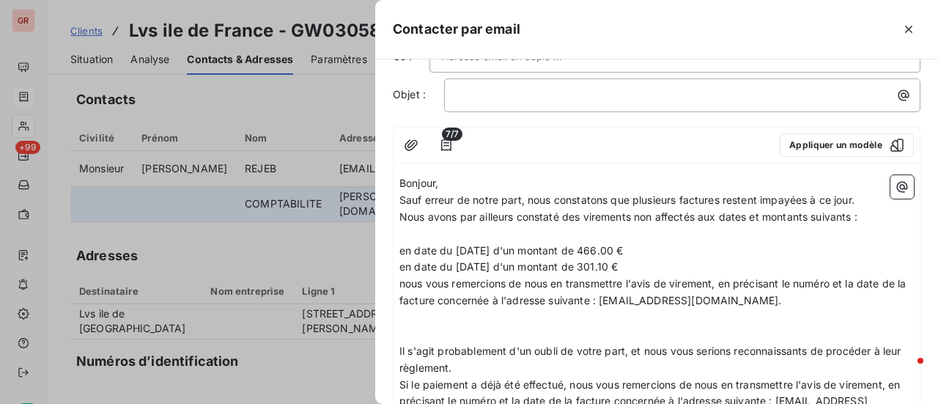
click at [656, 262] on p "en date du 8 mai 2025 d'un montant de 301.10 €" at bounding box center [656, 267] width 514 height 17
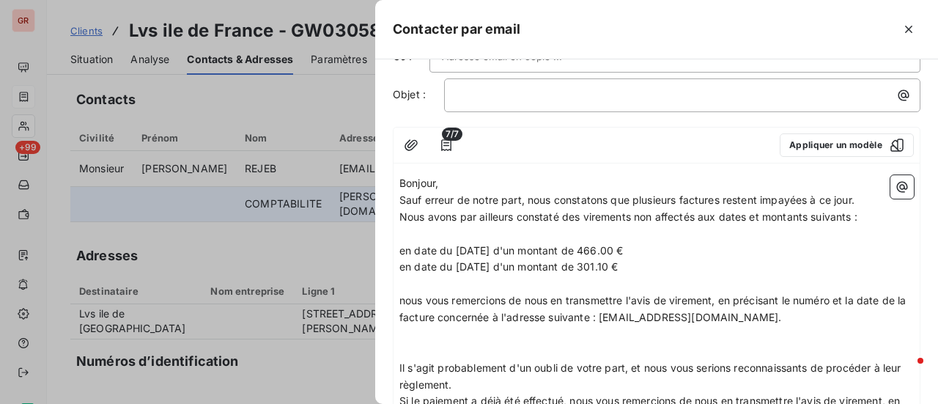
click at [511, 300] on span "nous vous remercions de nous en transmettre l'avis de virement, en précisant le…" at bounding box center [654, 308] width 510 height 29
click at [629, 300] on span "nous vous remercions de nous en transmettre l'avis de virement, en précisant le…" at bounding box center [654, 308] width 510 height 29
click at [829, 323] on p "nous vous remercions de nous en transmettre le détail ou l'avis de virement, en…" at bounding box center [656, 309] width 514 height 34
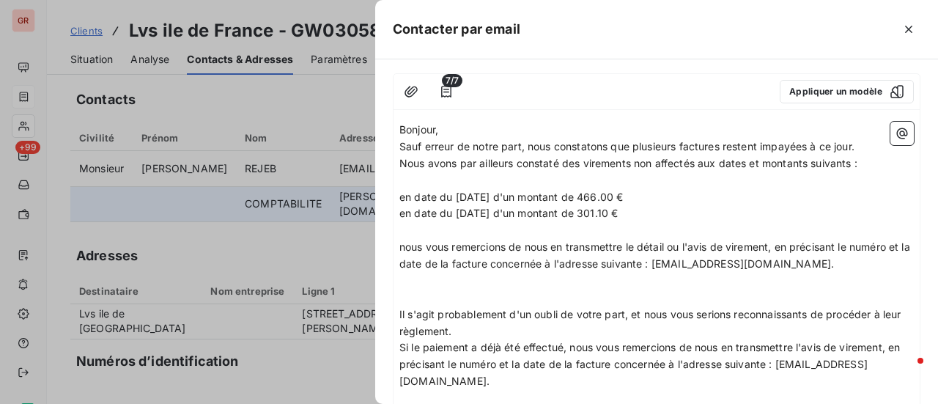
scroll to position [147, 0]
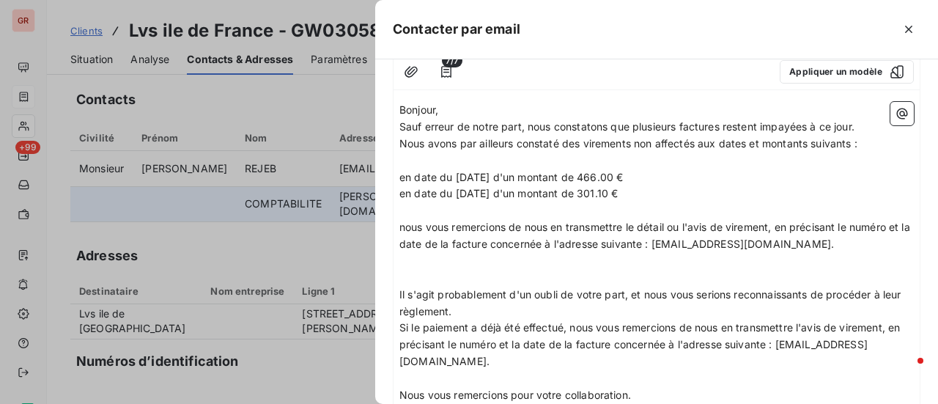
click at [824, 245] on p "nous vous remercions de nous en transmettre le détail ou l'avis de virement, en…" at bounding box center [656, 236] width 514 height 34
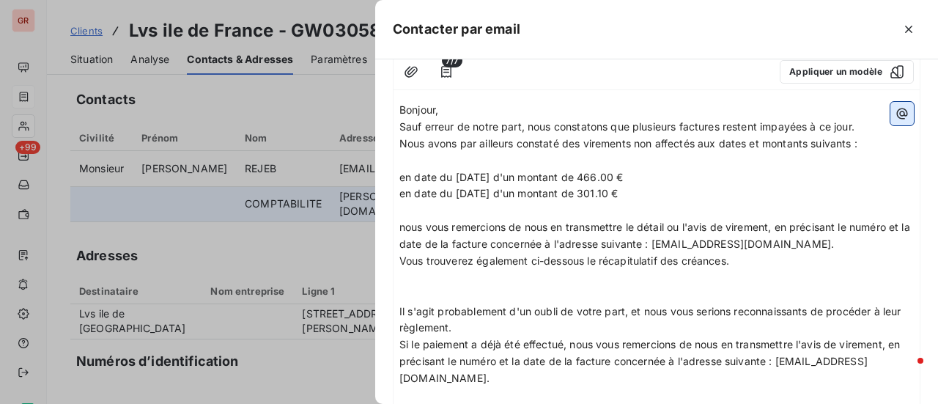
click at [897, 108] on icon "button" at bounding box center [902, 113] width 11 height 11
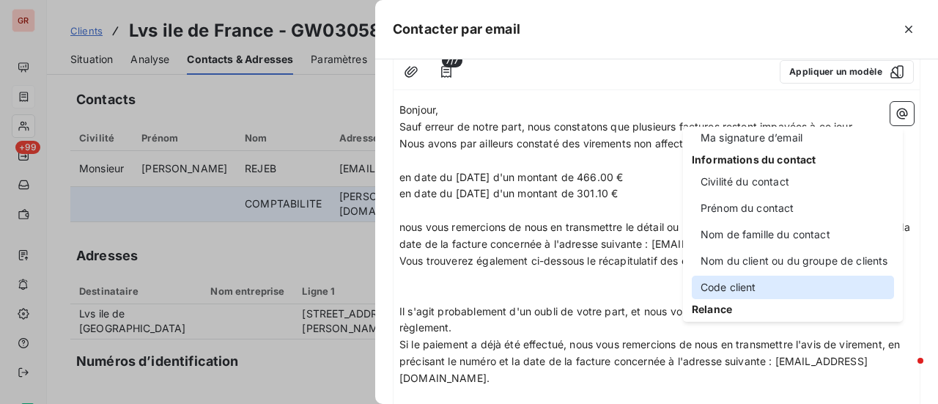
scroll to position [73, 0]
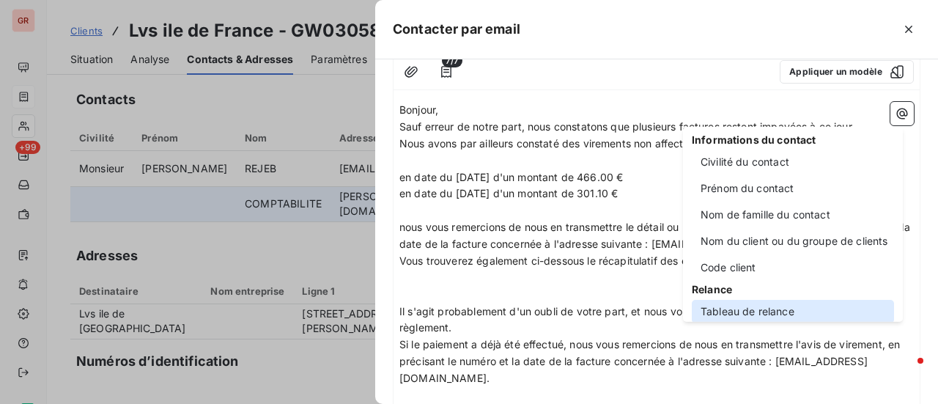
click at [750, 315] on div "Tableau de relance" at bounding box center [793, 311] width 202 height 23
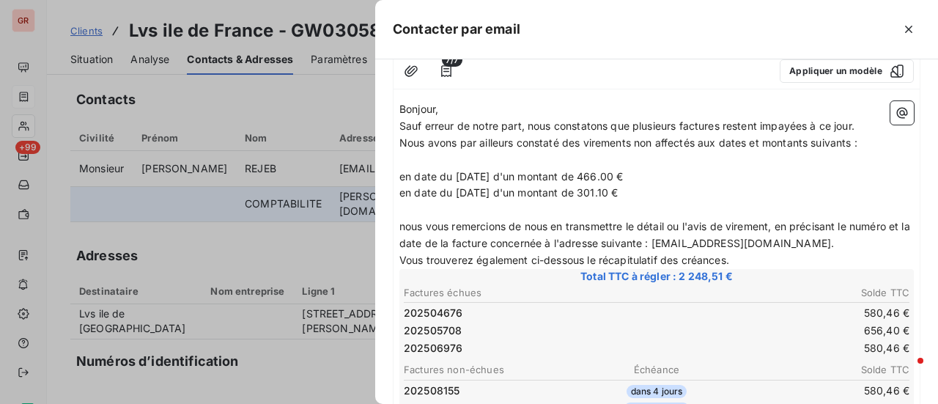
scroll to position [147, 0]
click at [834, 240] on p "nous vous remercions de nous en transmettre le détail ou l'avis de virement, en…" at bounding box center [656, 236] width 514 height 34
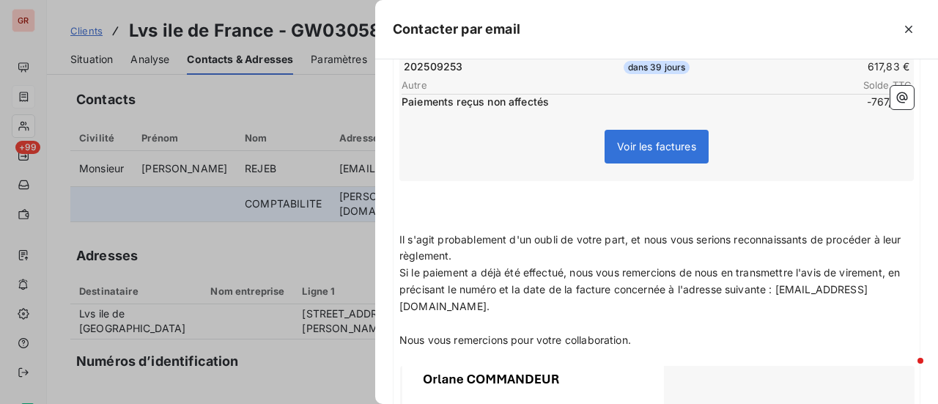
scroll to position [513, 0]
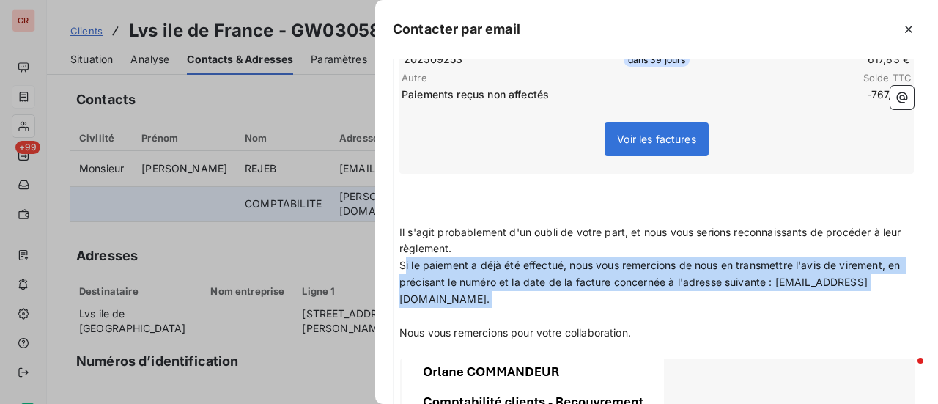
drag, startPoint x: 403, startPoint y: 266, endPoint x: 456, endPoint y: 312, distance: 70.1
click at [456, 312] on div "Bonjour, Sauf erreur de notre part, nous constatons que plusieurs factures rest…" at bounding box center [656, 139] width 514 height 806
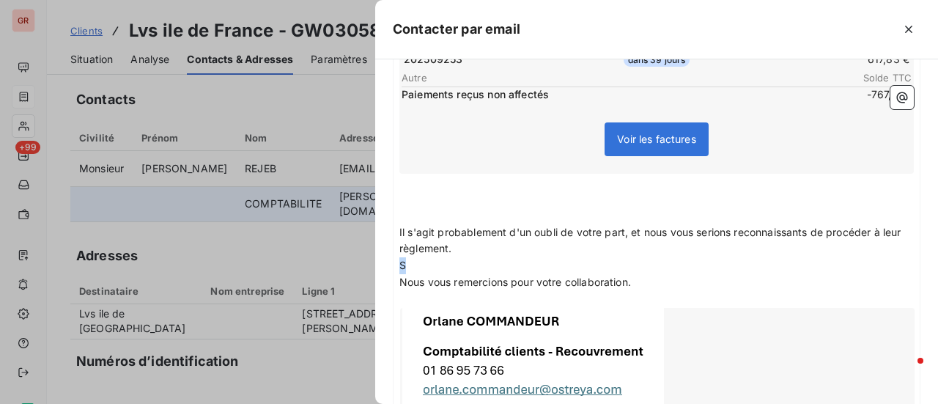
drag, startPoint x: 438, startPoint y: 266, endPoint x: 391, endPoint y: 267, distance: 46.9
click at [391, 267] on div "À : v.boissard@laviesaine.fr Cc : Objet : ﻿ 7/7 Appliquer un modèle Bonjour, Sa…" at bounding box center [656, 231] width 563 height 344
click at [646, 284] on p "Nous vous remercions pour votre collaboration." at bounding box center [656, 282] width 514 height 17
click at [574, 190] on p "﻿" at bounding box center [656, 198] width 514 height 17
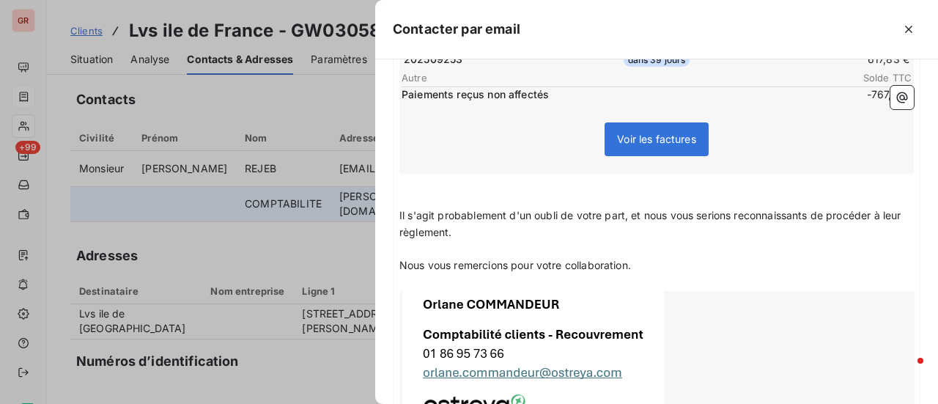
click at [642, 269] on p "Nous vous remercions pour votre collaboration." at bounding box center [656, 265] width 514 height 17
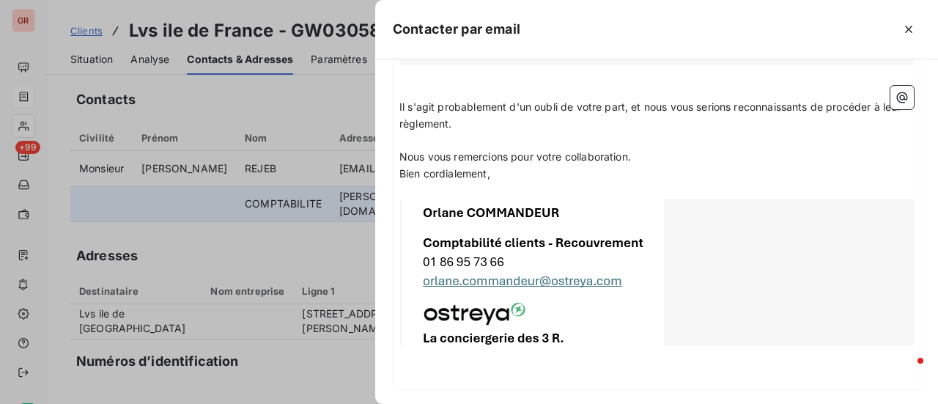
scroll to position [695, 0]
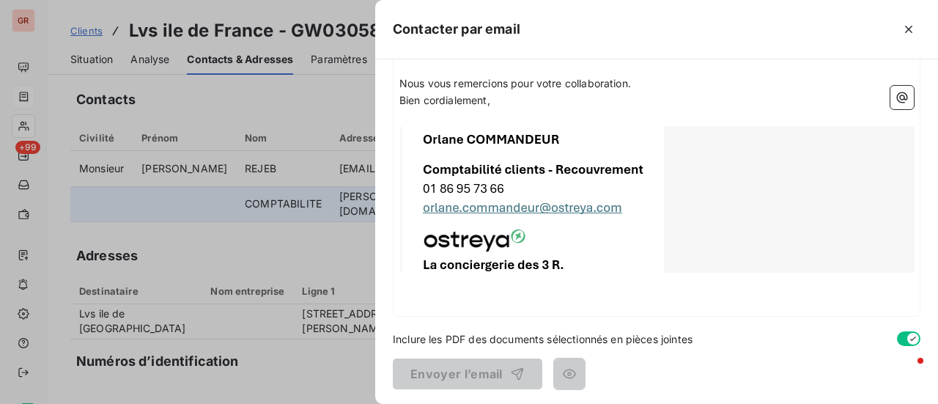
click at [514, 293] on p "﻿" at bounding box center [656, 301] width 514 height 17
click at [897, 95] on icon "button" at bounding box center [902, 97] width 11 height 11
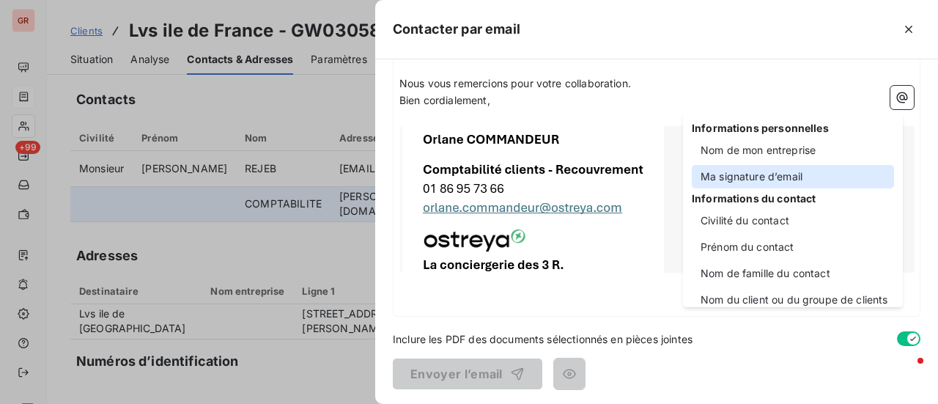
click at [788, 180] on div "Ma signature d’email" at bounding box center [793, 176] width 202 height 23
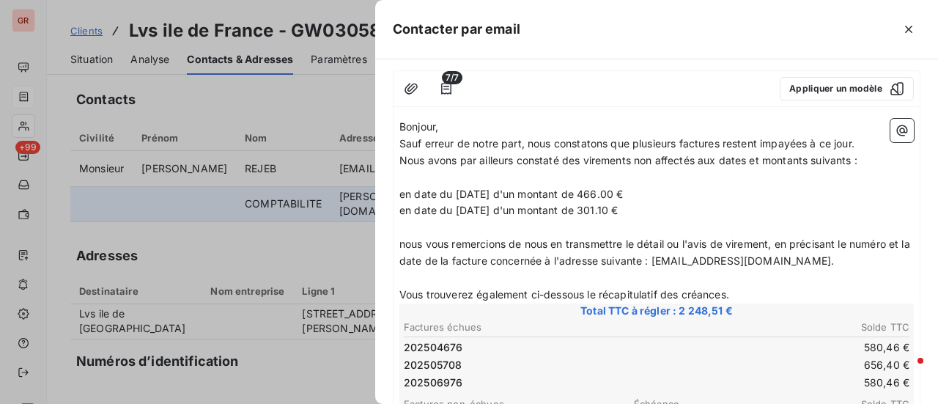
scroll to position [0, 0]
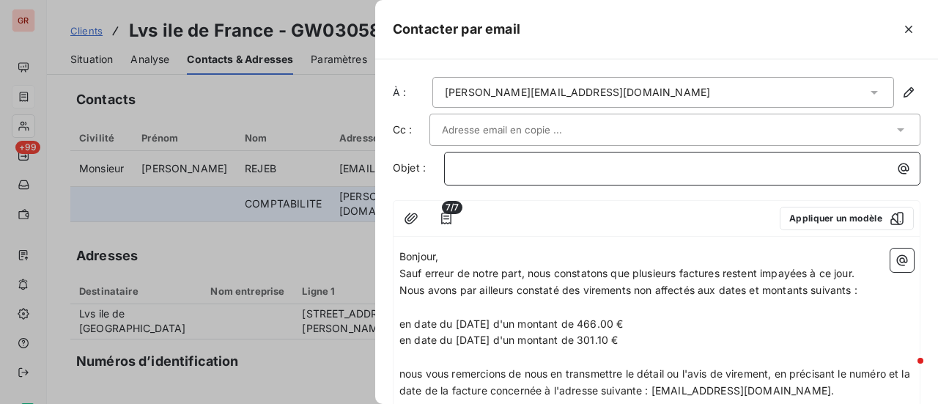
click at [511, 161] on p "﻿" at bounding box center [685, 168] width 459 height 17
click at [467, 166] on span "detail virement" at bounding box center [492, 167] width 73 height 12
click at [471, 165] on span "detail virement" at bounding box center [492, 167] width 73 height 12
click at [466, 168] on span "detail virement" at bounding box center [492, 167] width 73 height 12
click at [462, 169] on span "détail virement" at bounding box center [492, 167] width 73 height 12
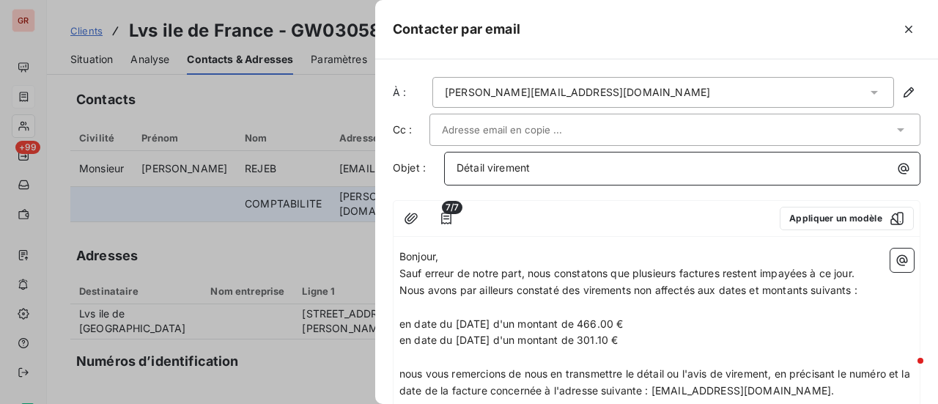
click at [484, 169] on span "Détail virement" at bounding box center [492, 167] width 73 height 12
click at [535, 165] on span "Détails virement" at bounding box center [495, 167] width 78 height 12
click at [448, 215] on icon "button" at bounding box center [446, 218] width 15 height 15
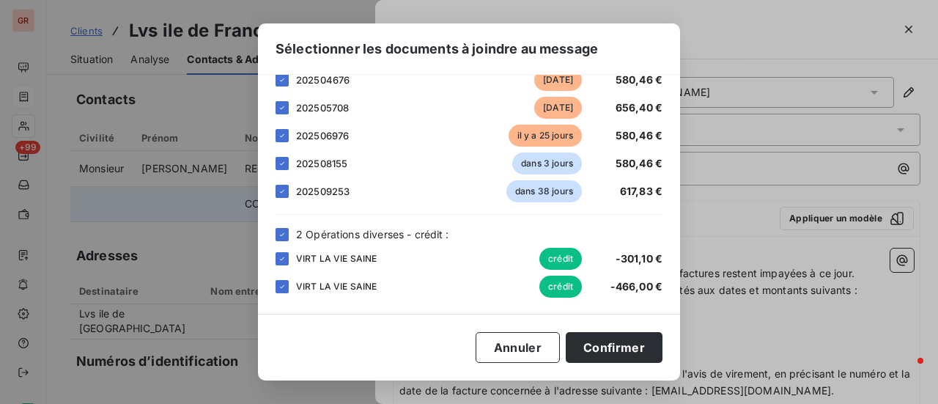
scroll to position [103, 0]
click at [629, 342] on button "Confirmer" at bounding box center [614, 347] width 97 height 31
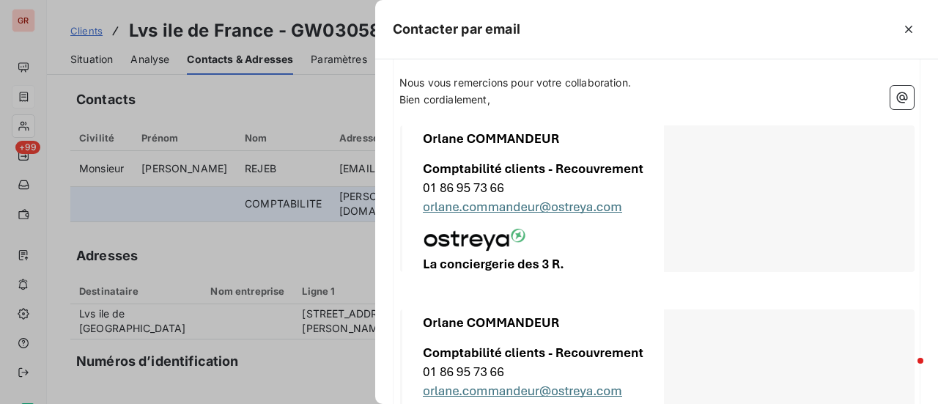
scroll to position [862, 0]
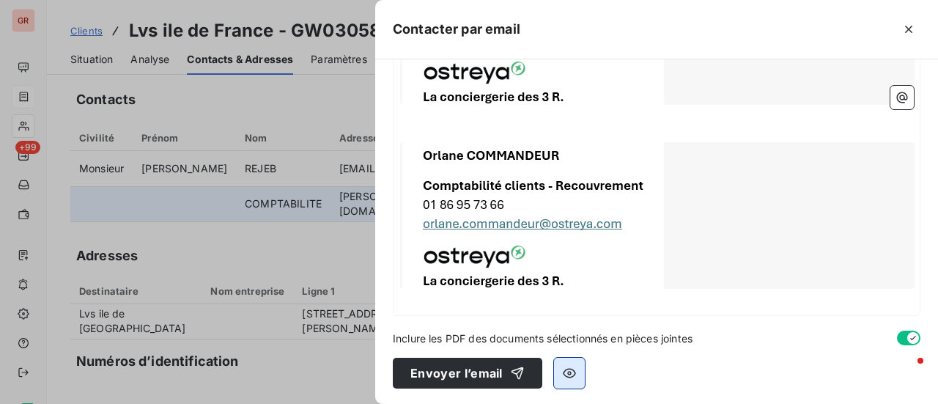
click at [564, 376] on icon "button" at bounding box center [569, 373] width 15 height 15
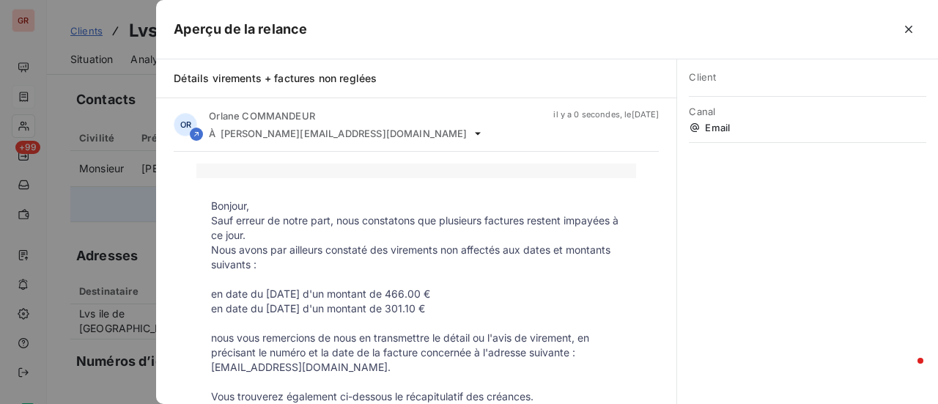
scroll to position [0, 0]
click at [123, 207] on div at bounding box center [469, 202] width 938 height 404
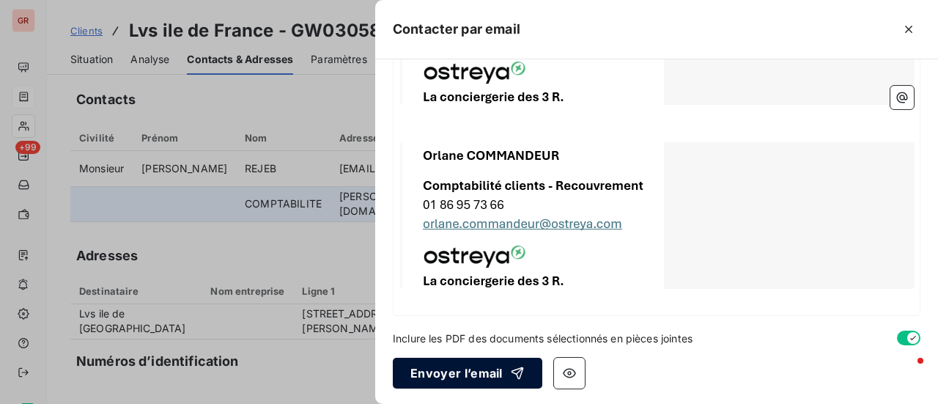
click at [468, 372] on button "Envoyer l’email" at bounding box center [467, 373] width 149 height 31
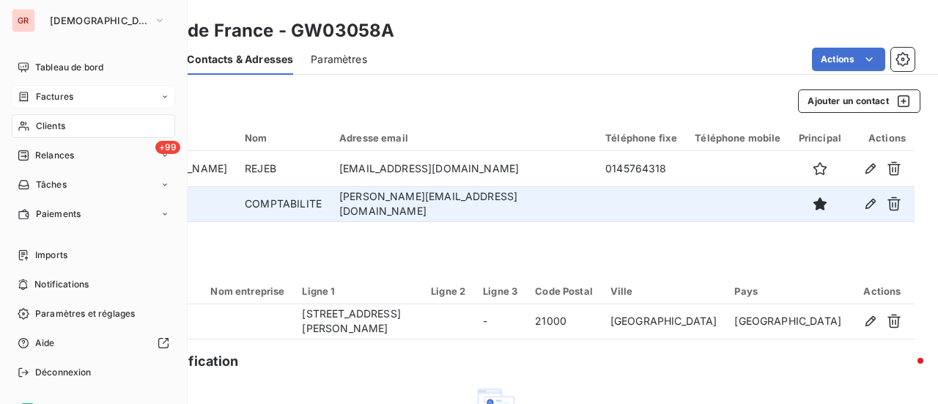
click at [67, 97] on span "Factures" at bounding box center [54, 96] width 37 height 13
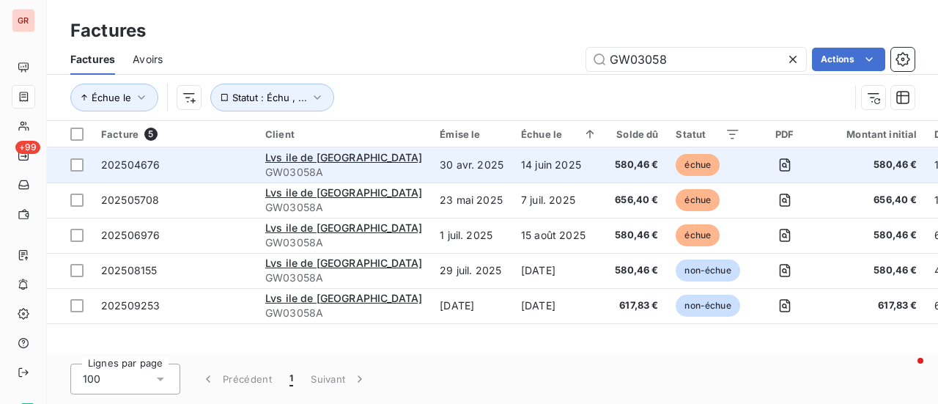
click at [317, 165] on span "GW03058A" at bounding box center [343, 172] width 157 height 15
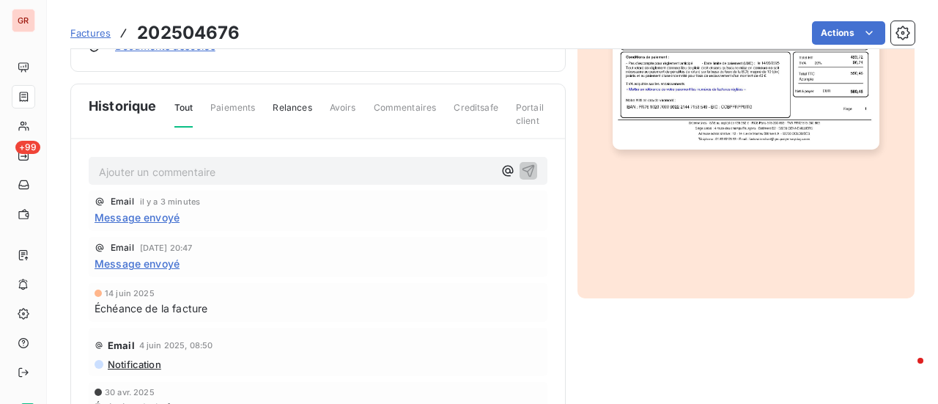
scroll to position [440, 0]
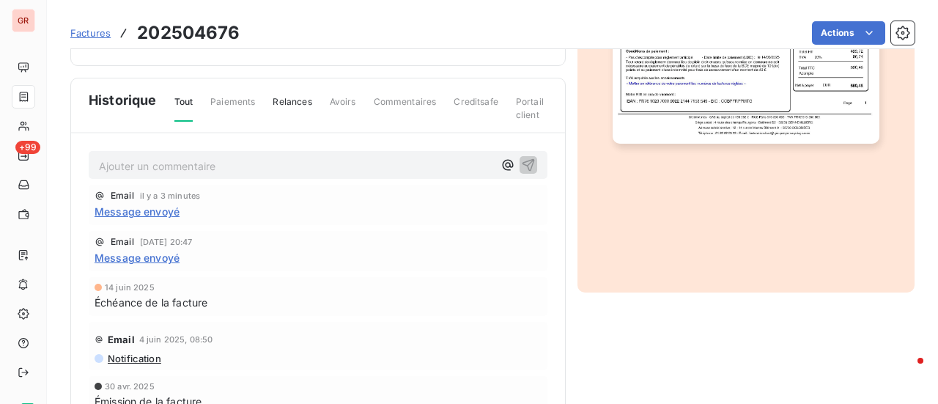
click at [144, 172] on div "Ajouter un commentaire ﻿" at bounding box center [318, 165] width 459 height 29
click at [157, 163] on p "Ajouter un commentaire ﻿" at bounding box center [296, 166] width 394 height 18
drag, startPoint x: 148, startPoint y: 165, endPoint x: 56, endPoint y: 167, distance: 92.3
click at [56, 166] on section "Factures 202504676 Actions Lvs ile de France GW03058A Montant initial 580,46 € …" at bounding box center [492, 202] width 891 height 404
click at [104, 161] on span "relance à faire a l'adresse suivante :" at bounding box center [187, 164] width 177 height 12
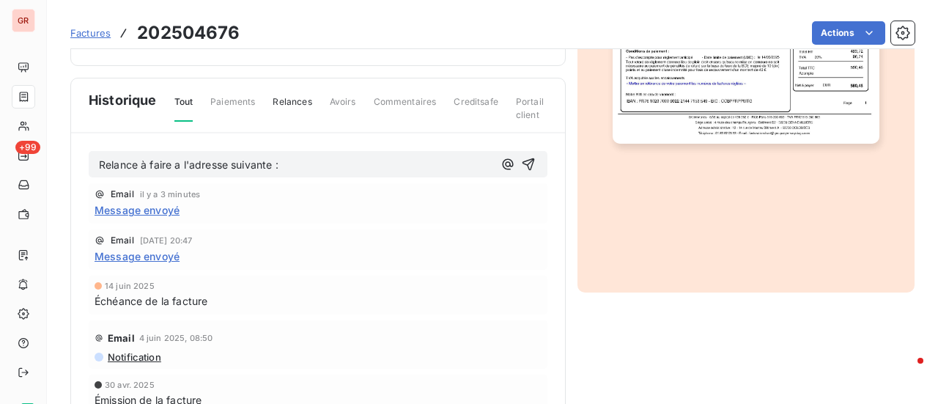
click at [281, 157] on p "Relance à faire a l'adresse suivante :" at bounding box center [296, 165] width 394 height 17
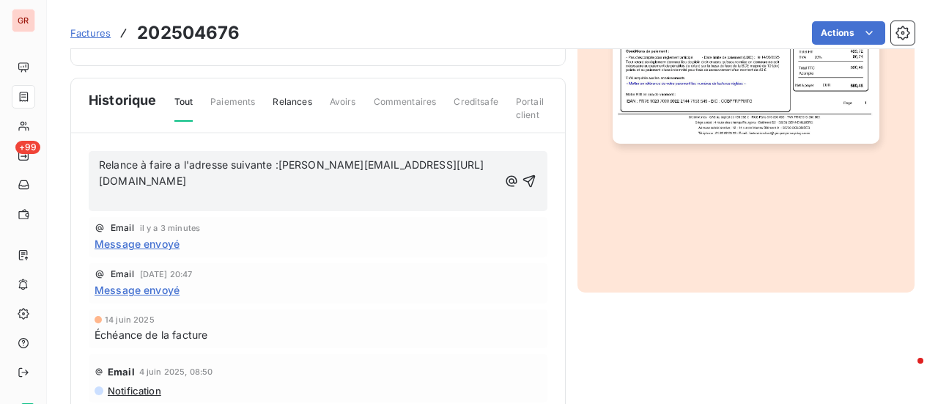
click at [134, 190] on p "﻿" at bounding box center [298, 198] width 399 height 17
click at [523, 175] on icon "button" at bounding box center [529, 181] width 12 height 12
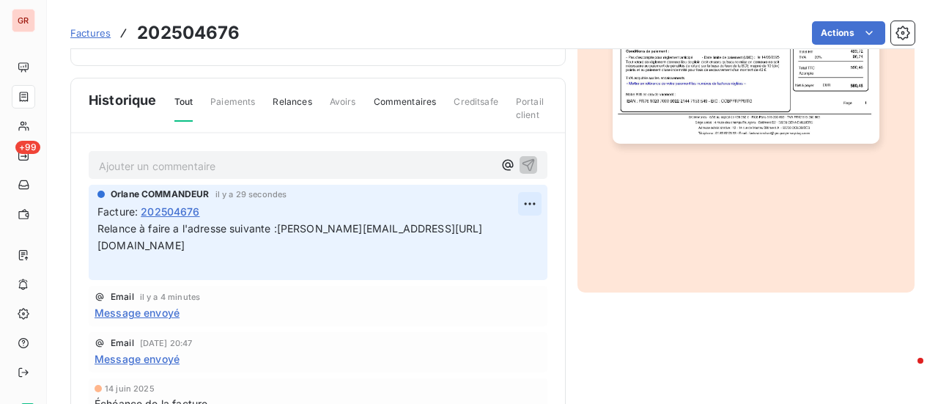
click at [514, 196] on html "GR +99 Factures 202504676 Actions Lvs ile de France GW03058A Montant initial 58…" at bounding box center [469, 202] width 938 height 404
click at [467, 233] on div "Editer" at bounding box center [478, 233] width 82 height 23
drag, startPoint x: 201, startPoint y: 209, endPoint x: 84, endPoint y: 221, distance: 117.9
click at [87, 215] on div "Ajouter un commentaire ﻿ Orlane COMMANDEUR il y a 33 secondes Facture : 2025046…" at bounding box center [318, 302] width 494 height 339
click at [523, 238] on icon "button" at bounding box center [530, 245] width 15 height 15
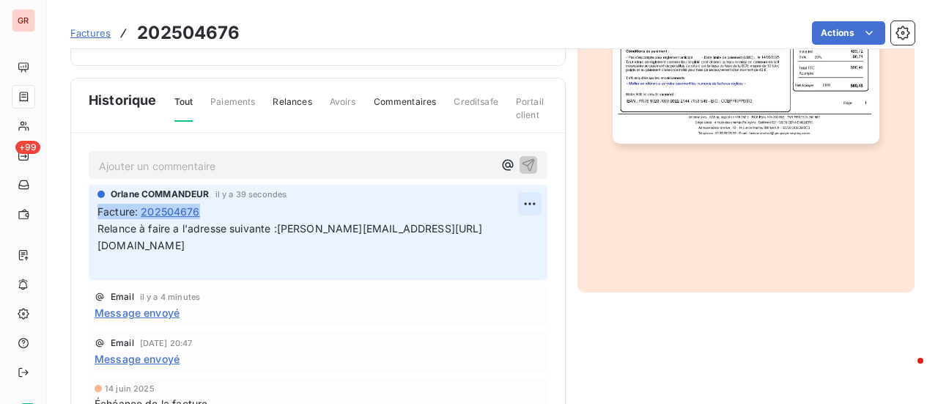
click at [517, 199] on html "GR +99 Factures 202504676 Actions Lvs ile de France GW03058A Montant initial 58…" at bounding box center [469, 202] width 938 height 404
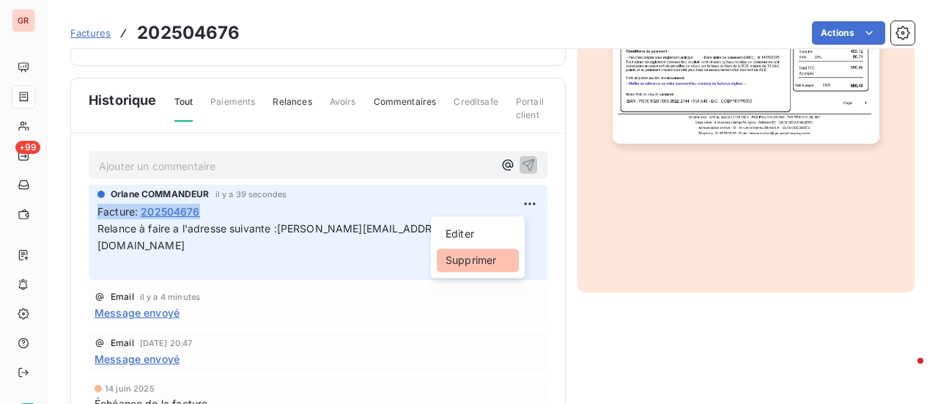
click at [472, 263] on div "Supprimer" at bounding box center [478, 259] width 82 height 23
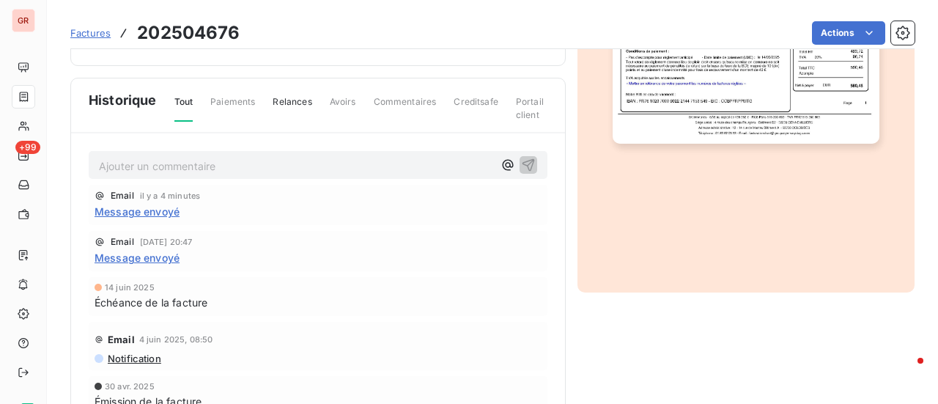
click at [180, 157] on p "Ajouter un commentaire ﻿" at bounding box center [296, 166] width 394 height 18
click at [103, 164] on span "relance" at bounding box center [117, 164] width 36 height 12
click at [147, 162] on p "Relance" at bounding box center [296, 165] width 394 height 17
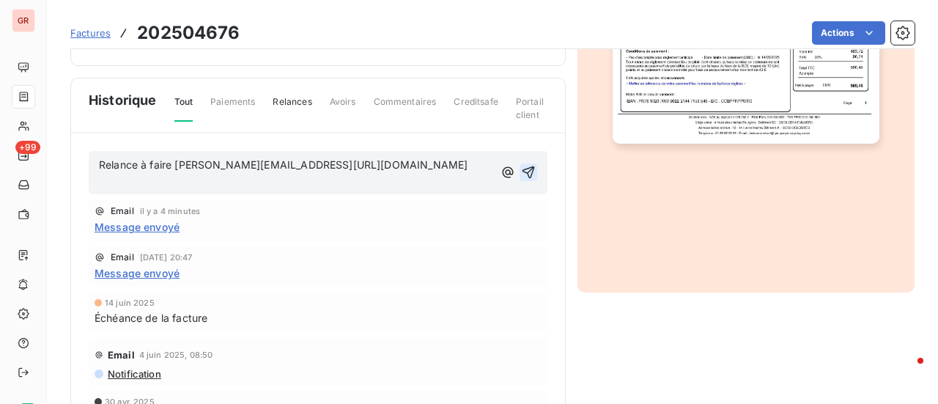
click at [521, 165] on icon "button" at bounding box center [528, 172] width 15 height 15
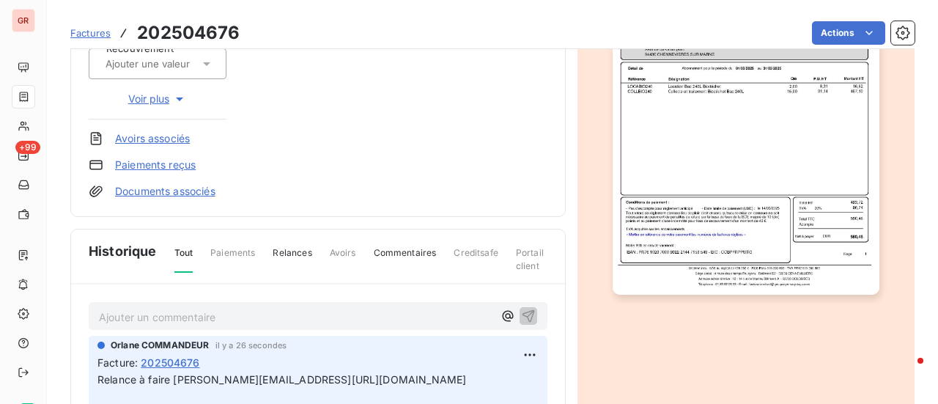
scroll to position [220, 0]
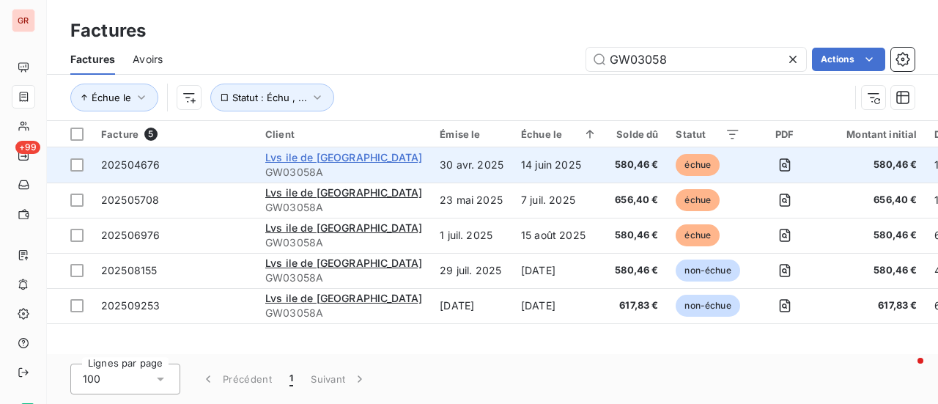
click at [319, 160] on span "Lvs ile de France" at bounding box center [343, 157] width 157 height 12
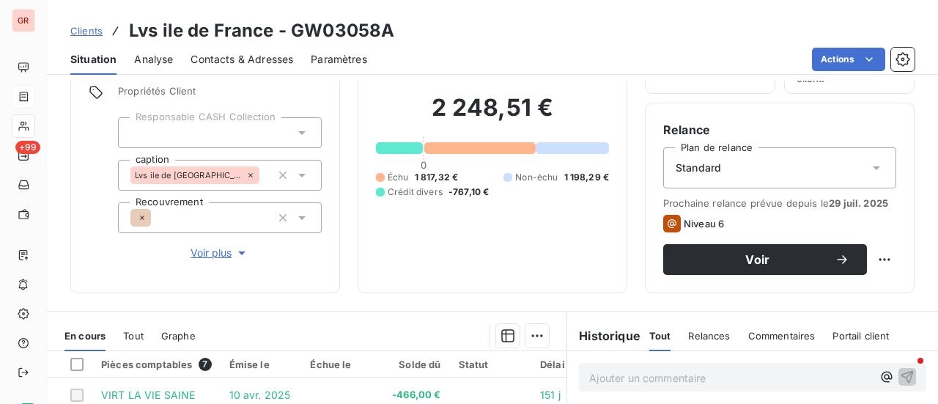
scroll to position [366, 0]
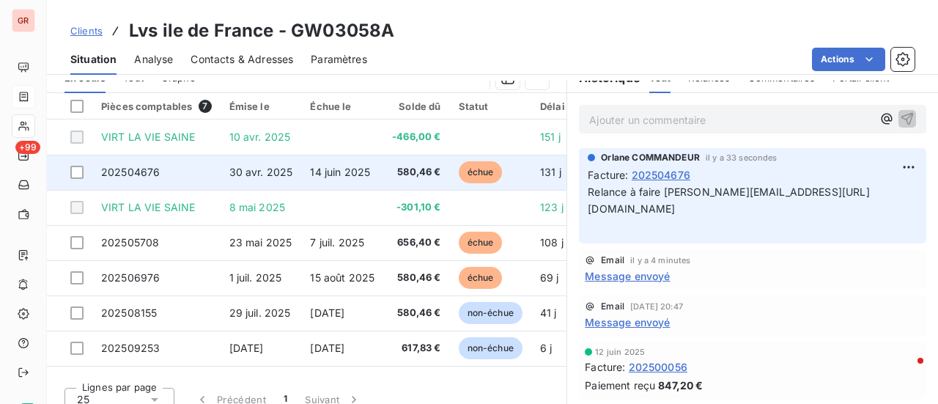
click at [347, 174] on span "14 juin 2025" at bounding box center [340, 172] width 60 height 12
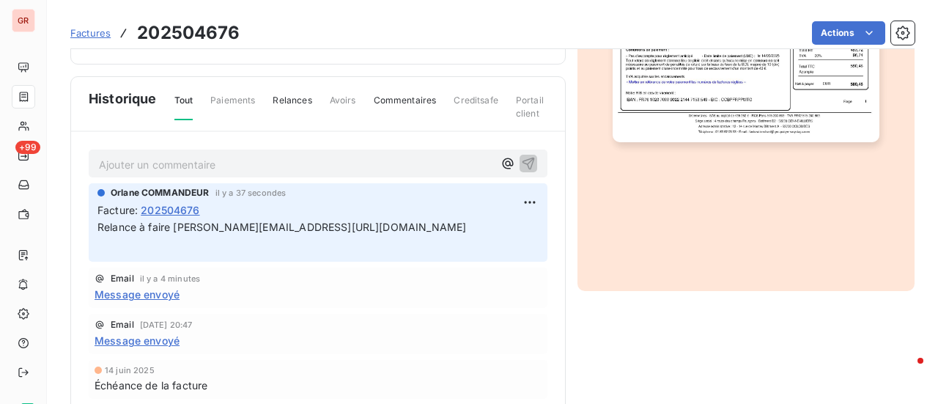
scroll to position [441, 0]
click at [513, 199] on html "GR +99 Factures 202504676 Actions Lvs ile de France GW03058A Montant initial 58…" at bounding box center [469, 202] width 938 height 404
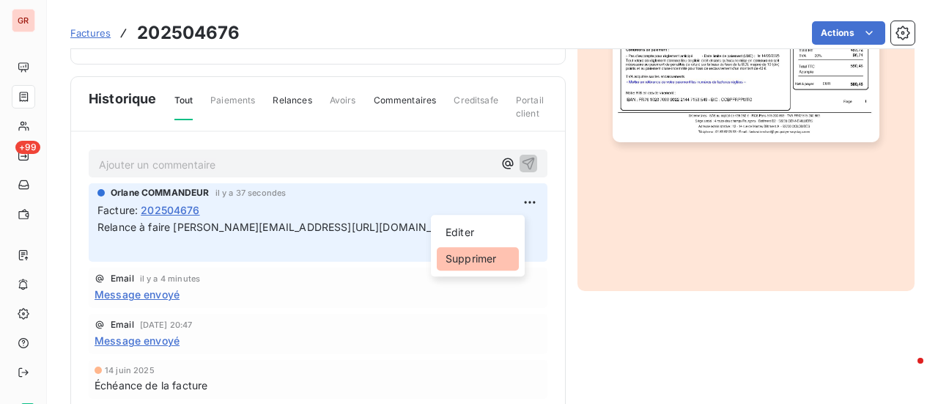
click at [476, 259] on div "Supprimer" at bounding box center [478, 258] width 82 height 23
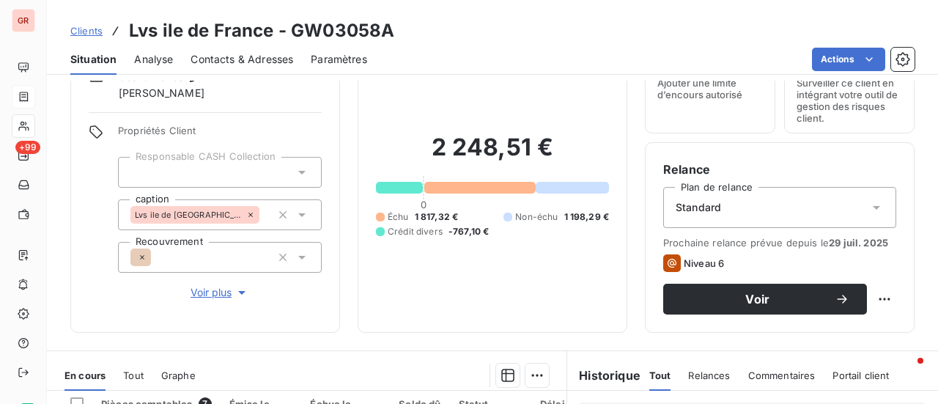
scroll to position [220, 0]
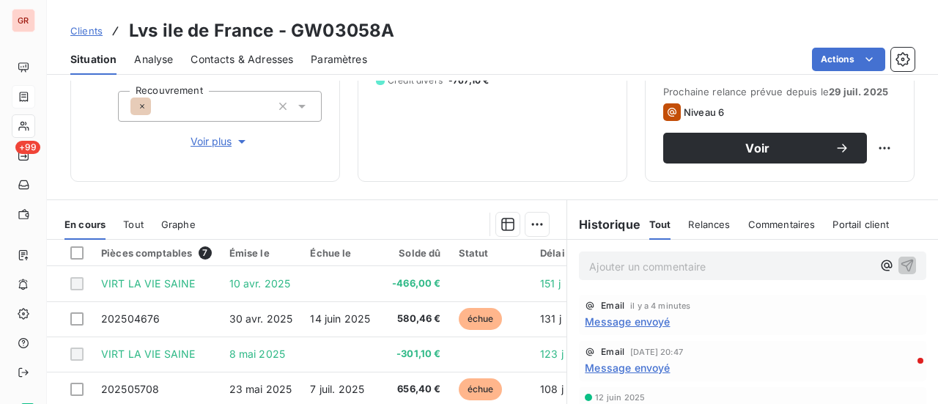
click at [684, 257] on p "Ajouter un commentaire ﻿" at bounding box center [730, 266] width 283 height 18
click at [653, 263] on p "Ajouter un commentaire ﻿" at bounding box center [730, 266] width 283 height 18
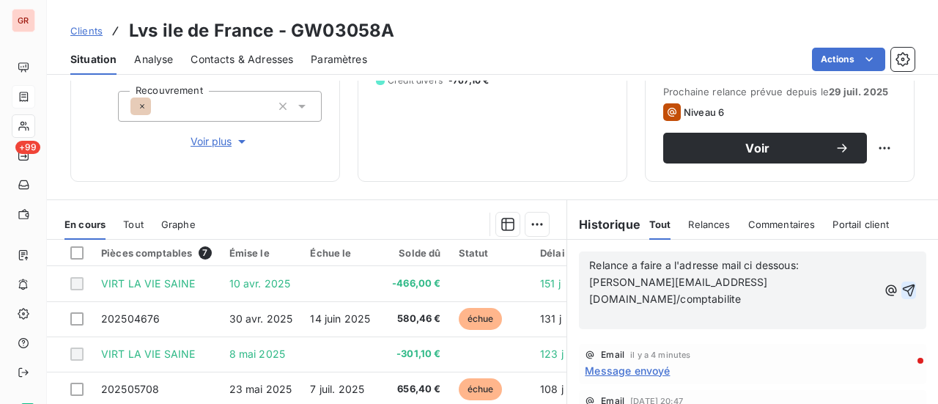
click at [903, 284] on icon "button" at bounding box center [909, 290] width 12 height 12
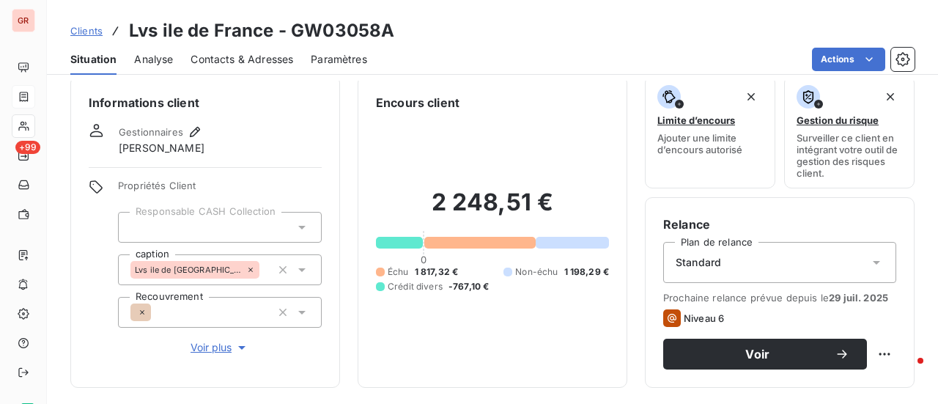
scroll to position [0, 0]
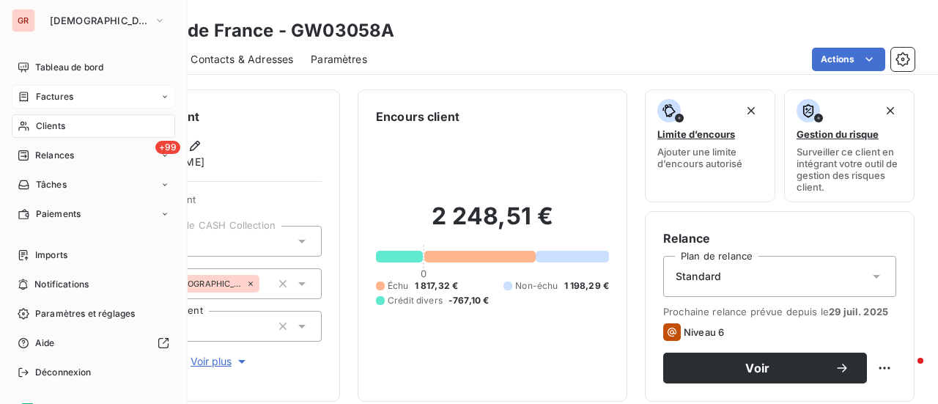
click at [70, 94] on span "Factures" at bounding box center [54, 96] width 37 height 13
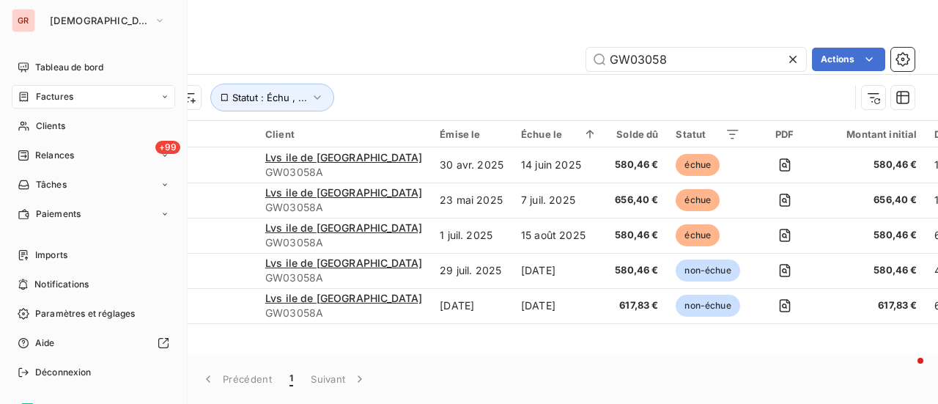
drag, startPoint x: 66, startPoint y: 96, endPoint x: 88, endPoint y: 91, distance: 22.6
click at [66, 96] on span "Factures" at bounding box center [54, 96] width 37 height 13
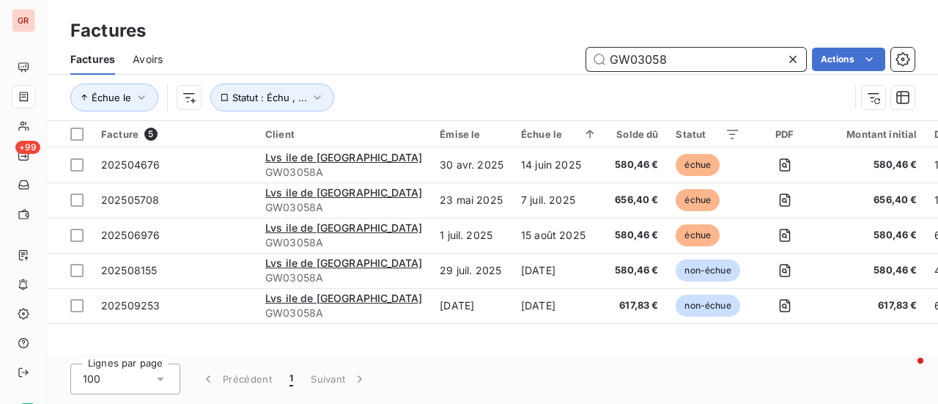
drag, startPoint x: 689, startPoint y: 62, endPoint x: 492, endPoint y: 67, distance: 197.2
click at [522, 65] on div "GW03058 Actions" at bounding box center [547, 59] width 734 height 23
paste input "11A"
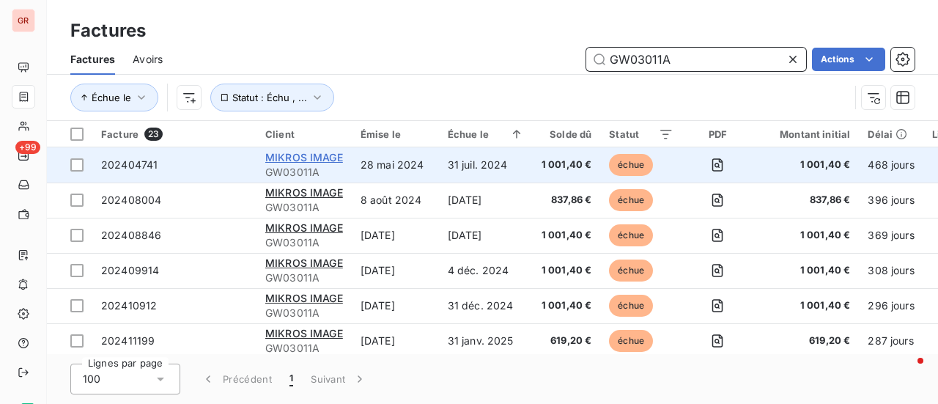
type input "GW03011A"
click at [314, 159] on span "MIKROS IMAGE" at bounding box center [304, 157] width 78 height 12
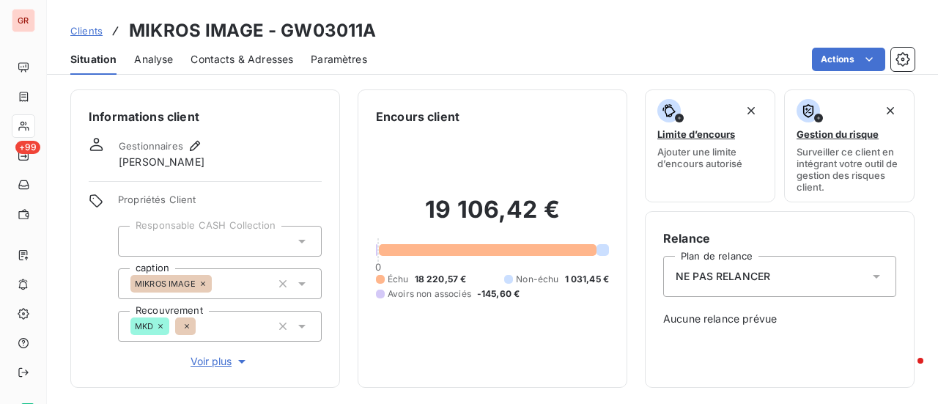
click at [274, 54] on span "Contacts & Adresses" at bounding box center [241, 59] width 103 height 15
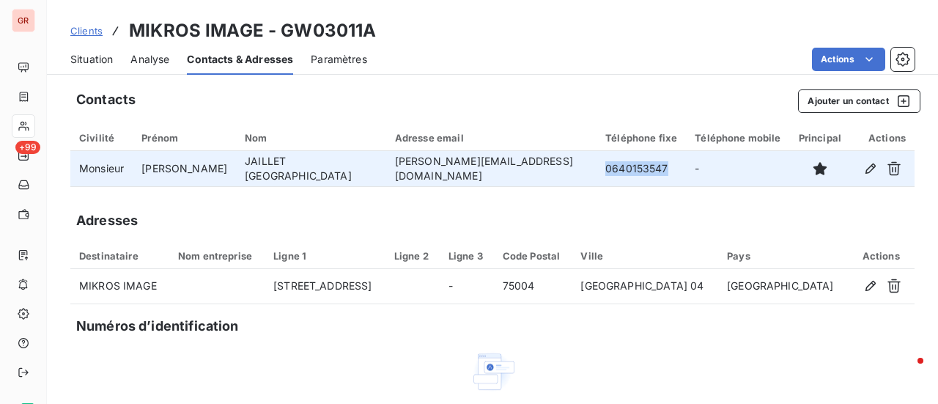
drag, startPoint x: 613, startPoint y: 169, endPoint x: 541, endPoint y: 169, distance: 71.8
click at [596, 169] on td "0640153547" at bounding box center [640, 168] width 89 height 35
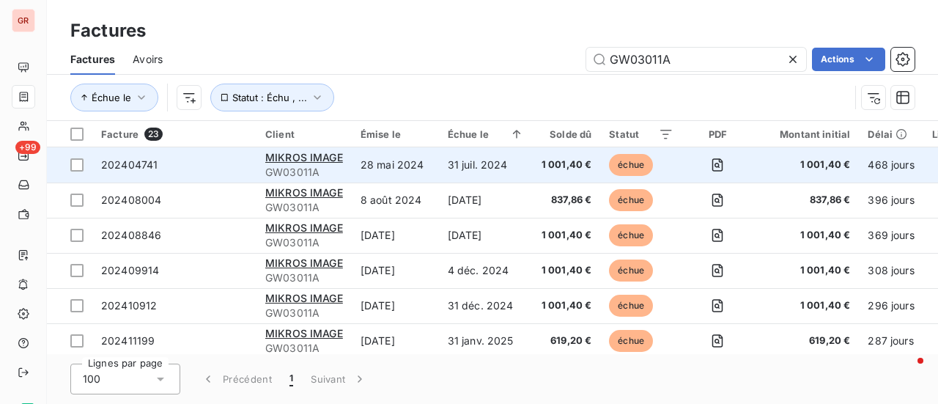
click at [326, 163] on div "MIKROS IMAGE" at bounding box center [304, 157] width 78 height 15
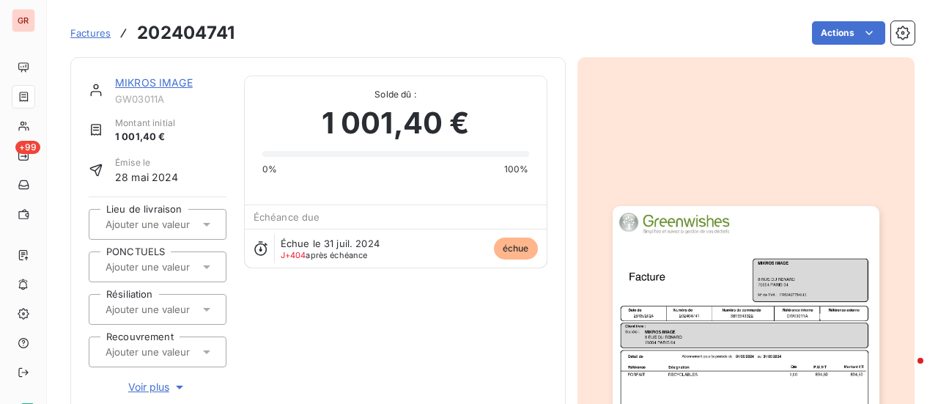
click at [711, 267] on img "button" at bounding box center [746, 394] width 267 height 377
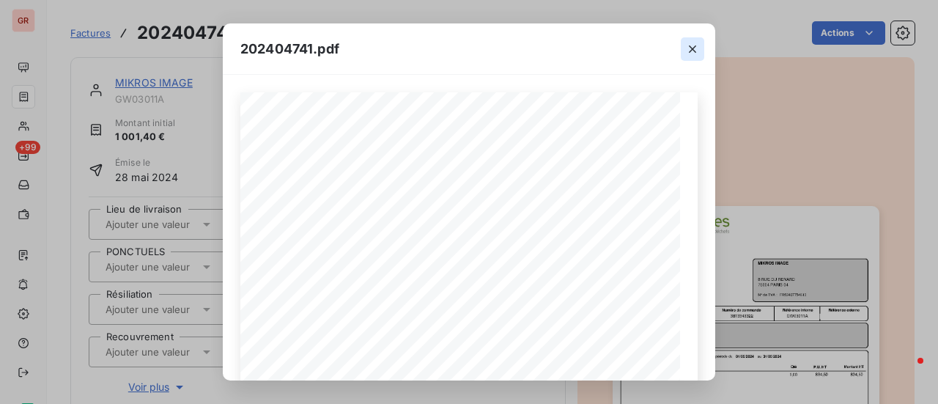
click at [695, 49] on icon "button" at bounding box center [692, 49] width 15 height 15
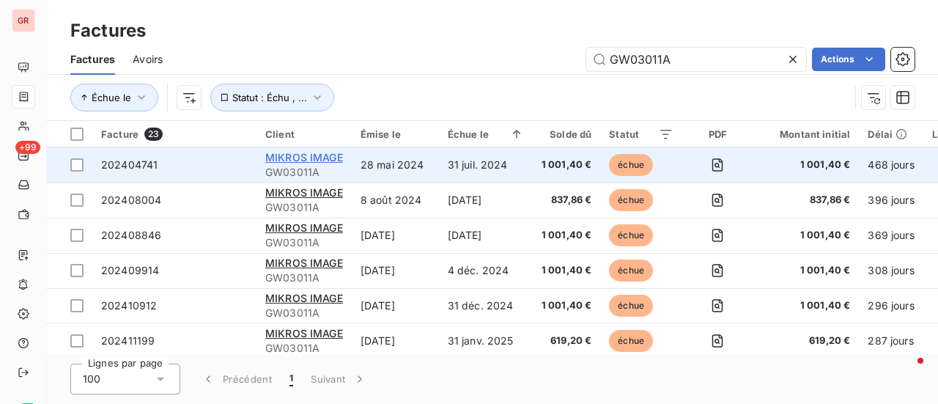
click at [313, 158] on span "MIKROS IMAGE" at bounding box center [304, 157] width 78 height 12
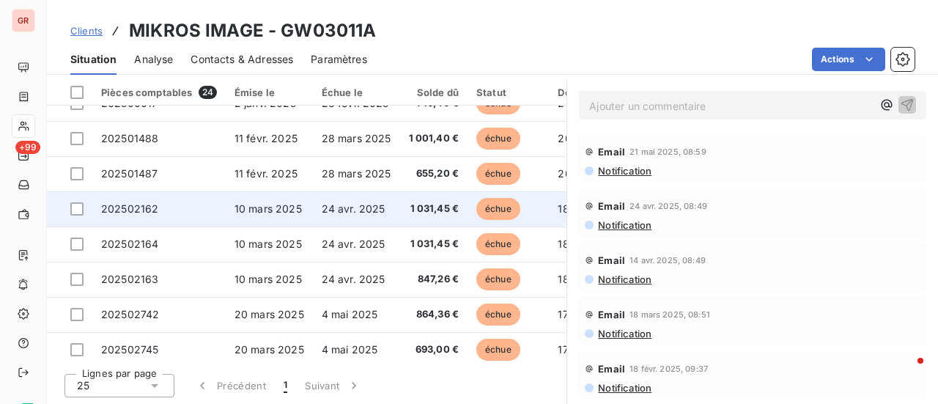
scroll to position [300, 0]
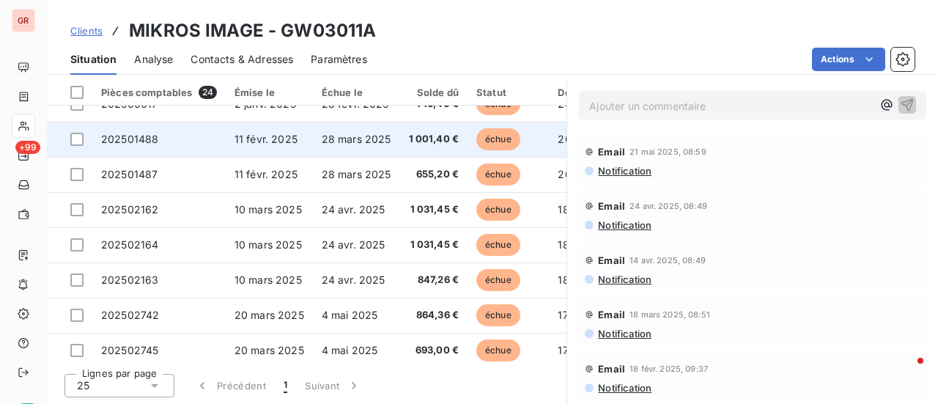
click at [264, 134] on span "11 févr. 2025" at bounding box center [265, 139] width 63 height 12
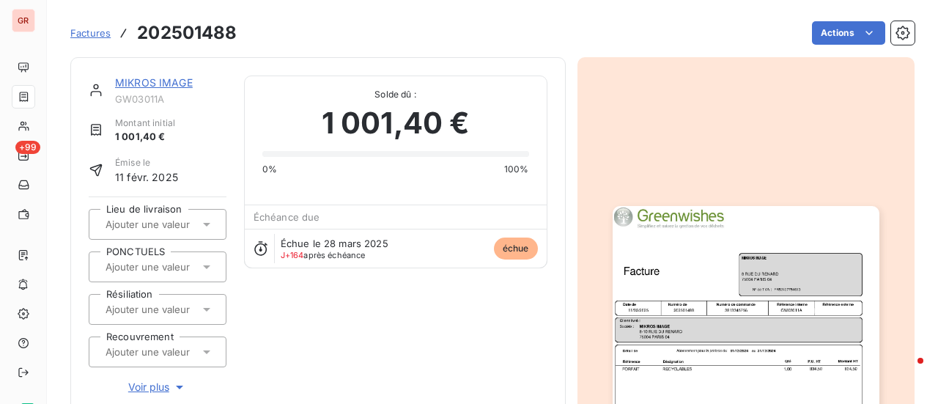
click at [708, 304] on img "button" at bounding box center [746, 394] width 267 height 377
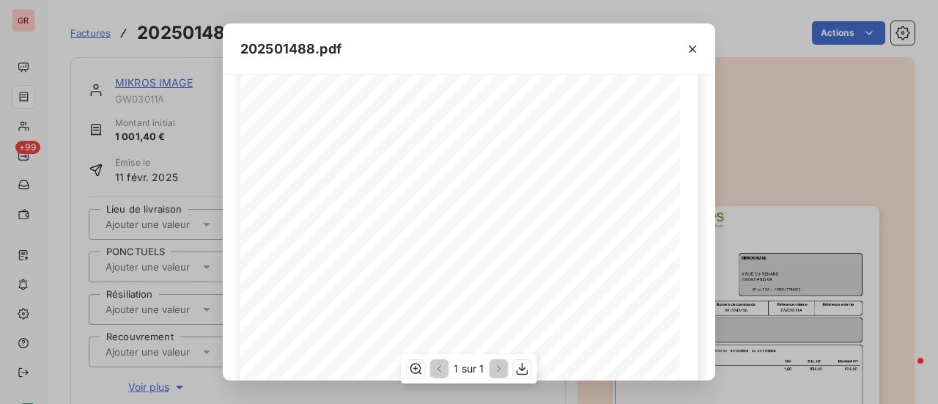
scroll to position [73, 0]
click at [694, 53] on icon "button" at bounding box center [692, 49] width 15 height 15
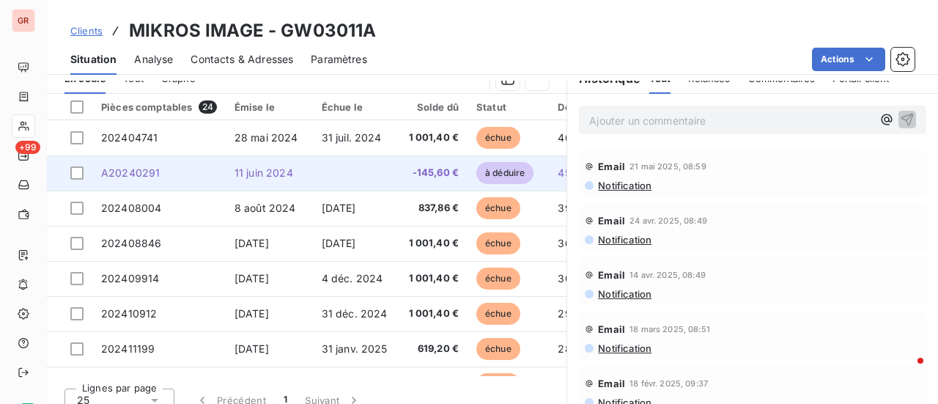
scroll to position [366, 0]
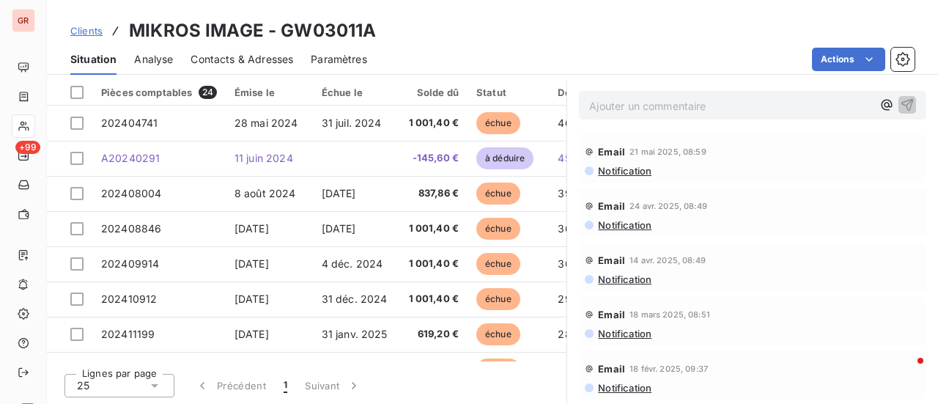
click at [256, 53] on span "Contacts & Adresses" at bounding box center [241, 59] width 103 height 15
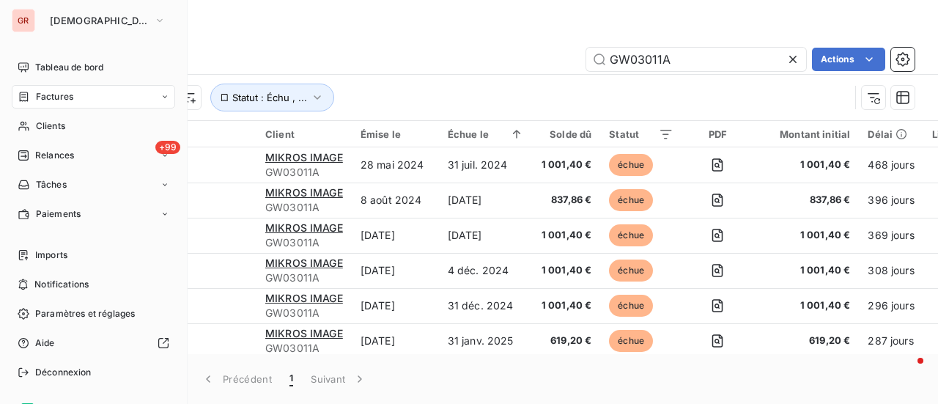
click at [63, 93] on span "Factures" at bounding box center [54, 96] width 37 height 13
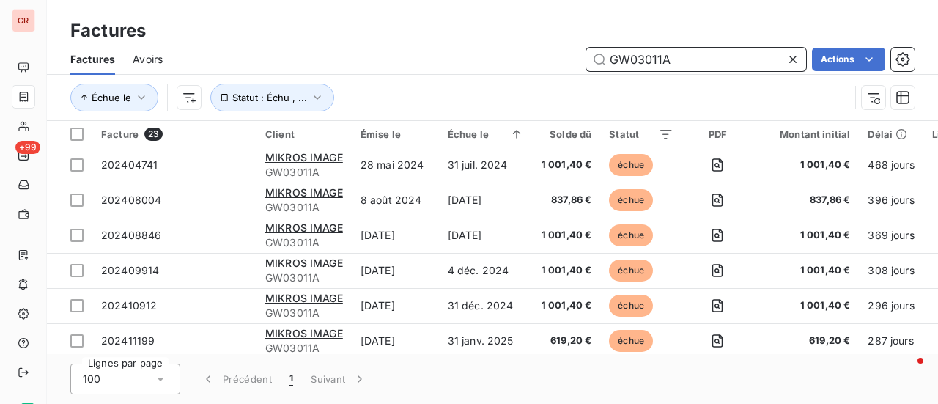
drag, startPoint x: 701, startPoint y: 61, endPoint x: 437, endPoint y: 61, distance: 264.5
click at [447, 61] on div "GW03011A Actions" at bounding box center [547, 59] width 734 height 23
paste input "82"
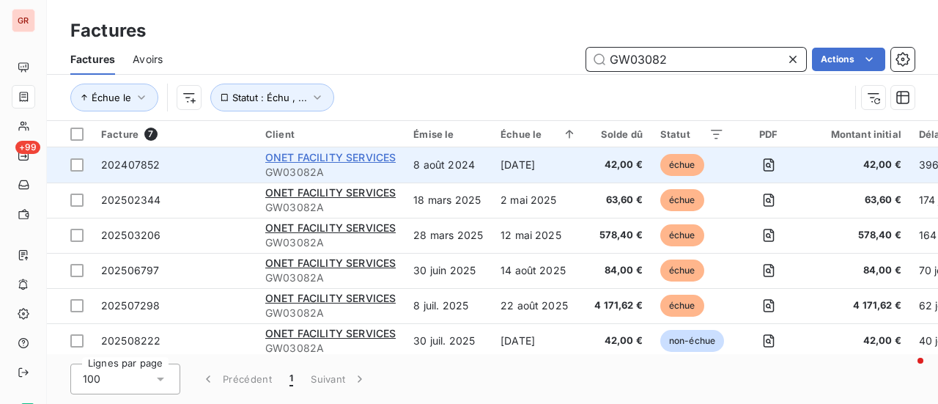
type input "GW03082"
click at [360, 158] on span "ONET FACILITY SERVICES" at bounding box center [330, 157] width 130 height 12
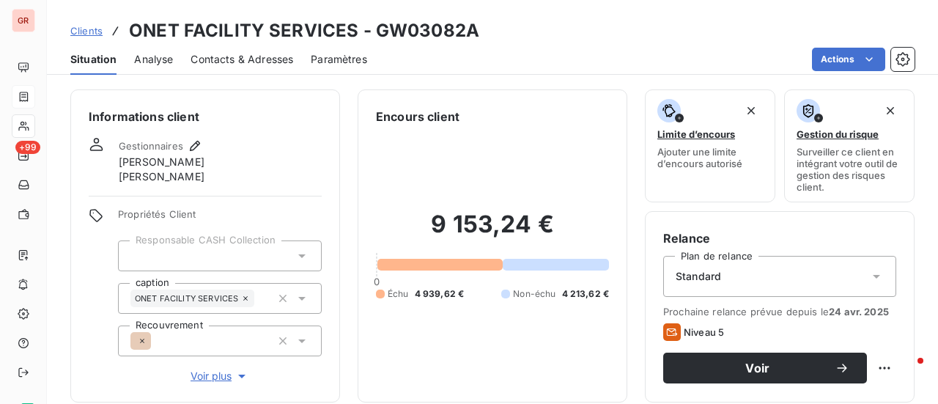
drag, startPoint x: 258, startPoint y: 56, endPoint x: 269, endPoint y: 67, distance: 15.0
click at [259, 56] on span "Contacts & Adresses" at bounding box center [241, 59] width 103 height 15
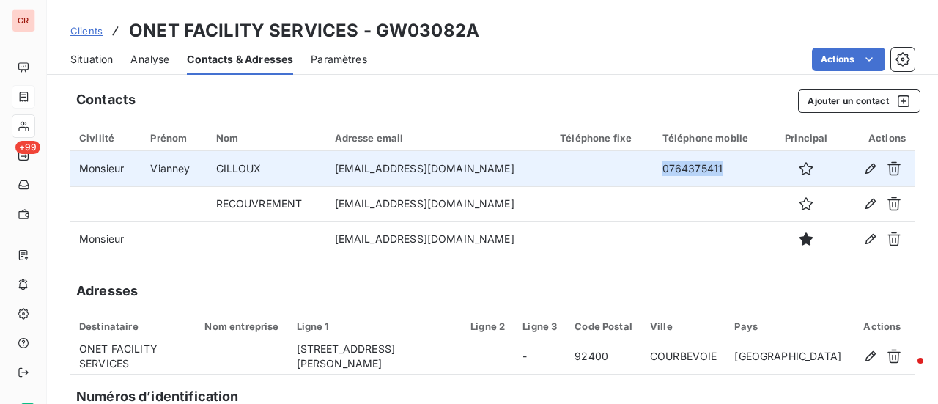
drag, startPoint x: 728, startPoint y: 165, endPoint x: 657, endPoint y: 167, distance: 71.1
click at [657, 167] on td "0764375411" at bounding box center [713, 168] width 119 height 35
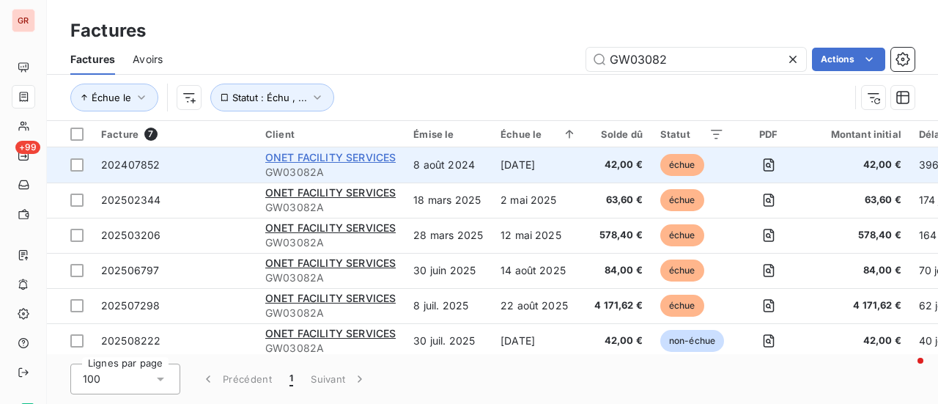
click at [360, 158] on span "ONET FACILITY SERVICES" at bounding box center [330, 157] width 130 height 12
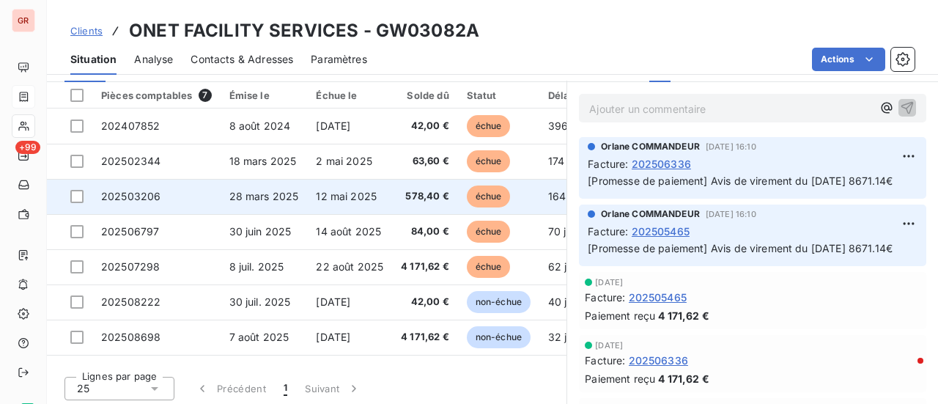
scroll to position [382, 0]
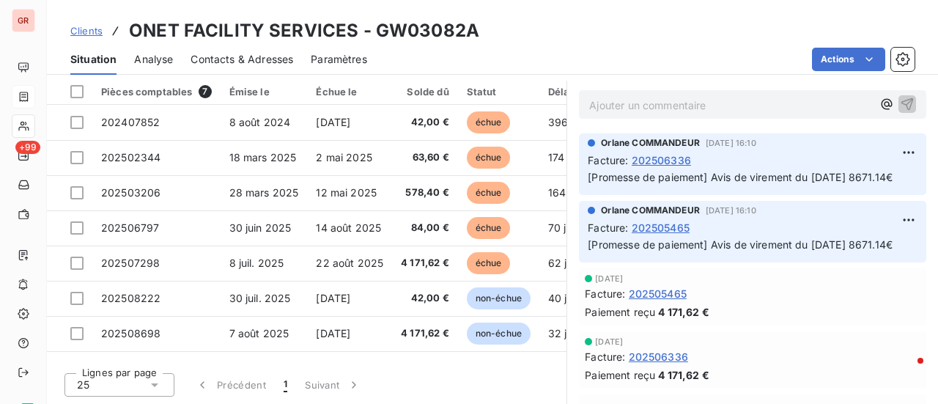
click at [265, 52] on span "Contacts & Adresses" at bounding box center [241, 59] width 103 height 15
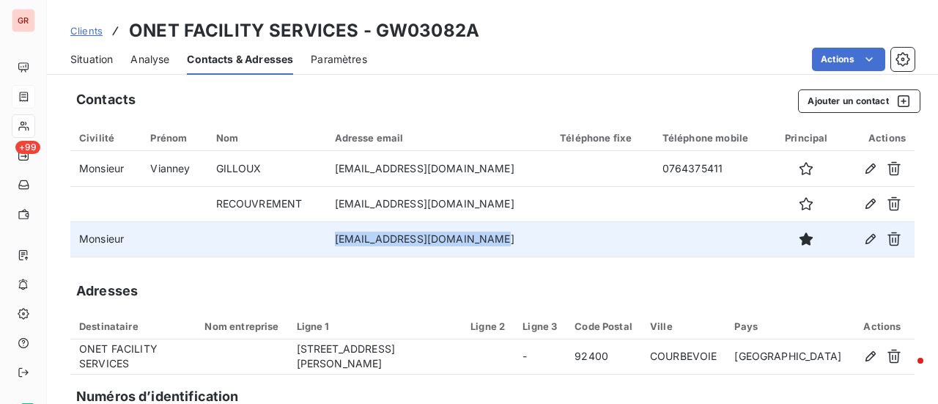
drag, startPoint x: 475, startPoint y: 243, endPoint x: 322, endPoint y: 251, distance: 152.6
click at [326, 253] on td "contact.fournisseur@onet.fr" at bounding box center [439, 238] width 226 height 35
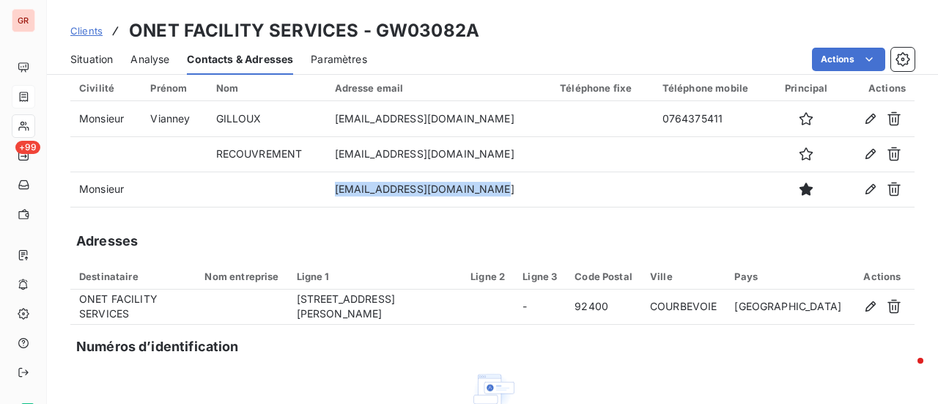
scroll to position [73, 0]
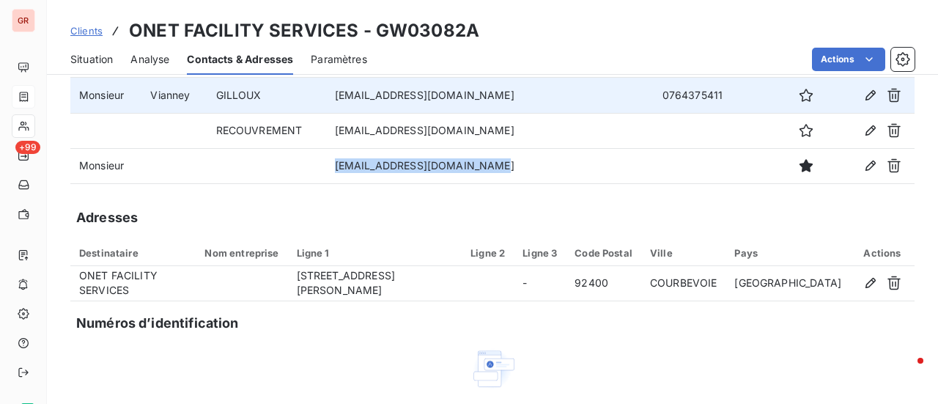
drag, startPoint x: 492, startPoint y: 97, endPoint x: 328, endPoint y: 102, distance: 163.4
click at [328, 102] on td "vianney.gilloux@fr.issworld.com" at bounding box center [439, 95] width 226 height 35
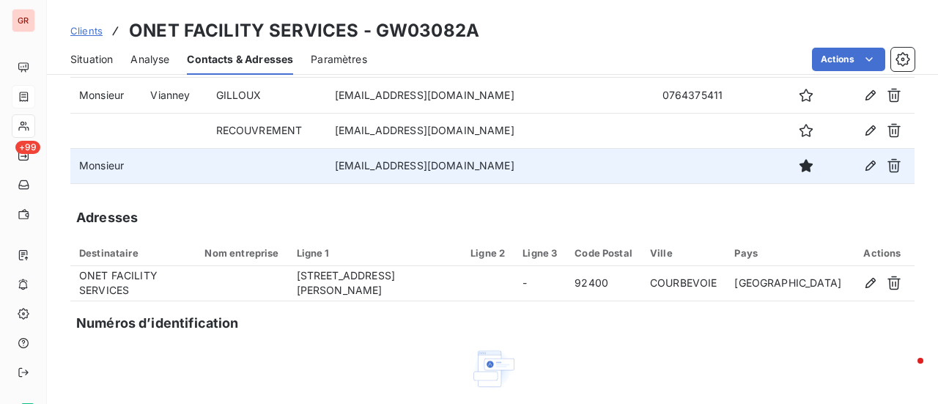
click at [483, 161] on td "contact.fournisseur@onet.fr" at bounding box center [439, 165] width 226 height 35
click at [533, 160] on td "contact.fournisseur@onet.fr" at bounding box center [439, 165] width 226 height 35
drag, startPoint x: 477, startPoint y: 168, endPoint x: 332, endPoint y: 170, distance: 145.1
click at [332, 170] on td "contact.fournisseur@onet.fr" at bounding box center [439, 165] width 226 height 35
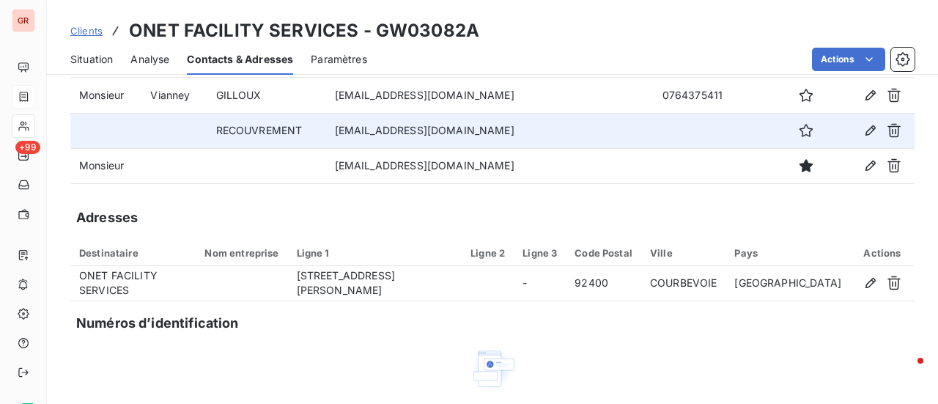
click at [533, 122] on td "reglementfournisseur@fr.issworld.com" at bounding box center [439, 130] width 226 height 35
drag, startPoint x: 512, startPoint y: 131, endPoint x: 327, endPoint y: 133, distance: 185.4
click at [327, 133] on td "reglementfournisseur@fr.issworld.com" at bounding box center [439, 130] width 226 height 35
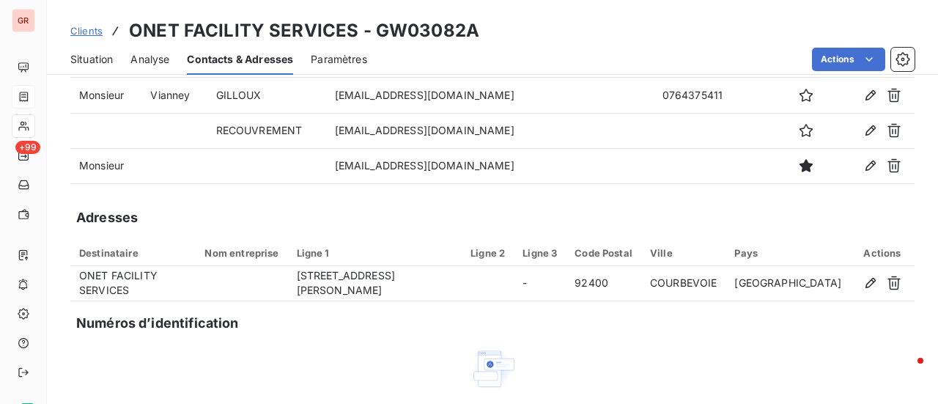
click at [226, 59] on span "Contacts & Adresses" at bounding box center [240, 59] width 106 height 15
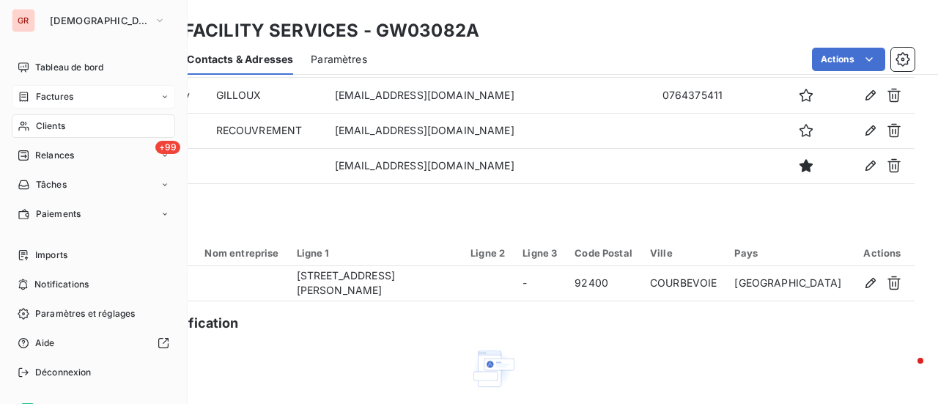
click at [55, 99] on span "Factures" at bounding box center [54, 96] width 37 height 13
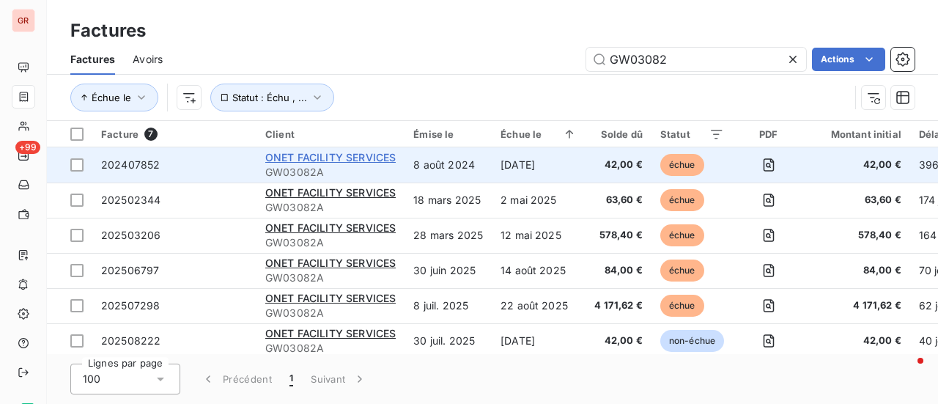
click at [394, 155] on span "ONET FACILITY SERVICES" at bounding box center [330, 157] width 130 height 12
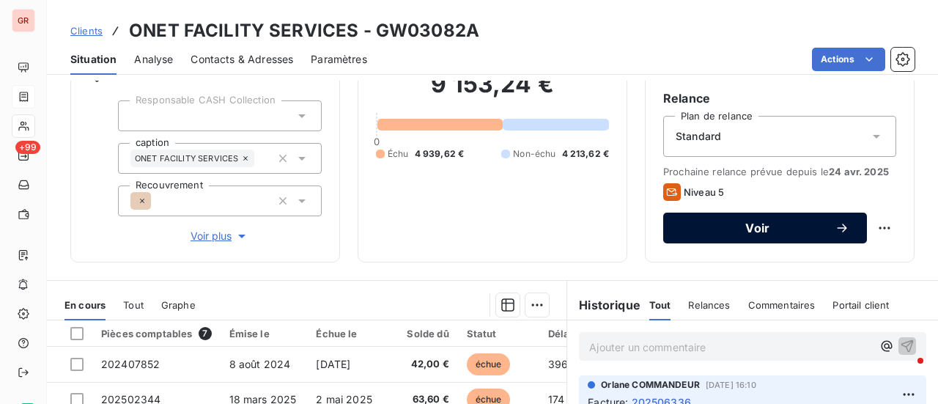
scroll to position [147, 0]
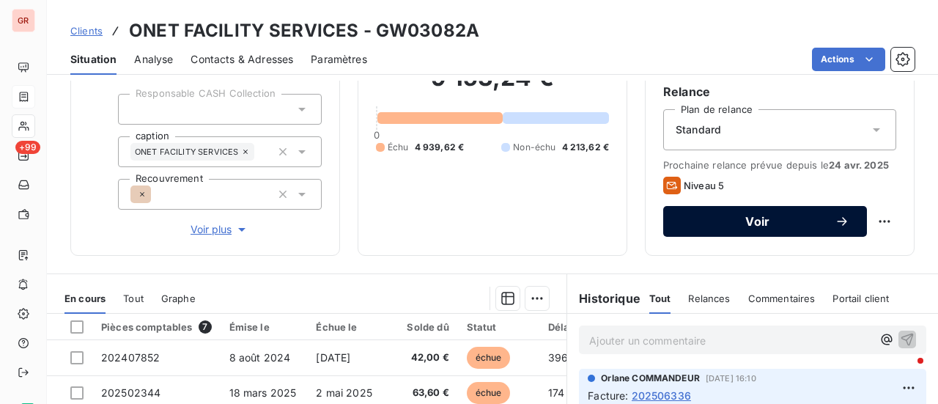
click at [759, 226] on span "Voir" at bounding box center [758, 221] width 154 height 12
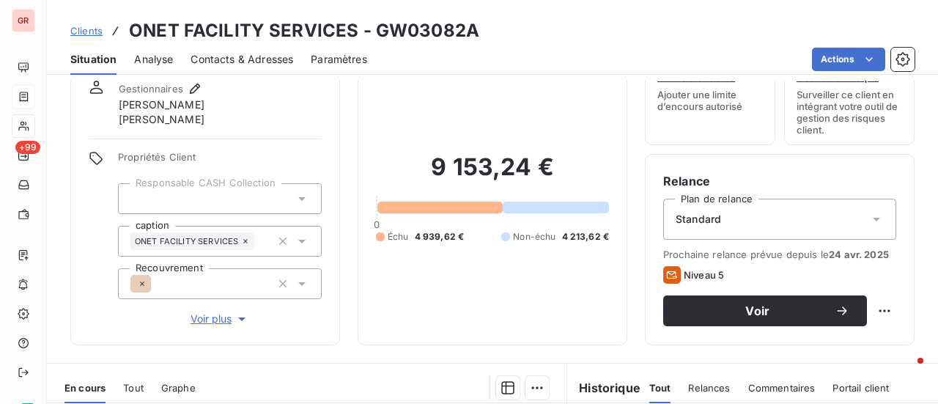
scroll to position [147, 0]
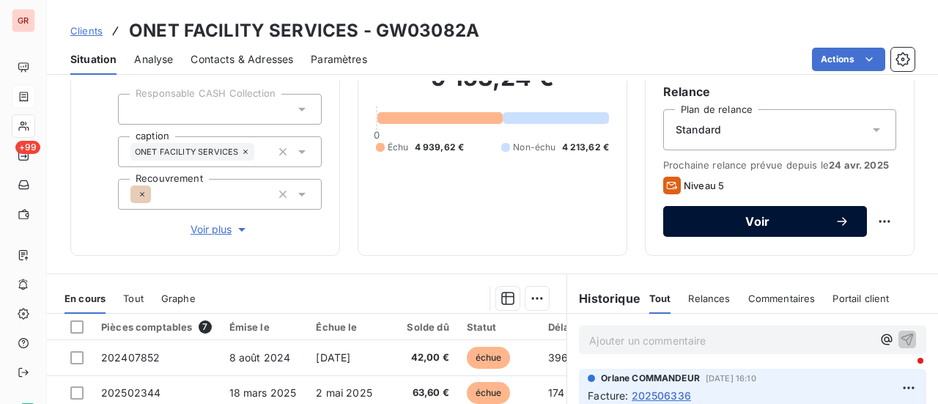
click at [767, 221] on span "Voir" at bounding box center [758, 221] width 154 height 12
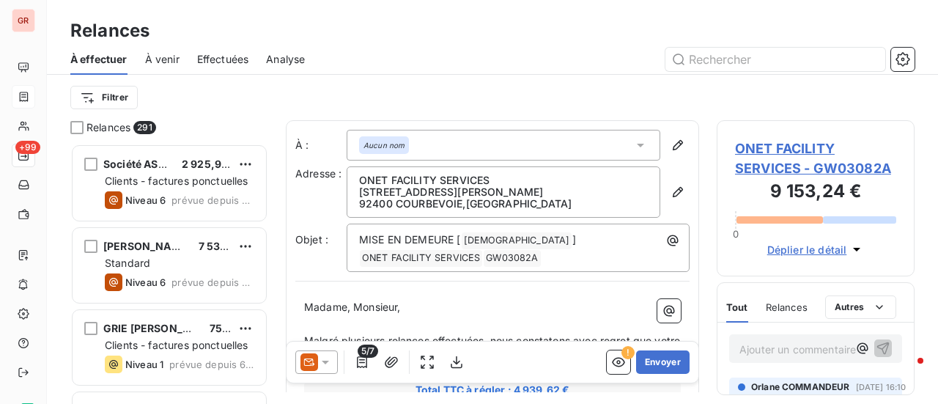
scroll to position [249, 186]
click at [856, 251] on icon "button" at bounding box center [856, 249] width 15 height 15
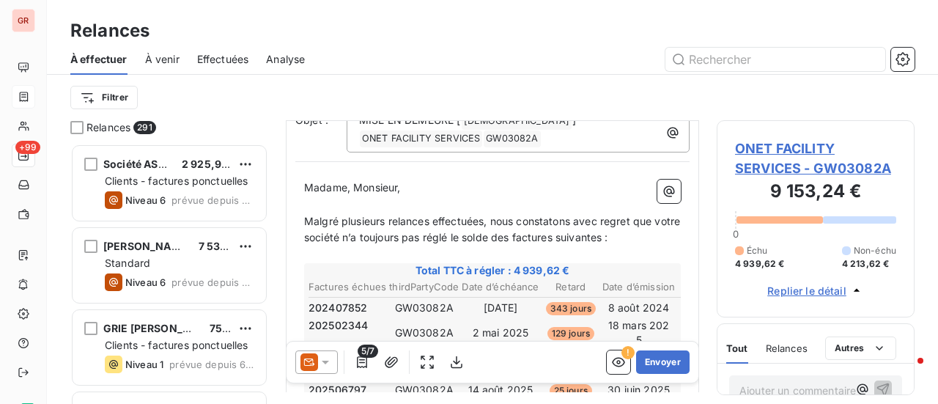
scroll to position [73, 0]
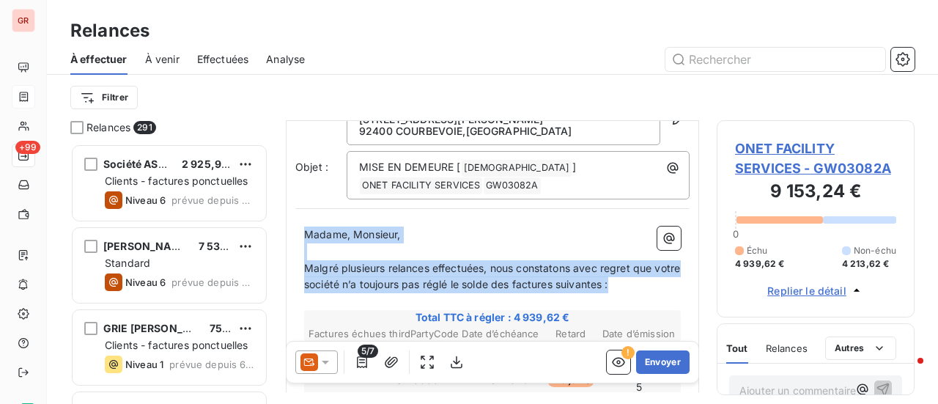
drag, startPoint x: 304, startPoint y: 232, endPoint x: 647, endPoint y: 279, distance: 346.2
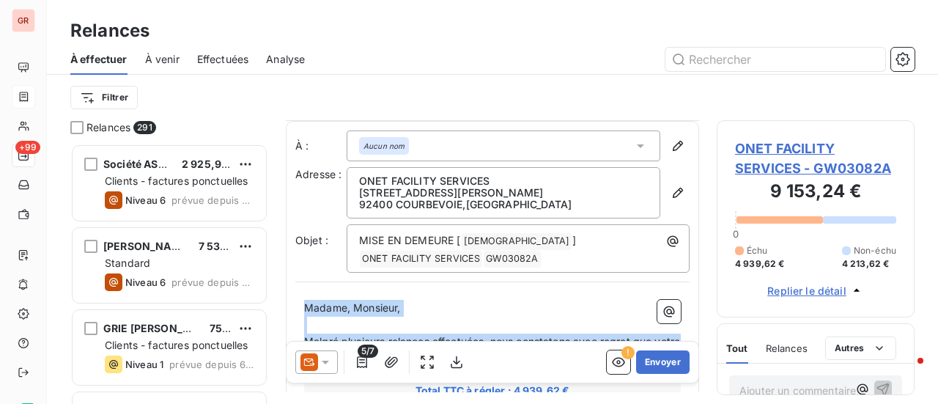
scroll to position [0, 0]
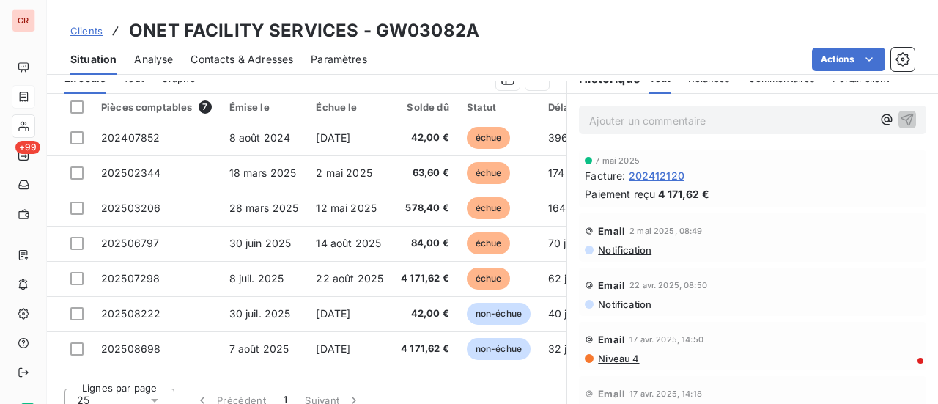
scroll to position [806, 0]
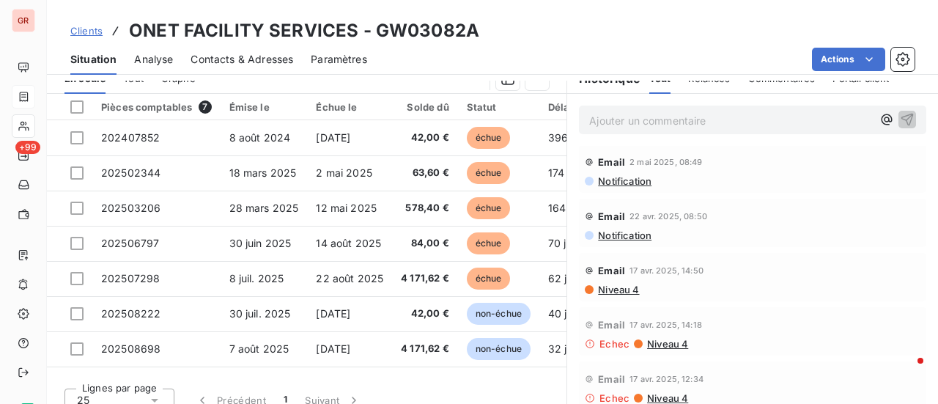
click at [616, 187] on span "Notification" at bounding box center [623, 181] width 55 height 12
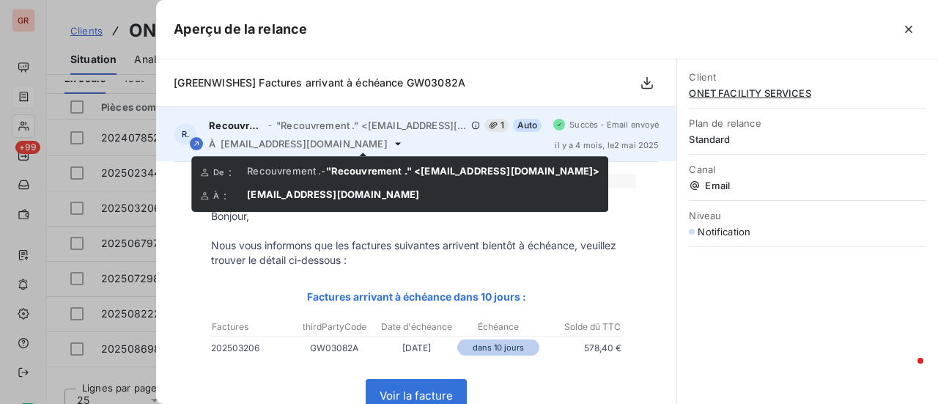
click at [392, 143] on icon at bounding box center [398, 144] width 12 height 12
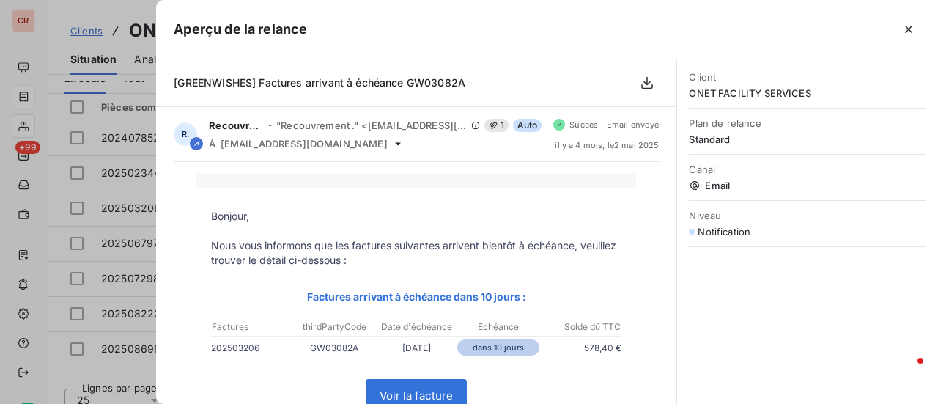
click at [144, 179] on div at bounding box center [469, 202] width 938 height 404
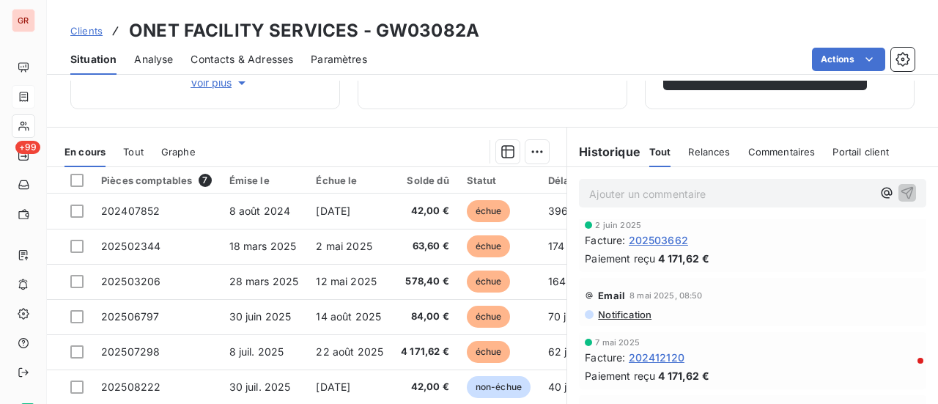
scroll to position [733, 0]
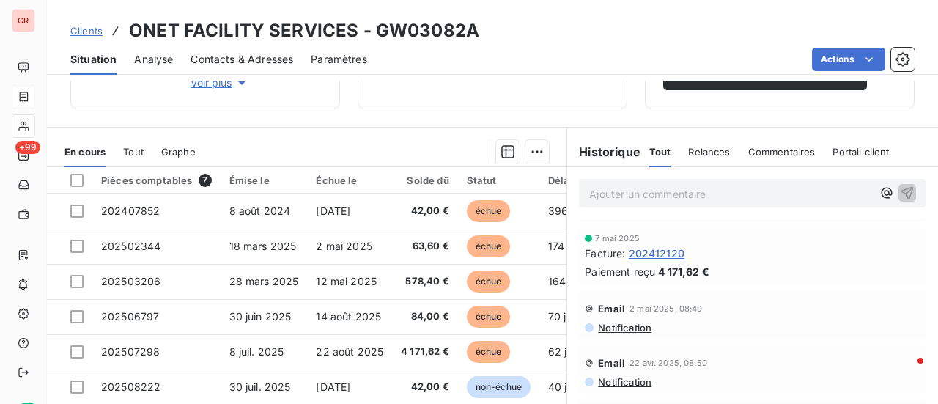
click at [635, 216] on span "Notification" at bounding box center [623, 210] width 55 height 12
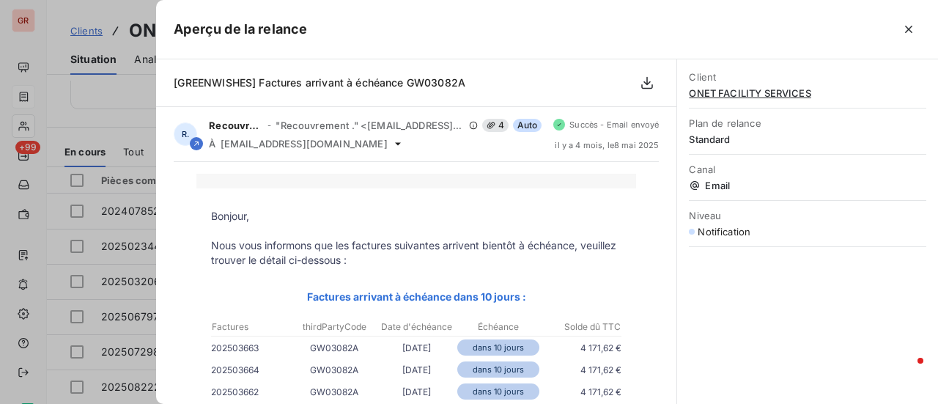
click at [122, 171] on div at bounding box center [469, 202] width 938 height 404
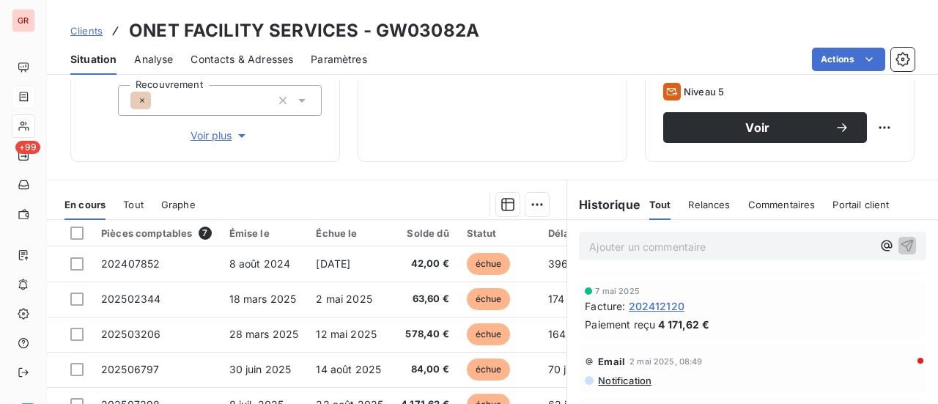
scroll to position [235, 0]
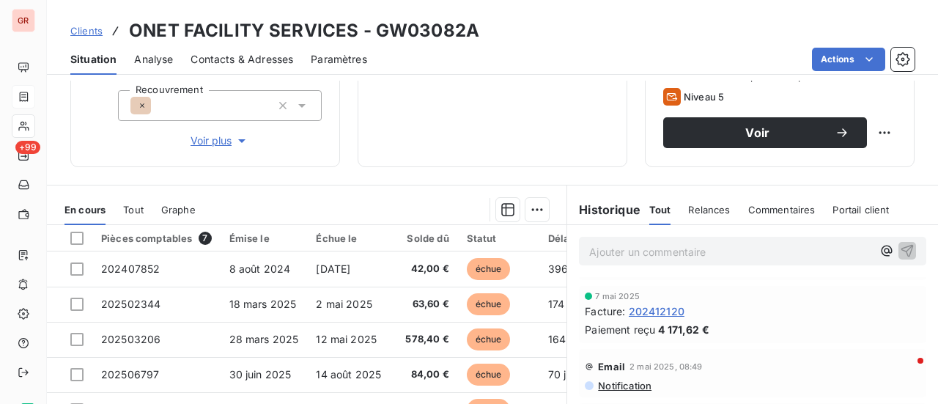
click at [274, 64] on span "Contacts & Adresses" at bounding box center [241, 59] width 103 height 15
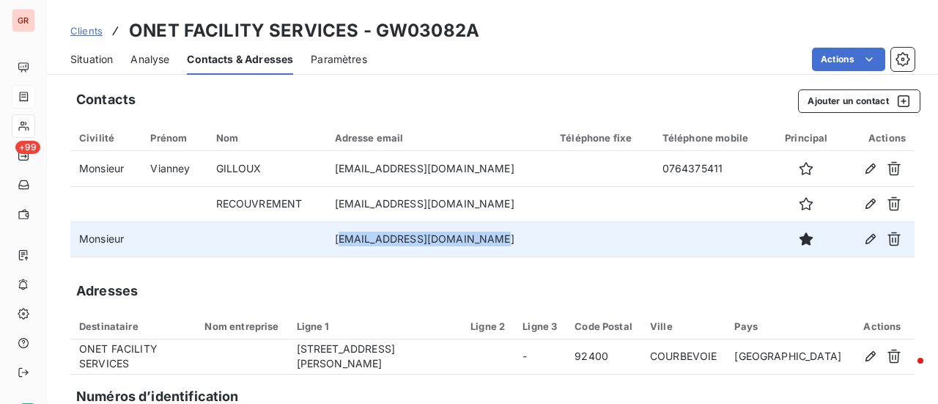
drag, startPoint x: 481, startPoint y: 237, endPoint x: 333, endPoint y: 238, distance: 148.0
click at [333, 238] on td "contact.fournisseur@onet.fr" at bounding box center [439, 238] width 226 height 35
click at [510, 237] on td "contact.fournisseur@onet.fr" at bounding box center [439, 238] width 226 height 35
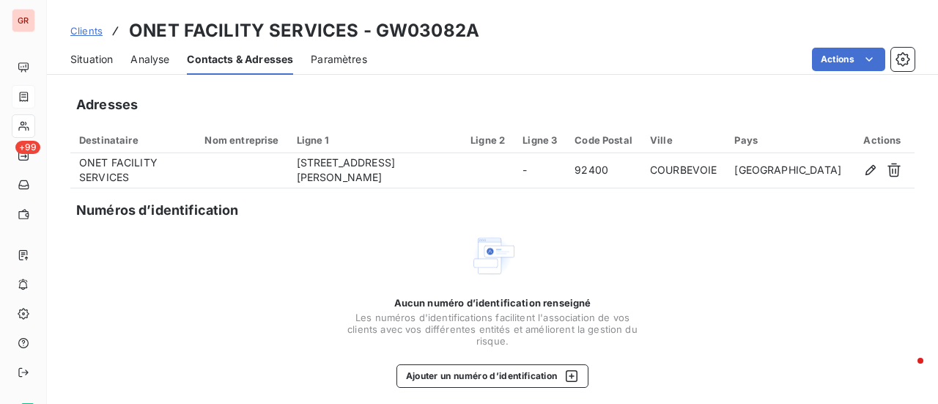
scroll to position [193, 0]
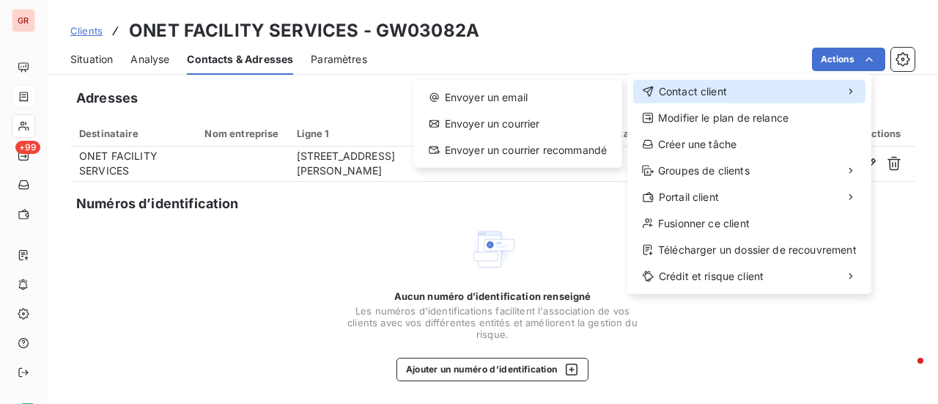
click at [709, 89] on span "Contact client" at bounding box center [693, 91] width 68 height 15
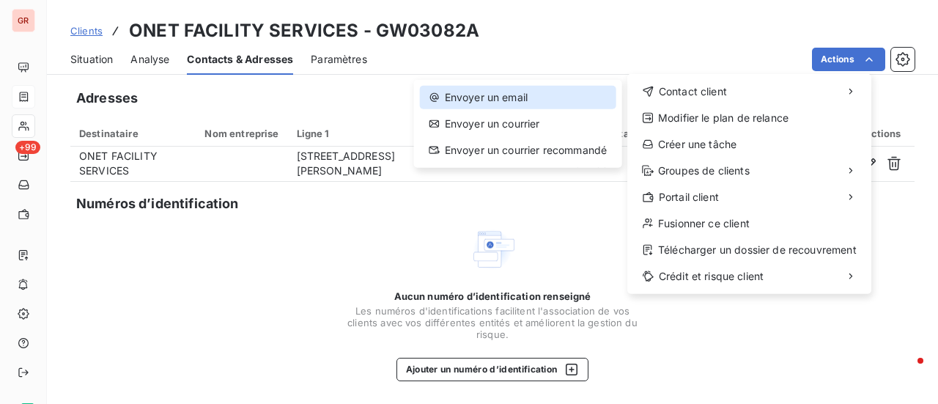
click at [526, 97] on div "Envoyer un email" at bounding box center [518, 97] width 196 height 23
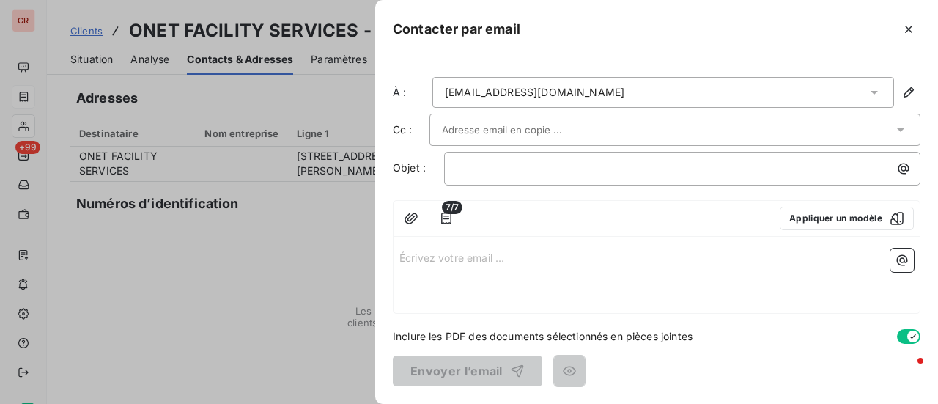
click at [403, 259] on p "Écrivez votre email ... ﻿" at bounding box center [656, 256] width 514 height 17
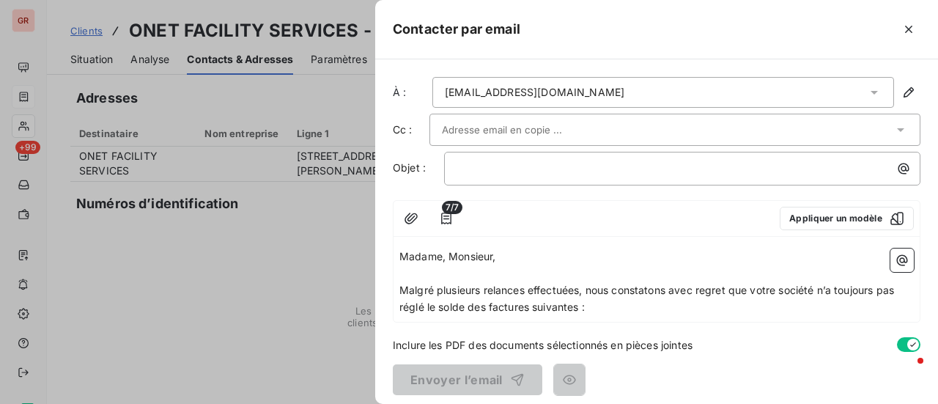
click at [508, 251] on p "Madame, Monsieur," at bounding box center [656, 256] width 514 height 17
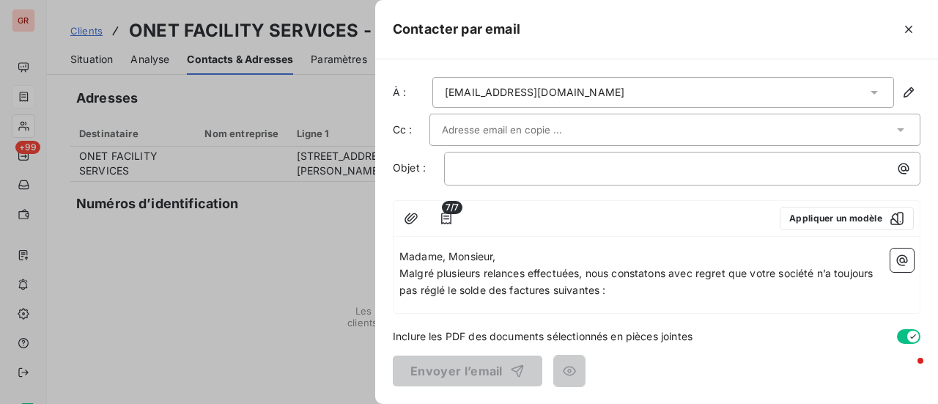
click at [613, 289] on p "Malgré plusieurs relances effectuées, nous constatons avec regret que votre soc…" at bounding box center [656, 282] width 514 height 34
click at [901, 256] on icon "button" at bounding box center [902, 260] width 11 height 11
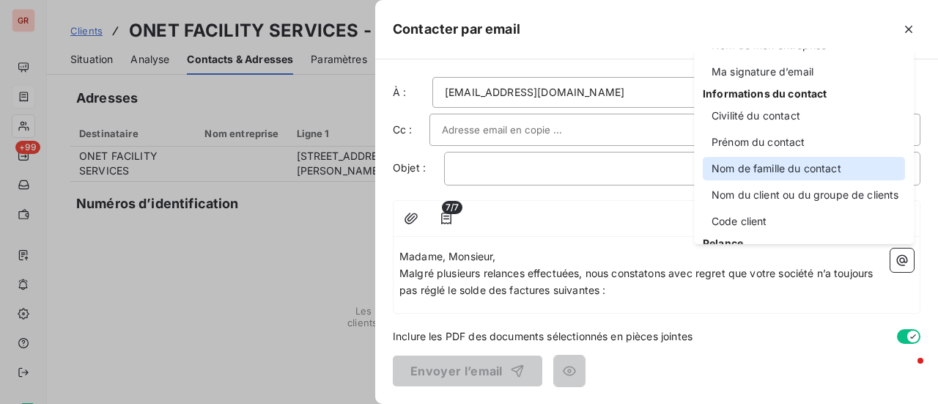
scroll to position [73, 0]
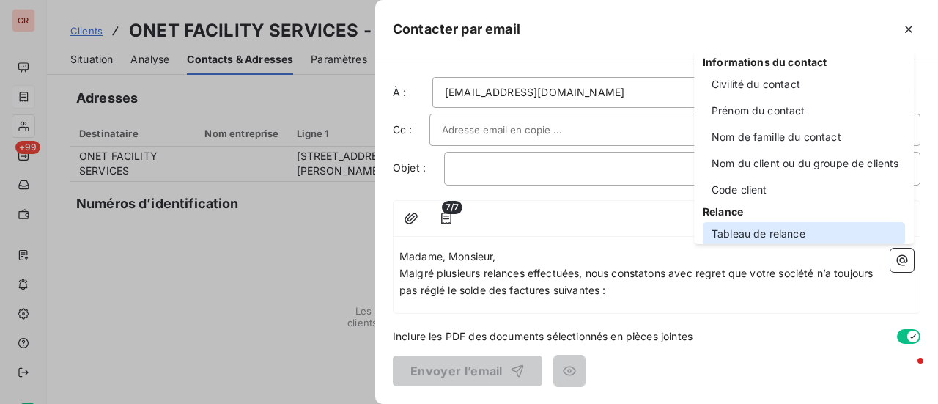
click at [789, 232] on div "Tableau de relance" at bounding box center [804, 233] width 202 height 23
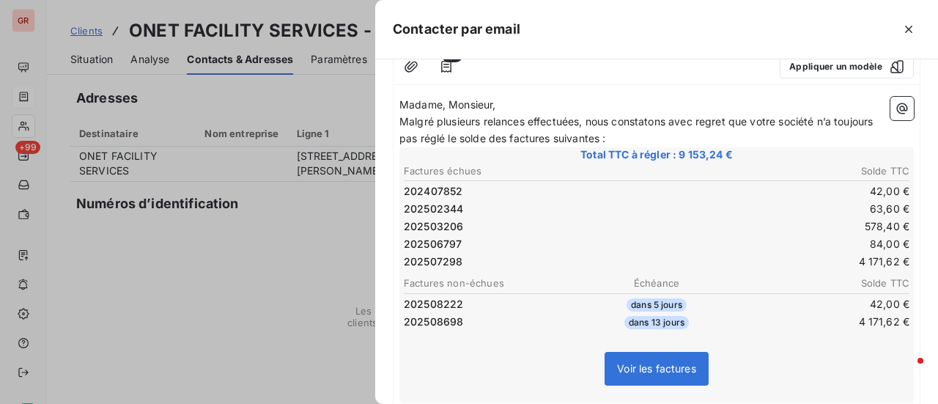
scroll to position [116, 0]
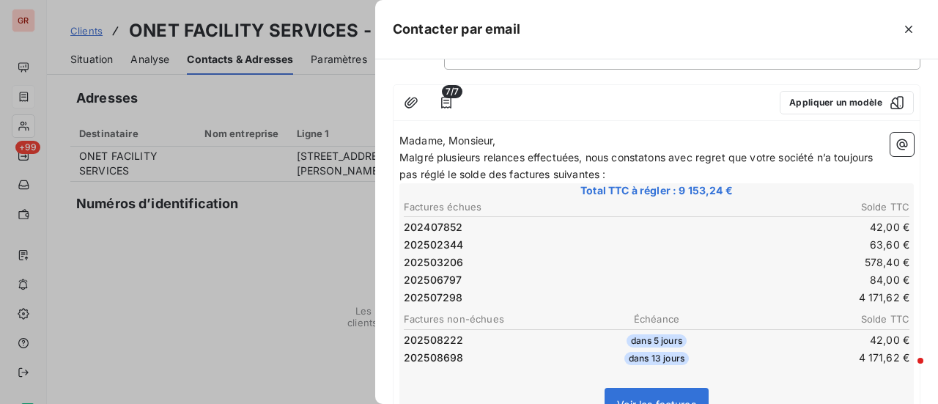
click at [621, 165] on p "Malgré plusieurs relances effectuées, nous constatons avec regret que votre soc…" at bounding box center [656, 166] width 514 height 34
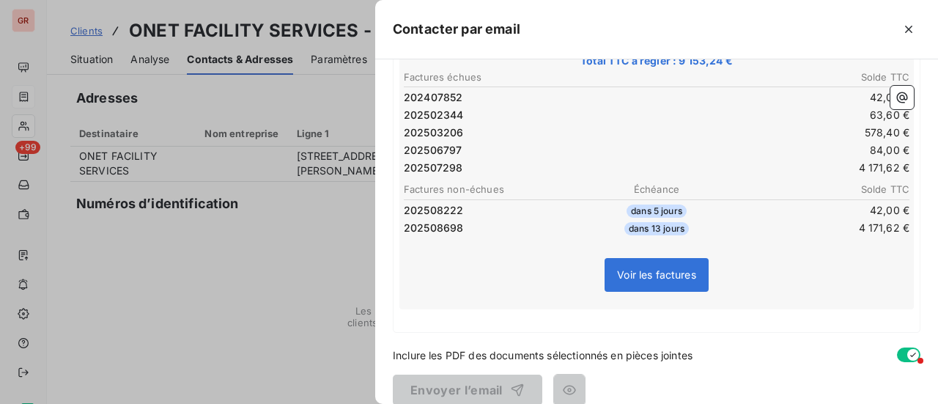
scroll to position [278, 0]
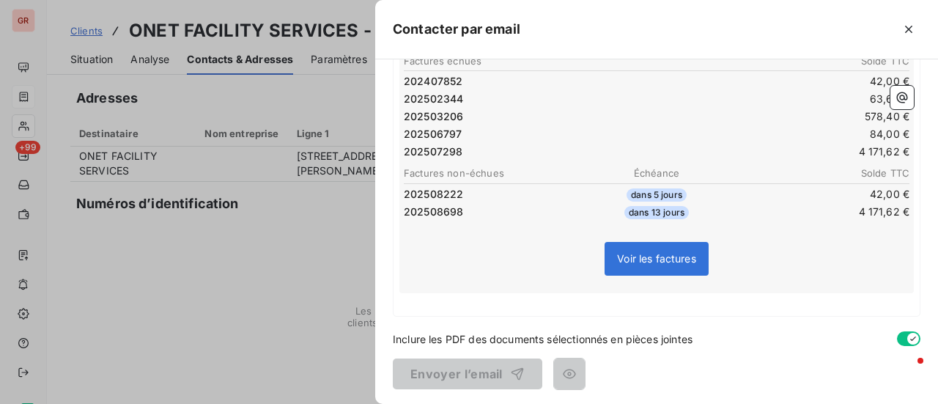
drag, startPoint x: 425, startPoint y: 281, endPoint x: 416, endPoint y: 290, distance: 13.0
click at [424, 283] on div "Voir les factures" at bounding box center [656, 261] width 510 height 63
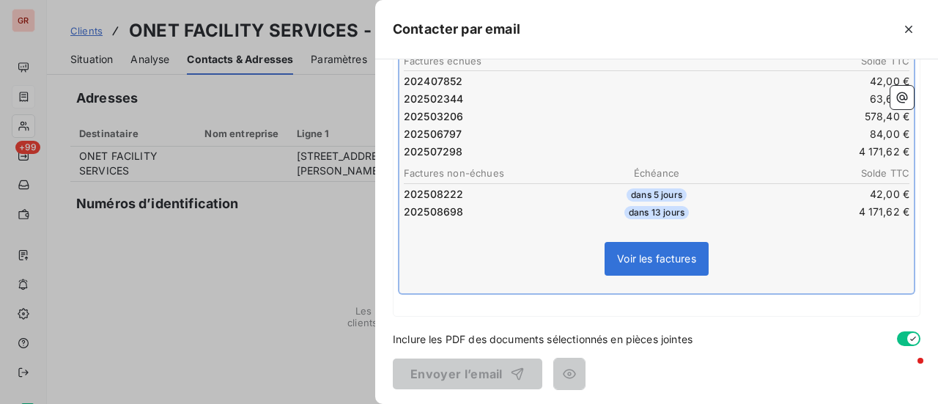
click at [409, 303] on p "﻿" at bounding box center [656, 301] width 514 height 17
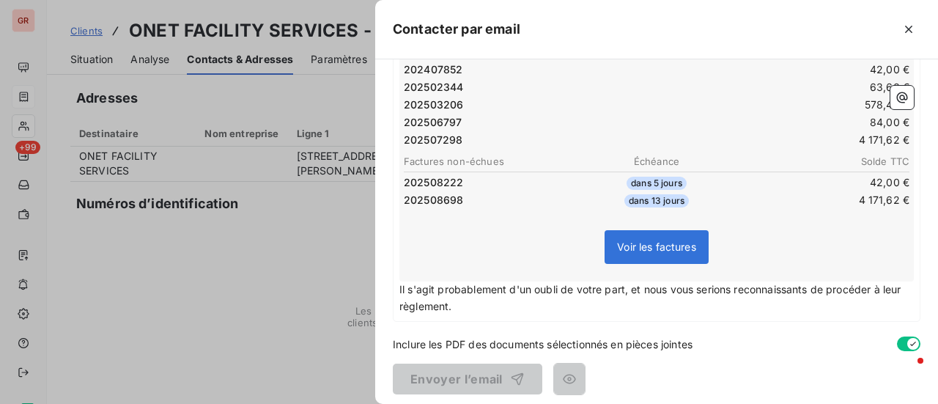
scroll to position [295, 0]
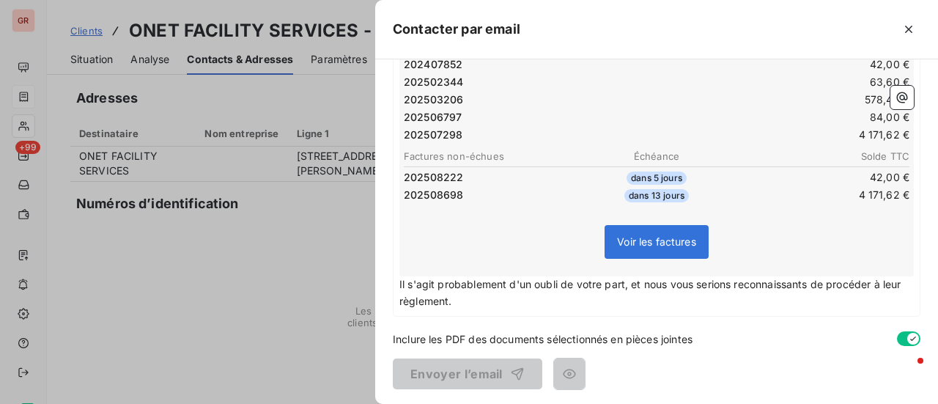
click at [489, 300] on p "Il s'agit probablement d'un oubli de votre part, et nous vous serions reconnais…" at bounding box center [656, 293] width 514 height 34
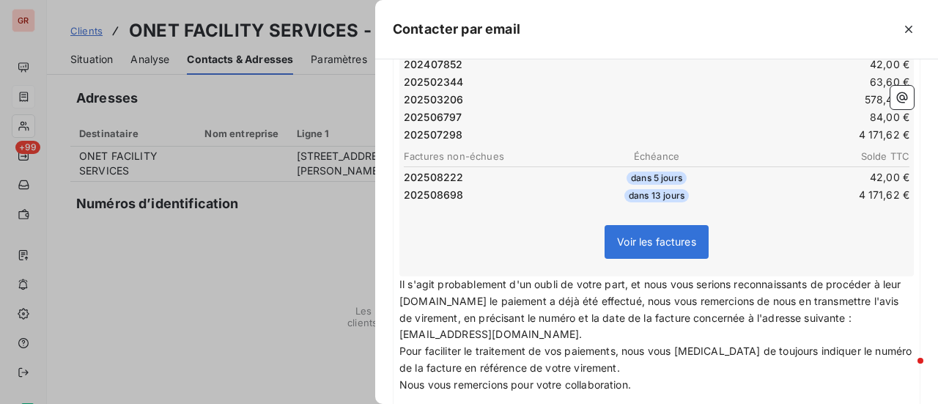
click at [473, 296] on span "Il s'agit probablement d'un oubli de votre part, et nous vous serions reconnais…" at bounding box center [651, 309] width 505 height 63
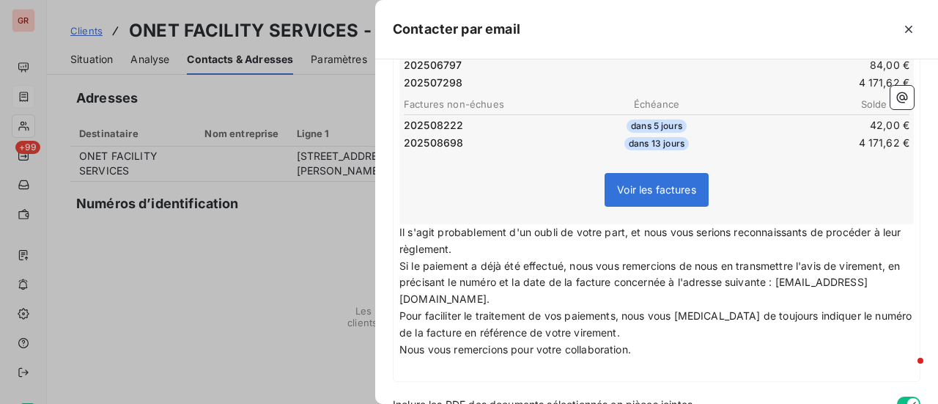
scroll to position [369, 0]
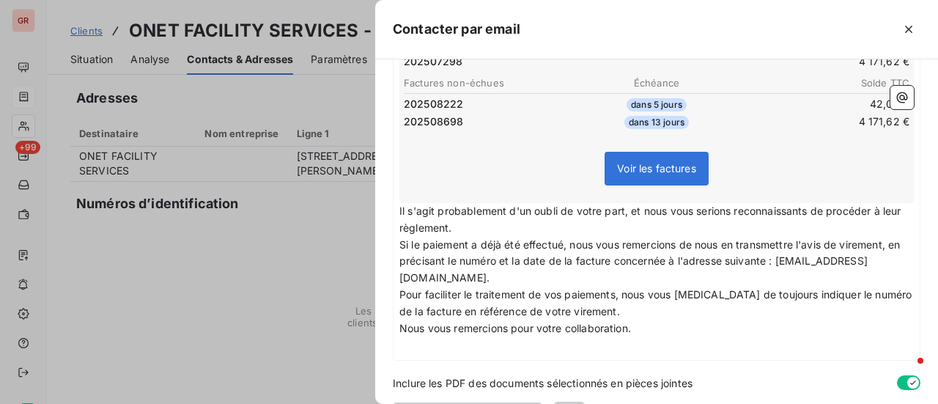
click at [573, 238] on span "Si le paiement a déjà été effectué, nous vous remercions de nous en transmettre…" at bounding box center [650, 261] width 503 height 46
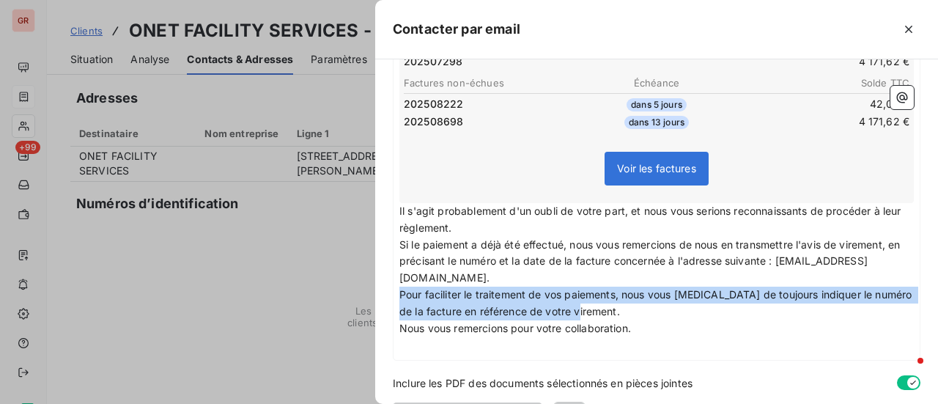
drag, startPoint x: 401, startPoint y: 293, endPoint x: 596, endPoint y: 306, distance: 195.3
click at [596, 306] on p "Pour faciliter le traitement de vos paiements, nous vous prions de toujours ind…" at bounding box center [656, 303] width 514 height 34
click at [676, 307] on p "Pour faciliter le traitement de vos paiements, nous vous prions de toujours ind…" at bounding box center [656, 303] width 514 height 34
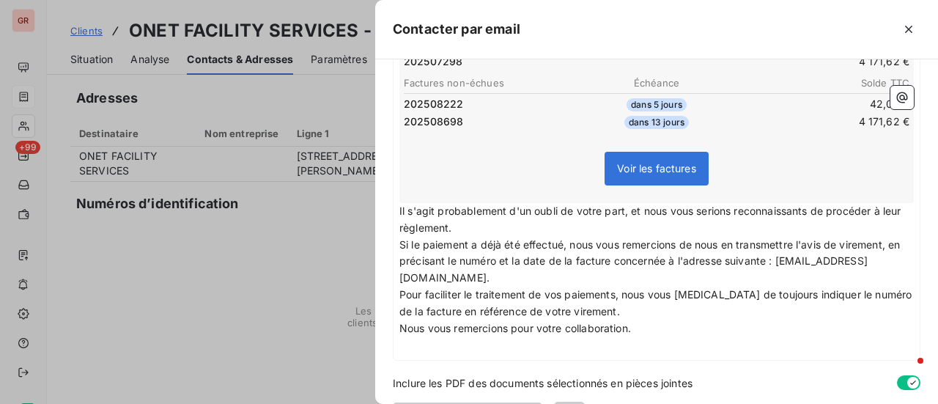
drag, startPoint x: 399, startPoint y: 295, endPoint x: 561, endPoint y: 292, distance: 162.7
click at [561, 292] on div "Madame, Monsieur, Malgré plusieurs relances effectuées, nous constatons avec re…" at bounding box center [656, 117] width 526 height 486
drag, startPoint x: 401, startPoint y: 292, endPoint x: 611, endPoint y: 297, distance: 209.6
click at [616, 296] on span "Pour faciliter le traitement de vos paiements, nous vous prions de toujours ind…" at bounding box center [656, 302] width 515 height 29
click at [573, 241] on span "Si le paiement a déjà été effectué, nous vous remercions de nous en transmettre…" at bounding box center [650, 261] width 503 height 46
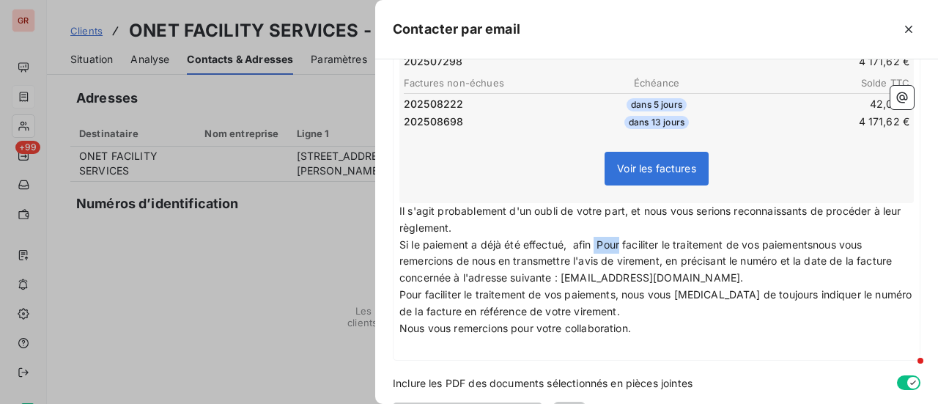
drag, startPoint x: 621, startPoint y: 245, endPoint x: 594, endPoint y: 238, distance: 27.9
click at [594, 238] on span "Si le paiement a déjà été effectué, afin Pour faciliter le traitement de vos pa…" at bounding box center [646, 261] width 495 height 46
click at [805, 242] on span "Si le paiement a déjà été effectué, afin de faciliter le traitement de vos paie…" at bounding box center [655, 261] width 513 height 46
click at [604, 258] on span "Si le paiement a déjà été effectué, afin de faciliter le traitement de vos paie…" at bounding box center [657, 261] width 516 height 46
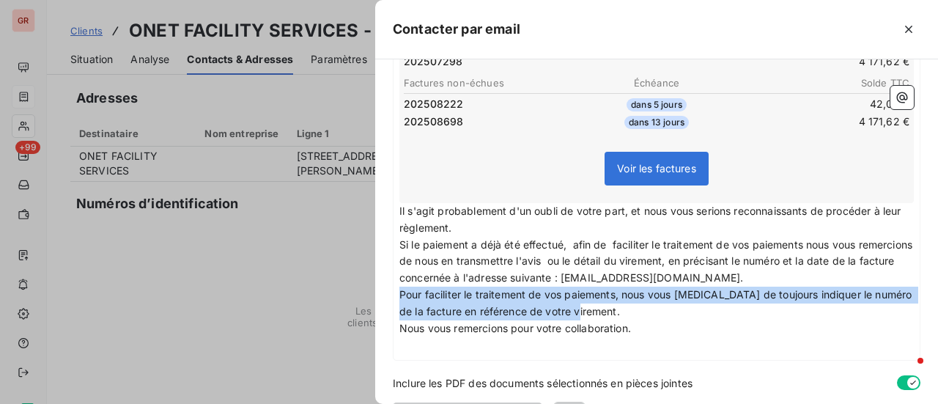
drag, startPoint x: 401, startPoint y: 292, endPoint x: 606, endPoint y: 308, distance: 205.1
click at [606, 308] on p "Pour faciliter le traitement de vos paiements, nous vous prions de toujours ind…" at bounding box center [656, 303] width 514 height 34
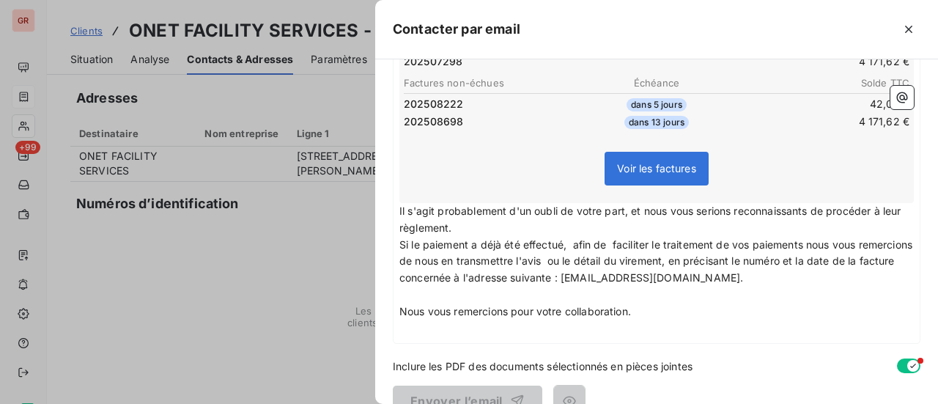
click at [626, 275] on span "Si le paiement a déjà été effectué, afin de faciliter le traitement de vos paie…" at bounding box center [657, 261] width 516 height 46
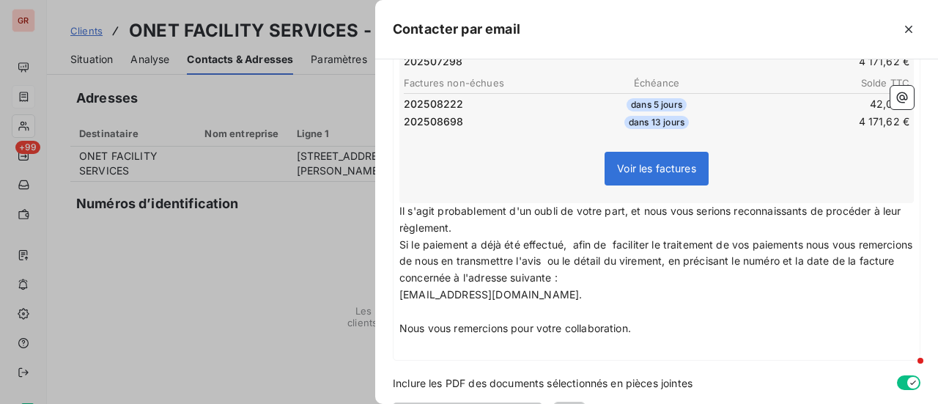
click at [561, 295] on p "recouvrement@ostreya.com." at bounding box center [656, 294] width 514 height 17
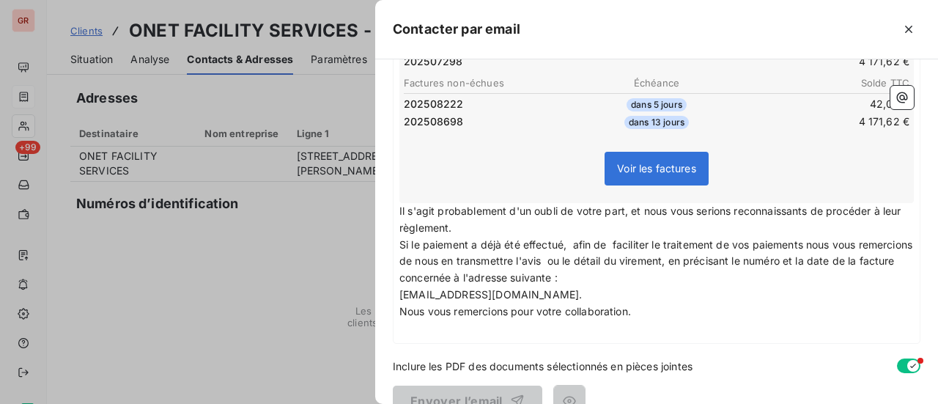
click at [649, 304] on p "Nous vous remercions pour votre collaboration." at bounding box center [656, 311] width 514 height 17
click at [407, 334] on p "﻿" at bounding box center [656, 328] width 514 height 17
click at [403, 327] on span "bien cordialement" at bounding box center [443, 328] width 88 height 12
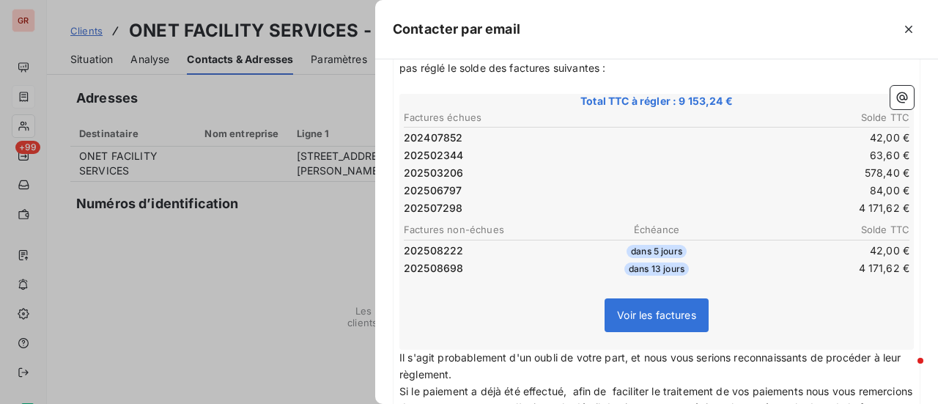
scroll to position [0, 0]
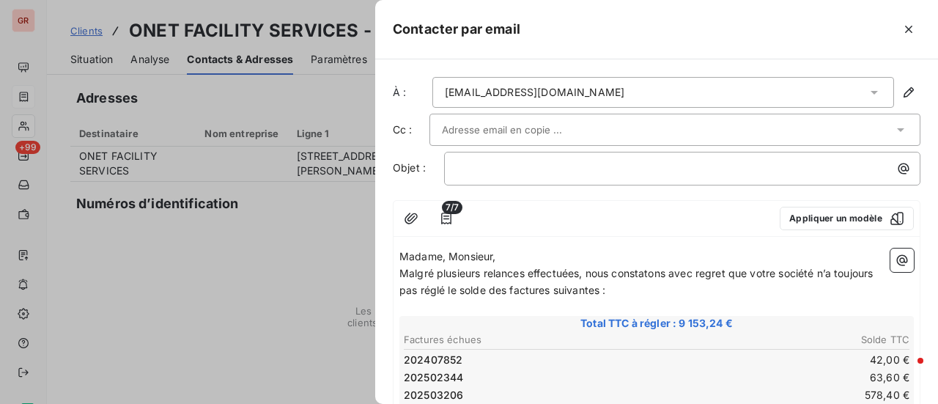
click at [585, 129] on div at bounding box center [667, 130] width 451 height 22
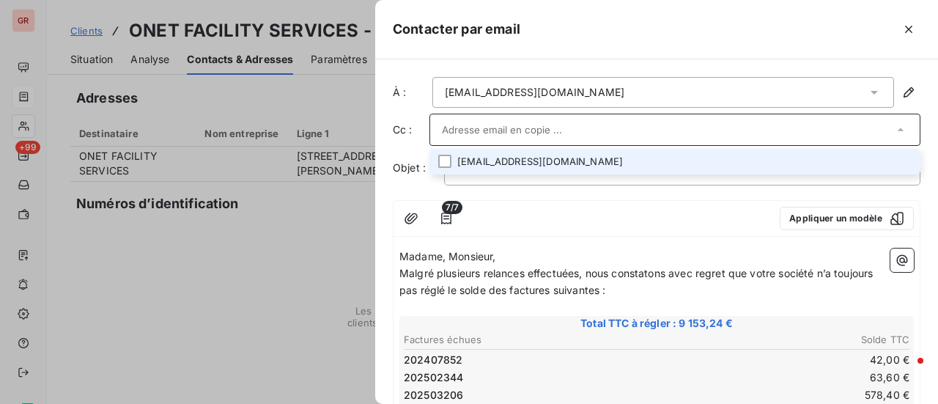
click at [588, 157] on li "vianney.gilloux@fr.issworld.com" at bounding box center [674, 162] width 491 height 26
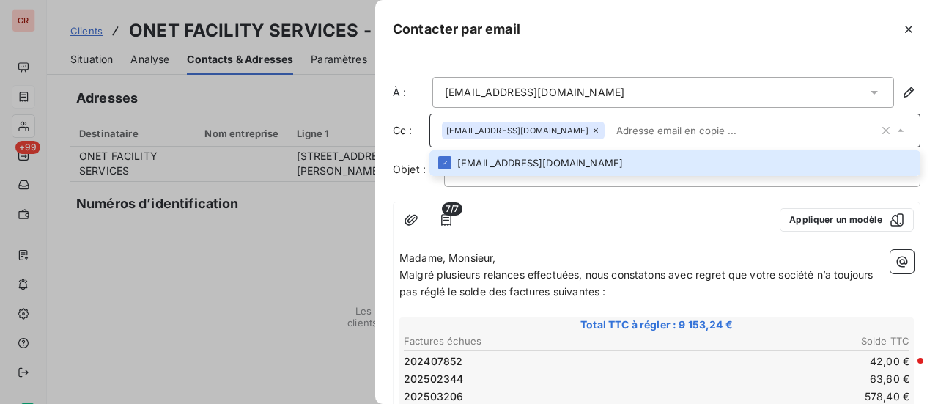
click at [684, 131] on input "text" at bounding box center [744, 130] width 268 height 22
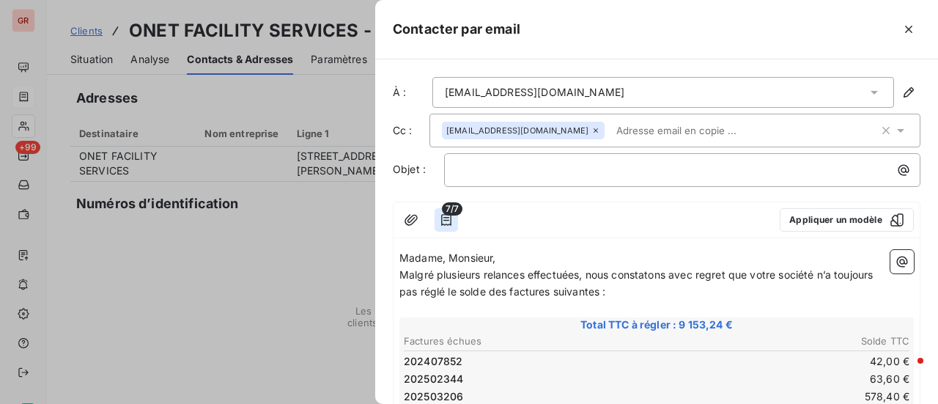
click at [448, 218] on icon "button" at bounding box center [446, 219] width 15 height 15
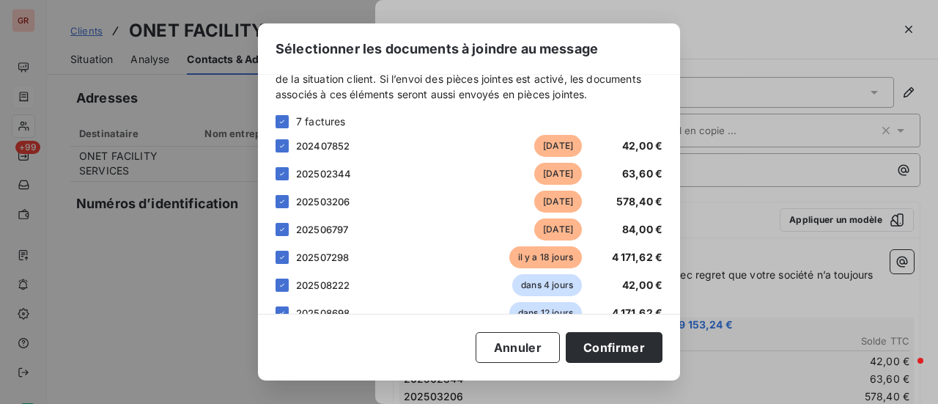
scroll to position [64, 0]
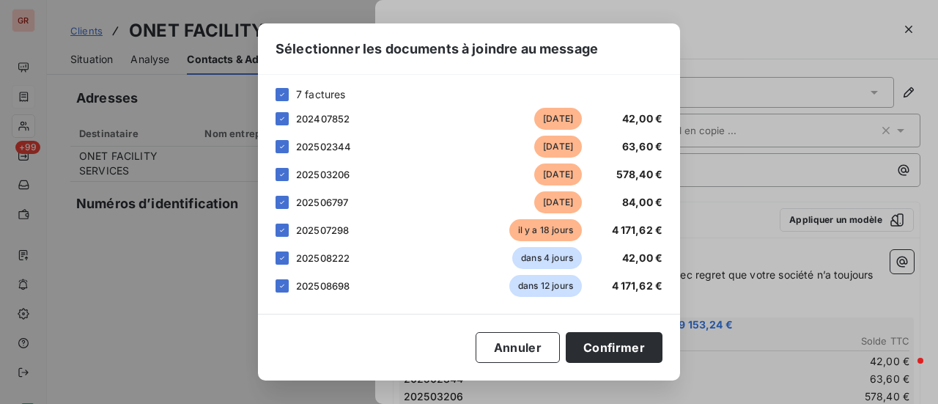
click at [738, 45] on div "Sélectionner les documents à joindre au message Veuillez choisir les éléments q…" at bounding box center [469, 202] width 938 height 404
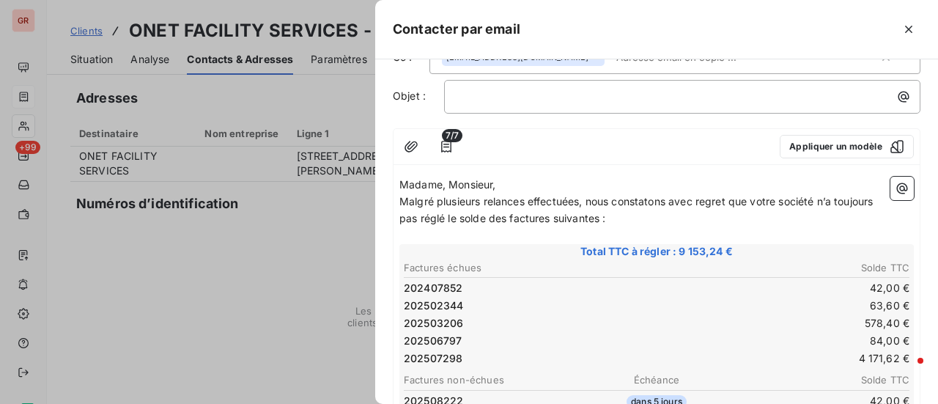
scroll to position [0, 0]
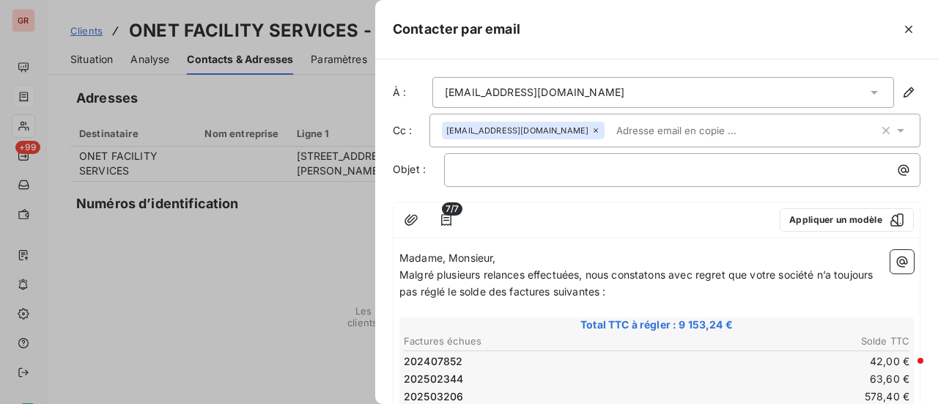
click at [706, 125] on input "text" at bounding box center [694, 130] width 169 height 22
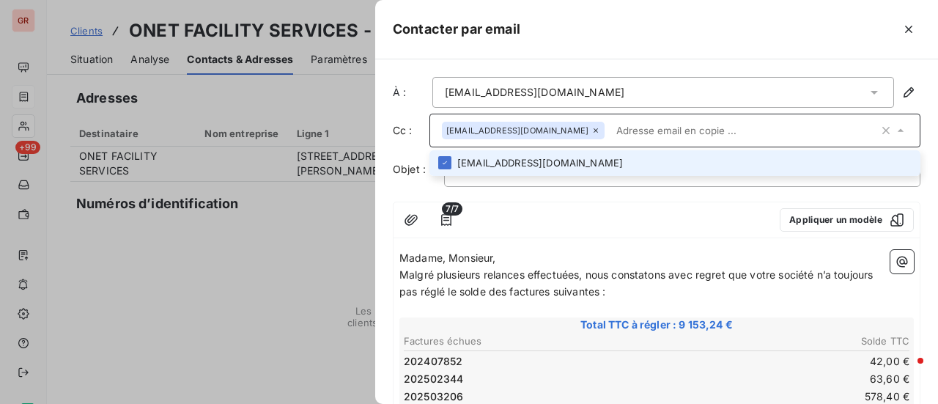
click at [707, 125] on input "text" at bounding box center [744, 130] width 268 height 22
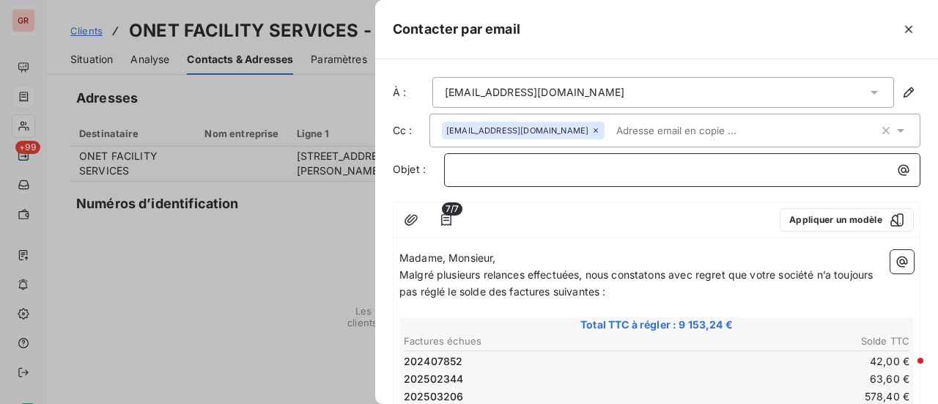
click at [496, 166] on p "﻿" at bounding box center [685, 169] width 459 height 17
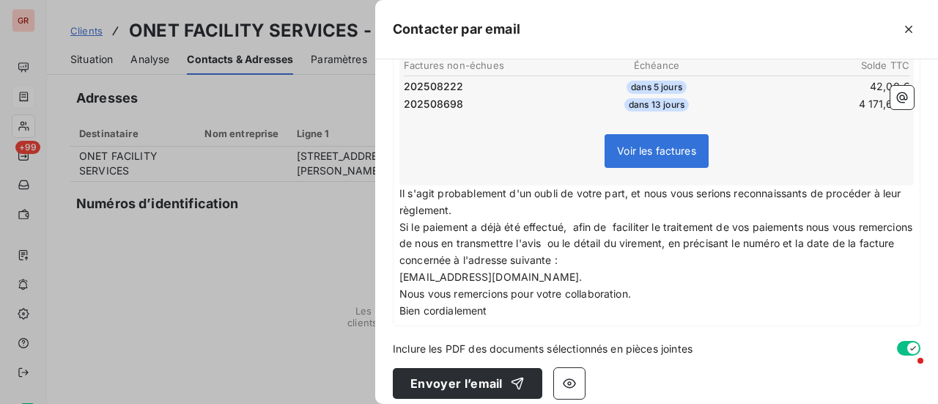
scroll to position [397, 0]
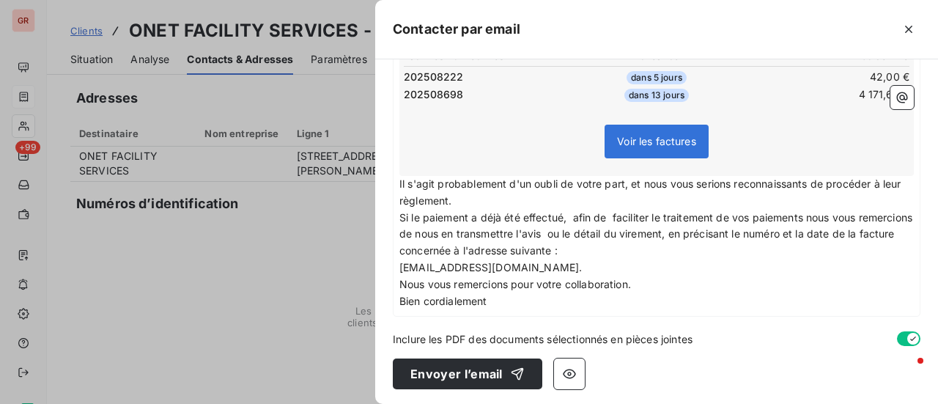
click at [490, 335] on span "Inclure les PDF des documents sélectionnés en pièces jointes" at bounding box center [543, 338] width 300 height 15
click at [585, 334] on span "Inclure les PDF des documents sélectionnés en pièces jointes" at bounding box center [543, 338] width 300 height 15
click at [513, 294] on p "Bien cordialement" at bounding box center [656, 301] width 514 height 17
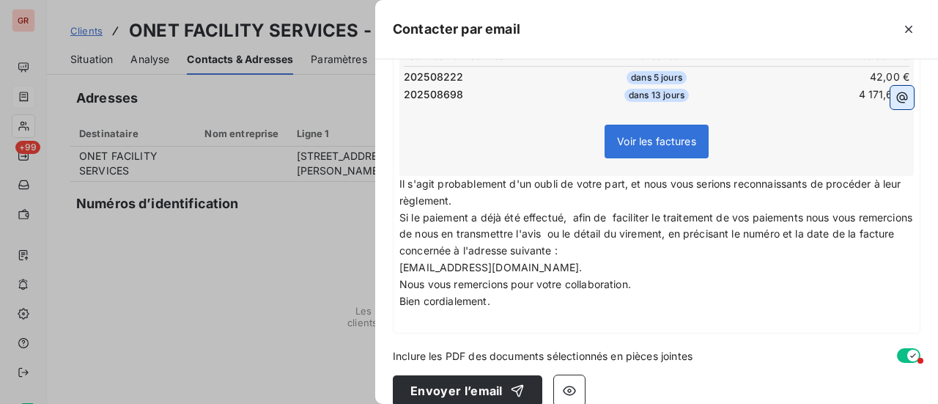
click at [895, 95] on icon "button" at bounding box center [902, 97] width 15 height 15
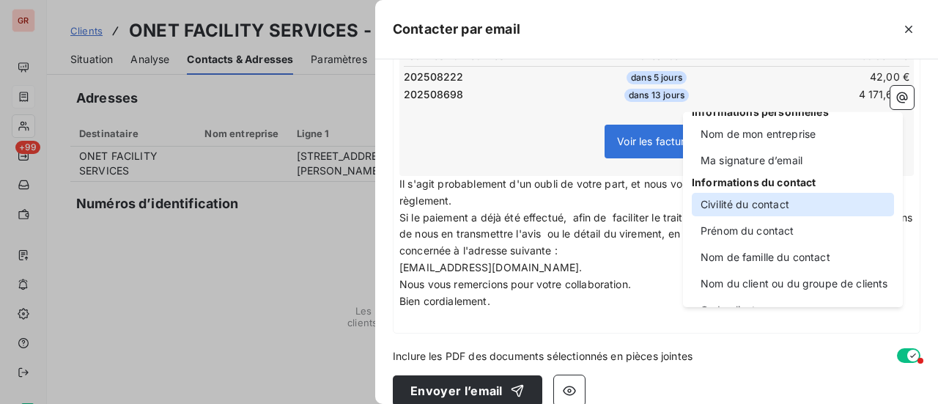
scroll to position [0, 0]
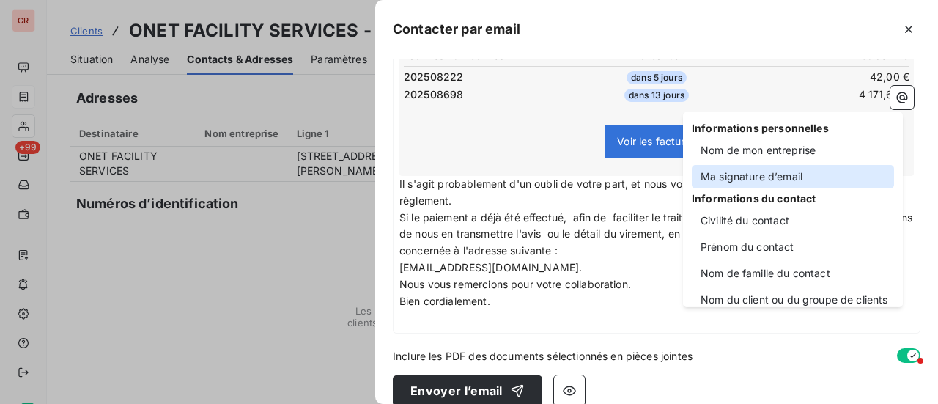
click at [785, 177] on div "Ma signature d’email" at bounding box center [793, 176] width 202 height 23
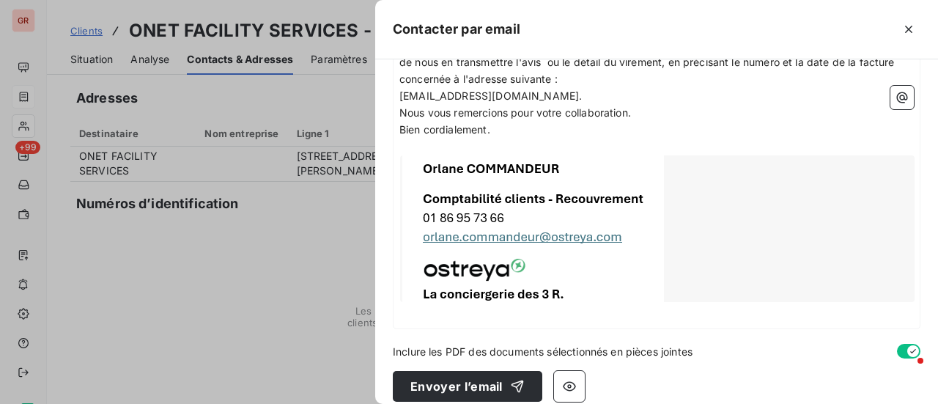
scroll to position [582, 0]
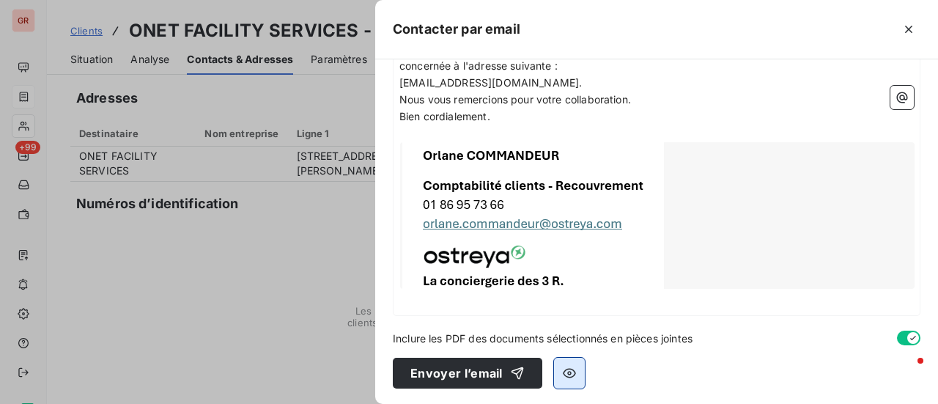
click at [569, 370] on icon "button" at bounding box center [569, 373] width 15 height 15
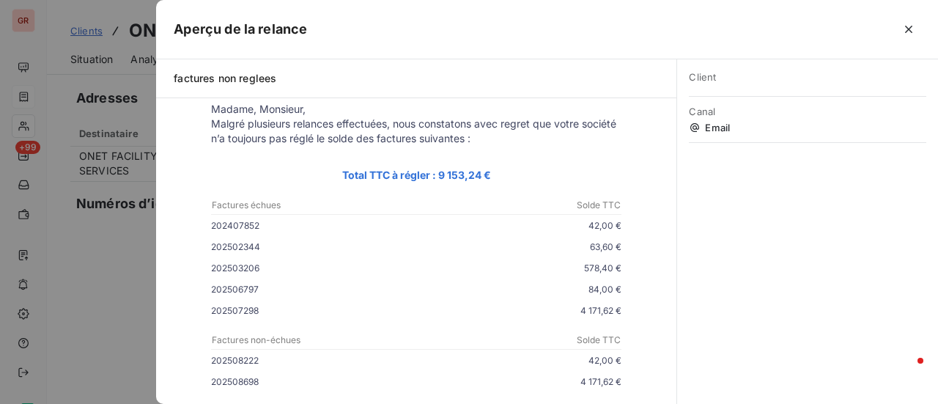
scroll to position [0, 0]
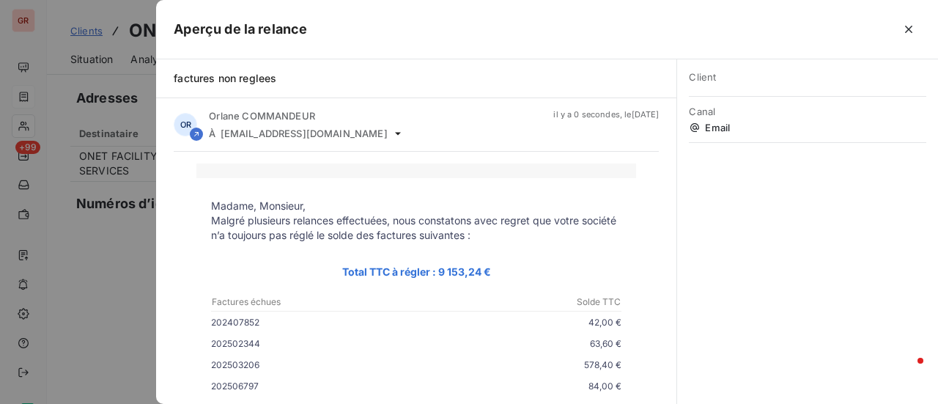
click at [144, 267] on div at bounding box center [469, 202] width 938 height 404
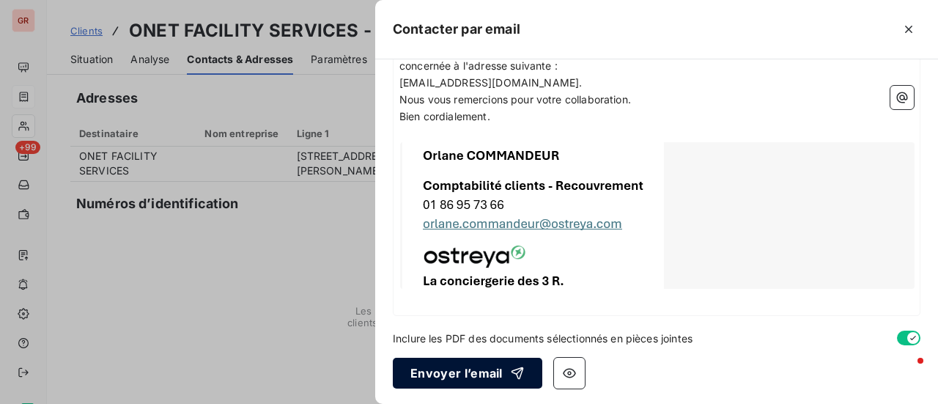
click at [487, 378] on button "Envoyer l’email" at bounding box center [467, 373] width 149 height 31
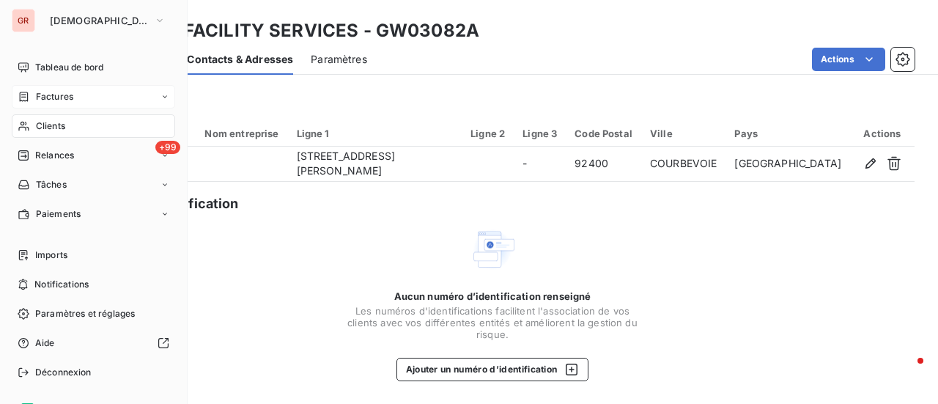
click at [53, 102] on span "Factures" at bounding box center [54, 96] width 37 height 13
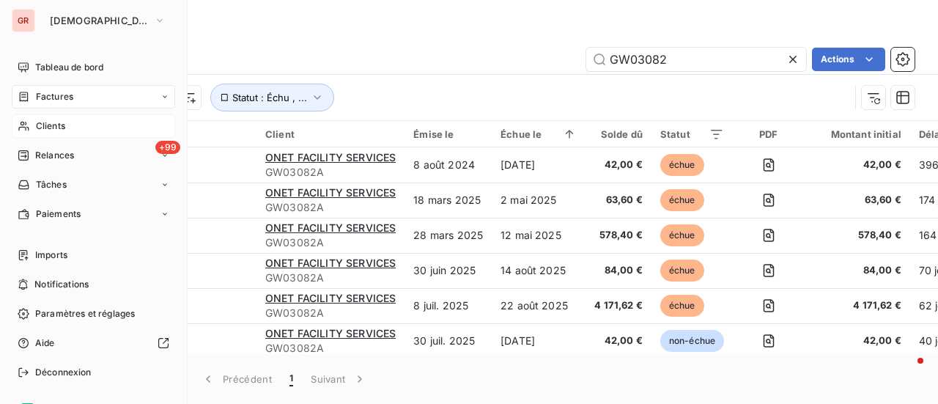
click at [62, 124] on span "Clients" at bounding box center [50, 125] width 29 height 13
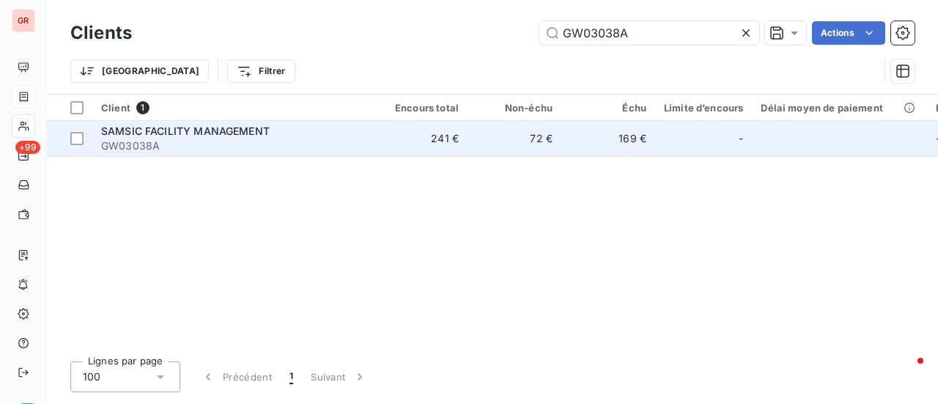
click at [237, 125] on span "SAMSIC FACILITY MANAGEMENT" at bounding box center [185, 131] width 169 height 12
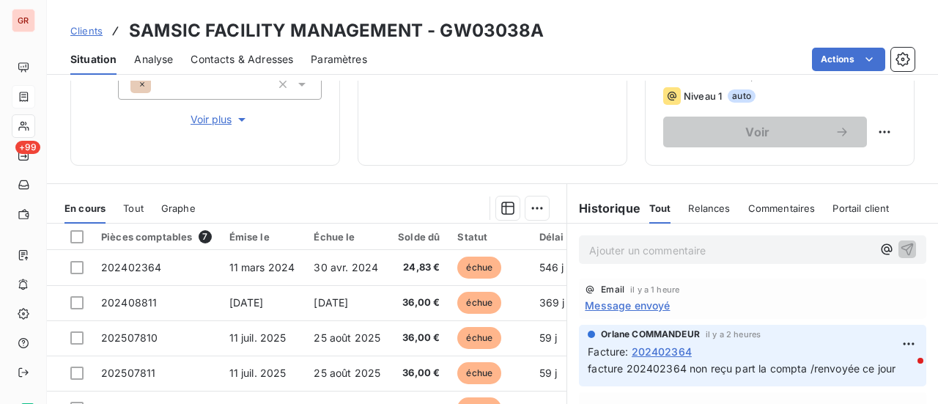
scroll to position [401, 0]
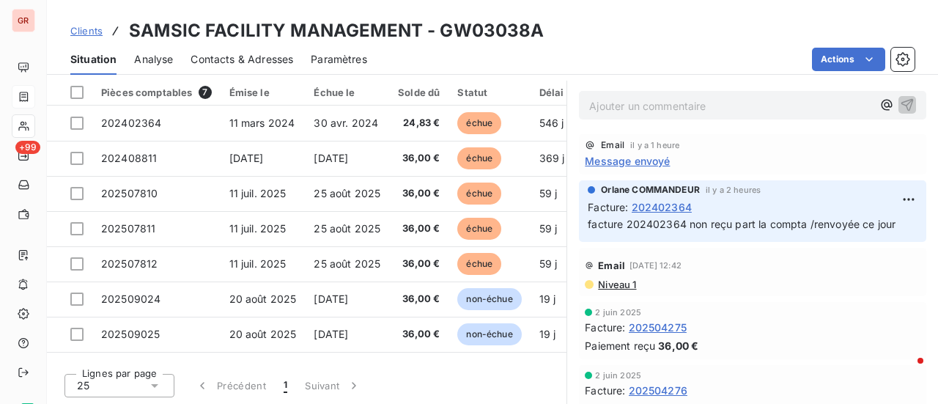
click at [648, 156] on span "Message envoyé" at bounding box center [627, 160] width 85 height 15
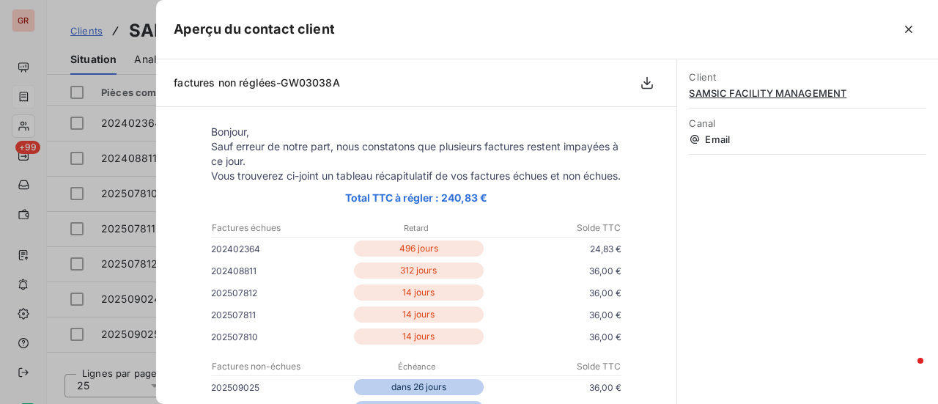
scroll to position [220, 0]
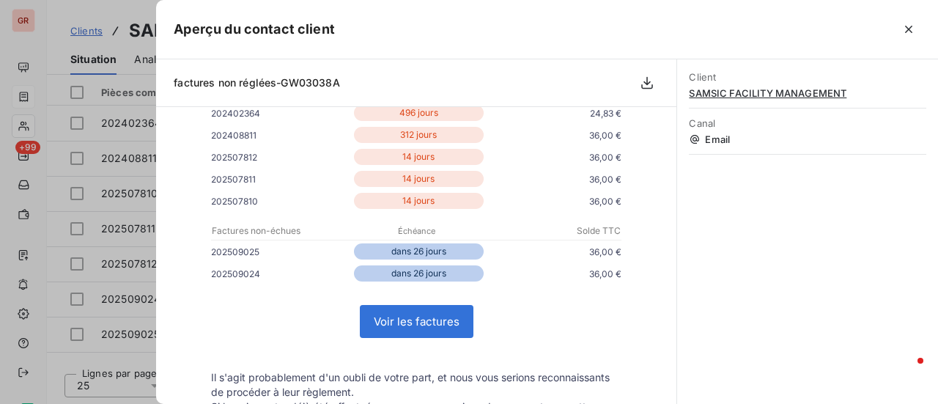
click at [116, 341] on div at bounding box center [469, 202] width 938 height 404
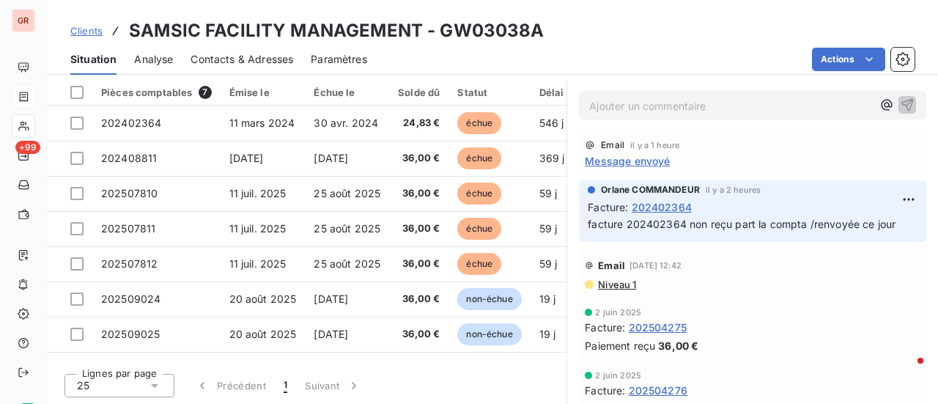
click at [671, 206] on span "202402364" at bounding box center [662, 206] width 60 height 15
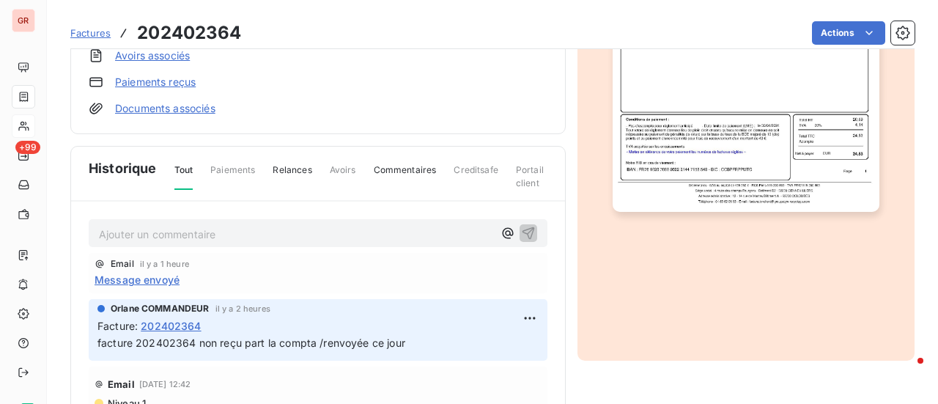
scroll to position [475, 0]
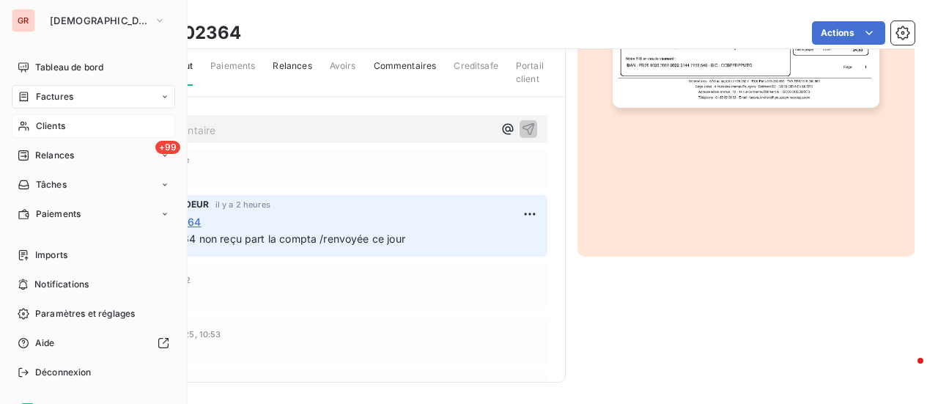
click at [70, 95] on span "Factures" at bounding box center [54, 96] width 37 height 13
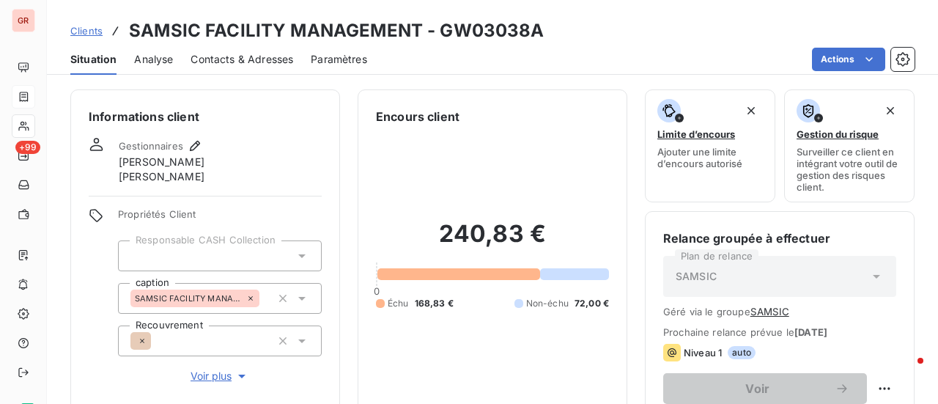
click at [485, 127] on div "240,83 € 0 Échu 168,83 € Non-échu 72,00 €" at bounding box center [492, 264] width 233 height 278
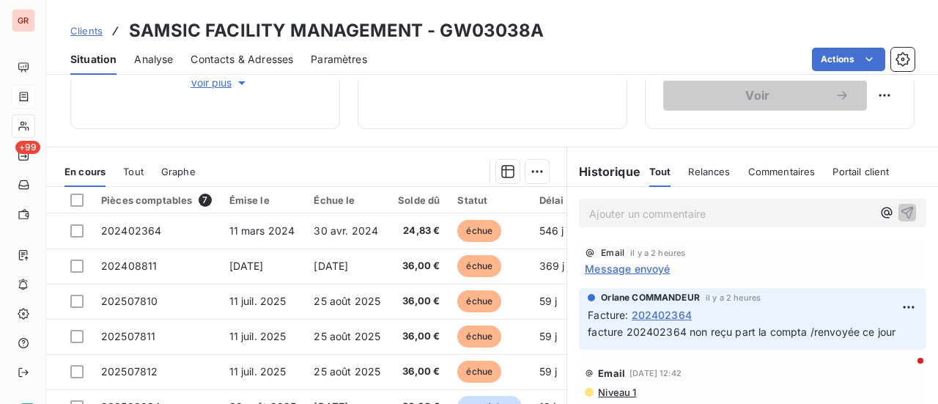
click at [644, 263] on span "Message envoyé" at bounding box center [627, 268] width 85 height 15
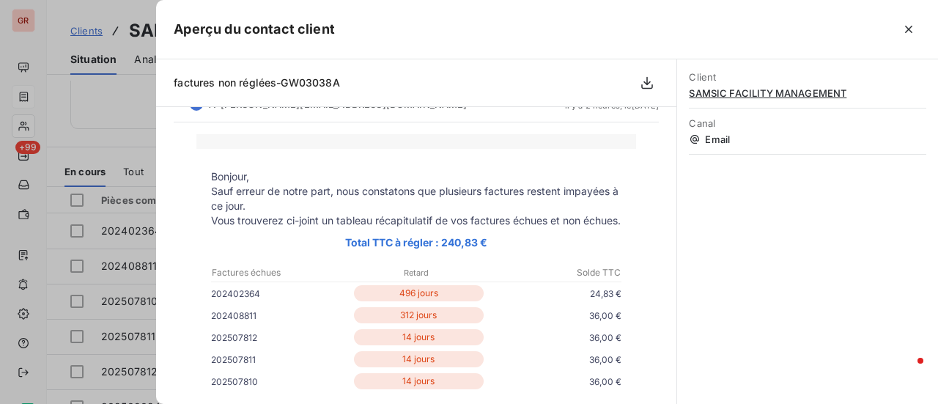
scroll to position [0, 0]
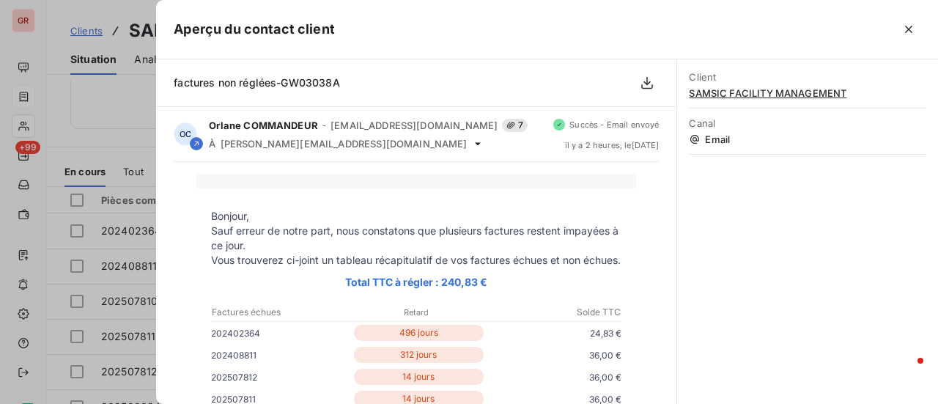
click at [116, 118] on div at bounding box center [469, 202] width 938 height 404
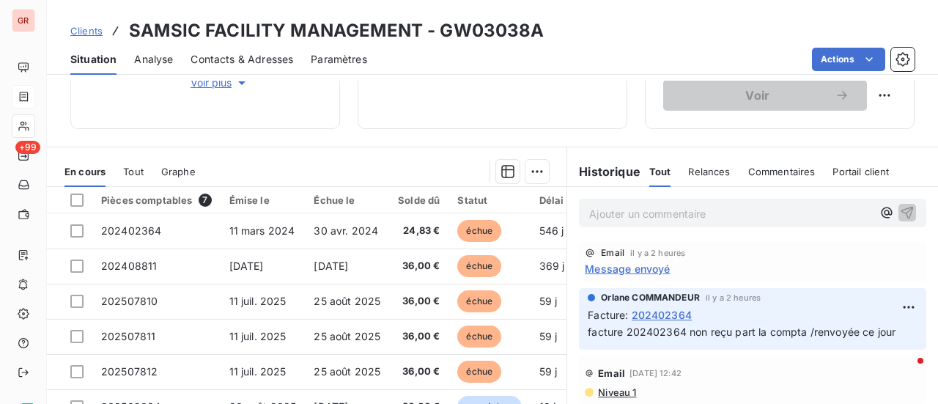
click at [643, 269] on span "Message envoyé" at bounding box center [627, 268] width 85 height 15
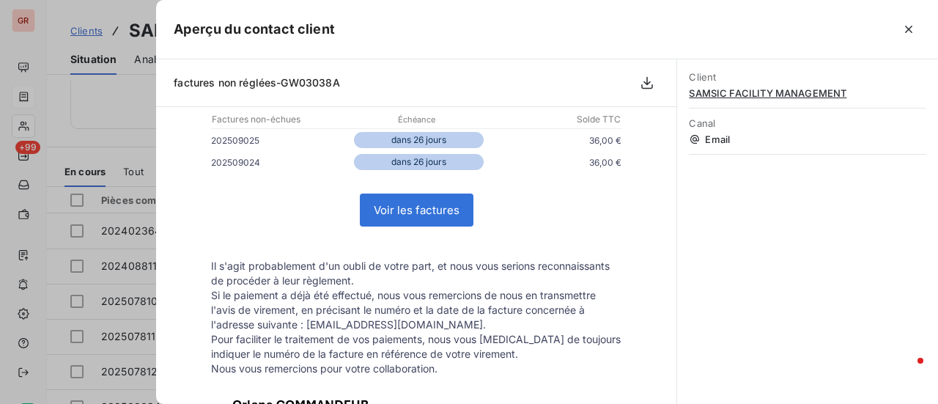
scroll to position [366, 0]
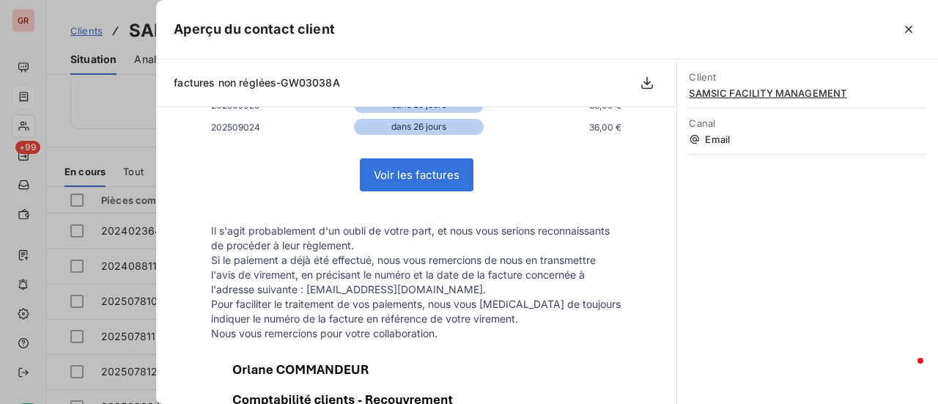
click at [125, 127] on div at bounding box center [469, 202] width 938 height 404
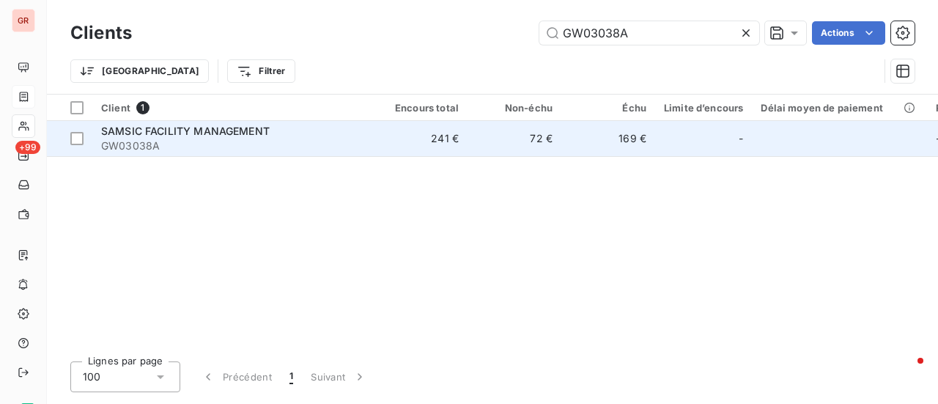
click at [239, 133] on span "SAMSIC FACILITY MANAGEMENT" at bounding box center [185, 131] width 169 height 12
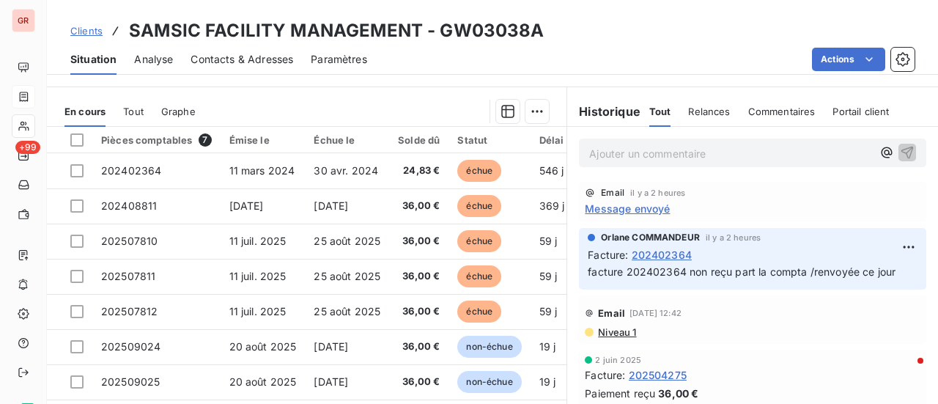
scroll to position [401, 0]
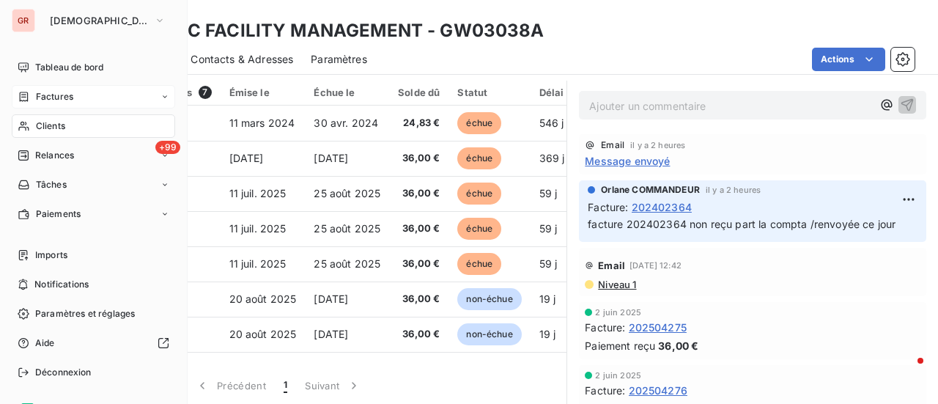
click at [64, 96] on span "Factures" at bounding box center [54, 96] width 37 height 13
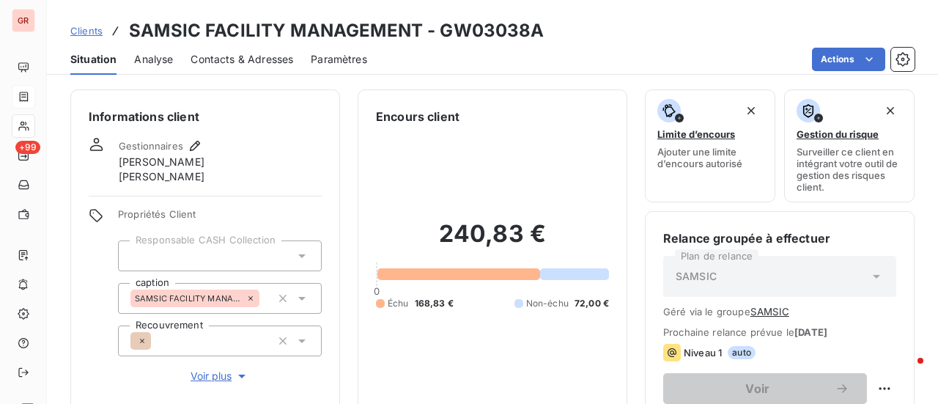
click at [851, 234] on h6 "Relance groupée à effectuer" at bounding box center [779, 238] width 233 height 18
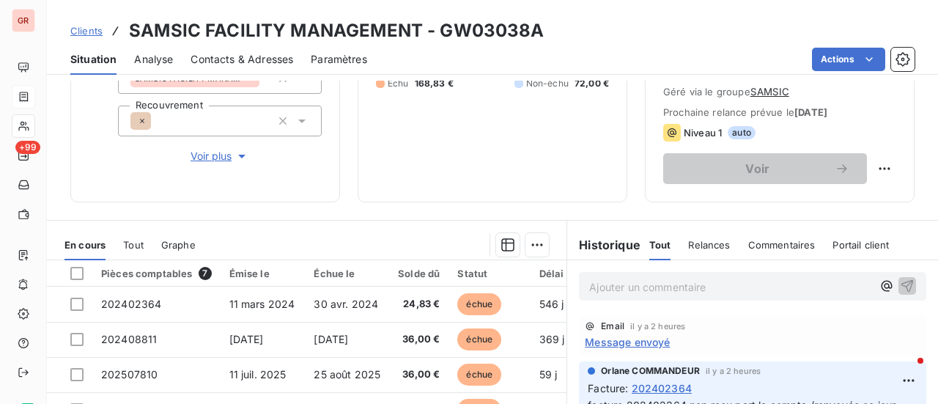
click at [639, 345] on span "Message envoyé" at bounding box center [627, 341] width 85 height 15
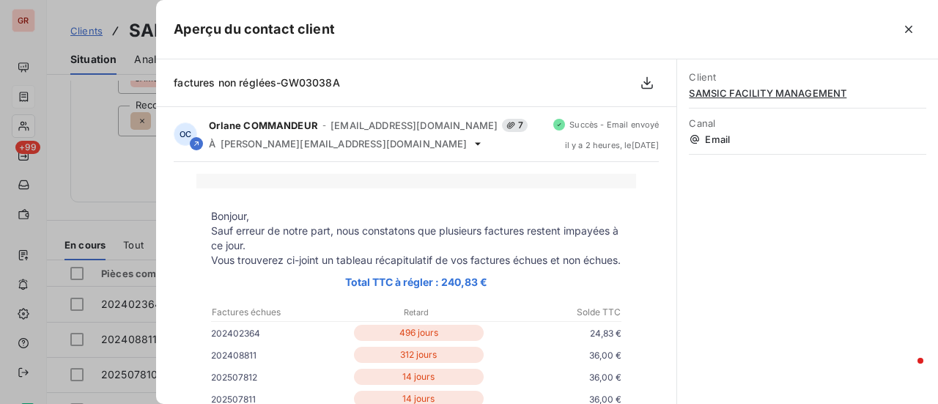
click at [133, 182] on div at bounding box center [469, 202] width 938 height 404
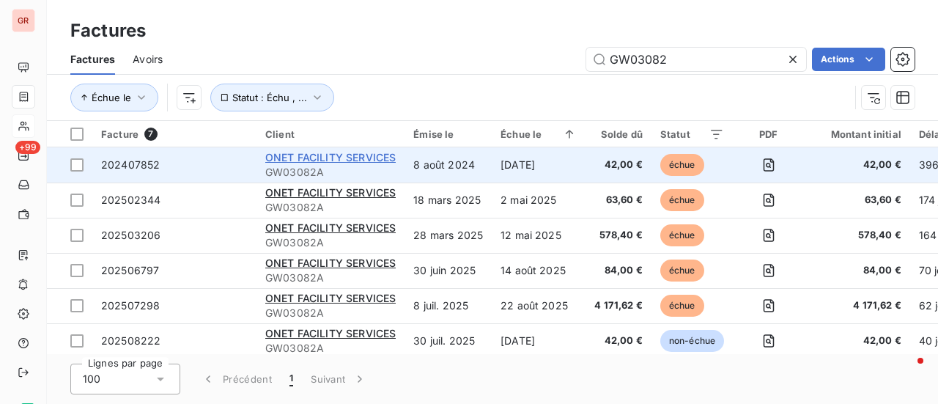
click at [362, 155] on span "ONET FACILITY SERVICES" at bounding box center [330, 157] width 130 height 12
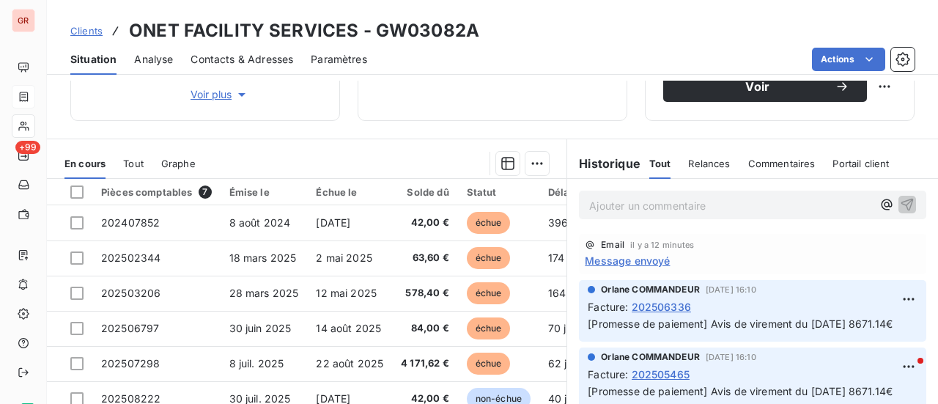
scroll to position [293, 0]
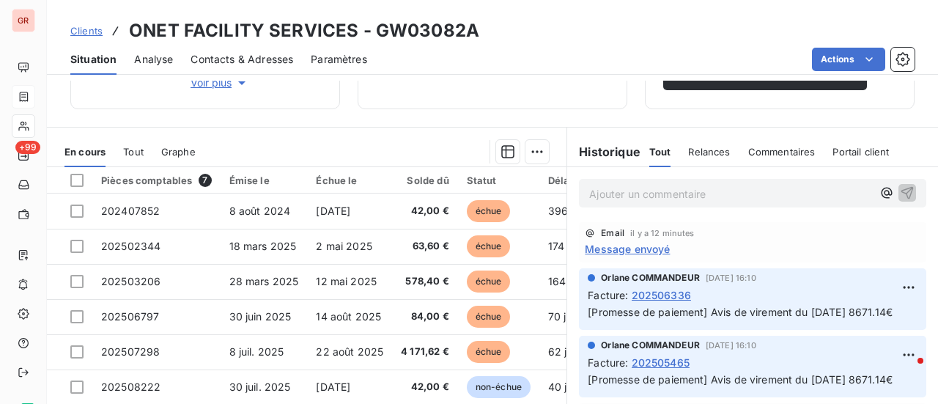
click at [637, 250] on span "Message envoyé" at bounding box center [627, 248] width 85 height 15
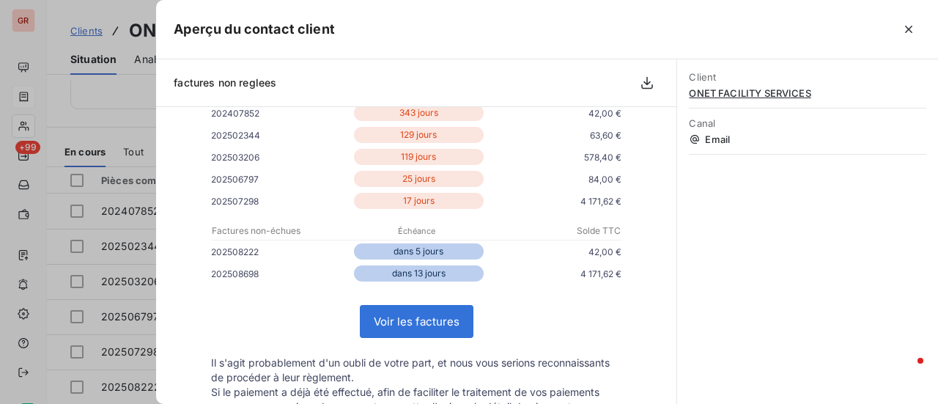
scroll to position [0, 0]
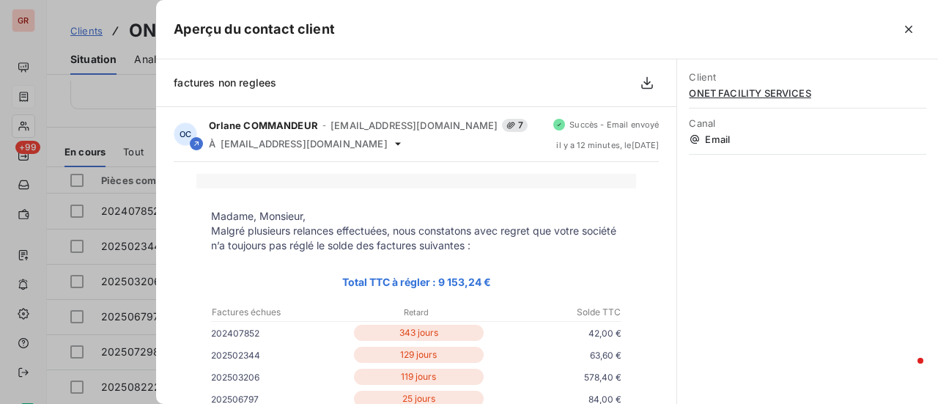
click at [113, 119] on div at bounding box center [469, 202] width 938 height 404
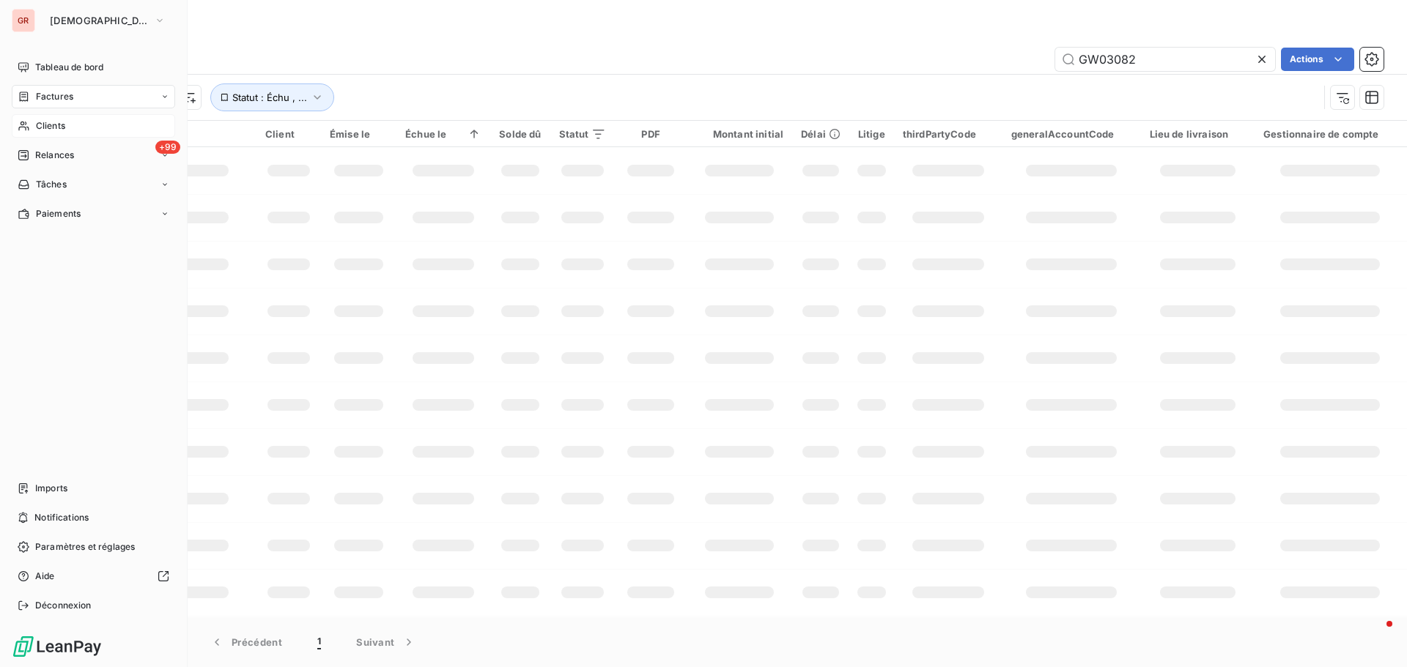
click at [62, 124] on span "Clients" at bounding box center [50, 125] width 29 height 13
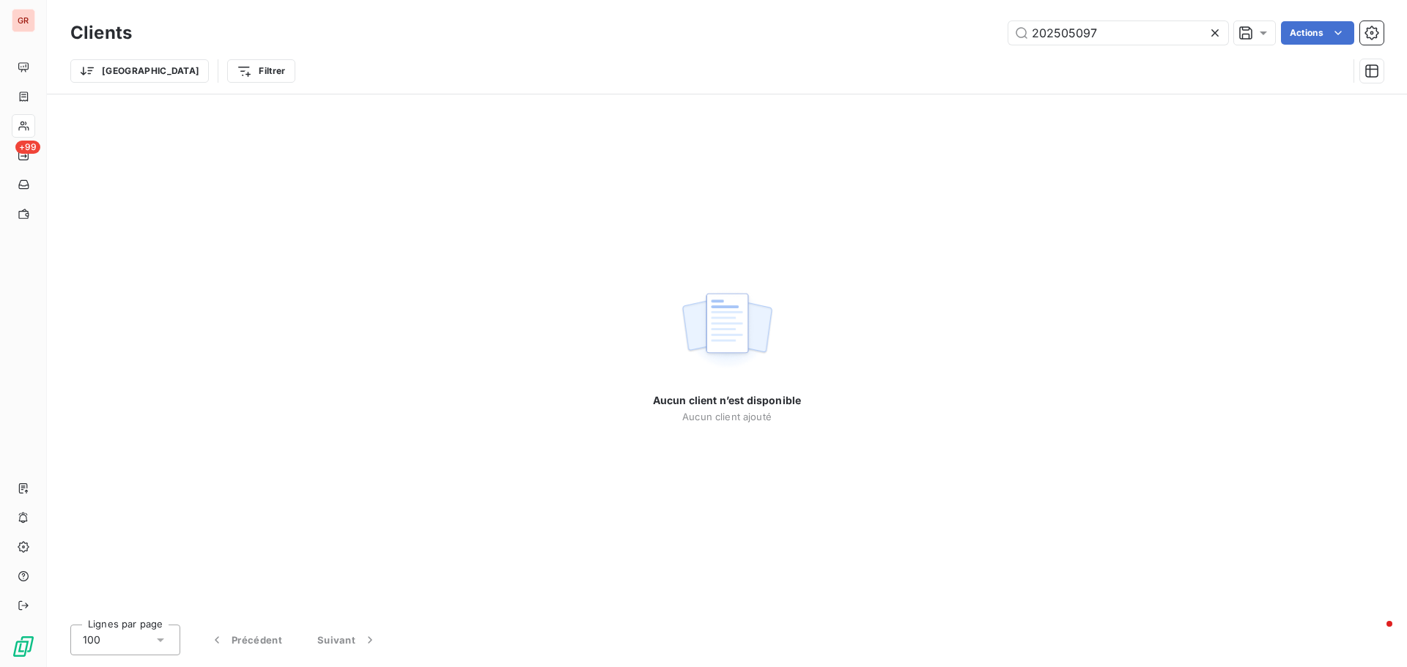
drag, startPoint x: 1110, startPoint y: 40, endPoint x: 528, endPoint y: 156, distance: 593.9
click at [528, 156] on div "Clients 202505097 Actions Trier Filtrer Aucun client n’est disponible Aucun cli…" at bounding box center [727, 333] width 1360 height 667
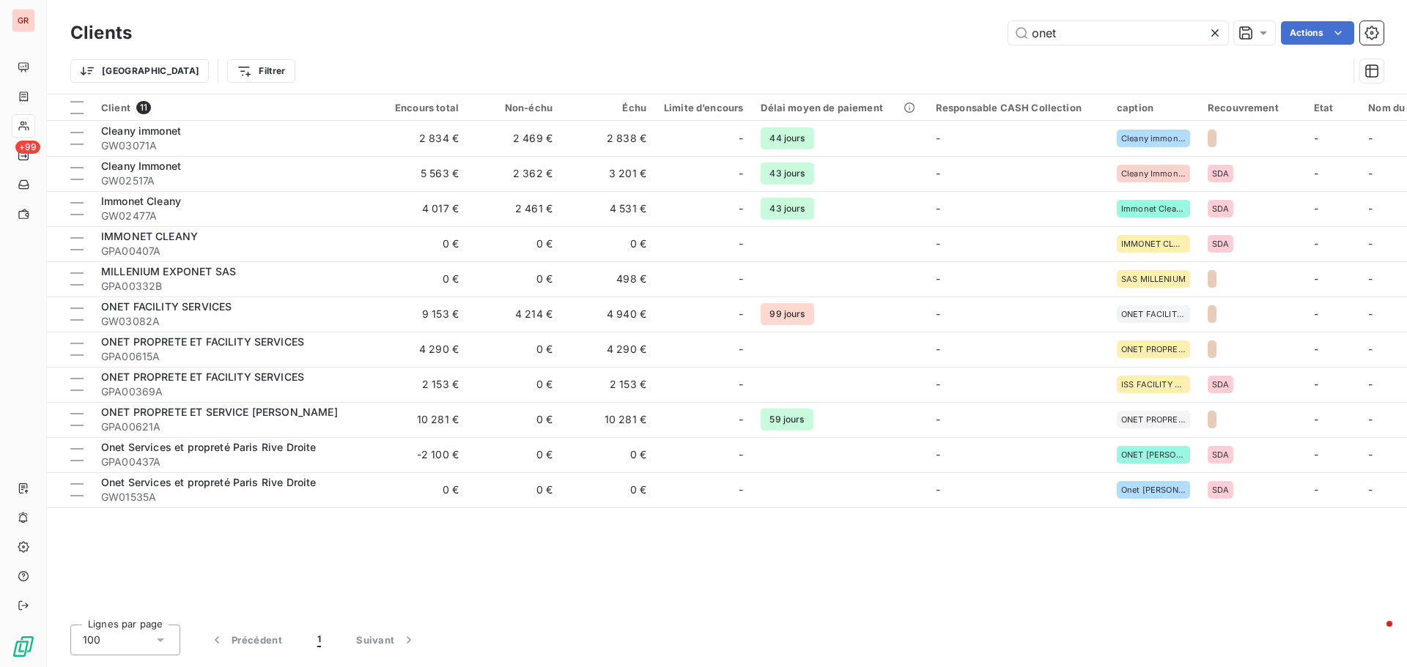
type input "onet"
click at [1100, 32] on input "onet" at bounding box center [1118, 32] width 220 height 23
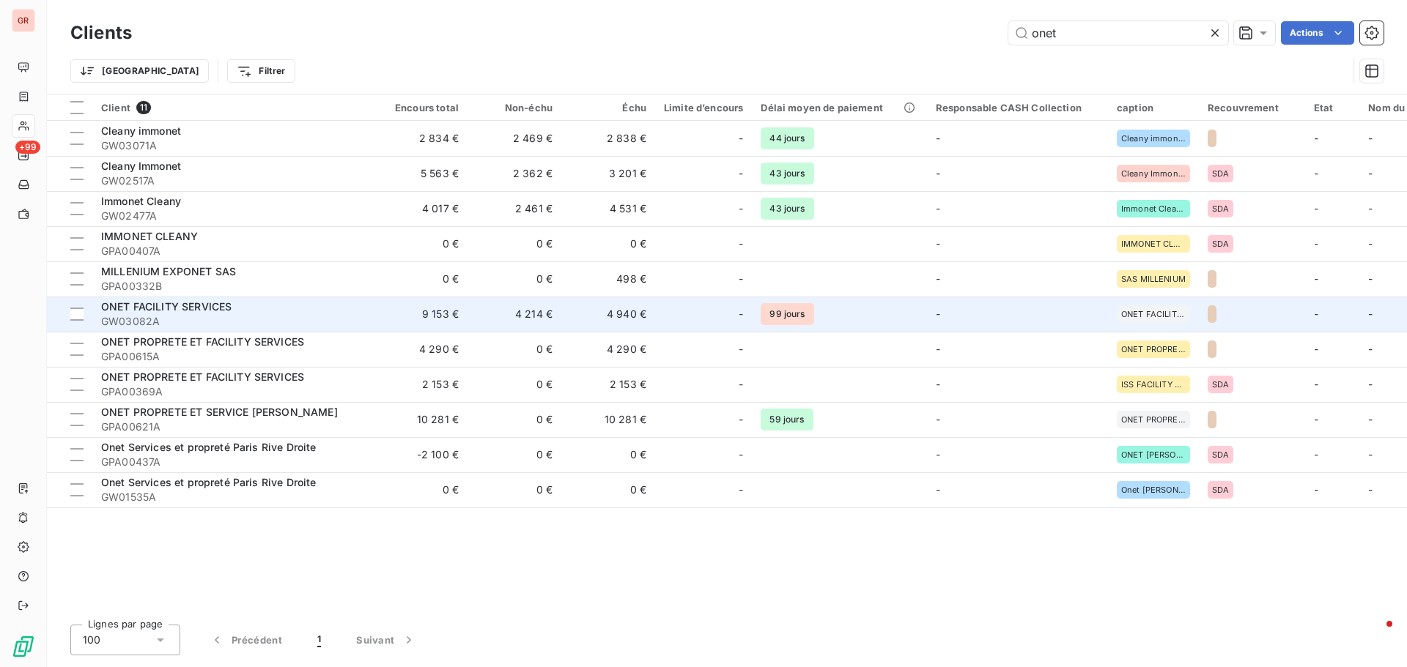
click at [212, 308] on span "ONET FACILITY SERVICES" at bounding box center [166, 306] width 130 height 12
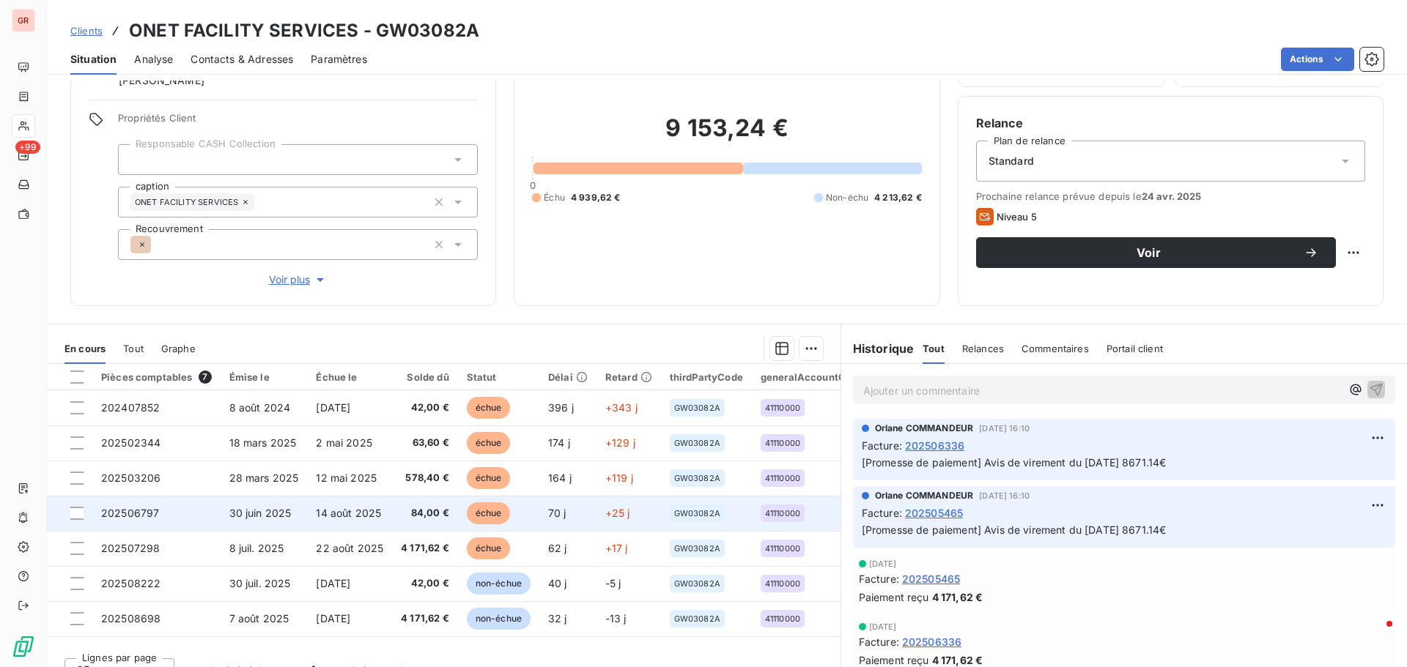
scroll to position [119, 0]
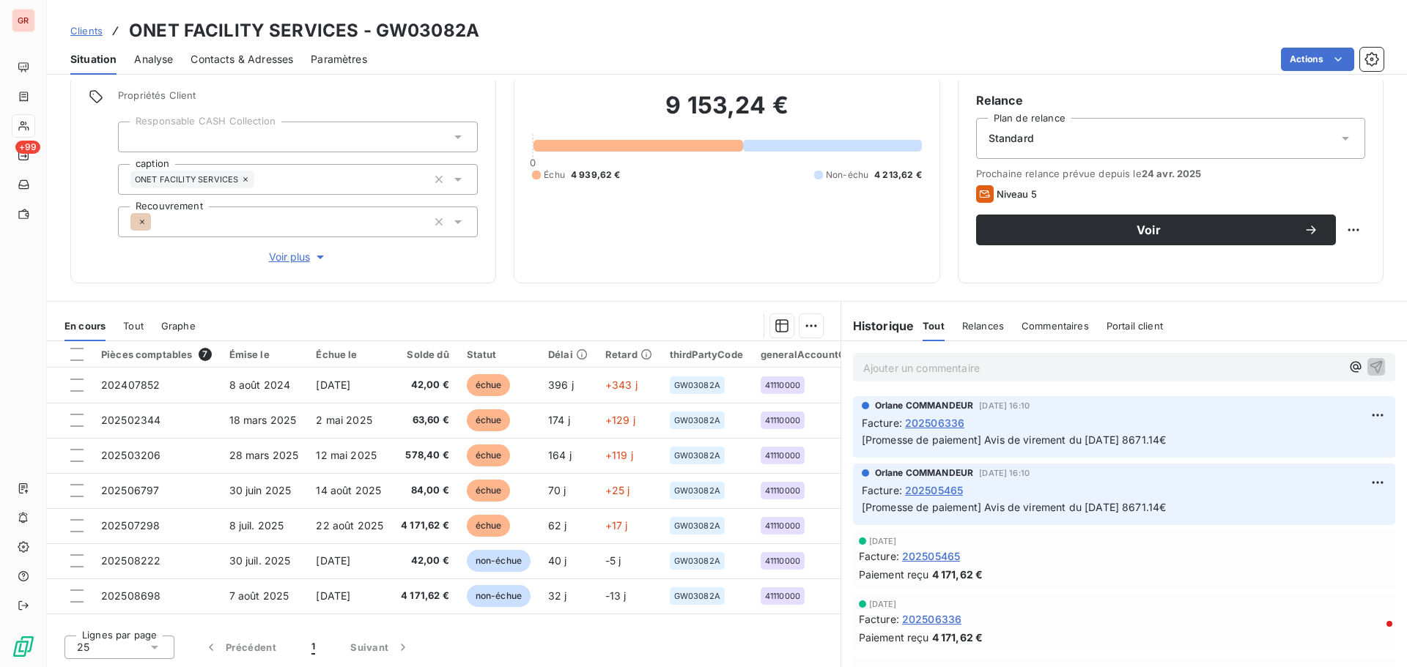
click at [1007, 485] on div "Facture : 202505465" at bounding box center [1124, 490] width 525 height 15
click at [1002, 516] on p "[Promesse de paiement] Avis de virement du [DATE] 8671.14€" at bounding box center [1124, 508] width 525 height 17
drag, startPoint x: 480, startPoint y: 34, endPoint x: 370, endPoint y: 33, distance: 109.9
click at [370, 33] on div "Clients ONET FACILITY SERVICES - GW03082A" at bounding box center [727, 31] width 1360 height 26
copy h3 "GW03082A"
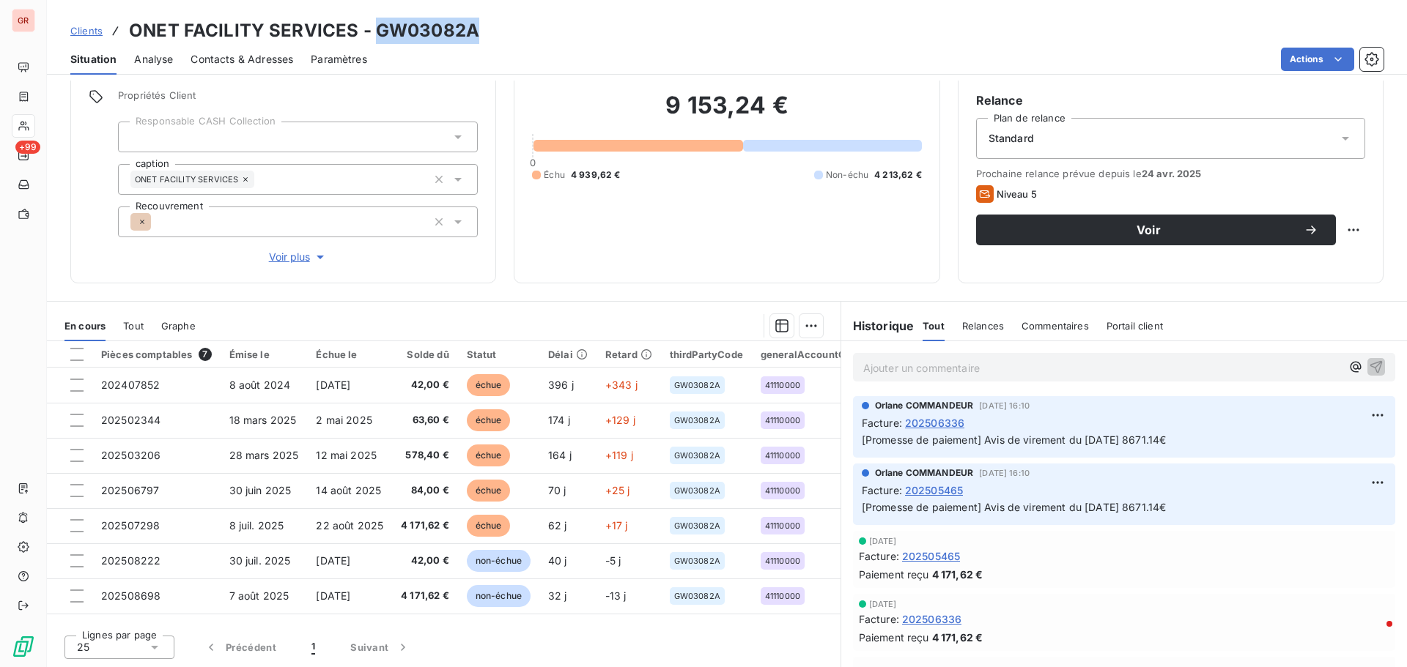
click at [267, 63] on span "Contacts & Adresses" at bounding box center [241, 59] width 103 height 15
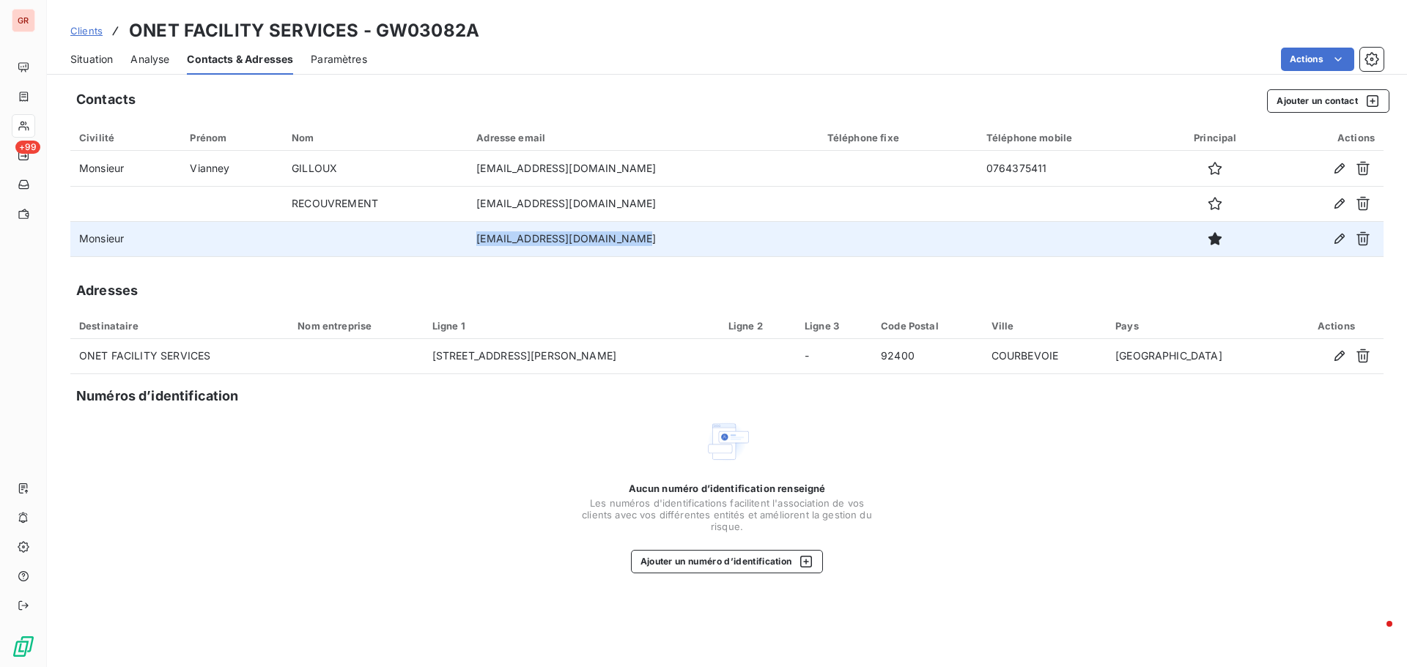
drag, startPoint x: 618, startPoint y: 240, endPoint x: 470, endPoint y: 240, distance: 148.0
click at [470, 240] on td "[EMAIL_ADDRESS][DOMAIN_NAME]" at bounding box center [642, 238] width 351 height 35
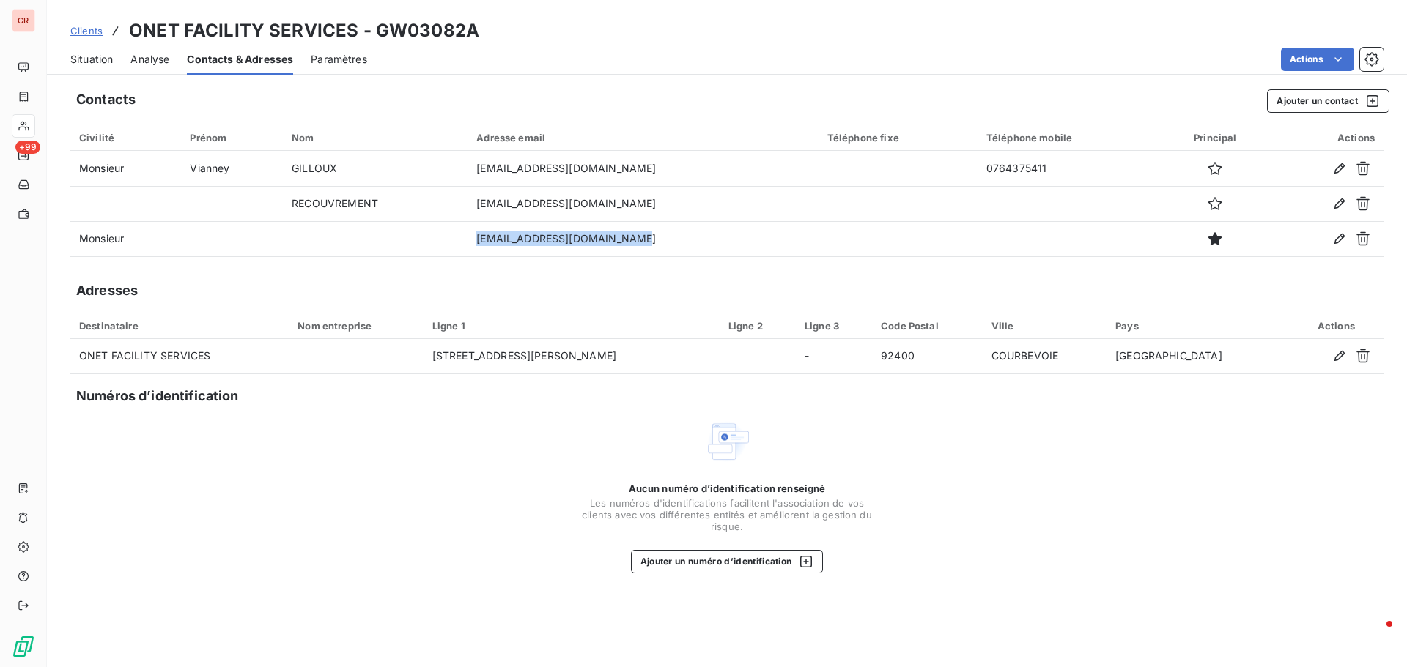
copy td "[EMAIL_ADDRESS][DOMAIN_NAME]"
drag, startPoint x: 903, startPoint y: 300, endPoint x: 859, endPoint y: 285, distance: 46.3
click at [903, 298] on div "Adresses" at bounding box center [726, 291] width 1313 height 21
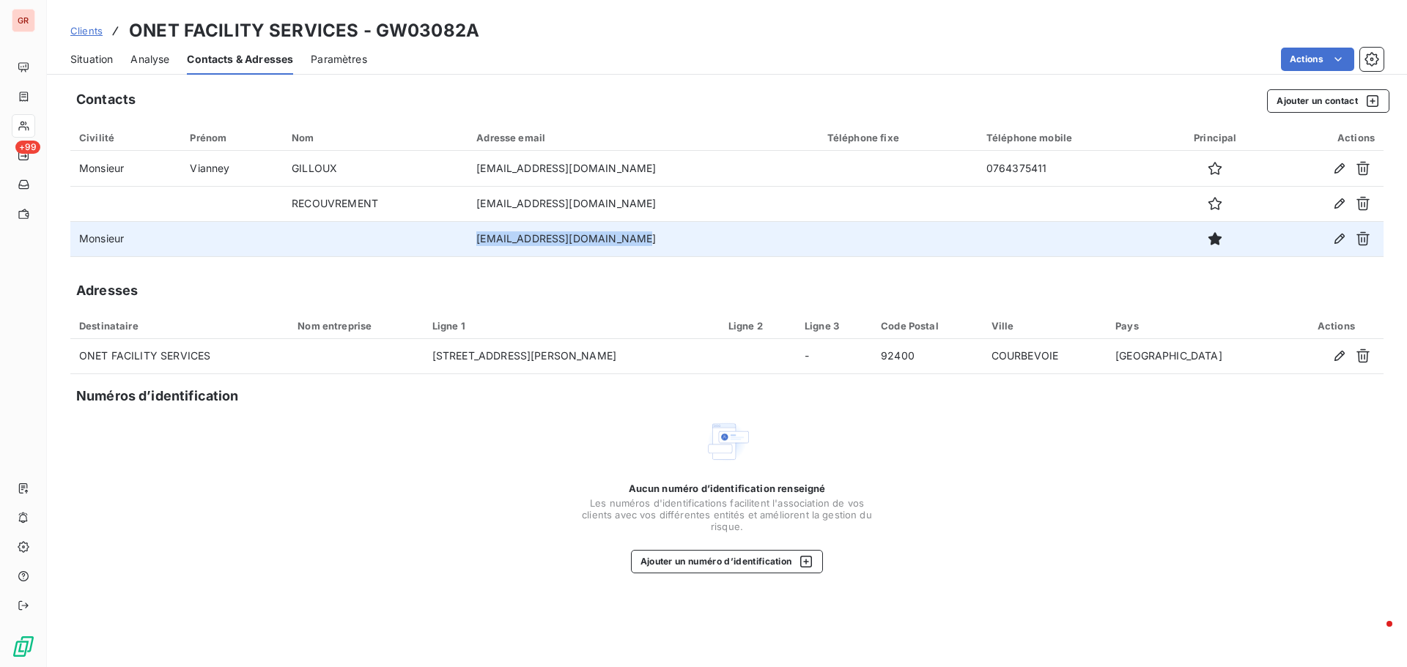
drag, startPoint x: 621, startPoint y: 236, endPoint x: 471, endPoint y: 240, distance: 149.5
click at [471, 240] on td "[EMAIL_ADDRESS][DOMAIN_NAME]" at bounding box center [642, 238] width 351 height 35
copy td "[EMAIL_ADDRESS][DOMAIN_NAME]"
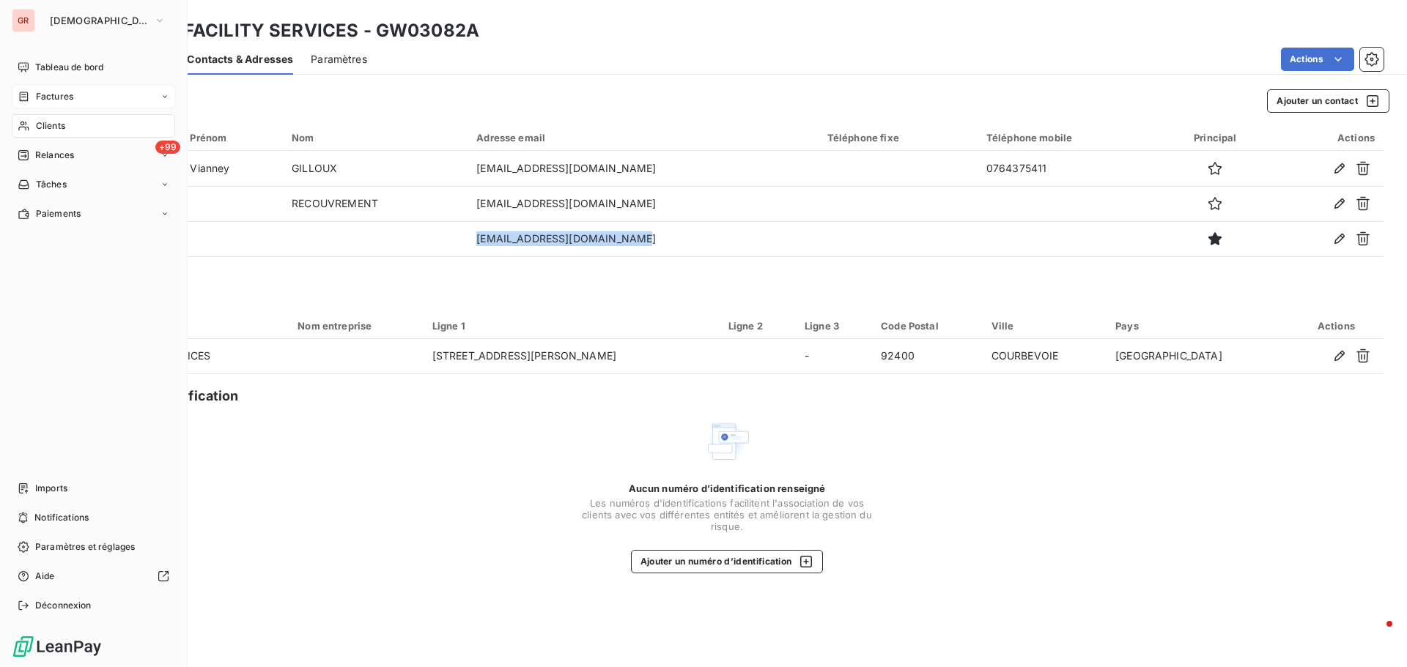
click at [55, 99] on span "Factures" at bounding box center [54, 96] width 37 height 13
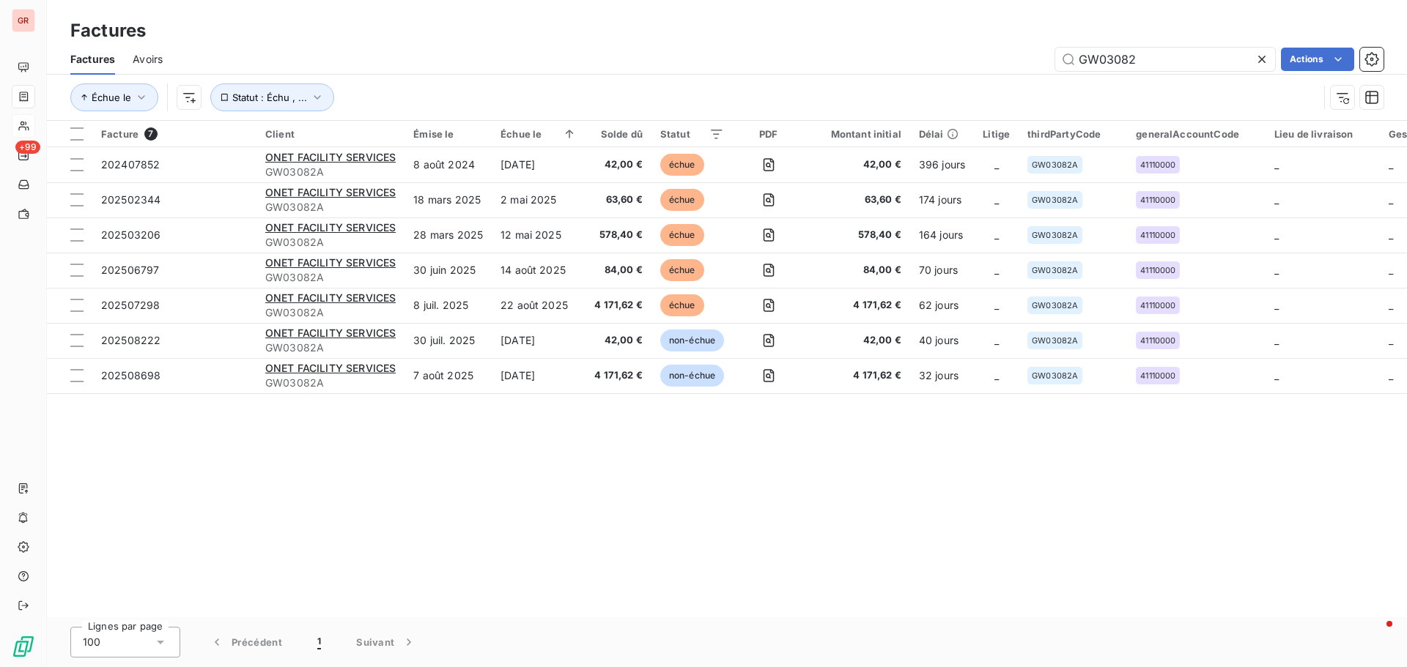
type input "GW02918A"
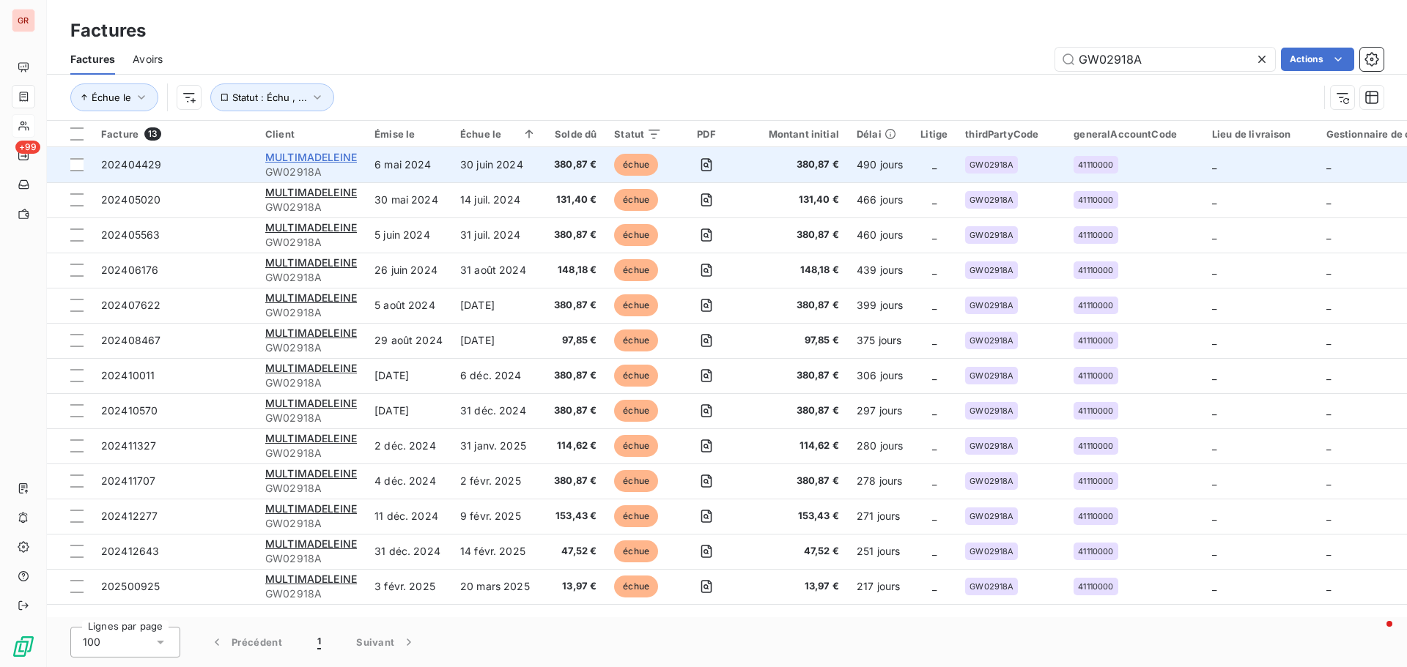
click at [322, 155] on span "MULTIMADELEINE" at bounding box center [311, 157] width 92 height 12
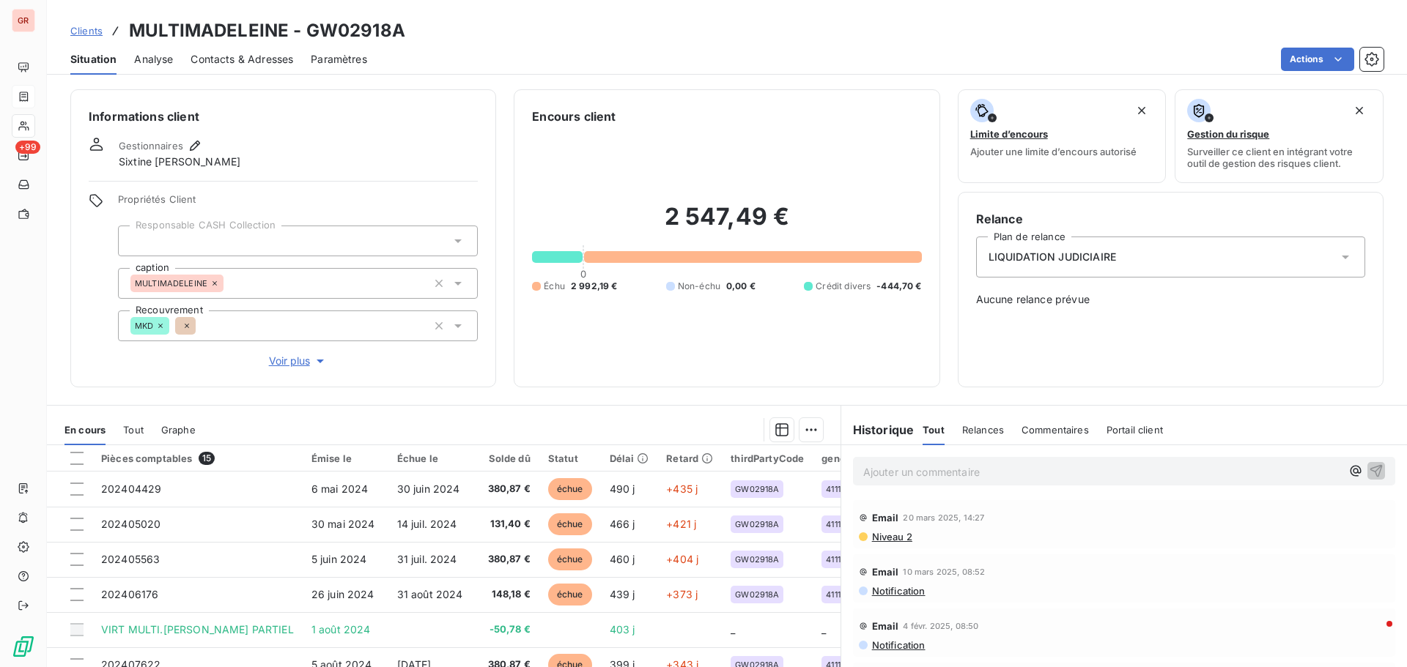
click at [281, 58] on span "Contacts & Adresses" at bounding box center [241, 59] width 103 height 15
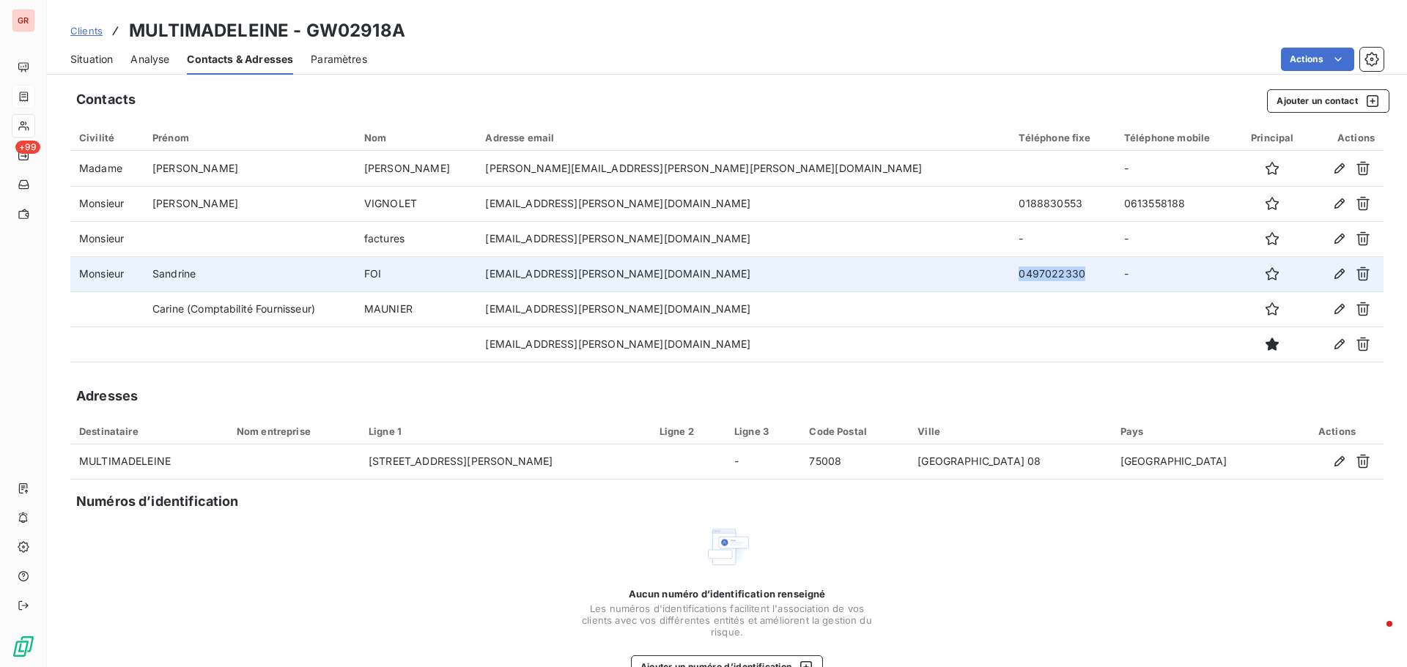
drag, startPoint x: 960, startPoint y: 274, endPoint x: 884, endPoint y: 279, distance: 75.6
click at [1010, 279] on td "0497022330" at bounding box center [1062, 273] width 105 height 35
copy td "0497022330"
click at [1010, 274] on td "0497022330" at bounding box center [1062, 273] width 105 height 35
click at [1010, 275] on td "0497022330" at bounding box center [1062, 273] width 105 height 35
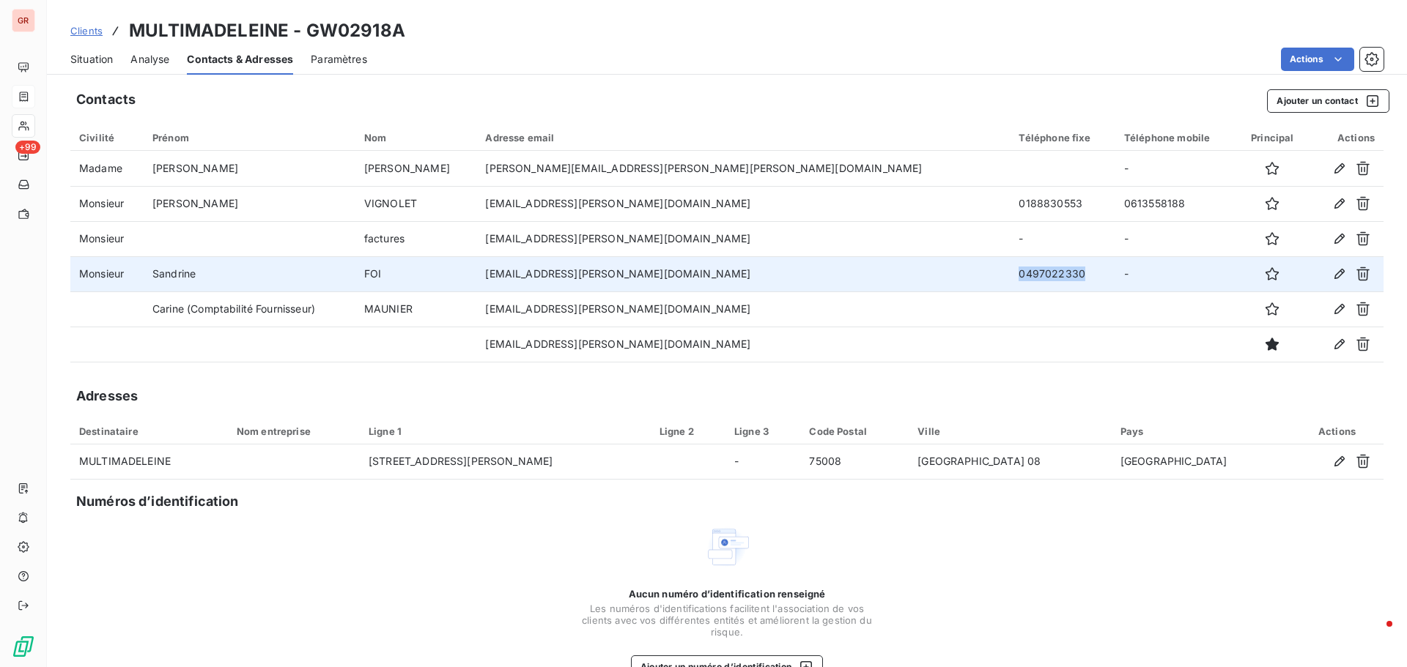
drag, startPoint x: 955, startPoint y: 272, endPoint x: 888, endPoint y: 275, distance: 67.5
click at [1010, 275] on td "0497022330" at bounding box center [1062, 273] width 105 height 35
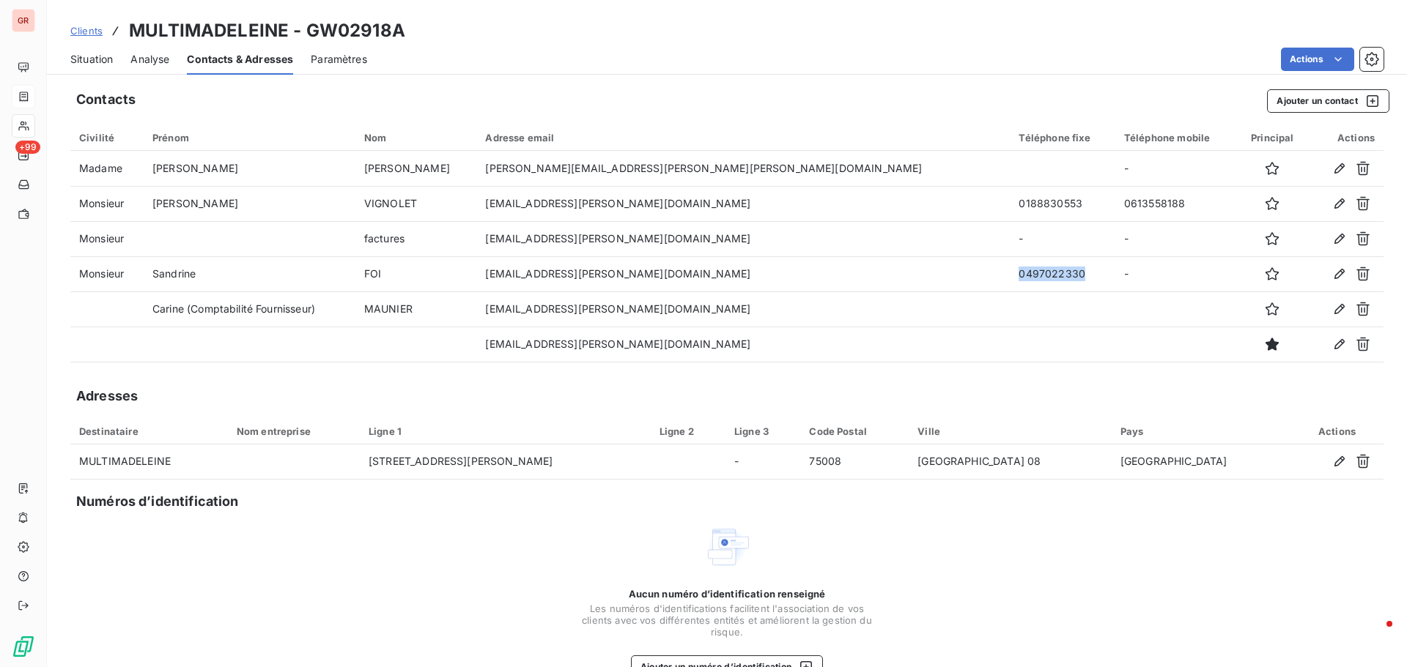
copy td "0497022330"
drag, startPoint x: 410, startPoint y: 34, endPoint x: 304, endPoint y: 37, distance: 106.3
click at [304, 37] on div "Clients MULTIMADELEINE - GW02918A" at bounding box center [727, 31] width 1360 height 26
copy h3 "GW02918A"
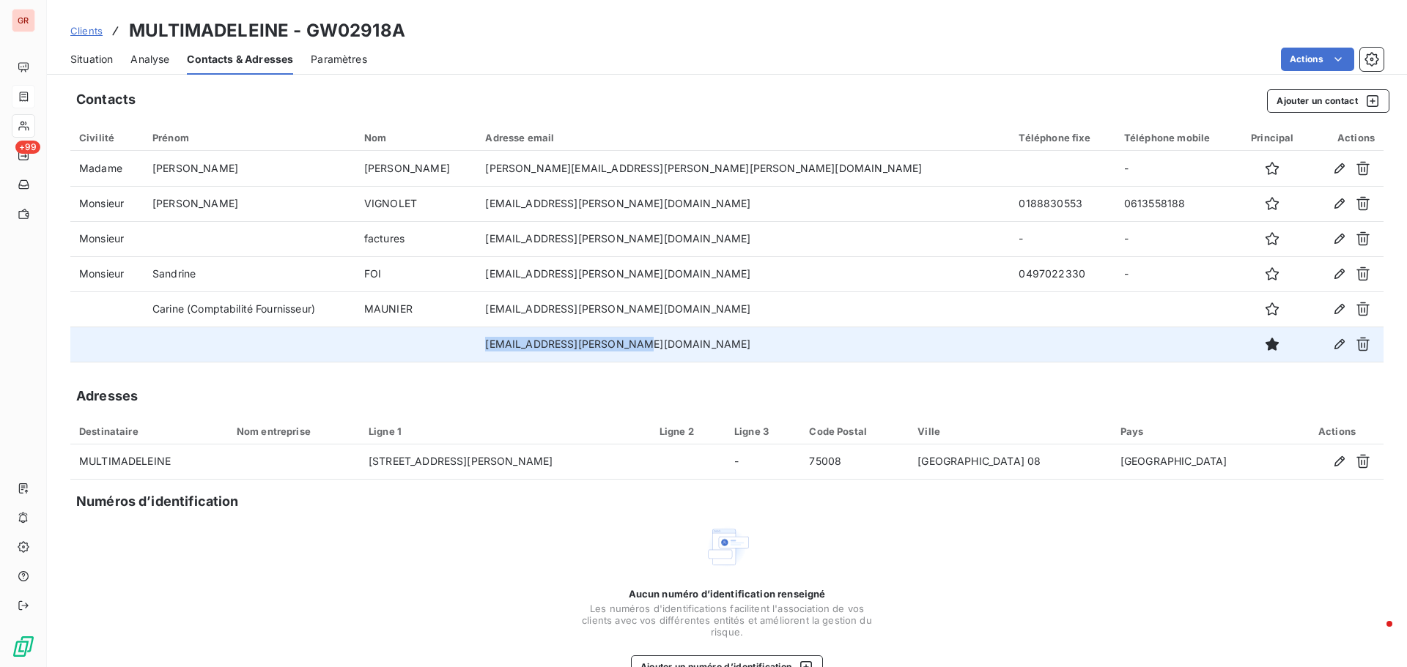
drag, startPoint x: 741, startPoint y: 351, endPoint x: 566, endPoint y: 355, distance: 175.2
click at [566, 355] on td "compta-generale@ubaldi.com" at bounding box center [742, 344] width 533 height 35
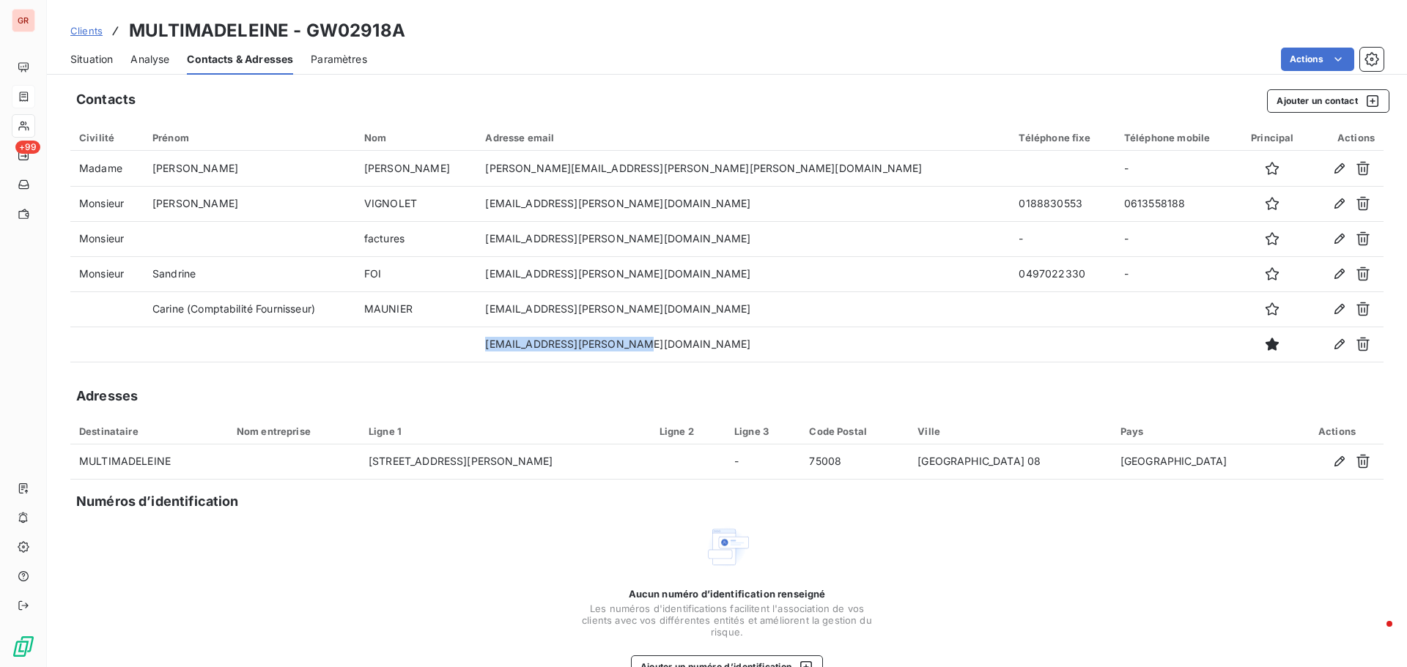
copy td "compta-generale@ubaldi.com"
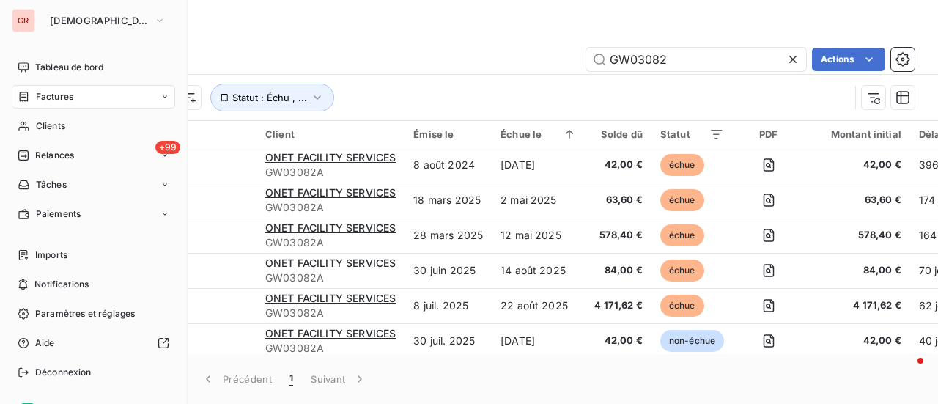
click at [66, 96] on span "Factures" at bounding box center [54, 96] width 37 height 13
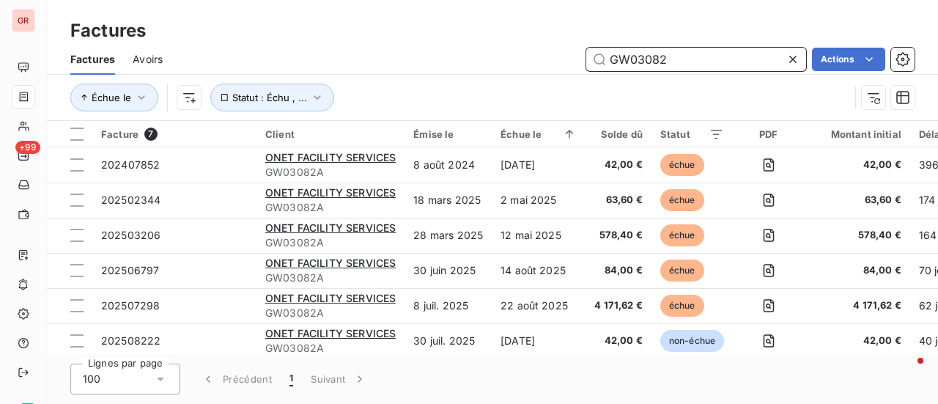
drag, startPoint x: 686, startPoint y: 63, endPoint x: 415, endPoint y: 66, distance: 270.4
click at [421, 66] on div "GW03082 Actions" at bounding box center [547, 59] width 734 height 23
paste input "2918A"
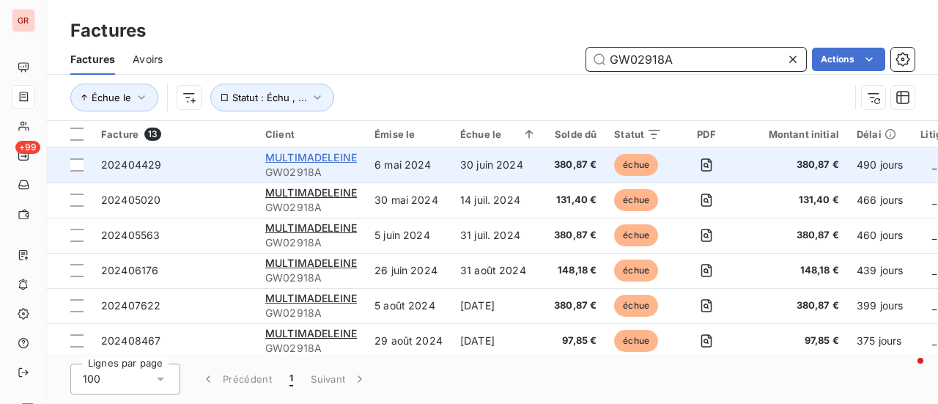
type input "GW02918A"
click at [317, 159] on span "MULTIMADELEINE" at bounding box center [311, 157] width 92 height 12
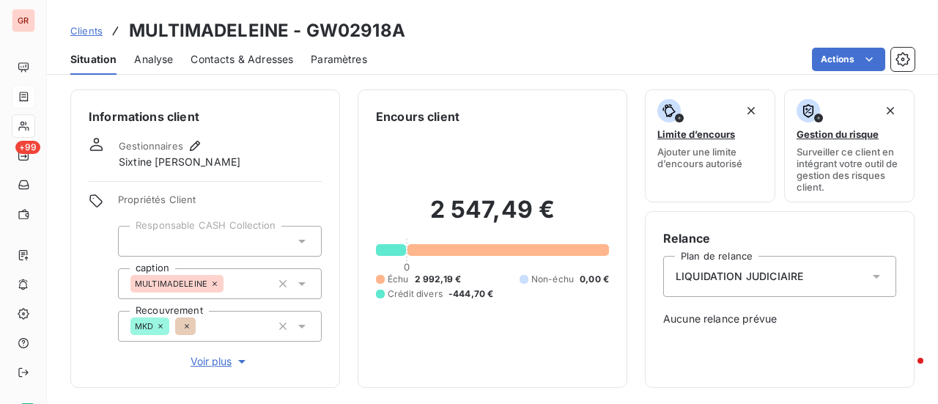
click at [260, 64] on span "Contacts & Adresses" at bounding box center [241, 59] width 103 height 15
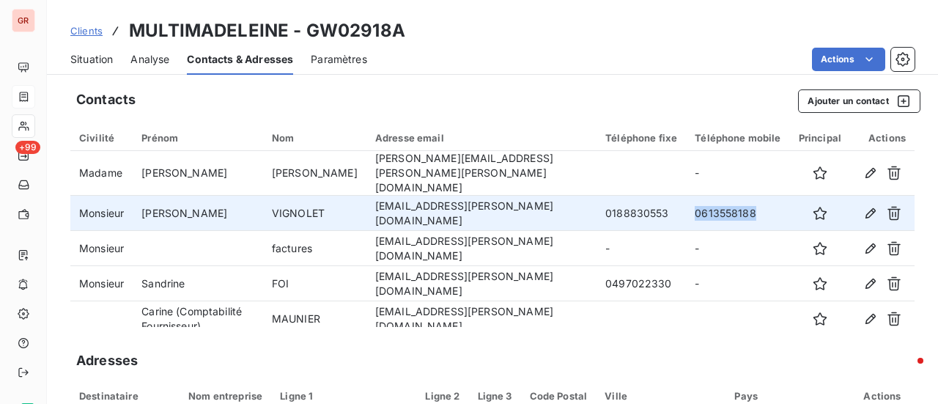
drag, startPoint x: 746, startPoint y: 199, endPoint x: 674, endPoint y: 200, distance: 71.8
click at [686, 200] on td "0613558188" at bounding box center [737, 213] width 103 height 35
copy td "0613558188"
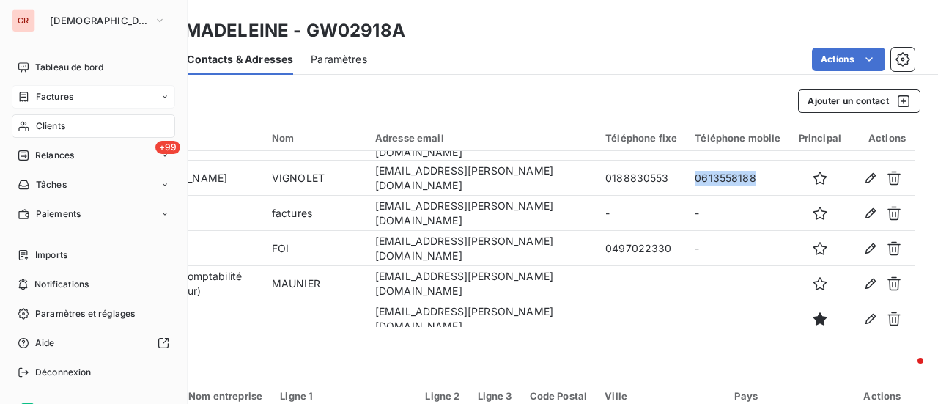
click at [59, 95] on span "Factures" at bounding box center [54, 96] width 37 height 13
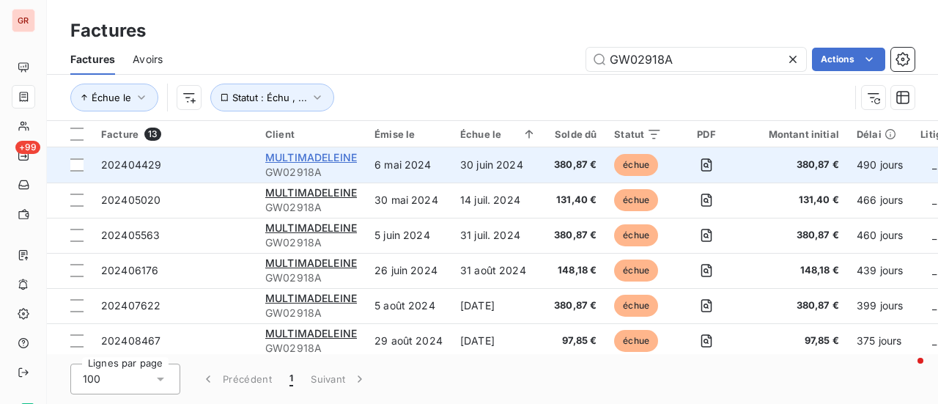
click at [312, 158] on span "MULTIMADELEINE" at bounding box center [311, 157] width 92 height 12
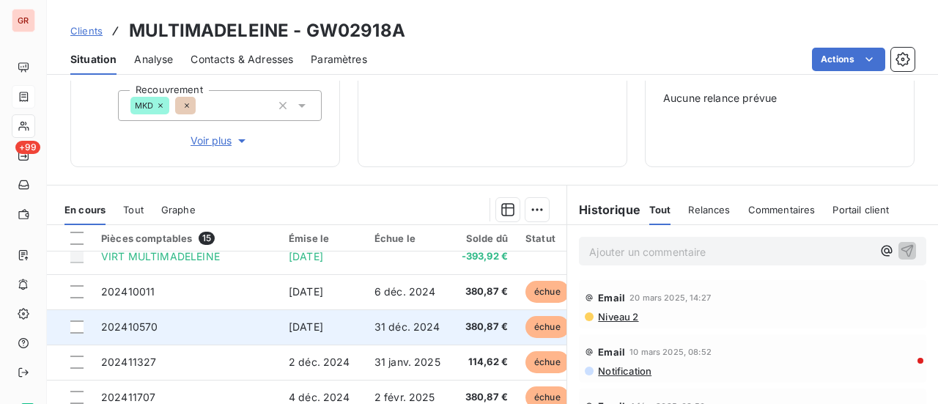
scroll to position [277, 0]
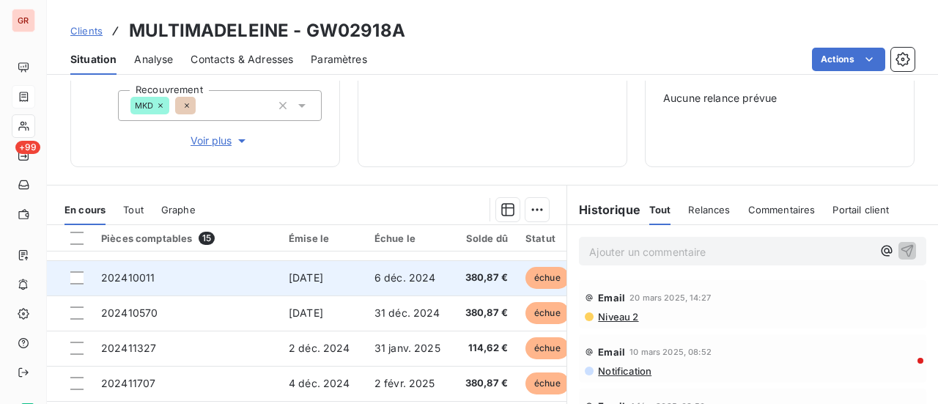
click at [141, 274] on span "202410011" at bounding box center [127, 277] width 53 height 12
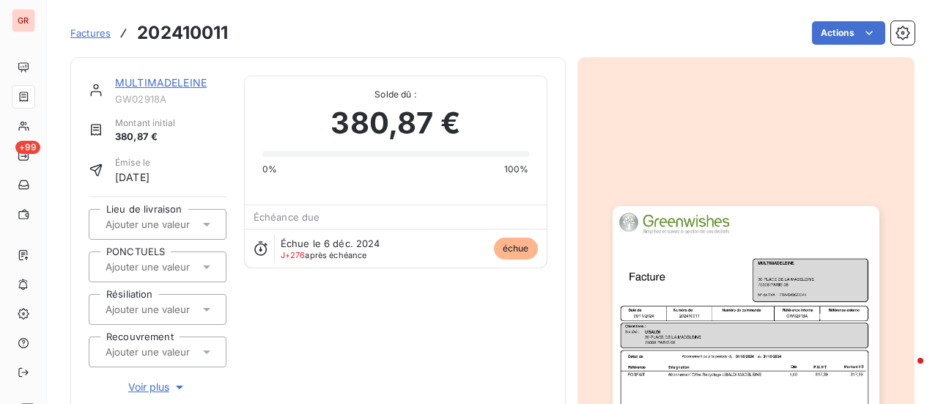
click at [722, 307] on img "button" at bounding box center [746, 394] width 267 height 377
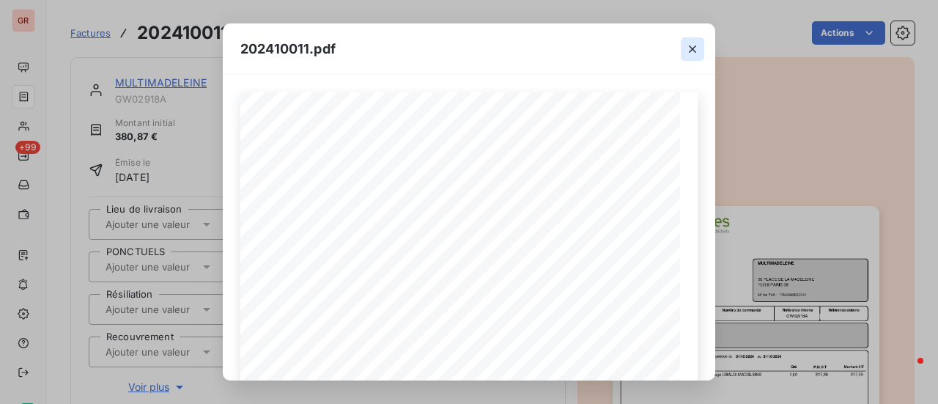
click at [693, 51] on icon "button" at bounding box center [692, 49] width 15 height 15
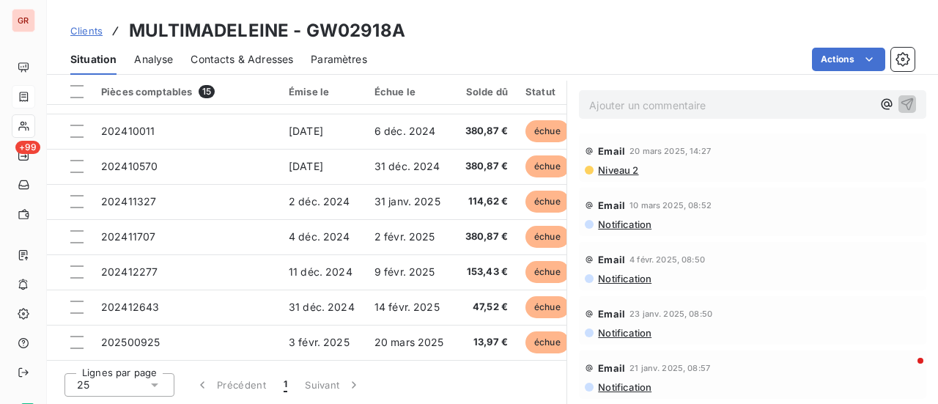
click at [617, 171] on span "Niveau 2" at bounding box center [617, 170] width 42 height 12
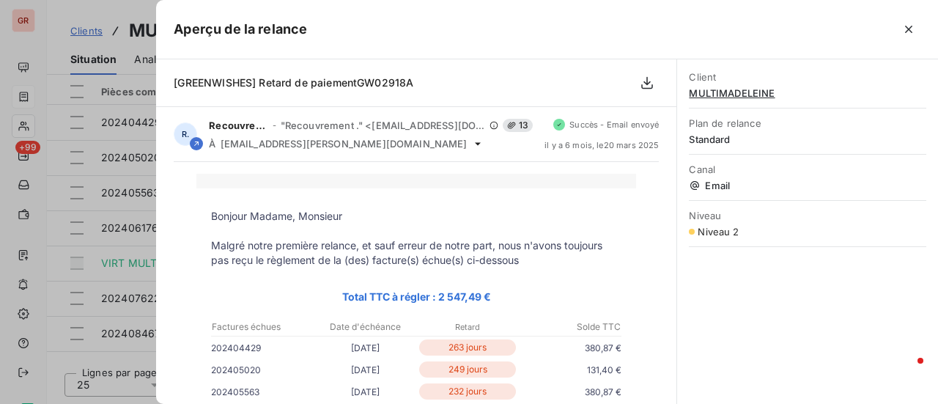
click at [103, 9] on div at bounding box center [469, 202] width 938 height 404
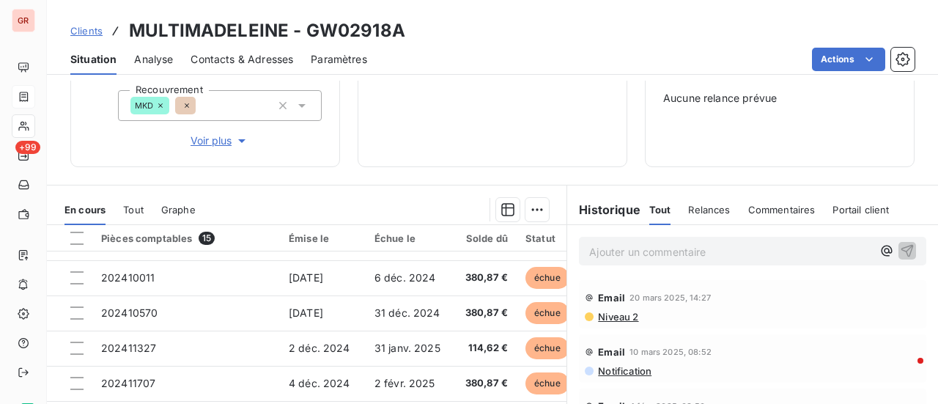
click at [451, 86] on div "2 547,49 € 0 Échu 2 992,19 € Non-échu 0,00 € Crédit divers -444,70 €" at bounding box center [492, 27] width 233 height 244
click at [400, 204] on div at bounding box center [381, 209] width 336 height 23
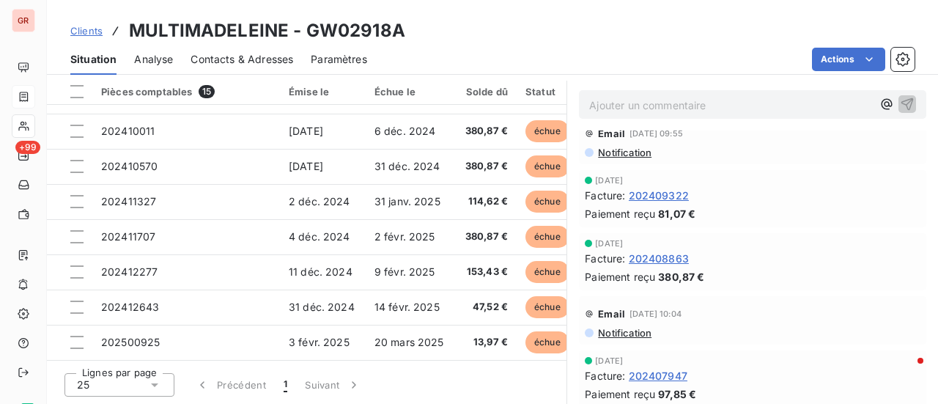
scroll to position [659, 0]
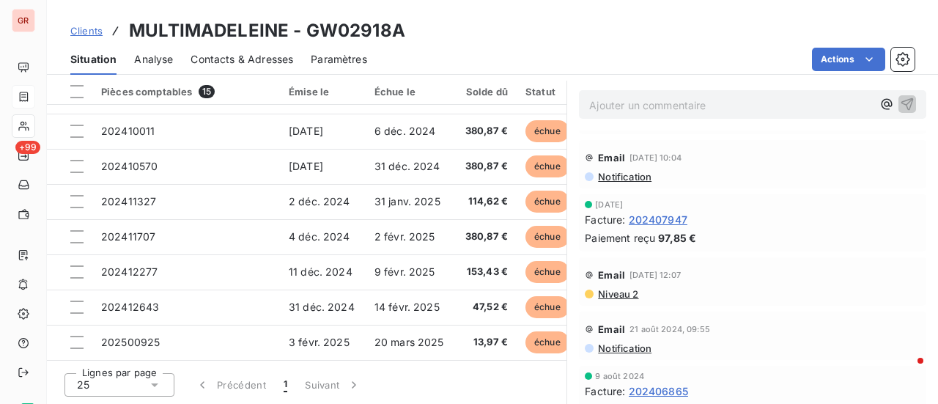
click at [275, 59] on span "Contacts & Adresses" at bounding box center [241, 59] width 103 height 15
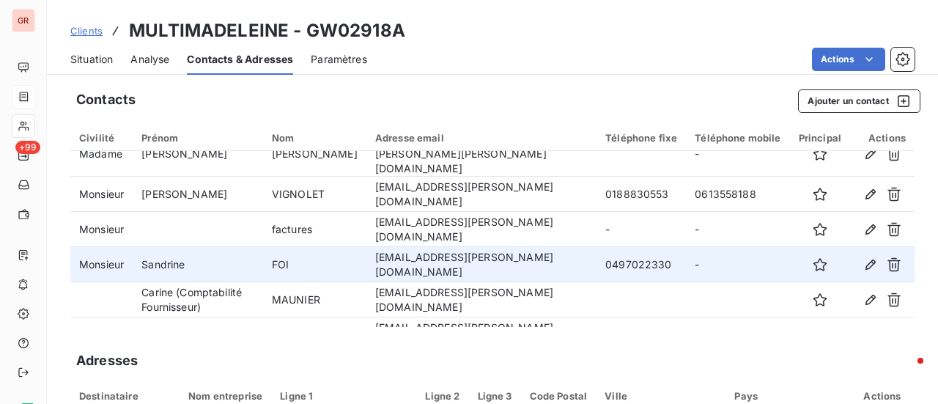
scroll to position [35, 0]
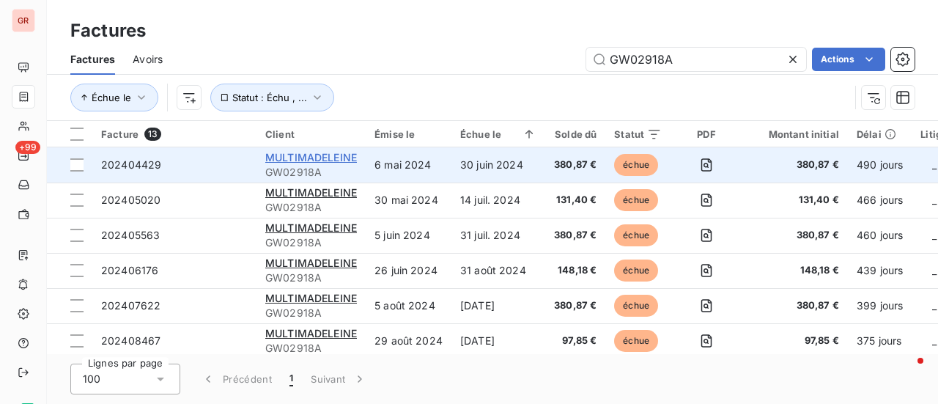
click at [322, 159] on span "MULTIMADELEINE" at bounding box center [311, 157] width 92 height 12
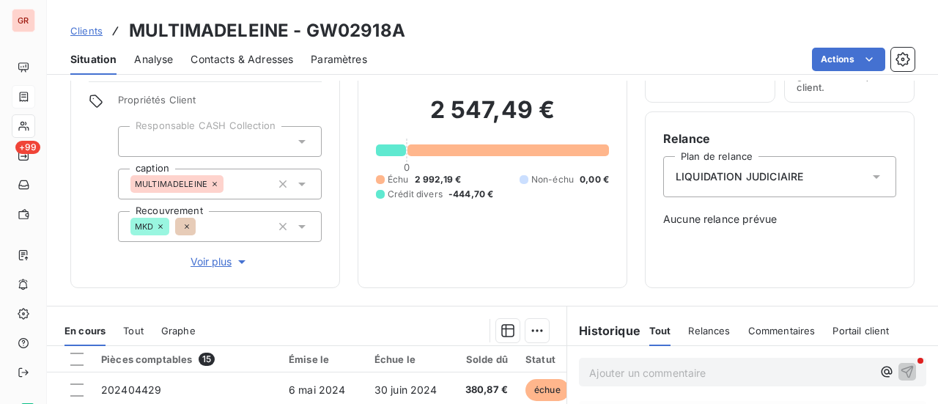
scroll to position [220, 0]
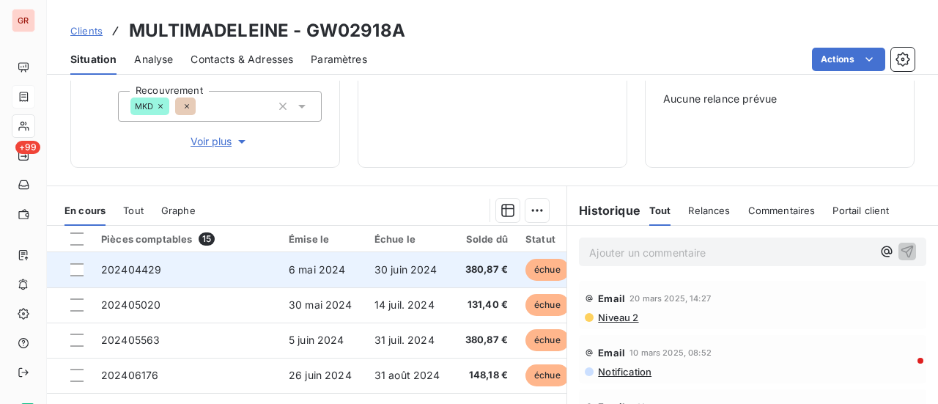
click at [325, 272] on span "6 mai 2024" at bounding box center [317, 269] width 57 height 12
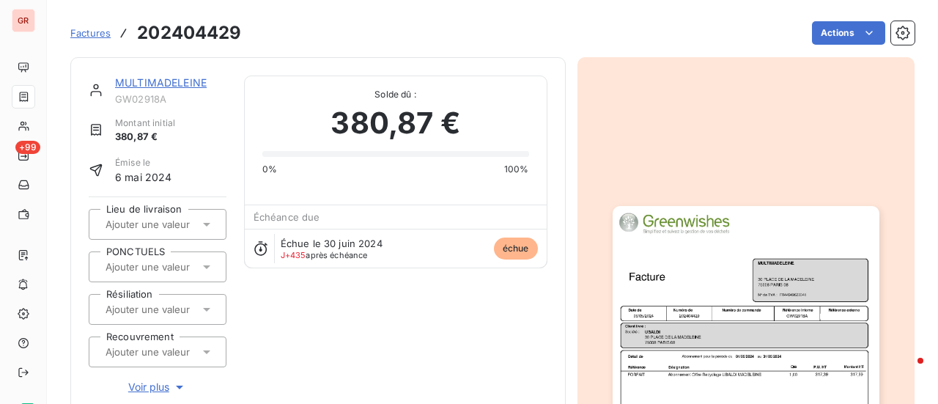
click at [729, 282] on img "button" at bounding box center [746, 394] width 267 height 377
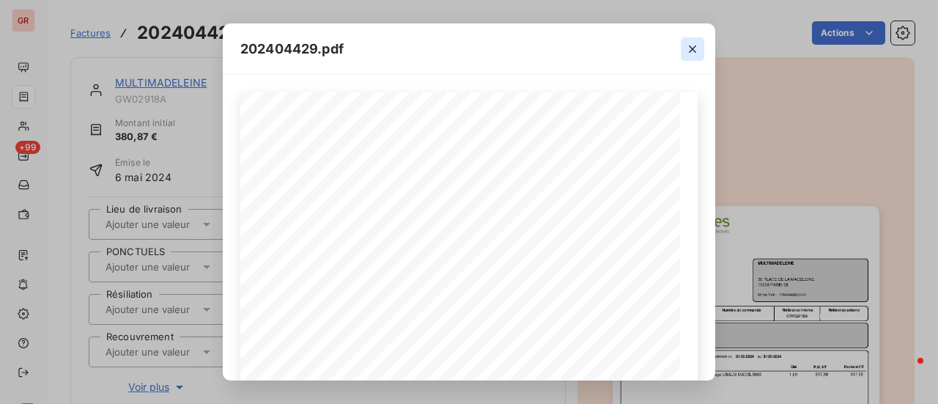
click at [694, 53] on icon "button" at bounding box center [692, 49] width 15 height 15
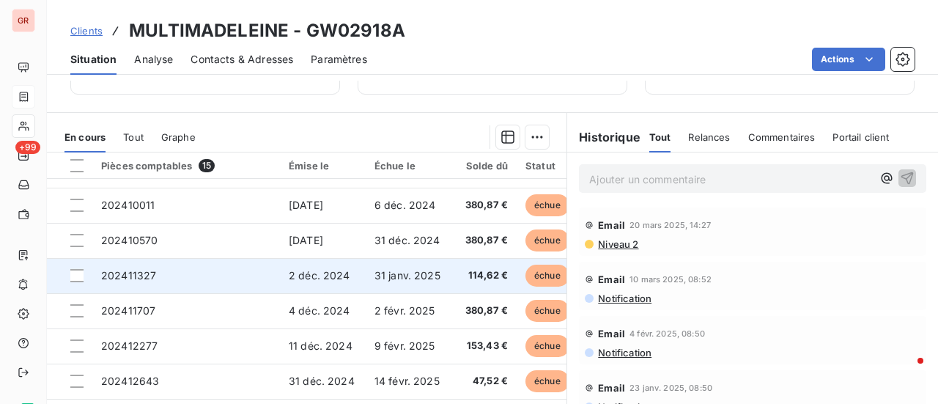
scroll to position [367, 0]
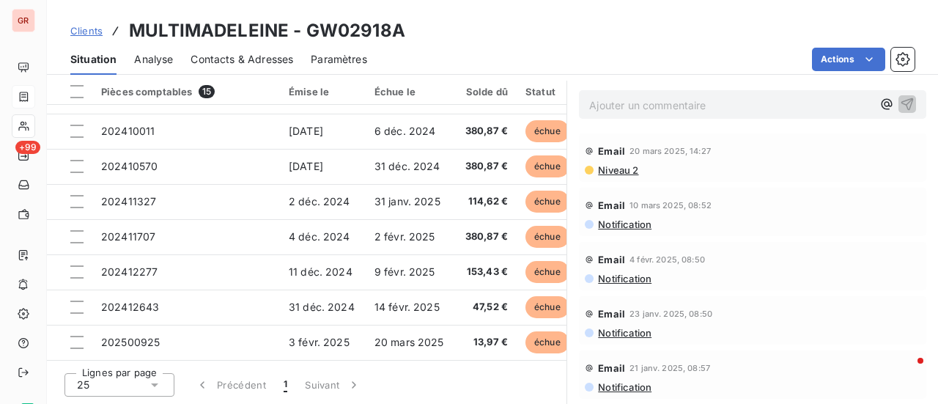
click at [277, 64] on span "Contacts & Adresses" at bounding box center [241, 59] width 103 height 15
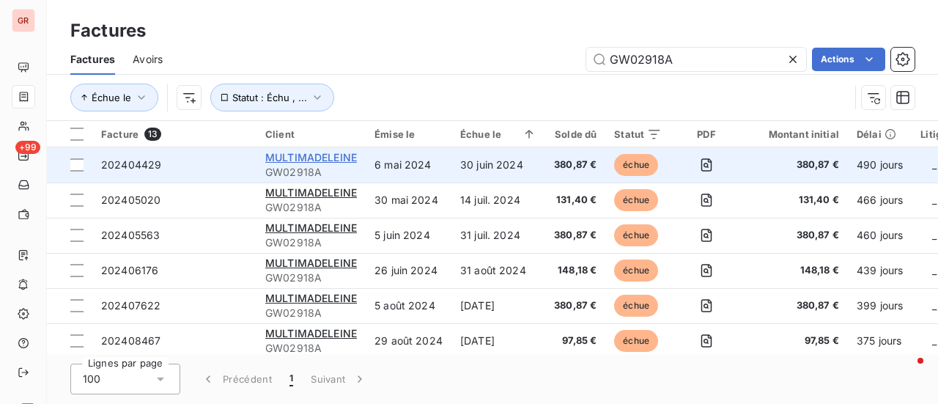
click at [323, 160] on span "MULTIMADELEINE" at bounding box center [311, 157] width 92 height 12
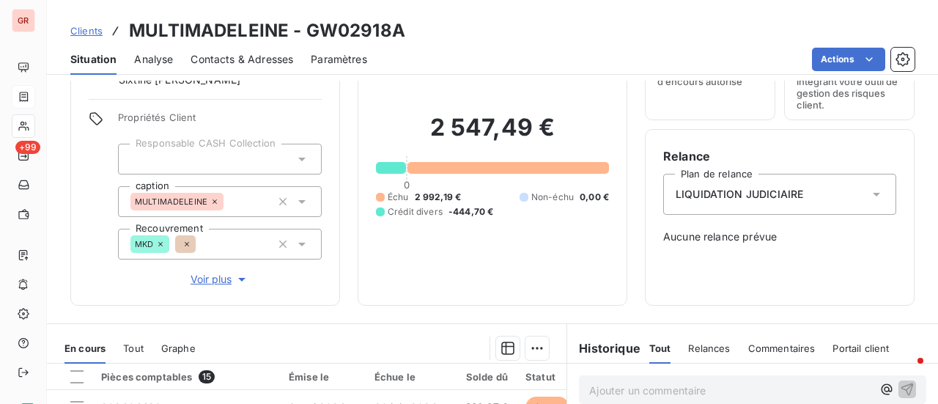
scroll to position [220, 0]
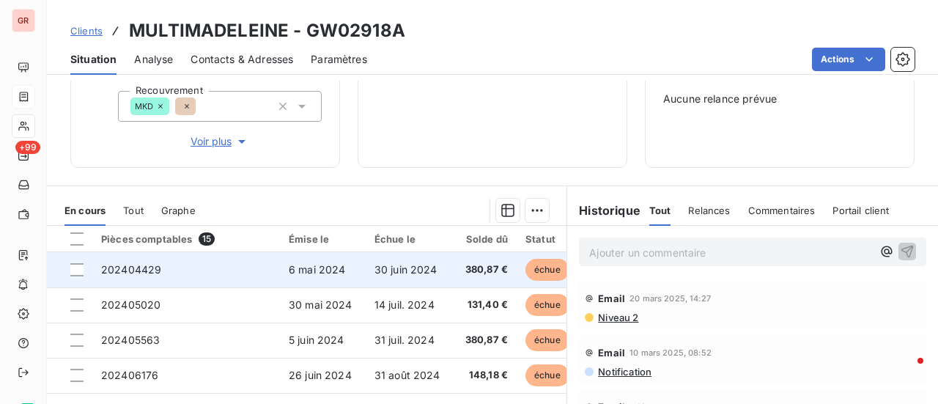
click at [313, 267] on span "6 mai 2024" at bounding box center [317, 269] width 57 height 12
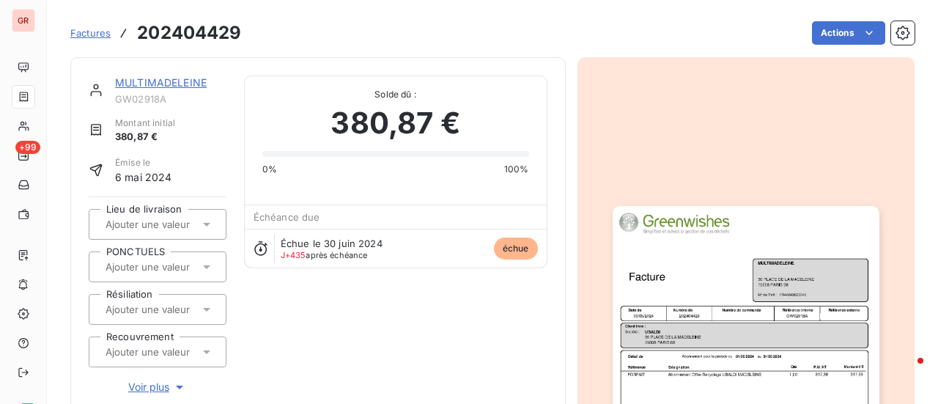
click at [736, 292] on img "button" at bounding box center [746, 394] width 267 height 377
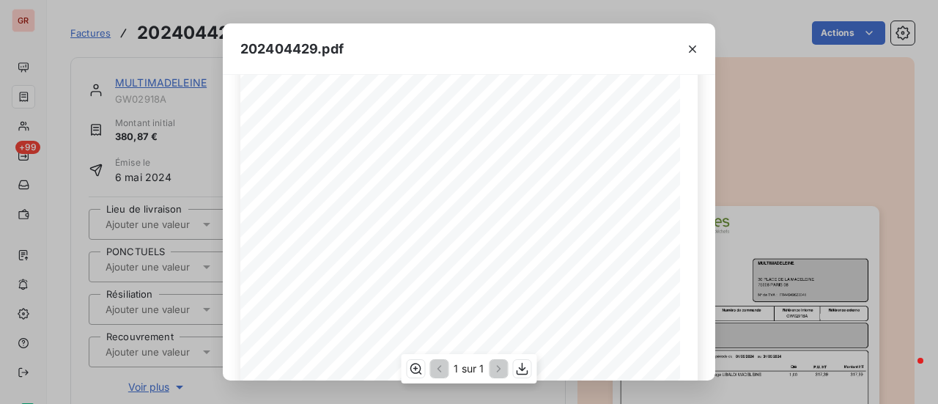
scroll to position [73, 0]
click at [696, 53] on icon "button" at bounding box center [692, 49] width 15 height 15
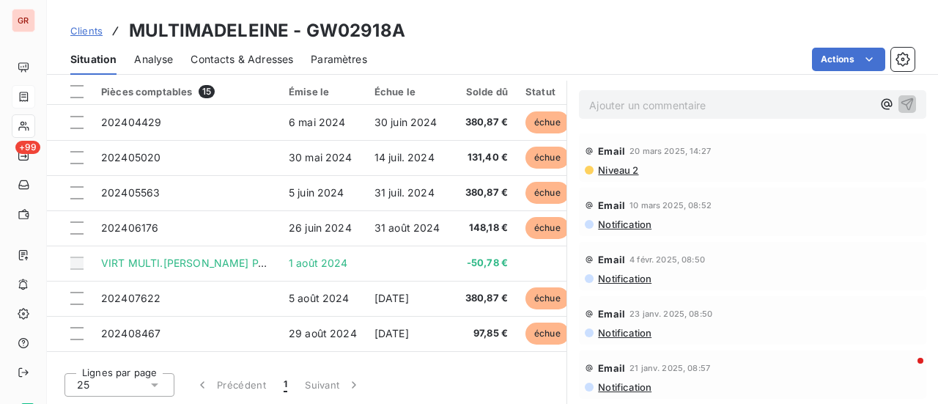
click at [696, 107] on p "Ajouter un commentaire ﻿" at bounding box center [730, 105] width 283 height 18
click at [525, 29] on div "Clients MULTIMADELEINE - GW02918A" at bounding box center [492, 31] width 891 height 26
click at [508, 32] on div "Clients MULTIMADELEINE - GW02918A" at bounding box center [492, 31] width 891 height 26
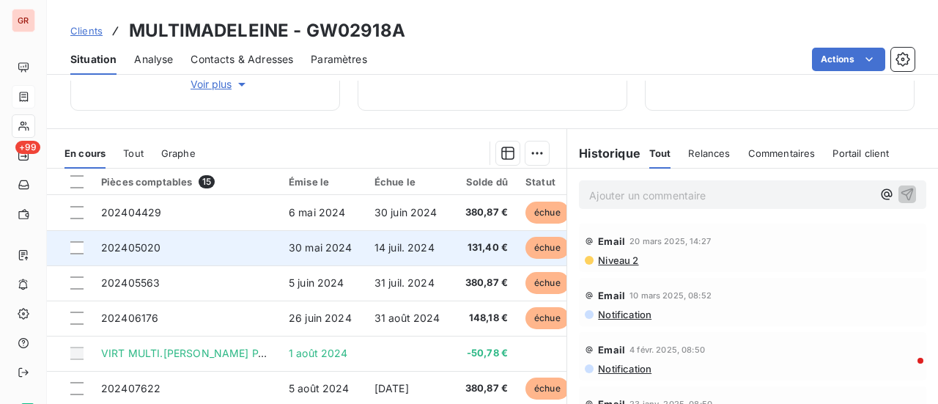
scroll to position [221, 0]
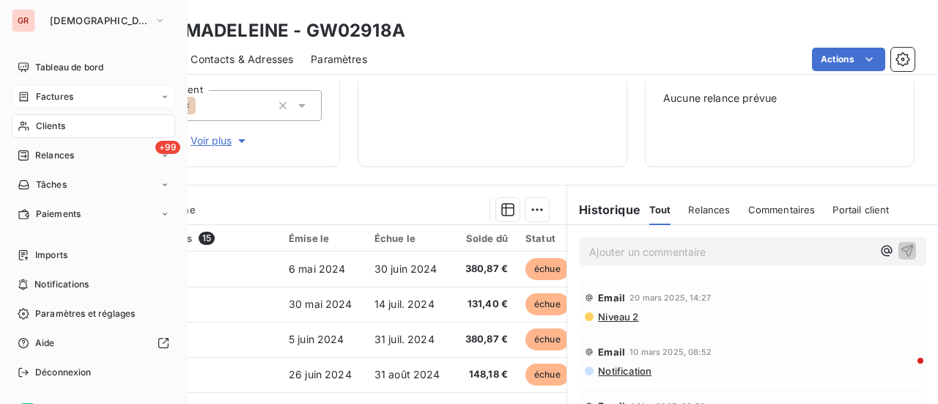
click at [59, 97] on span "Factures" at bounding box center [54, 96] width 37 height 13
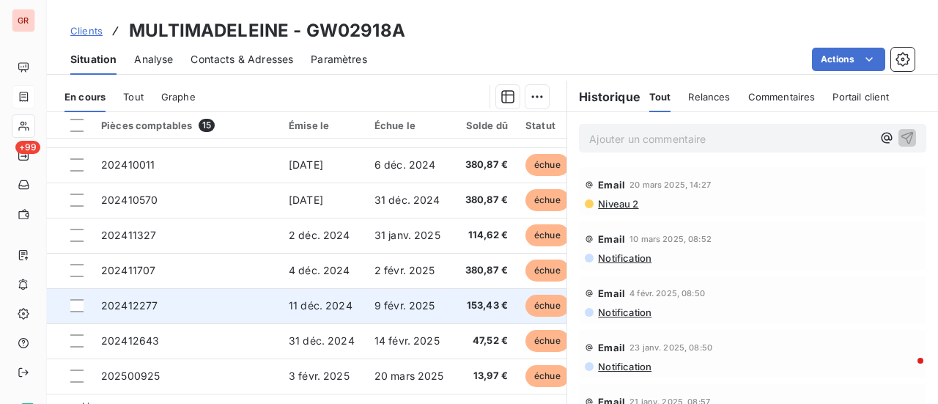
scroll to position [367, 0]
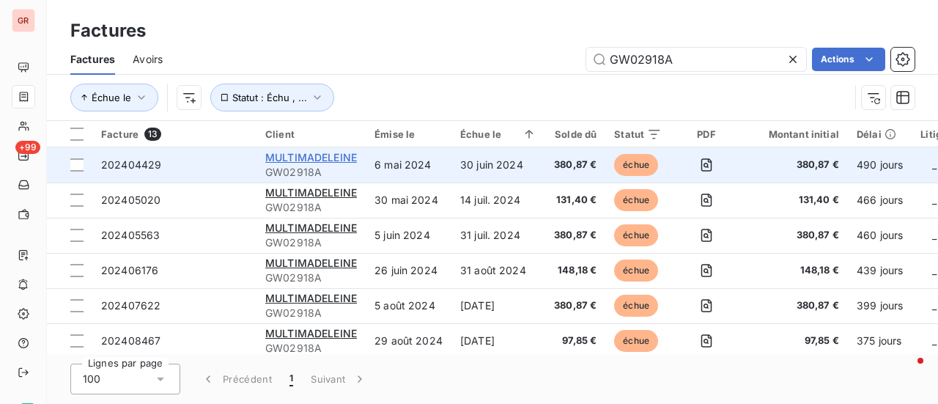
click at [317, 160] on span "MULTIMADELEINE" at bounding box center [311, 157] width 92 height 12
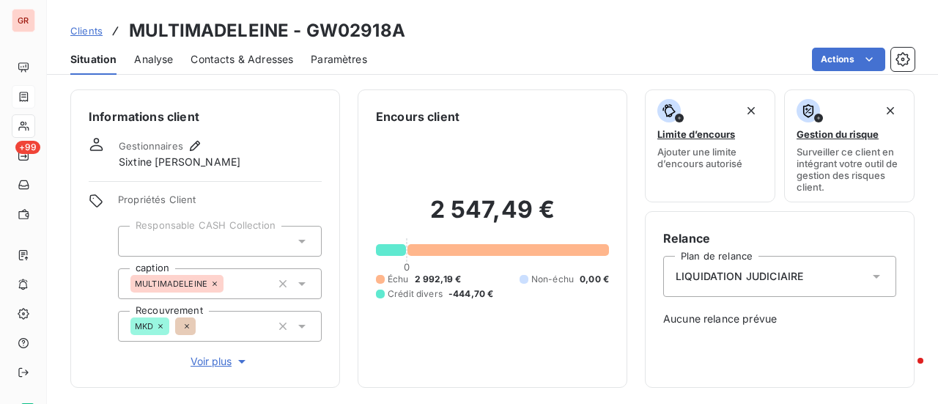
click at [246, 57] on span "Contacts & Adresses" at bounding box center [241, 59] width 103 height 15
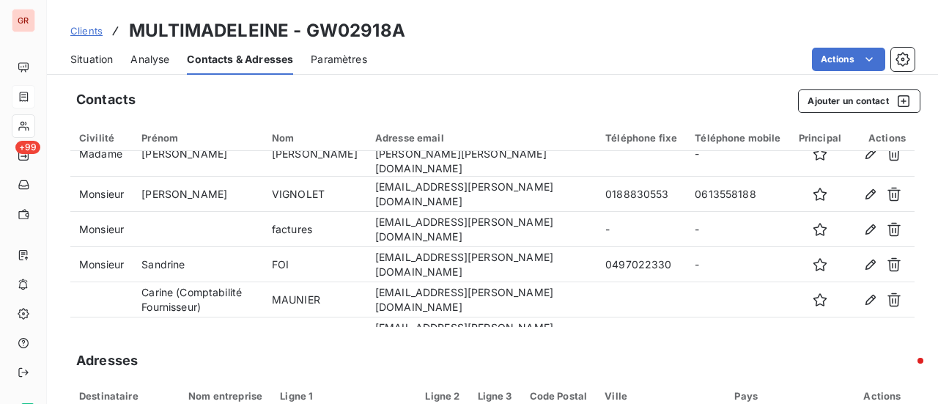
scroll to position [35, 0]
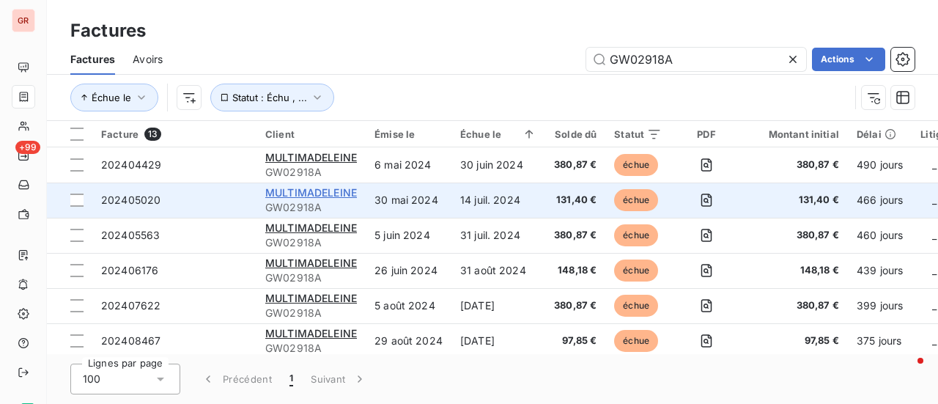
click at [336, 192] on span "MULTIMADELEINE" at bounding box center [311, 192] width 92 height 12
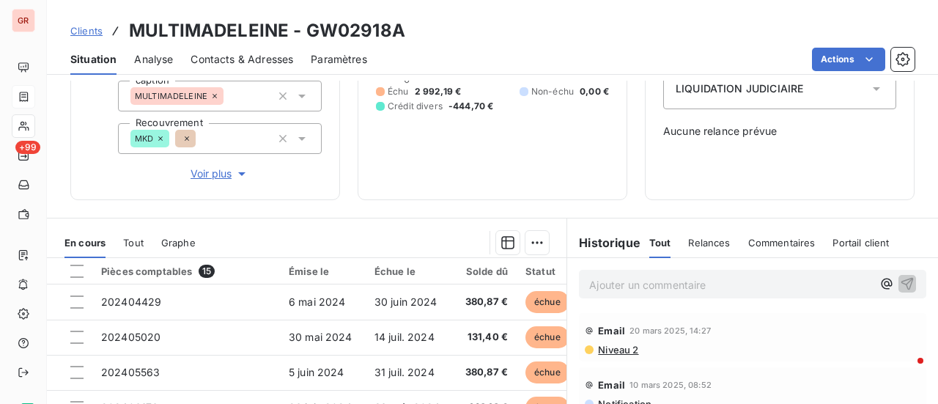
scroll to position [220, 0]
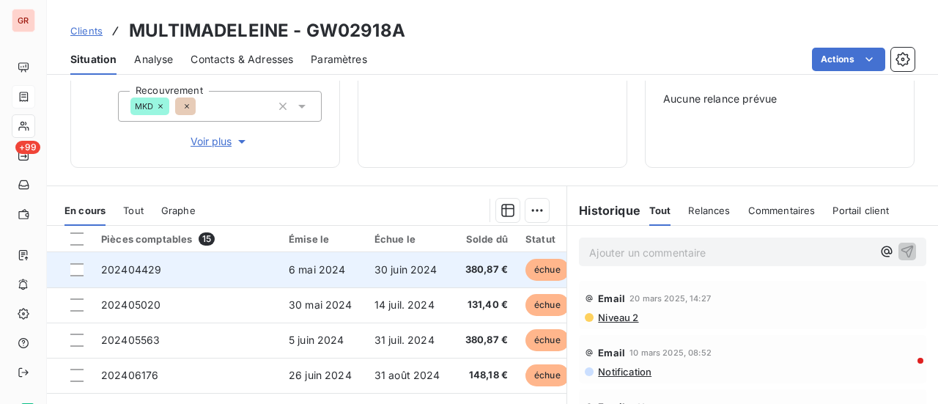
click at [317, 269] on span "6 mai 2024" at bounding box center [317, 269] width 57 height 12
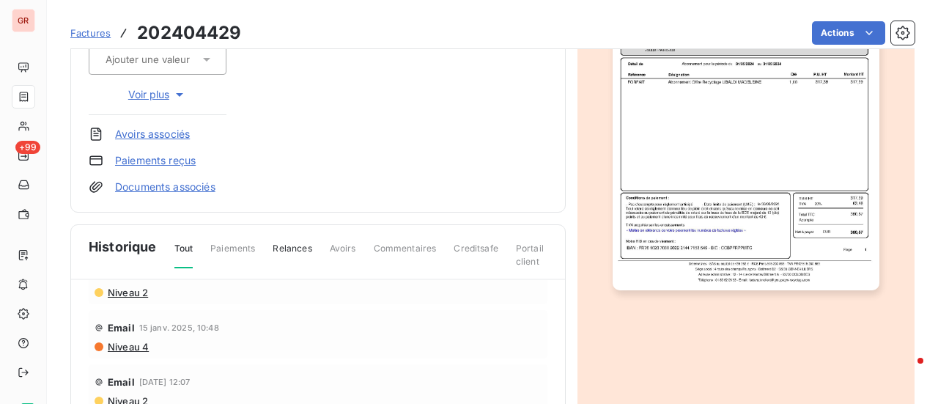
scroll to position [147, 0]
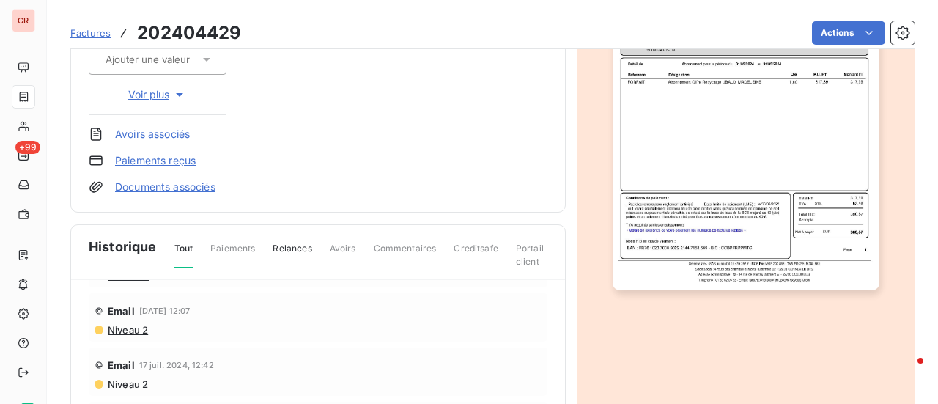
click at [137, 328] on span "Niveau 2" at bounding box center [127, 330] width 42 height 12
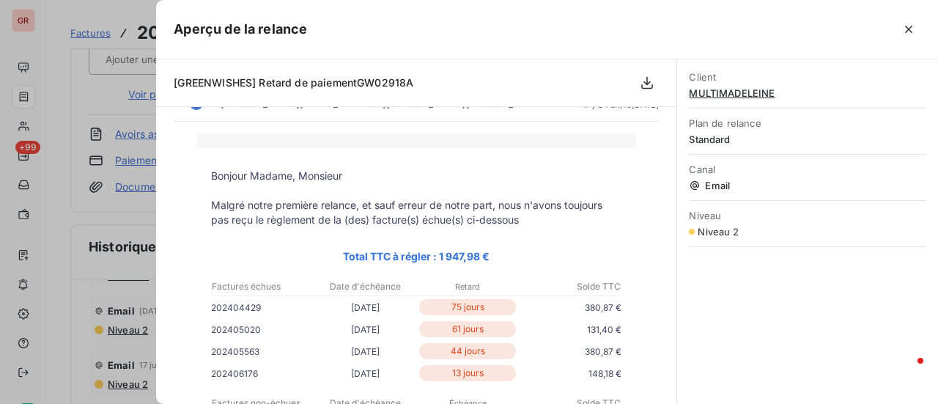
scroll to position [0, 0]
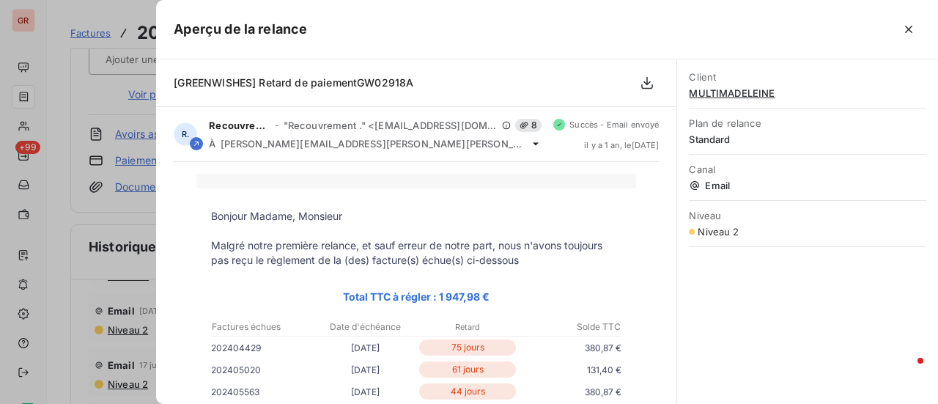
click at [141, 229] on div at bounding box center [469, 202] width 938 height 404
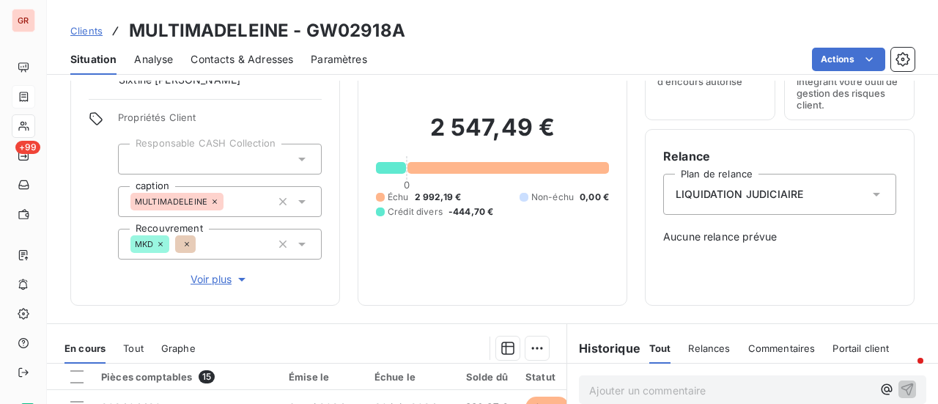
scroll to position [74, 0]
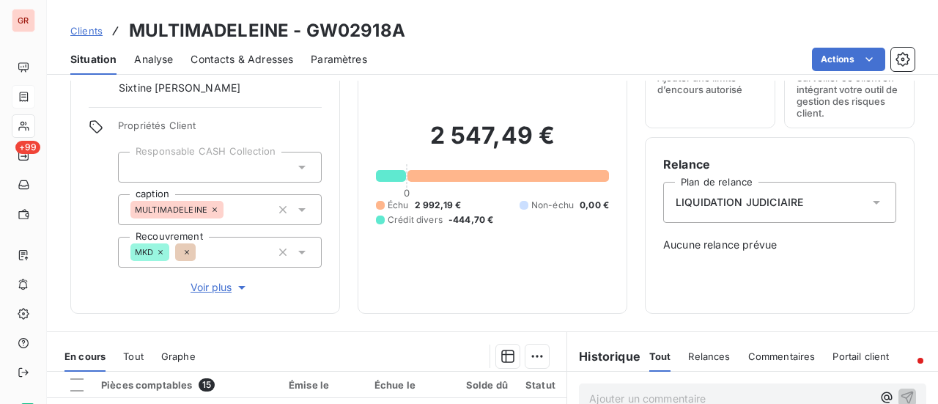
click at [869, 201] on icon at bounding box center [876, 202] width 15 height 15
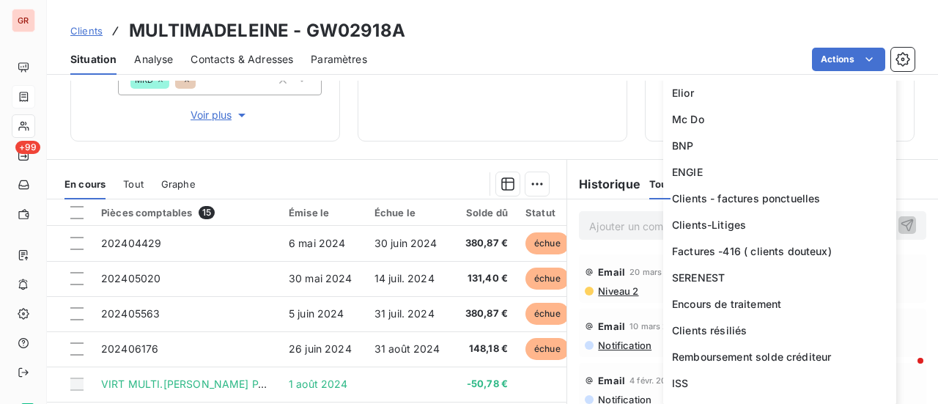
scroll to position [993, 0]
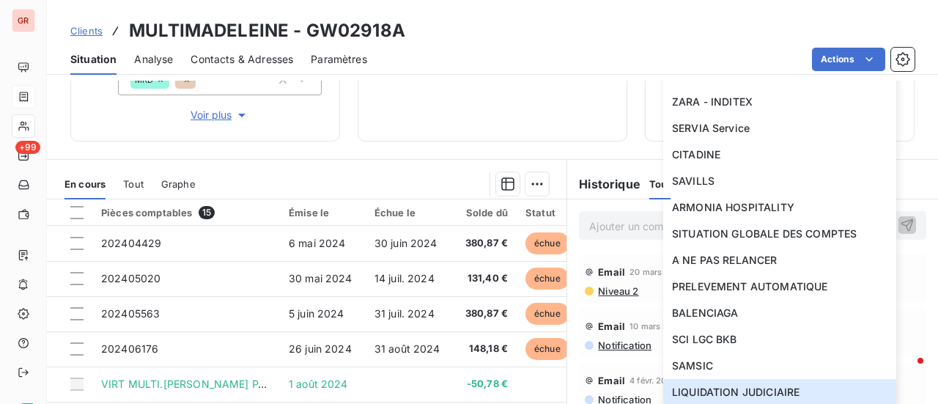
click at [421, 67] on div "Actions" at bounding box center [650, 59] width 530 height 23
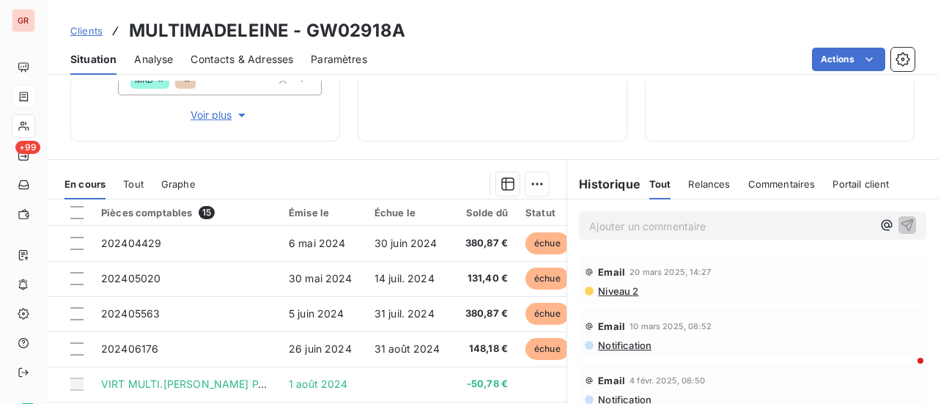
click at [403, 141] on div "Informations client Gestionnaires Sixtine [PERSON_NAME] Propriétés Client Respo…" at bounding box center [492, 242] width 891 height 323
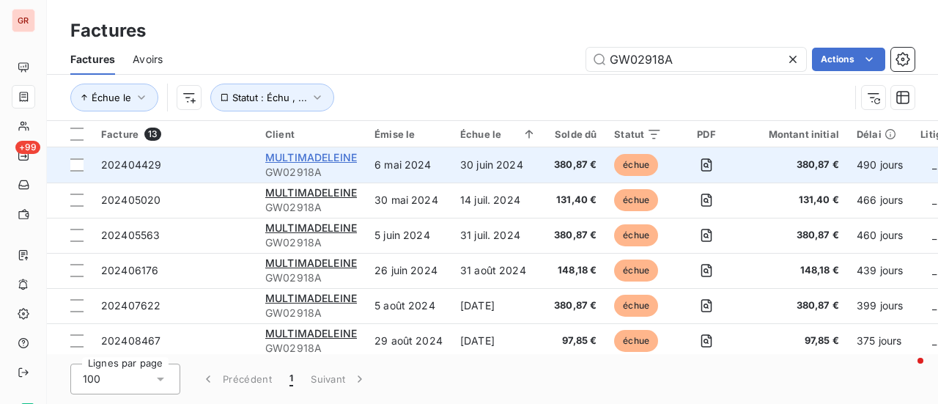
click at [322, 158] on span "MULTIMADELEINE" at bounding box center [311, 157] width 92 height 12
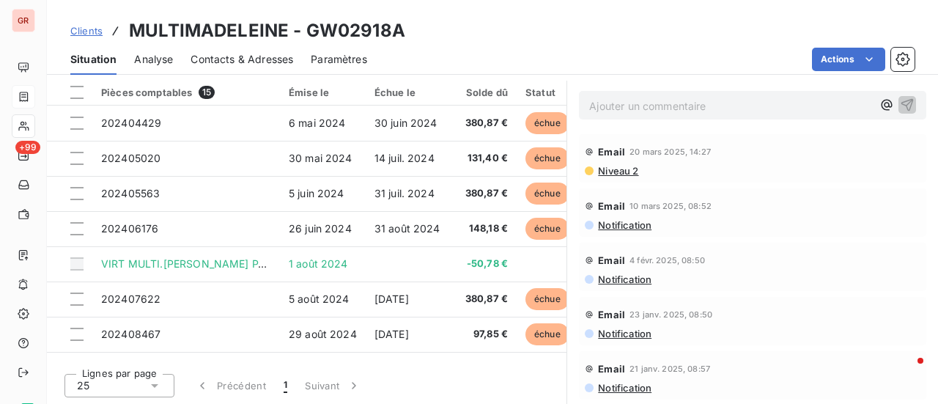
click at [486, 42] on div "Clients MULTIMADELEINE - GW02918A" at bounding box center [492, 31] width 891 height 26
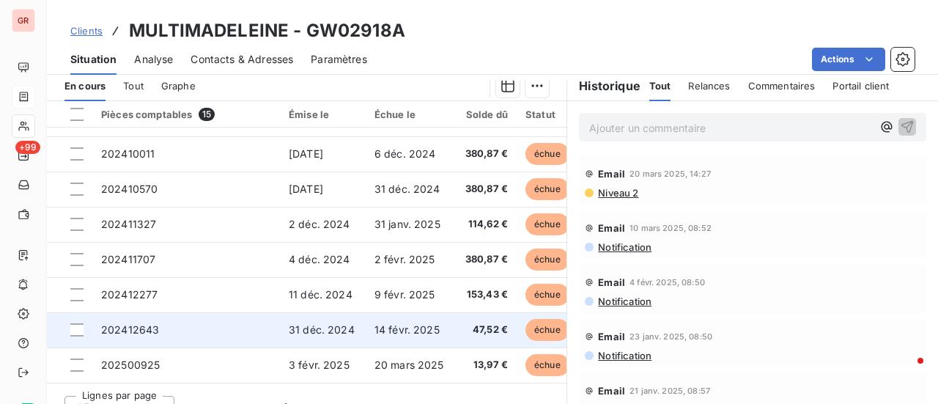
scroll to position [367, 0]
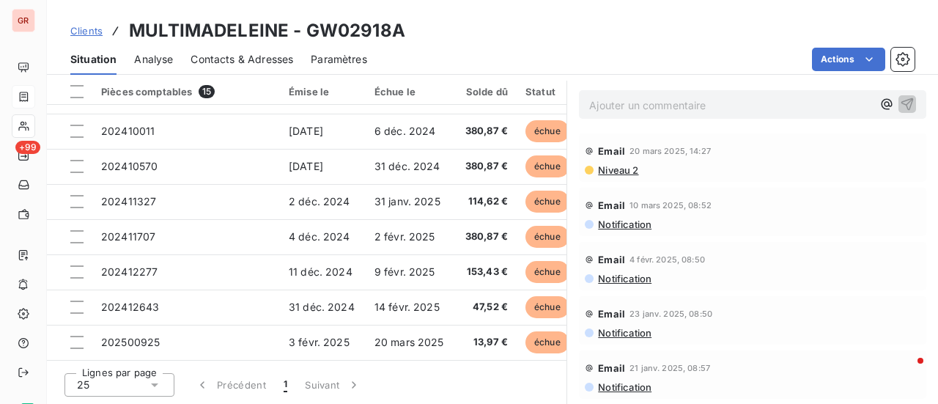
click at [412, 374] on div "Lignes par page 25 Précédent 1 Suivant" at bounding box center [306, 382] width 519 height 44
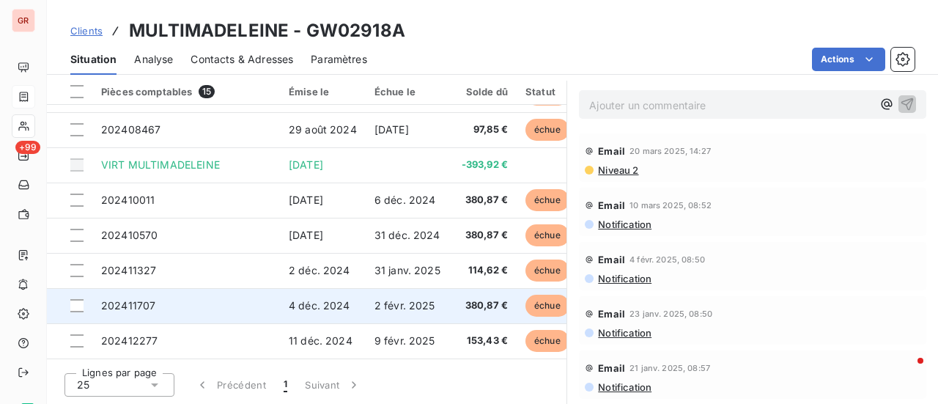
scroll to position [277, 0]
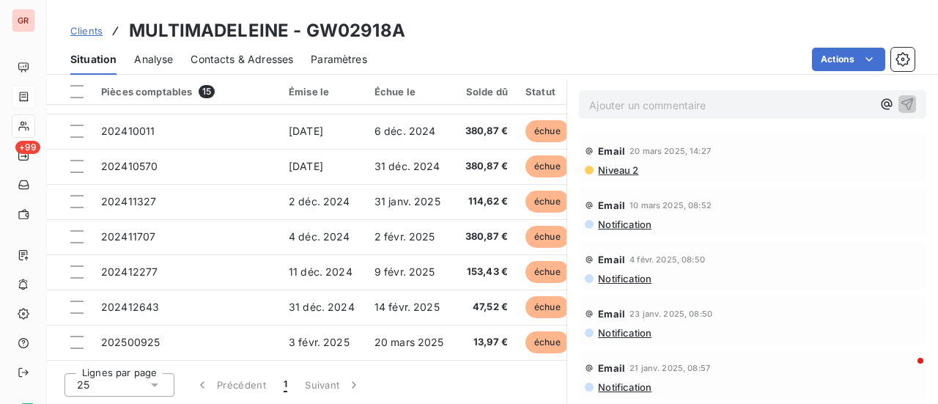
click at [504, 40] on div "Clients MULTIMADELEINE - GW02918A" at bounding box center [492, 31] width 891 height 26
drag, startPoint x: 406, startPoint y: 29, endPoint x: 311, endPoint y: 32, distance: 95.3
click at [311, 32] on div "Clients MULTIMADELEINE - GW02918A" at bounding box center [492, 31] width 891 height 26
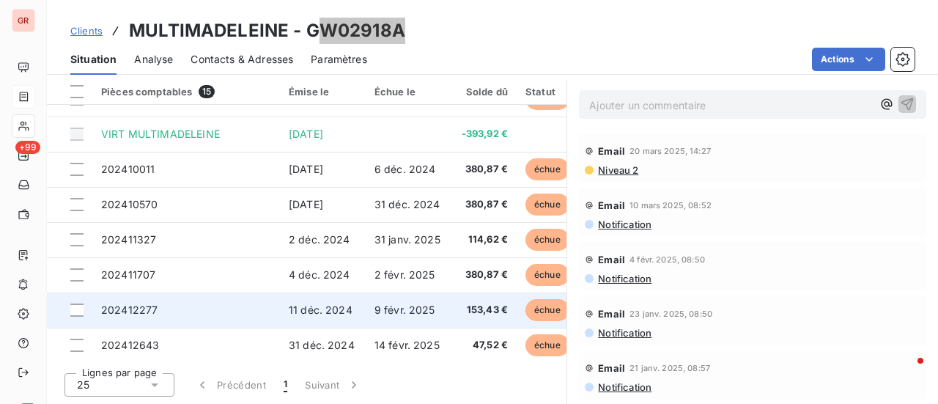
scroll to position [204, 0]
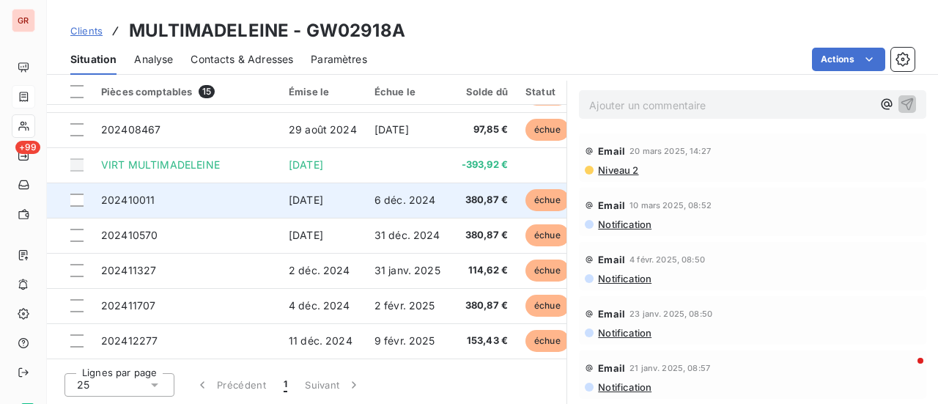
click at [323, 203] on span "[DATE]" at bounding box center [306, 199] width 34 height 12
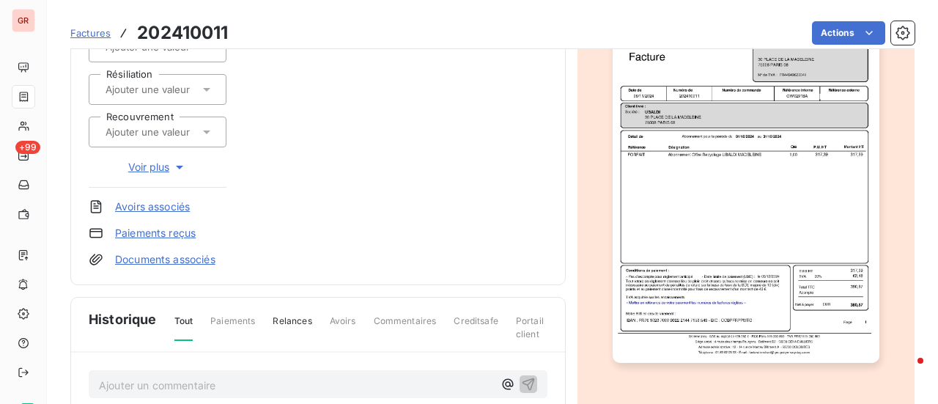
scroll to position [221, 0]
click at [717, 141] on img "button" at bounding box center [746, 173] width 267 height 377
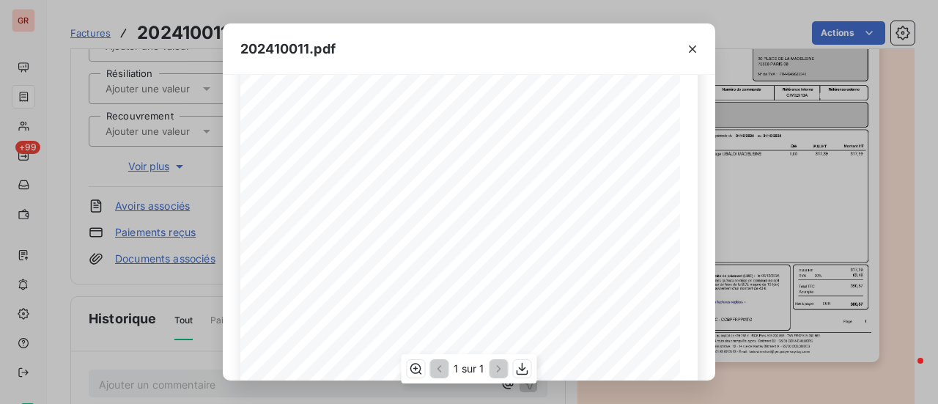
scroll to position [147, 0]
click at [695, 48] on icon "button" at bounding box center [692, 49] width 15 height 15
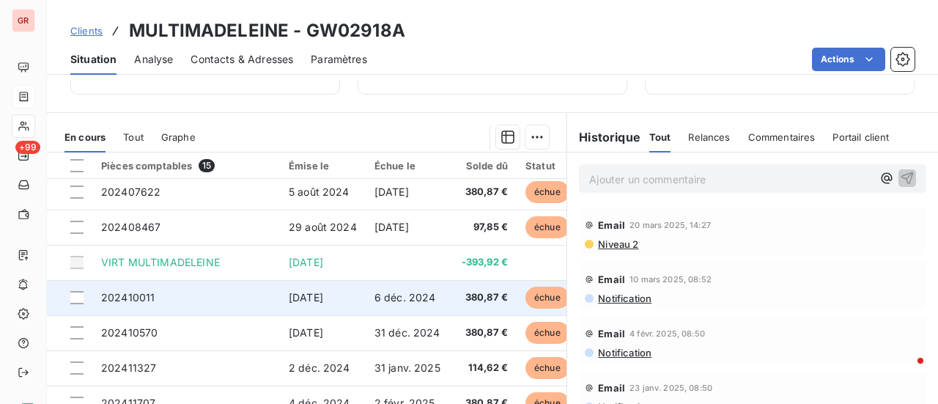
scroll to position [147, 0]
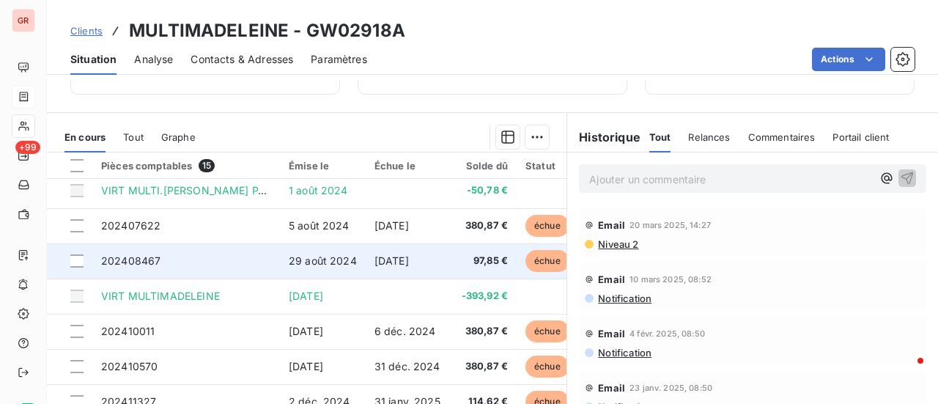
click at [330, 266] on span "29 août 2024" at bounding box center [323, 260] width 68 height 12
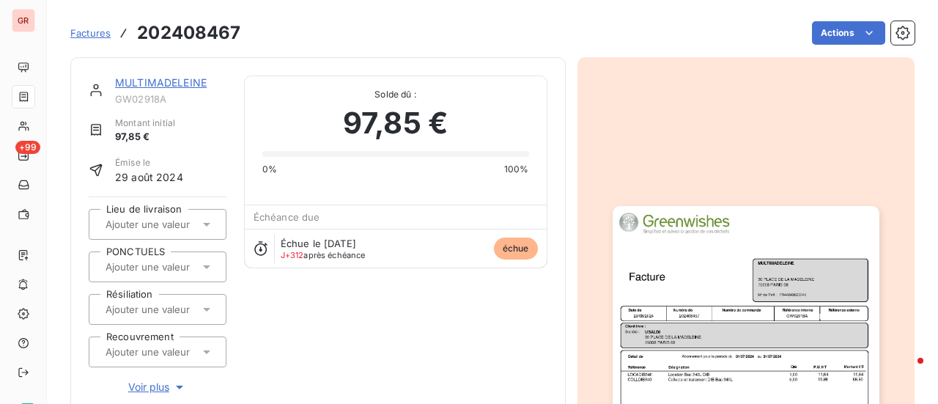
click at [647, 271] on img "button" at bounding box center [746, 394] width 267 height 377
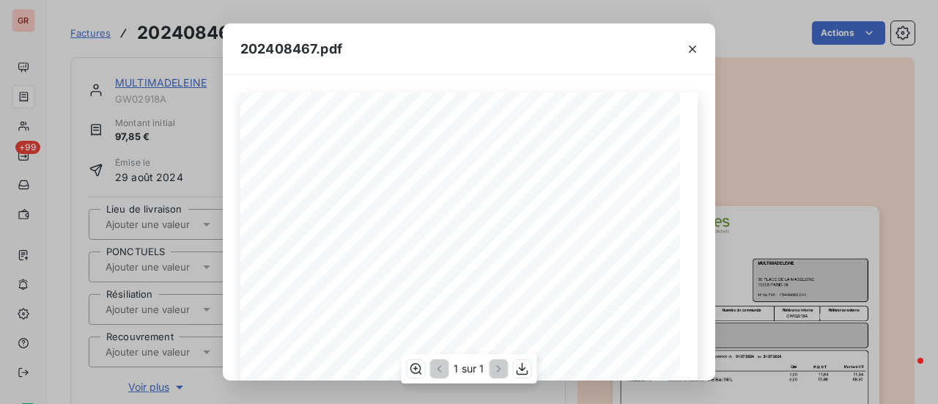
scroll to position [73, 0]
click at [695, 49] on icon "button" at bounding box center [692, 49] width 15 height 15
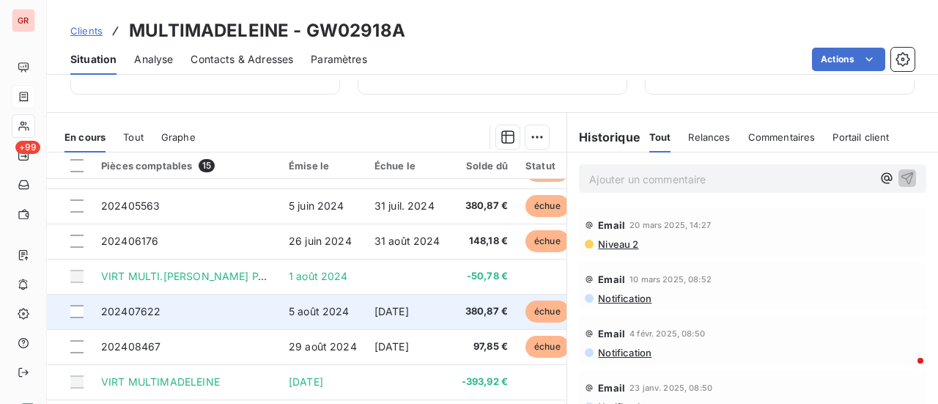
scroll to position [147, 0]
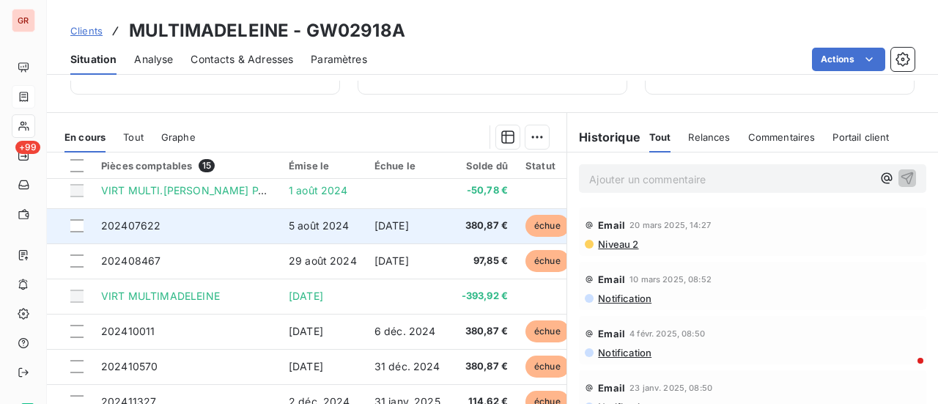
click at [319, 226] on span "5 août 2024" at bounding box center [319, 225] width 61 height 12
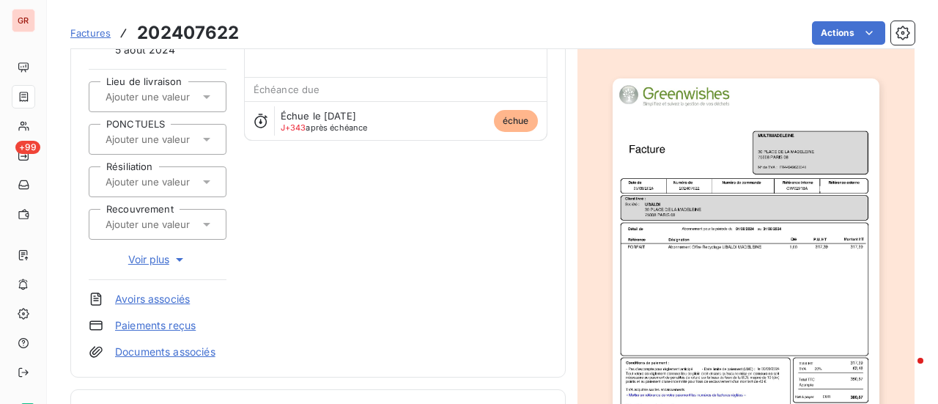
scroll to position [148, 0]
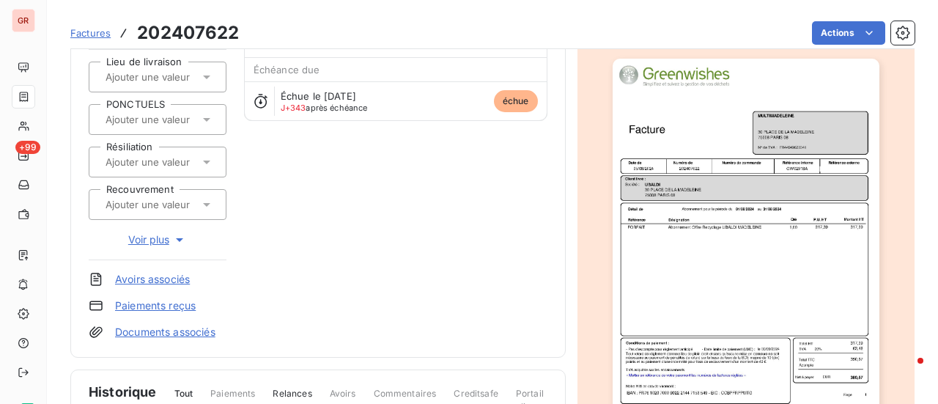
click at [719, 189] on img "button" at bounding box center [746, 247] width 267 height 377
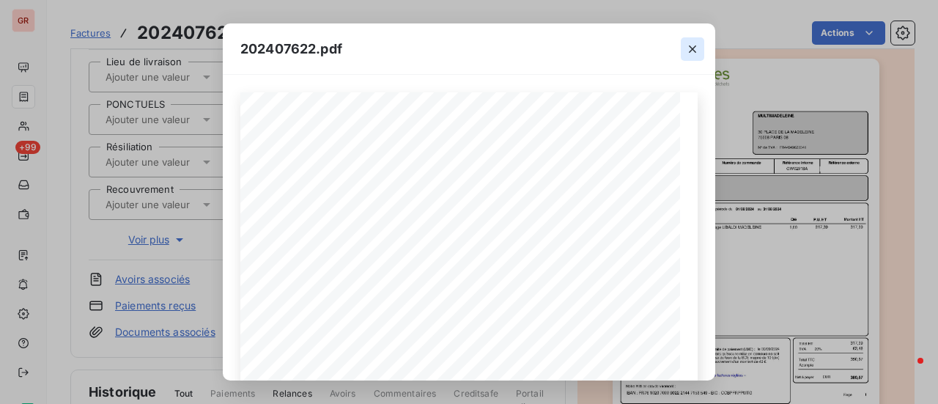
click at [700, 47] on button "button" at bounding box center [692, 48] width 23 height 23
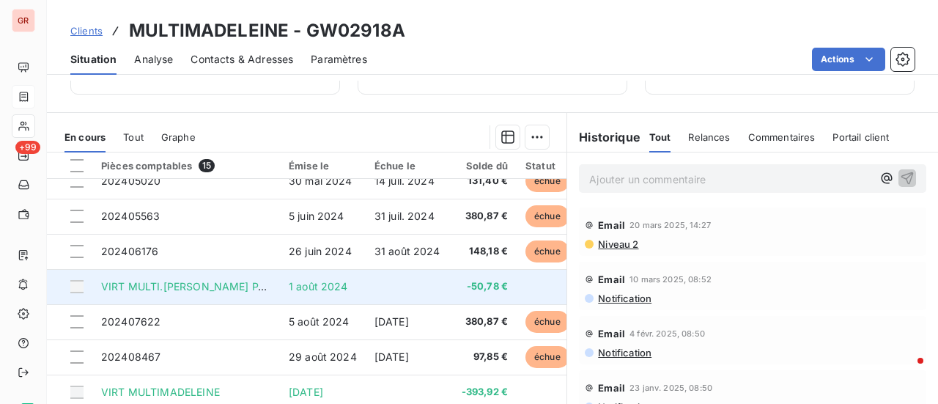
scroll to position [147, 0]
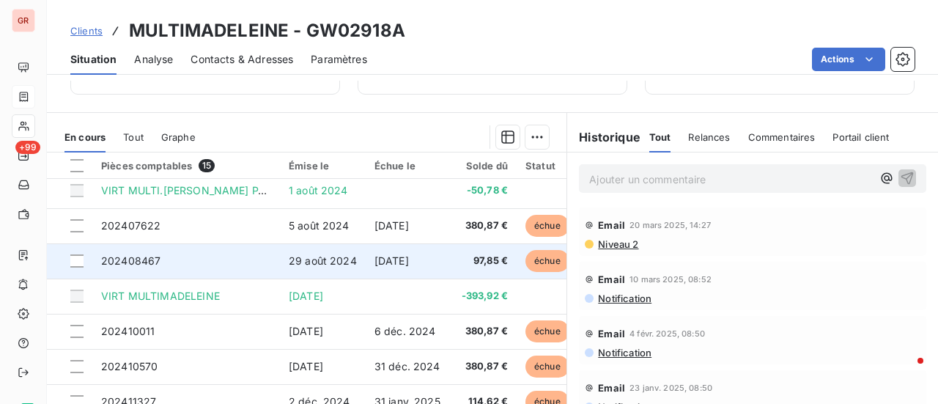
click at [327, 264] on span "29 août 2024" at bounding box center [323, 260] width 68 height 12
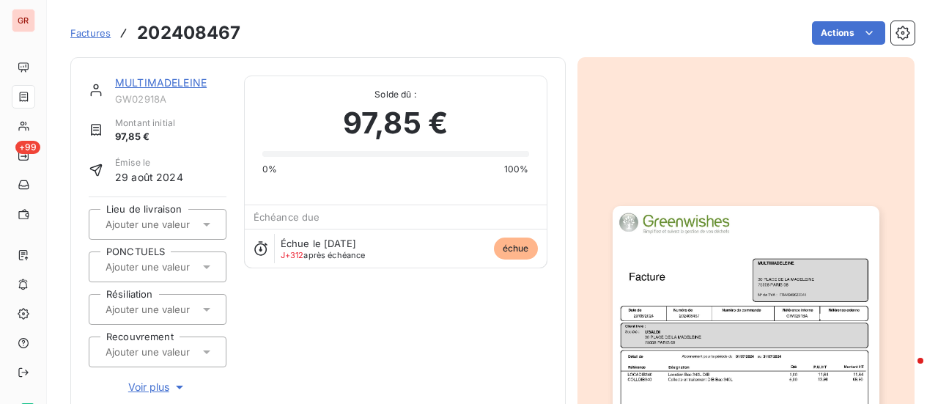
click at [718, 251] on img "button" at bounding box center [746, 394] width 267 height 377
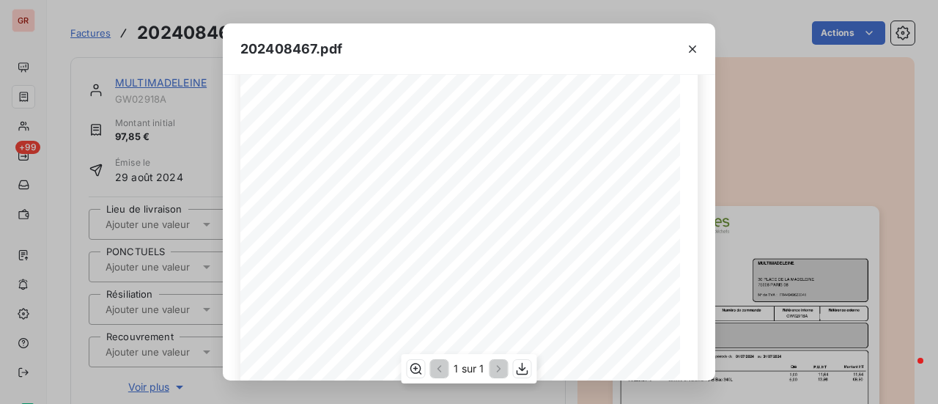
scroll to position [147, 0]
click at [694, 48] on icon "button" at bounding box center [692, 49] width 15 height 15
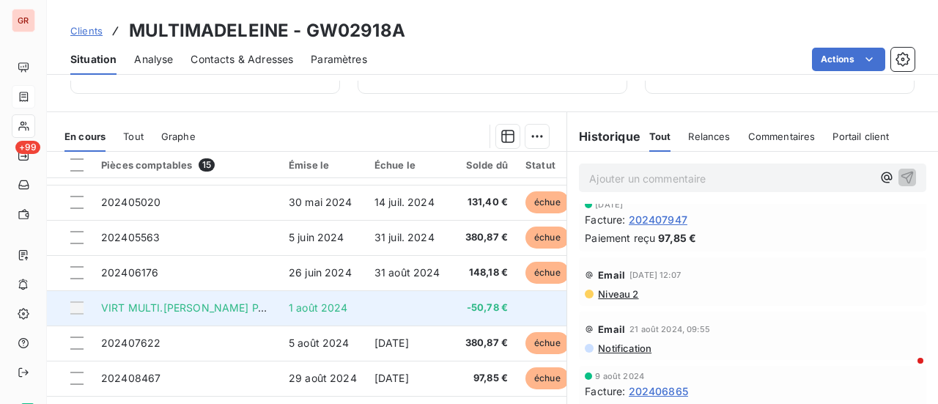
scroll to position [73, 0]
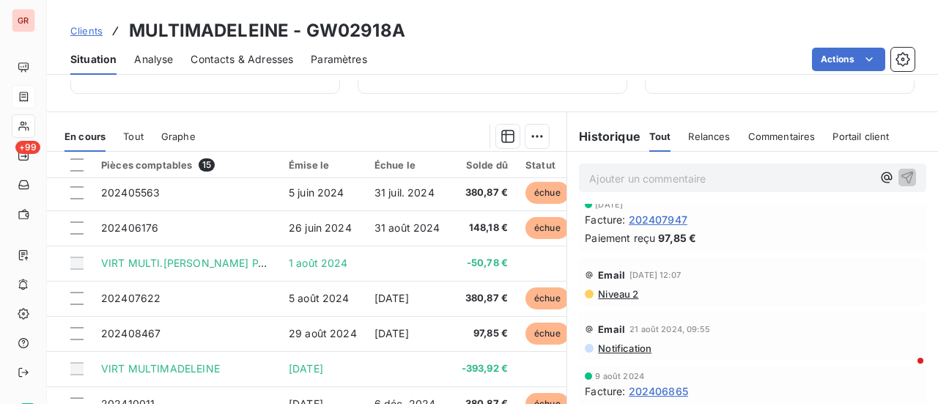
click at [255, 60] on span "Contacts & Adresses" at bounding box center [241, 59] width 103 height 15
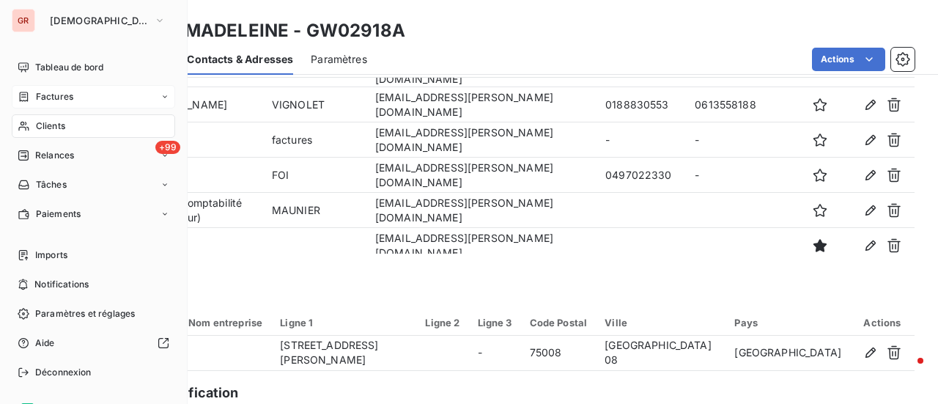
click at [64, 102] on span "Factures" at bounding box center [54, 96] width 37 height 13
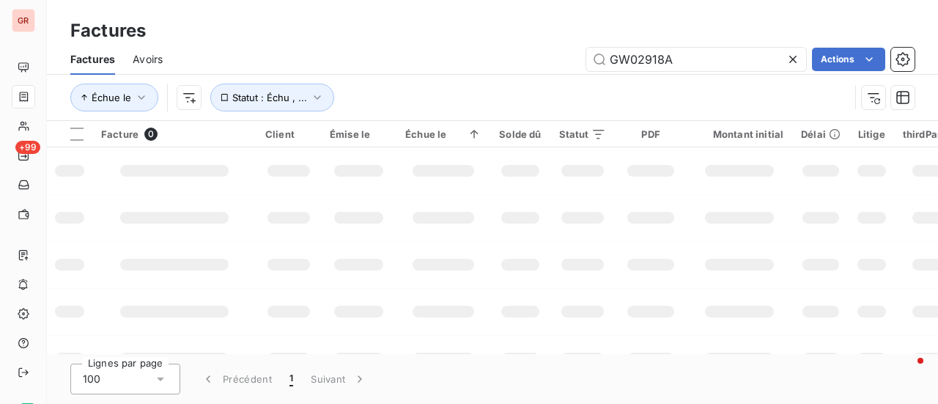
drag, startPoint x: 688, startPoint y: 53, endPoint x: 398, endPoint y: 63, distance: 290.3
click at [418, 59] on div "GW02918A Actions" at bounding box center [547, 59] width 734 height 23
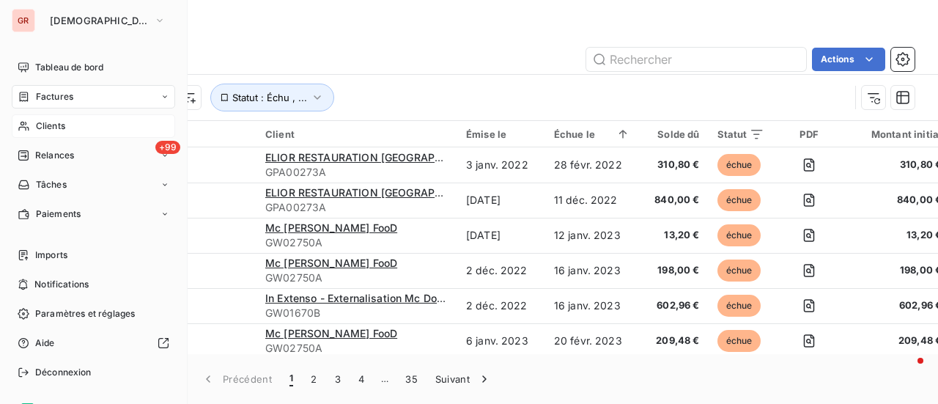
click at [65, 127] on div "Clients" at bounding box center [93, 125] width 163 height 23
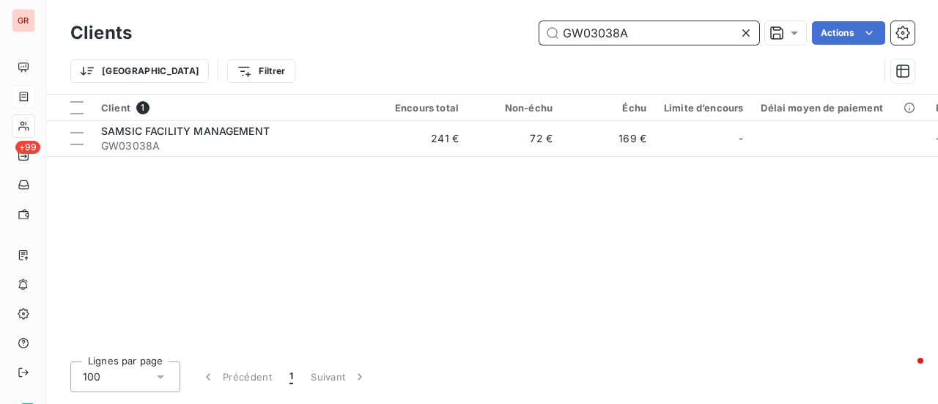
drag, startPoint x: 643, startPoint y: 36, endPoint x: 375, endPoint y: 38, distance: 268.2
click at [375, 37] on div "GW03038A Actions" at bounding box center [531, 32] width 765 height 23
paste input "291"
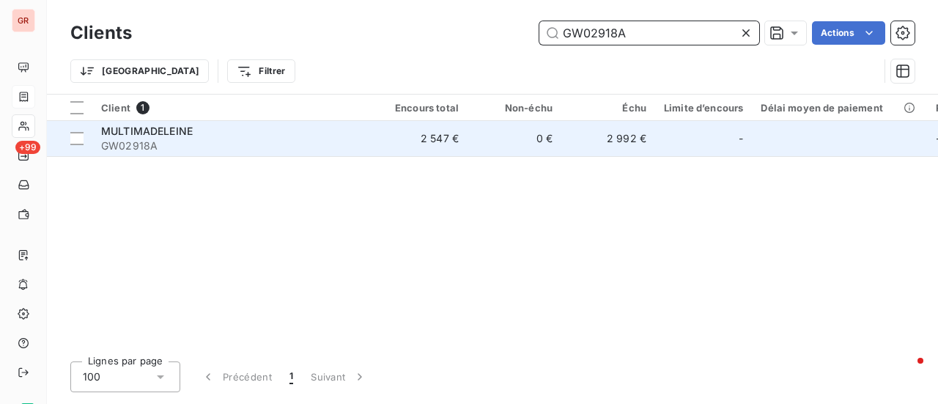
type input "GW02918A"
click at [165, 133] on span "MULTIMADELEINE" at bounding box center [147, 131] width 92 height 12
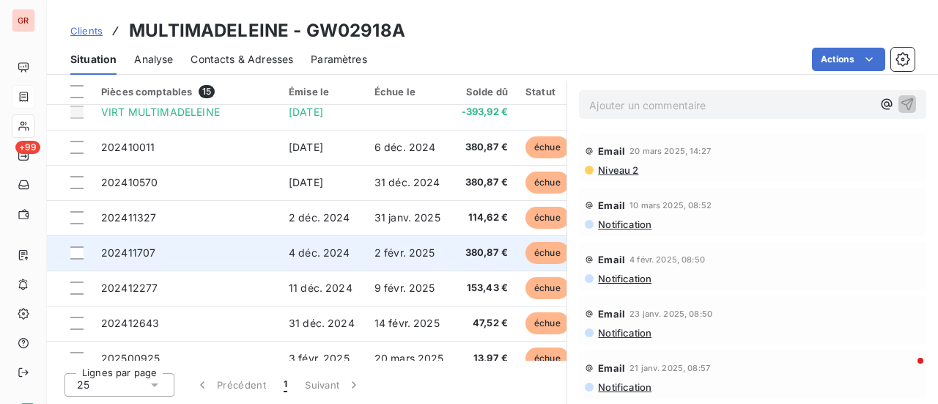
scroll to position [277, 0]
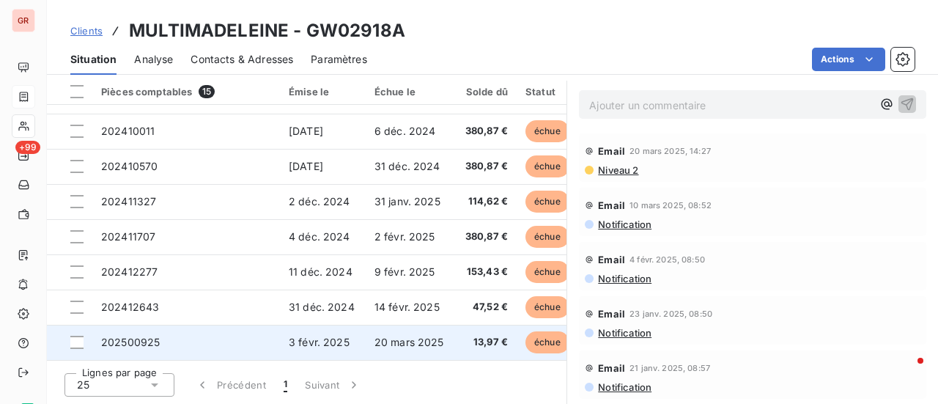
click at [403, 336] on span "20 mars 2025" at bounding box center [409, 342] width 70 height 12
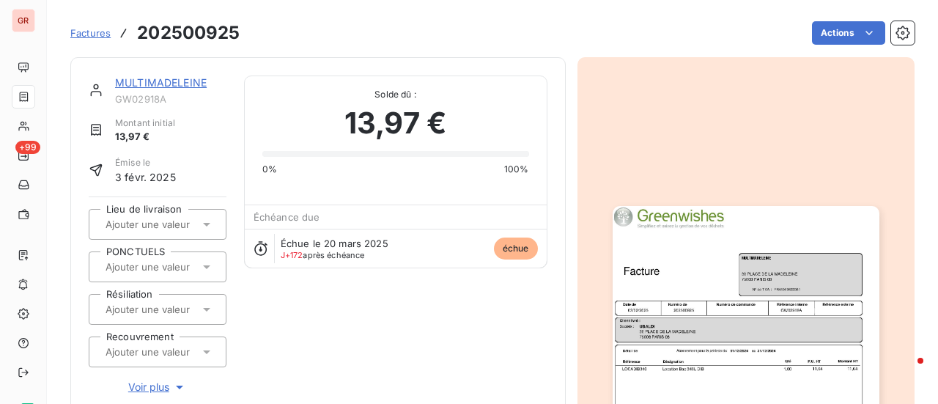
click at [757, 278] on img "button" at bounding box center [746, 394] width 267 height 377
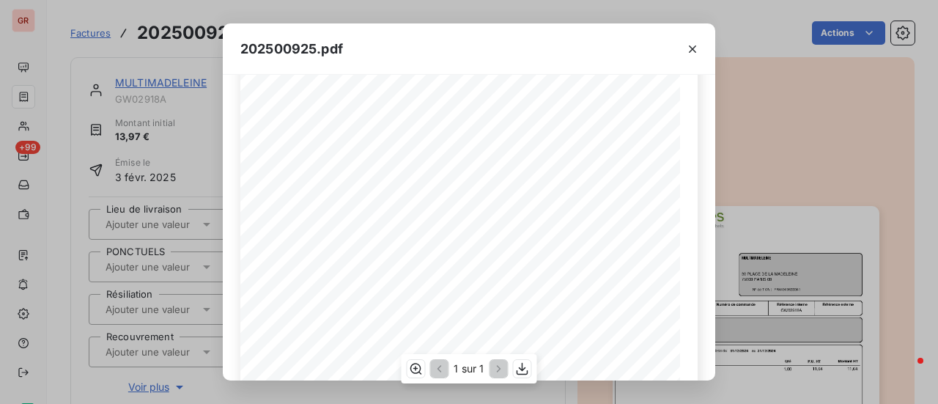
scroll to position [147, 0]
click at [696, 53] on icon "button" at bounding box center [692, 49] width 15 height 15
